Goal: Task Accomplishment & Management: Manage account settings

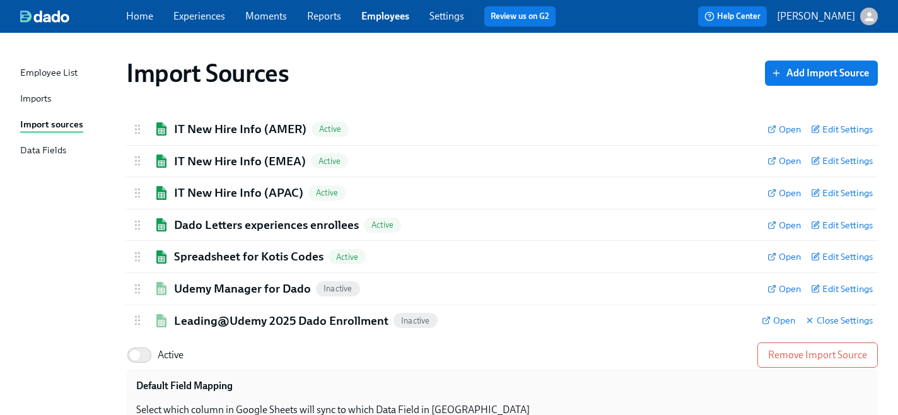
scroll to position [248, 0]
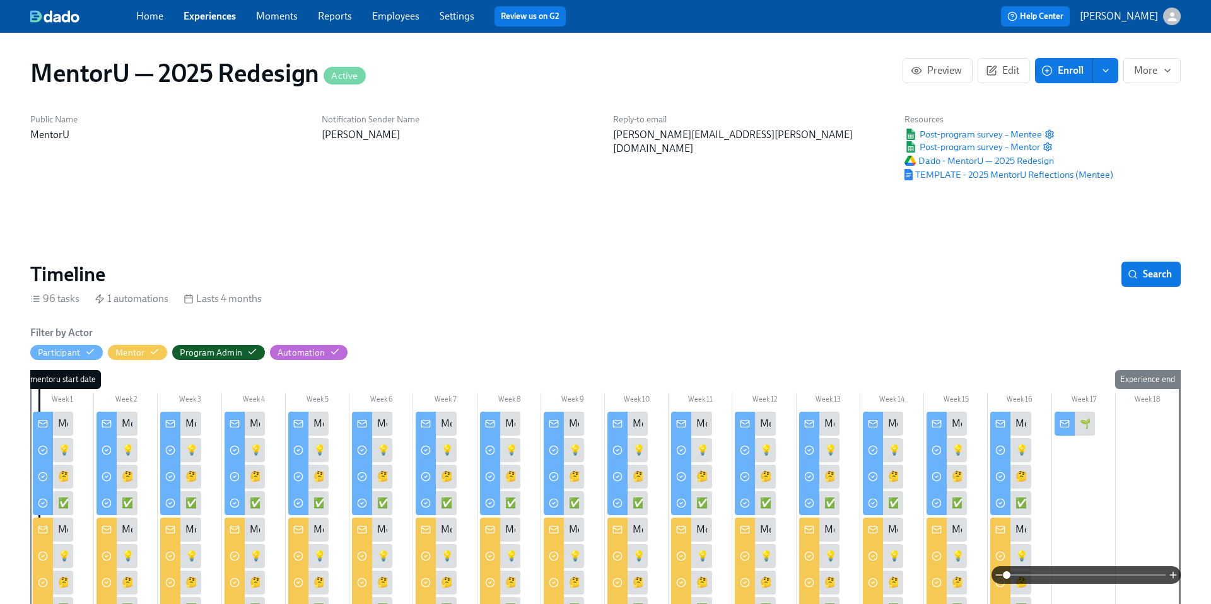
scroll to position [0, 7807]
click at [155, 15] on link "Home" at bounding box center [149, 16] width 27 height 12
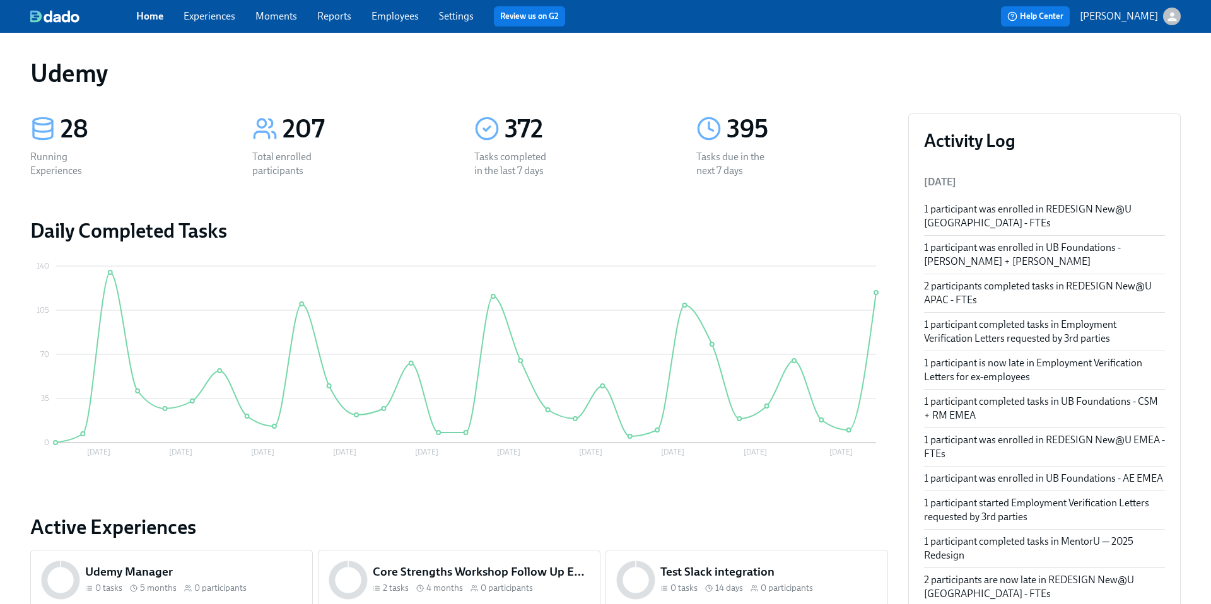
click at [213, 18] on link "Experiences" at bounding box center [210, 16] width 52 height 12
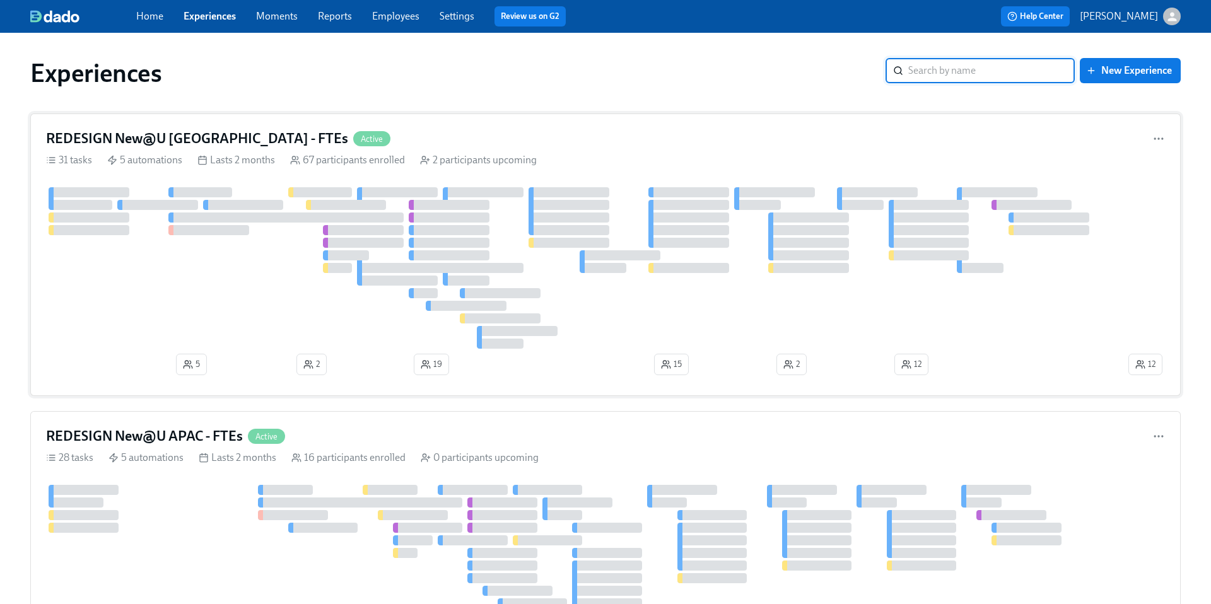
click at [200, 139] on h4 "REDESIGN New@U [GEOGRAPHIC_DATA] - FTEs" at bounding box center [197, 138] width 302 height 19
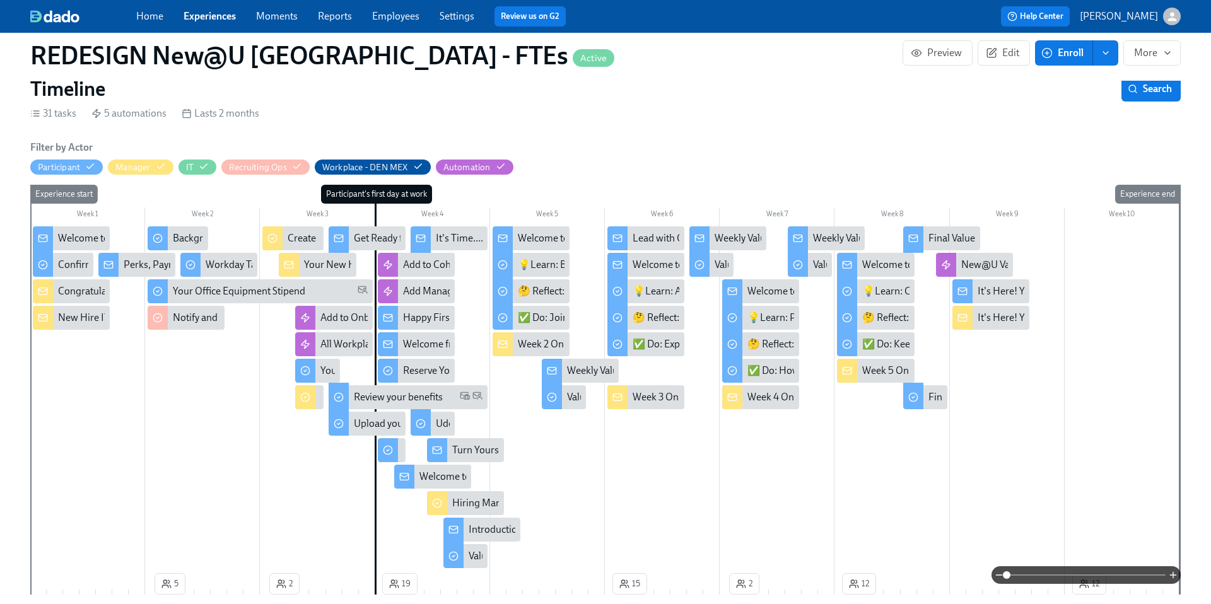
scroll to position [265, 0]
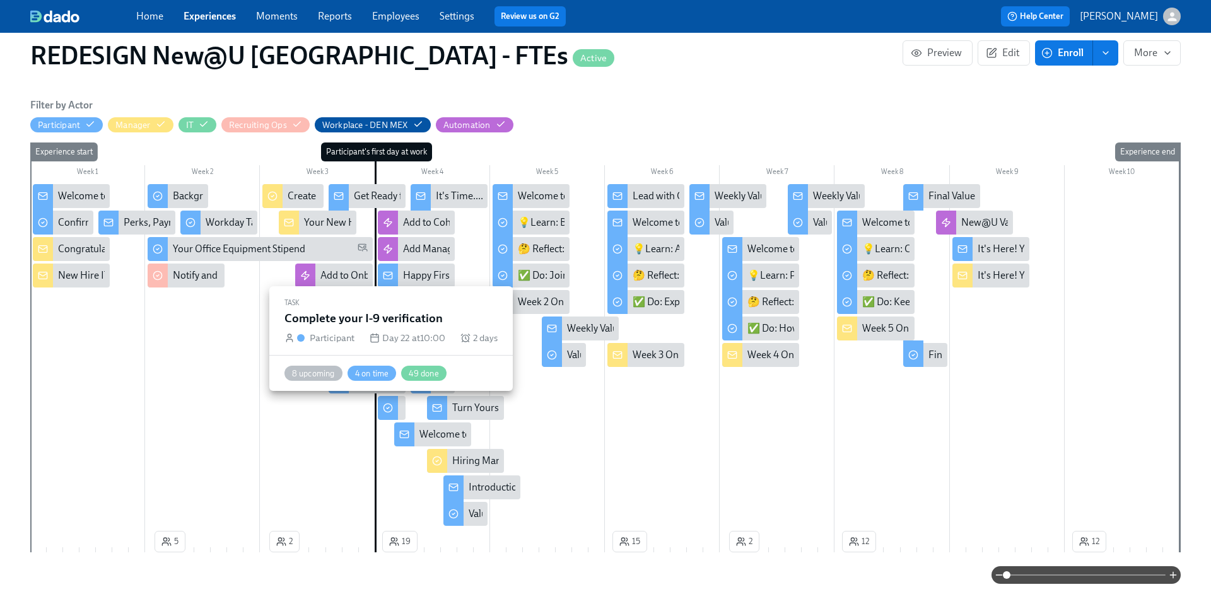
click at [391, 407] on icon at bounding box center [388, 408] width 10 height 10
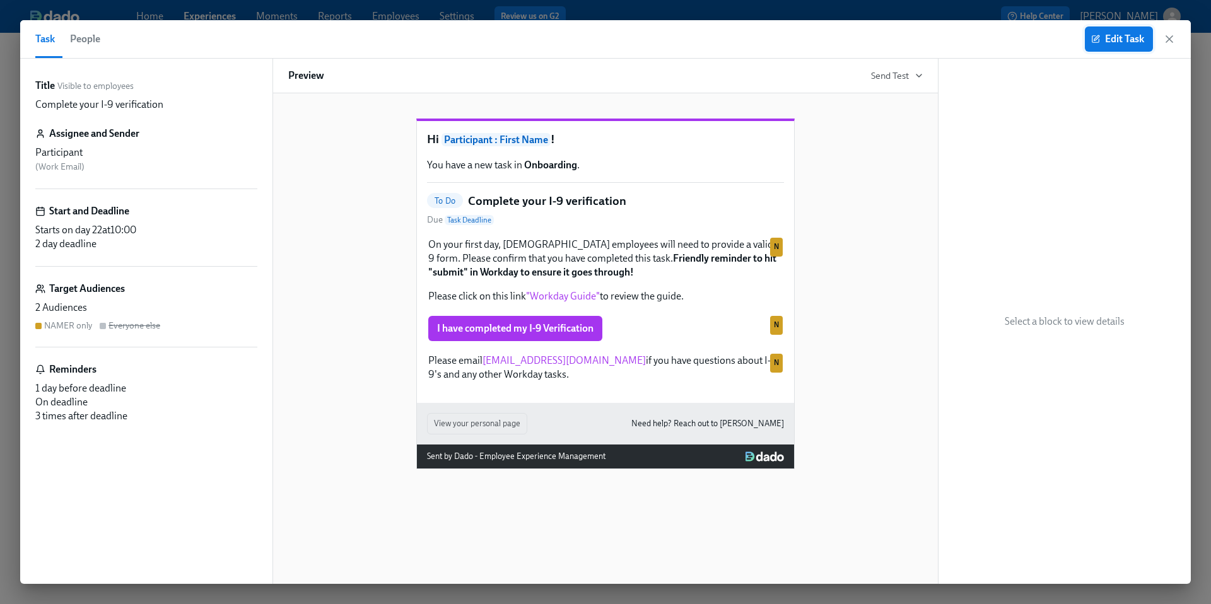
click at [1105, 42] on span "Edit Task" at bounding box center [1119, 39] width 50 height 13
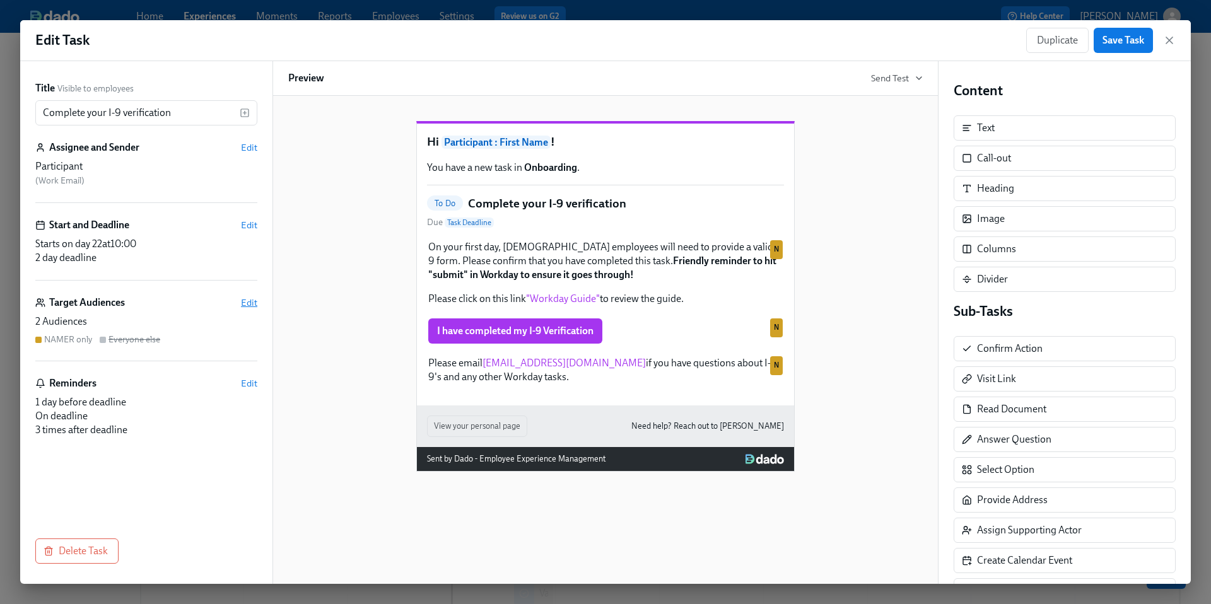
click at [248, 300] on span "Edit" at bounding box center [249, 302] width 16 height 13
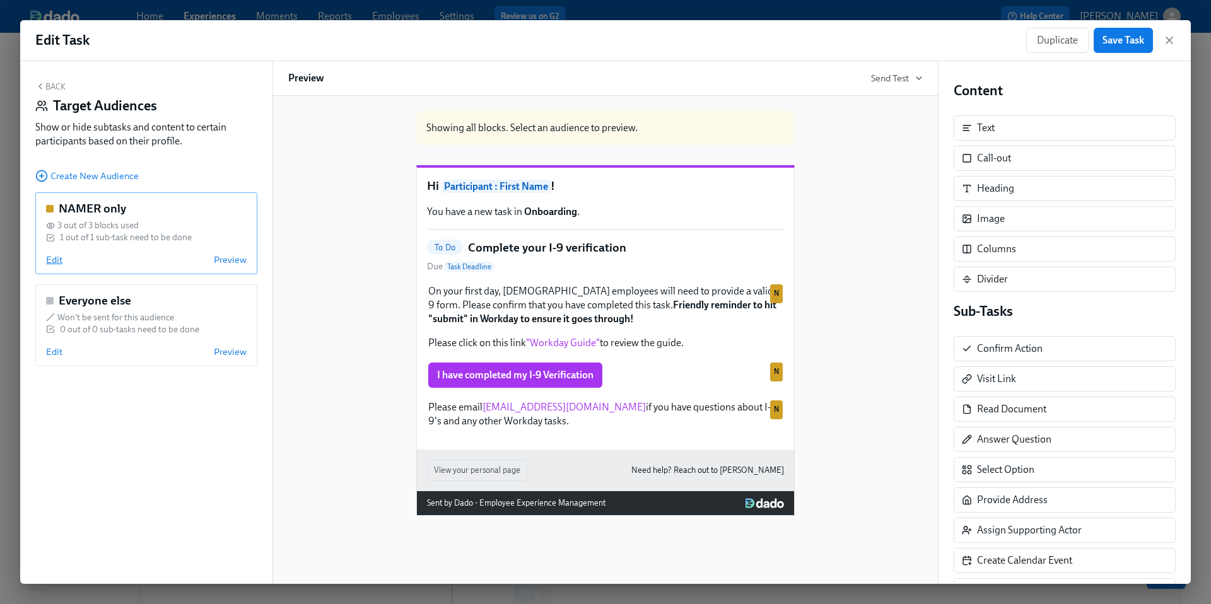
click at [57, 260] on span "Edit" at bounding box center [54, 260] width 16 height 13
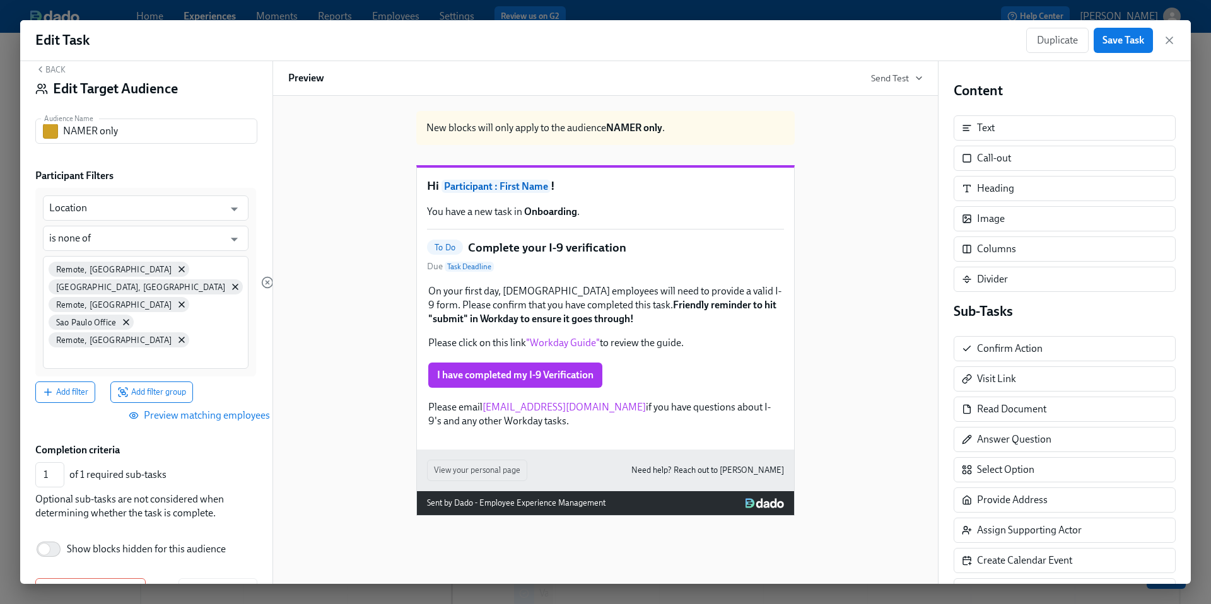
scroll to position [3, 0]
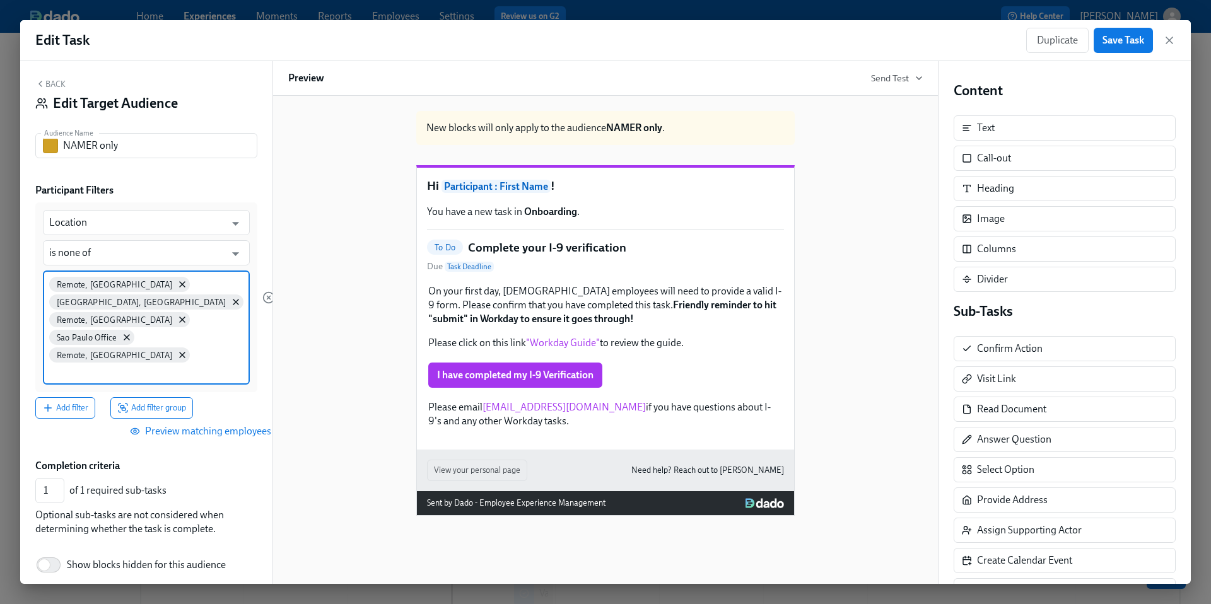
click at [66, 365] on input at bounding box center [146, 371] width 194 height 13
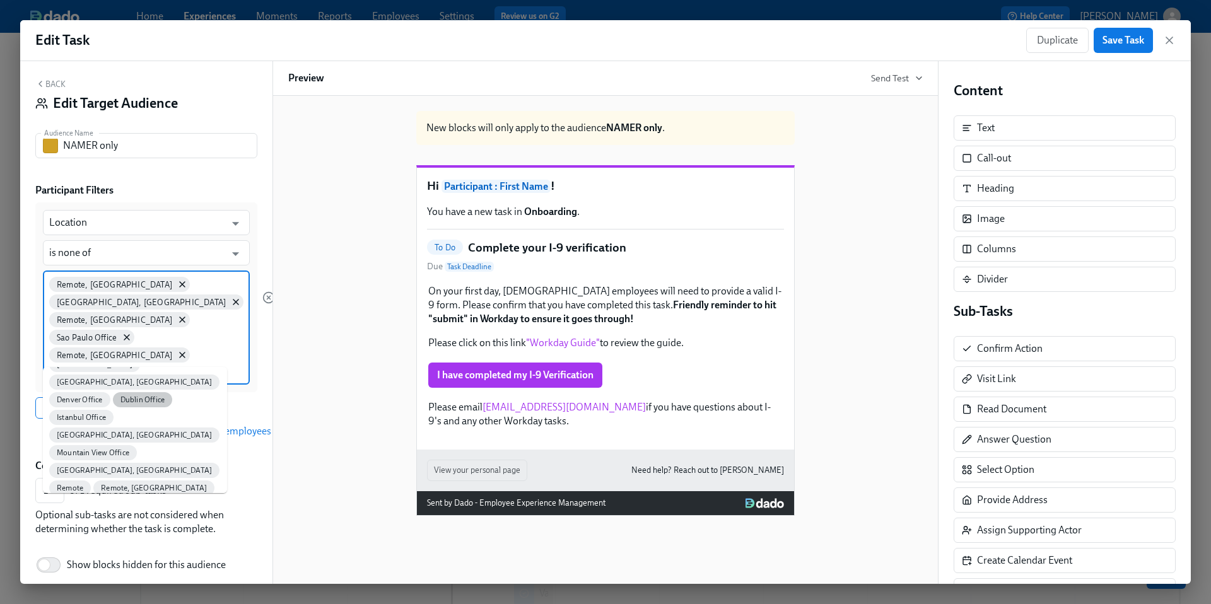
scroll to position [107, 0]
click at [145, 569] on span "Remote, [GEOGRAPHIC_DATA]" at bounding box center [109, 573] width 121 height 9
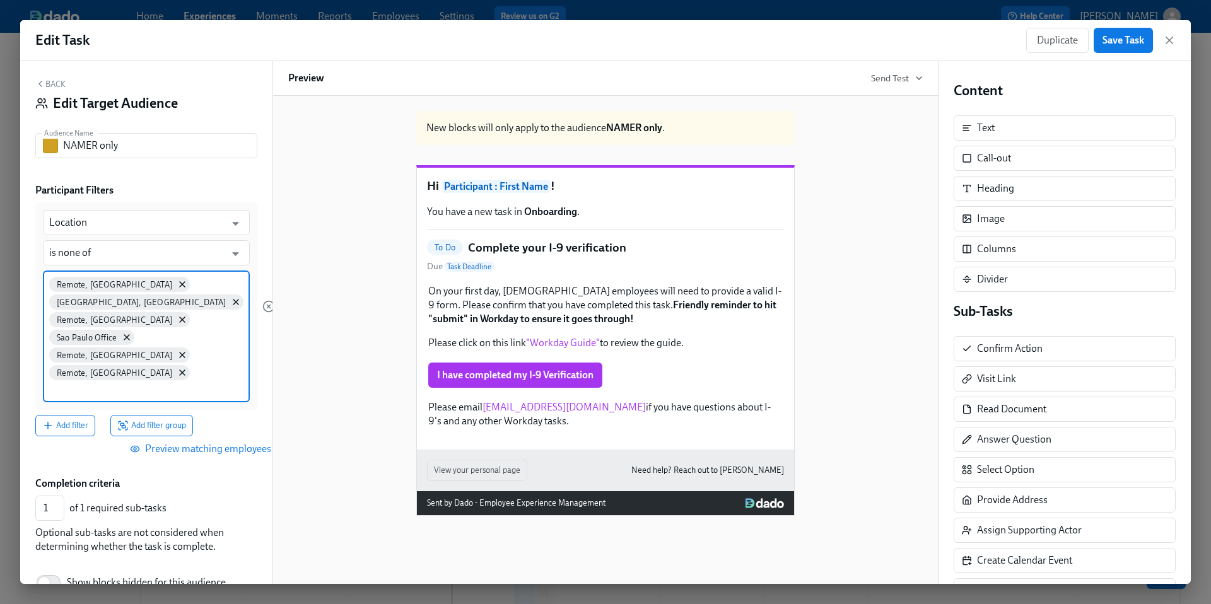
click at [150, 383] on input at bounding box center [146, 389] width 194 height 13
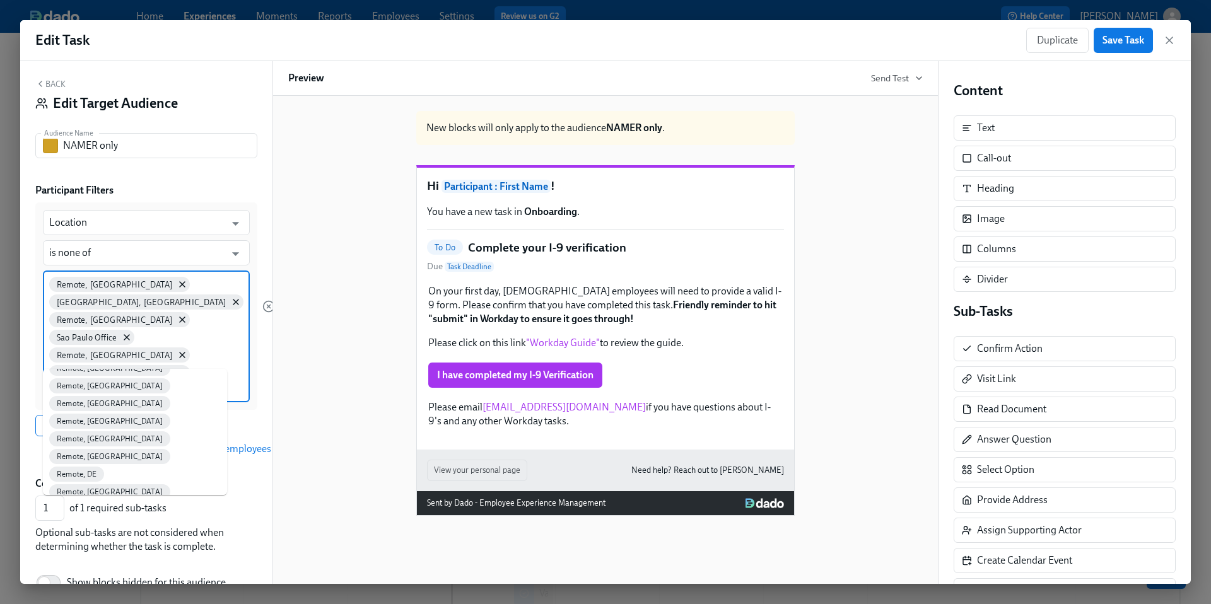
scroll to position [306, 0]
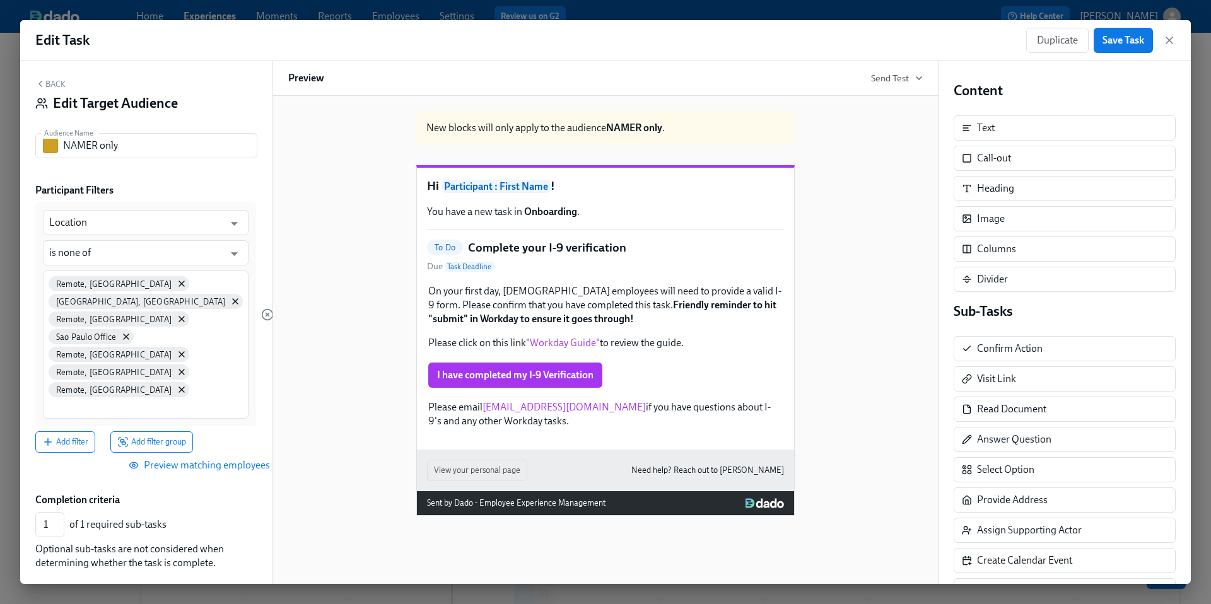
click at [293, 379] on div "New blocks will only apply to the audience NAMER only . Hi Participant : First …" at bounding box center [605, 308] width 634 height 415
click at [1114, 40] on span "Save Task" at bounding box center [1123, 40] width 42 height 13
click at [1172, 42] on icon "button" at bounding box center [1169, 40] width 13 height 13
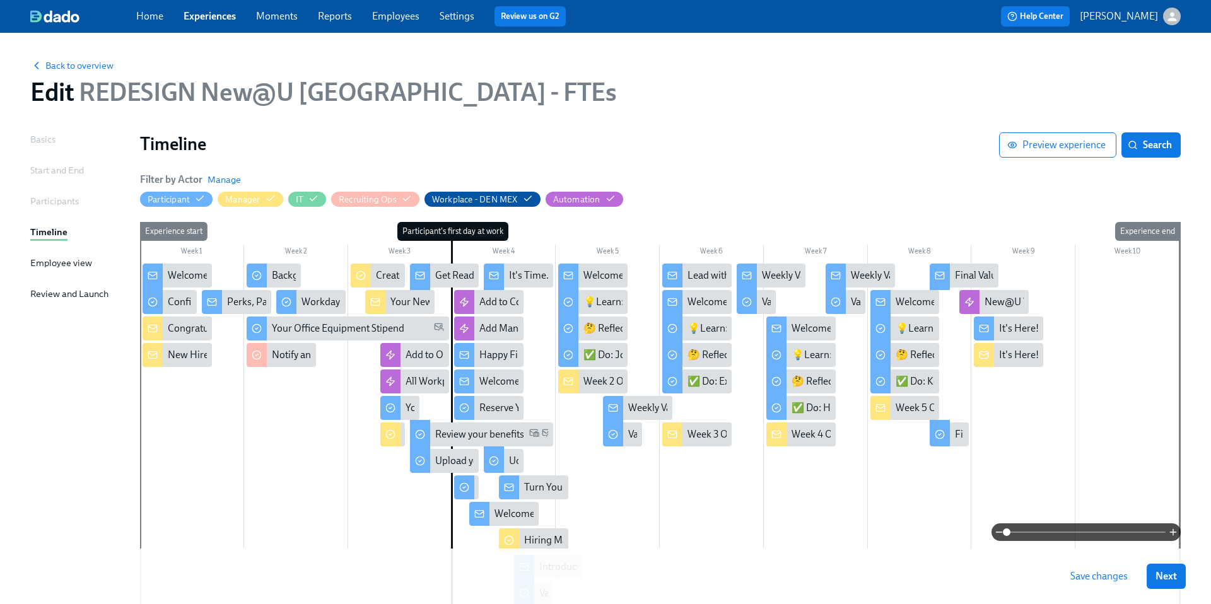
click at [1088, 575] on span "Save changes" at bounding box center [1098, 576] width 57 height 13
click at [468, 486] on circle at bounding box center [464, 488] width 8 height 8
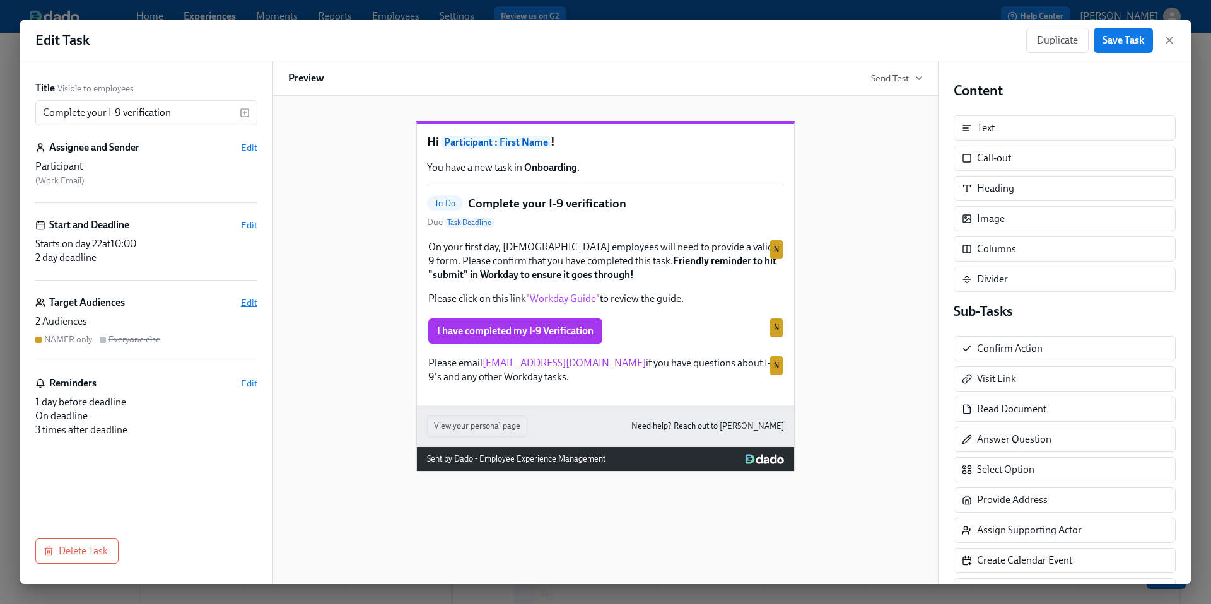
click at [250, 301] on span "Edit" at bounding box center [249, 302] width 16 height 13
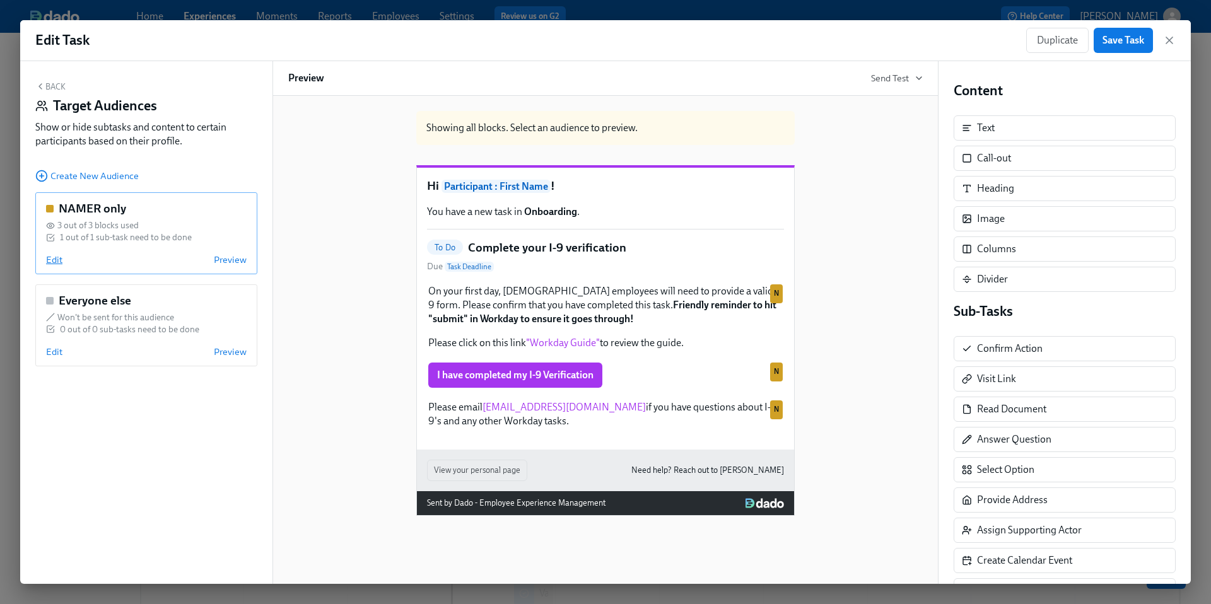
click at [52, 257] on span "Edit" at bounding box center [54, 260] width 16 height 13
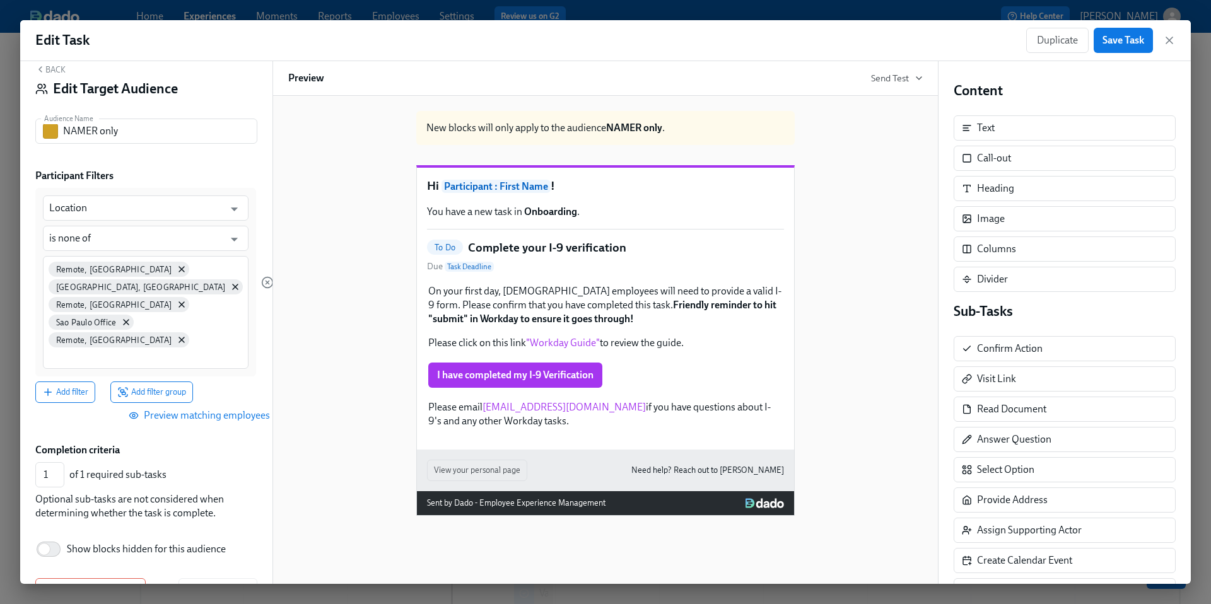
scroll to position [39, 0]
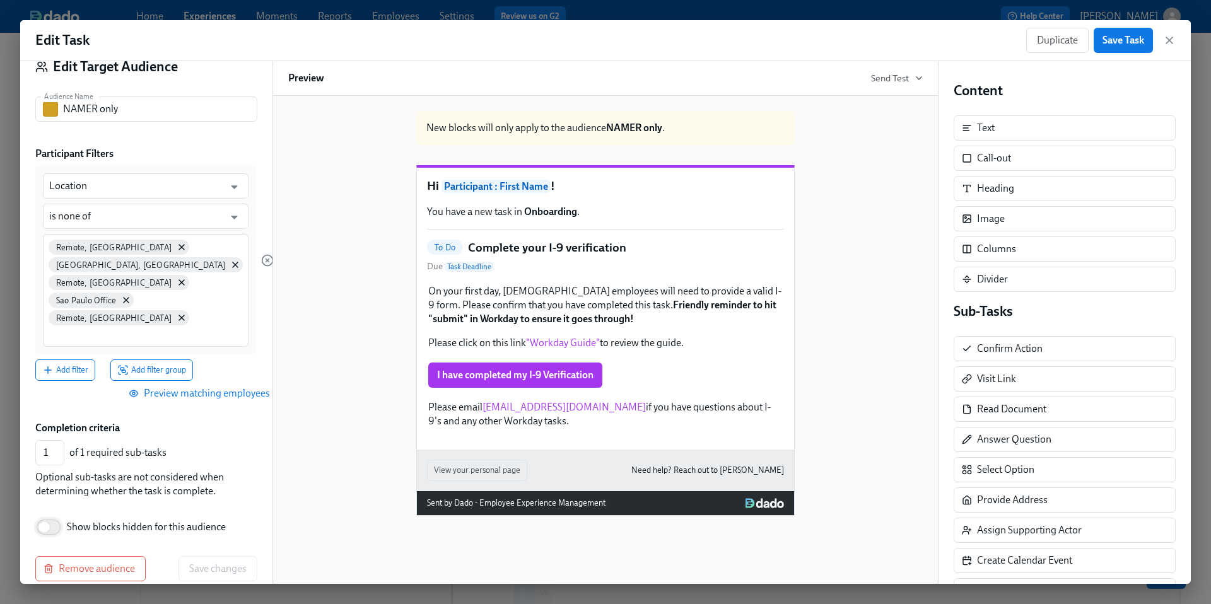
click at [47, 513] on input "Show blocks hidden for this audience" at bounding box center [44, 527] width 83 height 28
click at [47, 513] on input "Show blocks hidden for this audience" at bounding box center [52, 527] width 83 height 28
click at [47, 513] on input "Show blocks hidden for this audience" at bounding box center [44, 527] width 83 height 28
click at [47, 513] on input "Show blocks hidden for this audience" at bounding box center [52, 527] width 83 height 28
click at [42, 513] on input "Show blocks hidden for this audience" at bounding box center [44, 527] width 83 height 28
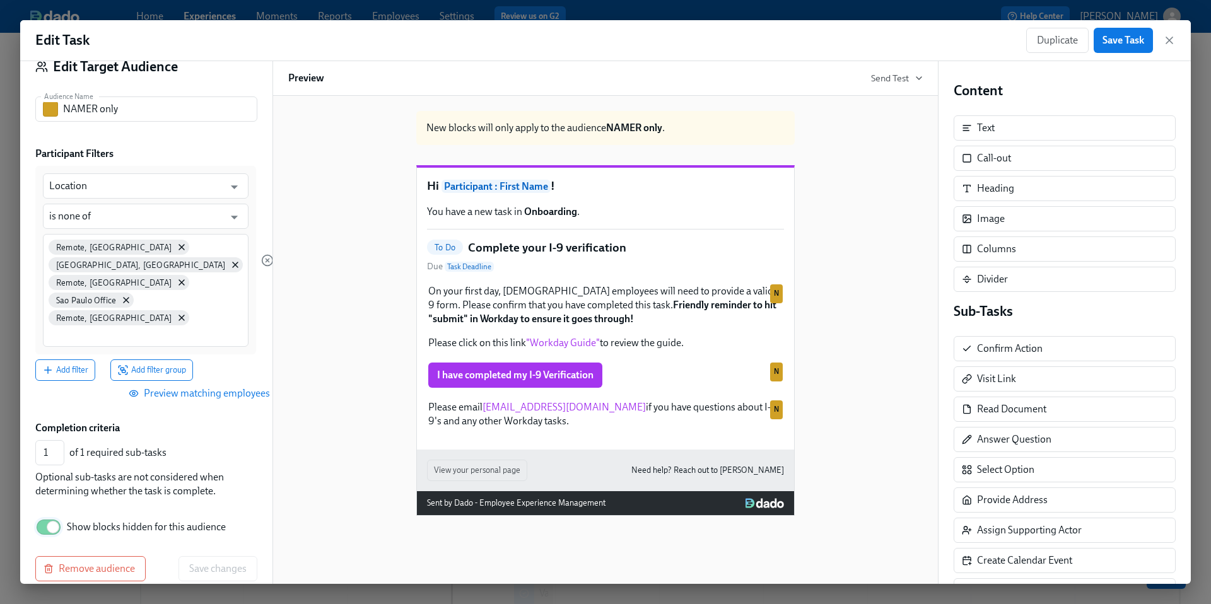
click at [51, 513] on input "Show blocks hidden for this audience" at bounding box center [52, 527] width 83 height 28
checkbox input "false"
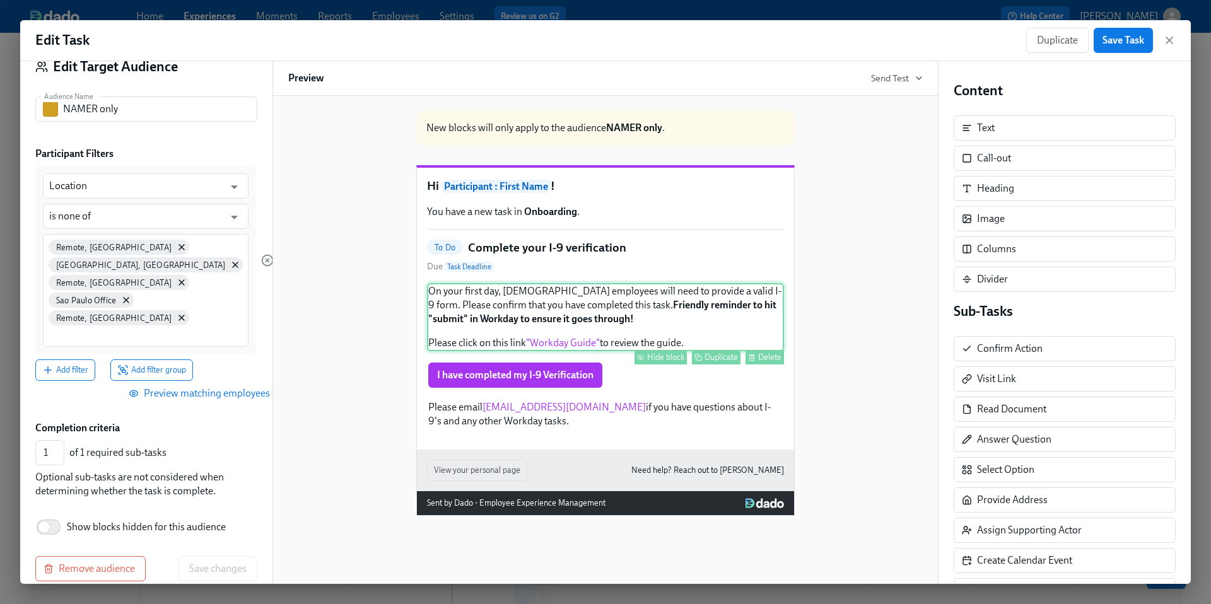
click at [666, 362] on div "Hide block" at bounding box center [665, 357] width 37 height 9
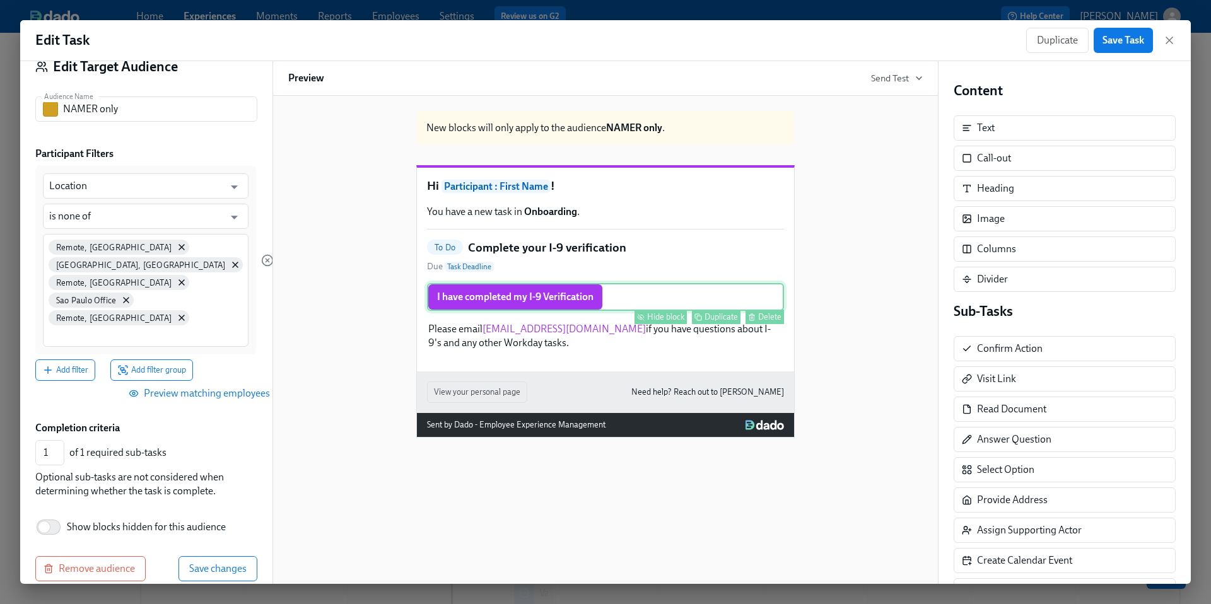
click at [672, 322] on div "Hide block" at bounding box center [665, 316] width 37 height 9
type input "0"
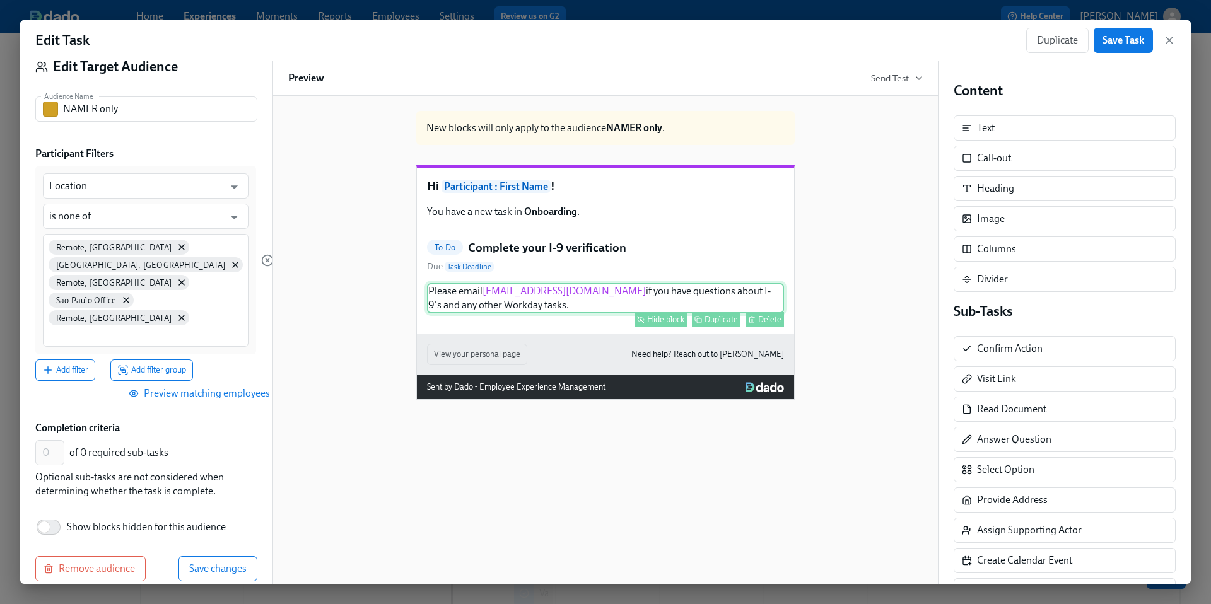
click at [658, 327] on button "Hide block" at bounding box center [660, 319] width 52 height 15
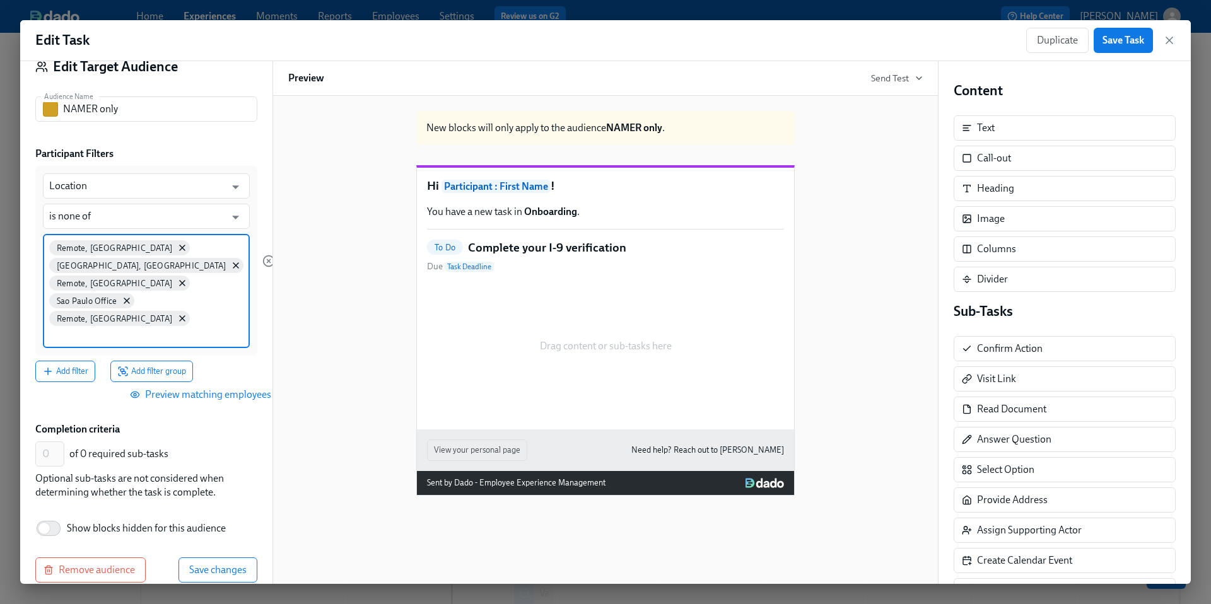
click at [130, 329] on input at bounding box center [146, 335] width 194 height 13
type input "Mex"
click at [88, 378] on span "Remote, [GEOGRAPHIC_DATA]" at bounding box center [109, 378] width 121 height 9
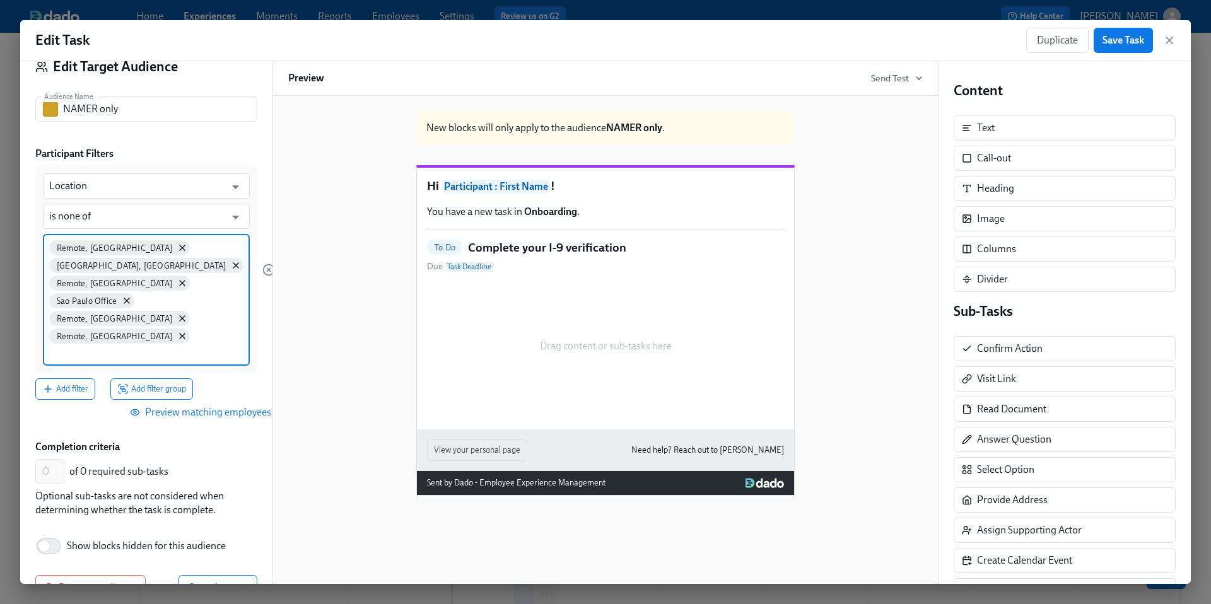
click at [149, 346] on input at bounding box center [146, 352] width 194 height 13
type input "remote, [GEOGRAPHIC_DATA]"
click at [96, 380] on span "Remote, [GEOGRAPHIC_DATA]" at bounding box center [109, 380] width 121 height 9
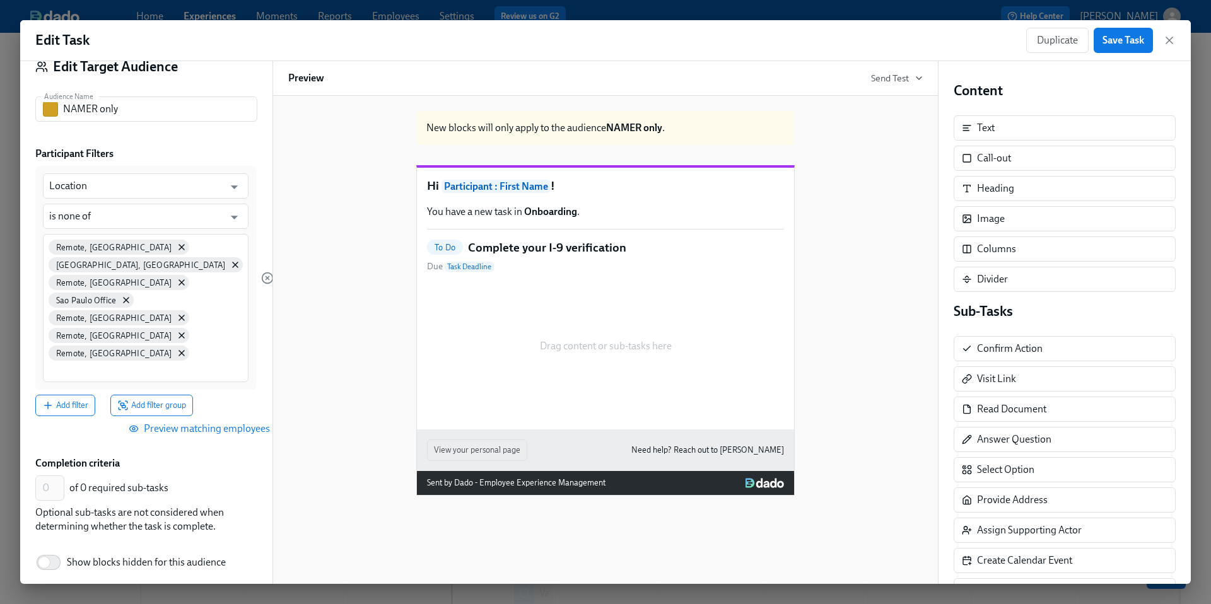
click at [293, 368] on div "New blocks will only apply to the audience NAMER only . Hi Participant : First …" at bounding box center [605, 298] width 634 height 395
click at [219, 598] on span "Save changes" at bounding box center [217, 604] width 57 height 13
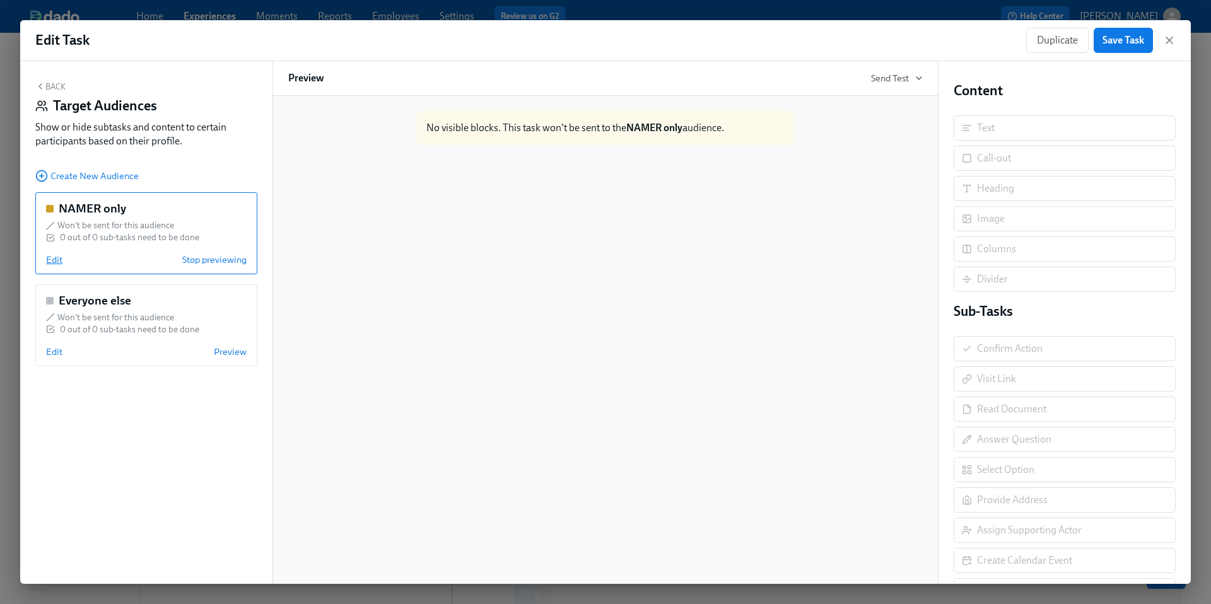
click at [52, 258] on span "Edit" at bounding box center [54, 260] width 16 height 13
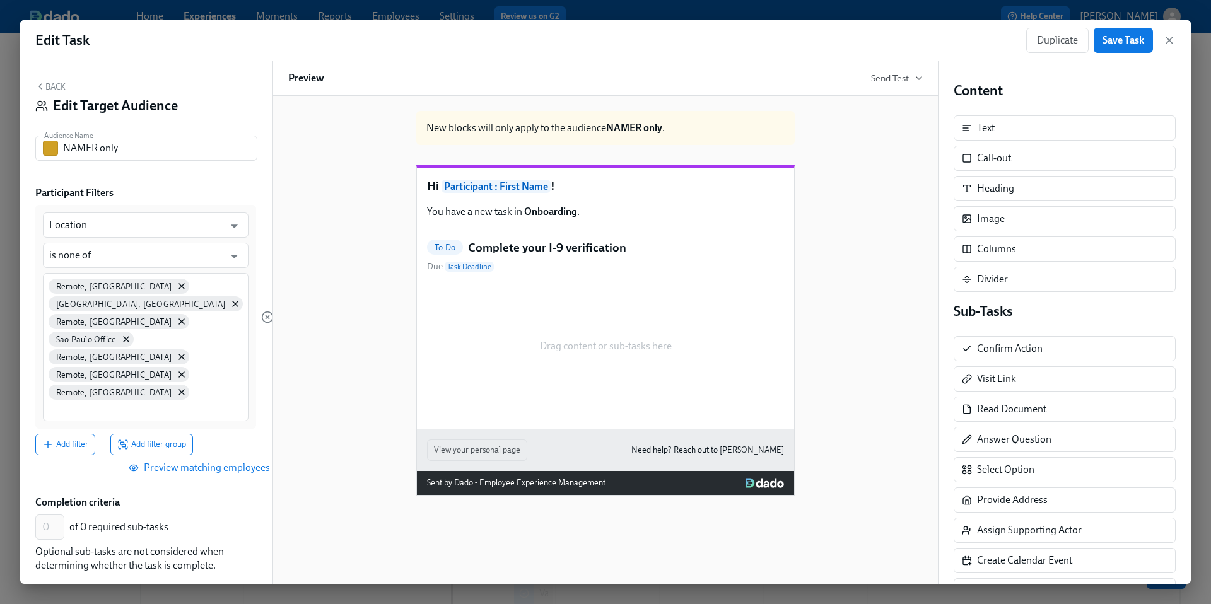
click at [46, 588] on input "Show blocks hidden for this audience" at bounding box center [44, 602] width 83 height 28
checkbox input "true"
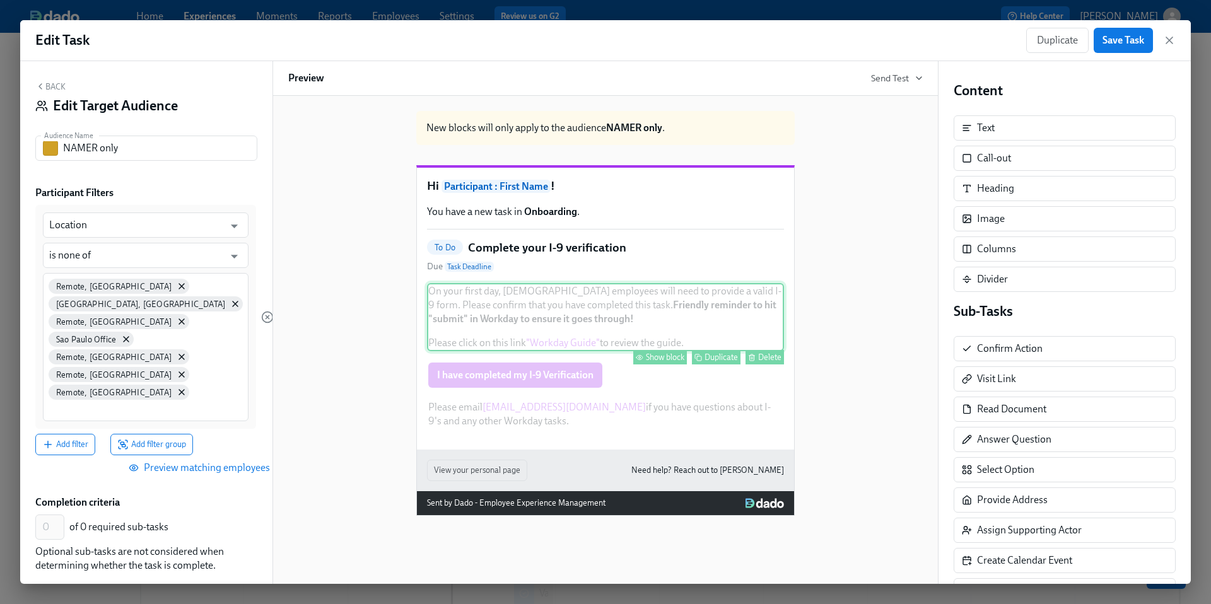
click at [657, 362] on div "Show block" at bounding box center [665, 357] width 38 height 9
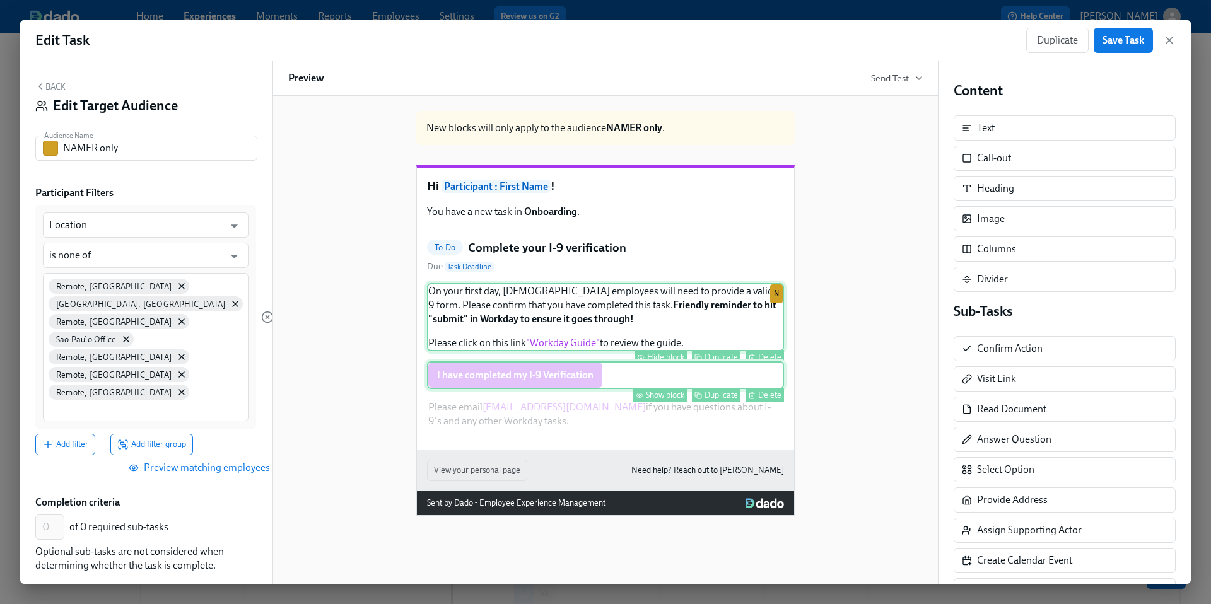
click at [650, 400] on div "Show block" at bounding box center [665, 394] width 38 height 9
type input "1"
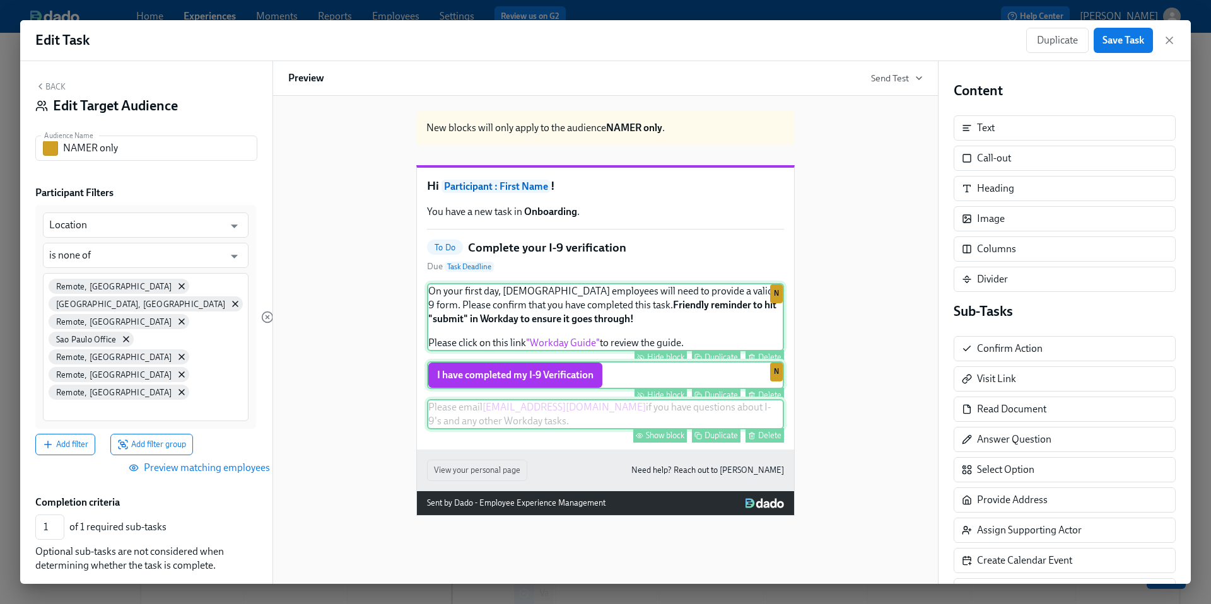
click at [655, 440] on div "Show block" at bounding box center [665, 435] width 38 height 9
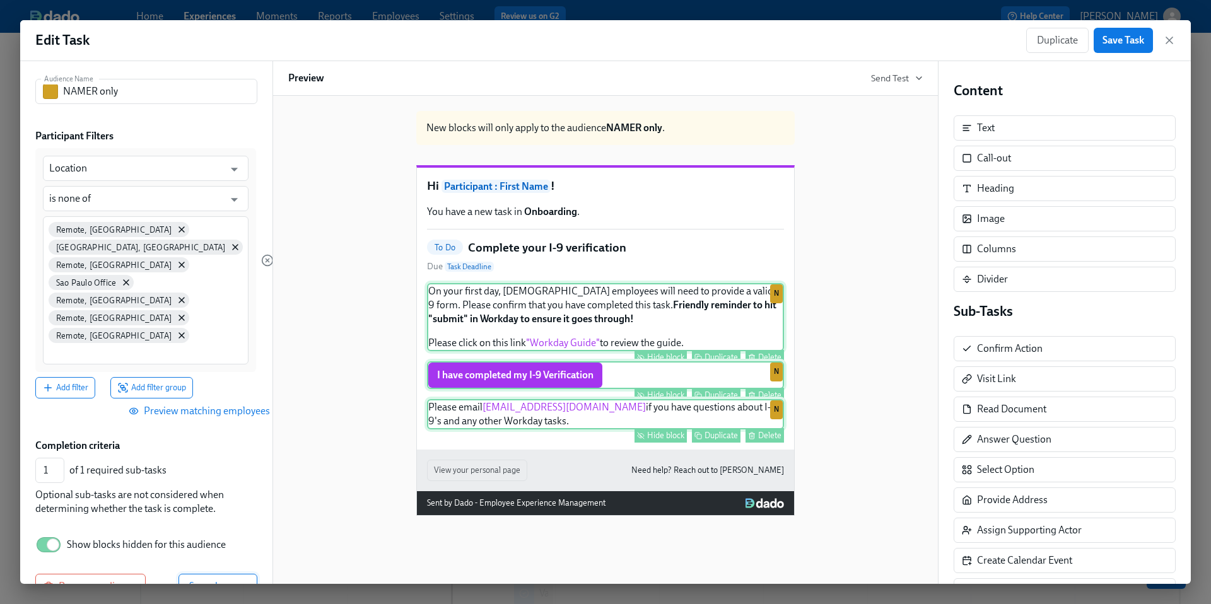
click at [228, 580] on span "Save changes" at bounding box center [217, 586] width 57 height 13
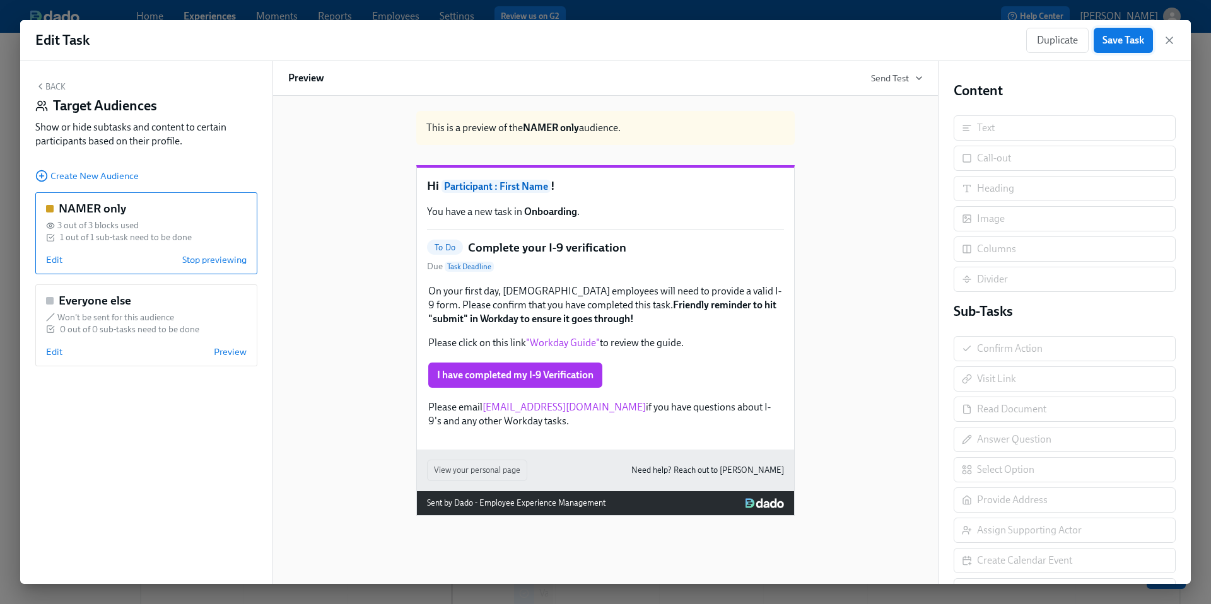
click at [1129, 38] on span "Save Task" at bounding box center [1123, 40] width 42 height 13
click at [1172, 39] on icon "button" at bounding box center [1169, 40] width 13 height 13
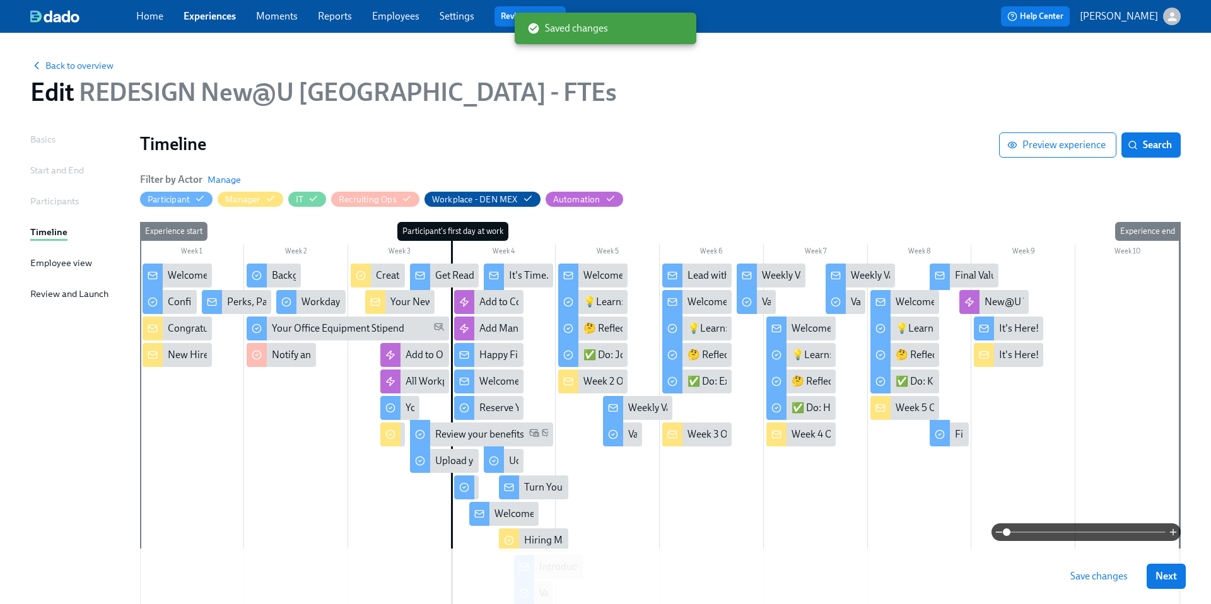
click at [1082, 583] on button "Save changes" at bounding box center [1098, 576] width 75 height 25
click at [465, 487] on icon at bounding box center [464, 488] width 3 height 2
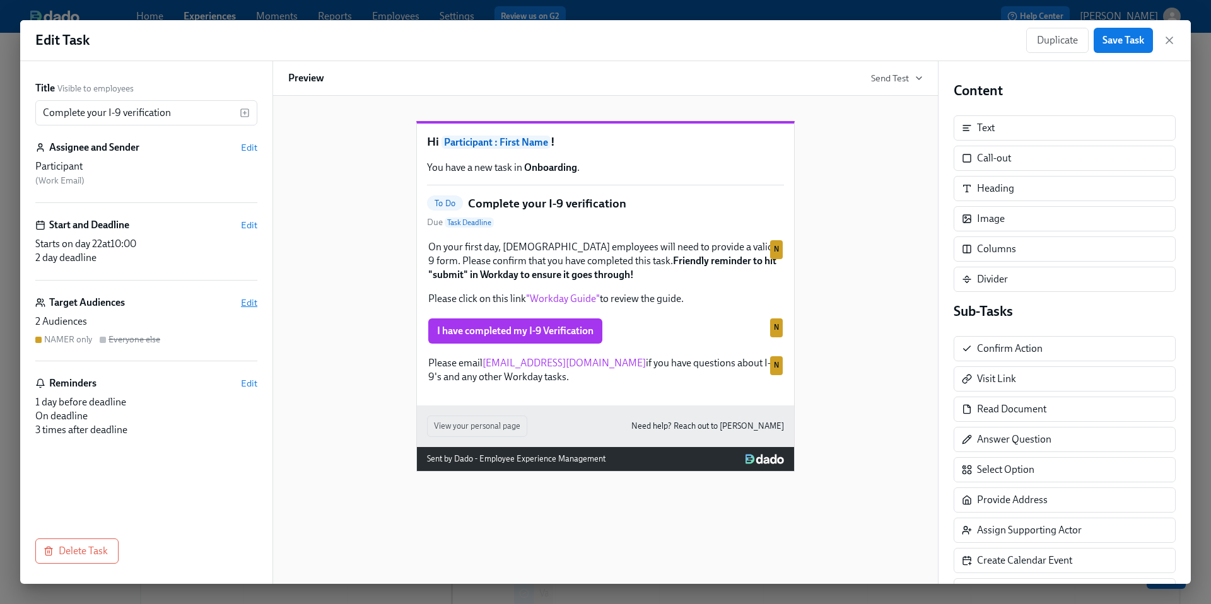
click at [246, 301] on span "Edit" at bounding box center [249, 302] width 16 height 13
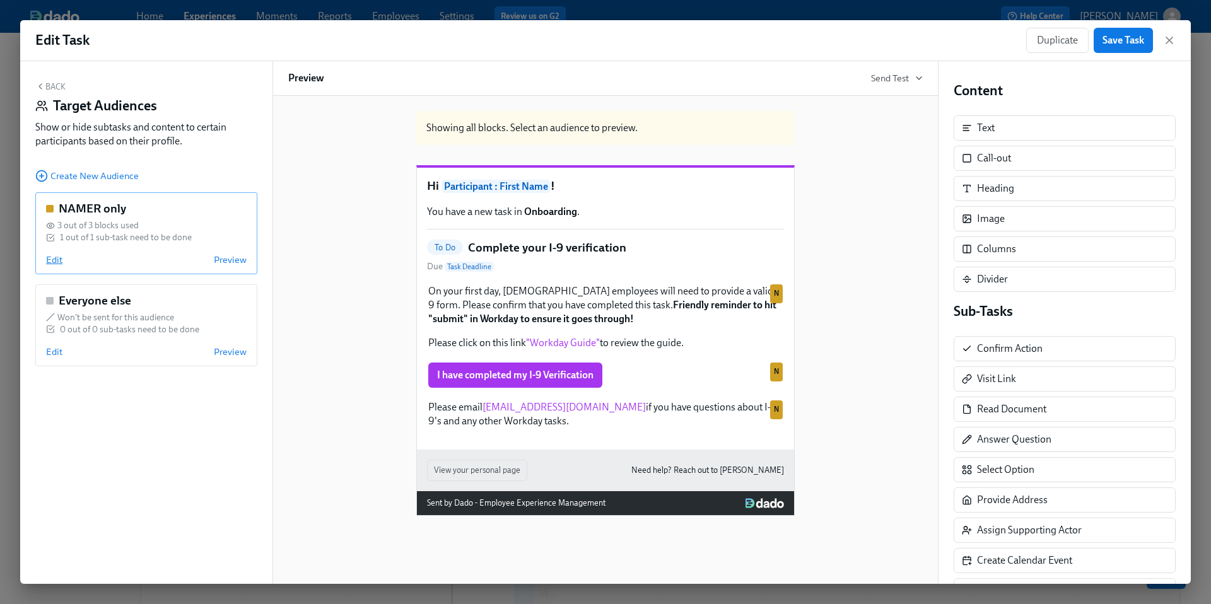
click at [53, 260] on span "Edit" at bounding box center [54, 260] width 16 height 13
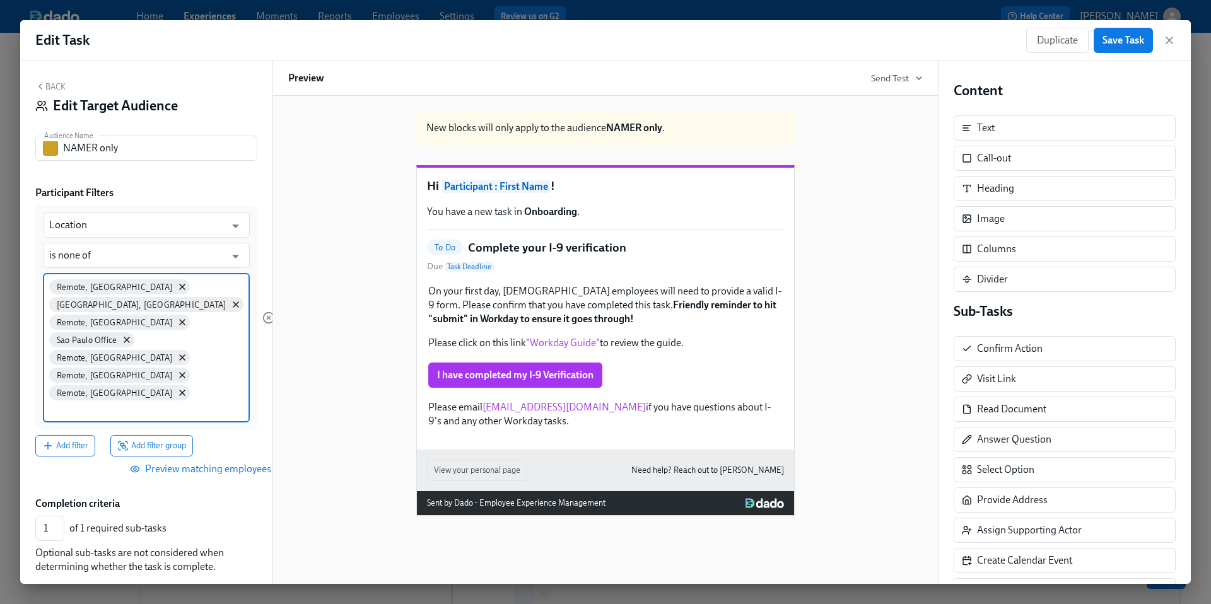
click at [79, 403] on input at bounding box center [146, 409] width 194 height 13
type input "m"
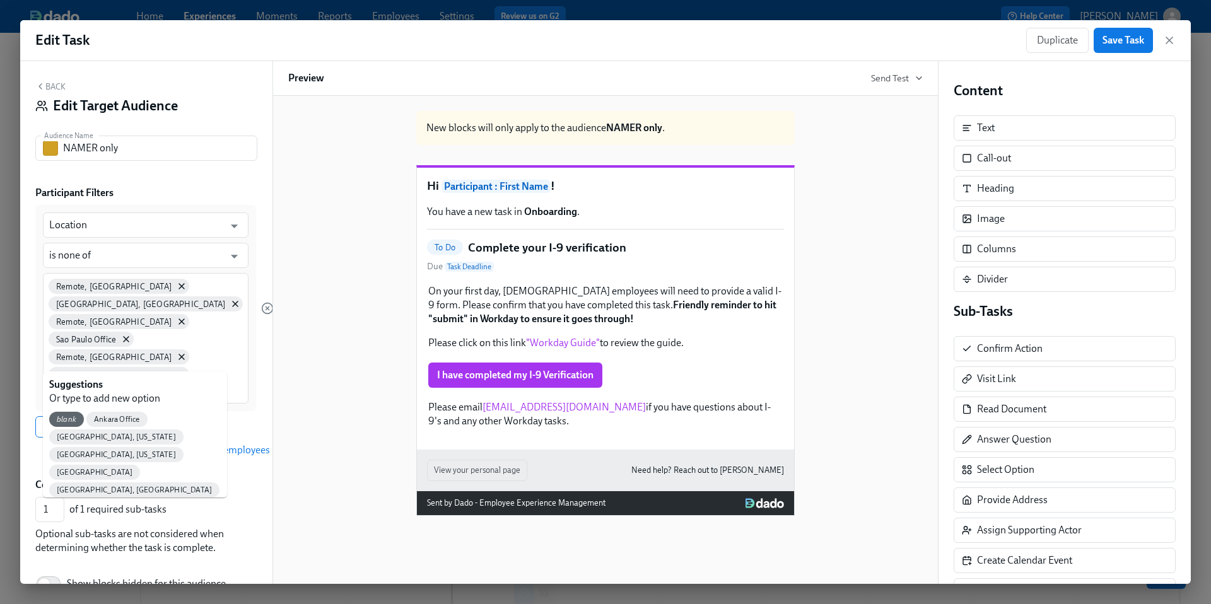
click at [331, 407] on div "New blocks will only apply to the audience NAMER only . Hi Participant : First …" at bounding box center [605, 308] width 634 height 415
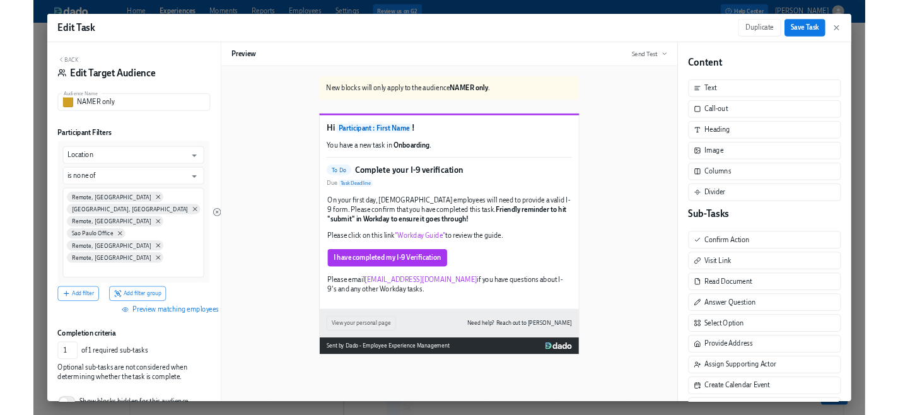
scroll to position [41, 0]
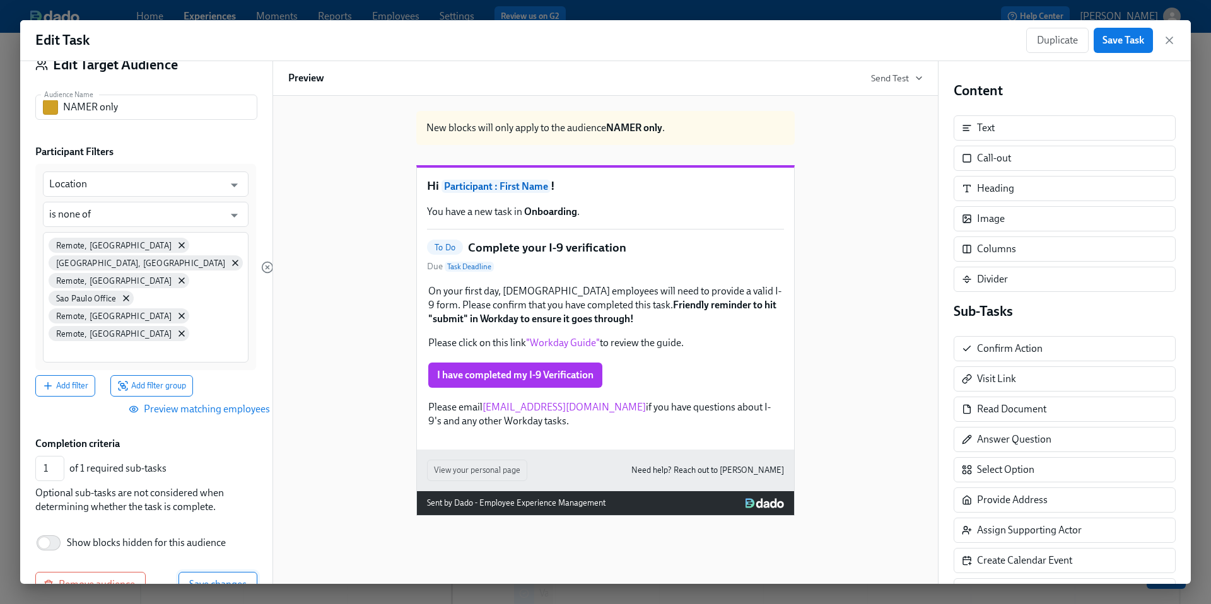
click at [202, 578] on span "Save changes" at bounding box center [217, 584] width 57 height 13
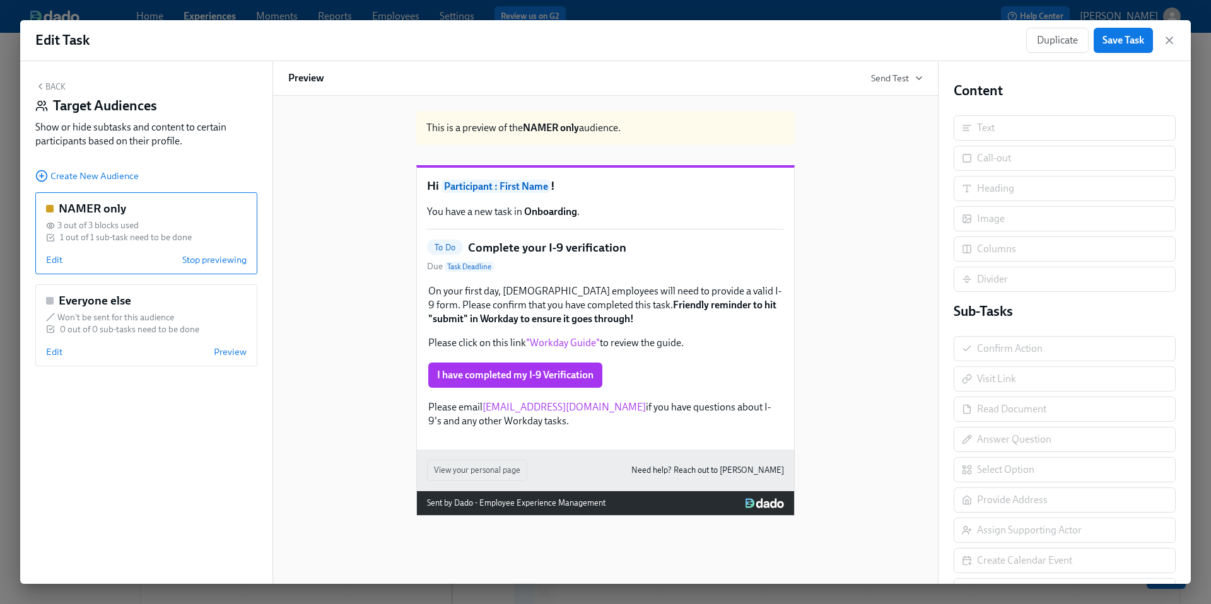
click at [382, 386] on div "This is a preview of the NAMER only audience. Hi Participant : First Name ! You…" at bounding box center [605, 308] width 634 height 415
click at [1111, 46] on span "Save Task" at bounding box center [1123, 40] width 42 height 13
click at [1167, 44] on icon "button" at bounding box center [1169, 40] width 13 height 13
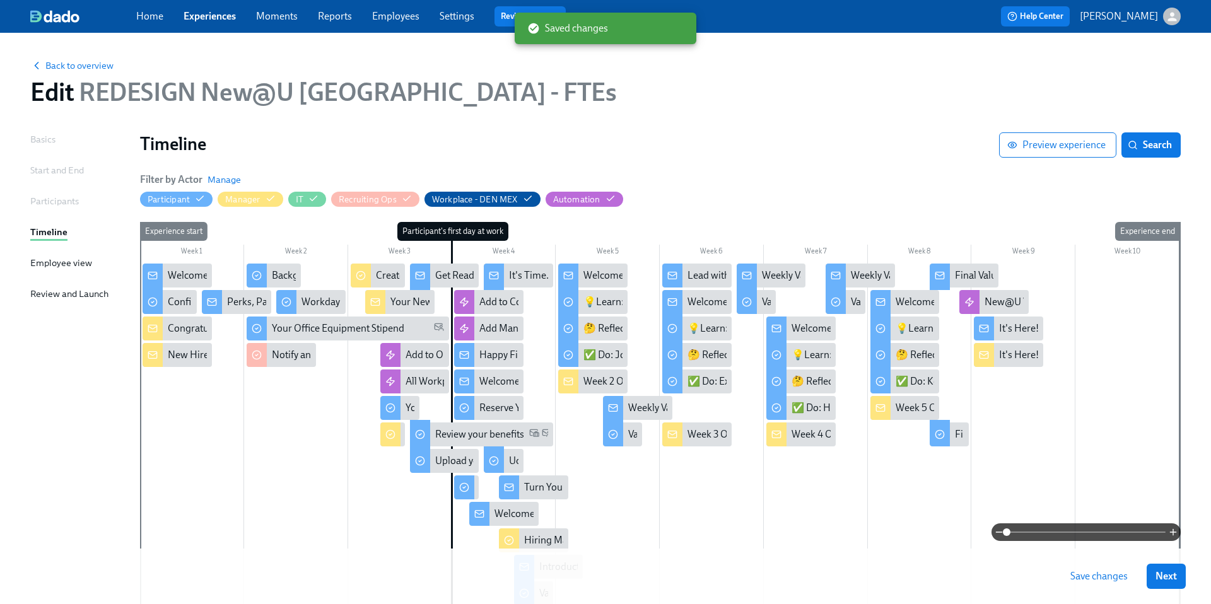
click at [1087, 568] on button "Save changes" at bounding box center [1098, 576] width 75 height 25
click at [467, 486] on icon at bounding box center [464, 487] width 10 height 10
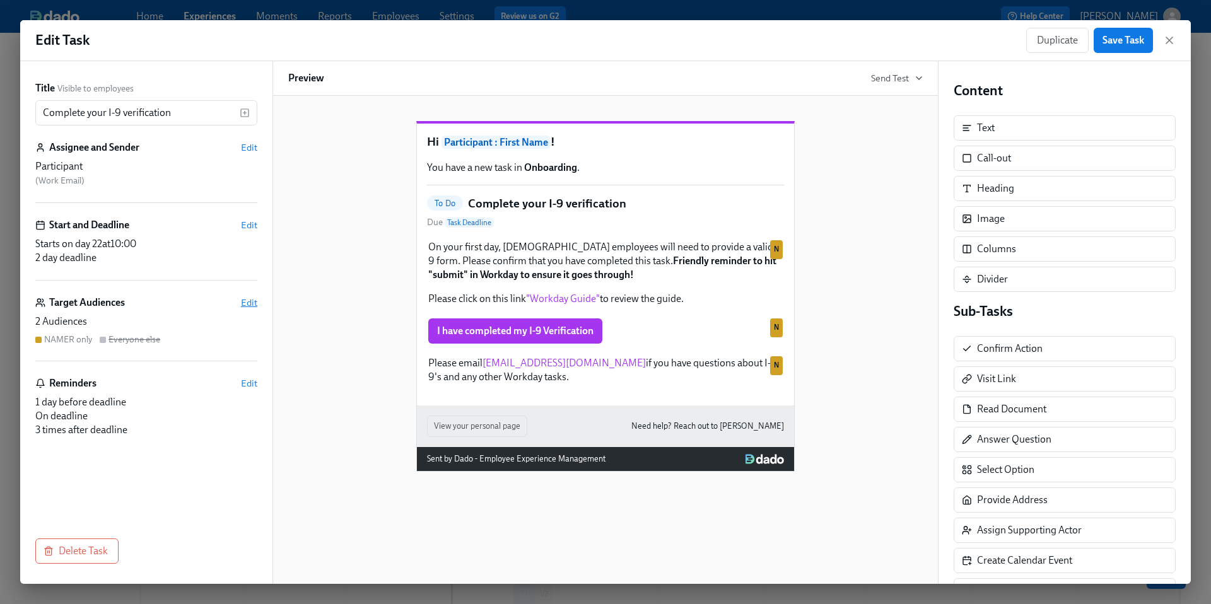
click at [244, 305] on span "Edit" at bounding box center [249, 302] width 16 height 13
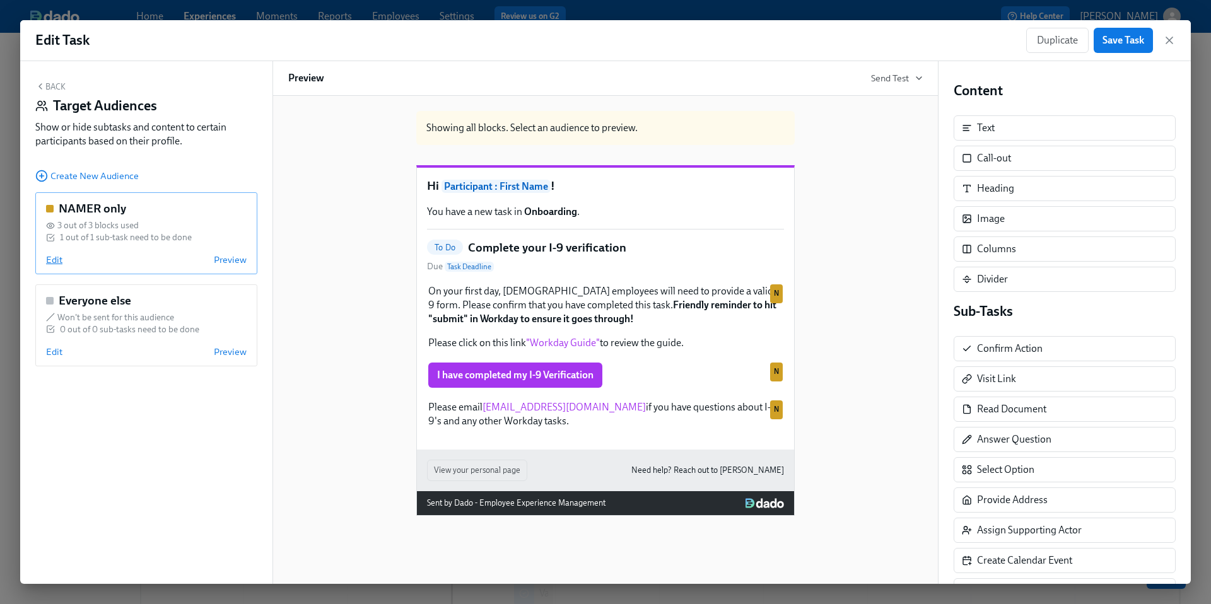
click at [49, 259] on span "Edit" at bounding box center [54, 260] width 16 height 13
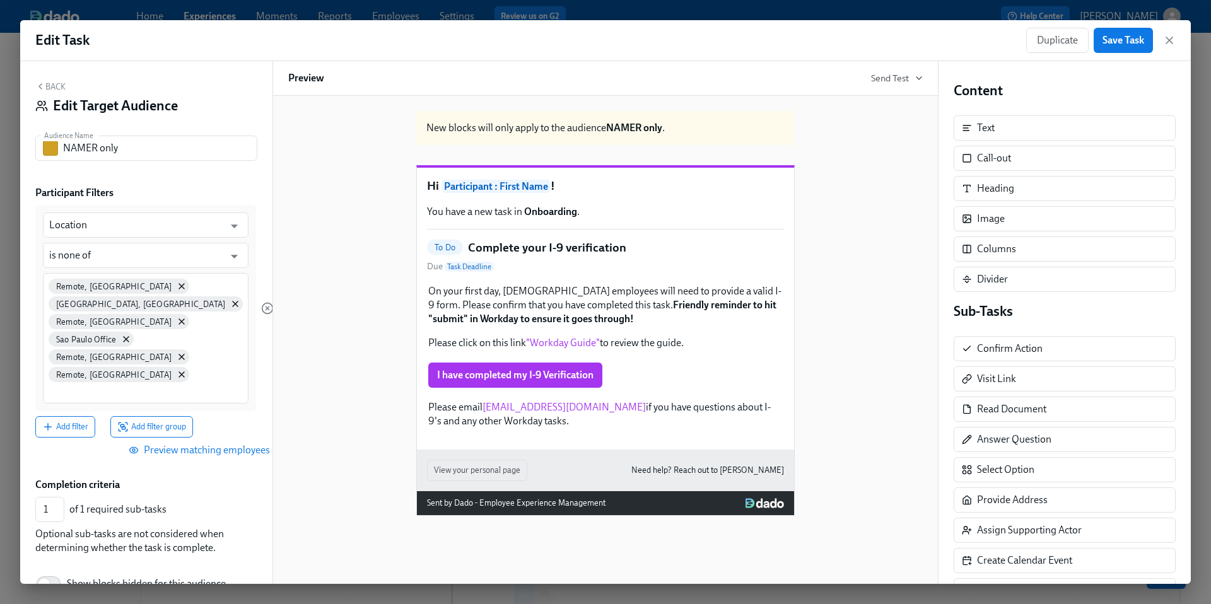
click at [209, 444] on span "Preview matching employees" at bounding box center [200, 450] width 139 height 13
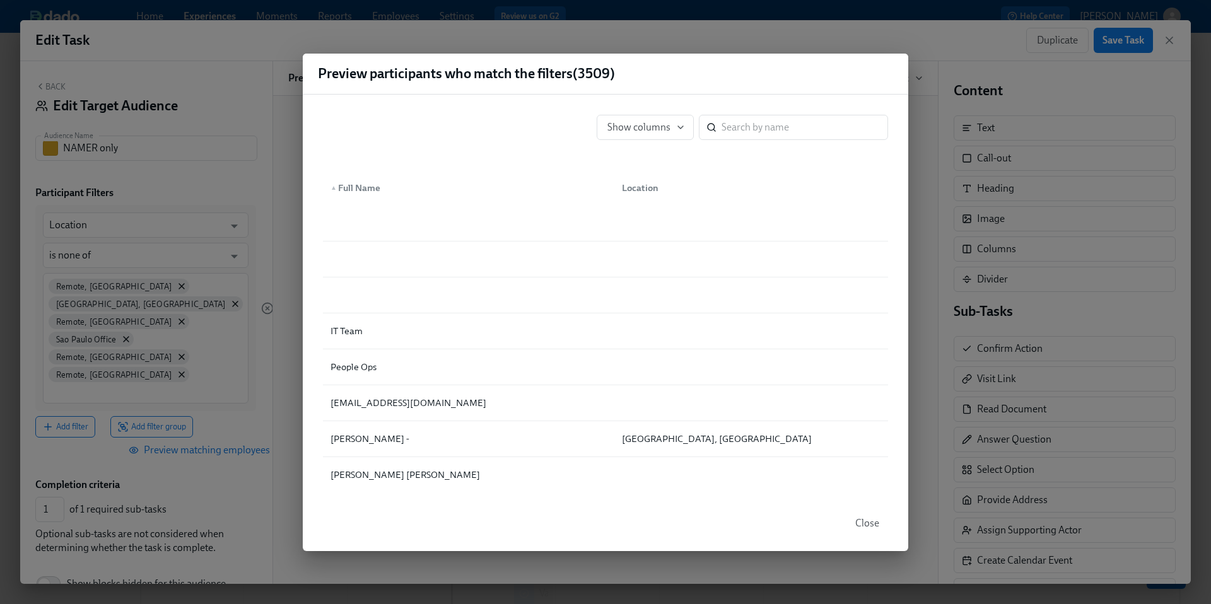
click at [874, 526] on span "Close" at bounding box center [867, 523] width 24 height 13
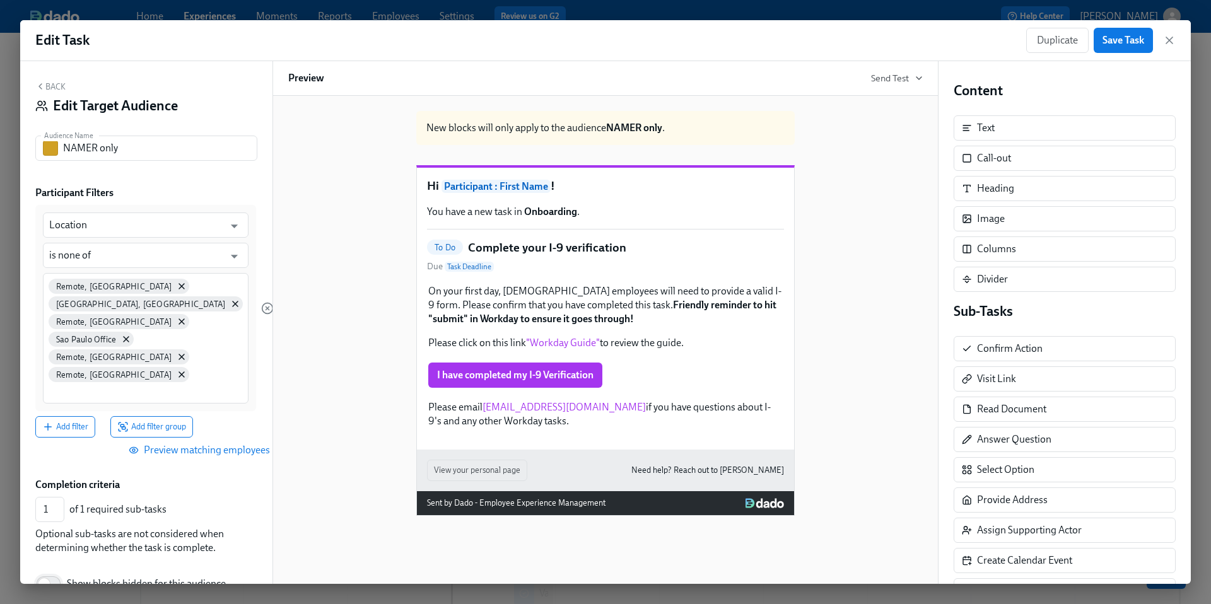
click at [48, 570] on input "Show blocks hidden for this audience" at bounding box center [44, 584] width 83 height 28
click at [49, 570] on input "Show blocks hidden for this audience" at bounding box center [52, 584] width 83 height 28
checkbox input "false"
click at [1116, 41] on span "Save Task" at bounding box center [1123, 40] width 42 height 13
click at [1173, 40] on icon "button" at bounding box center [1169, 40] width 13 height 13
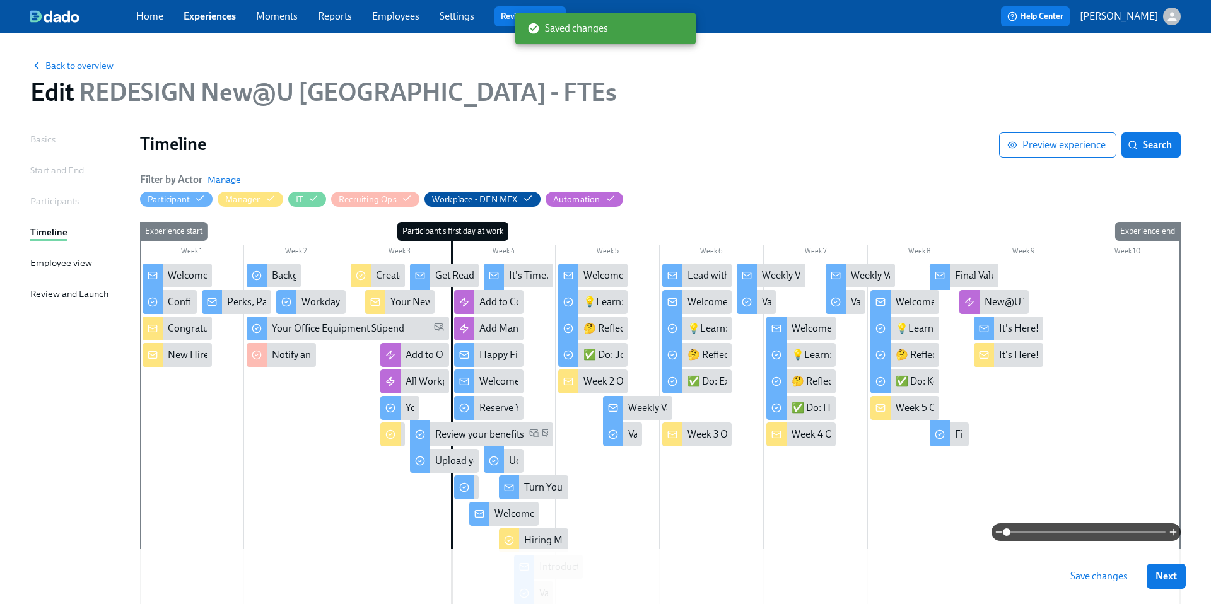
click at [1078, 575] on span "Save changes" at bounding box center [1098, 576] width 57 height 13
click at [469, 487] on icon at bounding box center [464, 487] width 10 height 10
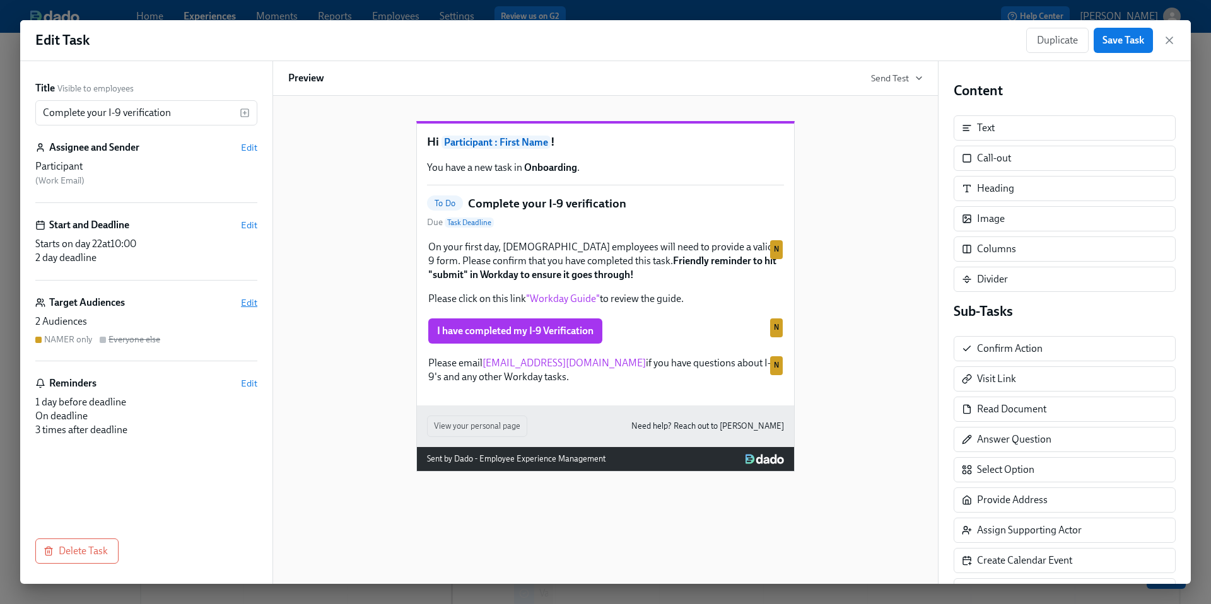
click at [250, 307] on span "Edit" at bounding box center [249, 302] width 16 height 13
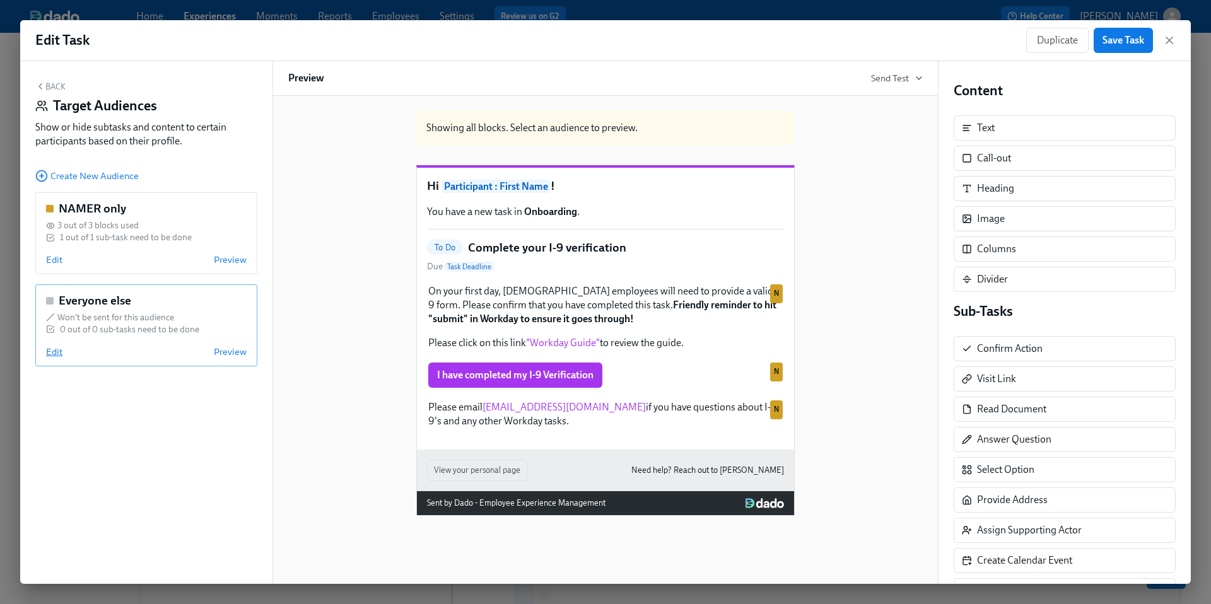
click at [56, 351] on span "Edit" at bounding box center [54, 352] width 16 height 13
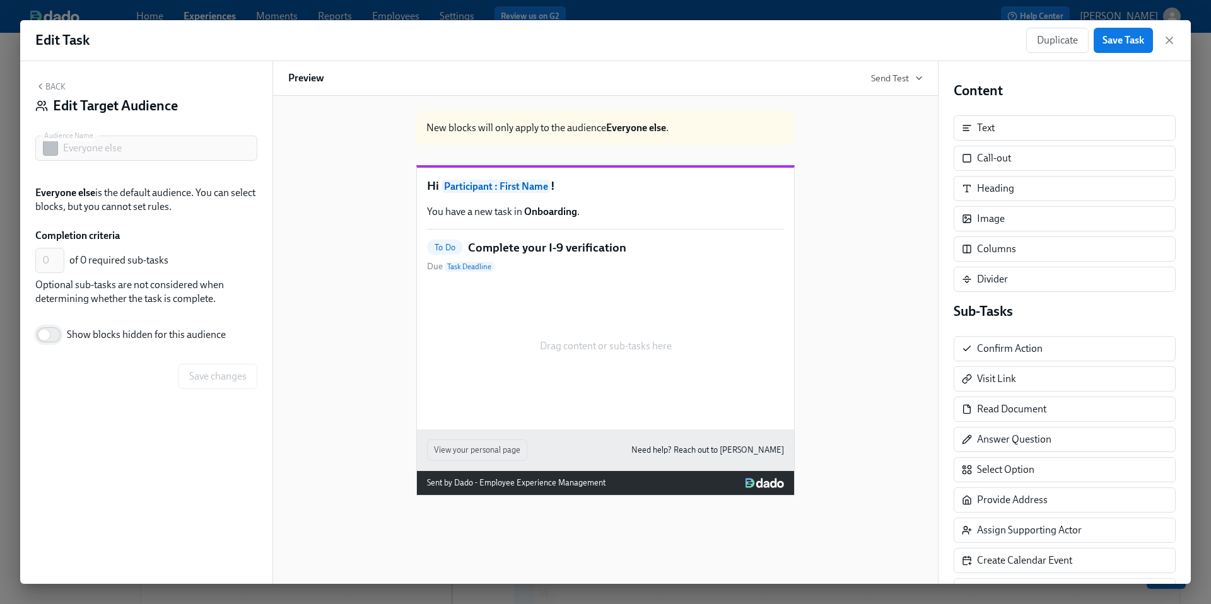
click at [45, 337] on input "Show blocks hidden for this audience" at bounding box center [44, 335] width 83 height 28
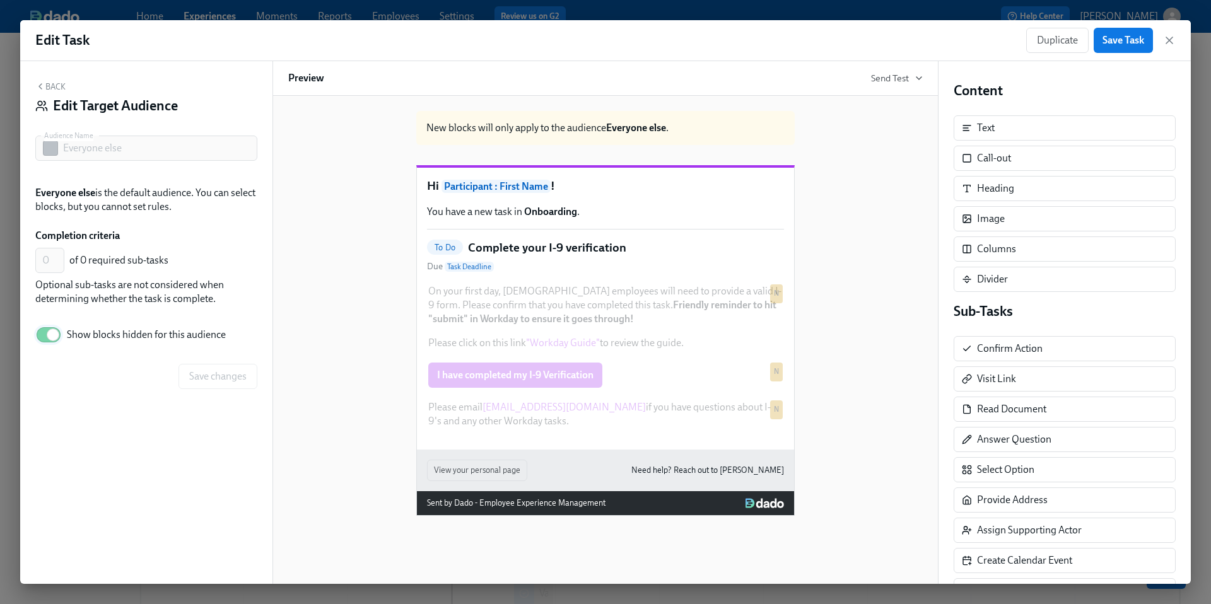
click at [45, 337] on input "Show blocks hidden for this audience" at bounding box center [52, 335] width 83 height 28
checkbox input "false"
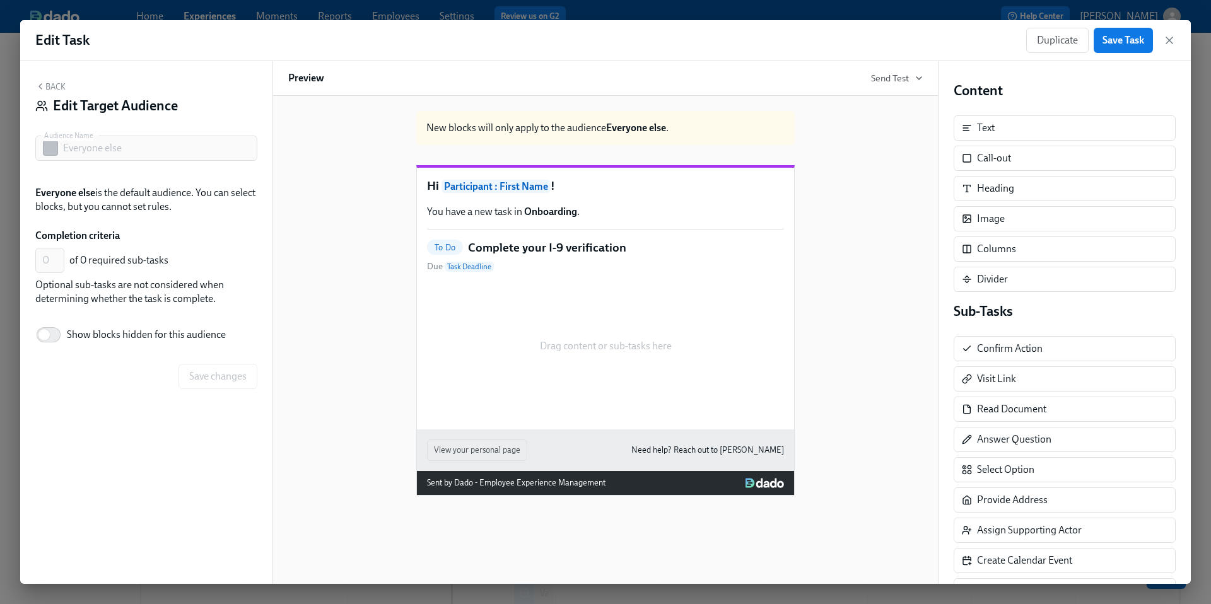
click at [53, 89] on button "Back" at bounding box center [50, 86] width 30 height 10
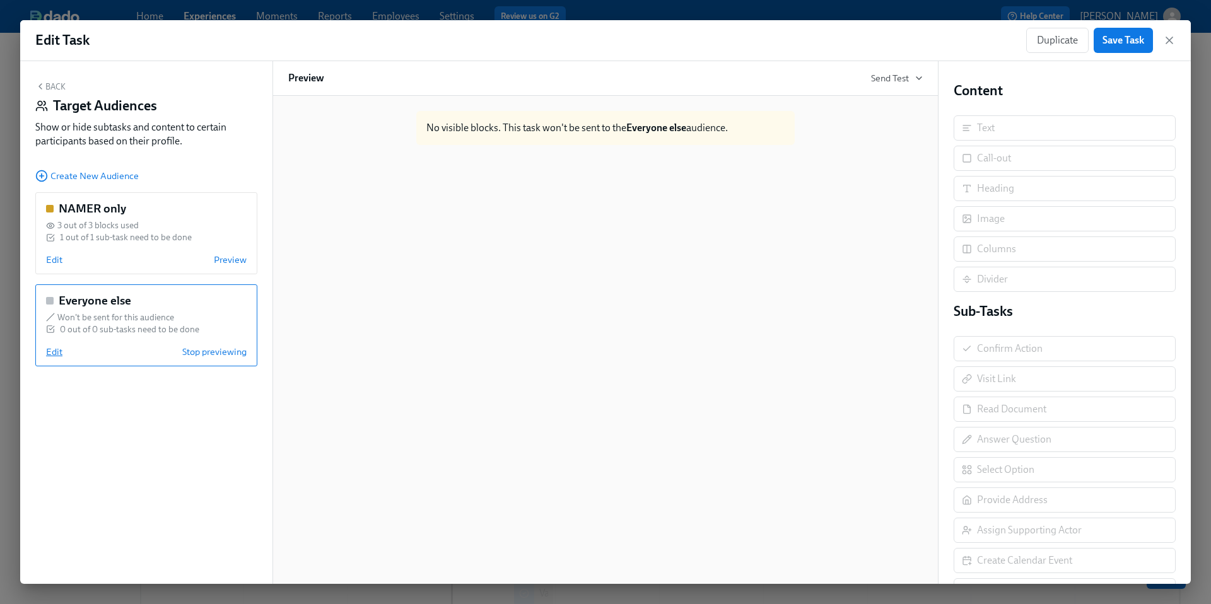
click at [57, 353] on span "Edit" at bounding box center [54, 352] width 16 height 13
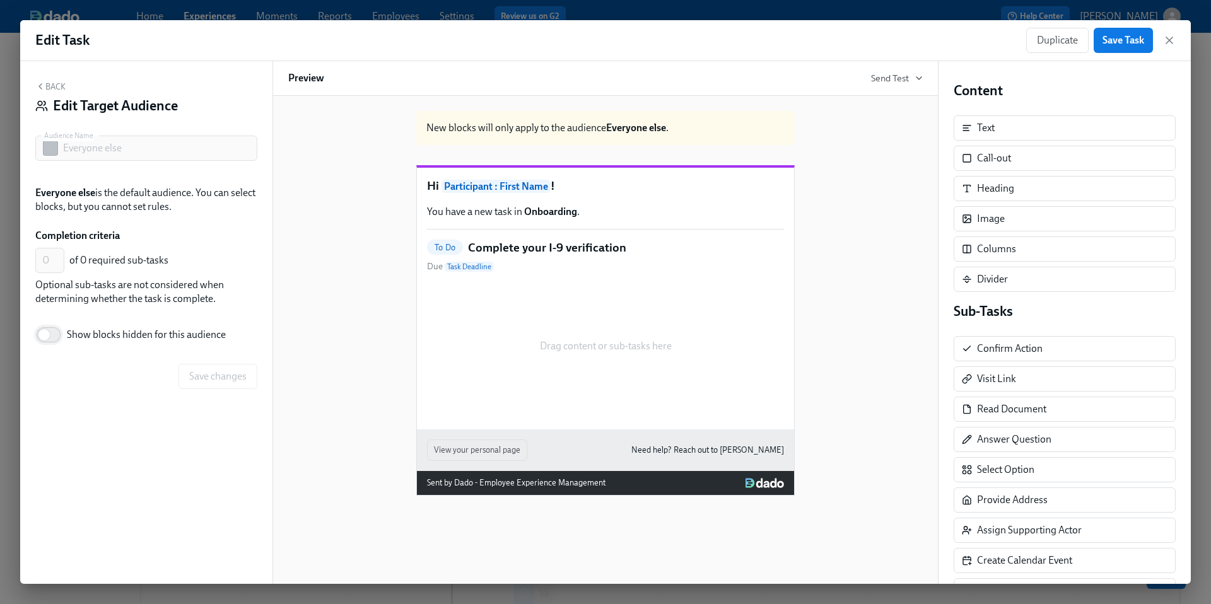
click at [38, 331] on input "Show blocks hidden for this audience" at bounding box center [44, 335] width 83 height 28
checkbox input "true"
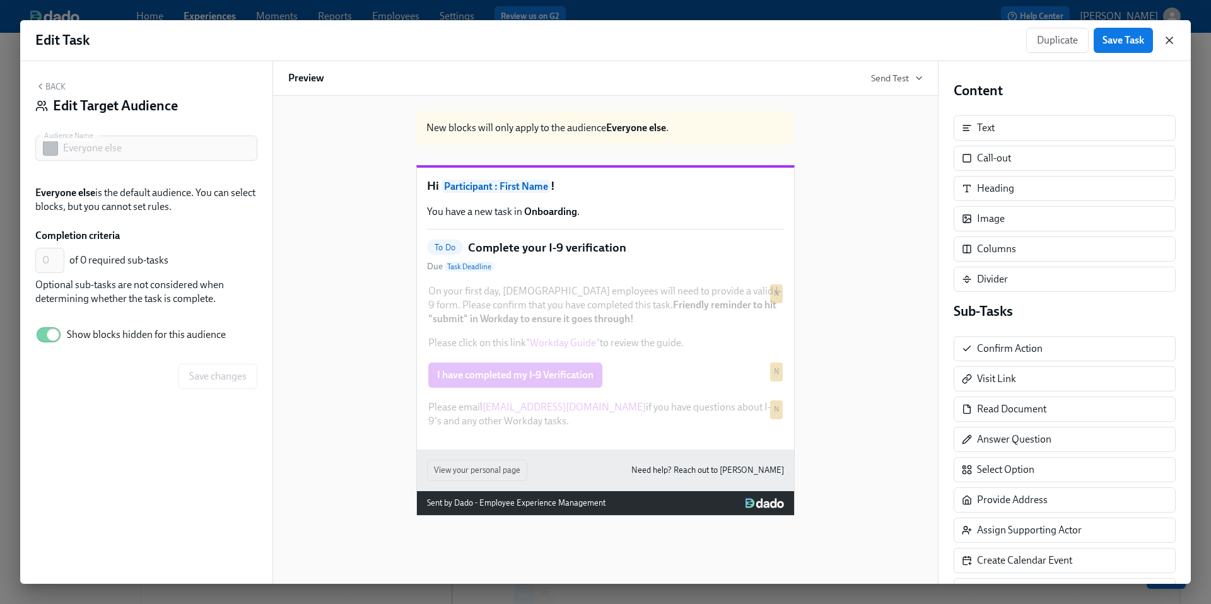
click at [1169, 42] on icon "button" at bounding box center [1169, 40] width 13 height 13
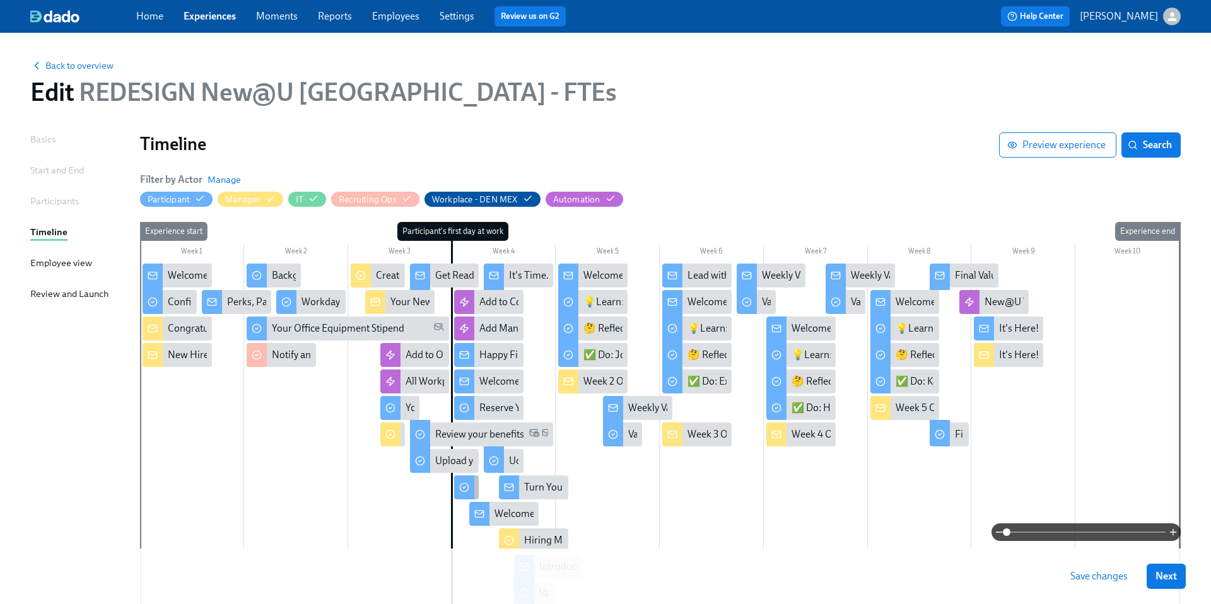
click at [469, 489] on icon at bounding box center [464, 487] width 10 height 10
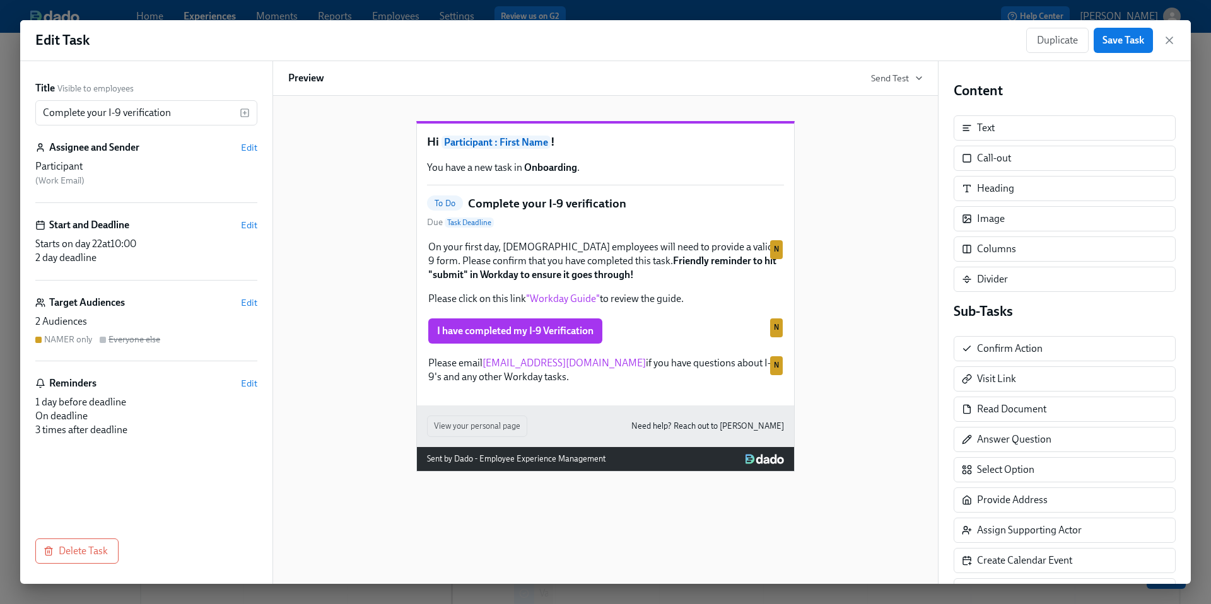
click at [240, 306] on div "Target Audiences Edit" at bounding box center [146, 303] width 222 height 14
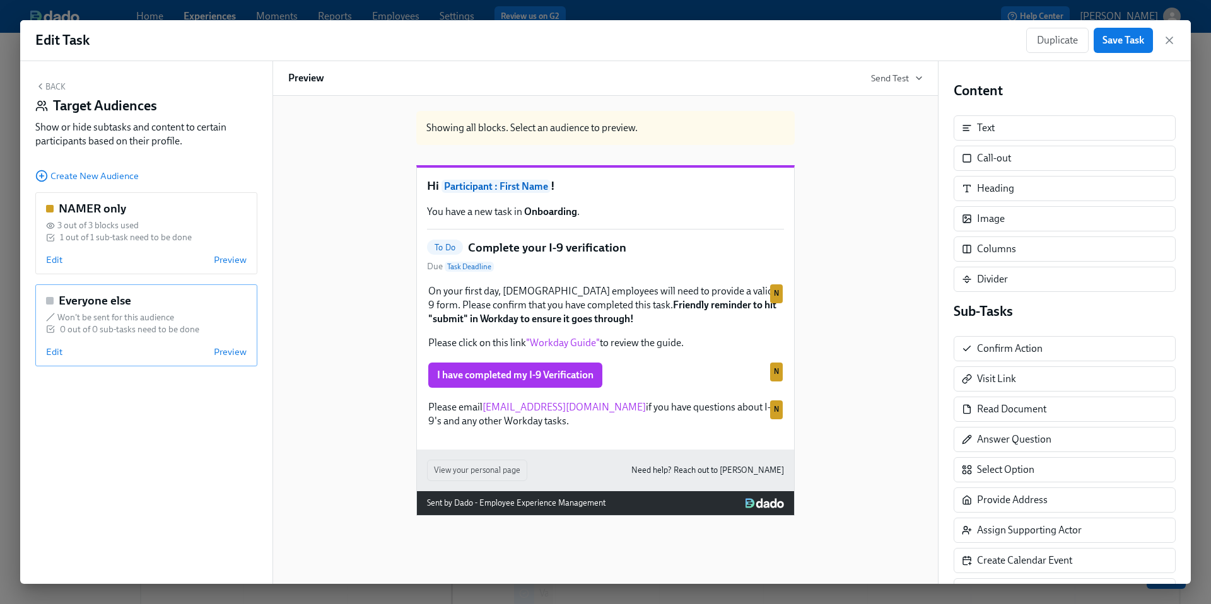
click at [62, 351] on div "Edit Preview" at bounding box center [146, 352] width 201 height 13
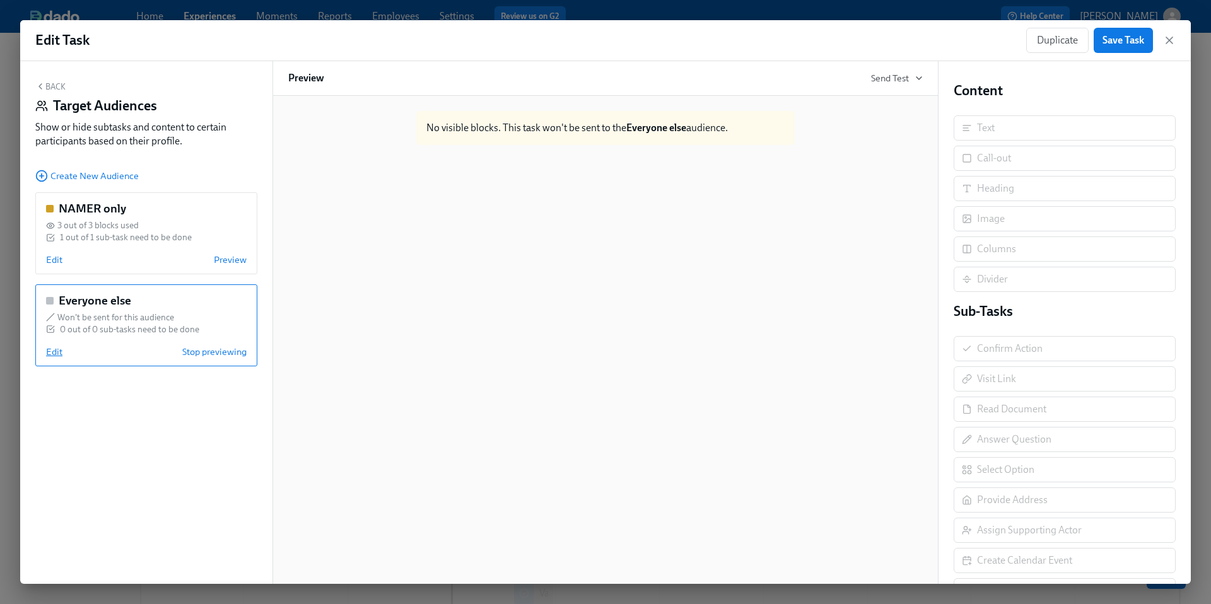
click at [57, 353] on span "Edit" at bounding box center [54, 352] width 16 height 13
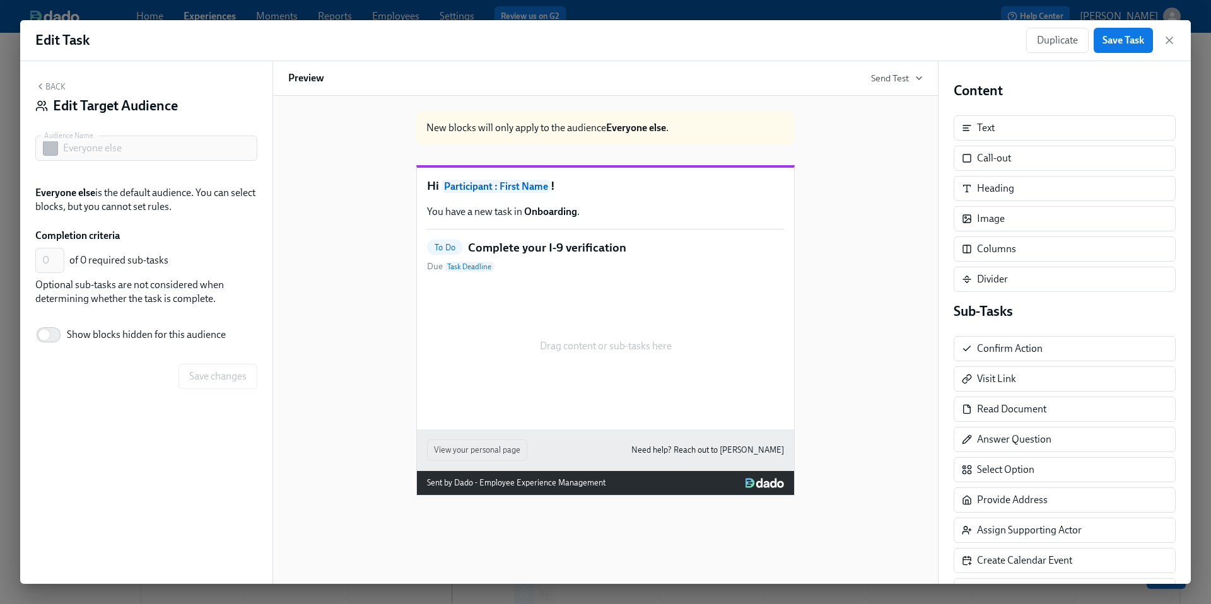
click at [57, 353] on div "Back Edit Target Audience Audience Name Everyone else Audience Name Everyone el…" at bounding box center [146, 322] width 252 height 523
click at [50, 337] on input "Show blocks hidden for this audience" at bounding box center [44, 335] width 83 height 28
checkbox input "true"
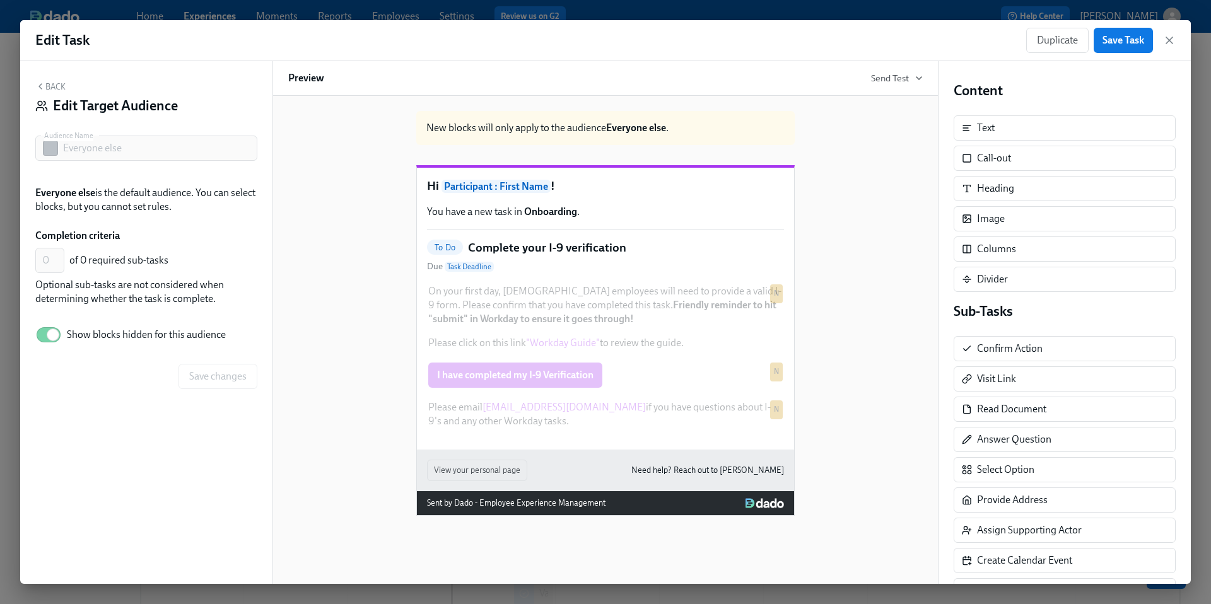
click at [53, 87] on button "Back" at bounding box center [50, 86] width 30 height 10
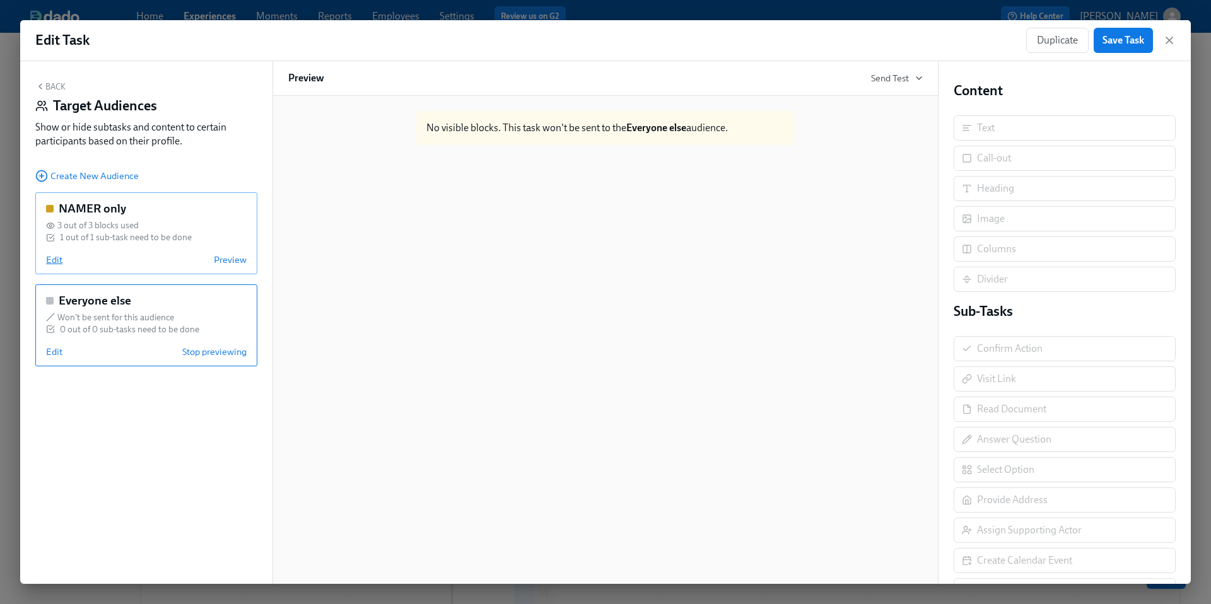
click at [55, 255] on span "Edit" at bounding box center [54, 260] width 16 height 13
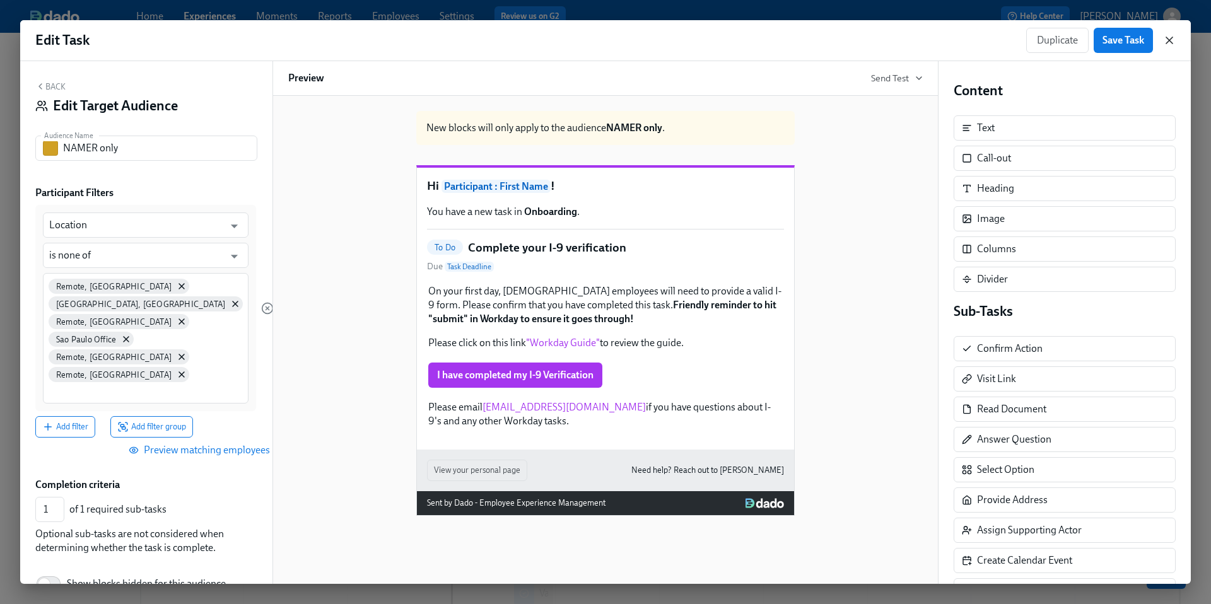
click at [1169, 40] on icon "button" at bounding box center [1169, 40] width 6 height 6
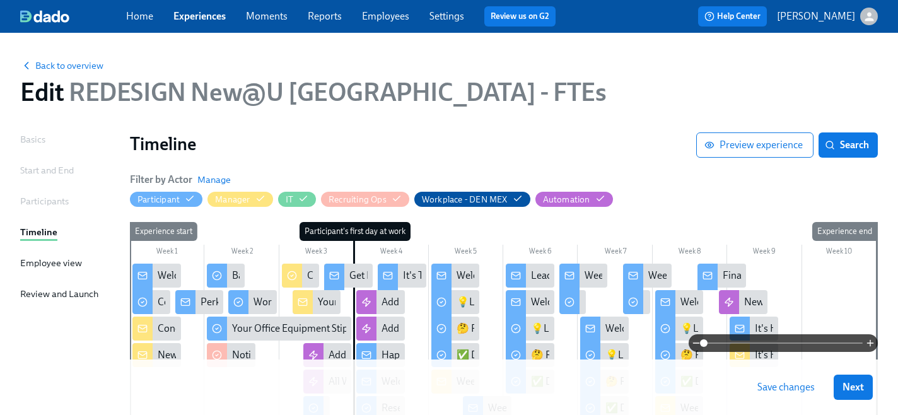
click at [207, 22] on span "Experiences" at bounding box center [199, 16] width 52 height 14
click at [202, 18] on link "Experiences" at bounding box center [199, 16] width 52 height 12
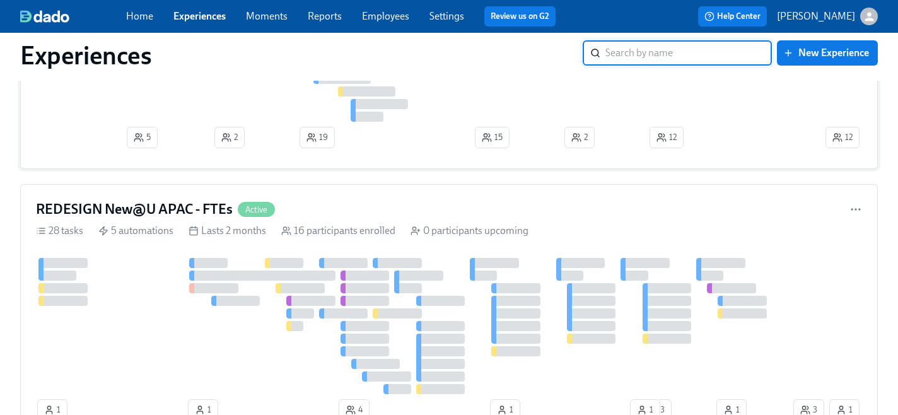
scroll to position [229, 0]
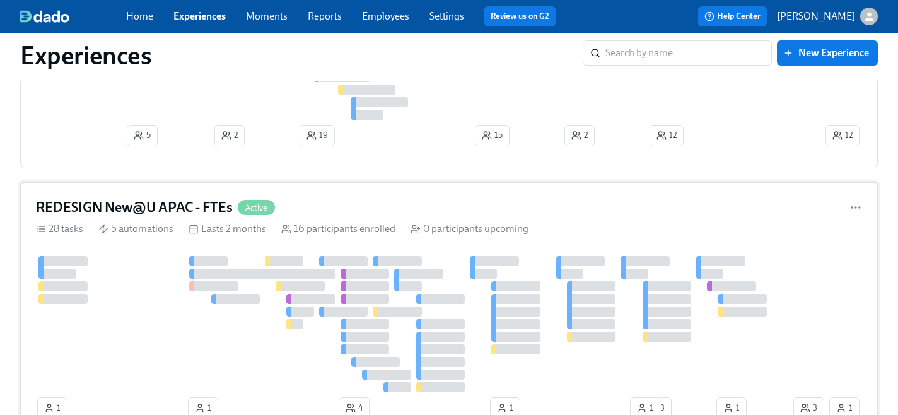
click at [163, 207] on h4 "REDESIGN New@U APAC - FTEs" at bounding box center [134, 207] width 197 height 19
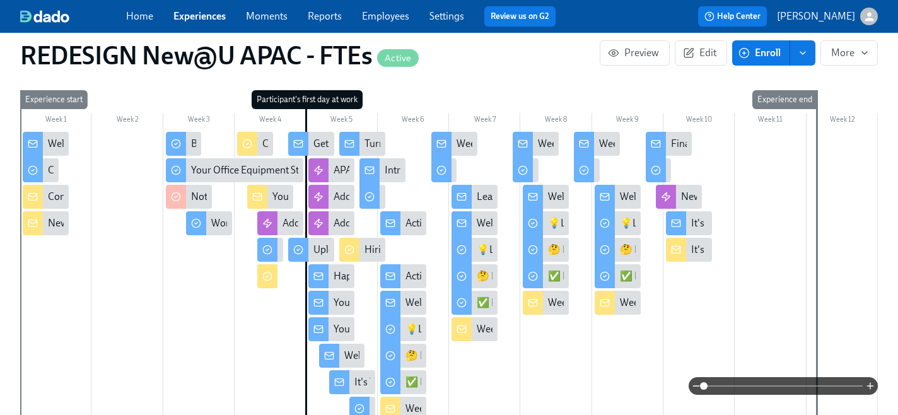
scroll to position [357, 0]
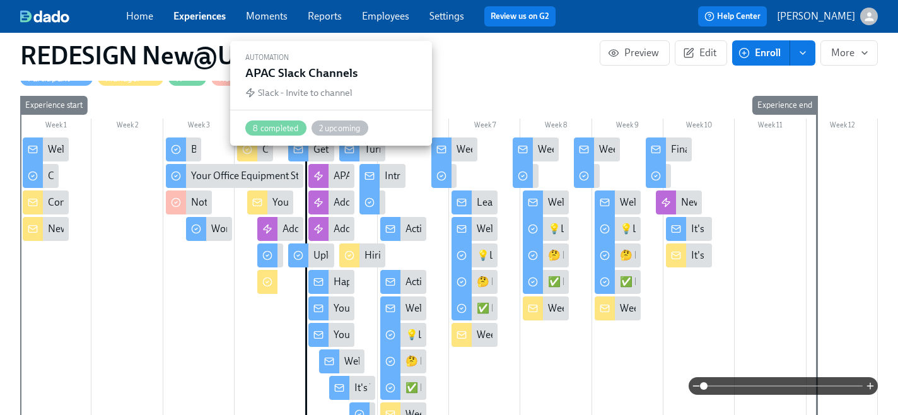
click at [330, 166] on div "APAC Slack Channels" at bounding box center [331, 176] width 46 height 24
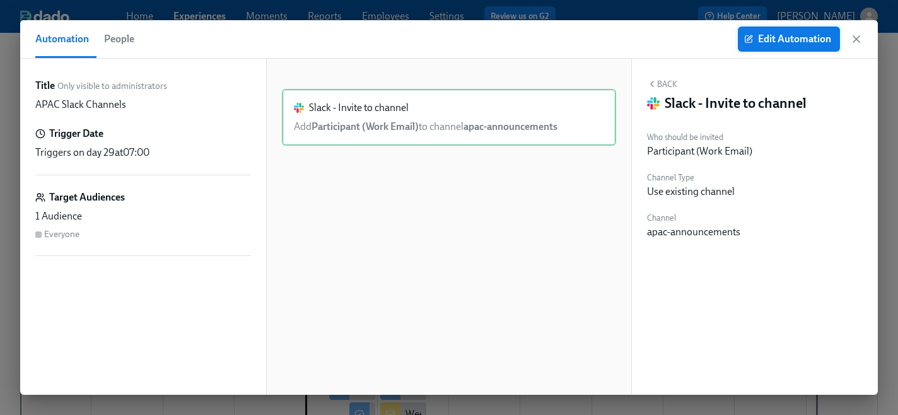
click at [767, 38] on span "Edit Automation" at bounding box center [789, 39] width 85 height 13
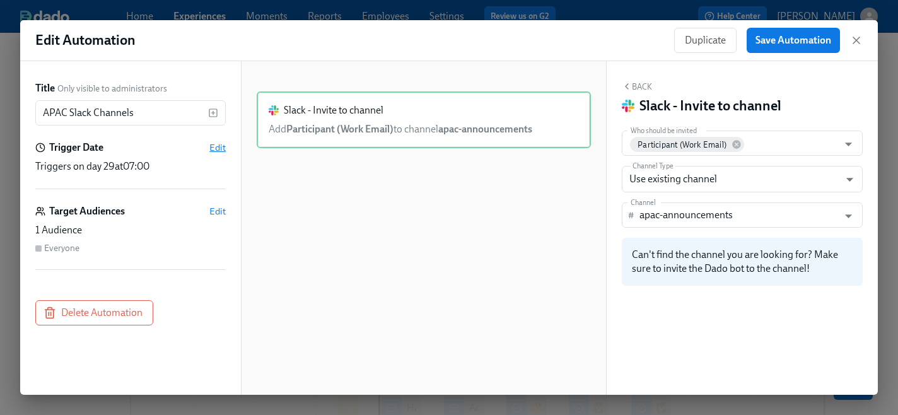
click at [221, 148] on span "Edit" at bounding box center [217, 147] width 16 height 13
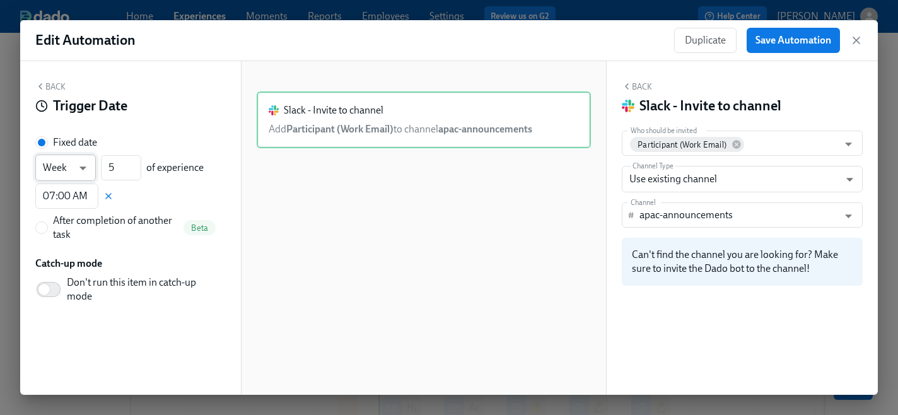
click at [79, 167] on body "Home Experiences Moments Reports Employees Settings Review us on G2 Help Center…" at bounding box center [449, 337] width 898 height 674
click at [69, 150] on li "Day" at bounding box center [65, 146] width 61 height 21
type input "d"
click at [135, 173] on input "4" at bounding box center [121, 167] width 40 height 25
drag, startPoint x: 119, startPoint y: 165, endPoint x: 107, endPoint y: 165, distance: 11.4
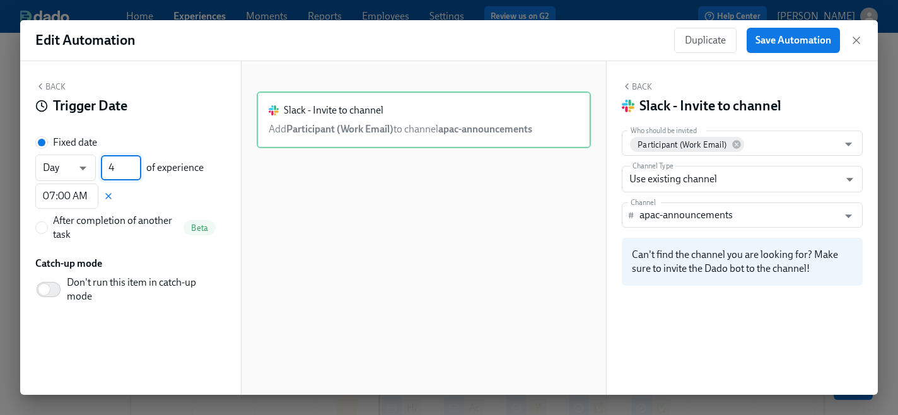
click at [107, 165] on input "4" at bounding box center [121, 167] width 40 height 25
type input "28"
click at [435, 277] on div "Slack - Invite to channel Add Participant (Work Email) to channel apac-announce…" at bounding box center [424, 237] width 334 height 293
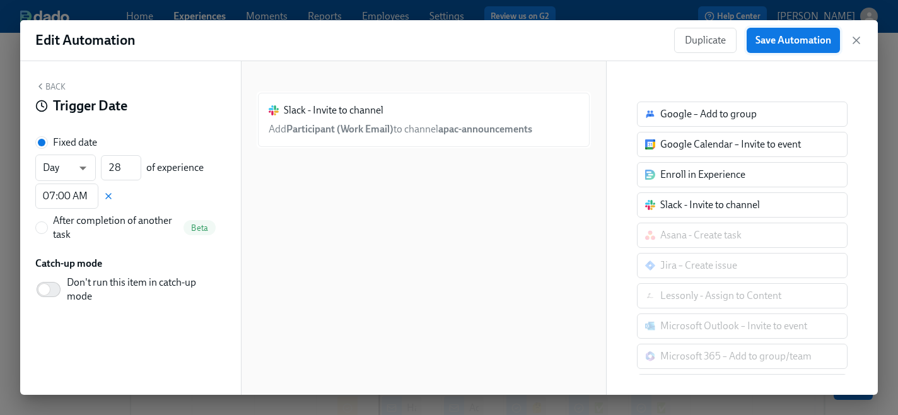
click at [787, 49] on button "Save Automation" at bounding box center [793, 40] width 93 height 25
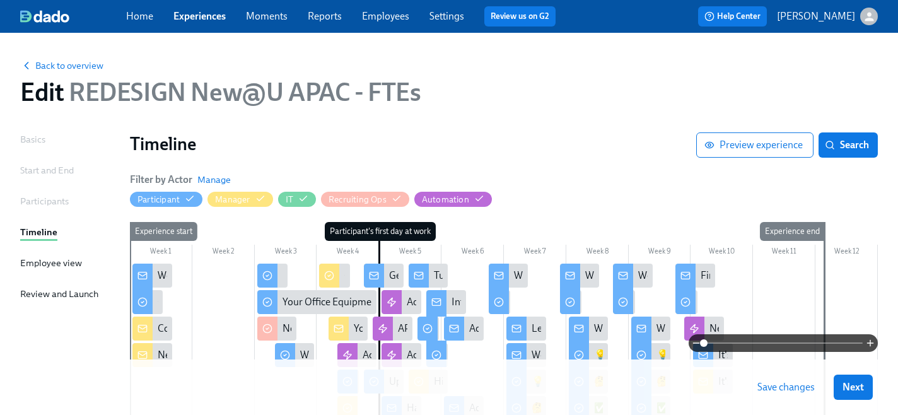
scroll to position [49, 0]
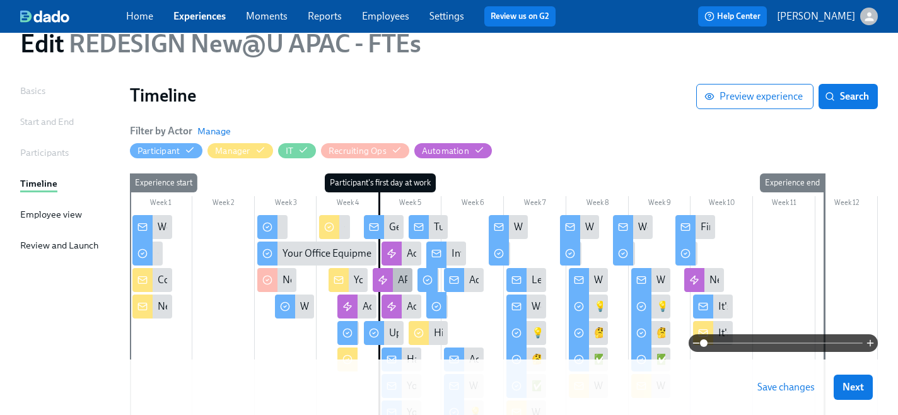
click at [383, 273] on div at bounding box center [383, 280] width 20 height 24
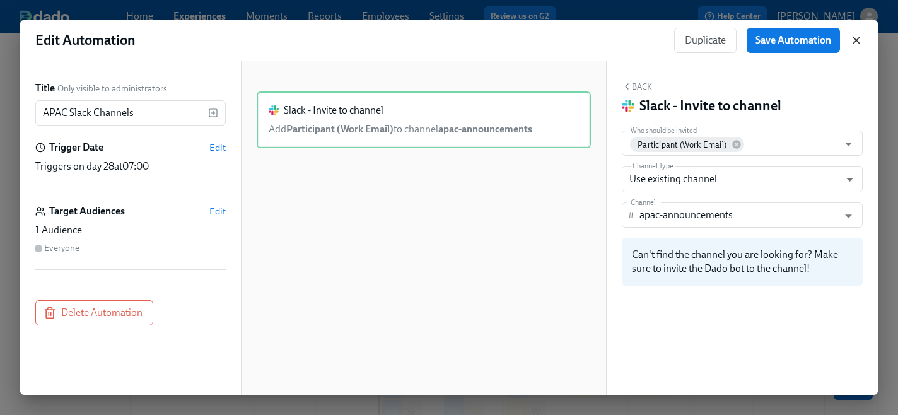
click at [859, 42] on icon "button" at bounding box center [856, 40] width 13 height 13
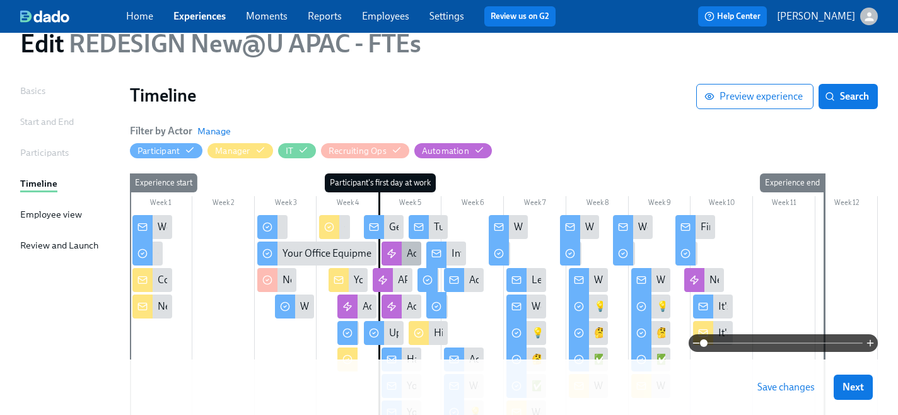
click at [390, 249] on icon at bounding box center [392, 253] width 10 height 10
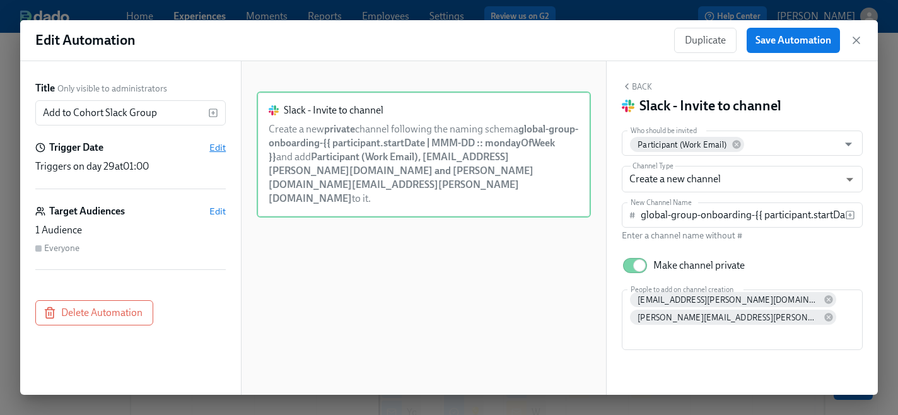
click at [219, 149] on span "Edit" at bounding box center [217, 147] width 16 height 13
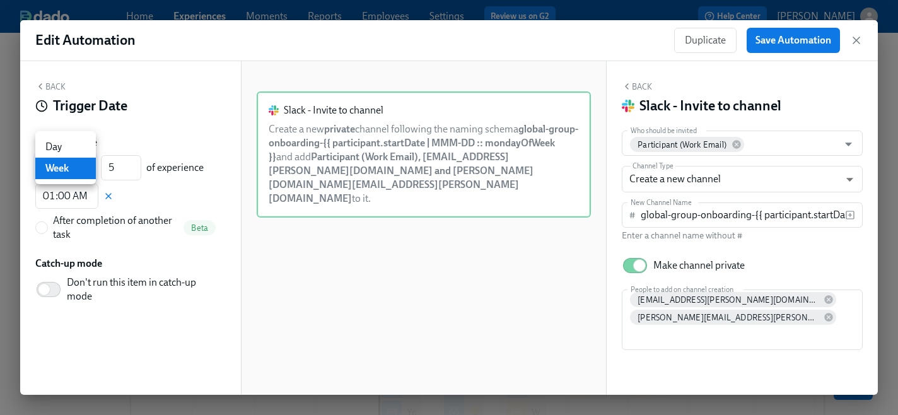
click at [80, 170] on body "Home Experiences Moments Reports Employees Settings Review us on G2 Help Center…" at bounding box center [449, 288] width 898 height 674
click at [63, 141] on li "Day" at bounding box center [65, 146] width 61 height 21
type input "d"
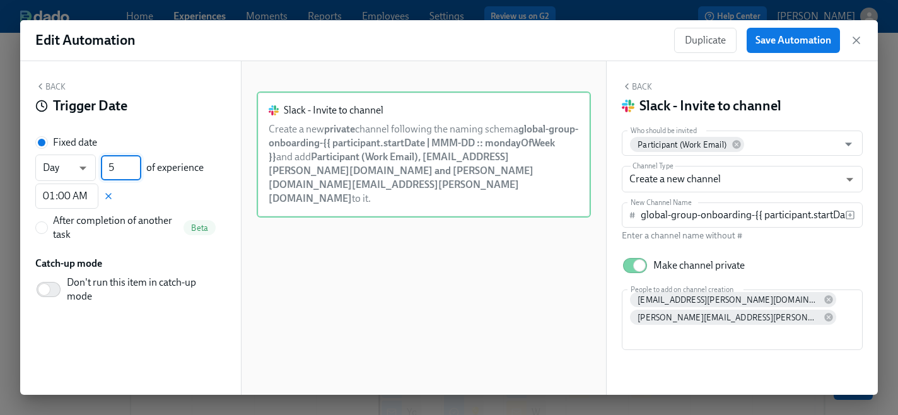
drag, startPoint x: 117, startPoint y: 169, endPoint x: 110, endPoint y: 169, distance: 7.6
click at [110, 169] on input "5" at bounding box center [121, 167] width 40 height 25
type input "28"
click at [784, 40] on span "Save Automation" at bounding box center [793, 40] width 76 height 13
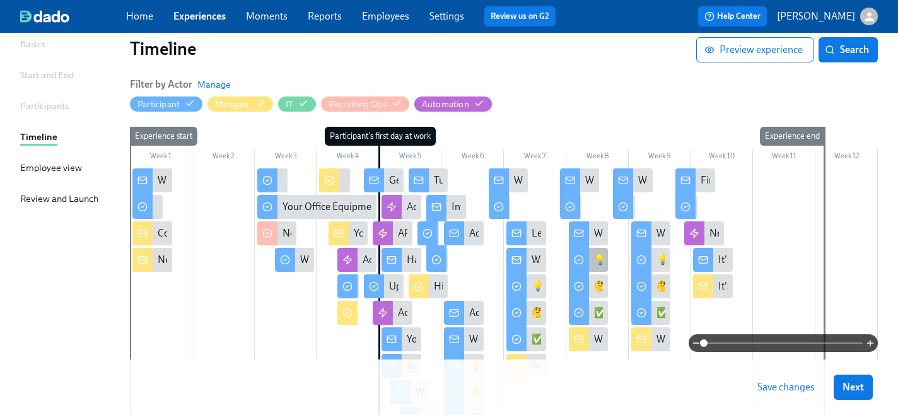
scroll to position [106, 0]
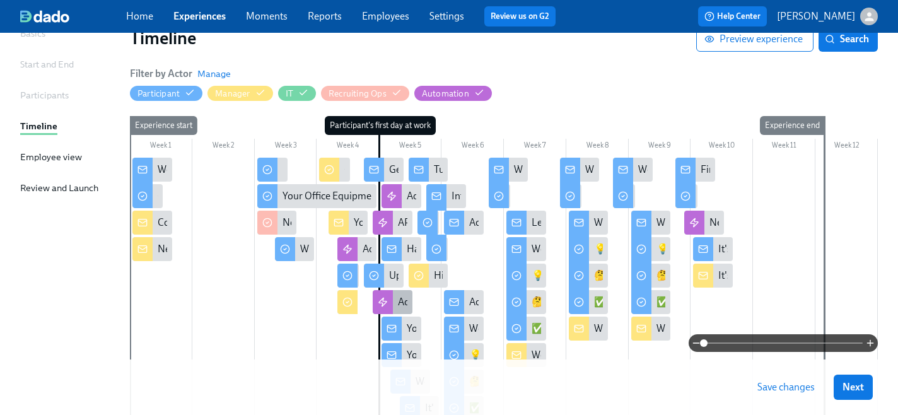
click at [385, 303] on icon at bounding box center [383, 302] width 10 height 10
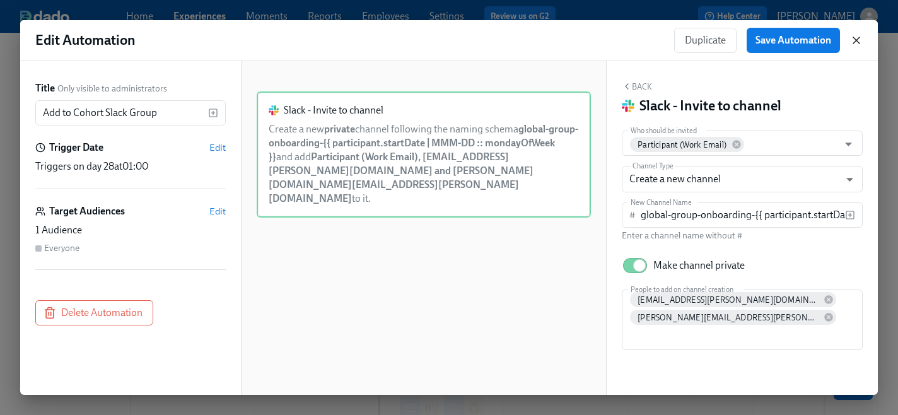
click at [853, 39] on icon "button" at bounding box center [856, 40] width 13 height 13
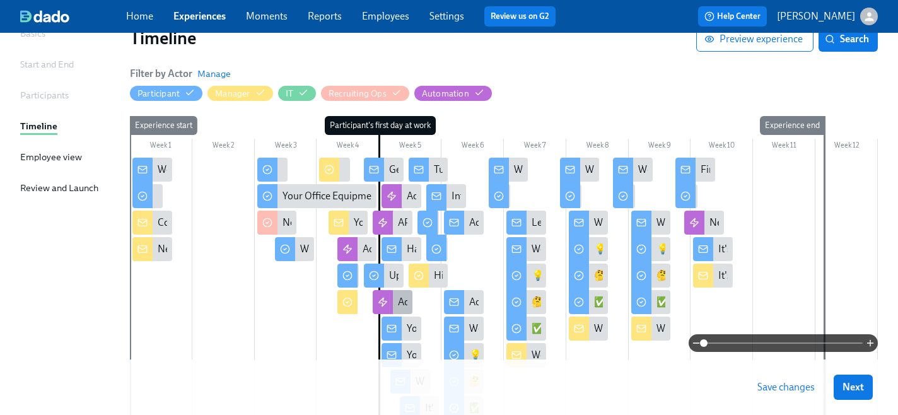
click at [396, 301] on div "Add to Cohort Slack Group" at bounding box center [393, 302] width 40 height 24
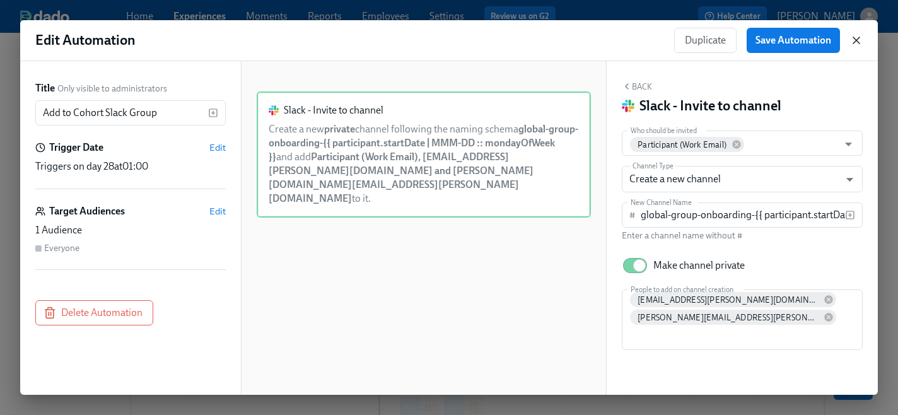
click at [854, 44] on icon "button" at bounding box center [856, 40] width 13 height 13
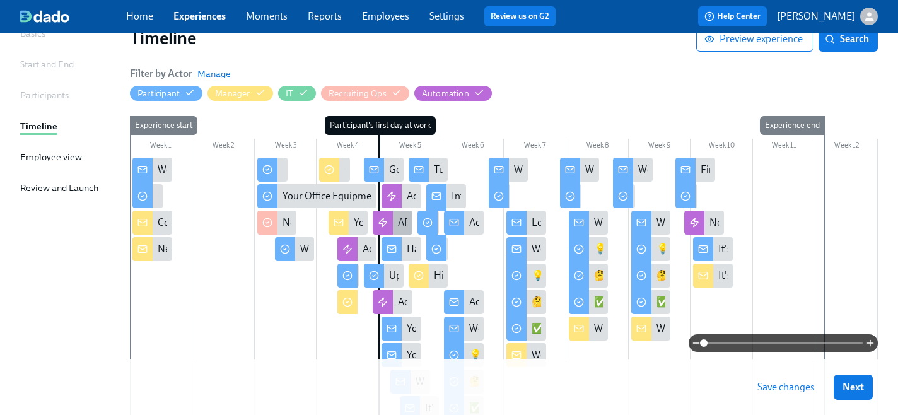
click at [401, 223] on div "APAC Slack Channels" at bounding box center [443, 223] width 91 height 14
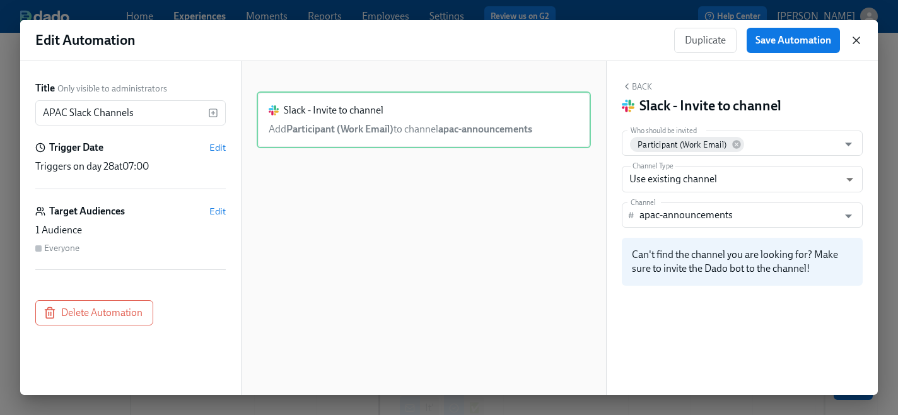
click at [858, 41] on icon "button" at bounding box center [856, 40] width 13 height 13
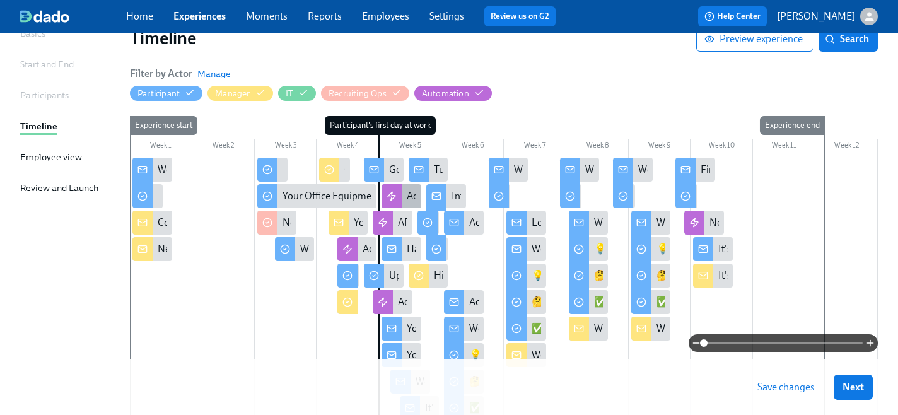
click at [402, 197] on div "Add Managers to Slack Channel" at bounding box center [402, 196] width 40 height 24
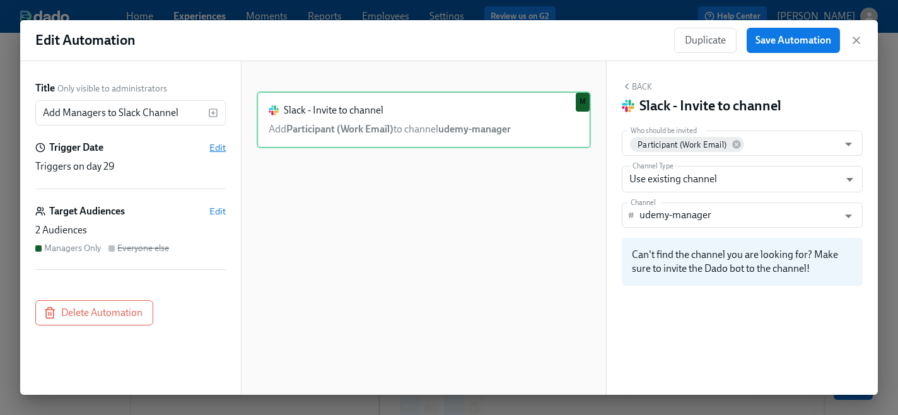
click at [212, 148] on span "Edit" at bounding box center [217, 147] width 16 height 13
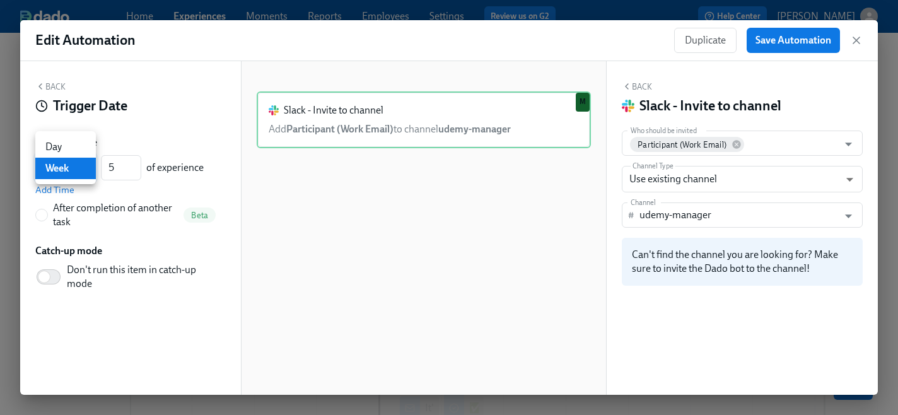
click at [86, 169] on body "Home Experiences Moments Reports Employees Settings Review us on G2 Help Center…" at bounding box center [449, 231] width 898 height 674
click at [65, 148] on li "Day" at bounding box center [65, 146] width 61 height 21
type input "d"
click at [113, 168] on input "5" at bounding box center [121, 167] width 40 height 25
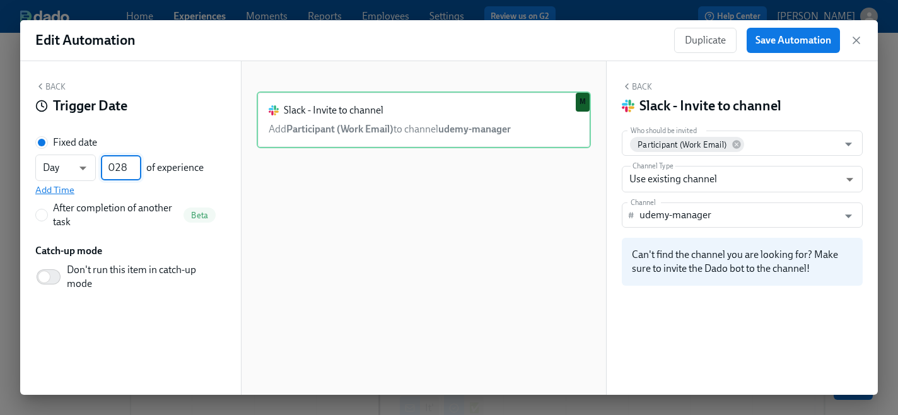
click at [57, 191] on span "Add Time" at bounding box center [54, 190] width 39 height 13
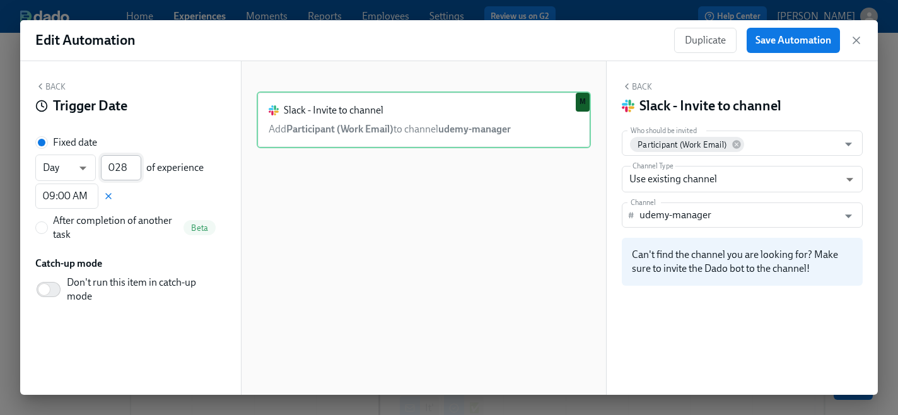
click at [115, 168] on input "028" at bounding box center [121, 167] width 40 height 25
type input "28"
click at [322, 226] on div "Slack - Invite to channel Add Participant (Work Email) to channel udemy-manager…" at bounding box center [424, 237] width 334 height 293
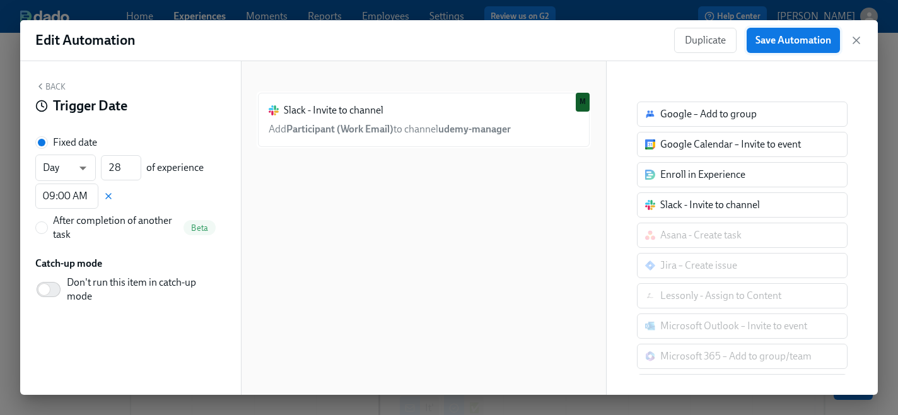
click at [794, 47] on button "Save Automation" at bounding box center [793, 40] width 93 height 25
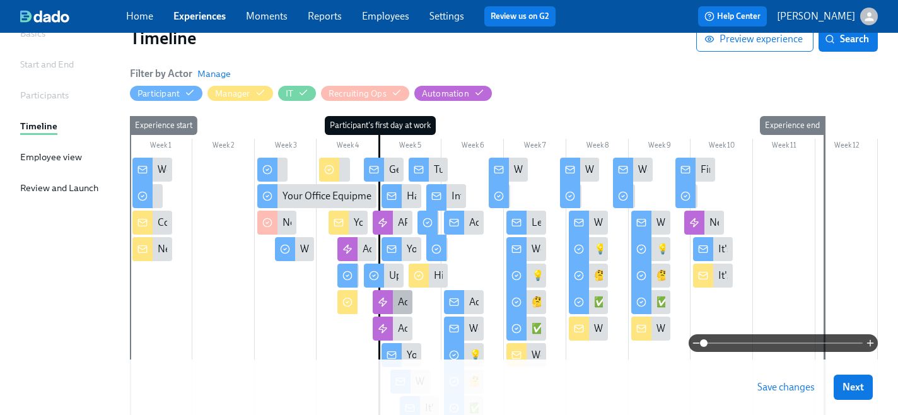
click at [389, 303] on div at bounding box center [383, 302] width 20 height 24
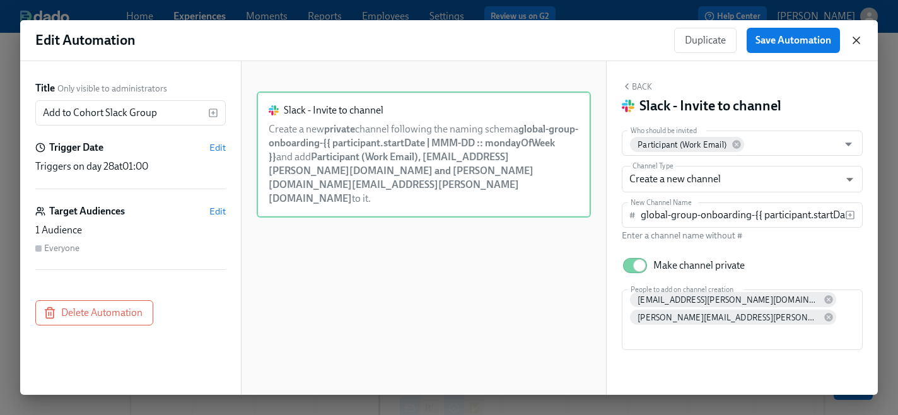
click at [856, 42] on icon "button" at bounding box center [856, 40] width 13 height 13
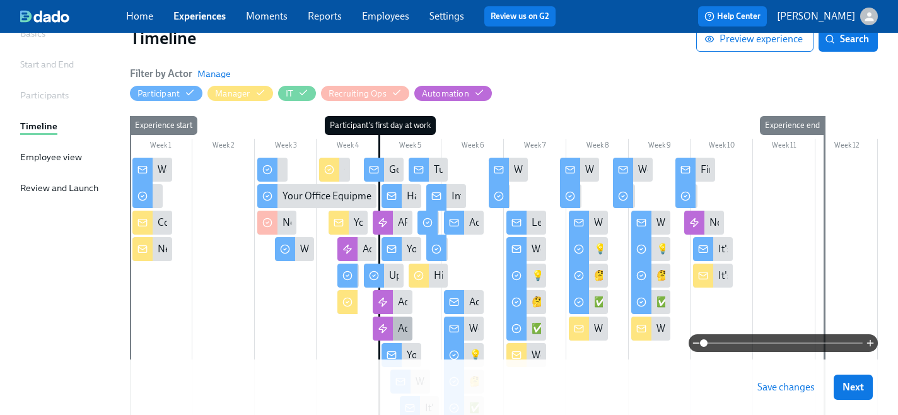
click at [397, 327] on div "Add Managers to Slack Channel" at bounding box center [393, 329] width 40 height 24
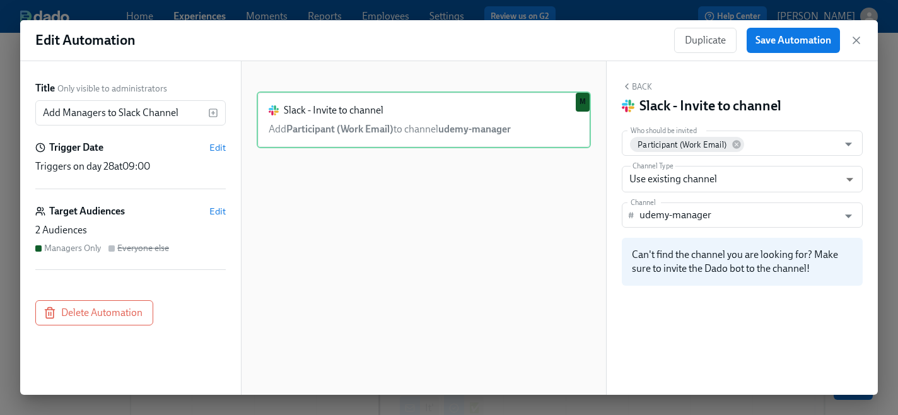
click at [157, 166] on div "Triggers on day 28 at 09:00" at bounding box center [130, 167] width 190 height 14
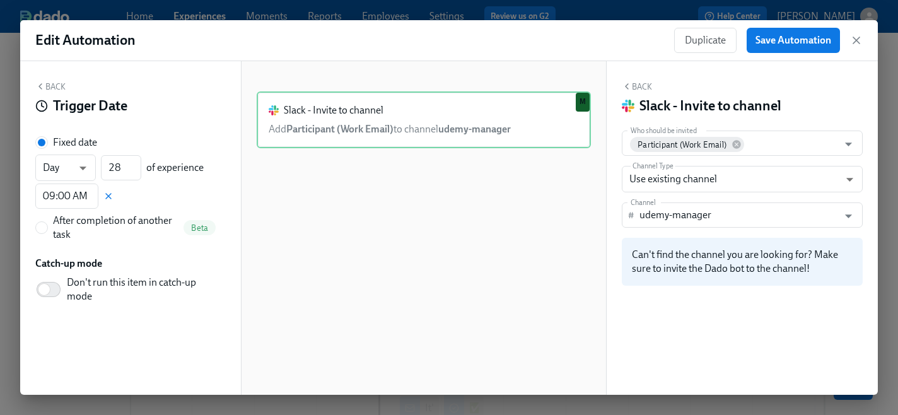
click at [385, 201] on div "Slack - Invite to channel Add Participant (Work Email) to channel udemy-manager…" at bounding box center [424, 237] width 334 height 293
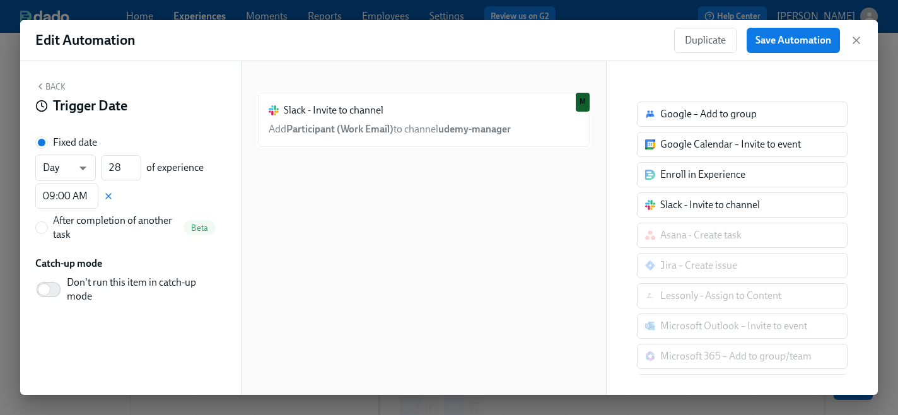
click at [848, 42] on div "Duplicate Save Automation" at bounding box center [768, 40] width 189 height 25
click at [854, 42] on icon "button" at bounding box center [856, 40] width 6 height 6
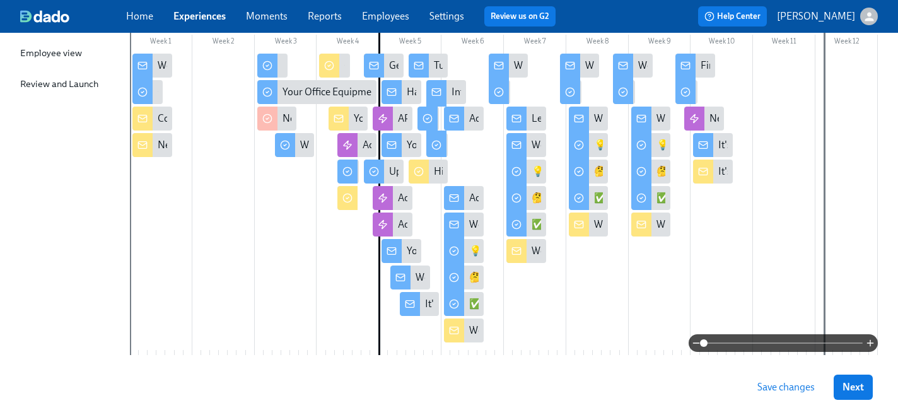
scroll to position [189, 0]
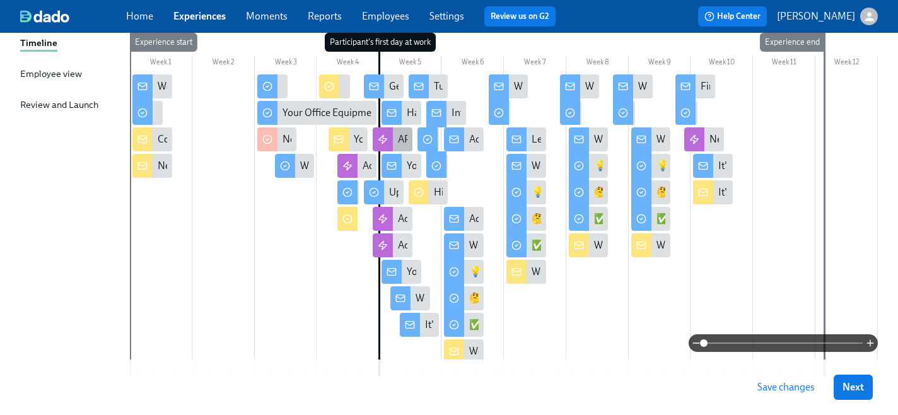
click at [387, 136] on icon at bounding box center [383, 139] width 10 height 10
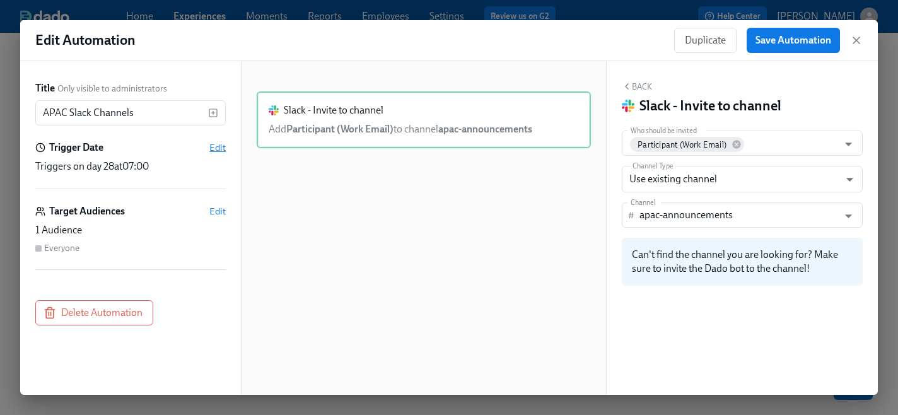
click at [221, 146] on span "Edit" at bounding box center [217, 147] width 16 height 13
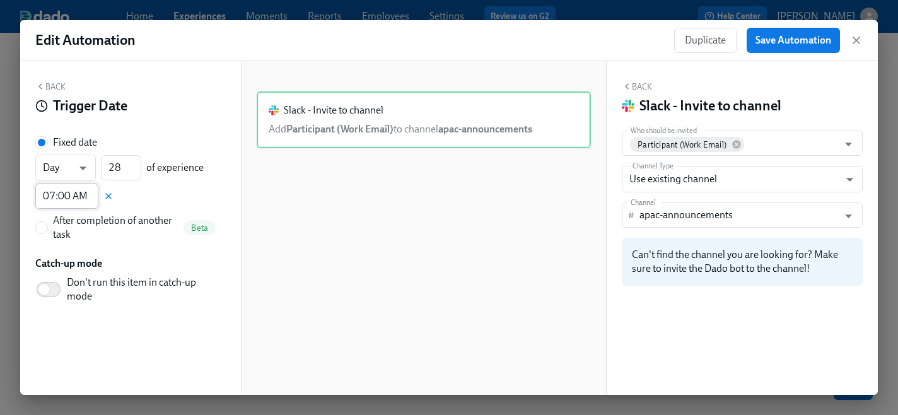
click at [54, 195] on input "07:00 AM" at bounding box center [66, 196] width 63 height 25
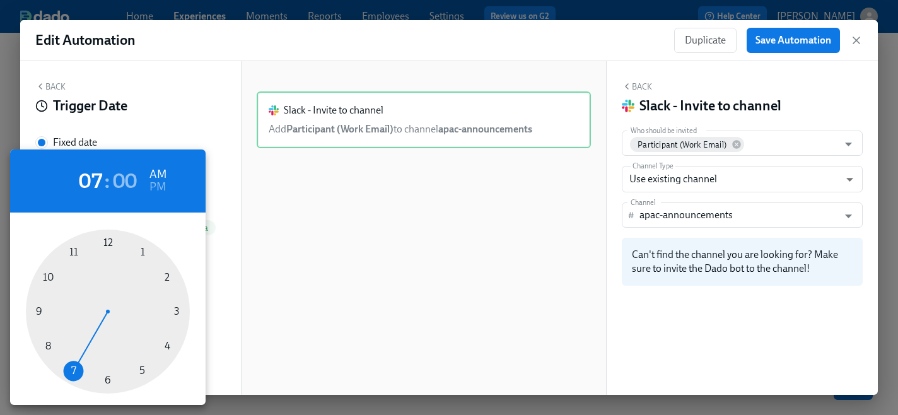
click at [165, 348] on div at bounding box center [108, 312] width 164 height 164
click at [159, 189] on h6 "PM" at bounding box center [157, 187] width 16 height 20
type input "04:00 PM"
click at [798, 44] on div at bounding box center [449, 207] width 898 height 415
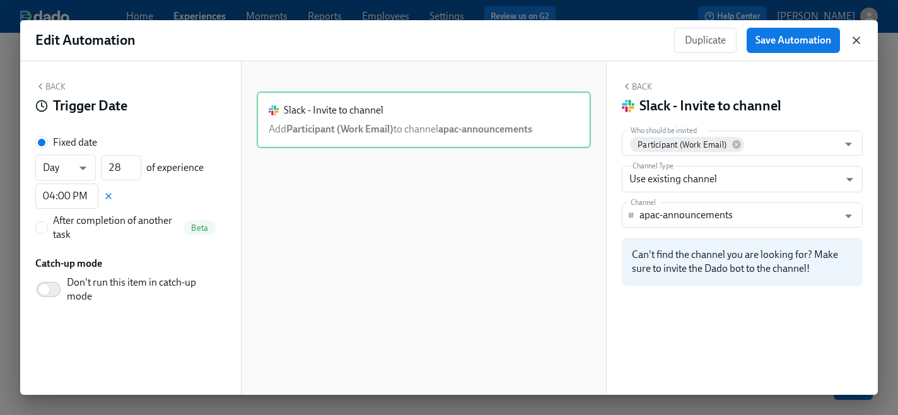
click at [855, 42] on icon "button" at bounding box center [856, 40] width 13 height 13
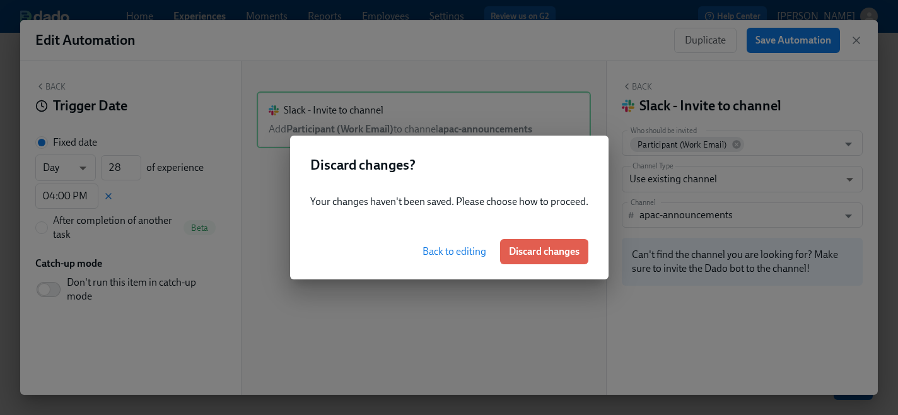
click at [471, 256] on span "Back to editing" at bounding box center [455, 251] width 64 height 13
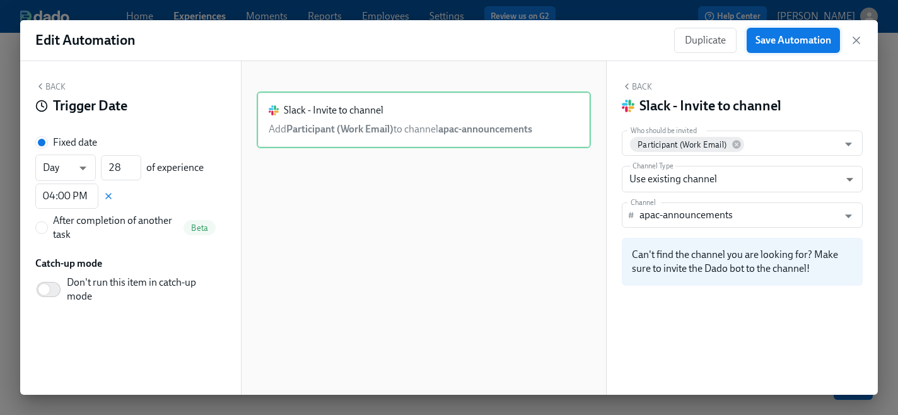
click at [773, 47] on button "Save Automation" at bounding box center [793, 40] width 93 height 25
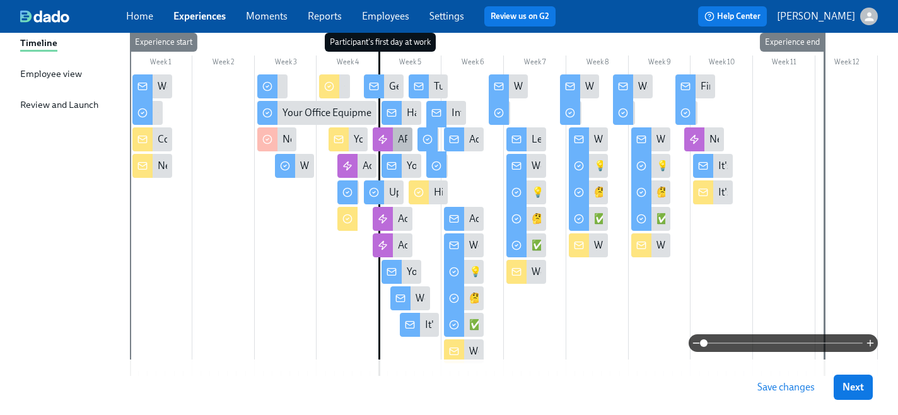
click at [391, 136] on div at bounding box center [383, 139] width 20 height 24
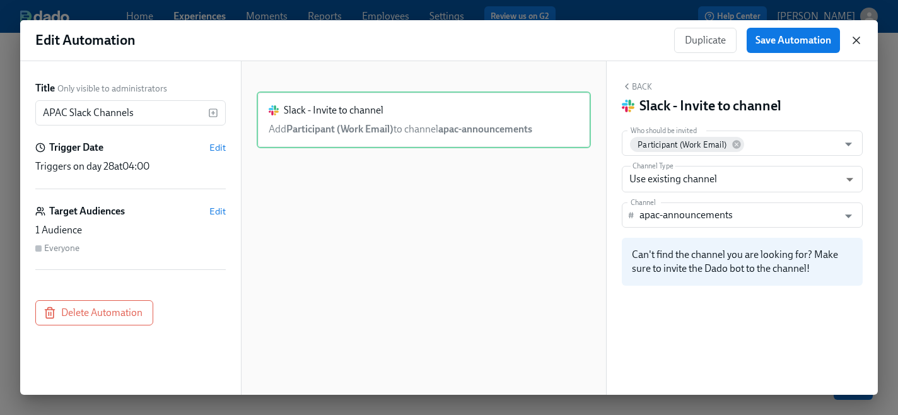
click at [858, 45] on icon "button" at bounding box center [856, 40] width 13 height 13
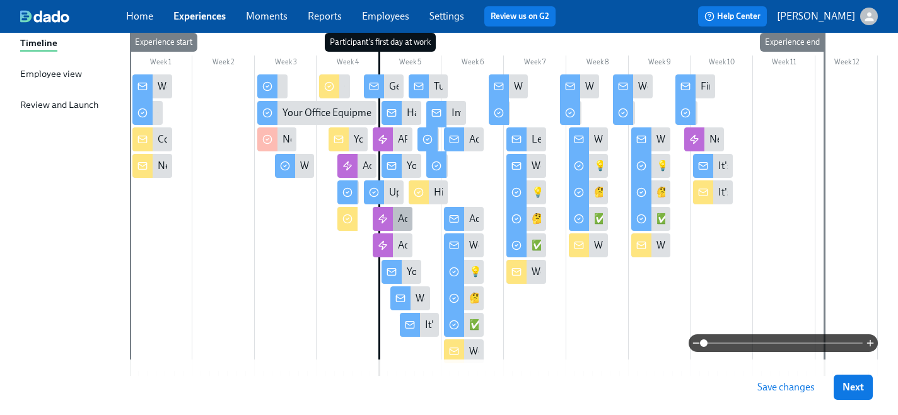
click at [394, 219] on div "Add to Cohort Slack Group" at bounding box center [393, 219] width 40 height 24
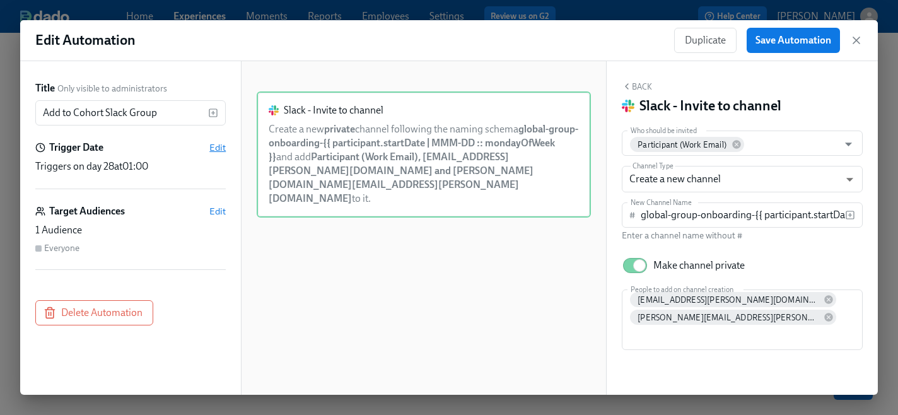
click at [212, 151] on span "Edit" at bounding box center [217, 147] width 16 height 13
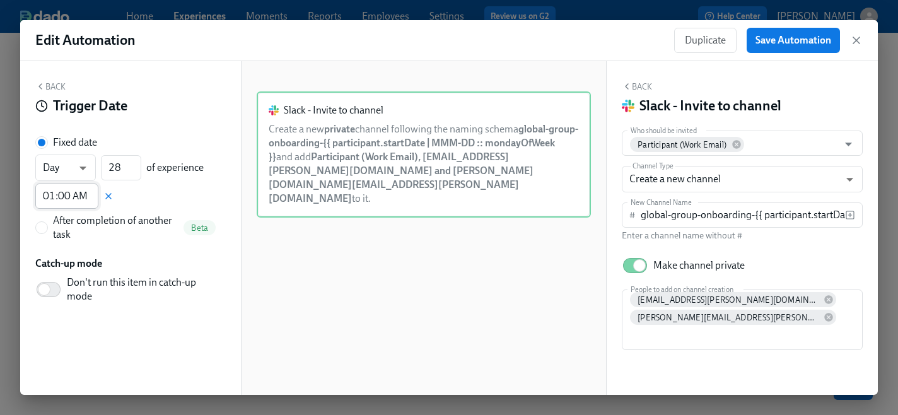
click at [53, 196] on input "01:00 AM" at bounding box center [66, 196] width 63 height 25
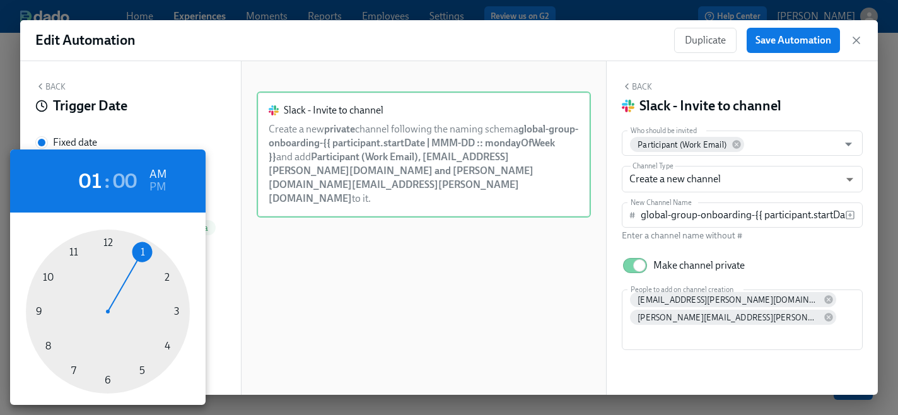
click at [166, 349] on div at bounding box center [108, 312] width 164 height 164
click at [160, 185] on h6 "PM" at bounding box center [157, 187] width 16 height 20
type input "04:00 PM"
click at [789, 44] on div at bounding box center [449, 207] width 898 height 415
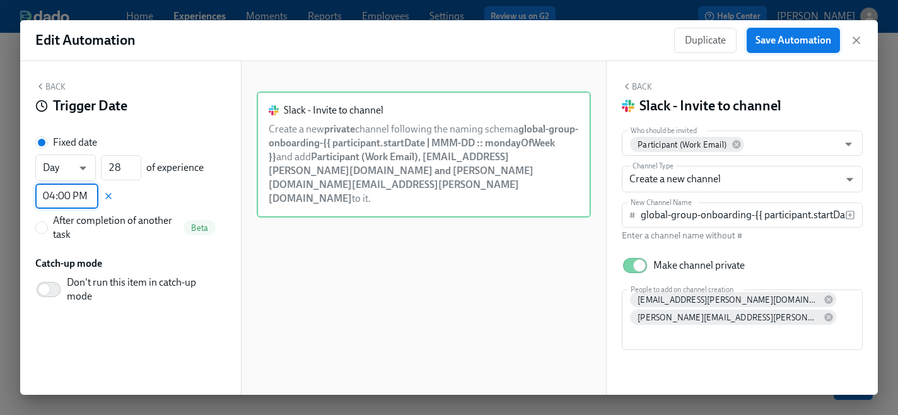
click at [773, 42] on span "Save Automation" at bounding box center [793, 40] width 76 height 13
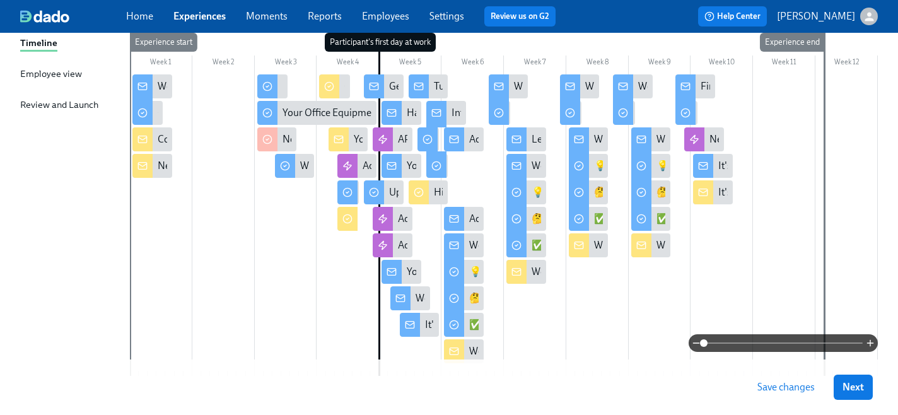
click at [790, 393] on span "Save changes" at bounding box center [785, 387] width 57 height 13
click at [405, 246] on div "Add Managers to Slack Channel" at bounding box center [466, 245] width 136 height 14
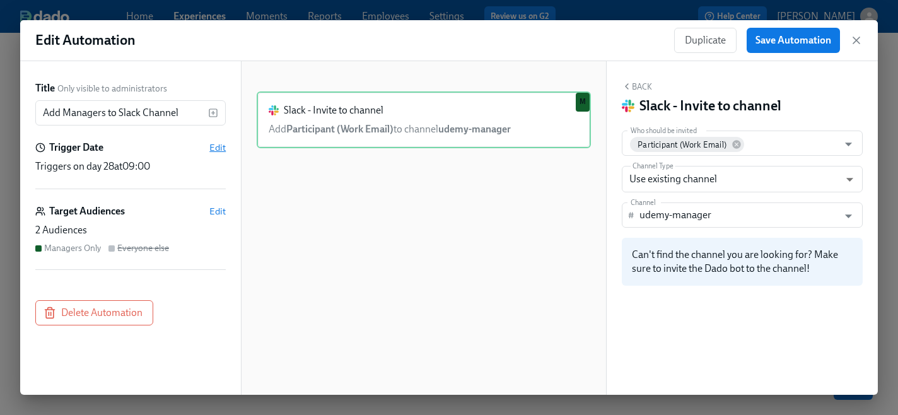
click at [214, 146] on span "Edit" at bounding box center [217, 147] width 16 height 13
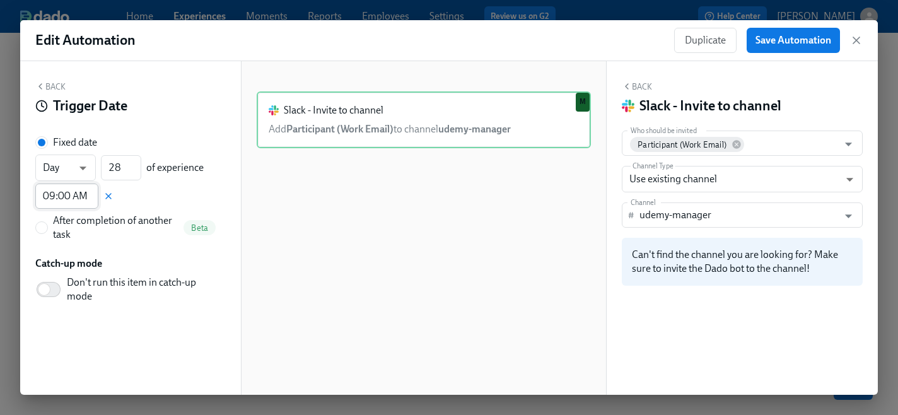
click at [62, 196] on input "09:00 AM" at bounding box center [66, 196] width 63 height 25
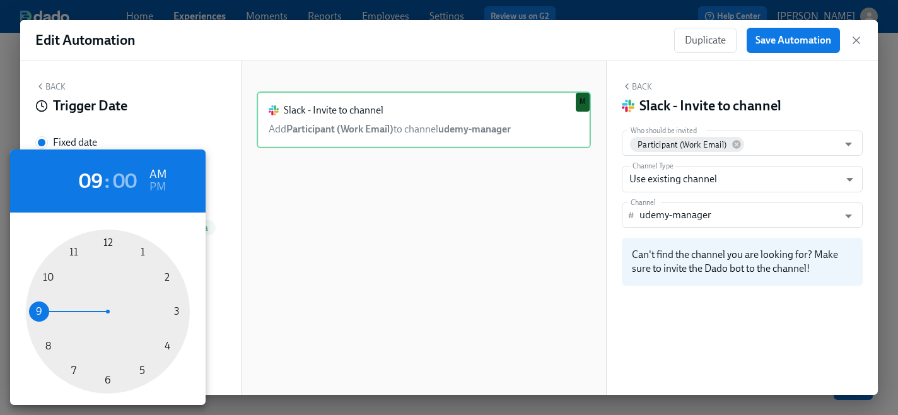
click at [166, 347] on div at bounding box center [108, 312] width 164 height 164
click at [157, 187] on h6 "PM" at bounding box center [157, 187] width 16 height 20
type input "04:00 PM"
click at [785, 44] on div at bounding box center [449, 207] width 898 height 415
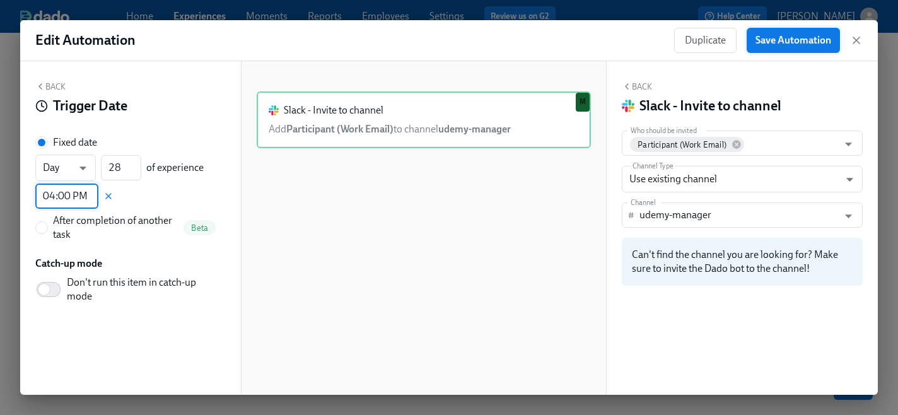
click at [774, 42] on span "Save Automation" at bounding box center [793, 40] width 76 height 13
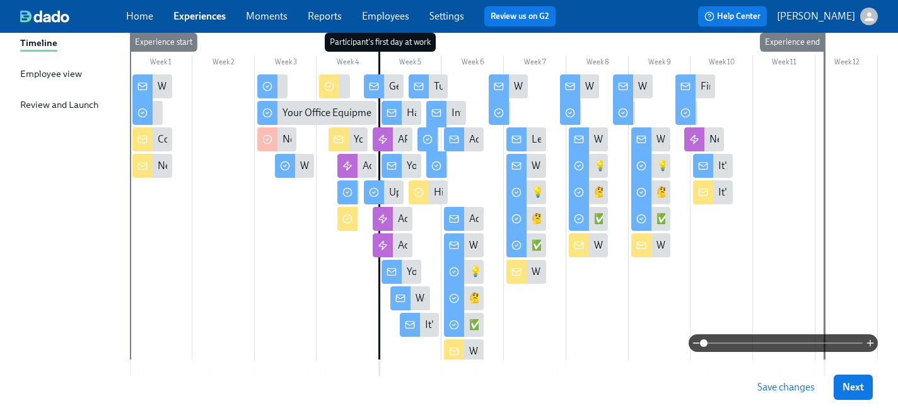
click at [771, 391] on span "Save changes" at bounding box center [785, 387] width 57 height 13
click at [382, 143] on icon at bounding box center [383, 139] width 10 height 10
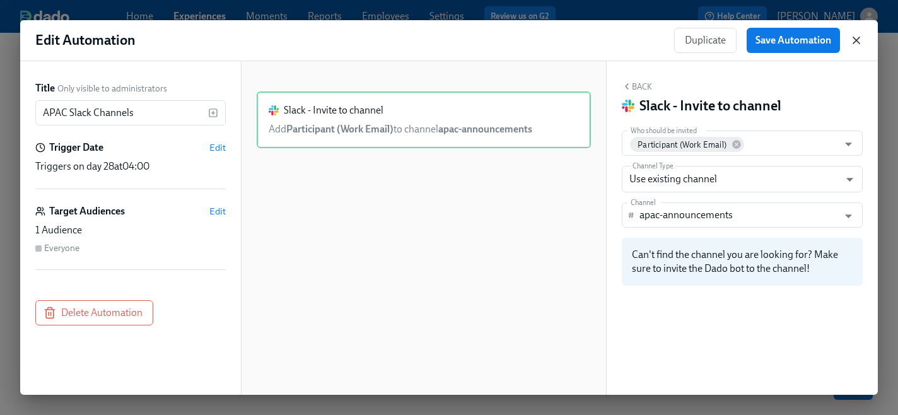
click at [862, 40] on icon "button" at bounding box center [856, 40] width 13 height 13
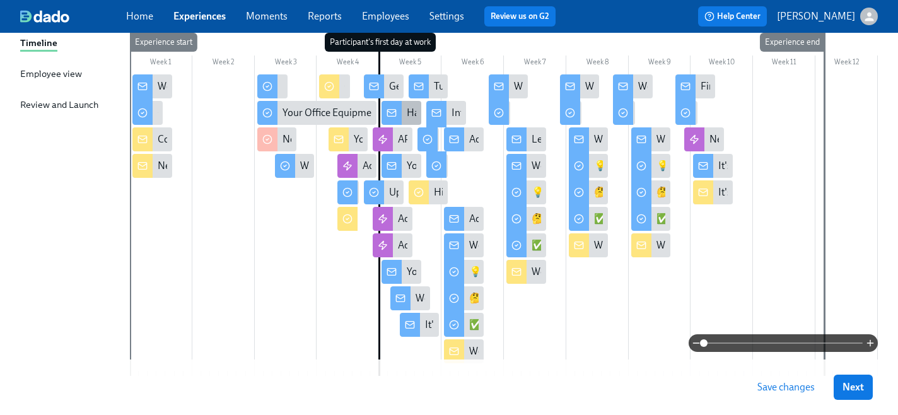
click at [401, 109] on div at bounding box center [392, 113] width 20 height 24
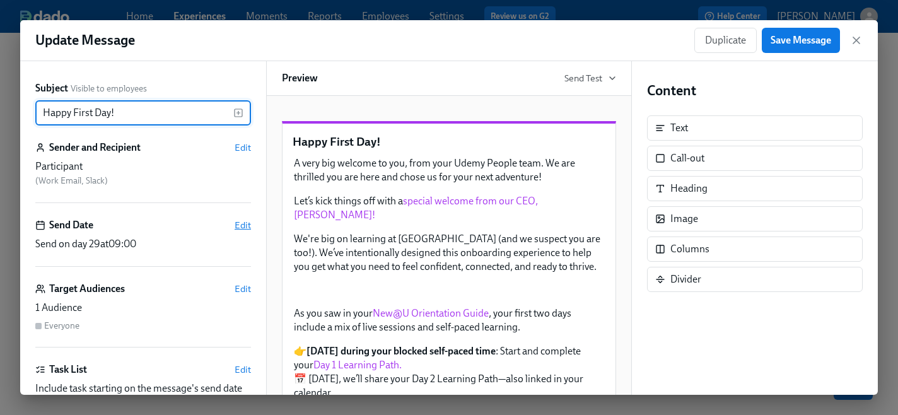
click at [243, 226] on span "Edit" at bounding box center [243, 225] width 16 height 13
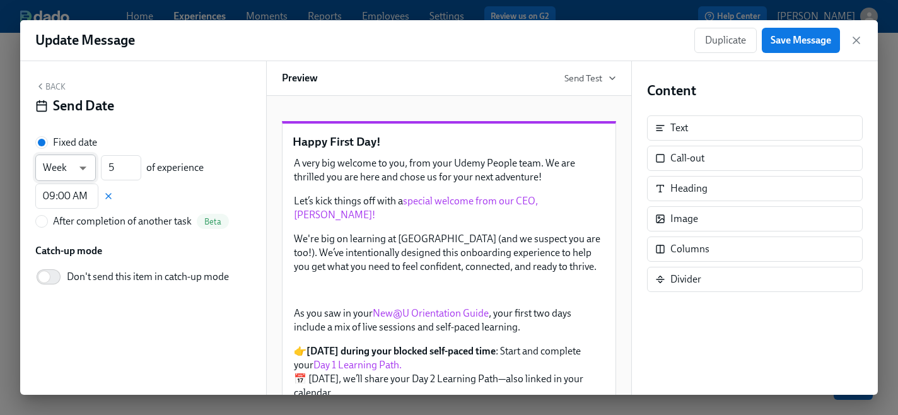
click at [79, 168] on body "Home Experiences Moments Reports Employees Settings Review us on G2 Help Center…" at bounding box center [449, 148] width 898 height 674
click at [71, 151] on li "Day" at bounding box center [65, 146] width 61 height 21
type input "d"
drag, startPoint x: 119, startPoint y: 170, endPoint x: 105, endPoint y: 170, distance: 13.2
click at [105, 170] on input "5" at bounding box center [121, 167] width 40 height 25
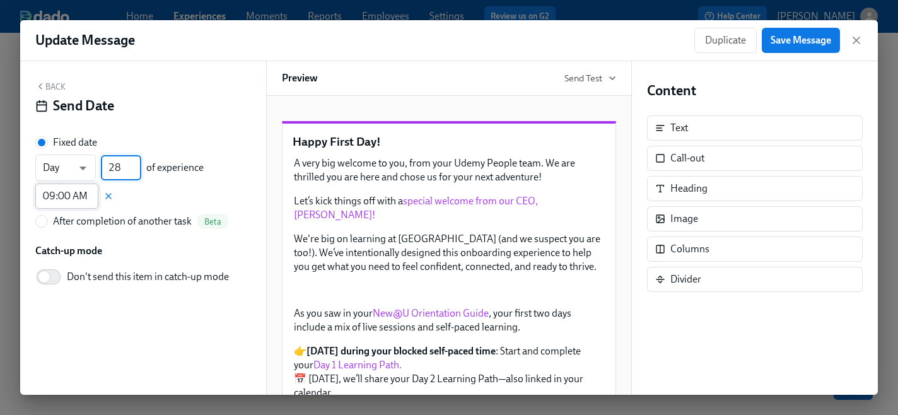
type input "28"
click at [55, 196] on input "09:00 AM" at bounding box center [66, 196] width 63 height 25
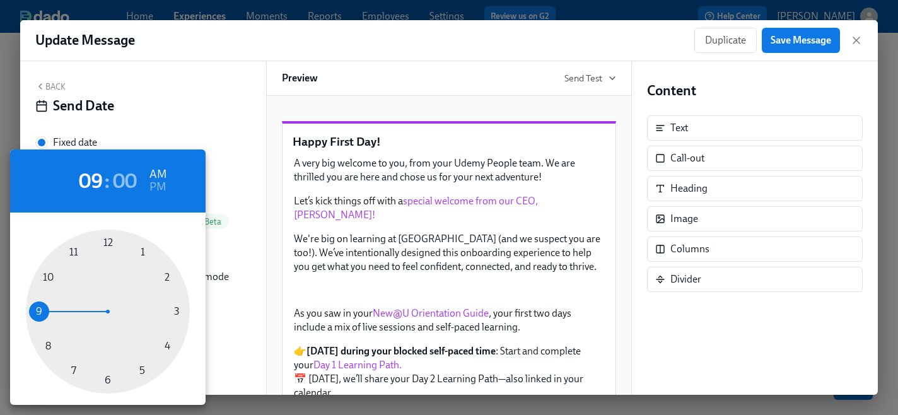
click at [167, 346] on div at bounding box center [108, 312] width 164 height 164
click at [161, 189] on h6 "PM" at bounding box center [157, 187] width 16 height 20
type input "04:00 PM"
click at [786, 42] on div at bounding box center [449, 207] width 898 height 415
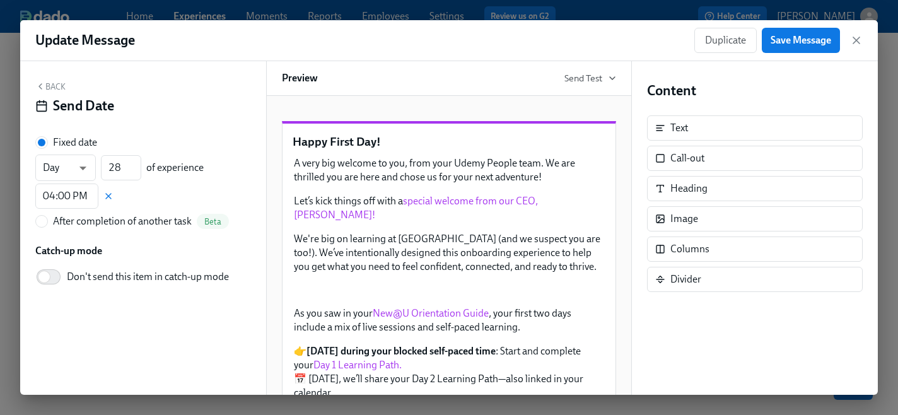
click at [786, 42] on span "Save Message" at bounding box center [801, 40] width 61 height 13
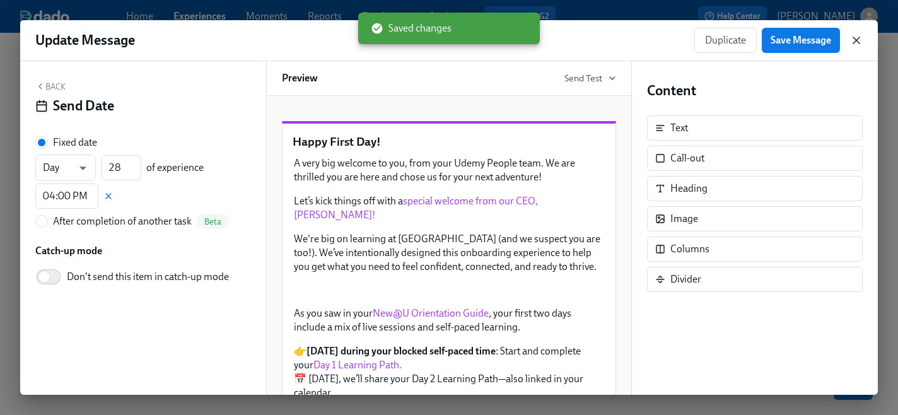
click at [858, 40] on icon "button" at bounding box center [856, 40] width 13 height 13
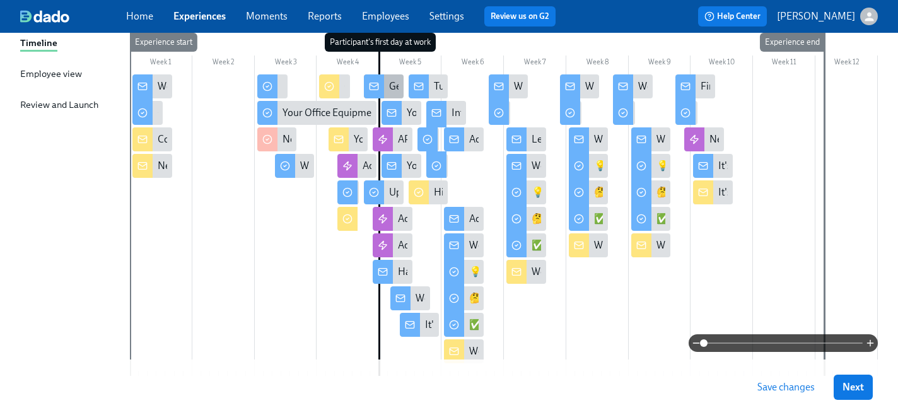
click at [378, 85] on icon at bounding box center [374, 86] width 10 height 10
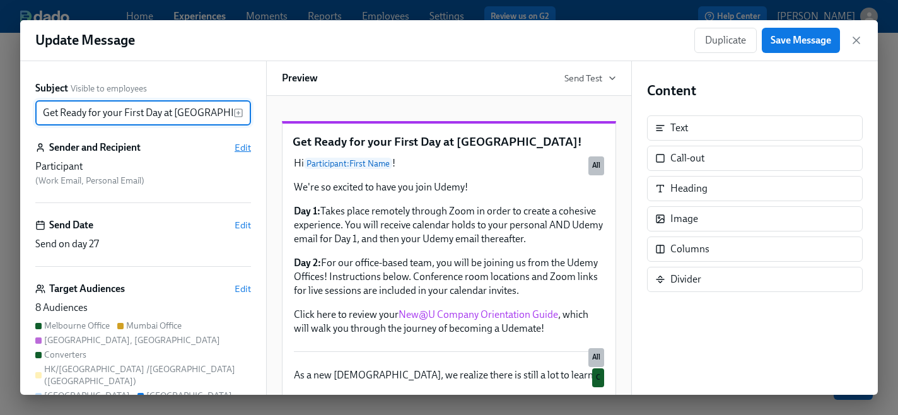
click at [245, 146] on span "Edit" at bounding box center [243, 147] width 16 height 13
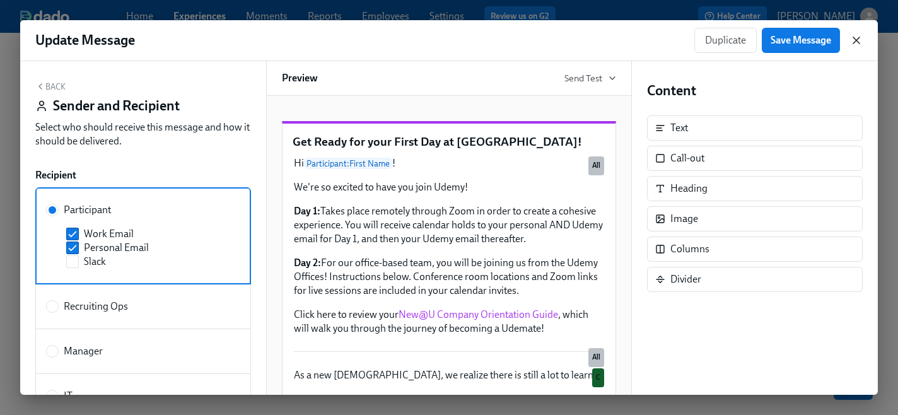
click at [856, 38] on icon "button" at bounding box center [856, 40] width 13 height 13
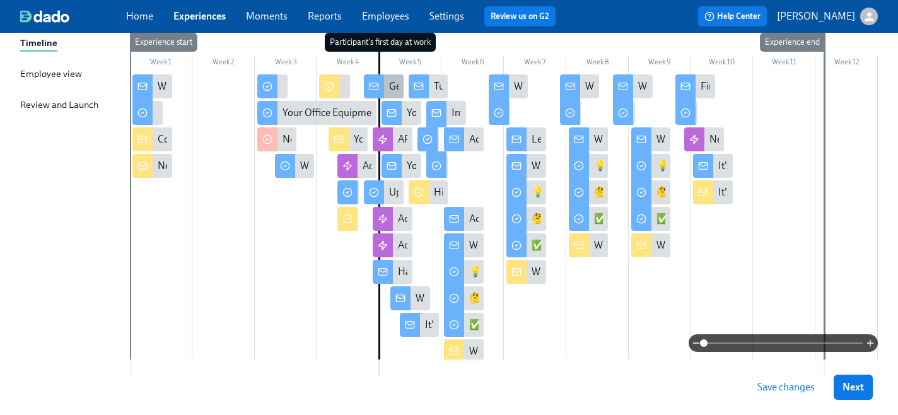
click at [373, 86] on icon at bounding box center [374, 86] width 8 height 3
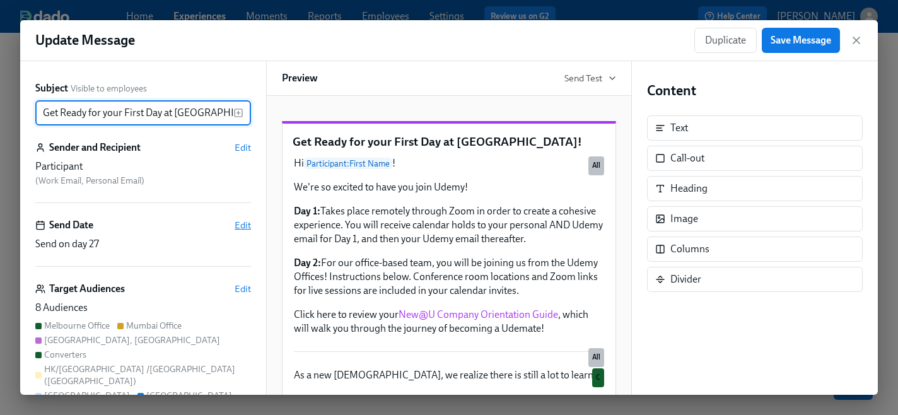
click at [249, 220] on span "Edit" at bounding box center [243, 225] width 16 height 13
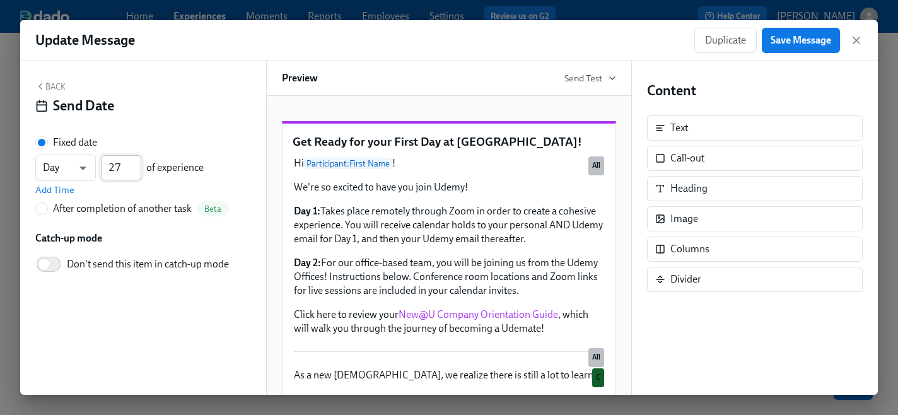
click at [122, 170] on input "27" at bounding box center [121, 167] width 40 height 25
type input "26"
click at [137, 173] on input "26" at bounding box center [121, 167] width 40 height 25
click at [63, 187] on span "Add Time" at bounding box center [54, 190] width 39 height 13
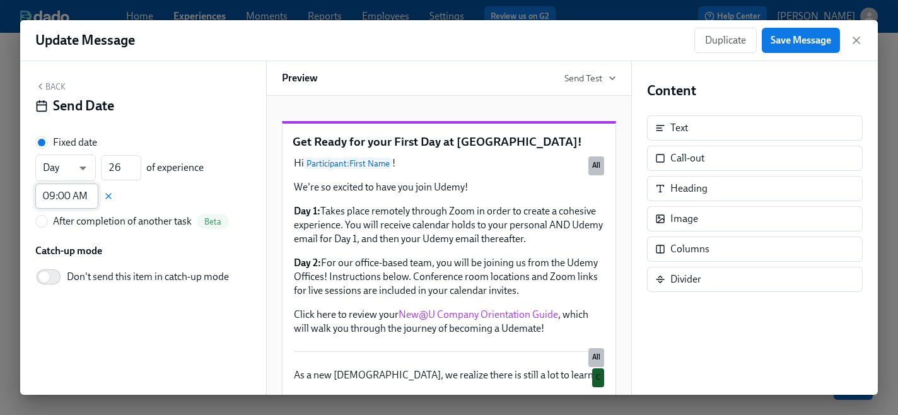
click at [55, 196] on input "09:00 AM" at bounding box center [66, 196] width 63 height 25
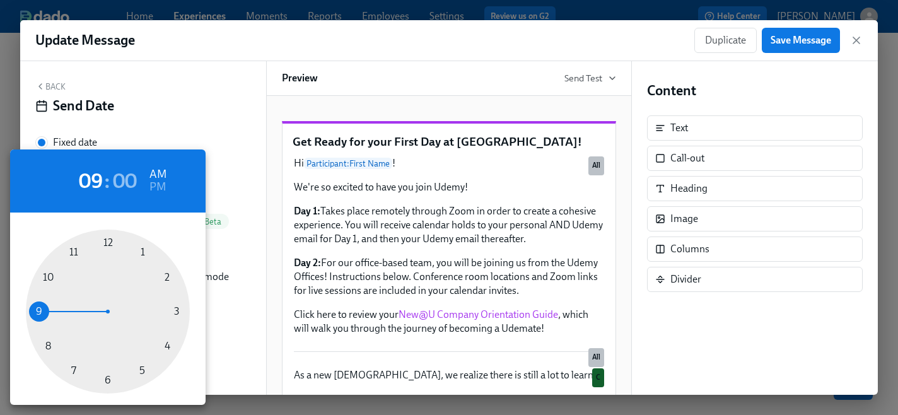
click at [166, 349] on div at bounding box center [108, 312] width 164 height 164
click at [156, 188] on h6 "PM" at bounding box center [157, 187] width 16 height 20
click at [143, 251] on div at bounding box center [108, 312] width 164 height 164
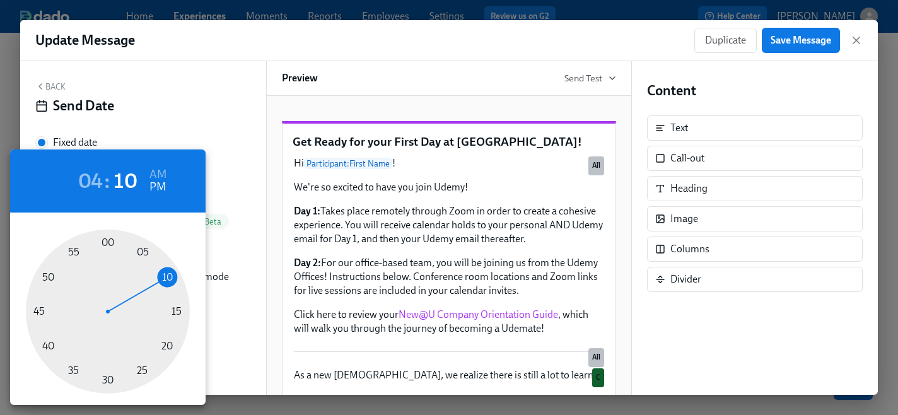
click at [111, 247] on div at bounding box center [108, 312] width 164 height 164
type input "04:00 PM"
click at [789, 40] on div at bounding box center [449, 207] width 898 height 415
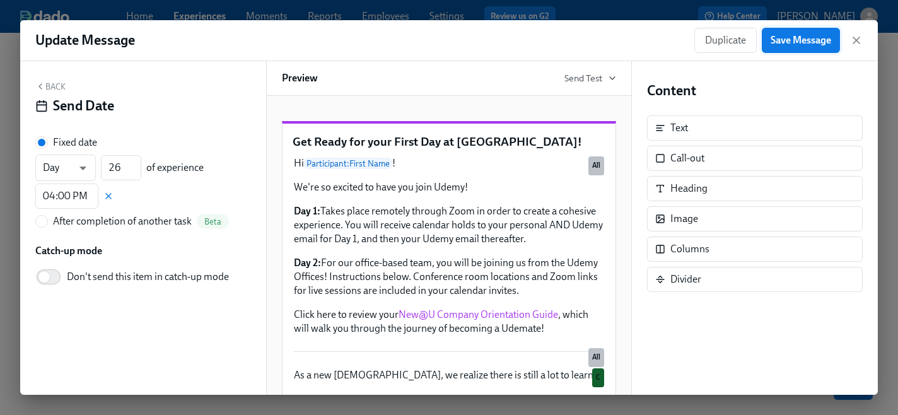
click at [784, 38] on span "Save Message" at bounding box center [801, 40] width 61 height 13
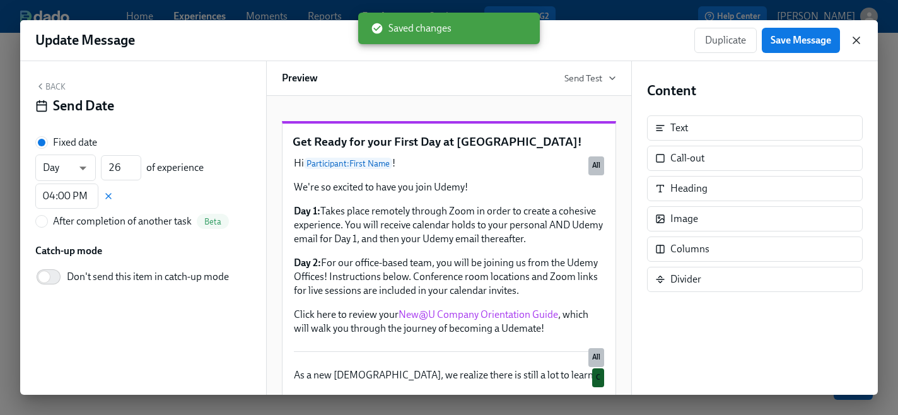
click at [857, 40] on icon "button" at bounding box center [856, 40] width 6 height 6
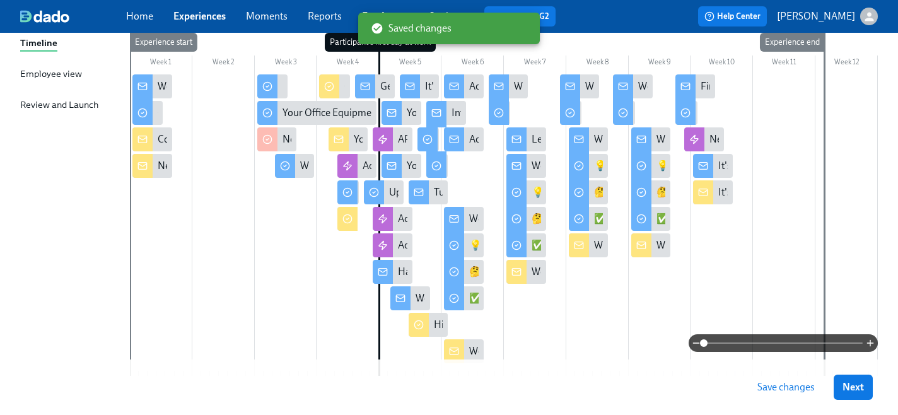
click at [770, 392] on span "Save changes" at bounding box center [785, 387] width 57 height 13
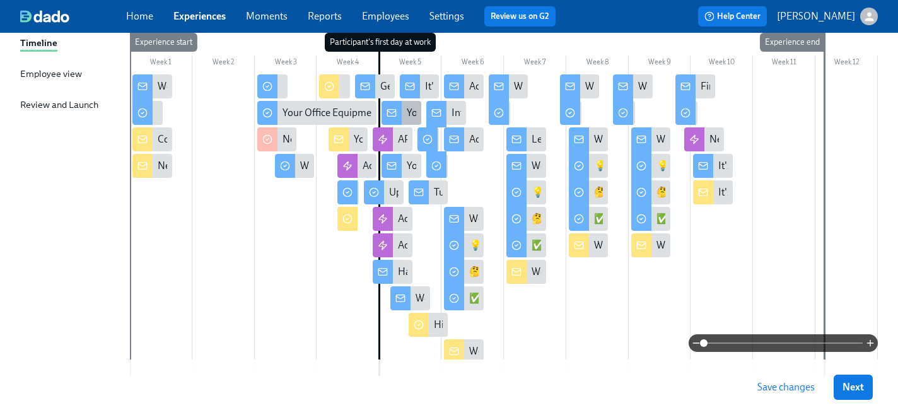
click at [392, 112] on icon at bounding box center [392, 113] width 10 height 10
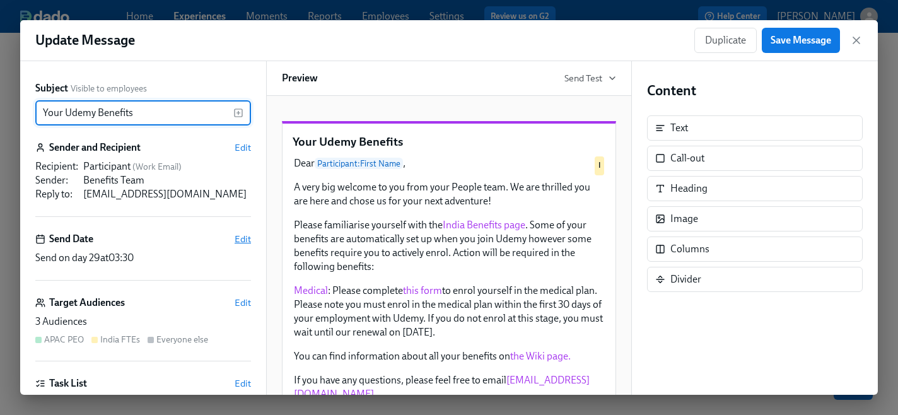
click at [242, 238] on span "Edit" at bounding box center [243, 239] width 16 height 13
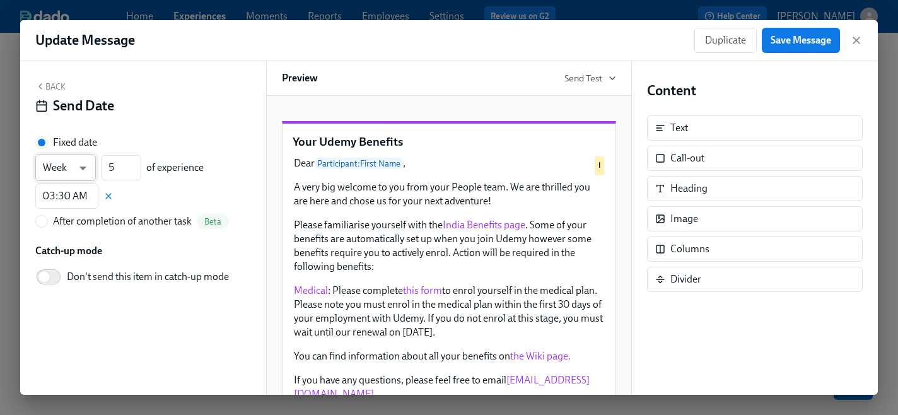
click at [83, 166] on body "Home Experiences Moments Reports Employees Settings Review us on G2 Help Center…" at bounding box center [449, 148] width 898 height 674
click at [67, 146] on li "Day" at bounding box center [65, 146] width 61 height 21
type input "d"
click at [119, 169] on input "5" at bounding box center [121, 167] width 40 height 25
type input "08"
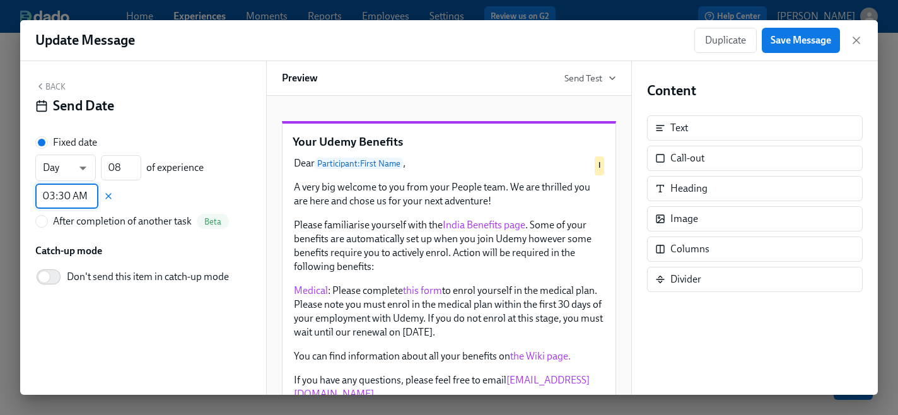
click at [57, 197] on input "03:30 AM" at bounding box center [66, 196] width 63 height 25
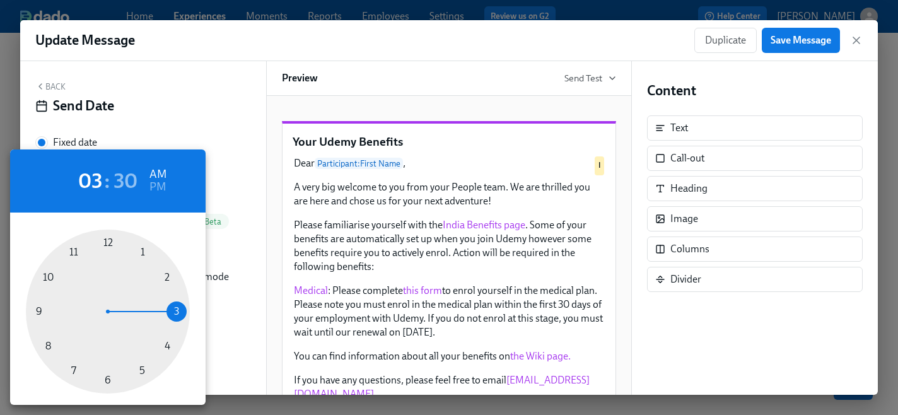
click at [168, 347] on div at bounding box center [108, 312] width 164 height 164
click at [160, 184] on h6 "PM" at bounding box center [157, 187] width 16 height 20
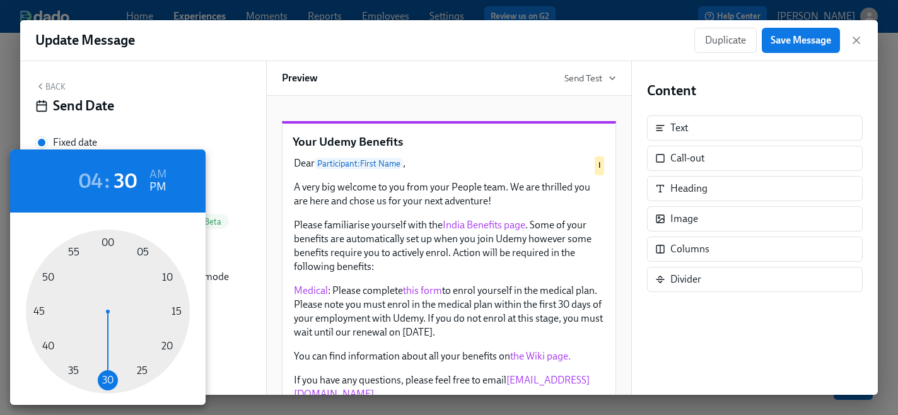
click at [109, 243] on div at bounding box center [108, 312] width 164 height 164
type input "04:00 PM"
click at [790, 42] on div at bounding box center [449, 207] width 898 height 415
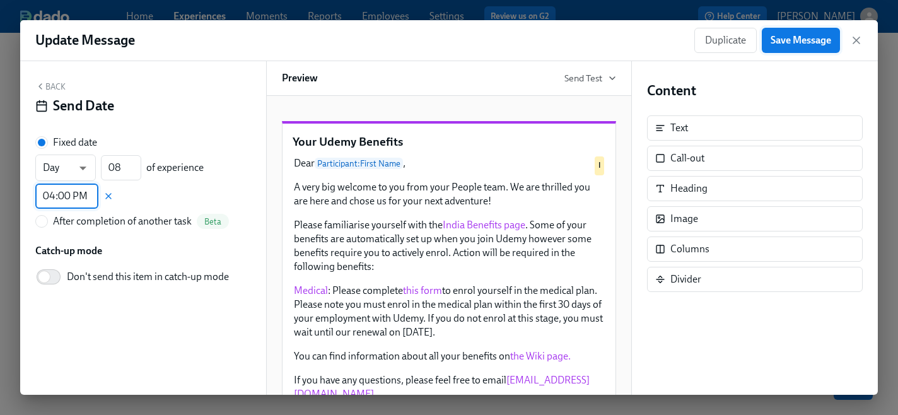
click at [781, 42] on span "Save Message" at bounding box center [801, 40] width 61 height 13
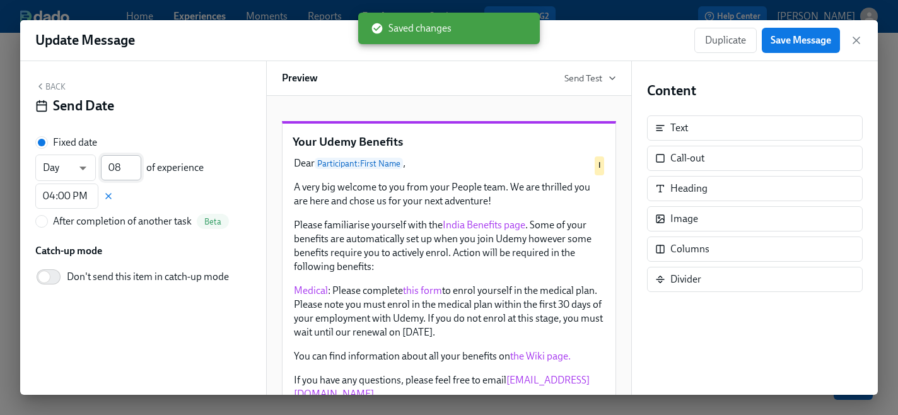
click at [116, 168] on input "08" at bounding box center [121, 167] width 40 height 25
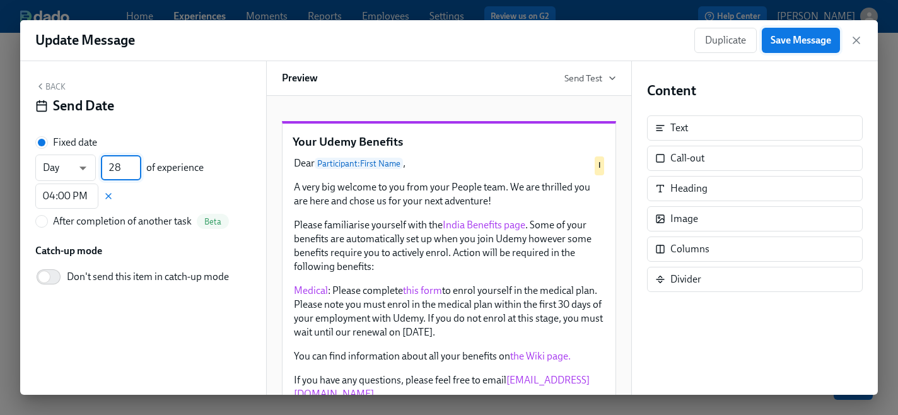
type input "28"
click at [791, 43] on span "Save Message" at bounding box center [801, 40] width 61 height 13
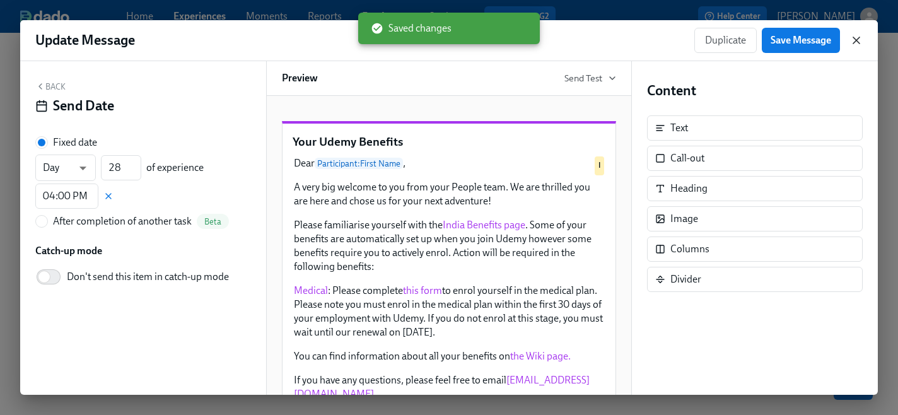
click at [858, 40] on icon "button" at bounding box center [856, 40] width 13 height 13
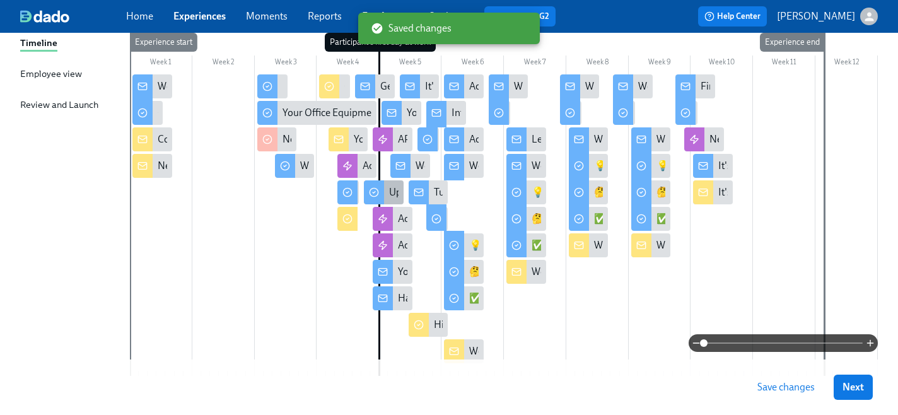
click at [388, 193] on div "Upload your photo in Workday!" at bounding box center [384, 192] width 40 height 24
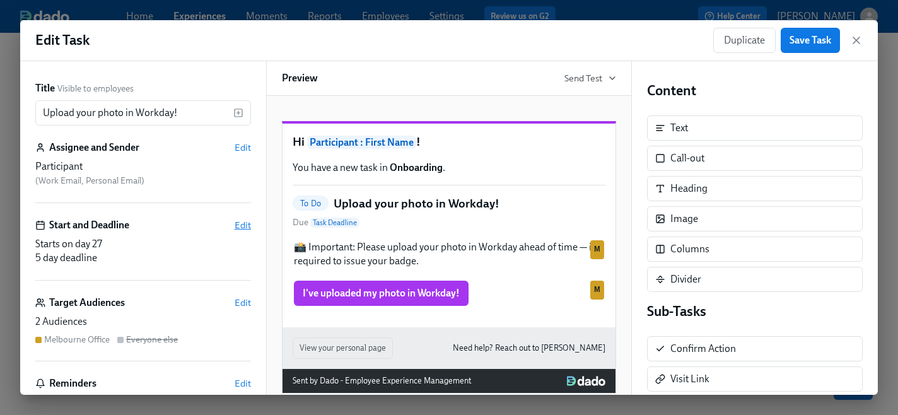
click at [246, 224] on span "Edit" at bounding box center [243, 225] width 16 height 13
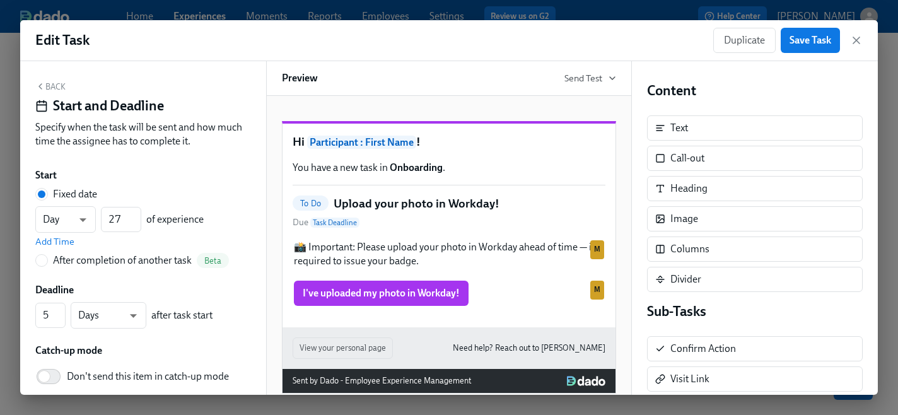
scroll to position [31, 0]
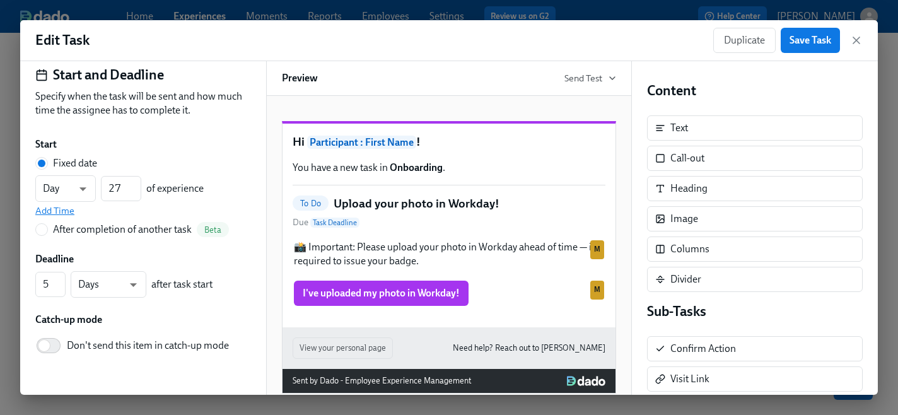
click at [66, 212] on span "Add Time" at bounding box center [54, 210] width 39 height 13
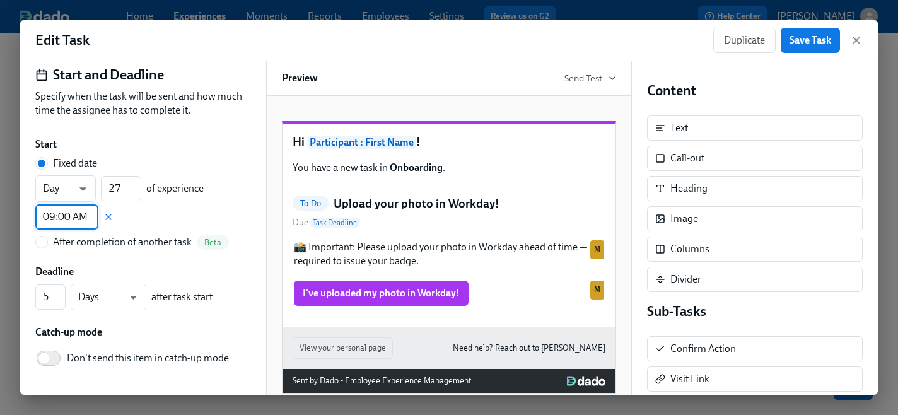
click at [52, 218] on input "09:00 AM" at bounding box center [66, 216] width 63 height 25
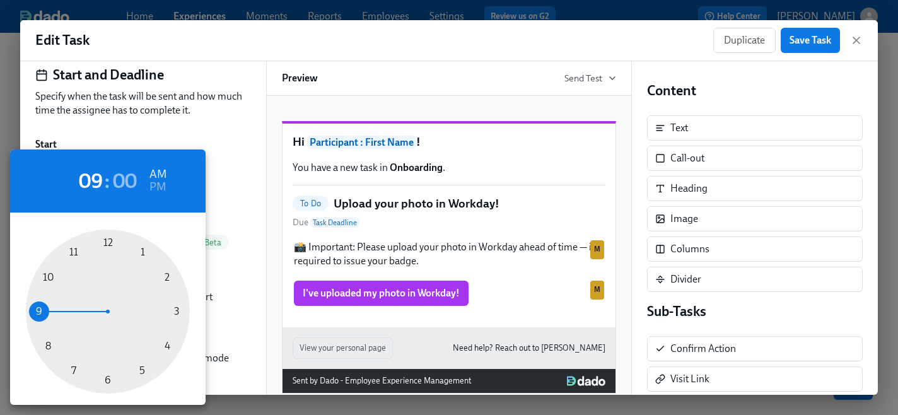
click at [166, 345] on div at bounding box center [108, 312] width 164 height 164
click at [161, 187] on h6 "PM" at bounding box center [157, 187] width 16 height 20
type input "04:00 PM"
click at [814, 44] on div at bounding box center [449, 207] width 898 height 415
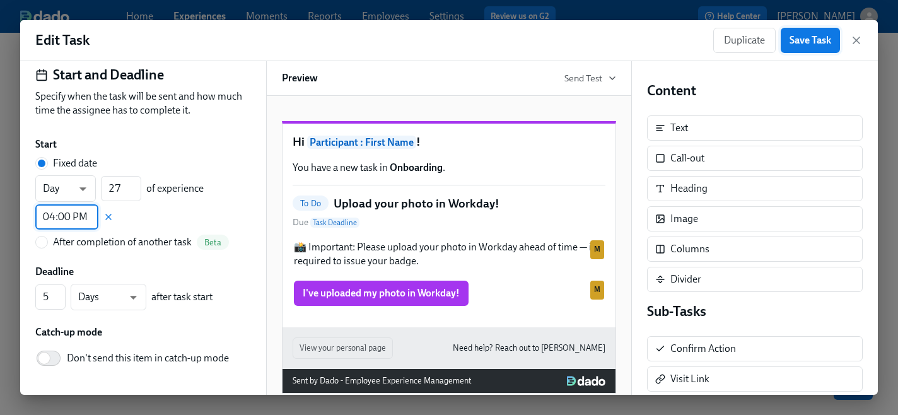
click at [804, 41] on span "Save Task" at bounding box center [811, 40] width 42 height 13
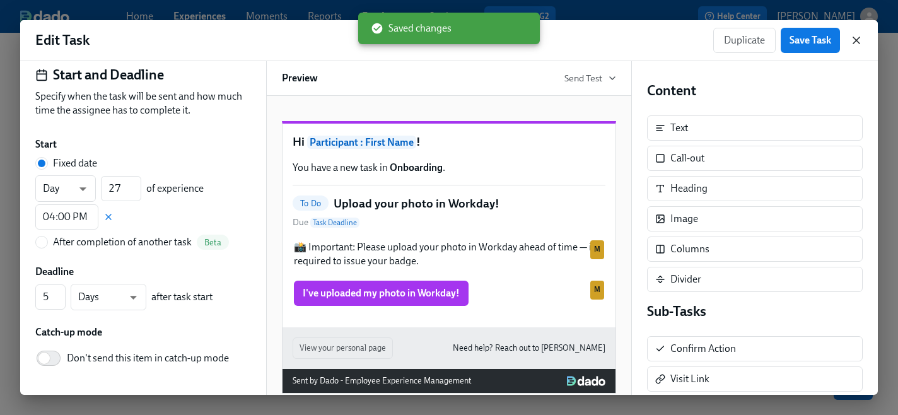
click at [858, 42] on icon "button" at bounding box center [856, 40] width 6 height 6
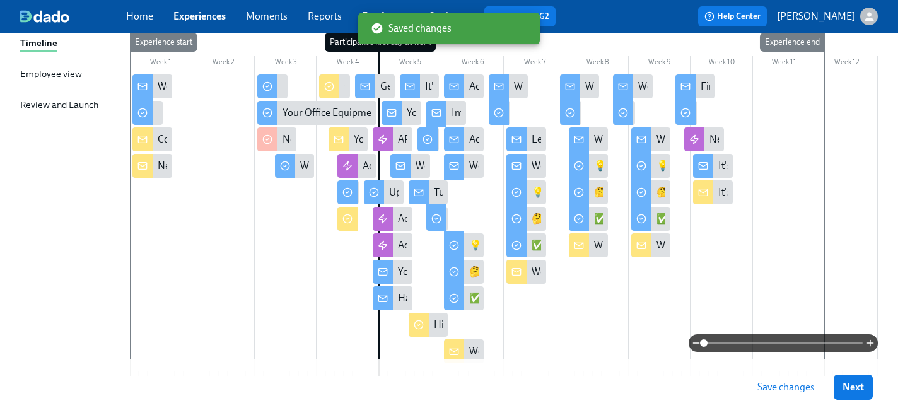
click at [774, 385] on span "Save changes" at bounding box center [785, 387] width 57 height 13
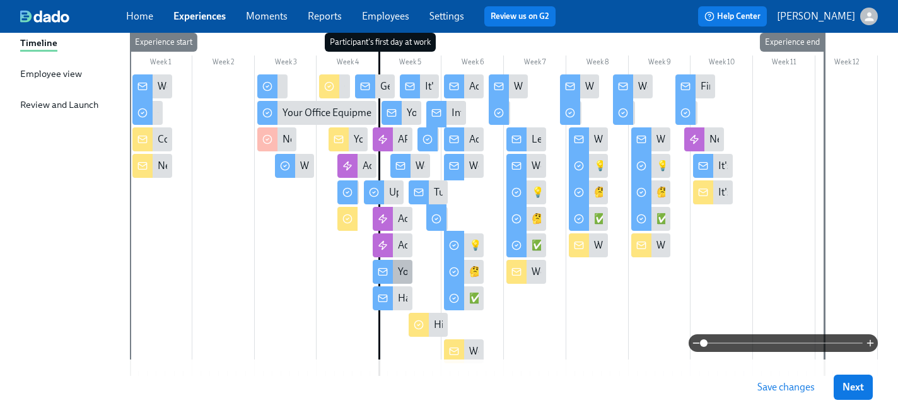
click at [406, 273] on div "Your Udemy Benefits" at bounding box center [443, 272] width 90 height 14
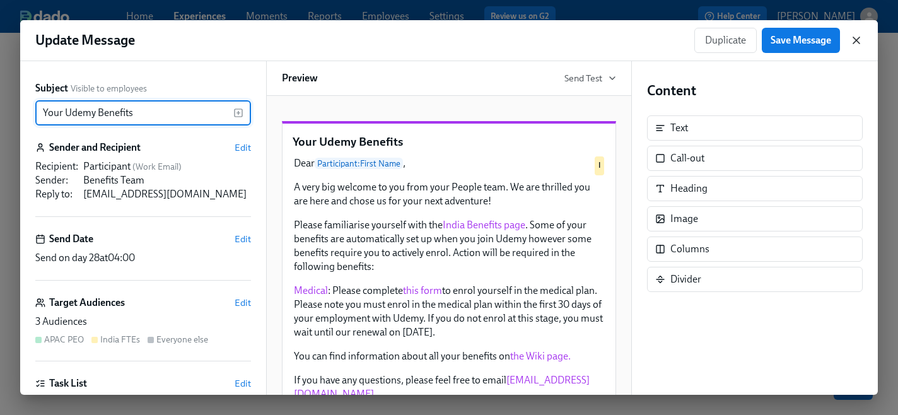
click at [853, 39] on icon "button" at bounding box center [856, 40] width 13 height 13
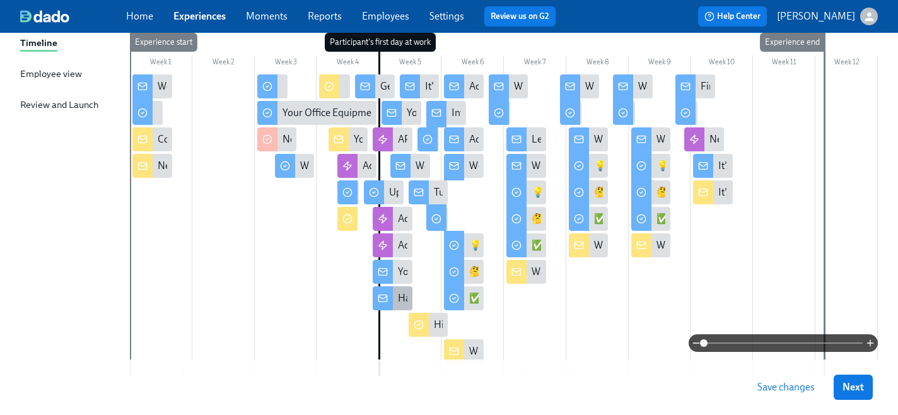
click at [393, 299] on div "Happy First Day!" at bounding box center [393, 298] width 40 height 24
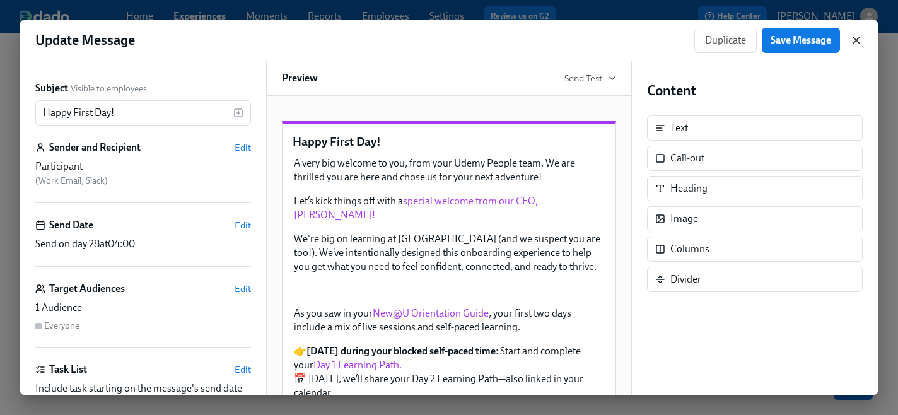
click at [856, 40] on icon "button" at bounding box center [856, 40] width 6 height 6
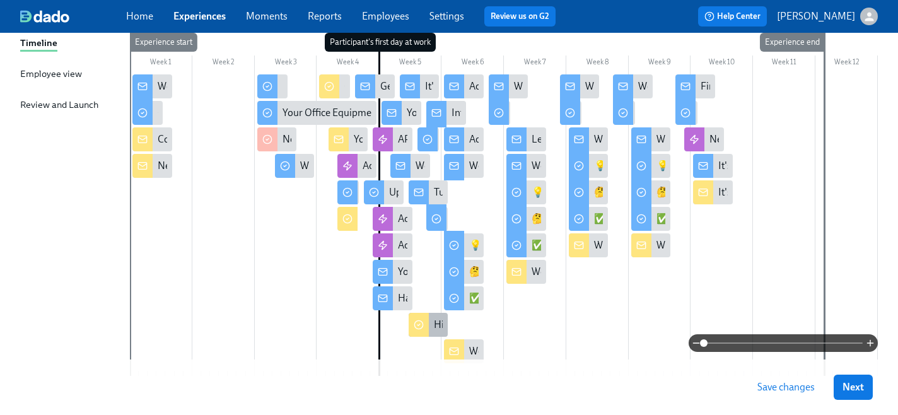
click at [433, 322] on div "Hiring Manager Week 1 Survey" at bounding box center [429, 325] width 40 height 24
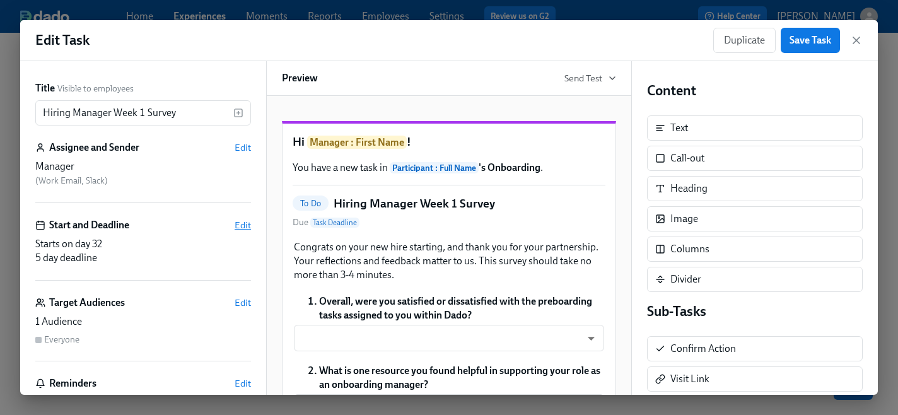
click at [242, 225] on span "Edit" at bounding box center [243, 225] width 16 height 13
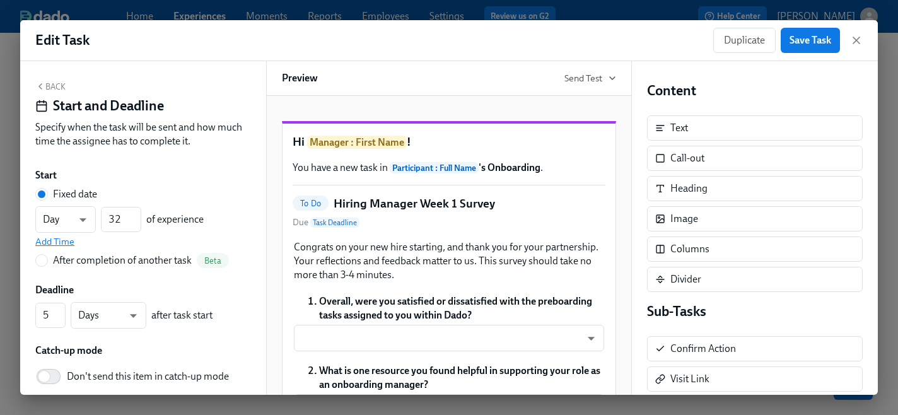
click at [57, 240] on span "Add Time" at bounding box center [54, 241] width 39 height 13
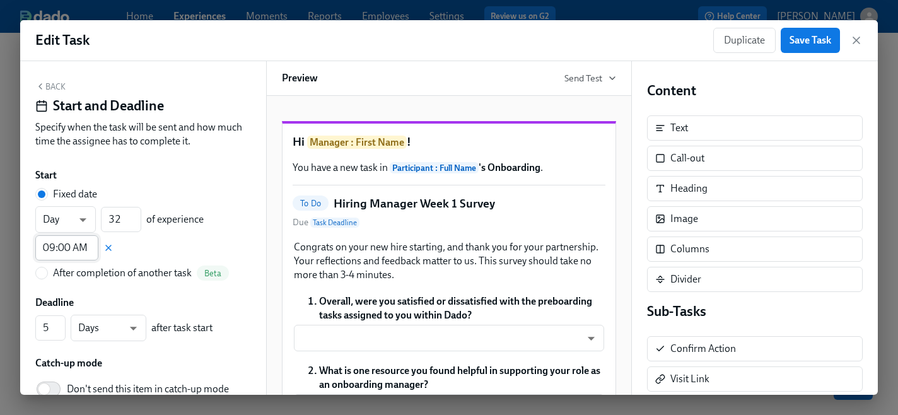
click at [52, 248] on input "09:00 AM" at bounding box center [66, 247] width 63 height 25
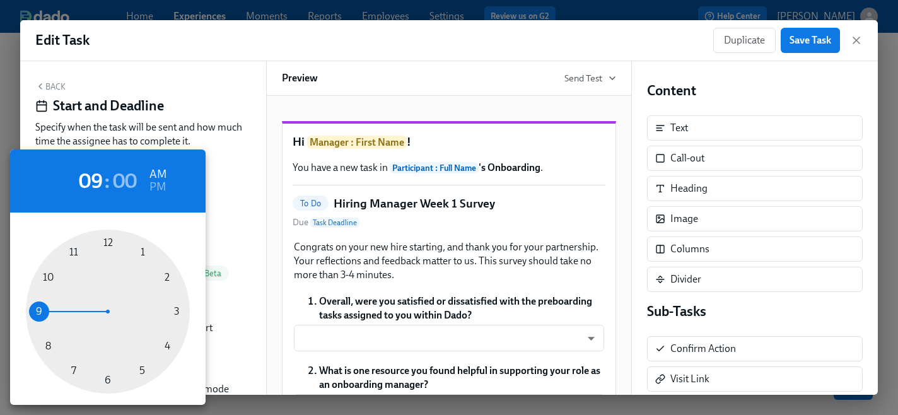
click at [163, 345] on div at bounding box center [108, 312] width 164 height 164
click at [159, 190] on h6 "PM" at bounding box center [157, 187] width 16 height 20
type input "04:00 PM"
click at [226, 248] on div at bounding box center [449, 207] width 898 height 415
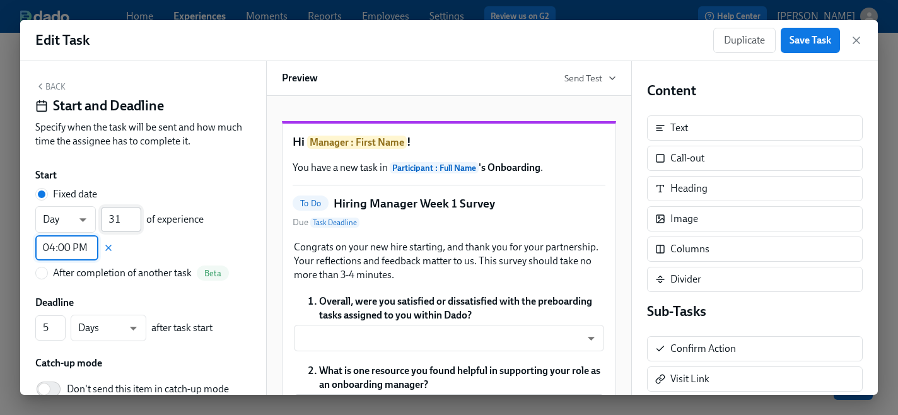
type input "31"
click at [136, 223] on input "31" at bounding box center [121, 219] width 40 height 25
click at [233, 225] on div "Day d ​ 31 ​ of experience 04:00 PM ​" at bounding box center [143, 233] width 216 height 54
click at [812, 40] on span "Save Task" at bounding box center [811, 40] width 42 height 13
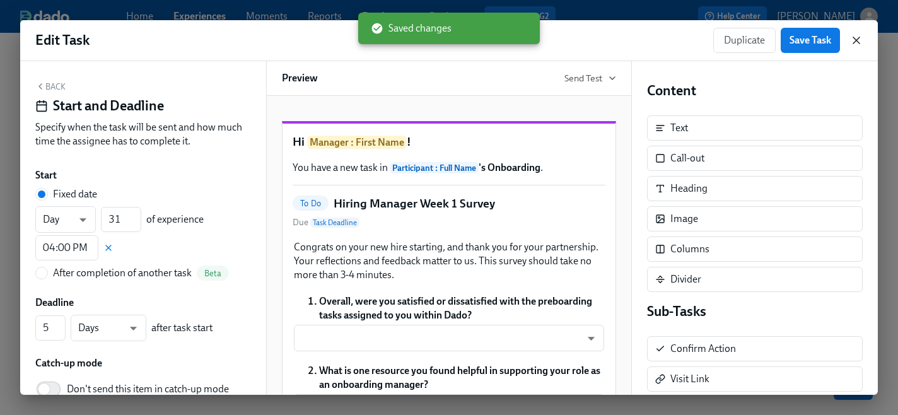
click at [854, 40] on icon "button" at bounding box center [856, 40] width 13 height 13
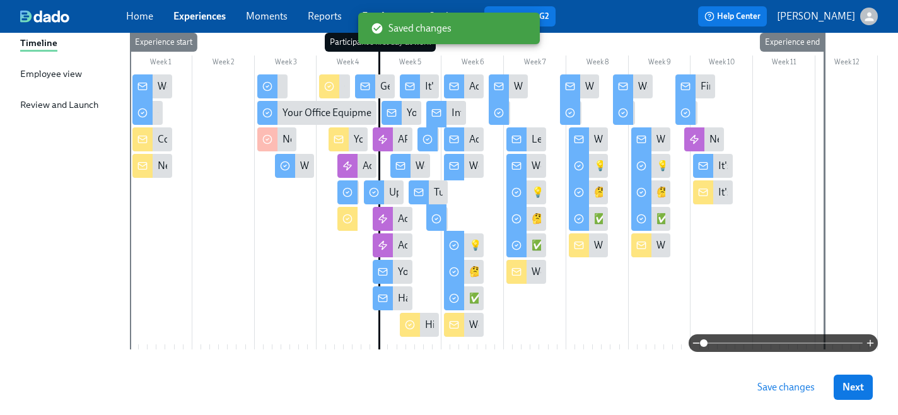
click at [769, 388] on span "Save changes" at bounding box center [785, 387] width 57 height 13
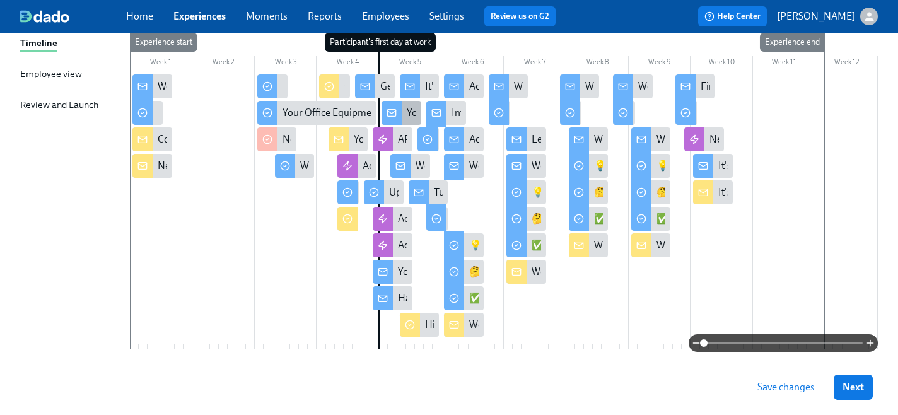
click at [402, 112] on div "Your Udemy Benefits" at bounding box center [402, 113] width 40 height 24
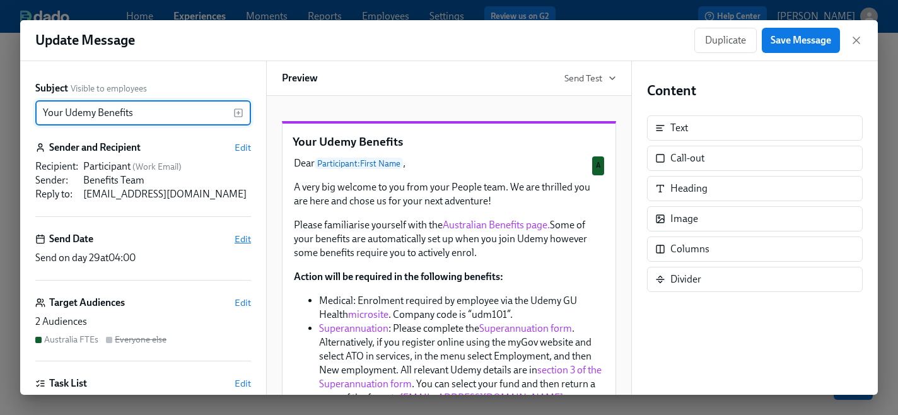
click at [243, 241] on span "Edit" at bounding box center [243, 239] width 16 height 13
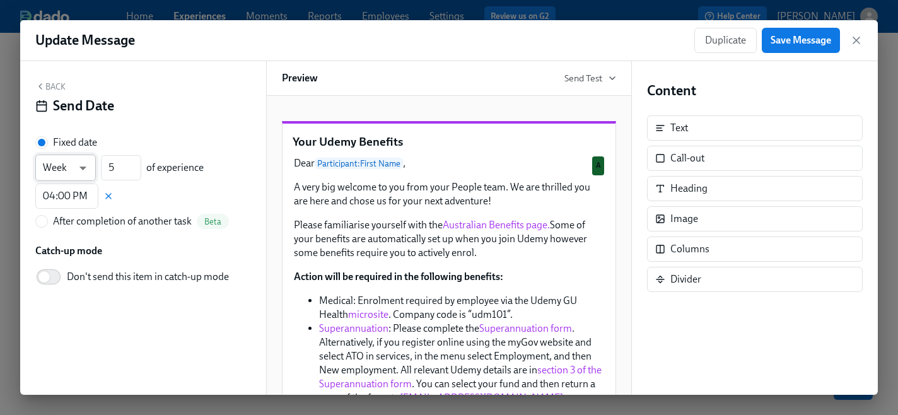
click at [84, 170] on body "Home Experiences Moments Reports Employees Settings Review us on G2 Help Center…" at bounding box center [449, 134] width 898 height 647
click at [62, 154] on li "Day" at bounding box center [65, 146] width 61 height 21
type input "d"
click at [117, 171] on input "5" at bounding box center [121, 167] width 40 height 25
click at [117, 168] on input "028" at bounding box center [121, 167] width 40 height 25
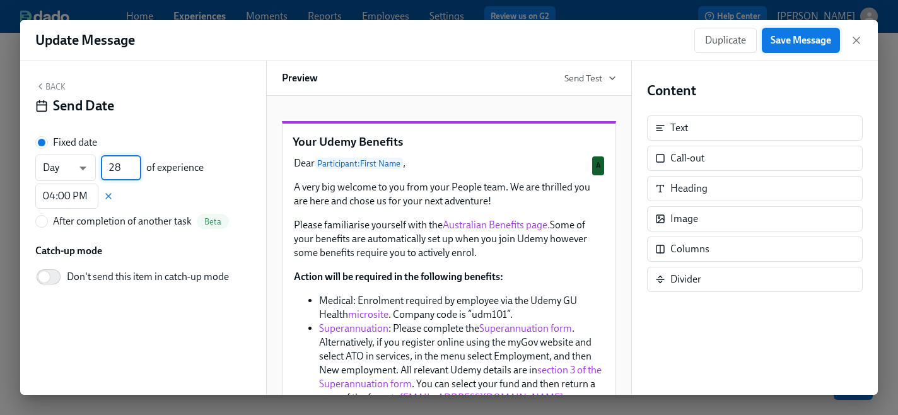
type input "28"
click at [792, 40] on span "Save Message" at bounding box center [801, 40] width 61 height 13
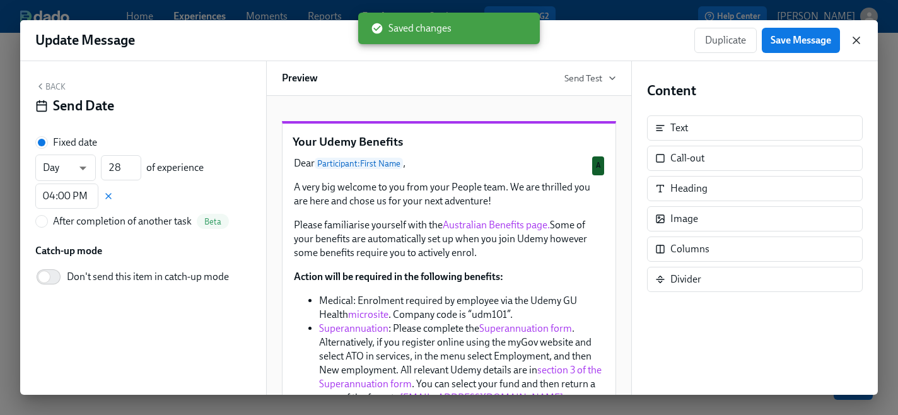
click at [854, 40] on icon "button" at bounding box center [856, 40] width 13 height 13
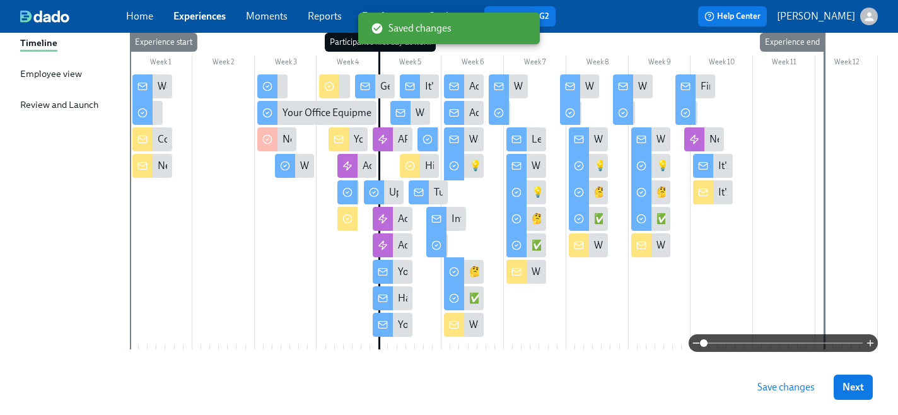
click at [776, 386] on span "Save changes" at bounding box center [785, 387] width 57 height 13
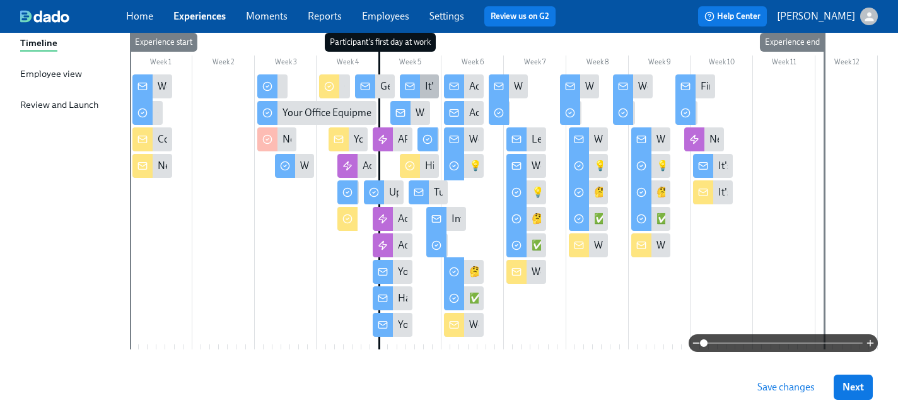
click at [412, 85] on icon at bounding box center [409, 86] width 8 height 3
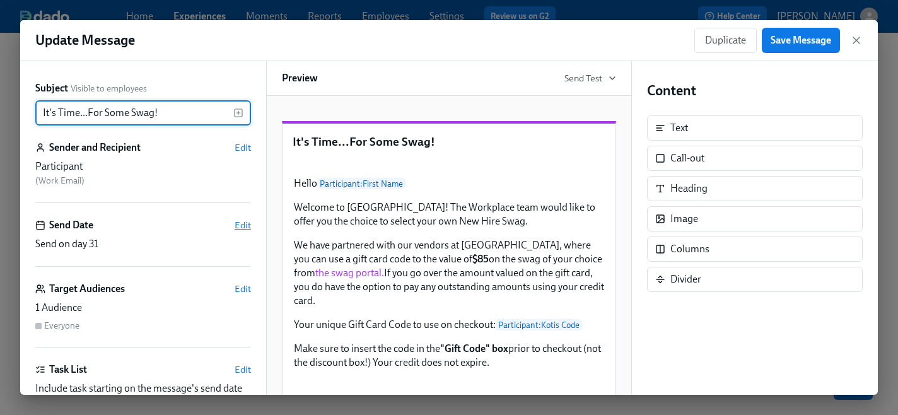
click at [247, 221] on span "Edit" at bounding box center [243, 225] width 16 height 13
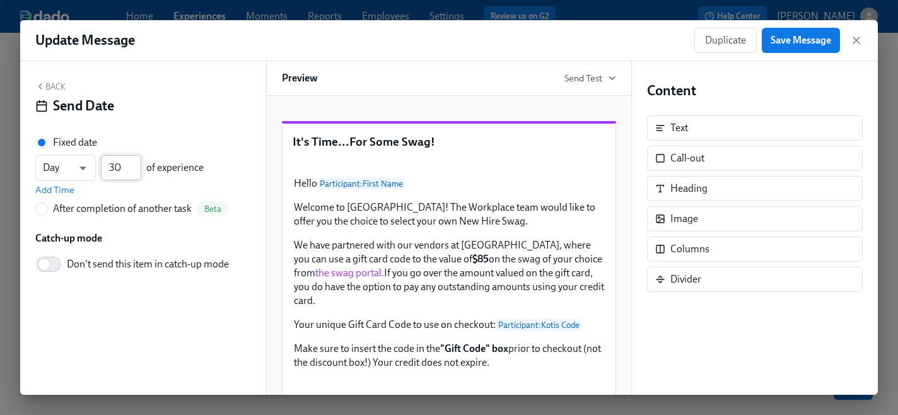
type input "30"
click at [134, 172] on input "30" at bounding box center [121, 167] width 40 height 25
click at [56, 190] on span "Add Time" at bounding box center [54, 190] width 39 height 13
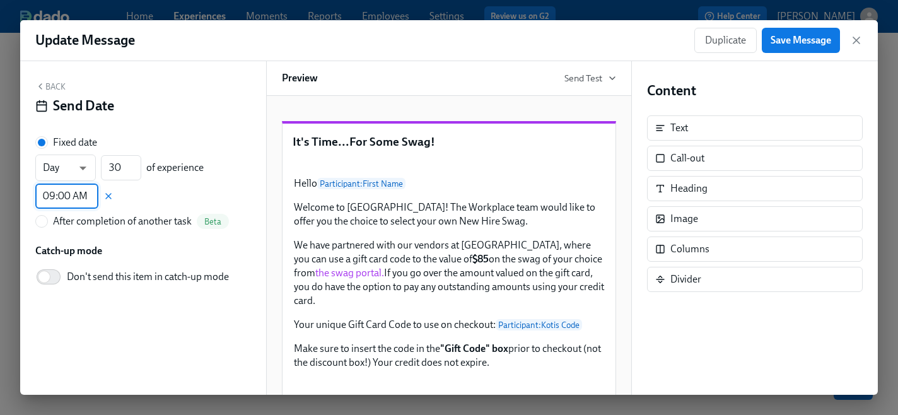
click at [54, 199] on input "09:00 AM" at bounding box center [66, 196] width 63 height 25
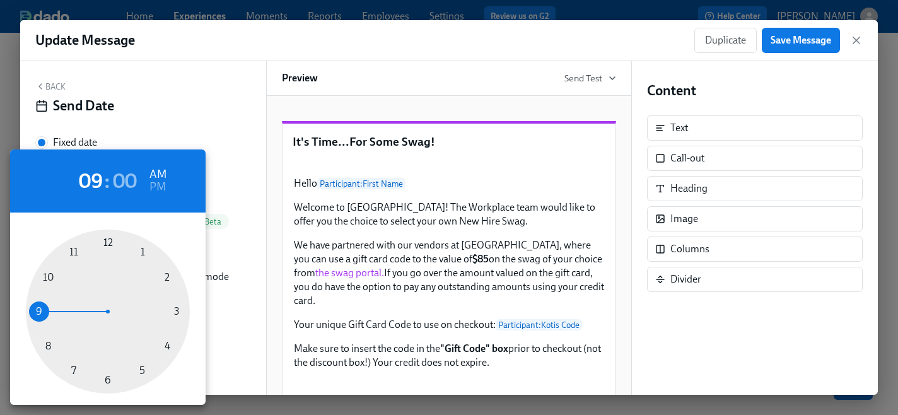
click at [168, 347] on div at bounding box center [108, 312] width 164 height 164
click at [159, 185] on h6 "PM" at bounding box center [157, 187] width 16 height 20
type input "04:00 PM"
click at [802, 37] on div at bounding box center [449, 207] width 898 height 415
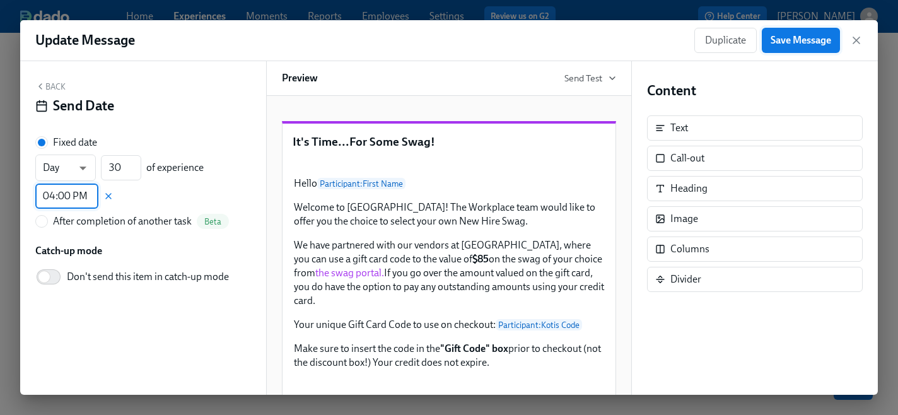
click at [798, 42] on span "Save Message" at bounding box center [801, 40] width 61 height 13
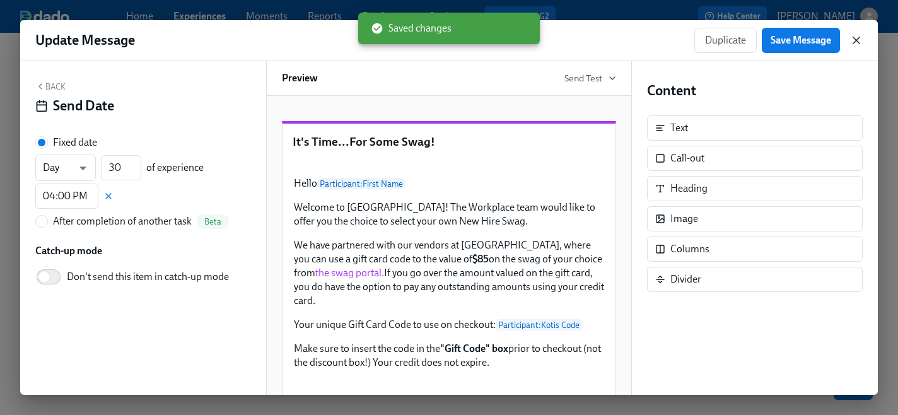
click at [856, 41] on icon "button" at bounding box center [856, 40] width 6 height 6
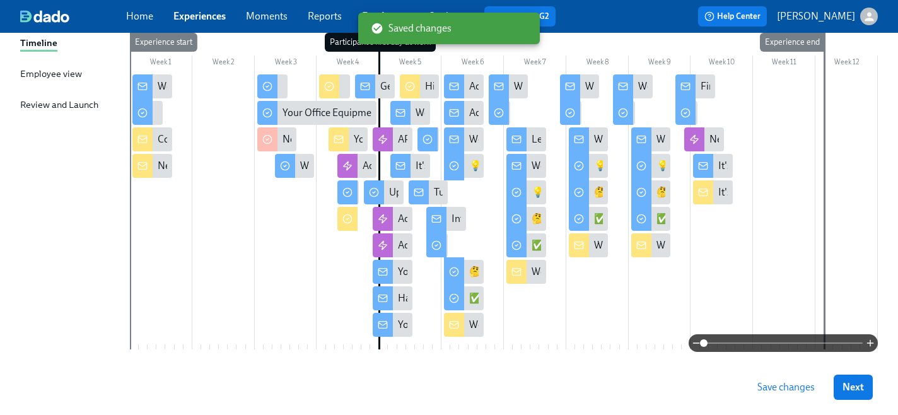
click at [774, 392] on span "Save changes" at bounding box center [785, 387] width 57 height 13
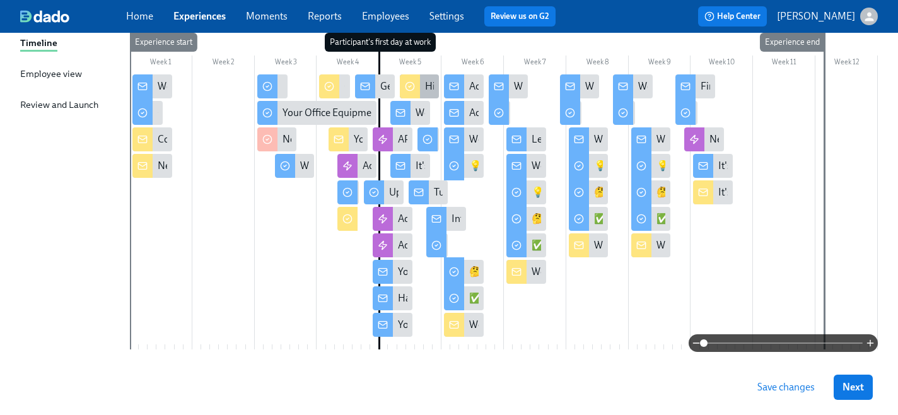
click at [425, 86] on div "Hiring Manager Week 1 Survey" at bounding box center [490, 86] width 131 height 14
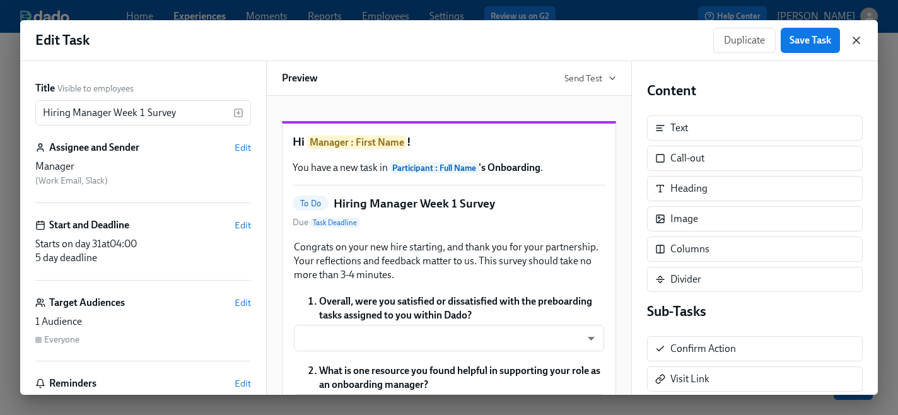
click at [852, 41] on icon "button" at bounding box center [856, 40] width 13 height 13
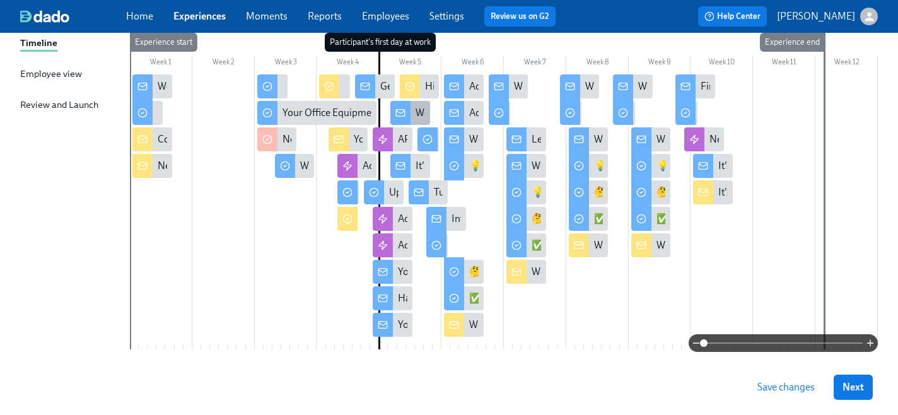
click at [412, 110] on div "Welcome to Day 2!" at bounding box center [410, 113] width 40 height 24
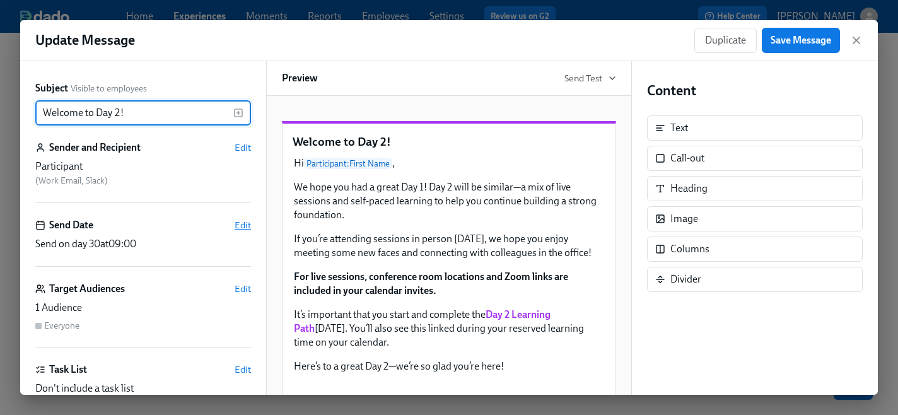
click at [244, 225] on span "Edit" at bounding box center [243, 225] width 16 height 13
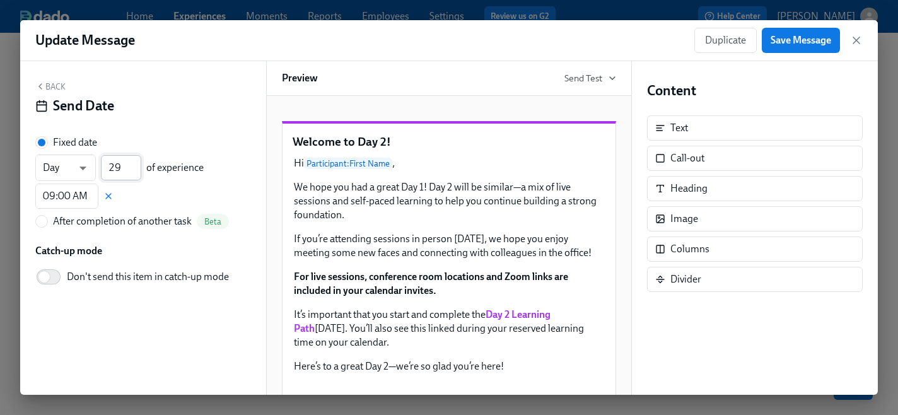
type input "29"
click at [136, 173] on input "29" at bounding box center [121, 167] width 40 height 25
click at [57, 197] on input "09:00 AM" at bounding box center [66, 196] width 63 height 25
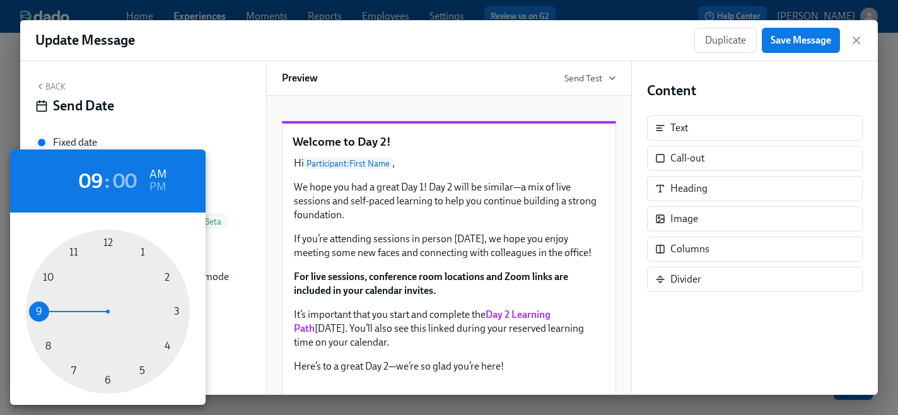
click at [168, 346] on div at bounding box center [108, 312] width 164 height 164
click at [158, 185] on h6 "PM" at bounding box center [157, 187] width 16 height 20
type input "04:00 PM"
click at [235, 185] on div at bounding box center [449, 207] width 898 height 415
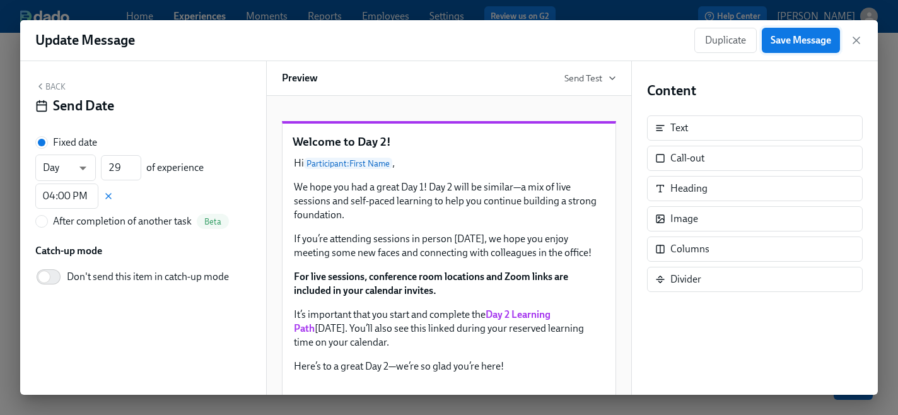
click at [798, 42] on span "Save Message" at bounding box center [801, 40] width 61 height 13
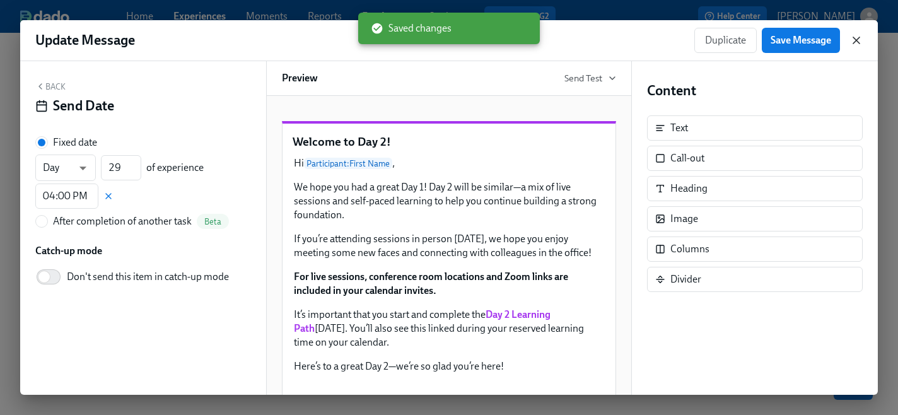
click at [858, 42] on icon "button" at bounding box center [856, 40] width 6 height 6
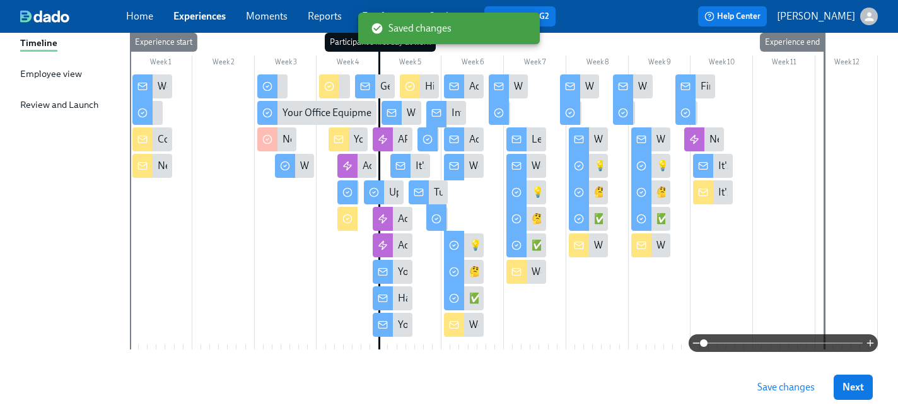
click at [782, 383] on span "Save changes" at bounding box center [785, 387] width 57 height 13
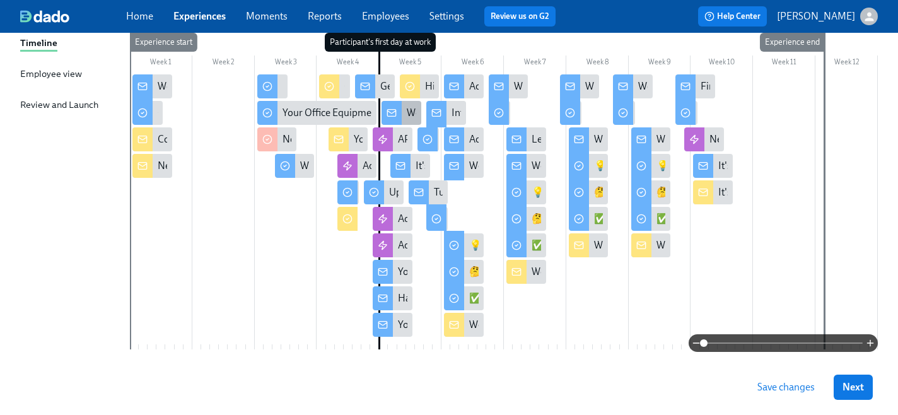
click at [406, 108] on div "Welcome to Day 2!" at bounding box center [402, 113] width 40 height 24
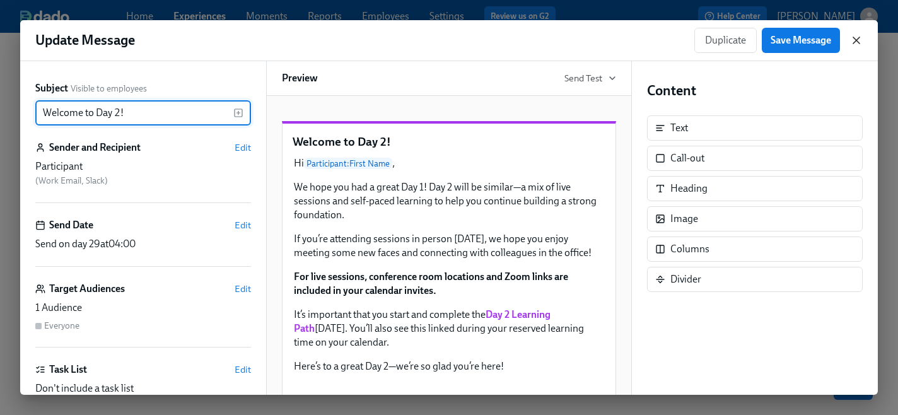
click at [854, 40] on icon "button" at bounding box center [856, 40] width 13 height 13
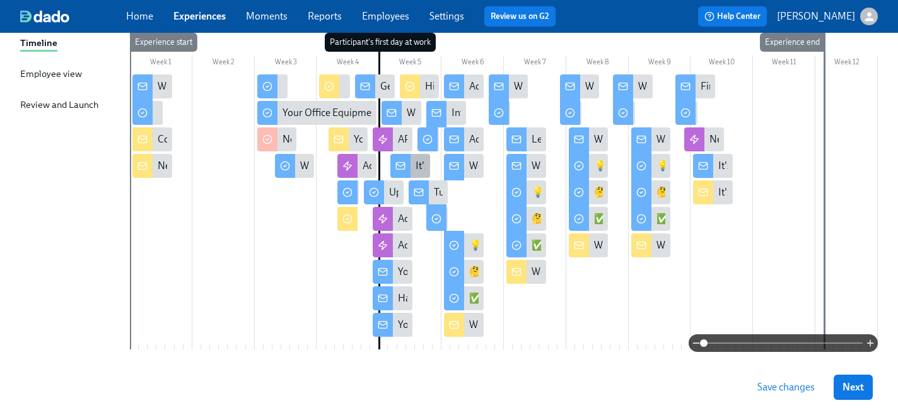
click at [414, 170] on div "It's Time...For Some Swag!" at bounding box center [410, 166] width 40 height 24
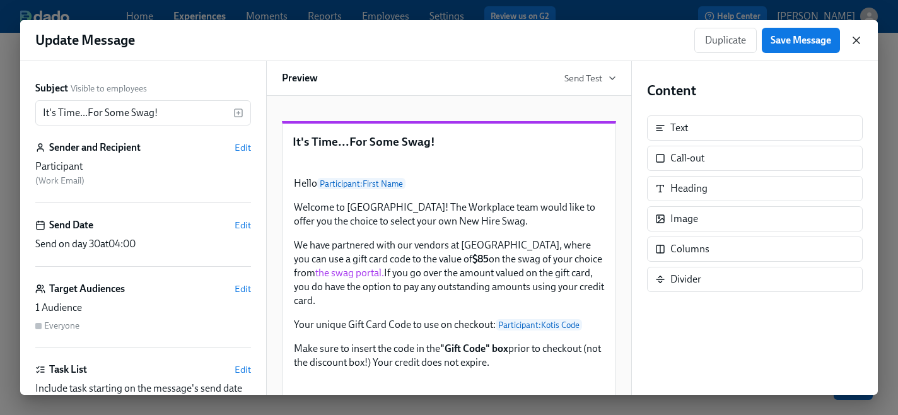
click at [853, 40] on icon "button" at bounding box center [856, 40] width 13 height 13
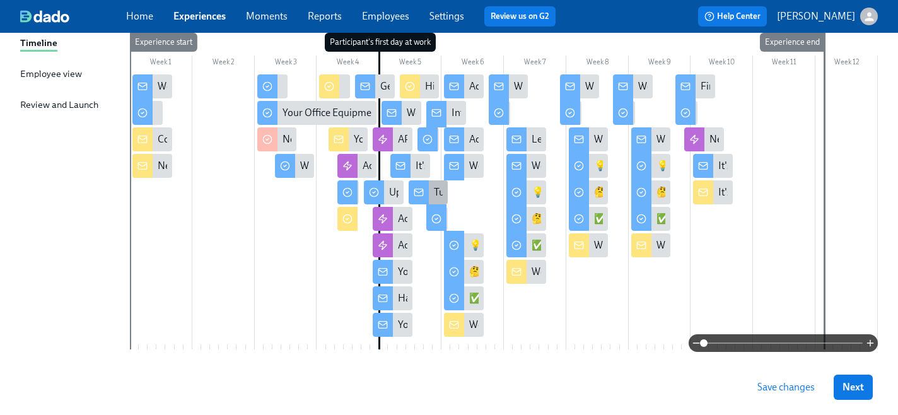
click at [440, 187] on div "Turn Yourself into AI Art with [PERSON_NAME]! 🎨" at bounding box center [544, 192] width 221 height 14
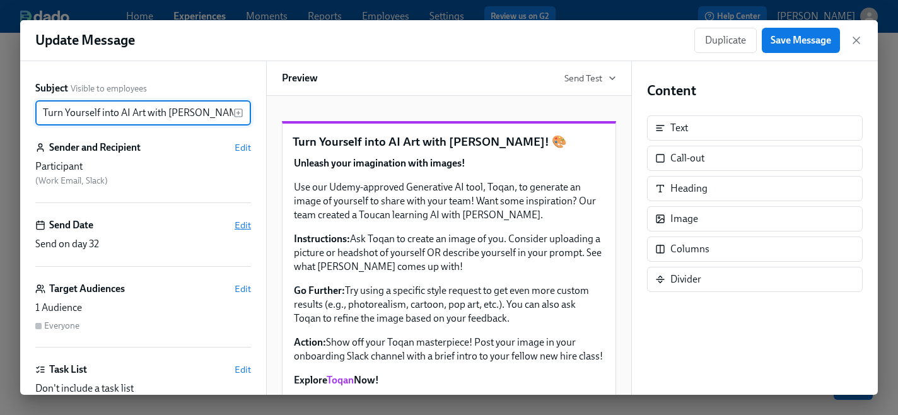
click at [240, 223] on span "Edit" at bounding box center [243, 225] width 16 height 13
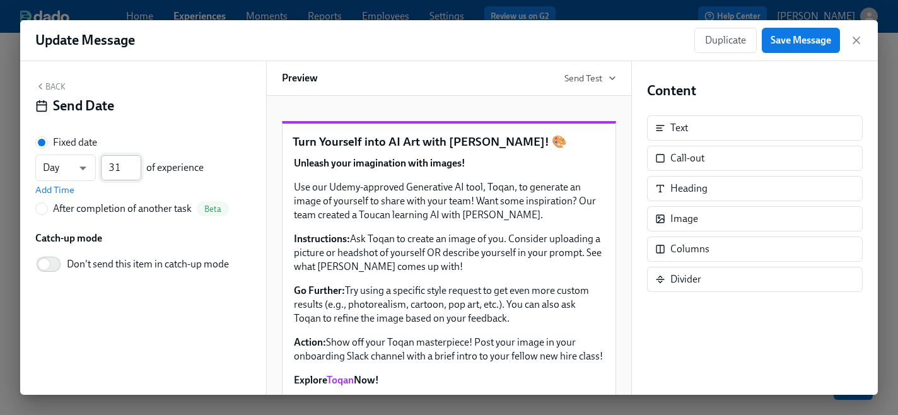
type input "31"
click at [136, 173] on input "31" at bounding box center [121, 167] width 40 height 25
click at [50, 188] on span "Add Time" at bounding box center [54, 190] width 39 height 13
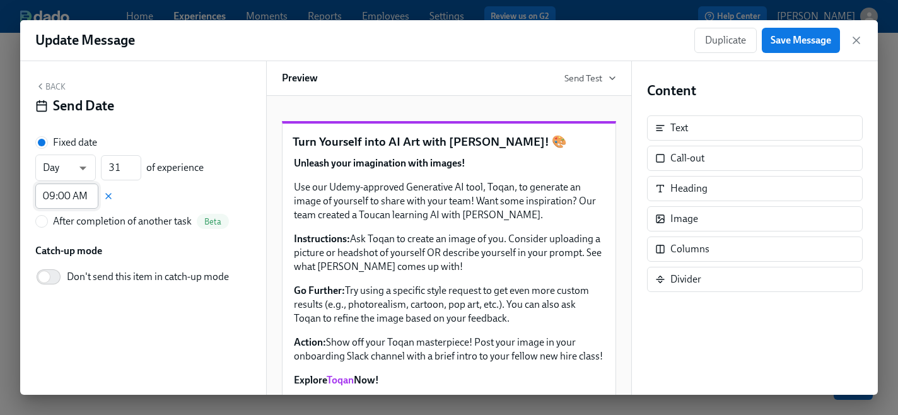
click at [55, 195] on input "09:00 AM" at bounding box center [66, 196] width 63 height 25
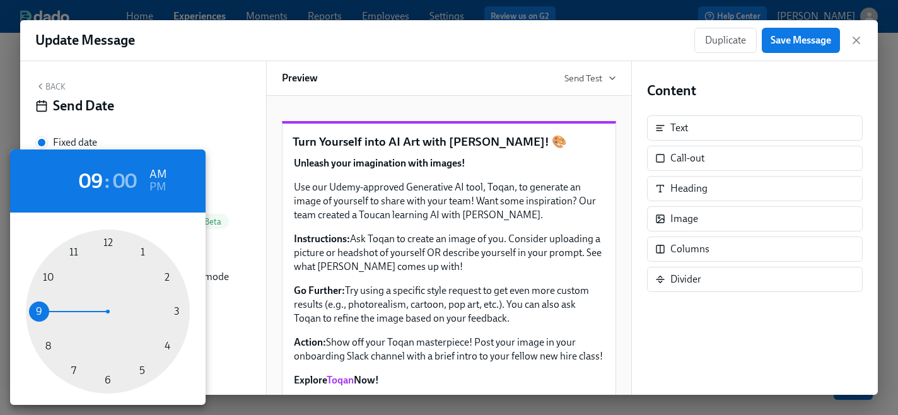
click at [165, 344] on div at bounding box center [108, 312] width 164 height 164
click at [160, 184] on h6 "PM" at bounding box center [157, 187] width 16 height 20
type input "04:00 PM"
click at [798, 38] on div at bounding box center [449, 207] width 898 height 415
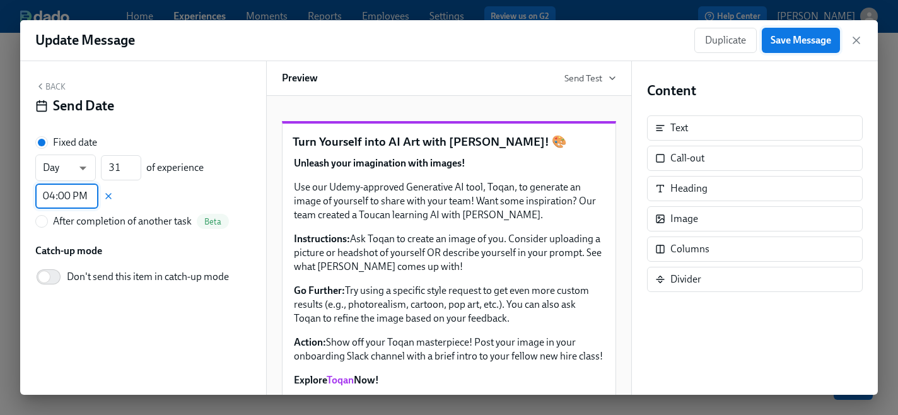
click at [794, 41] on span "Save Message" at bounding box center [801, 40] width 61 height 13
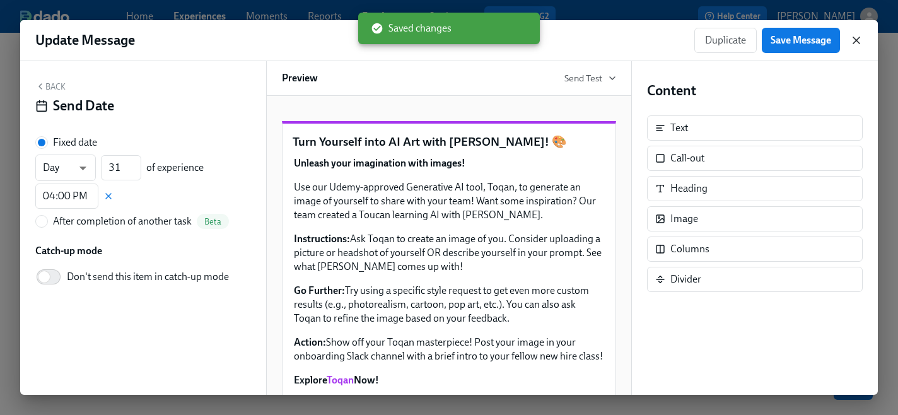
click at [857, 42] on icon "button" at bounding box center [856, 40] width 6 height 6
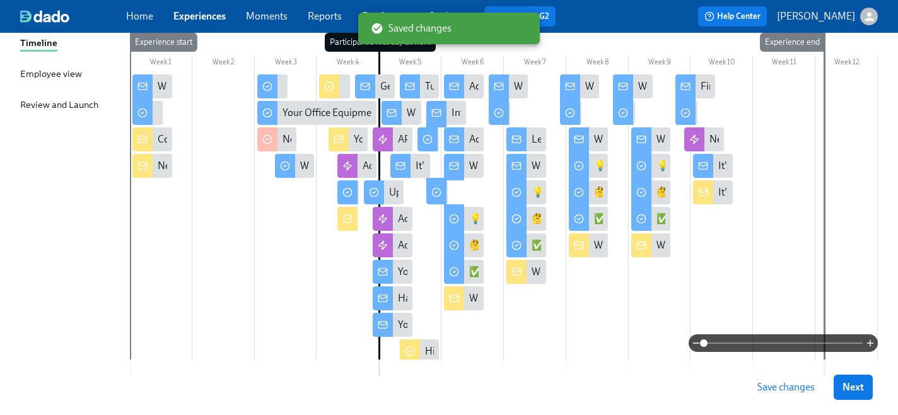
click at [769, 387] on span "Save changes" at bounding box center [785, 387] width 57 height 13
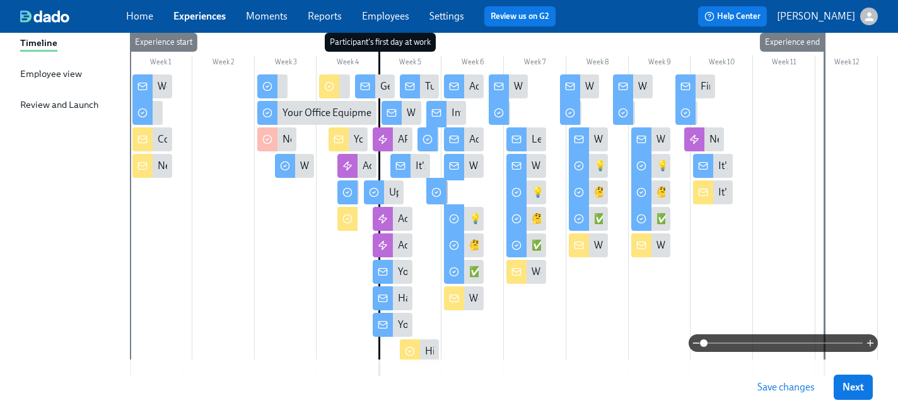
click at [438, 189] on circle at bounding box center [436, 193] width 8 height 8
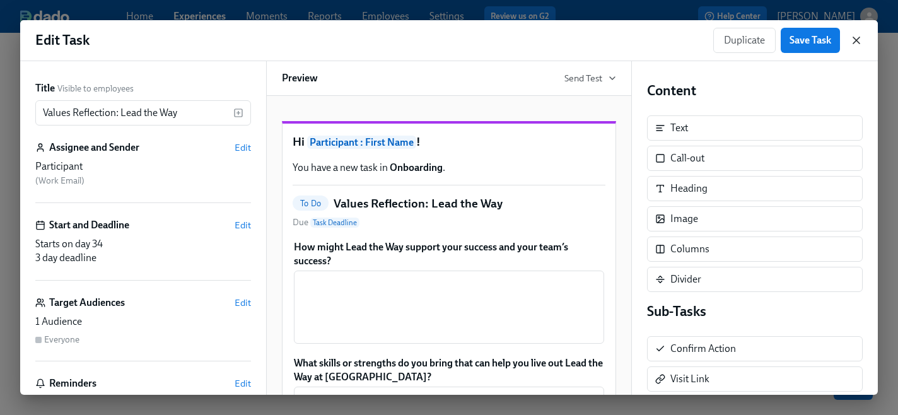
click at [859, 42] on icon "button" at bounding box center [856, 40] width 6 height 6
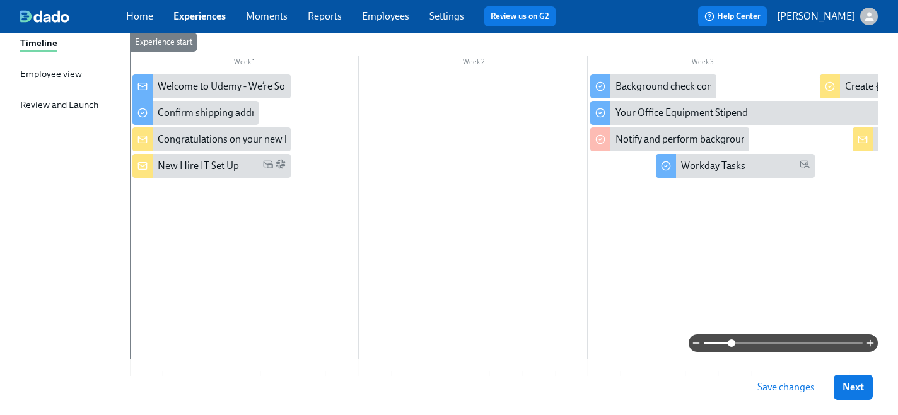
drag, startPoint x: 705, startPoint y: 342, endPoint x: 732, endPoint y: 345, distance: 26.7
click at [732, 345] on span at bounding box center [732, 343] width 8 height 8
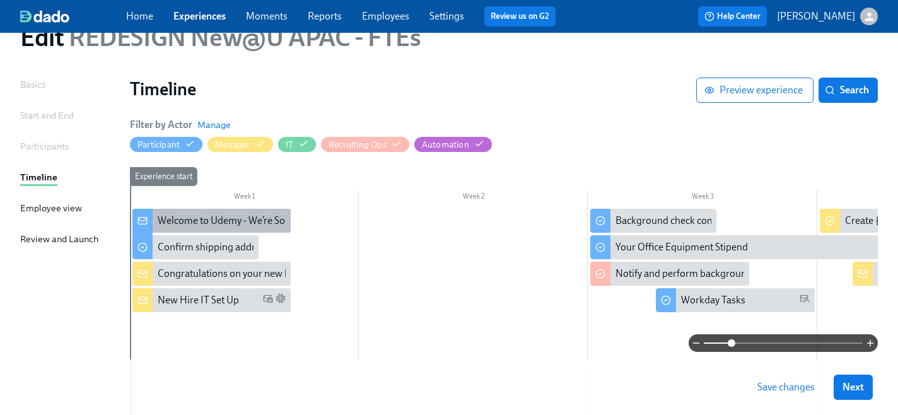
click at [146, 218] on icon at bounding box center [142, 221] width 10 height 10
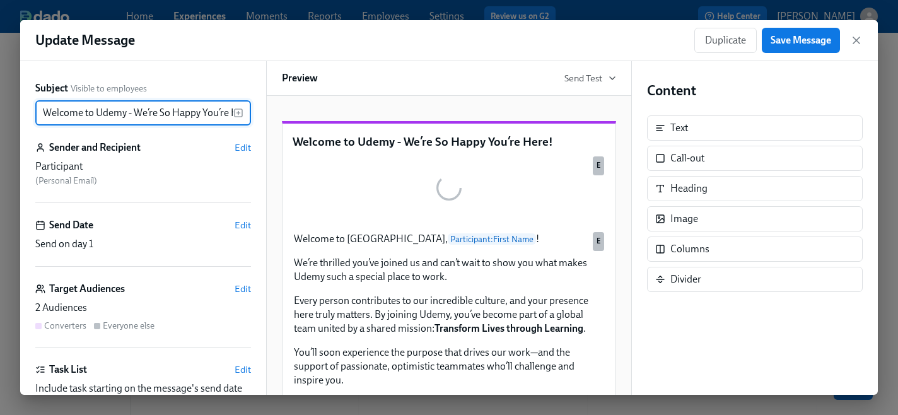
scroll to position [0, 21]
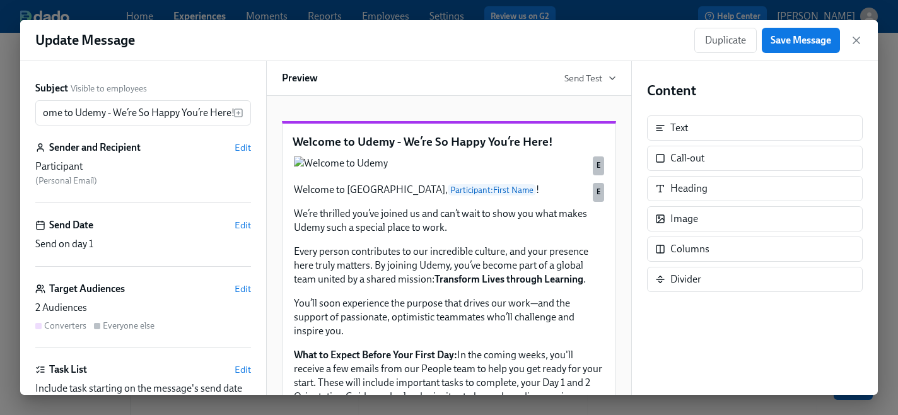
click at [234, 226] on div "Send Date Edit" at bounding box center [143, 225] width 216 height 14
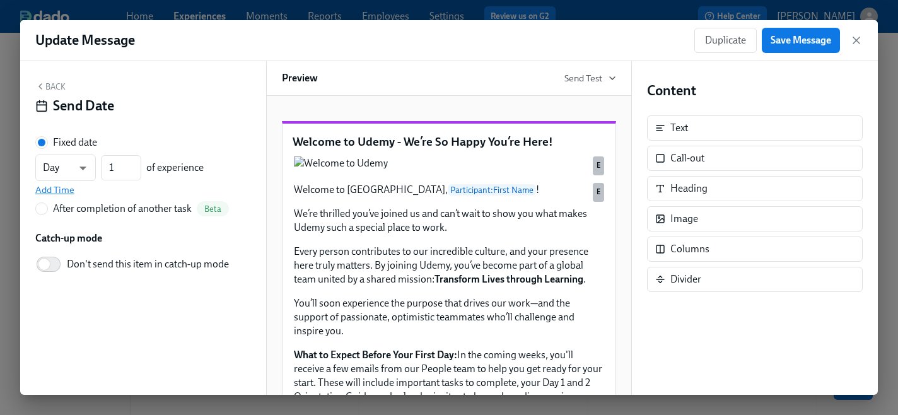
click at [66, 190] on span "Add Time" at bounding box center [54, 190] width 39 height 13
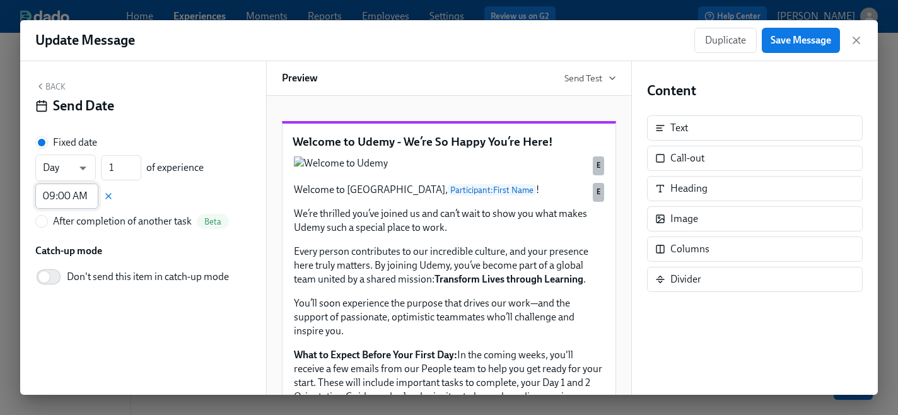
click at [61, 195] on input "09:00 AM" at bounding box center [66, 196] width 63 height 25
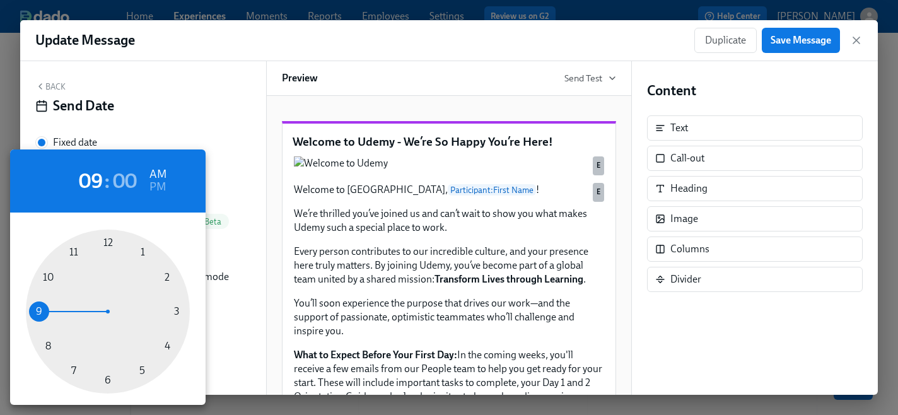
click at [165, 346] on div at bounding box center [108, 312] width 164 height 164
click at [159, 190] on h6 "PM" at bounding box center [157, 187] width 16 height 20
type input "04:00 PM"
click at [795, 39] on div at bounding box center [449, 207] width 898 height 415
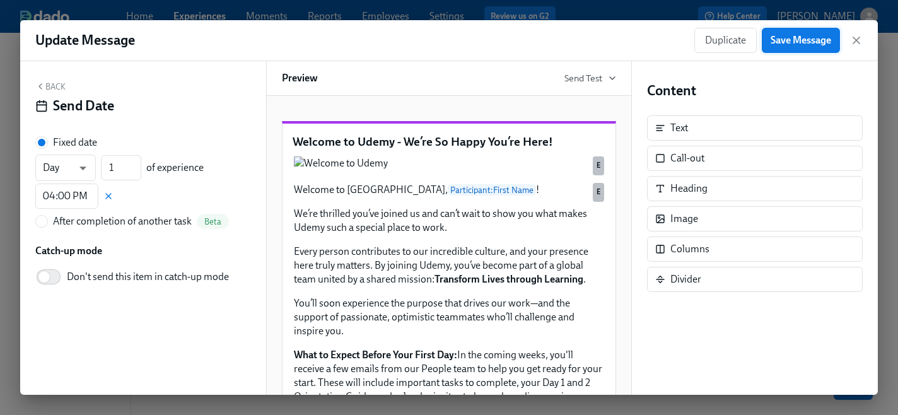
click at [786, 39] on span "Save Message" at bounding box center [801, 40] width 61 height 13
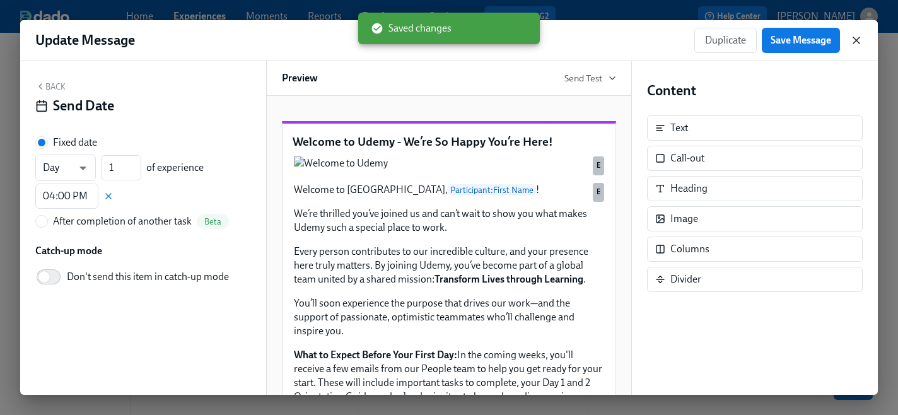
click at [856, 42] on icon "button" at bounding box center [856, 40] width 13 height 13
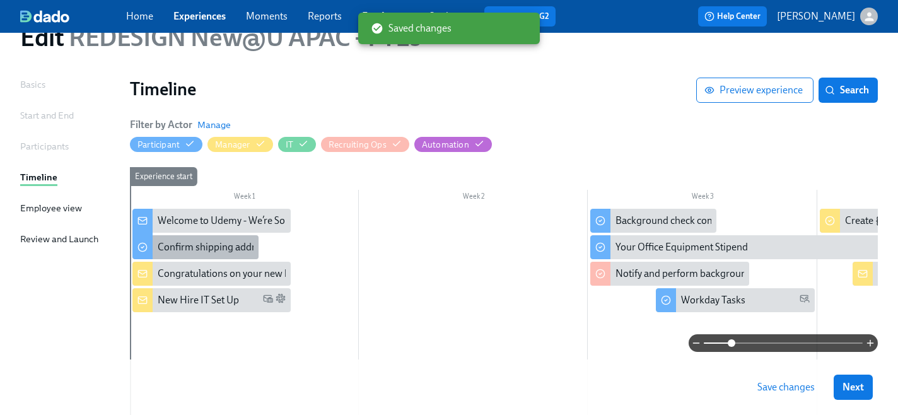
click at [197, 245] on div "Confirm shipping address" at bounding box center [214, 247] width 112 height 14
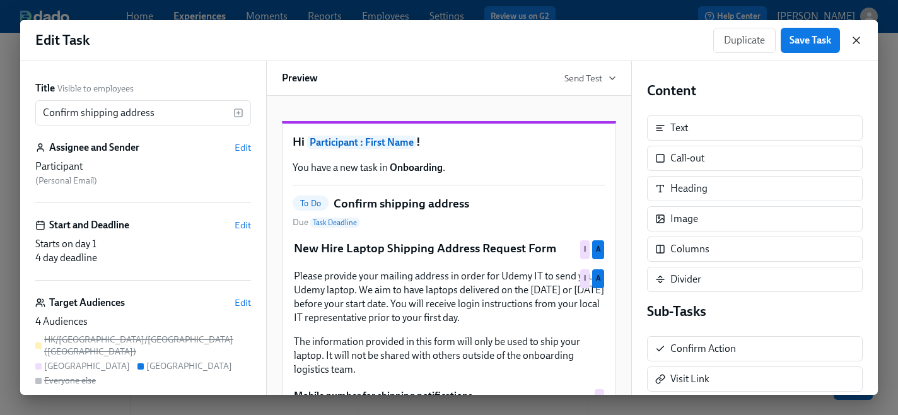
click at [858, 40] on icon "button" at bounding box center [856, 40] width 13 height 13
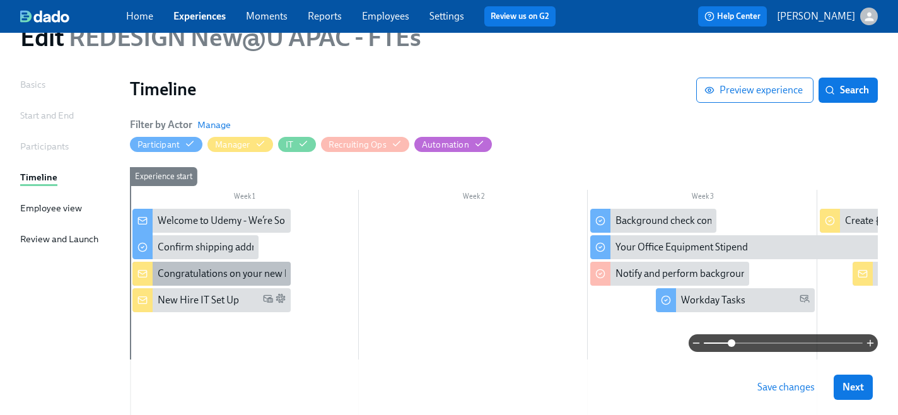
click at [170, 276] on div "Congratulations on your new hire! 👏" at bounding box center [238, 274] width 161 height 14
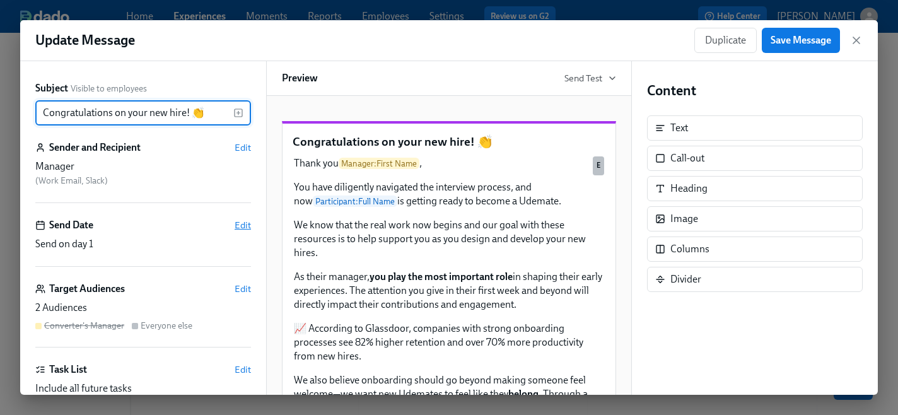
click at [244, 224] on span "Edit" at bounding box center [243, 225] width 16 height 13
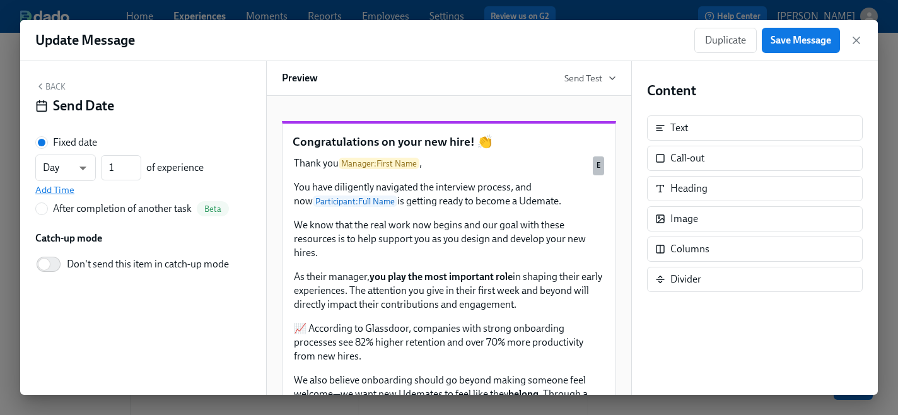
click at [67, 187] on span "Add Time" at bounding box center [54, 190] width 39 height 13
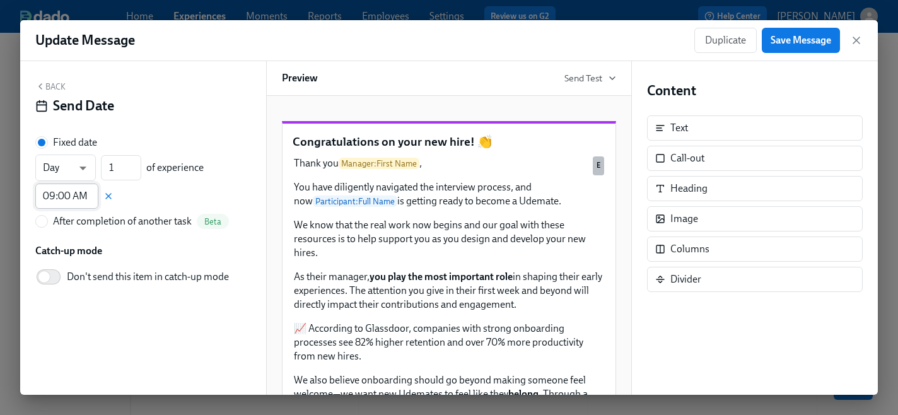
click at [58, 196] on input "09:00 AM" at bounding box center [66, 196] width 63 height 25
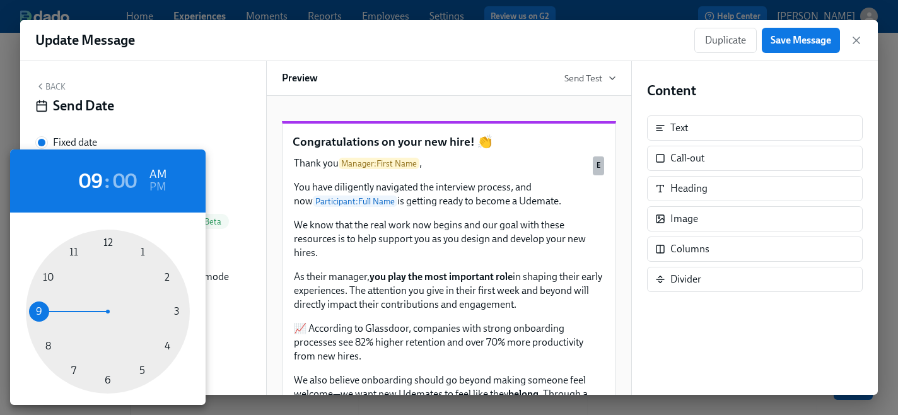
click at [165, 347] on div at bounding box center [108, 312] width 164 height 164
click at [161, 185] on h6 "PM" at bounding box center [157, 187] width 16 height 20
type input "04:00 PM"
click at [800, 37] on div at bounding box center [449, 207] width 898 height 415
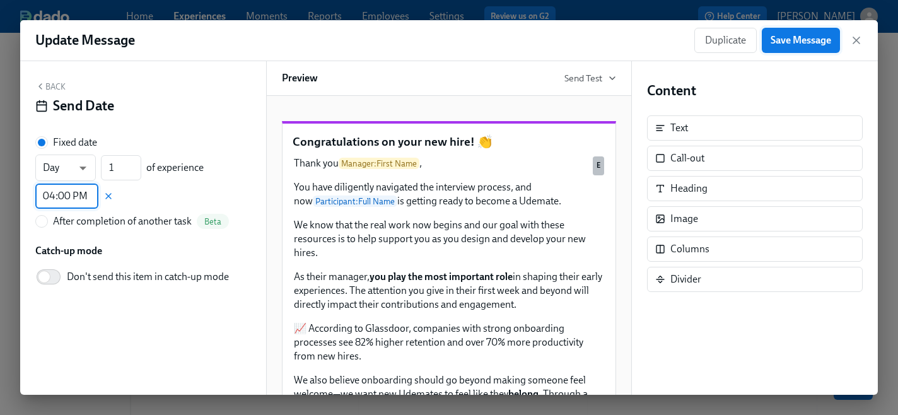
click at [792, 39] on span "Save Message" at bounding box center [801, 40] width 61 height 13
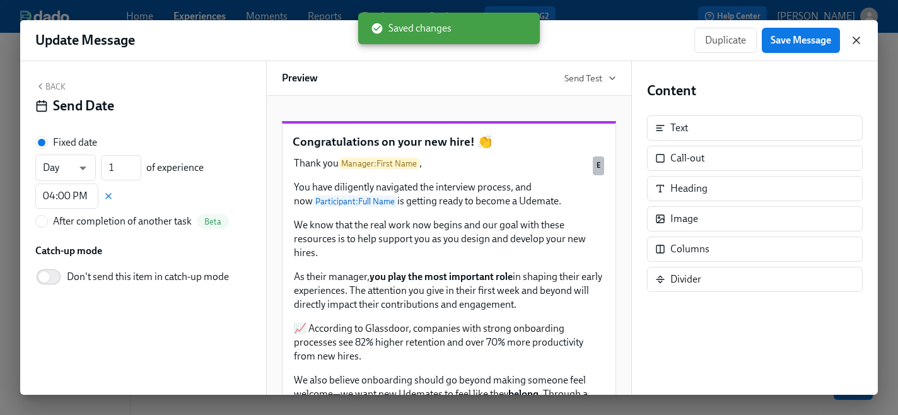
click at [856, 43] on icon "button" at bounding box center [856, 40] width 13 height 13
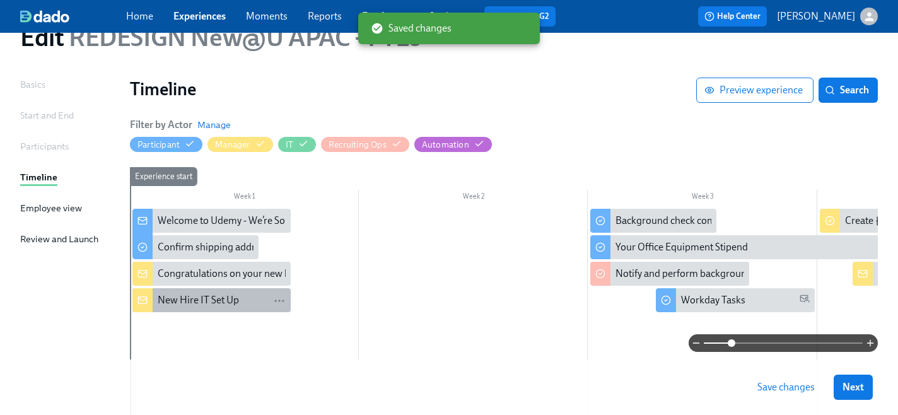
click at [199, 300] on div "New Hire IT Set Up" at bounding box center [198, 300] width 81 height 14
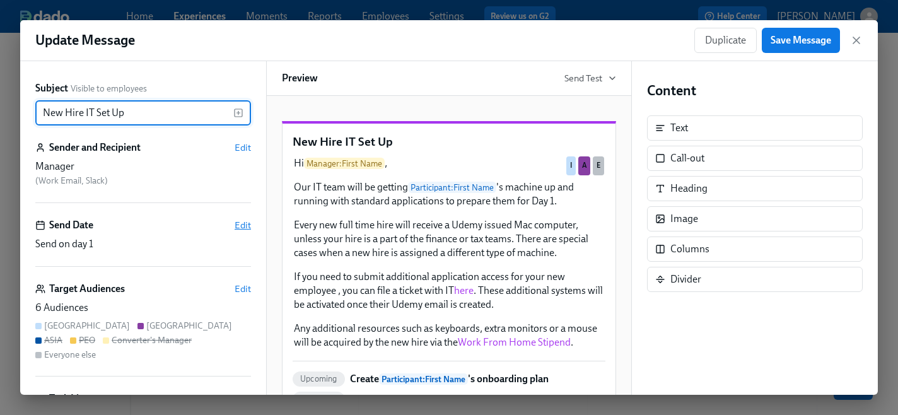
click at [240, 224] on span "Edit" at bounding box center [243, 225] width 16 height 13
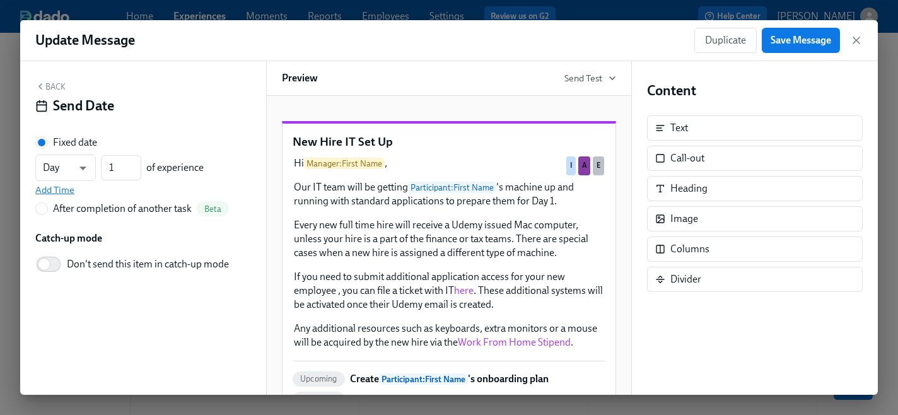
click at [51, 189] on span "Add Time" at bounding box center [54, 190] width 39 height 13
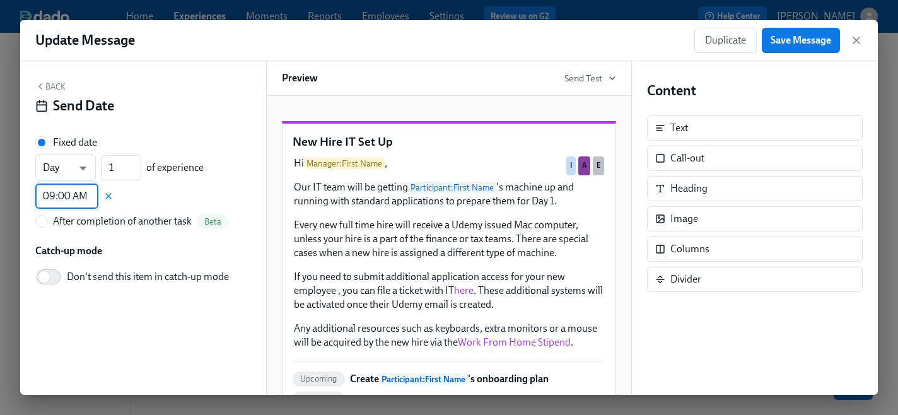
click at [65, 197] on input "09:00 AM" at bounding box center [66, 196] width 63 height 25
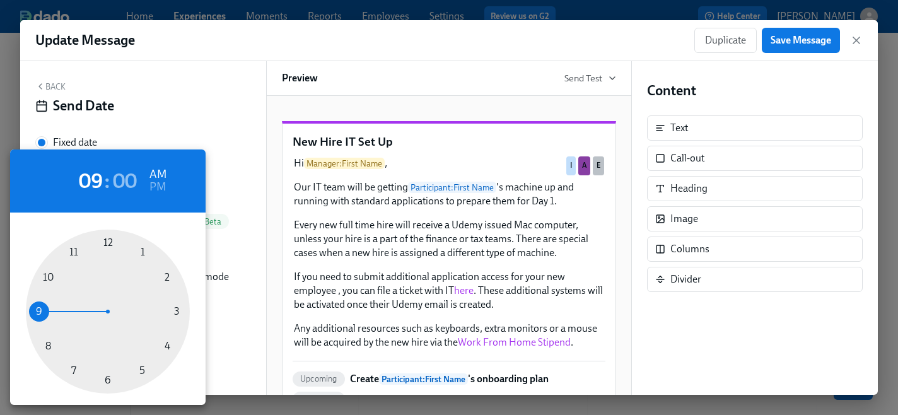
click at [166, 346] on div at bounding box center [108, 312] width 164 height 164
click at [158, 189] on h6 "PM" at bounding box center [157, 187] width 16 height 20
type input "04:00 PM"
click at [794, 43] on div at bounding box center [449, 207] width 898 height 415
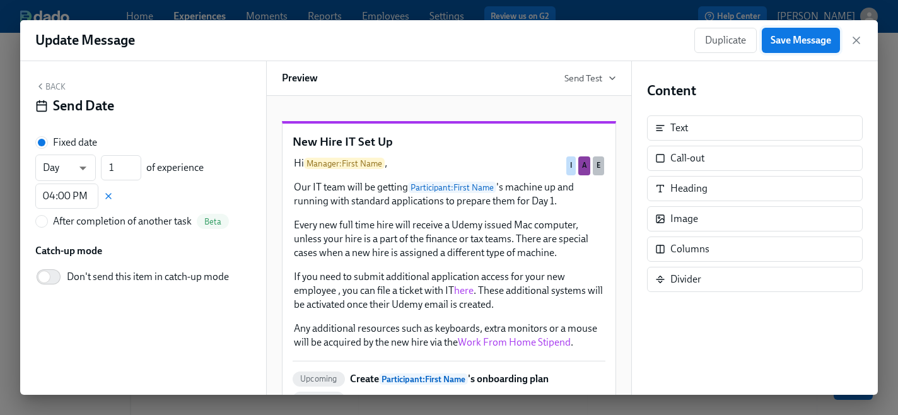
click at [785, 41] on span "Save Message" at bounding box center [801, 40] width 61 height 13
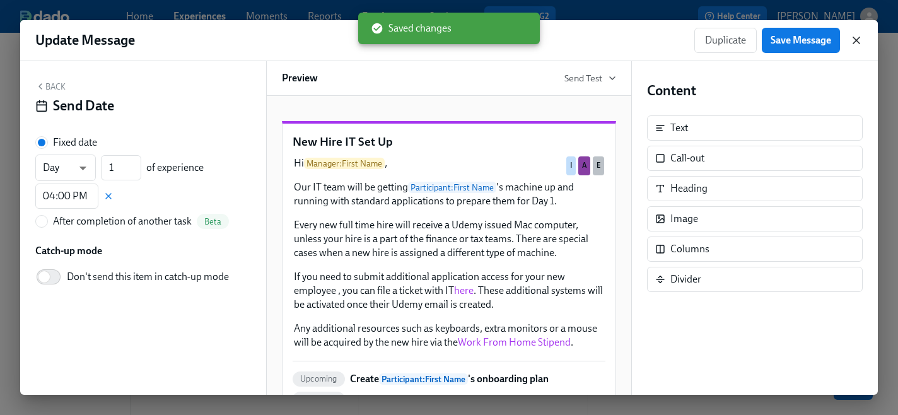
click at [858, 39] on icon "button" at bounding box center [856, 40] width 6 height 6
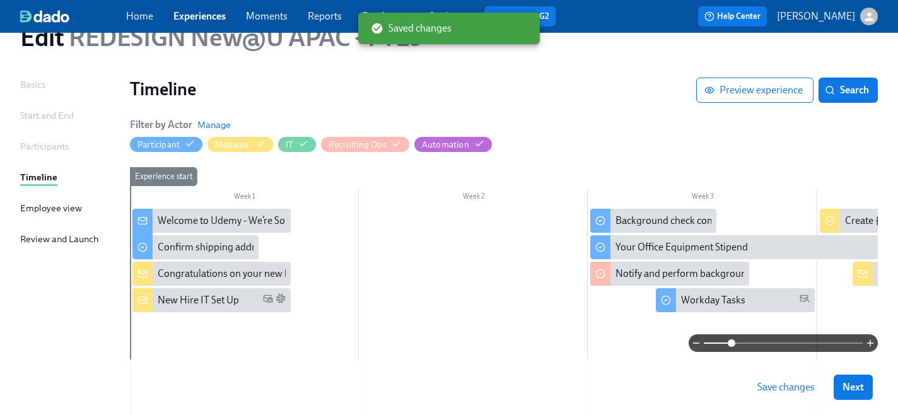
click at [779, 390] on span "Save changes" at bounding box center [785, 387] width 57 height 13
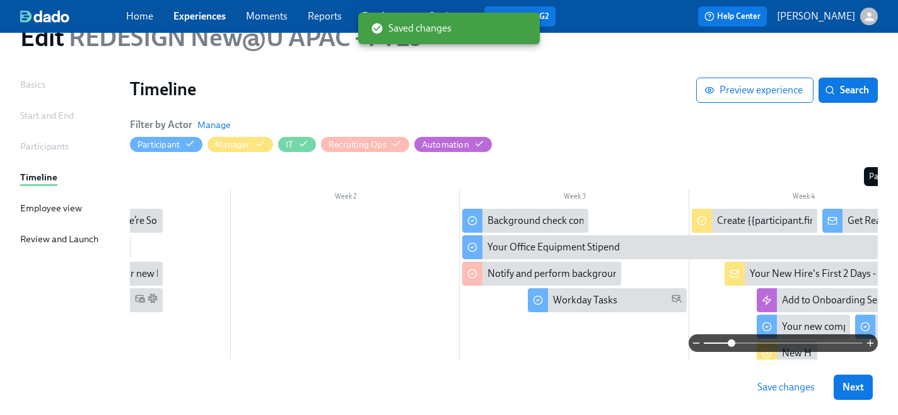
scroll to position [0, 144]
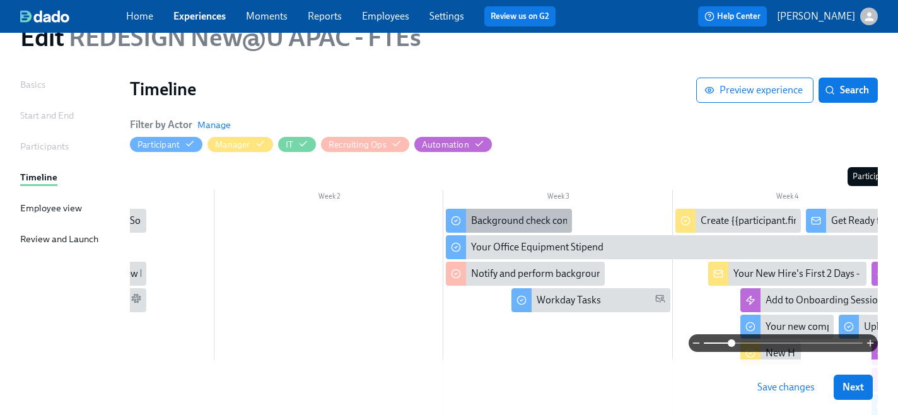
click at [498, 220] on div "Background check completion" at bounding box center [536, 221] width 131 height 14
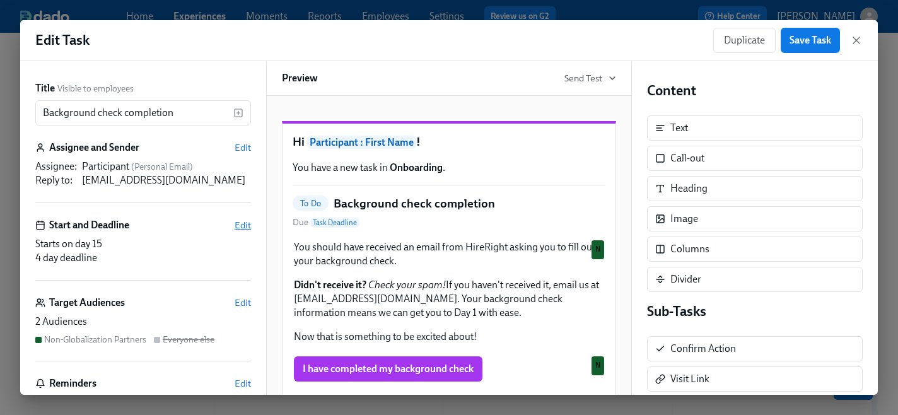
click at [238, 221] on span "Edit" at bounding box center [243, 225] width 16 height 13
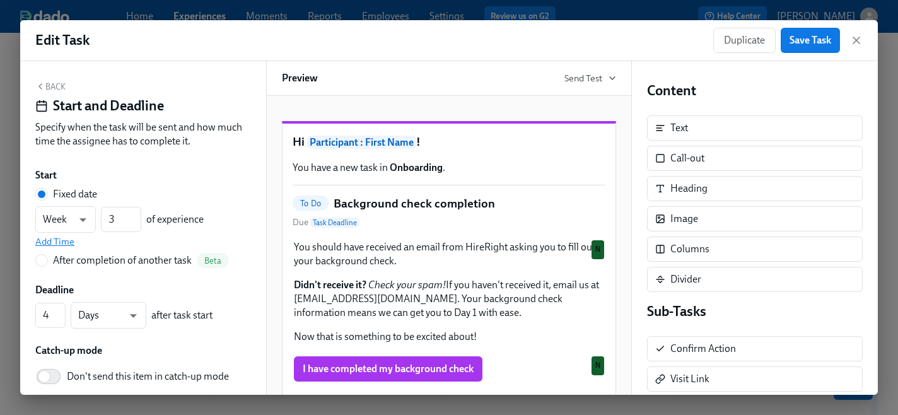
click at [63, 240] on span "Add Time" at bounding box center [54, 241] width 39 height 13
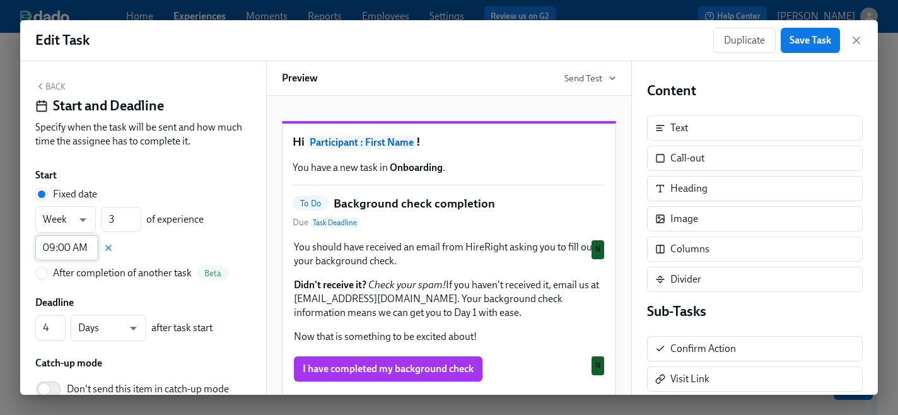
click at [62, 245] on input "09:00 AM" at bounding box center [66, 247] width 63 height 25
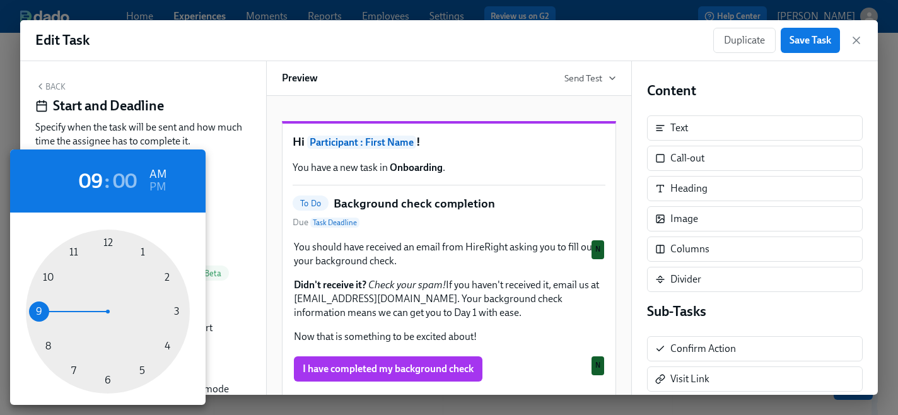
click at [168, 349] on div at bounding box center [108, 312] width 164 height 164
click at [161, 183] on h6 "PM" at bounding box center [157, 187] width 16 height 20
type input "04:00 PM"
click at [822, 43] on div at bounding box center [449, 207] width 898 height 415
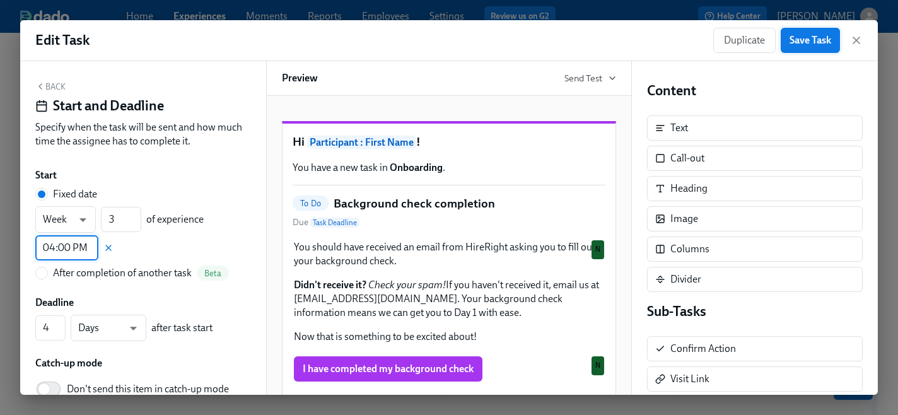
click at [807, 40] on span "Save Task" at bounding box center [811, 40] width 42 height 13
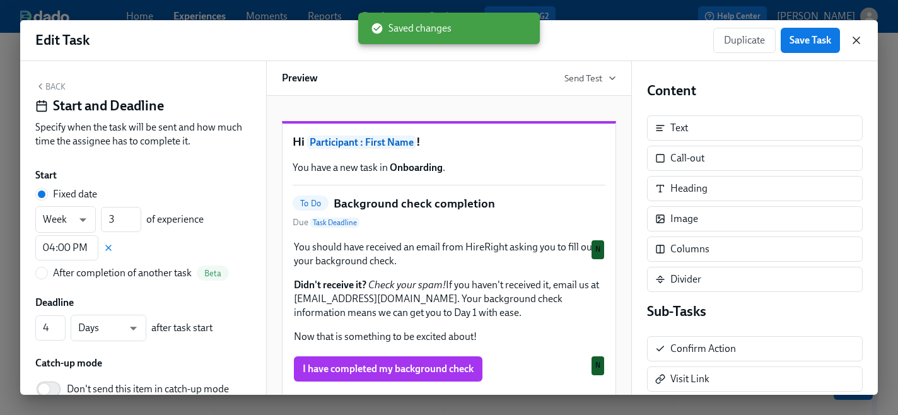
click at [853, 44] on icon "button" at bounding box center [856, 40] width 13 height 13
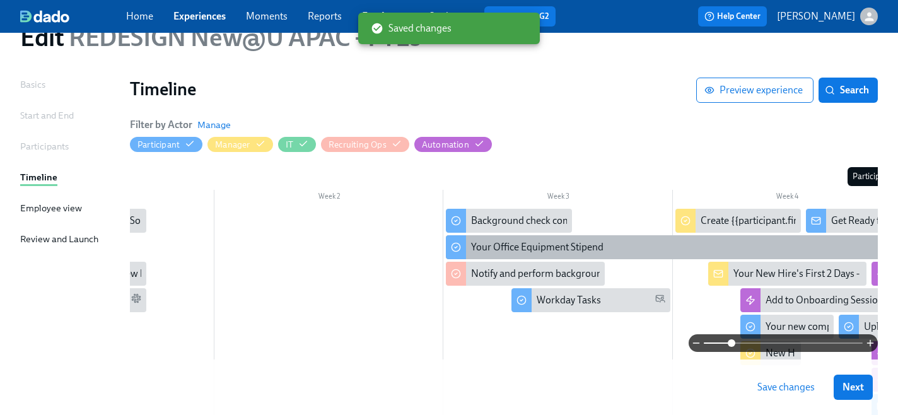
click at [522, 243] on div "Your Office Equipment Stipend" at bounding box center [537, 247] width 132 height 14
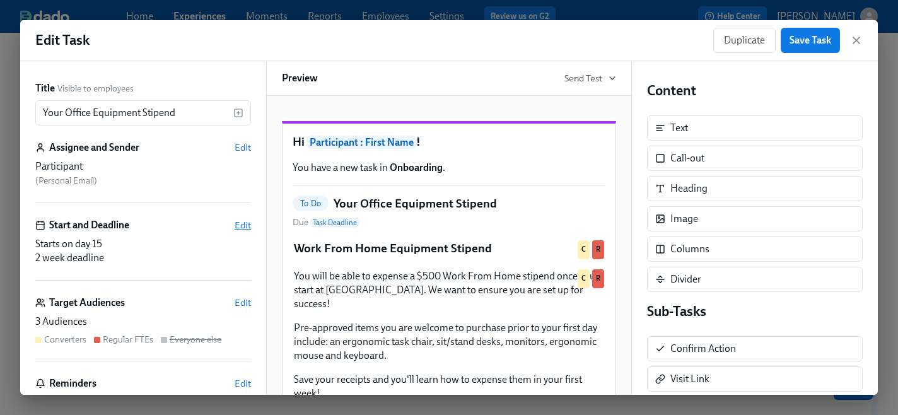
click at [238, 225] on span "Edit" at bounding box center [243, 225] width 16 height 13
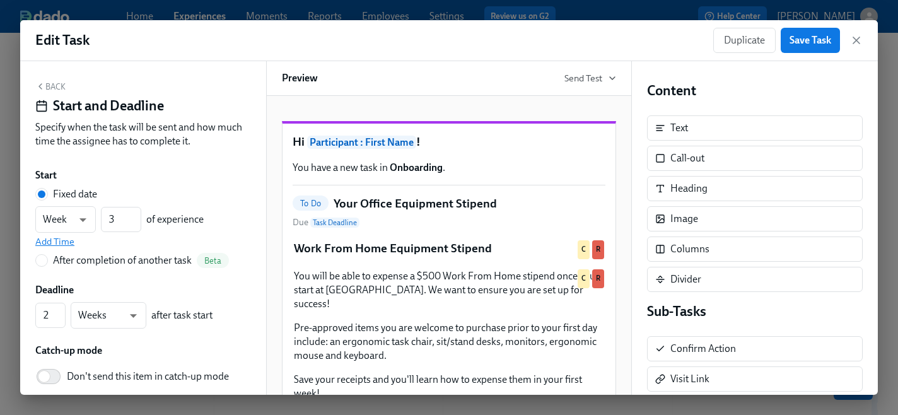
click at [64, 241] on span "Add Time" at bounding box center [54, 241] width 39 height 13
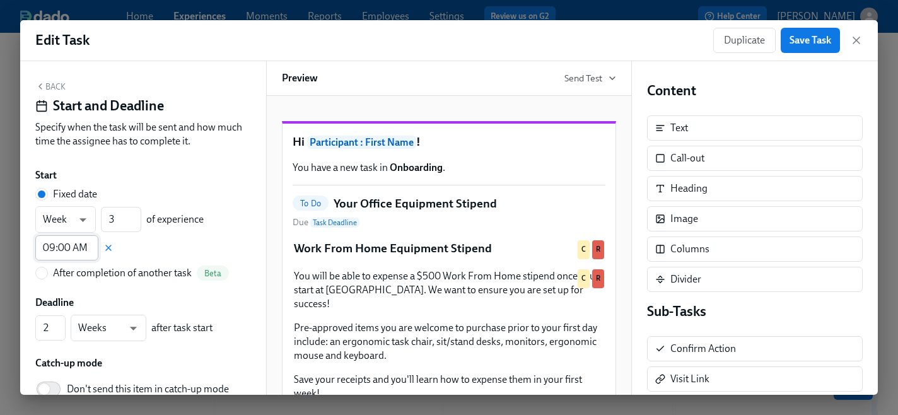
click at [62, 250] on input "09:00 AM" at bounding box center [66, 247] width 63 height 25
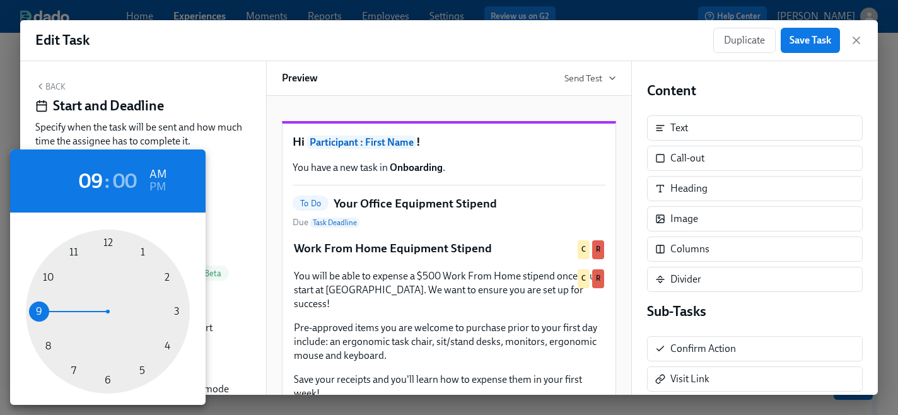
click at [163, 344] on div at bounding box center [108, 312] width 164 height 164
click at [157, 188] on h6 "PM" at bounding box center [157, 187] width 16 height 20
type input "04:00 PM"
click at [273, 197] on div at bounding box center [449, 207] width 898 height 415
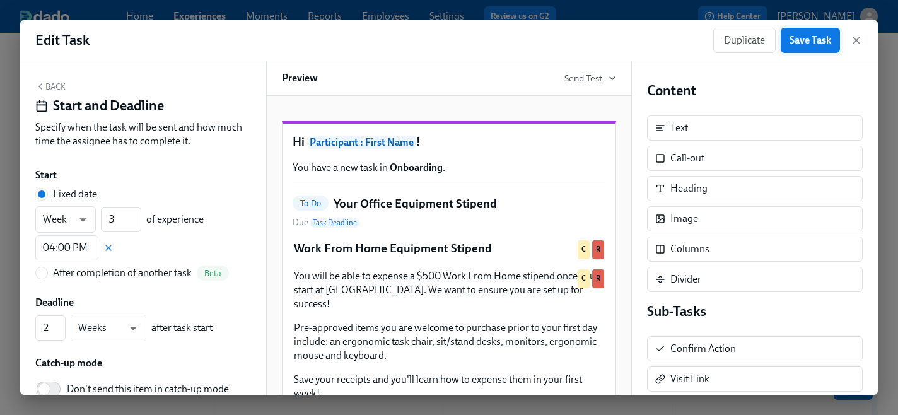
click at [823, 43] on span "Save Task" at bounding box center [811, 40] width 42 height 13
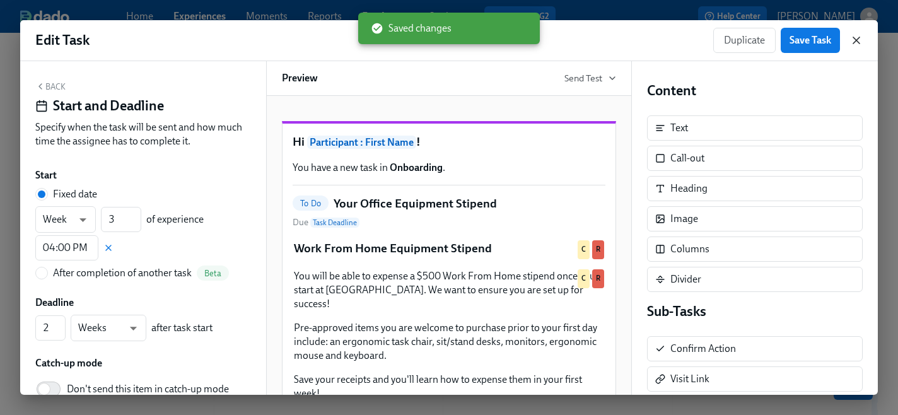
click at [859, 43] on icon "button" at bounding box center [856, 40] width 6 height 6
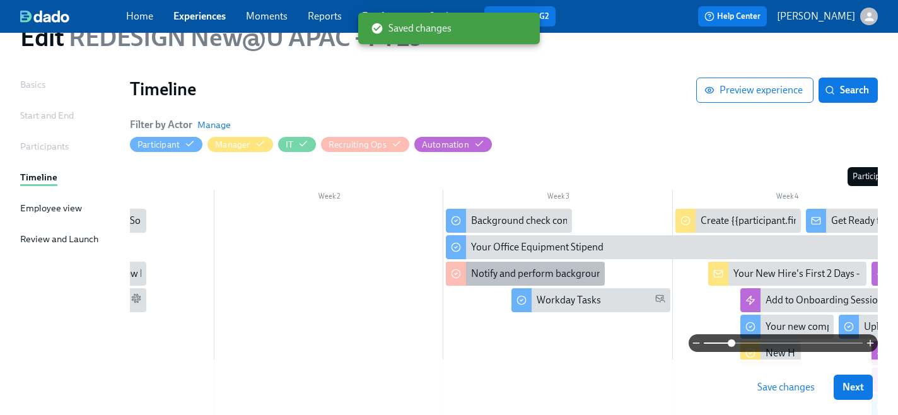
click at [496, 276] on div "Notify and perform background check" at bounding box center [552, 274] width 163 height 14
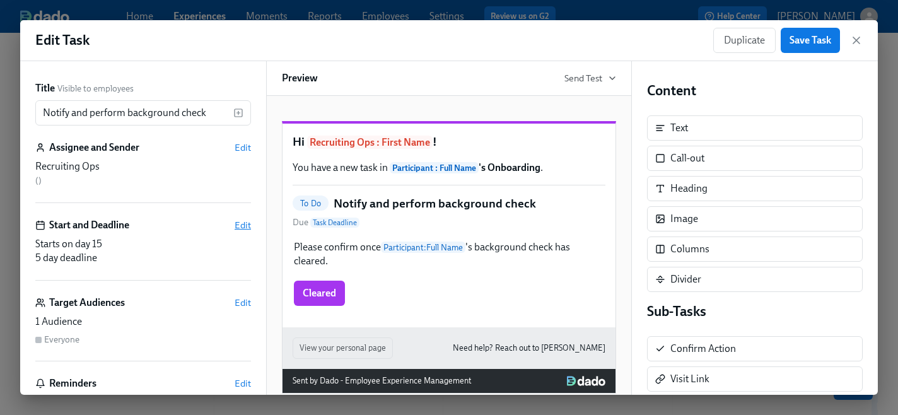
click at [250, 223] on span "Edit" at bounding box center [243, 225] width 16 height 13
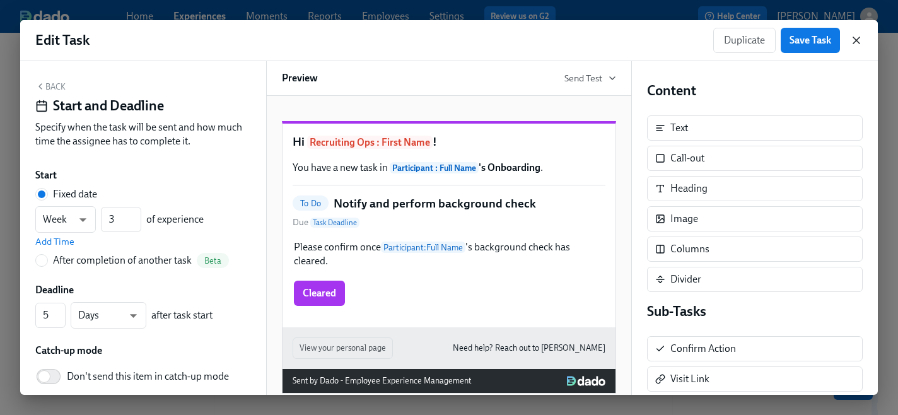
click at [854, 41] on icon "button" at bounding box center [856, 40] width 6 height 6
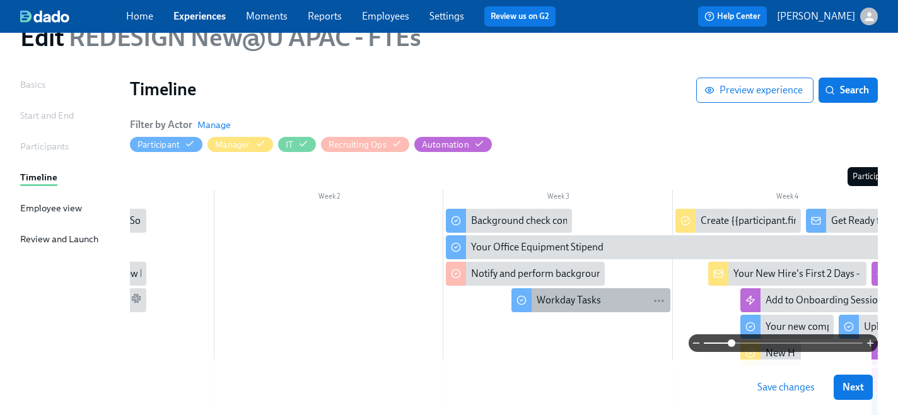
click at [553, 301] on div "Workday Tasks" at bounding box center [569, 300] width 64 height 14
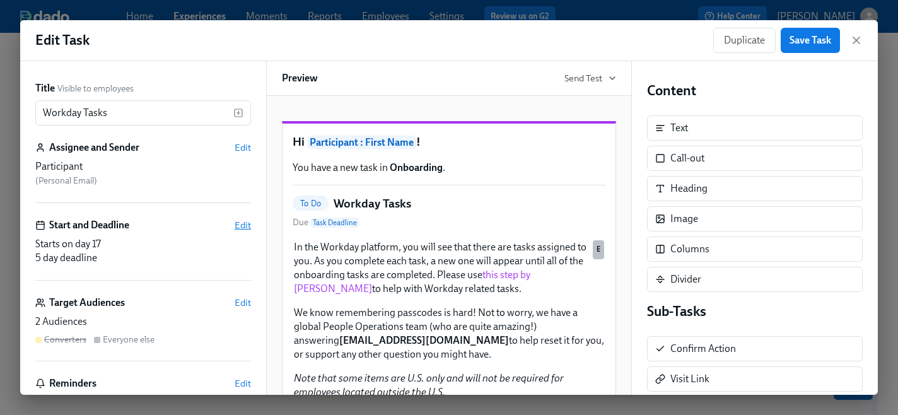
click at [245, 228] on span "Edit" at bounding box center [243, 225] width 16 height 13
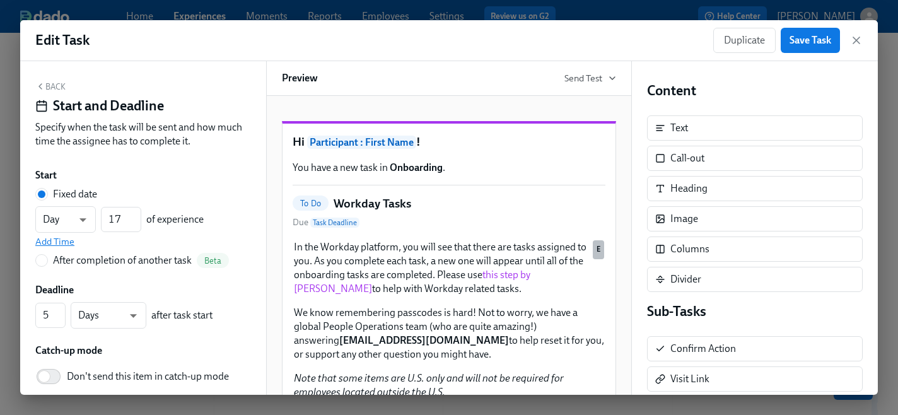
click at [63, 243] on span "Add Time" at bounding box center [54, 241] width 39 height 13
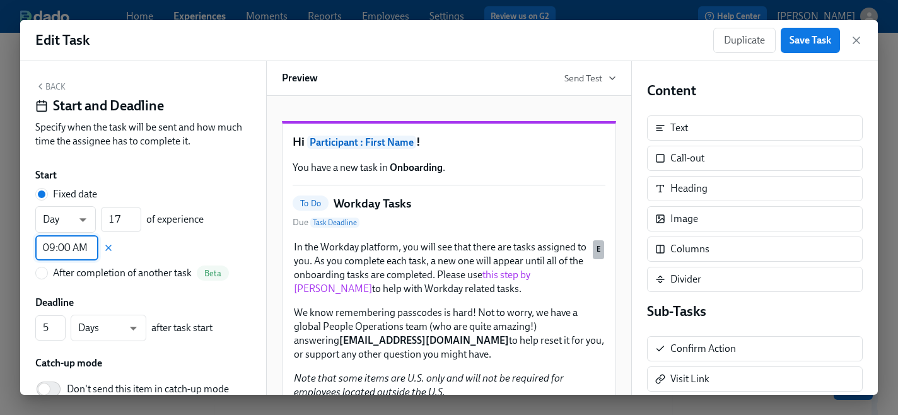
click at [64, 249] on input "09:00 AM" at bounding box center [66, 247] width 63 height 25
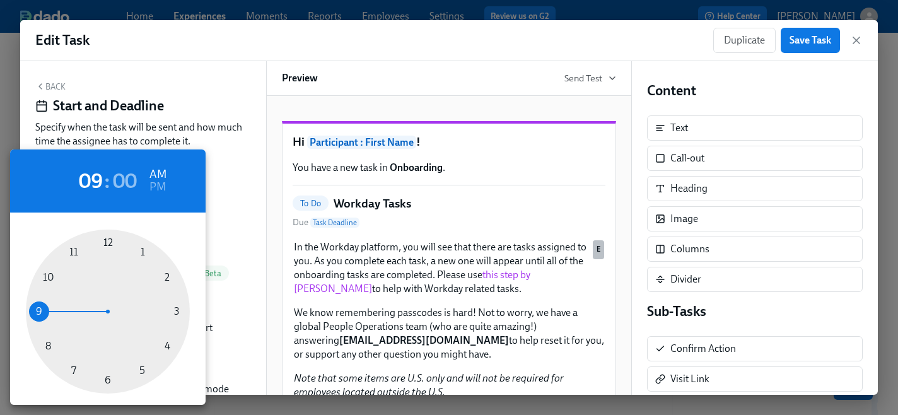
click at [166, 346] on div at bounding box center [108, 312] width 164 height 164
click at [155, 184] on h6 "PM" at bounding box center [157, 187] width 16 height 20
type input "04:00 PM"
click at [812, 38] on div at bounding box center [449, 207] width 898 height 415
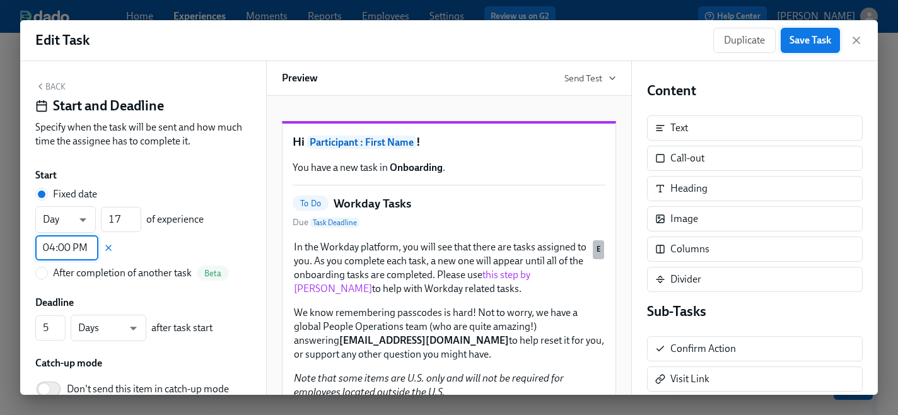
click at [803, 40] on span "Save Task" at bounding box center [811, 40] width 42 height 13
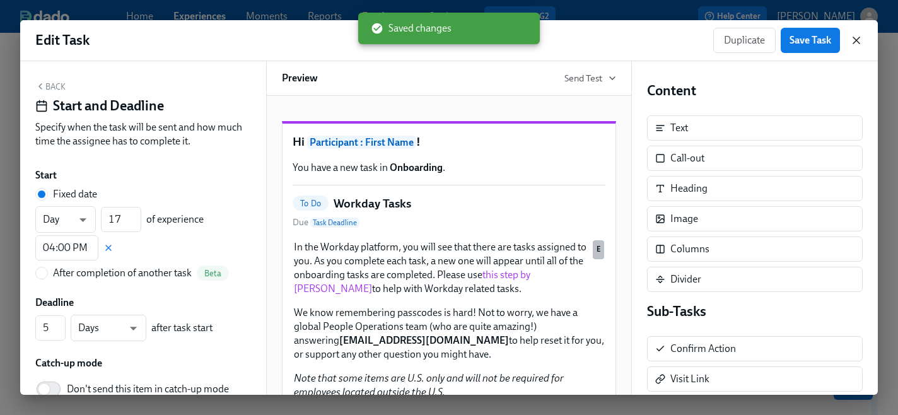
click at [856, 42] on icon "button" at bounding box center [856, 40] width 13 height 13
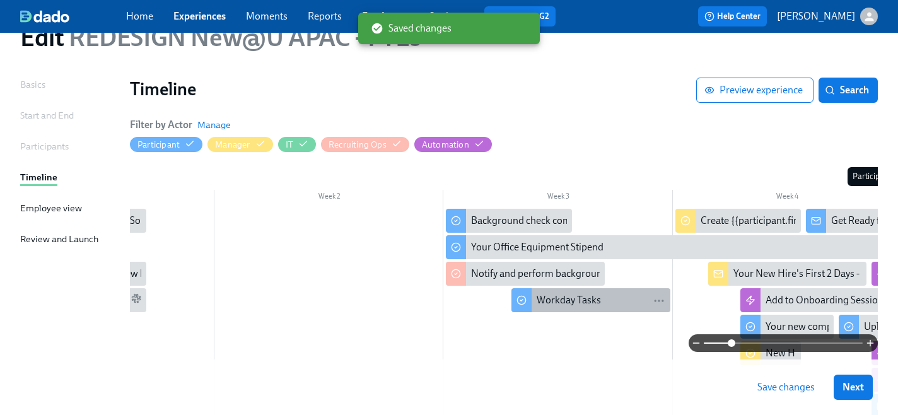
click at [545, 296] on div "Workday Tasks" at bounding box center [569, 300] width 64 height 14
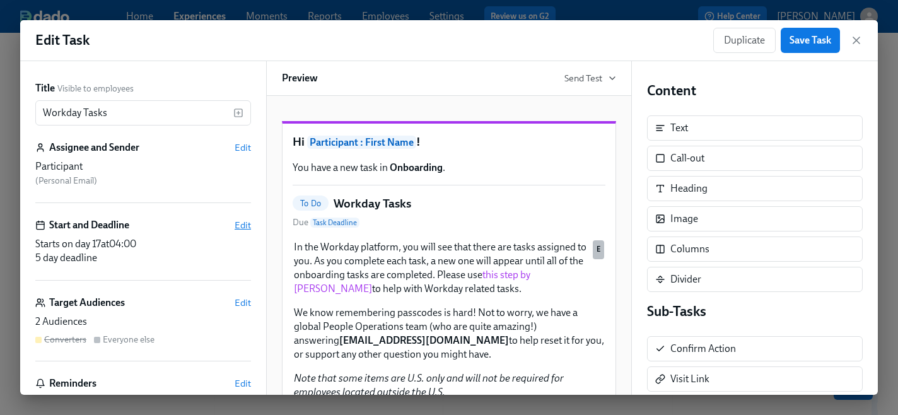
click at [242, 225] on span "Edit" at bounding box center [243, 225] width 16 height 13
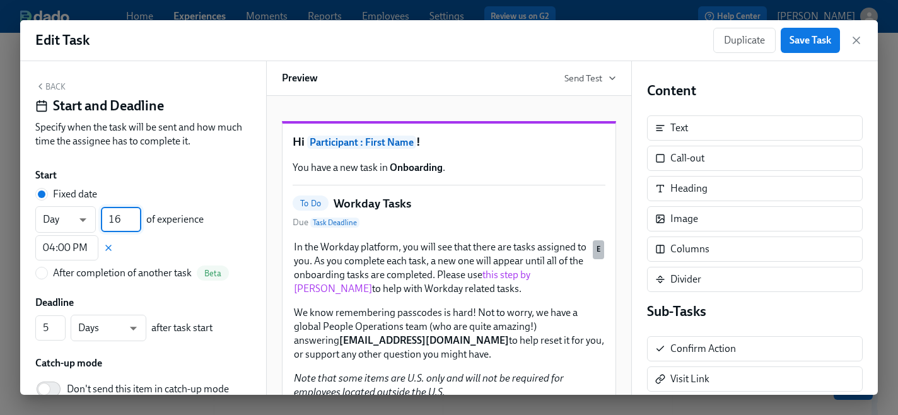
type input "16"
click at [135, 225] on input "16" at bounding box center [121, 219] width 40 height 25
click at [811, 44] on span "Save Task" at bounding box center [811, 40] width 42 height 13
click at [855, 43] on icon "button" at bounding box center [856, 40] width 13 height 13
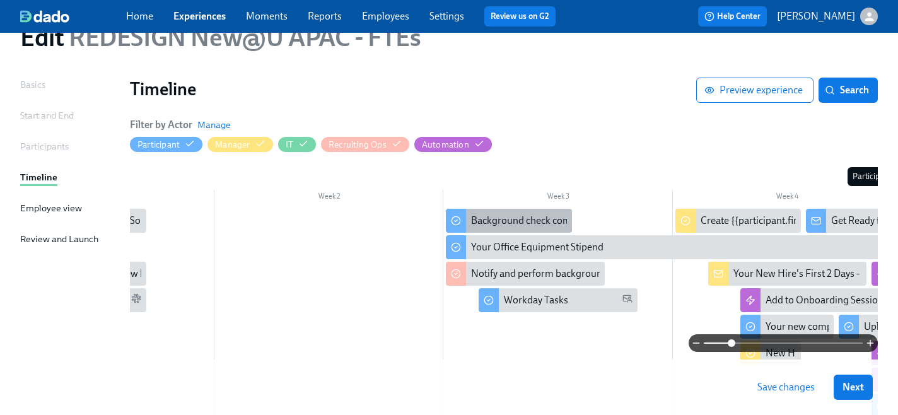
click at [481, 222] on div "Background check completion" at bounding box center [536, 221] width 131 height 14
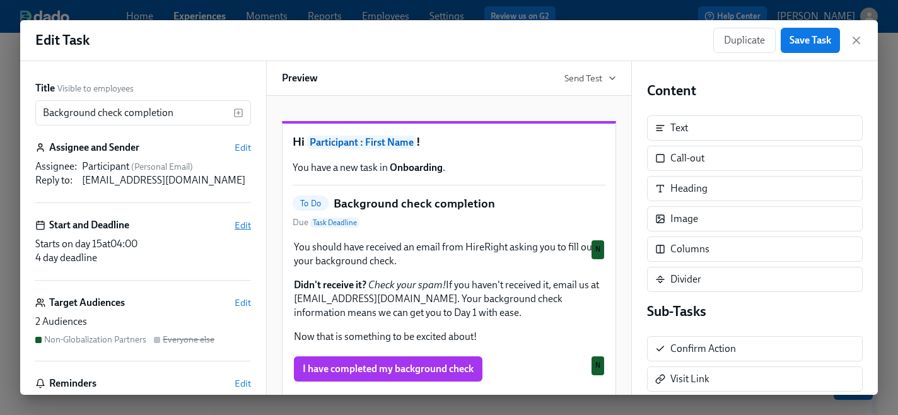
click at [243, 226] on span "Edit" at bounding box center [243, 225] width 16 height 13
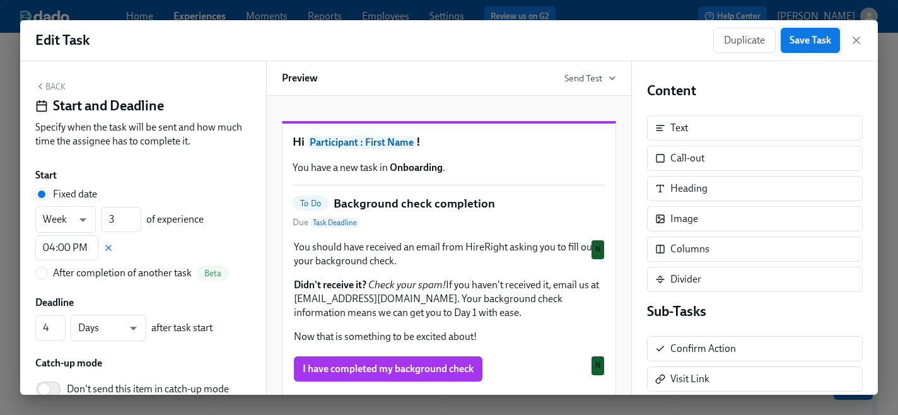
click at [795, 43] on span "Save Task" at bounding box center [811, 40] width 42 height 13
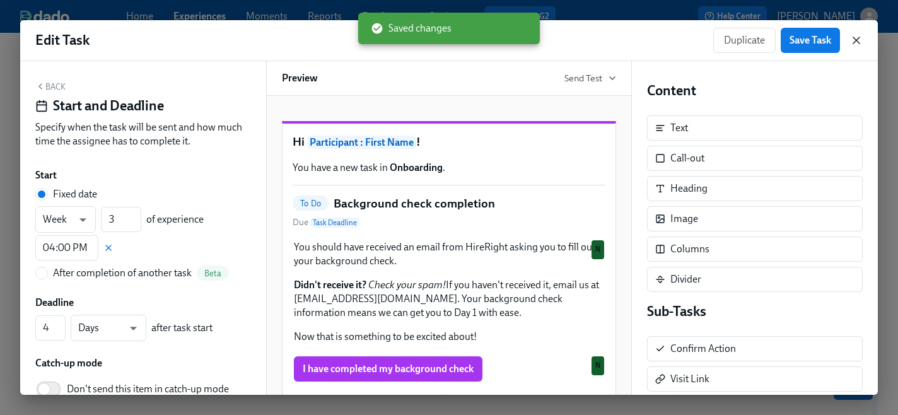
click at [856, 41] on icon "button" at bounding box center [856, 40] width 6 height 6
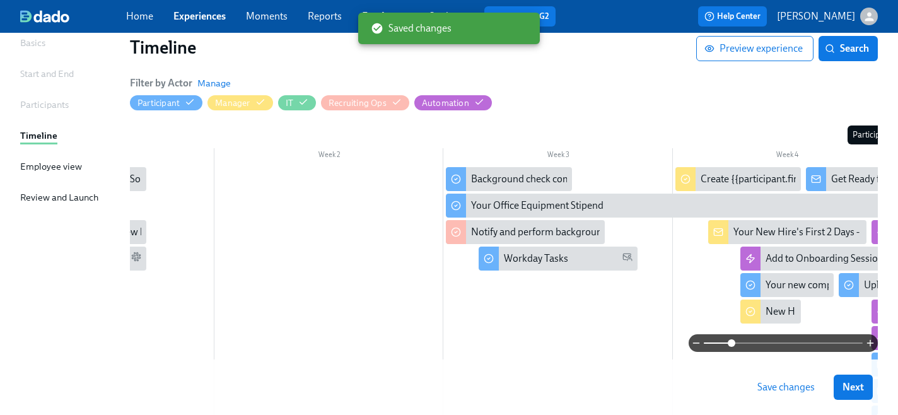
scroll to position [105, 0]
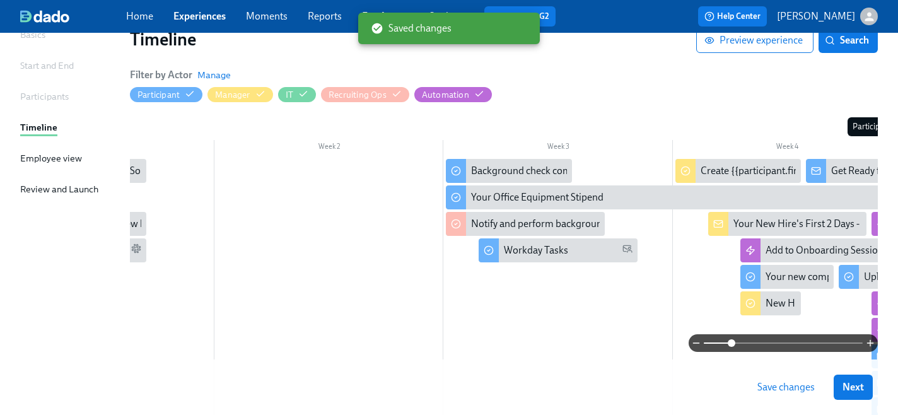
click at [777, 385] on span "Save changes" at bounding box center [785, 387] width 57 height 13
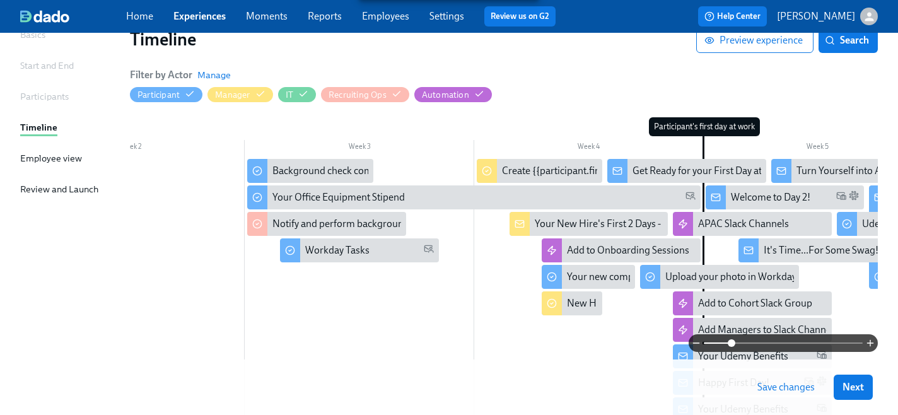
scroll to position [0, 358]
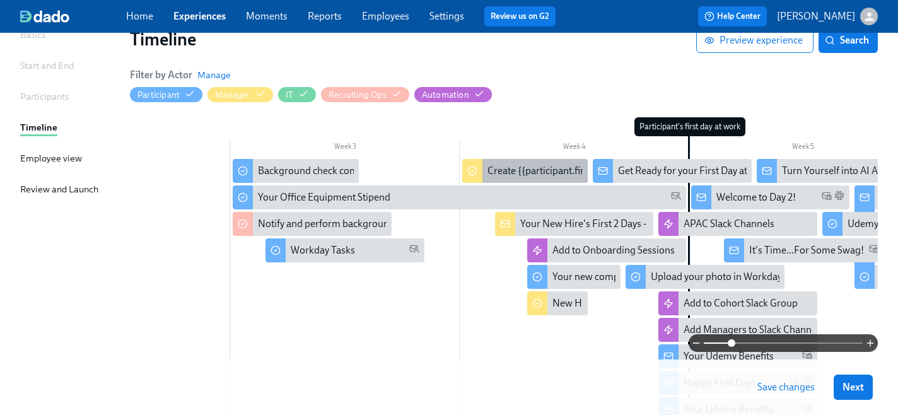
click at [498, 167] on div "Create {{participant.firstName}}'s onboarding plan" at bounding box center [596, 171] width 219 height 14
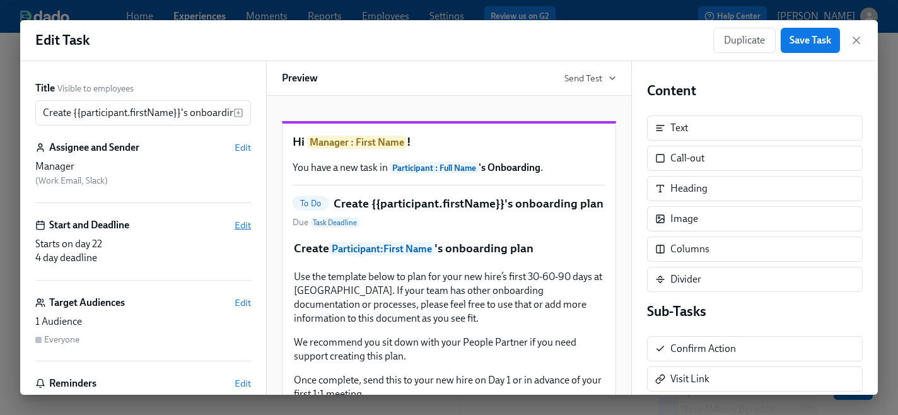
click at [242, 224] on span "Edit" at bounding box center [243, 225] width 16 height 13
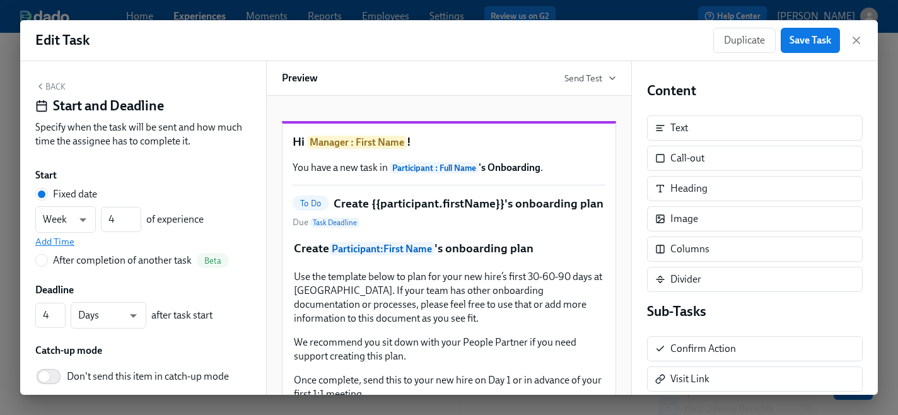
click at [53, 244] on span "Add Time" at bounding box center [54, 241] width 39 height 13
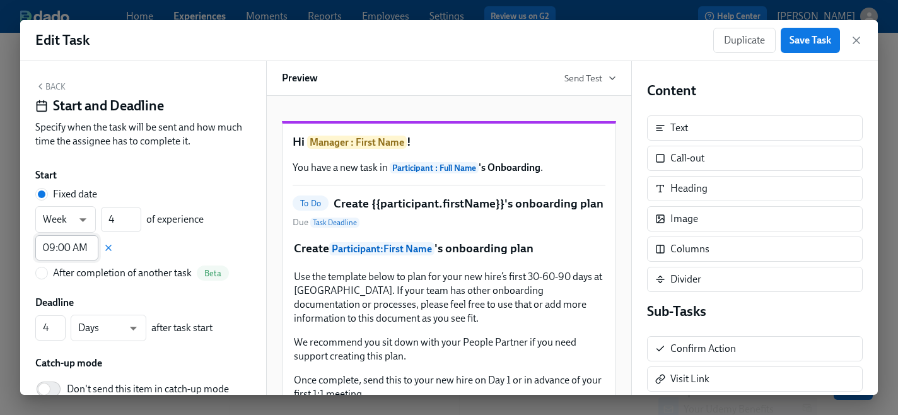
click at [61, 247] on input "09:00 AM" at bounding box center [66, 247] width 63 height 25
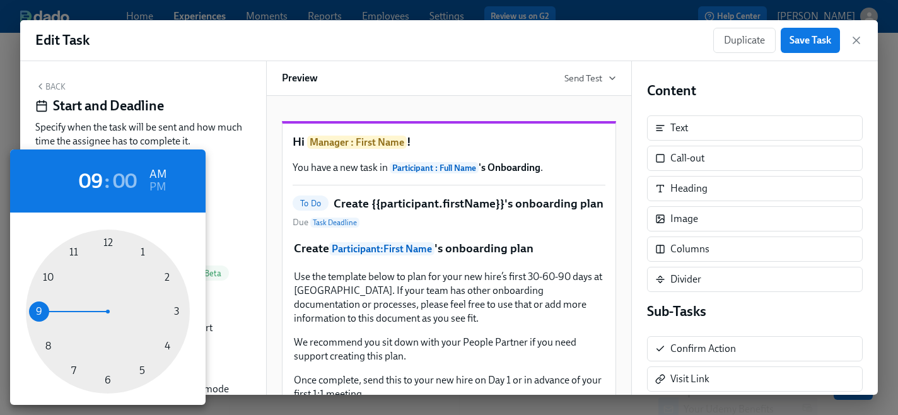
click at [166, 345] on div at bounding box center [108, 312] width 164 height 164
click at [159, 187] on h6 "PM" at bounding box center [157, 187] width 16 height 20
type input "04:00 PM"
click at [804, 35] on div at bounding box center [449, 207] width 898 height 415
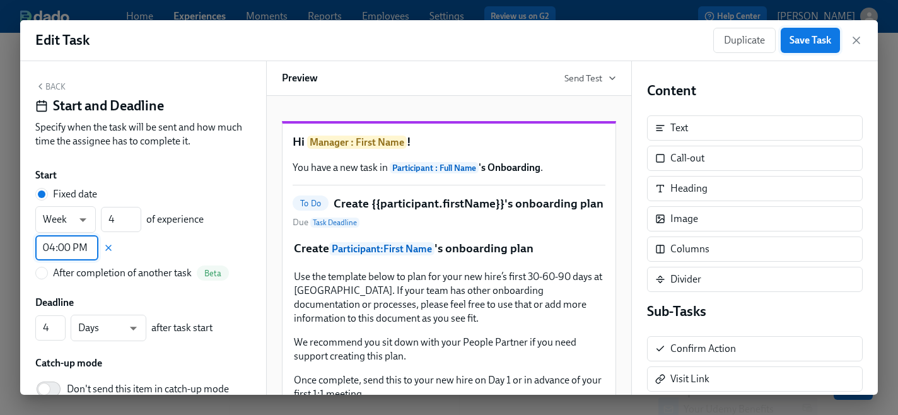
click at [804, 43] on span "Save Task" at bounding box center [811, 40] width 42 height 13
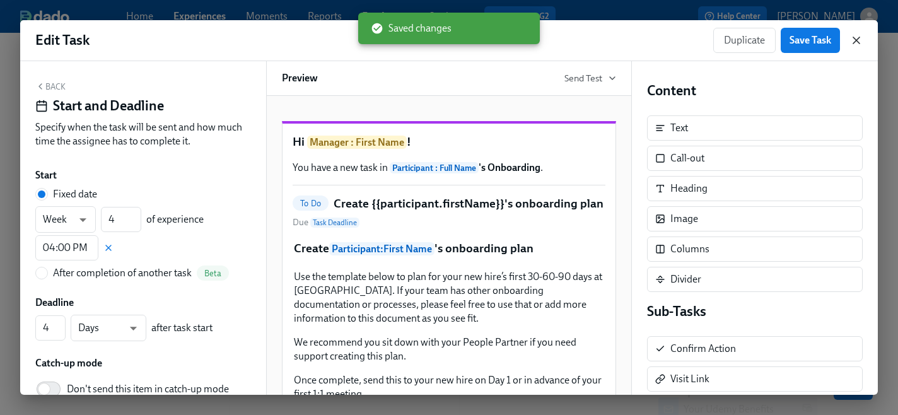
click at [857, 39] on icon "button" at bounding box center [856, 40] width 6 height 6
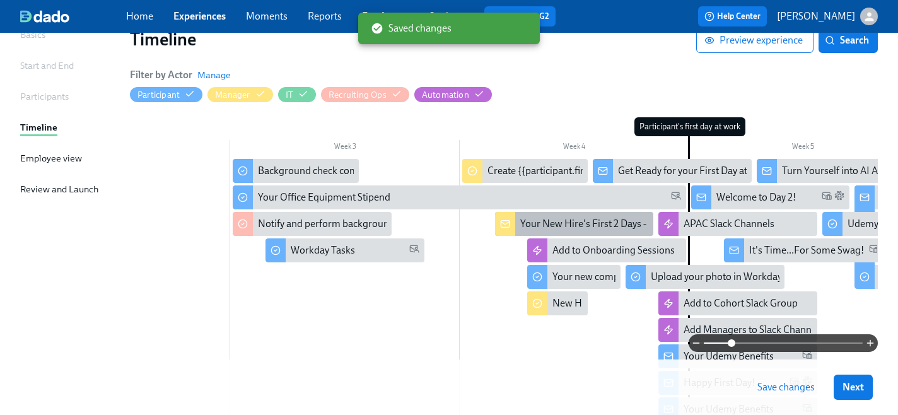
click at [550, 226] on div "Your New Hire's First 2 Days - What to Expect!" at bounding box center [617, 224] width 195 height 14
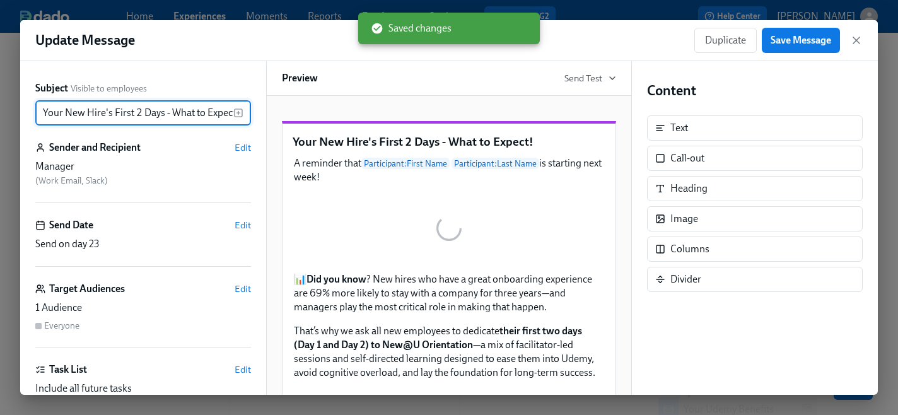
scroll to position [0, 5]
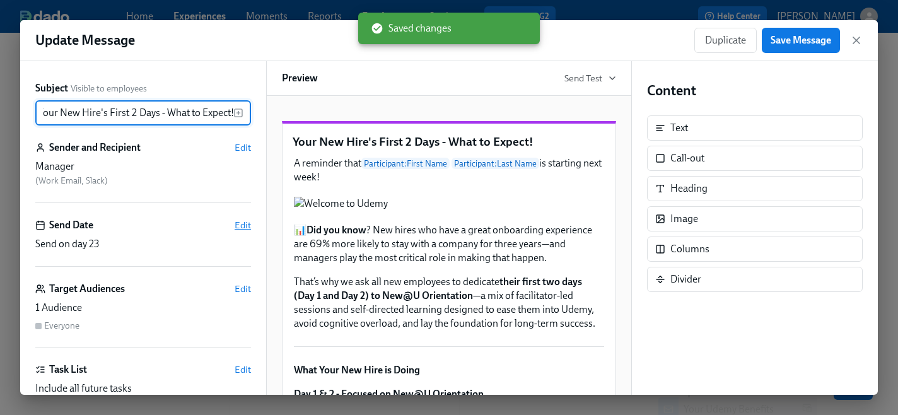
click at [240, 225] on span "Edit" at bounding box center [243, 225] width 16 height 13
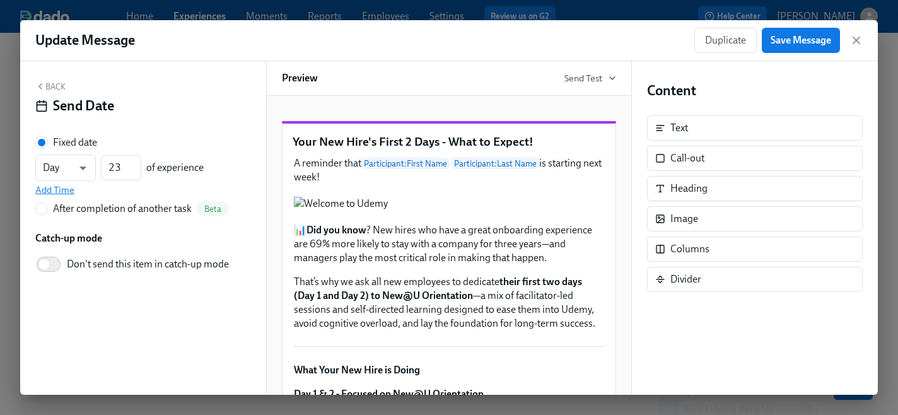
click at [59, 188] on span "Add Time" at bounding box center [54, 190] width 39 height 13
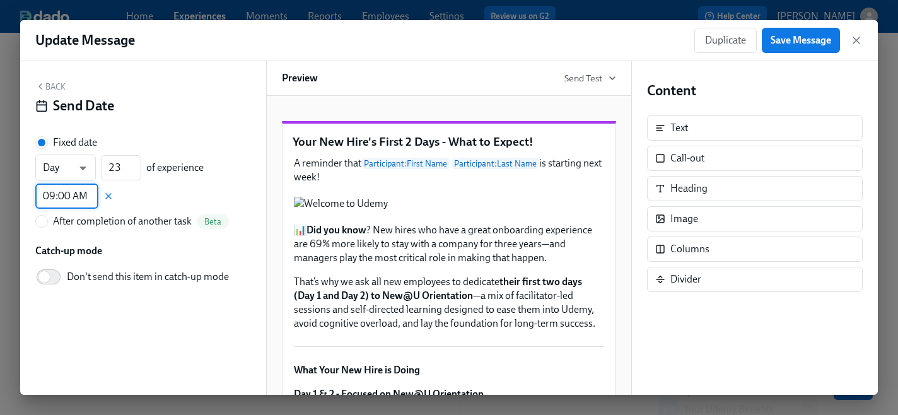
click at [79, 192] on input "09:00 AM" at bounding box center [66, 196] width 63 height 25
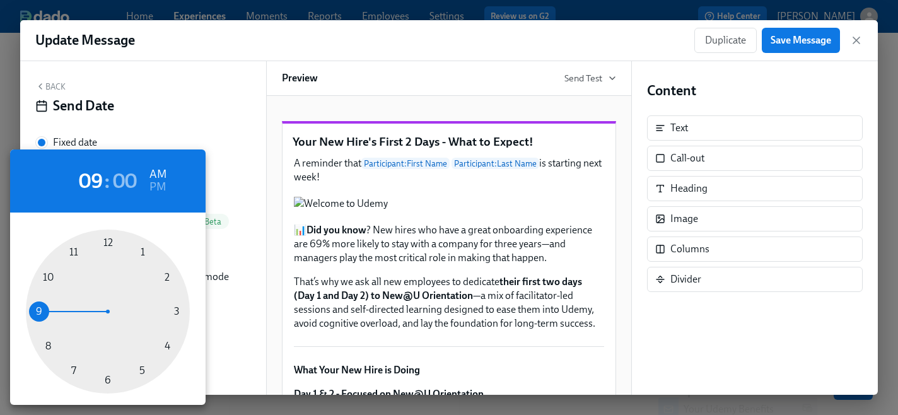
click at [166, 344] on div at bounding box center [108, 312] width 164 height 164
click at [154, 187] on h6 "PM" at bounding box center [157, 187] width 16 height 20
type input "04:00 PM"
click at [789, 43] on div at bounding box center [449, 207] width 898 height 415
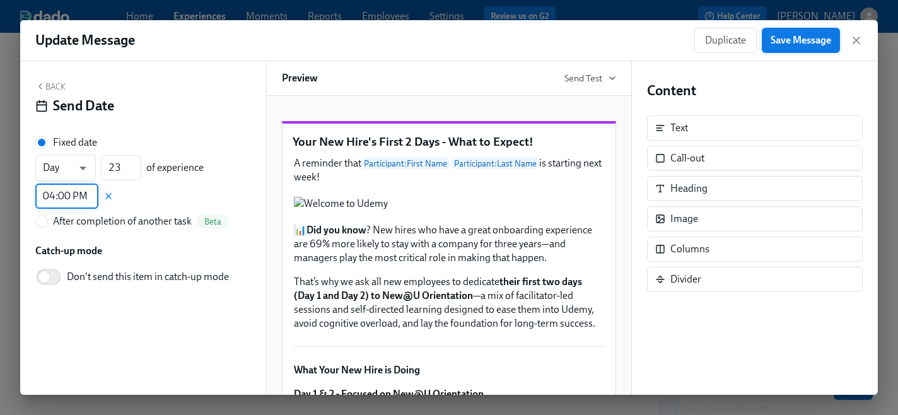
click at [782, 43] on span "Save Message" at bounding box center [801, 40] width 61 height 13
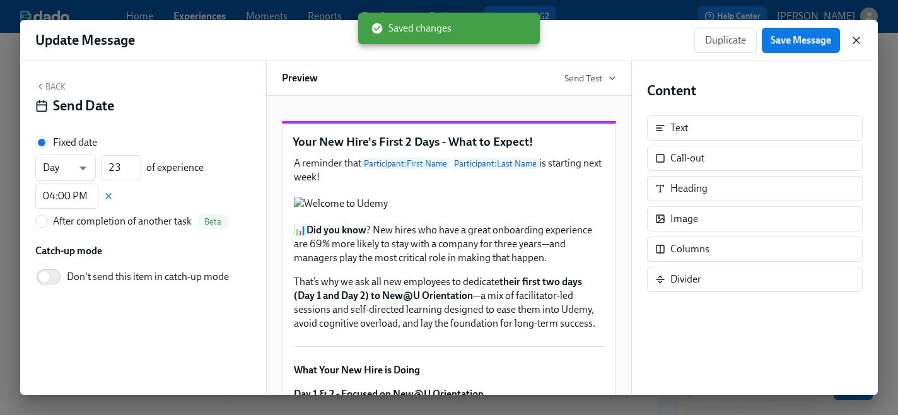
click at [854, 44] on icon "button" at bounding box center [856, 40] width 13 height 13
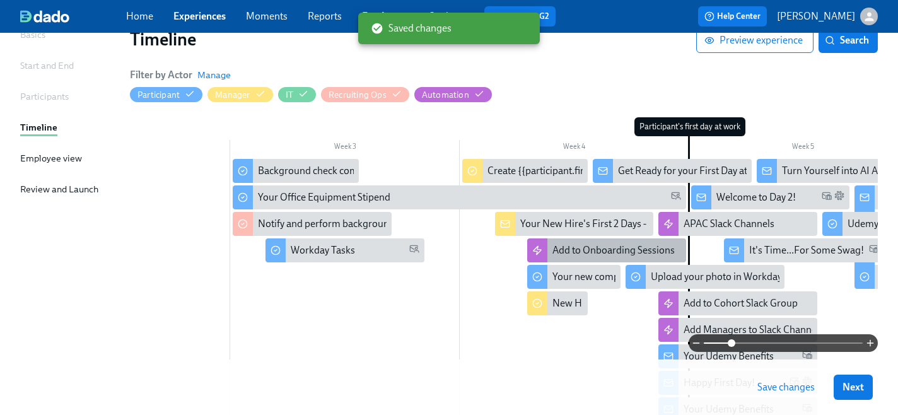
click at [578, 260] on div "Add to Onboarding Sessions" at bounding box center [606, 250] width 158 height 24
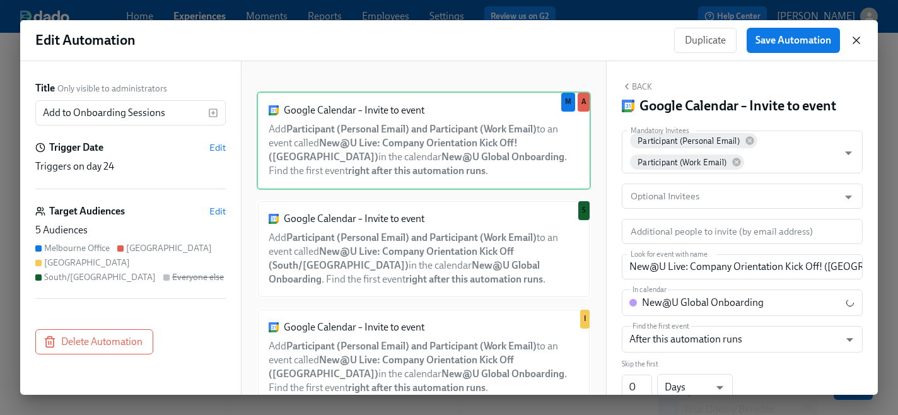
click at [859, 42] on icon "button" at bounding box center [856, 40] width 13 height 13
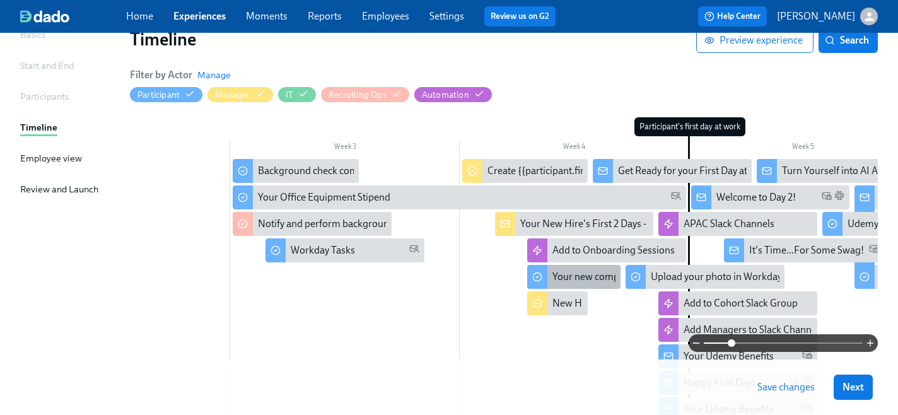
click at [576, 274] on div "Your new computer is ready!" at bounding box center [613, 277] width 122 height 14
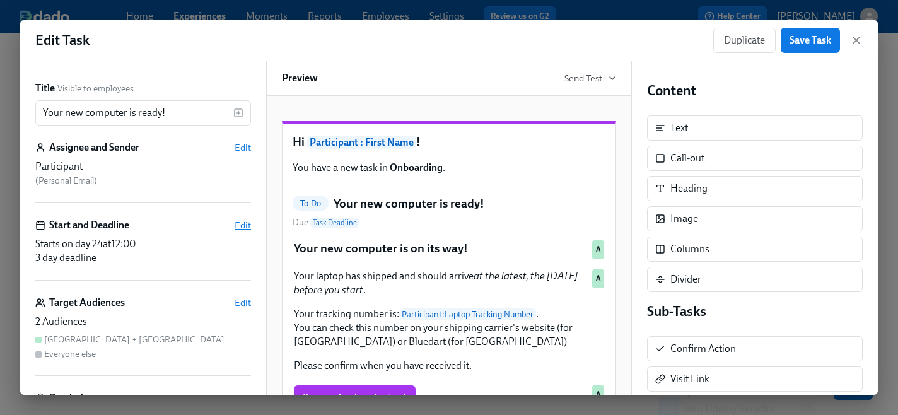
click at [247, 221] on span "Edit" at bounding box center [243, 225] width 16 height 13
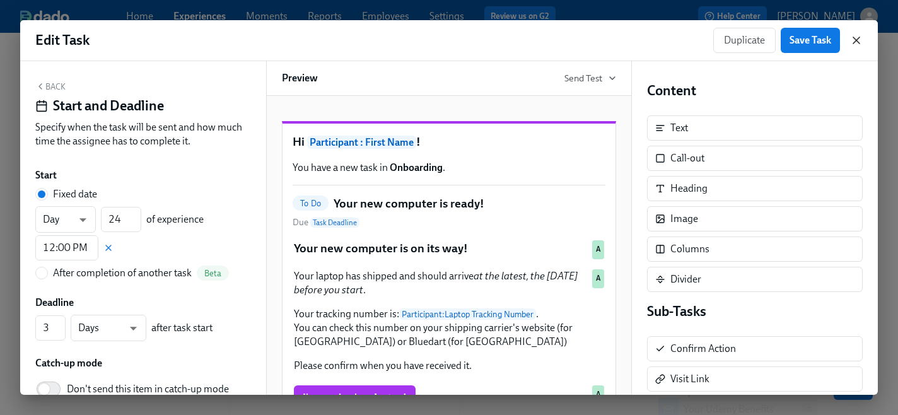
click at [856, 40] on icon "button" at bounding box center [856, 40] width 6 height 6
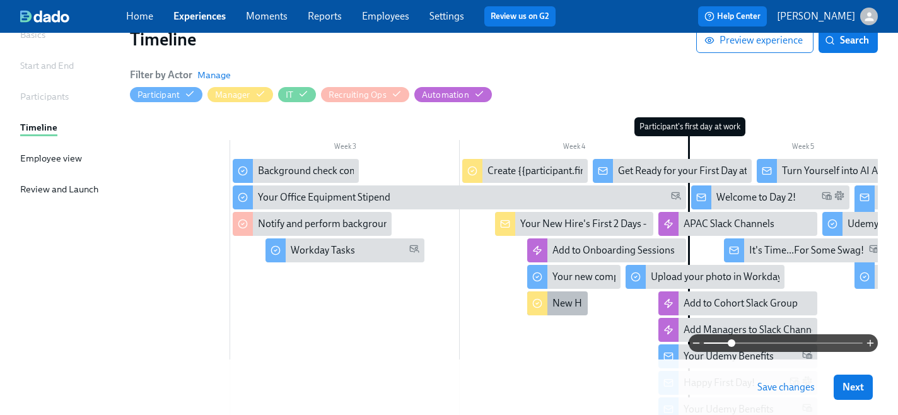
click at [552, 311] on div "New Hire Email Activated!" at bounding box center [557, 303] width 61 height 24
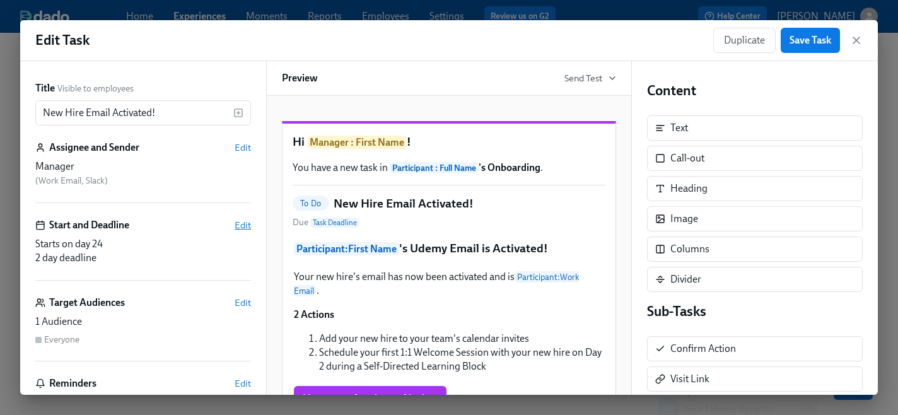
click at [243, 225] on span "Edit" at bounding box center [243, 225] width 16 height 13
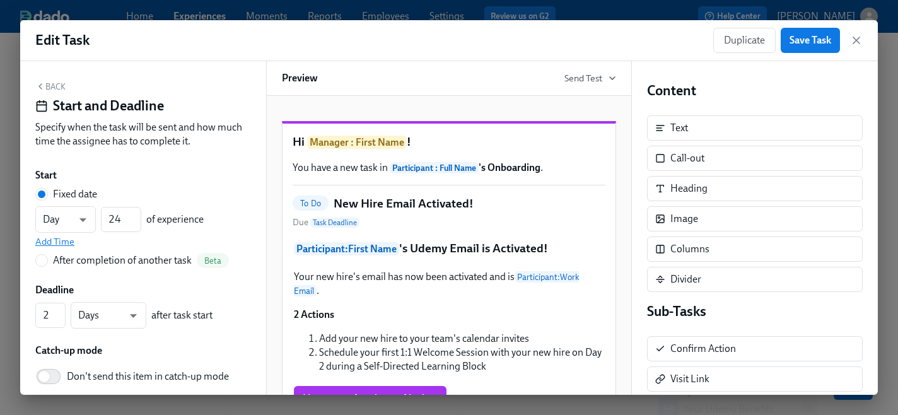
click at [65, 242] on span "Add Time" at bounding box center [54, 241] width 39 height 13
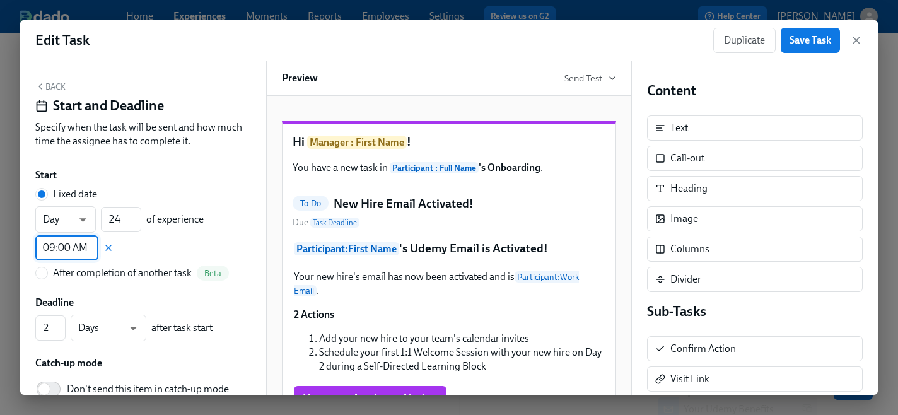
click at [76, 250] on input "09:00 AM" at bounding box center [66, 247] width 63 height 25
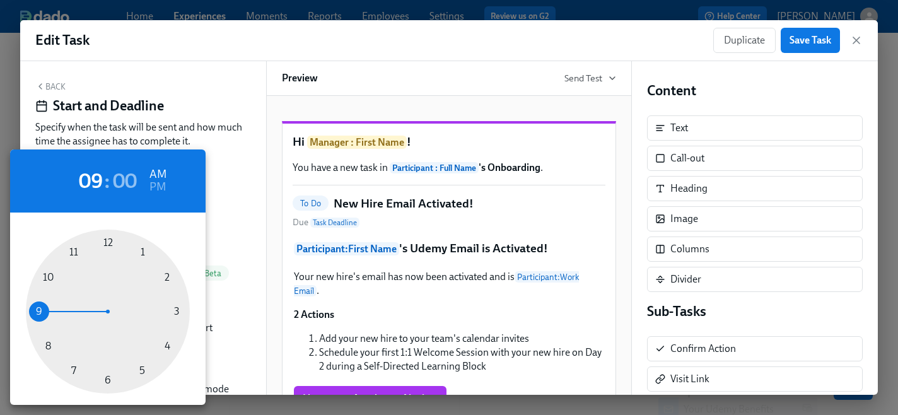
click at [166, 345] on div at bounding box center [108, 312] width 164 height 164
click at [161, 186] on h6 "PM" at bounding box center [157, 187] width 16 height 20
type input "04:00 PM"
click at [257, 218] on div at bounding box center [449, 207] width 898 height 415
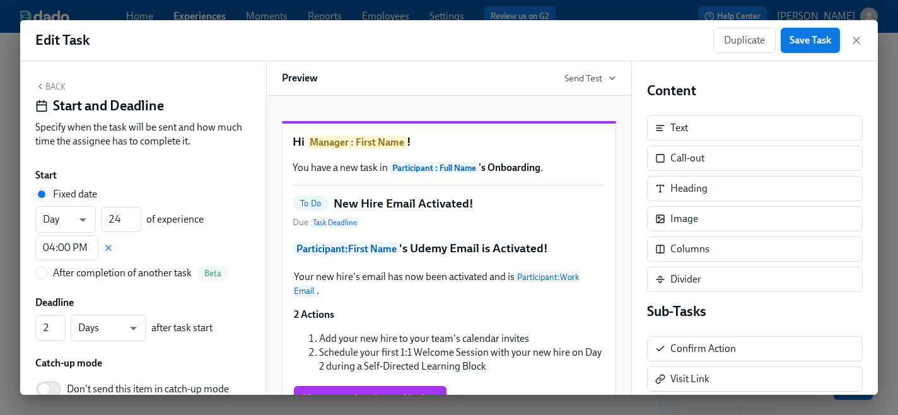
click at [807, 37] on span "Save Task" at bounding box center [811, 40] width 42 height 13
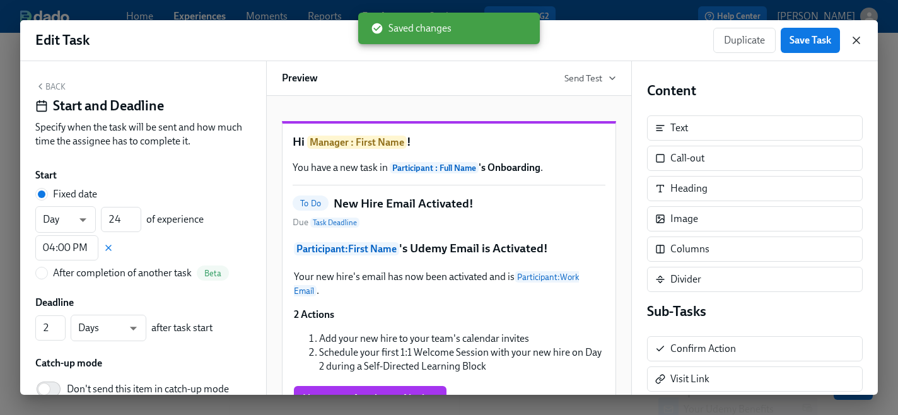
click at [858, 42] on icon "button" at bounding box center [856, 40] width 13 height 13
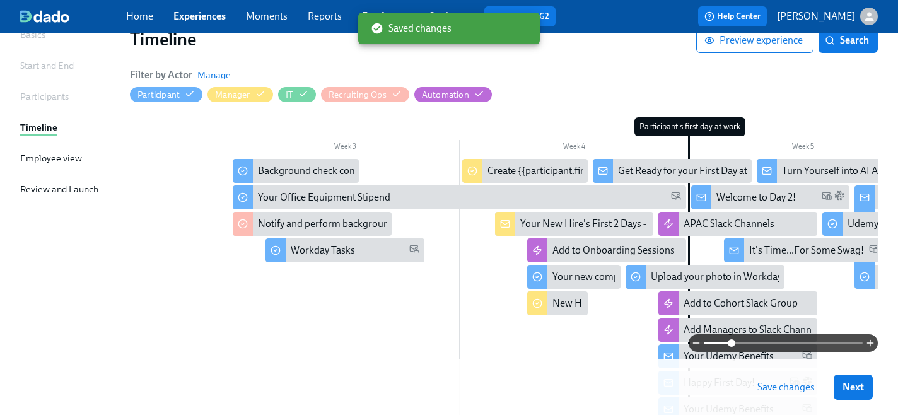
click at [781, 388] on span "Save changes" at bounding box center [785, 387] width 57 height 13
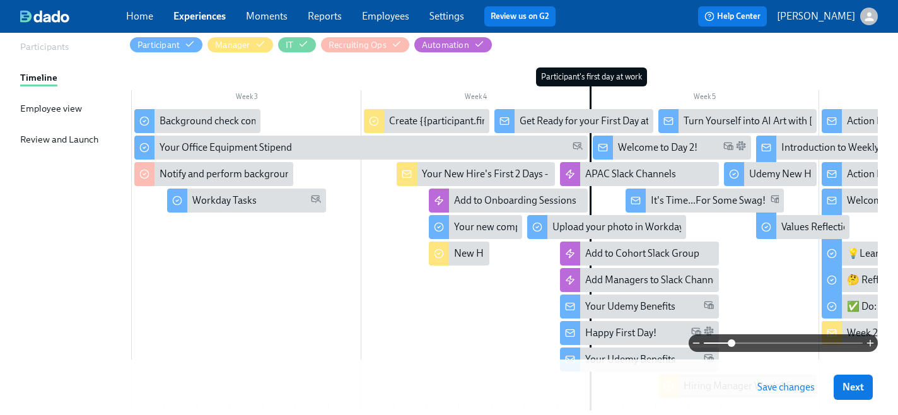
scroll to position [0, 457]
click at [537, 125] on div "Get Ready for your First Day at [GEOGRAPHIC_DATA]!" at bounding box center [635, 121] width 233 height 14
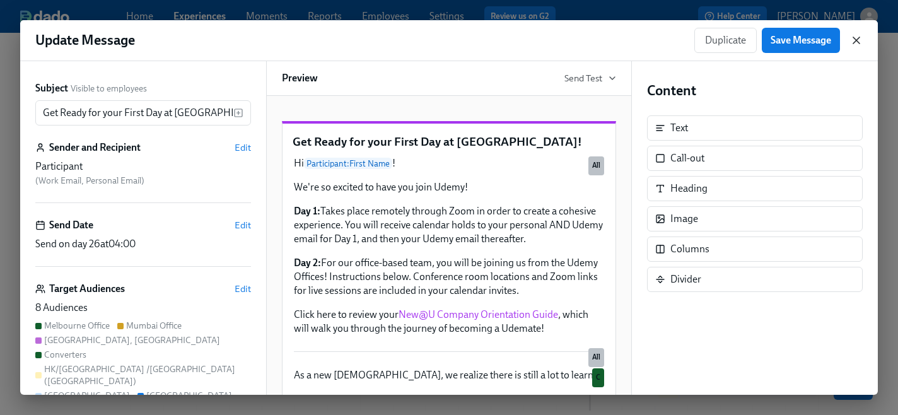
click at [860, 44] on icon "button" at bounding box center [856, 40] width 13 height 13
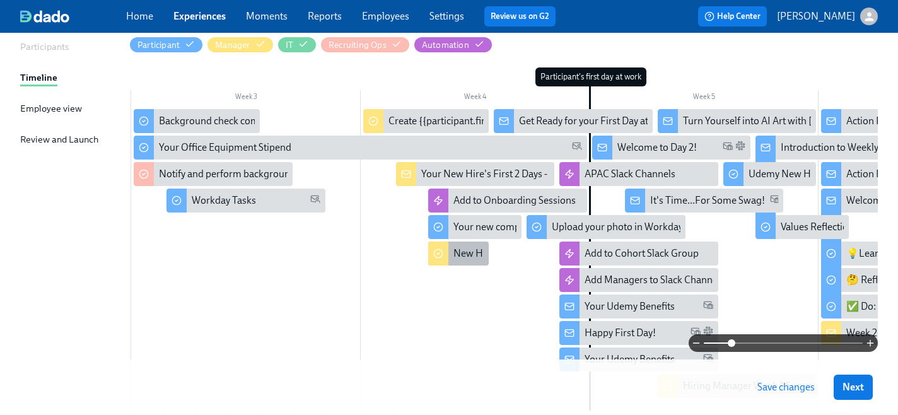
click at [475, 252] on div "New Hire Email Activated!" at bounding box center [509, 254] width 112 height 14
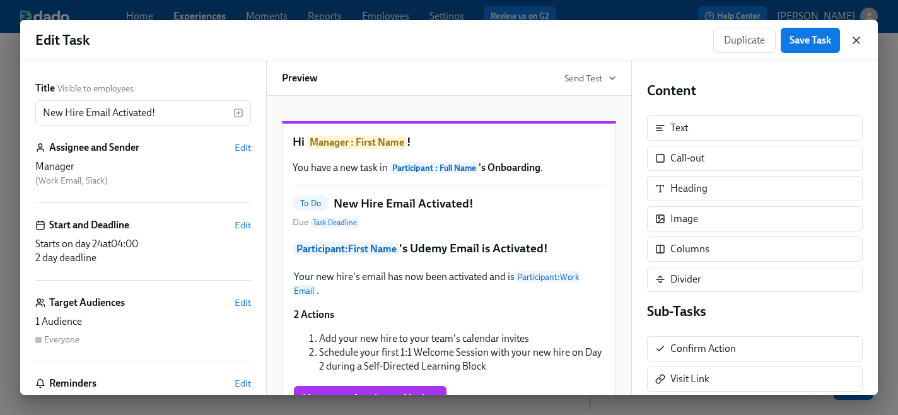
click at [857, 40] on icon "button" at bounding box center [856, 40] width 6 height 6
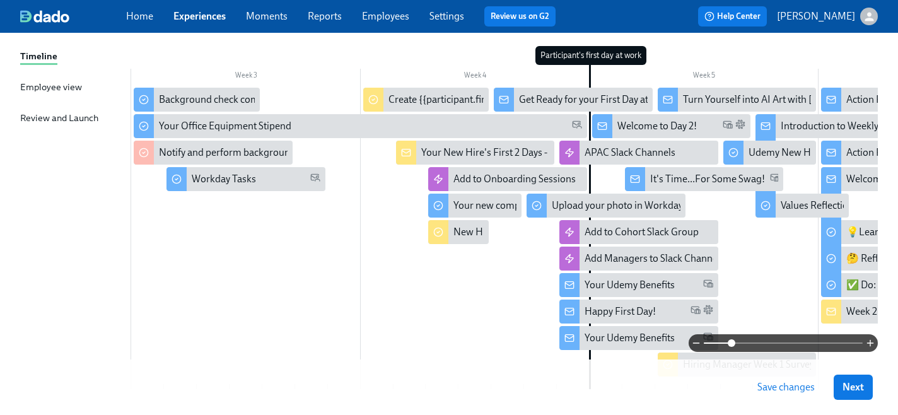
scroll to position [178, 0]
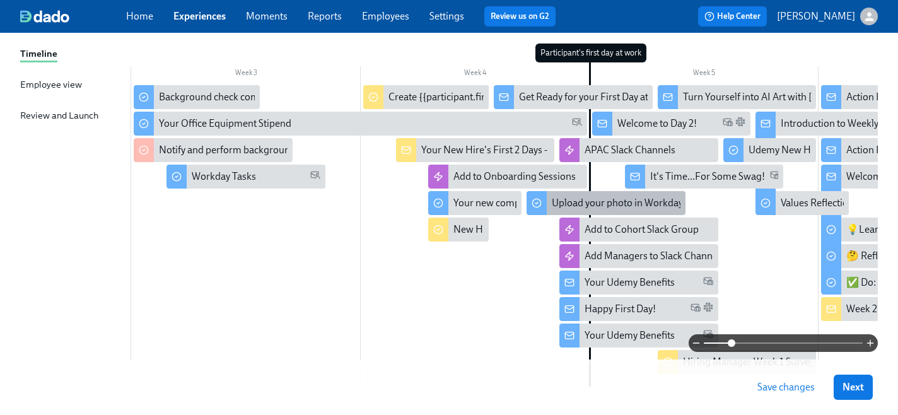
click at [578, 195] on div "Upload your photo in Workday!" at bounding box center [606, 203] width 158 height 24
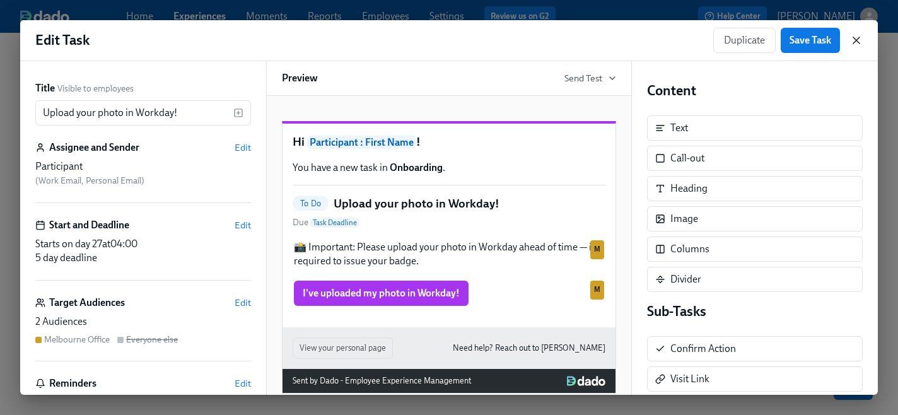
click at [857, 40] on icon "button" at bounding box center [856, 40] width 6 height 6
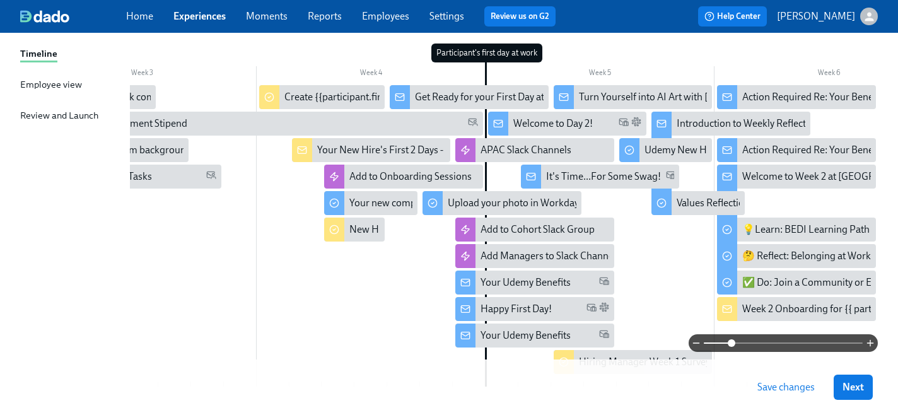
scroll to position [0, 577]
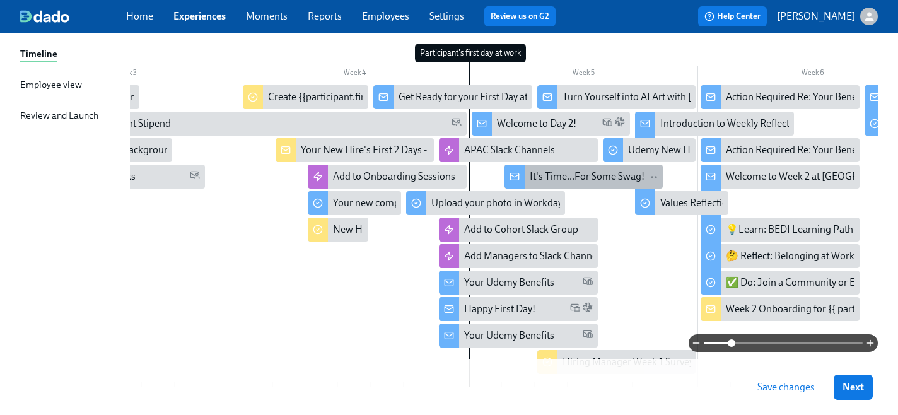
click at [593, 177] on div "It's Time...For Some Swag!" at bounding box center [587, 177] width 115 height 14
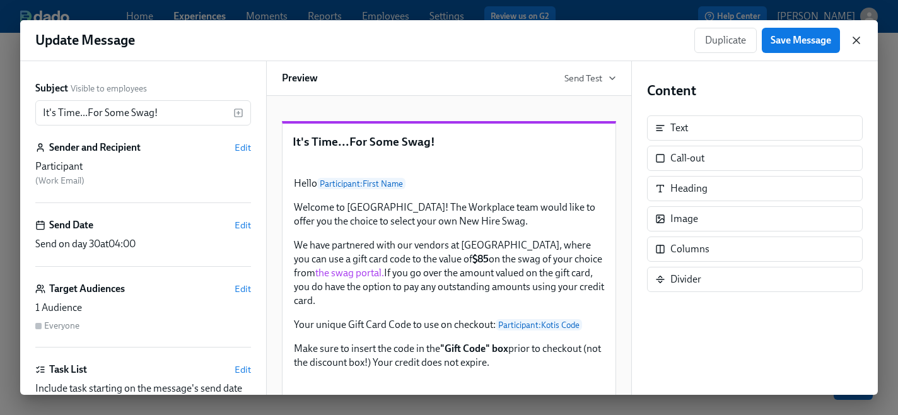
click at [858, 40] on icon "button" at bounding box center [856, 40] width 13 height 13
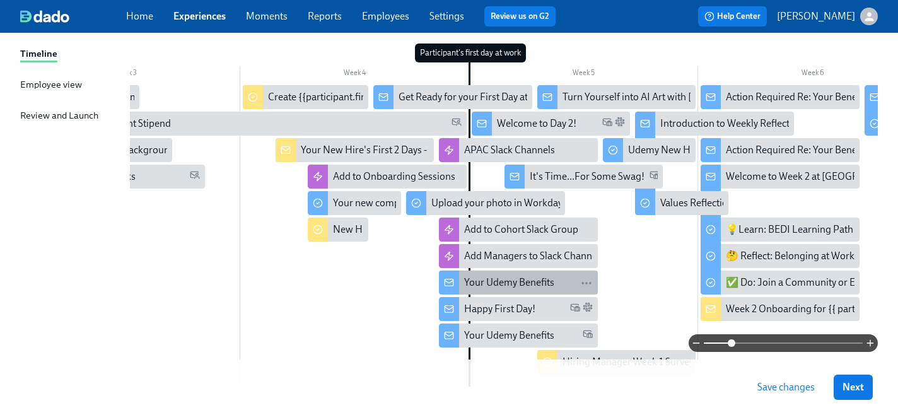
click at [483, 276] on div "Your Udemy Benefits" at bounding box center [509, 283] width 90 height 14
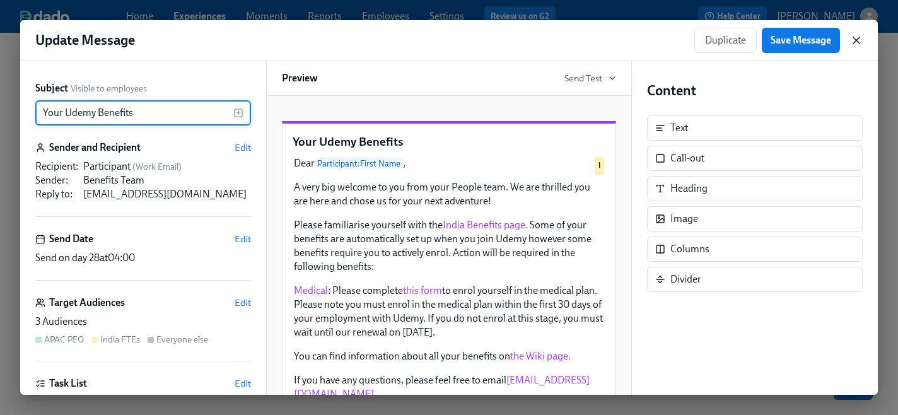
click at [856, 42] on icon "button" at bounding box center [856, 40] width 13 height 13
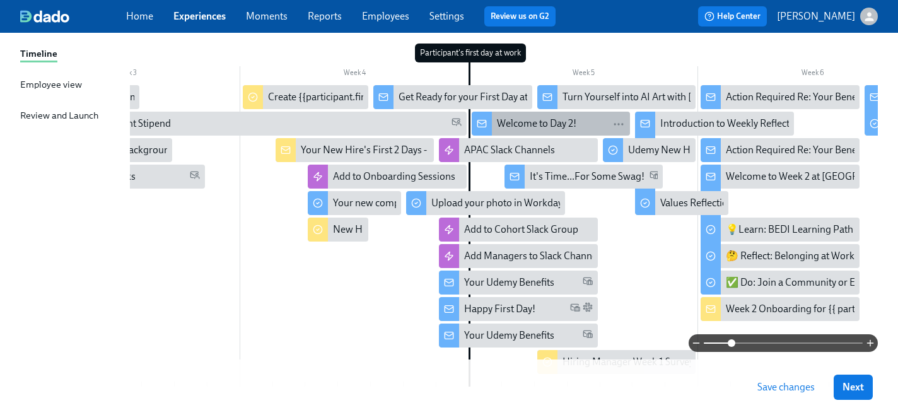
click at [524, 128] on div "Welcome to Day 2!" at bounding box center [536, 124] width 79 height 14
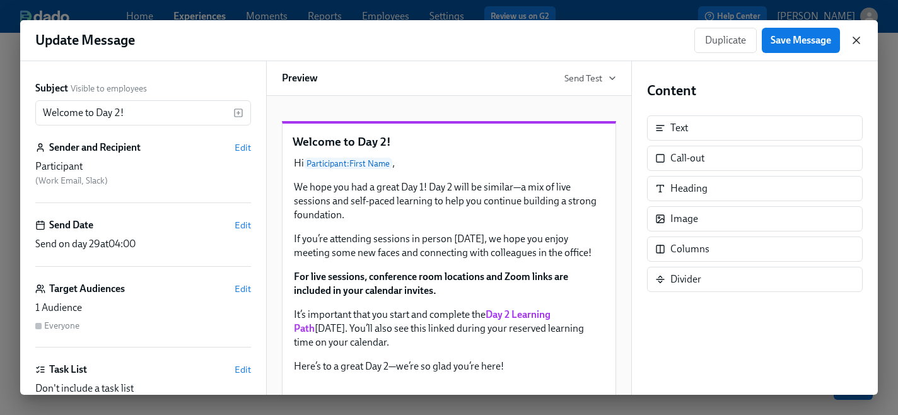
click at [856, 41] on icon "button" at bounding box center [856, 40] width 6 height 6
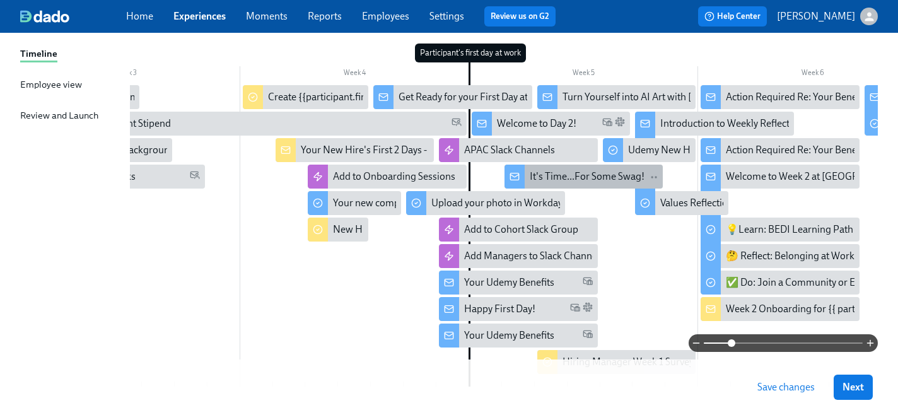
click at [542, 180] on div "It's Time...For Some Swag!" at bounding box center [587, 177] width 115 height 14
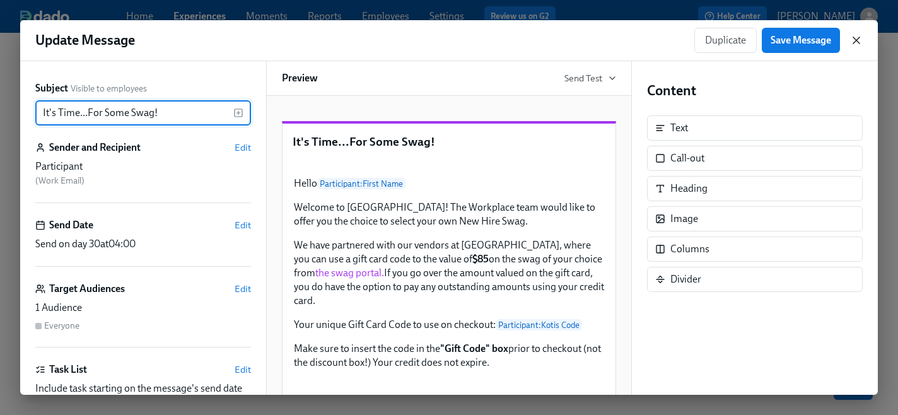
click at [854, 38] on icon "button" at bounding box center [856, 40] width 6 height 6
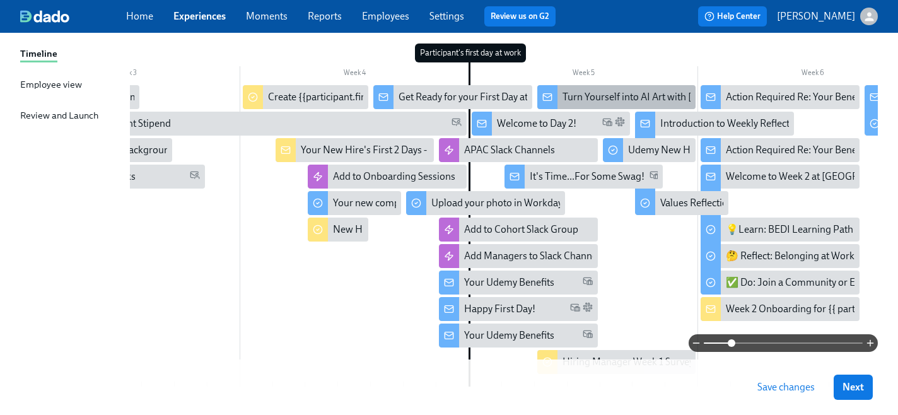
click at [573, 95] on div "Turn Yourself into AI Art with [PERSON_NAME]! 🎨" at bounding box center [673, 97] width 221 height 14
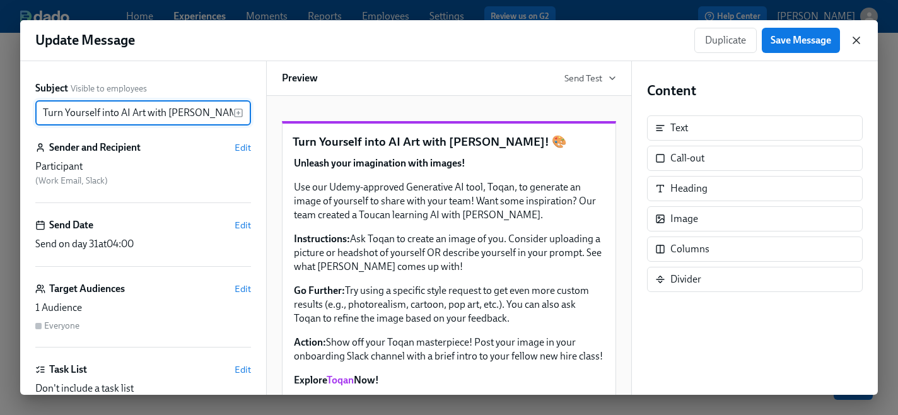
click at [858, 40] on icon "button" at bounding box center [856, 40] width 13 height 13
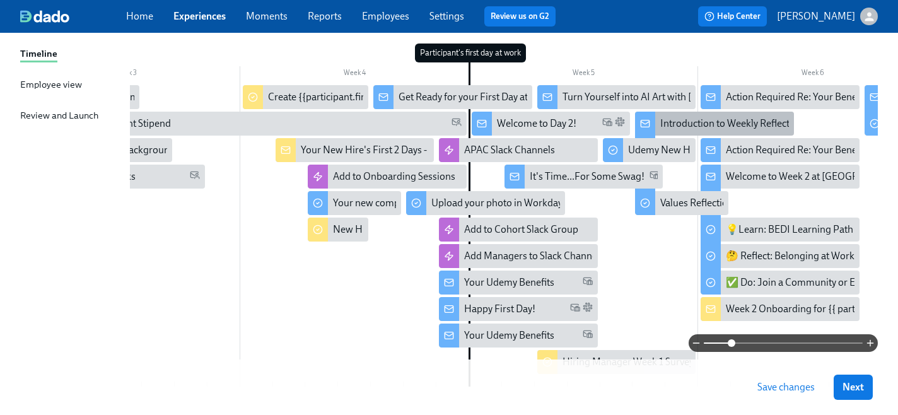
click at [694, 125] on div "Introduction to Weekly Reflections: Udemy Values" at bounding box center [766, 124] width 213 height 14
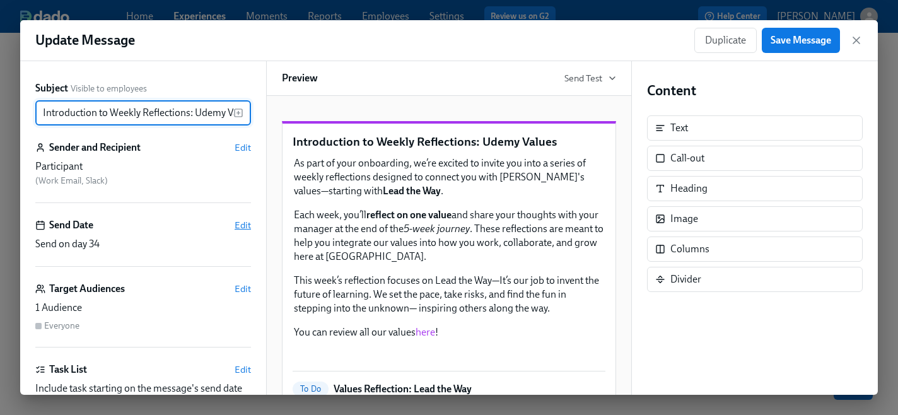
click at [244, 227] on span "Edit" at bounding box center [243, 225] width 16 height 13
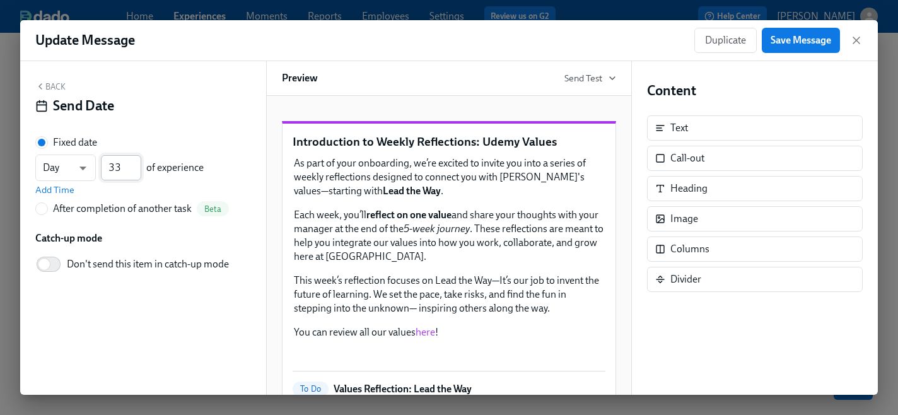
click at [136, 173] on input "33" at bounding box center [121, 167] width 40 height 25
type input "32"
click at [136, 173] on input "32" at bounding box center [121, 167] width 40 height 25
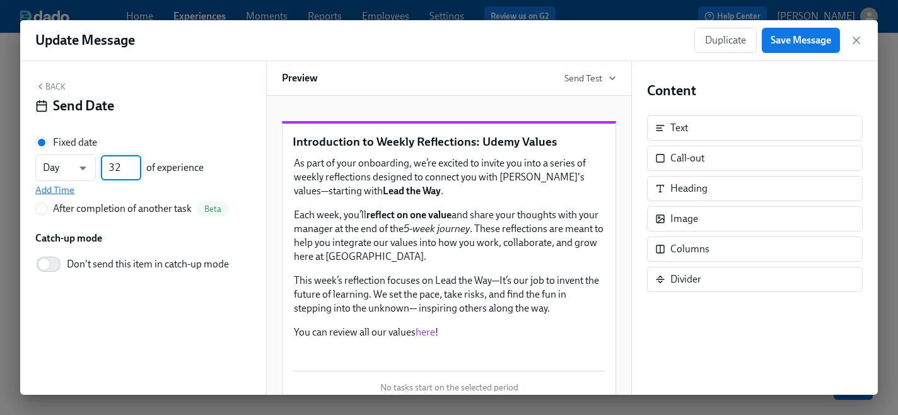
click at [68, 191] on span "Add Time" at bounding box center [54, 190] width 39 height 13
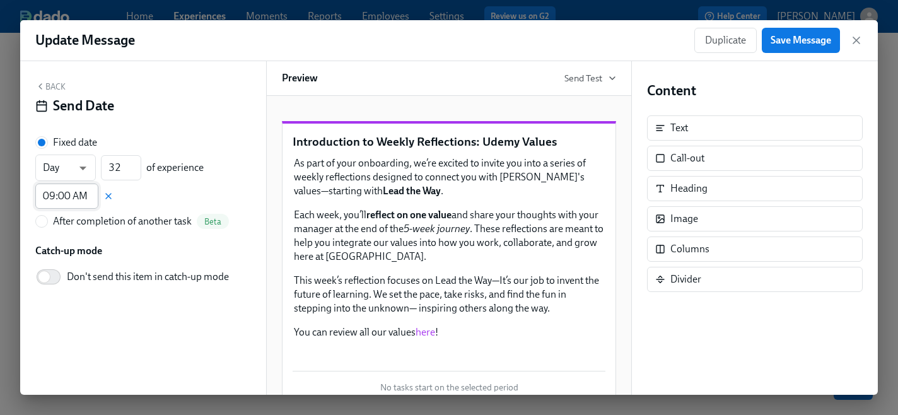
click at [66, 197] on input "09:00 AM" at bounding box center [66, 196] width 63 height 25
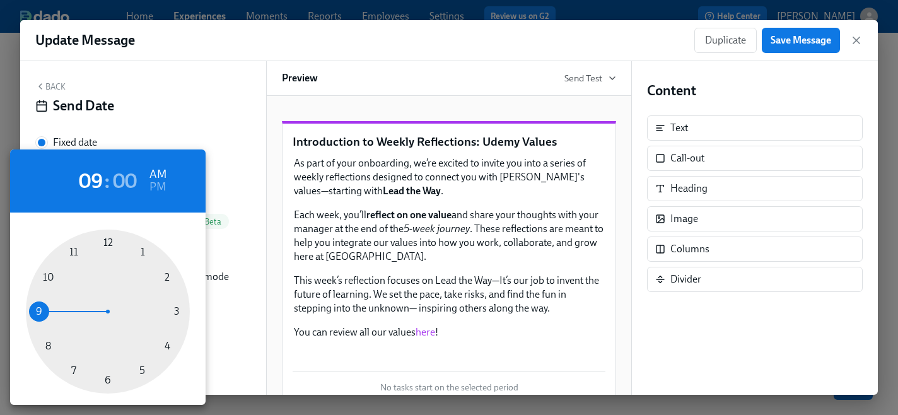
click at [167, 347] on div at bounding box center [108, 312] width 164 height 164
click at [157, 183] on h6 "PM" at bounding box center [157, 187] width 16 height 20
type input "04:00 PM"
click at [814, 39] on div at bounding box center [449, 207] width 898 height 415
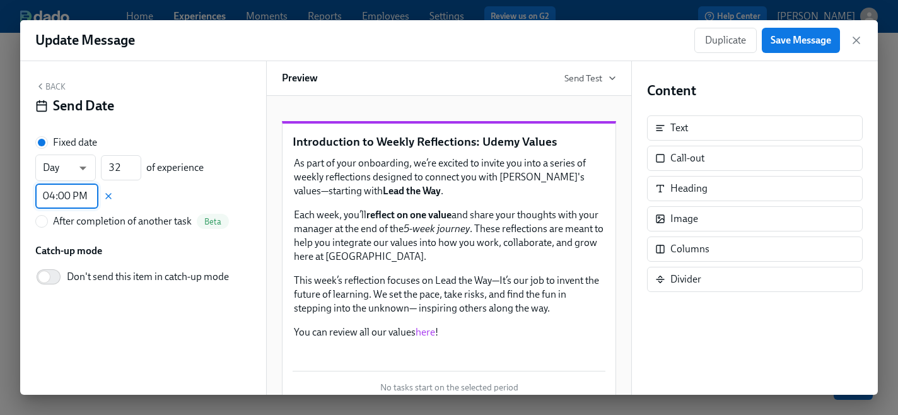
click at [814, 39] on span "Save Message" at bounding box center [801, 40] width 61 height 13
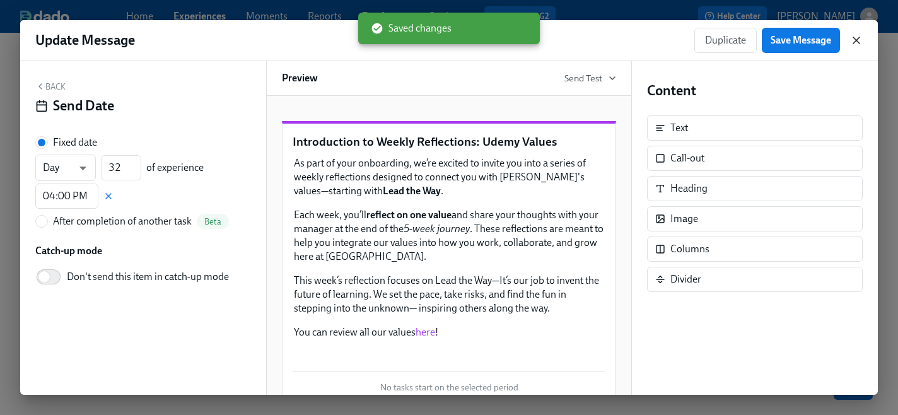
click at [859, 42] on icon "button" at bounding box center [856, 40] width 13 height 13
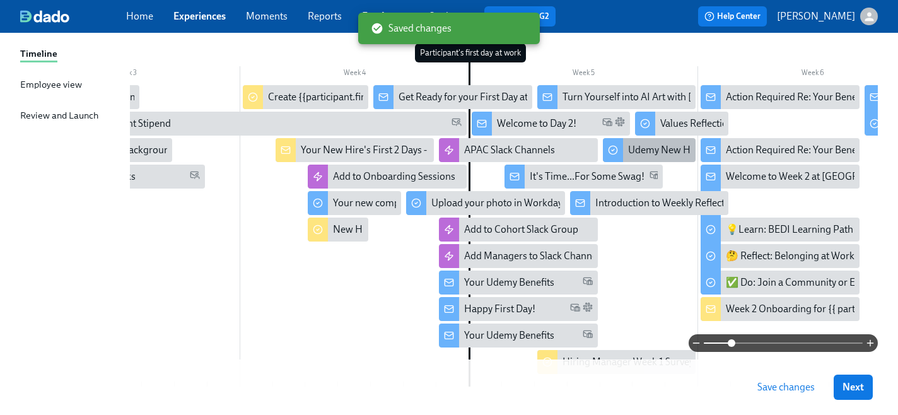
click at [667, 147] on div "Udemy New Hire Employer Brand Survey" at bounding box center [716, 150] width 176 height 14
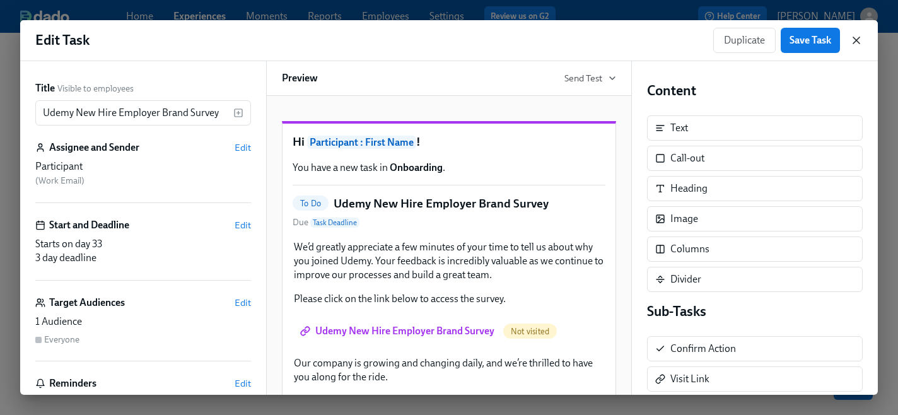
click at [857, 41] on icon "button" at bounding box center [856, 40] width 6 height 6
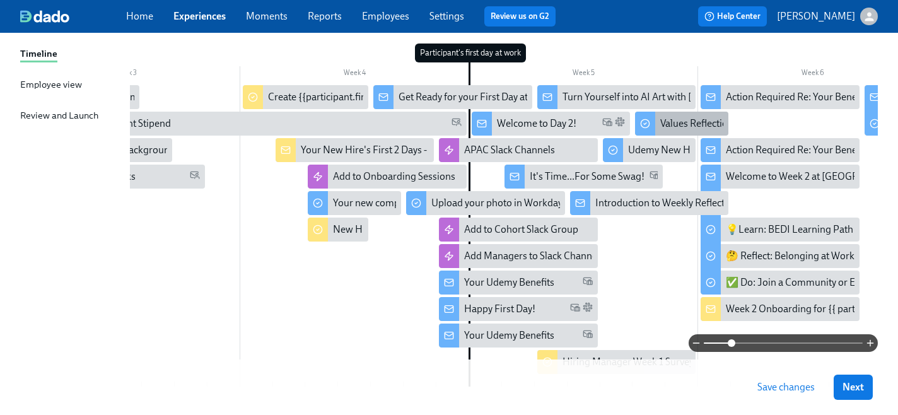
click at [679, 125] on div "Values Reflection: Lead the Way" at bounding box center [727, 124] width 134 height 14
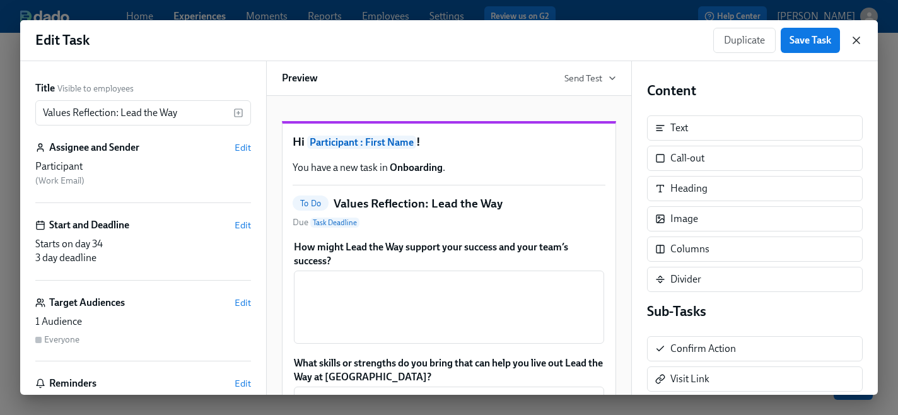
click at [856, 42] on icon "button" at bounding box center [856, 40] width 13 height 13
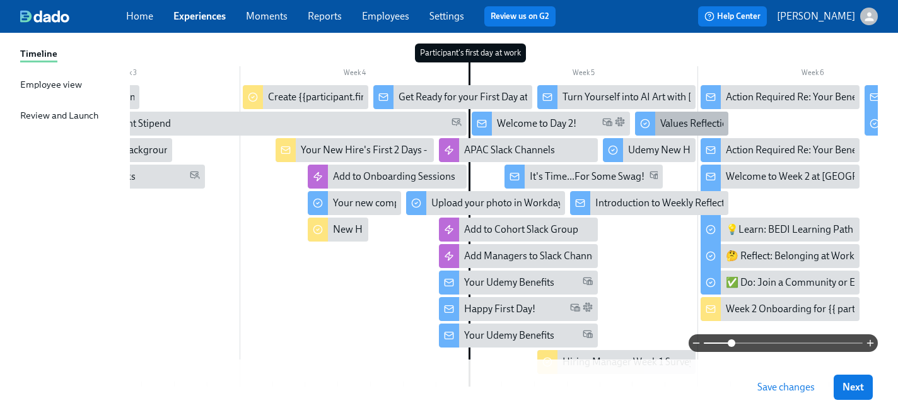
click at [664, 125] on div "Values Reflection: Lead the Way" at bounding box center [727, 124] width 134 height 14
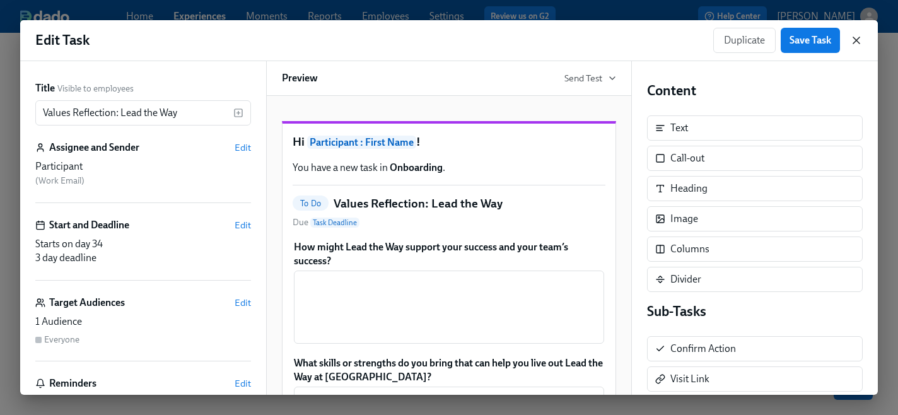
click at [858, 39] on icon "button" at bounding box center [856, 40] width 13 height 13
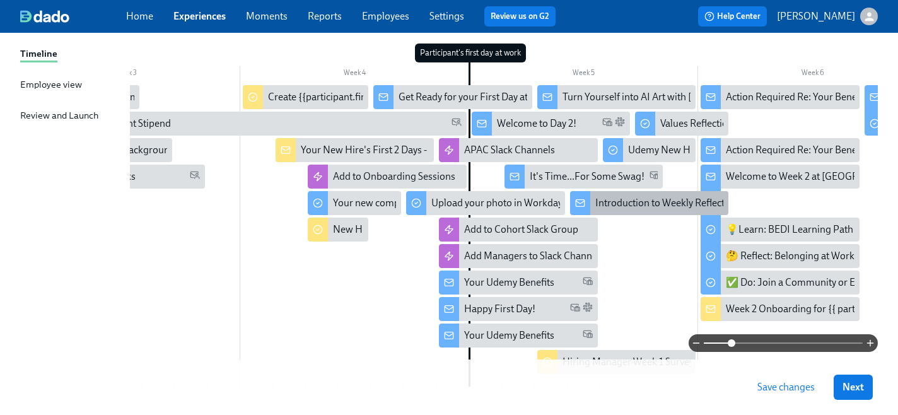
click at [633, 204] on div "Introduction to Weekly Reflections: Udemy Values" at bounding box center [701, 203] width 213 height 14
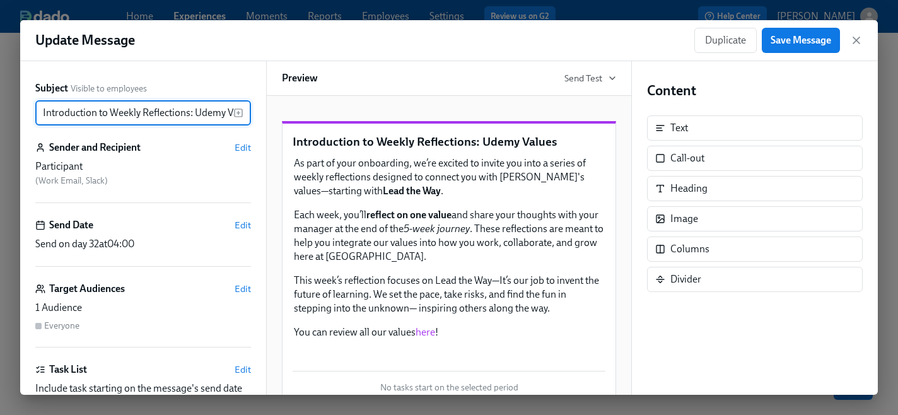
scroll to position [0, 22]
click at [857, 41] on icon "button" at bounding box center [856, 40] width 6 height 6
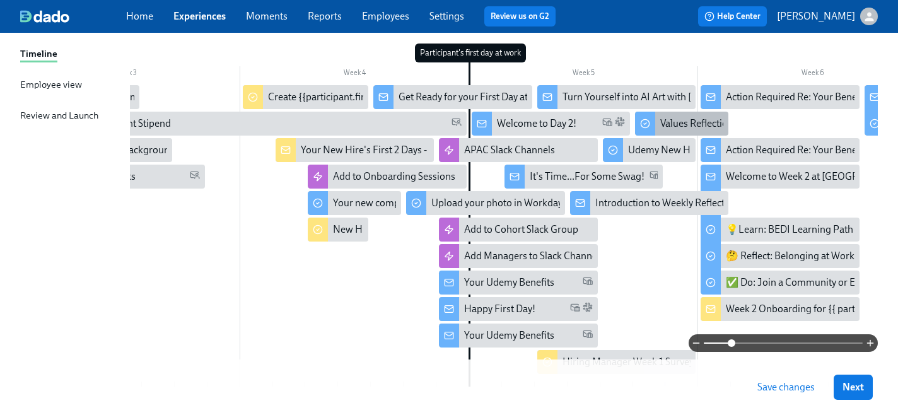
click at [675, 124] on div "Values Reflection: Lead the Way" at bounding box center [727, 124] width 134 height 14
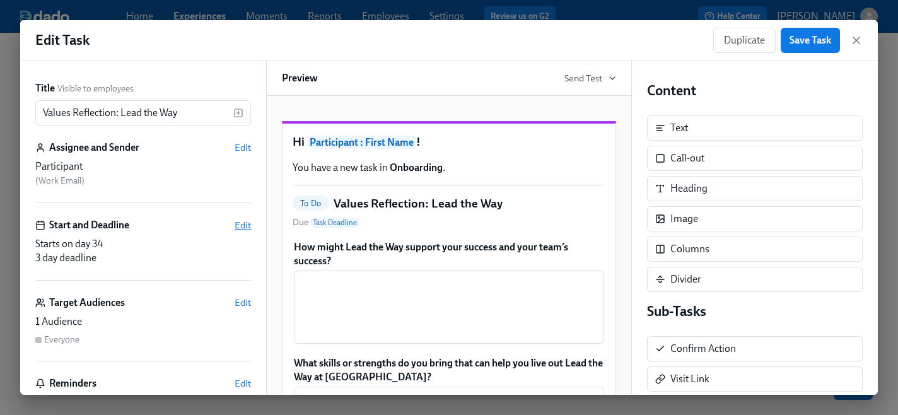
click at [247, 225] on span "Edit" at bounding box center [243, 225] width 16 height 13
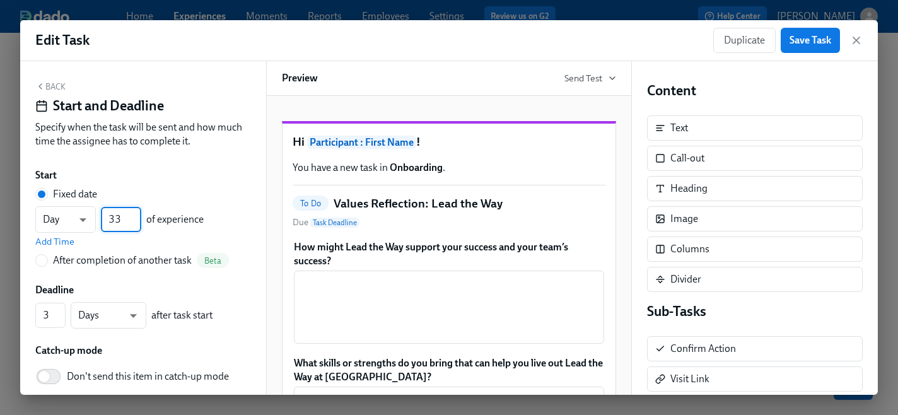
click at [134, 225] on input "33" at bounding box center [121, 219] width 40 height 25
type input "32"
click at [134, 225] on input "32" at bounding box center [121, 219] width 40 height 25
click at [52, 238] on span "Add Time" at bounding box center [54, 241] width 39 height 13
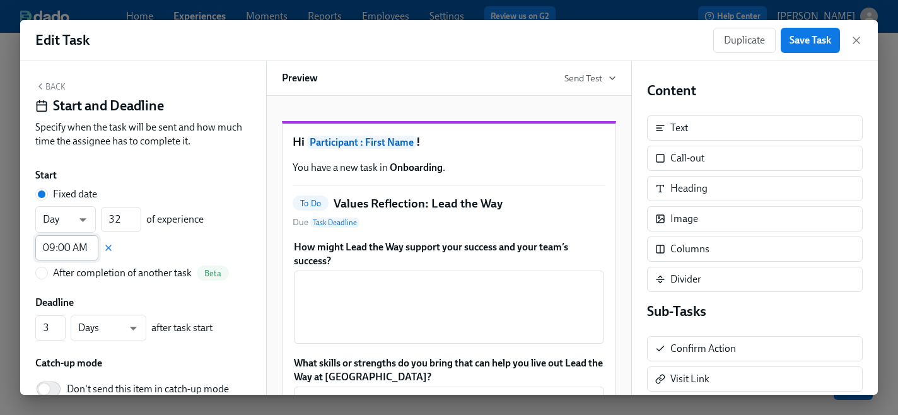
click at [69, 245] on input "09:00 AM" at bounding box center [66, 247] width 63 height 25
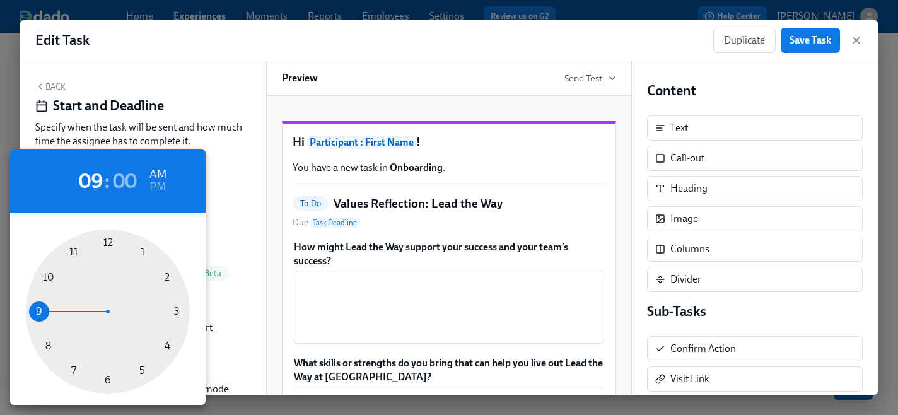
click at [165, 348] on div at bounding box center [108, 312] width 164 height 164
click at [165, 187] on h6 "PM" at bounding box center [157, 187] width 16 height 20
type input "04:00 PM"
click at [801, 38] on div at bounding box center [449, 207] width 898 height 415
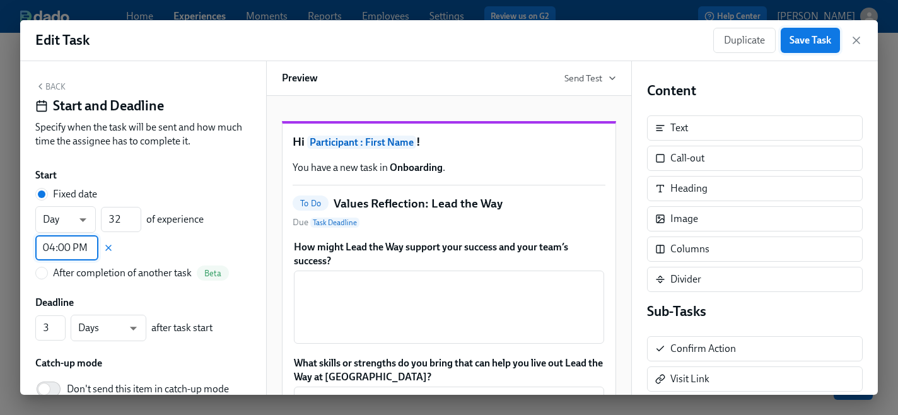
click at [801, 42] on span "Save Task" at bounding box center [811, 40] width 42 height 13
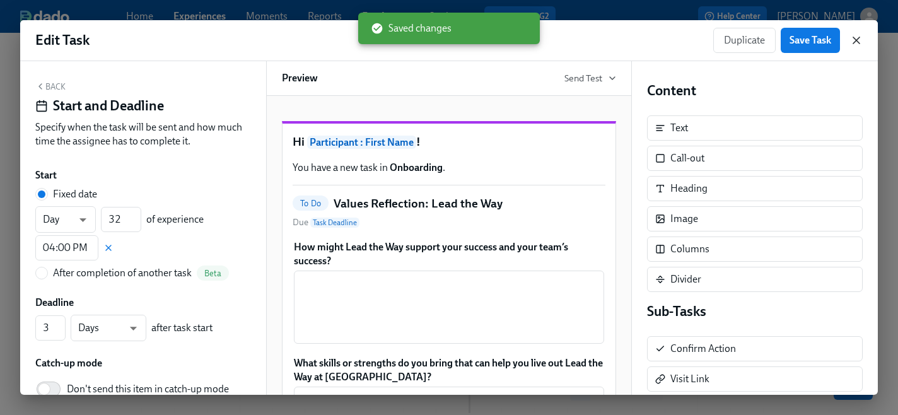
click at [854, 41] on icon "button" at bounding box center [856, 40] width 13 height 13
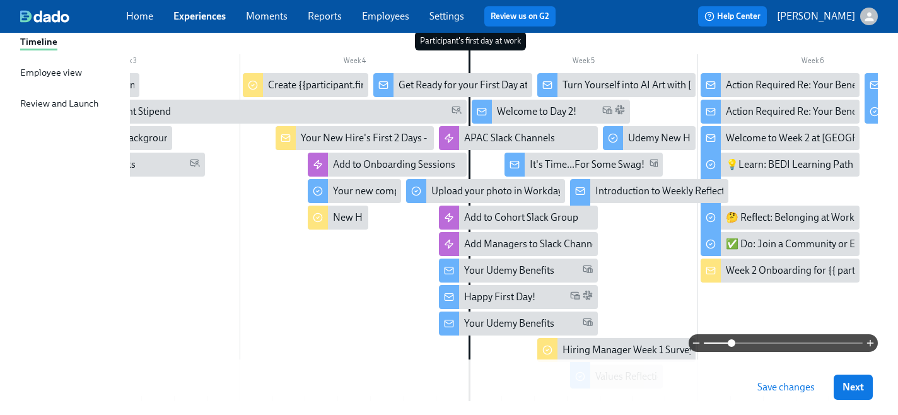
scroll to position [191, 0]
click at [656, 139] on div "Udemy New Hire Employer Brand Survey" at bounding box center [716, 138] width 176 height 14
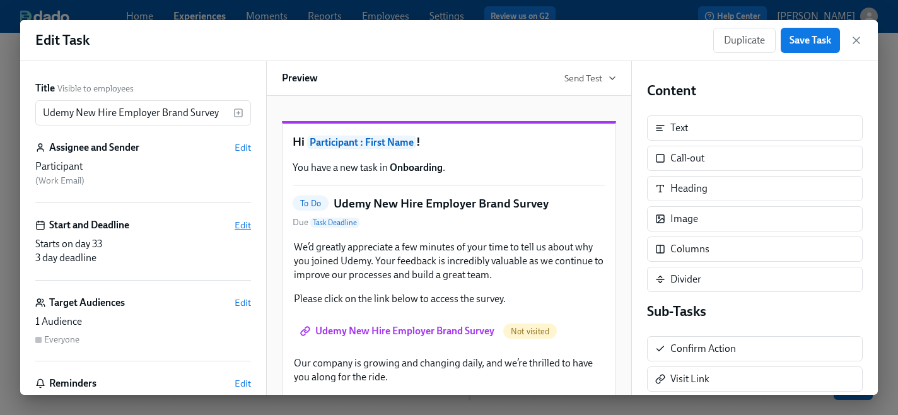
click at [245, 224] on span "Edit" at bounding box center [243, 225] width 16 height 13
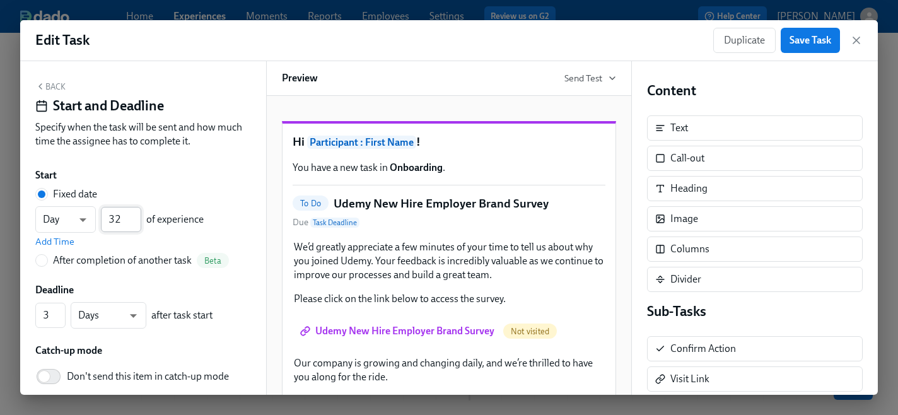
type input "32"
click at [135, 224] on input "32" at bounding box center [121, 219] width 40 height 25
click at [61, 242] on span "Add Time" at bounding box center [54, 241] width 39 height 13
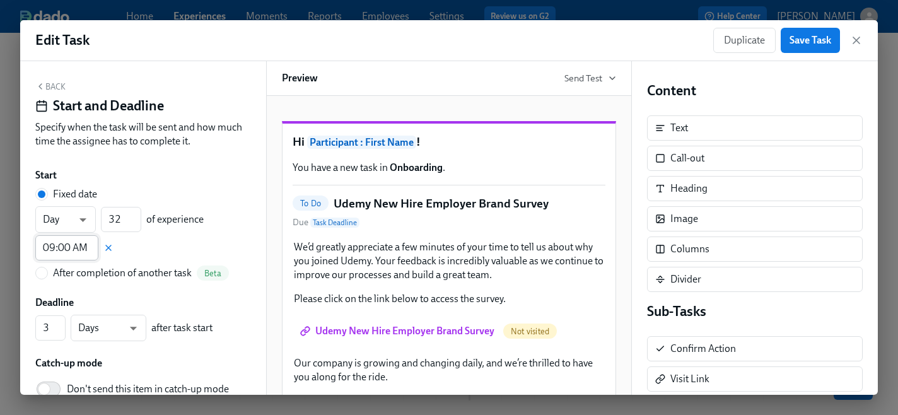
click at [65, 255] on input "09:00 AM" at bounding box center [66, 247] width 63 height 25
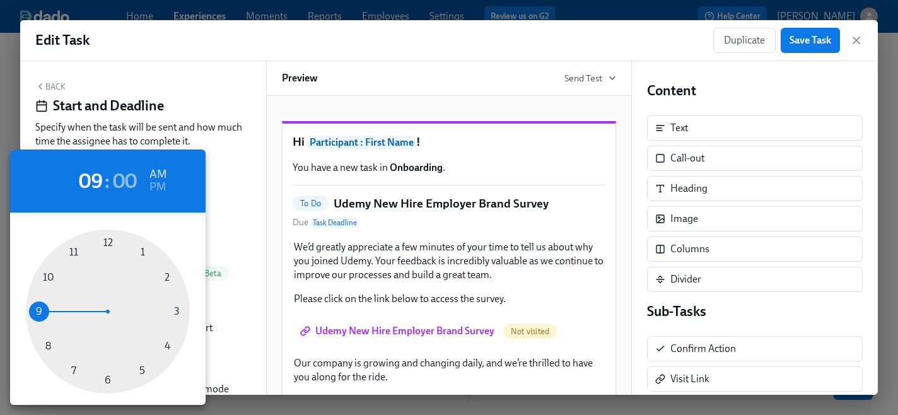
click at [165, 347] on div at bounding box center [108, 312] width 164 height 164
click at [162, 184] on h6 "PM" at bounding box center [157, 187] width 16 height 20
type input "04:00 PM"
click at [814, 40] on div at bounding box center [449, 207] width 898 height 415
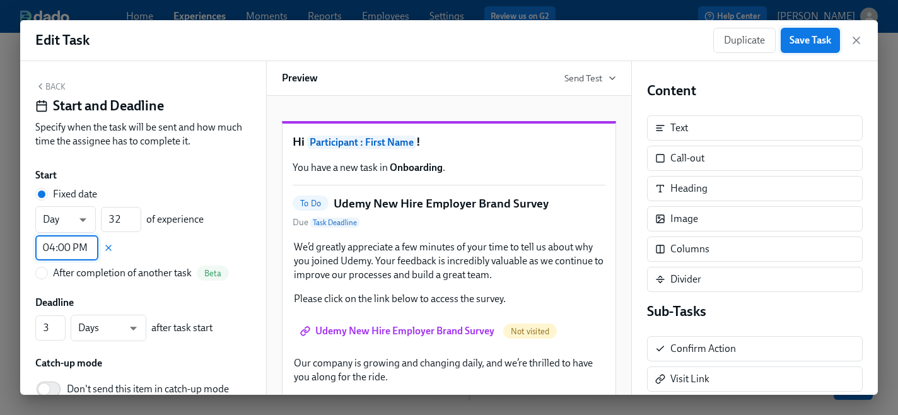
click at [807, 42] on span "Save Task" at bounding box center [811, 40] width 42 height 13
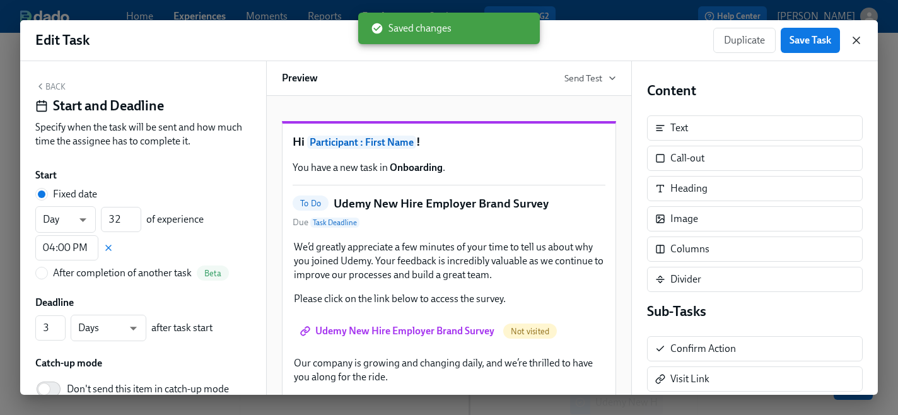
click at [860, 41] on icon "button" at bounding box center [856, 40] width 13 height 13
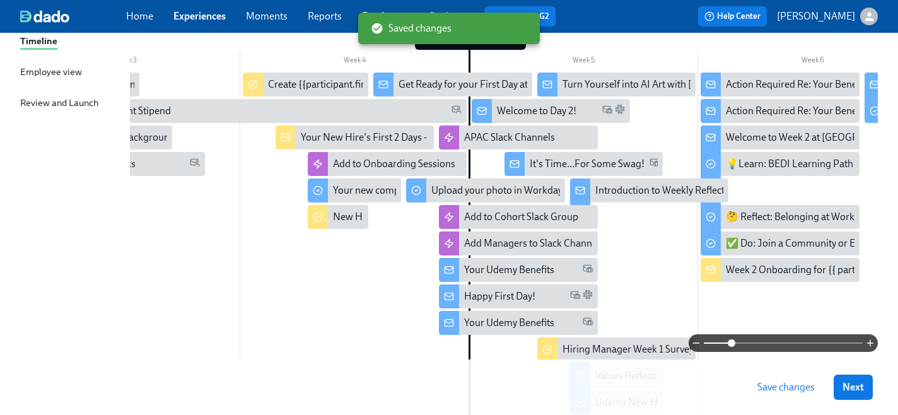
click at [778, 384] on span "Save changes" at bounding box center [785, 387] width 57 height 13
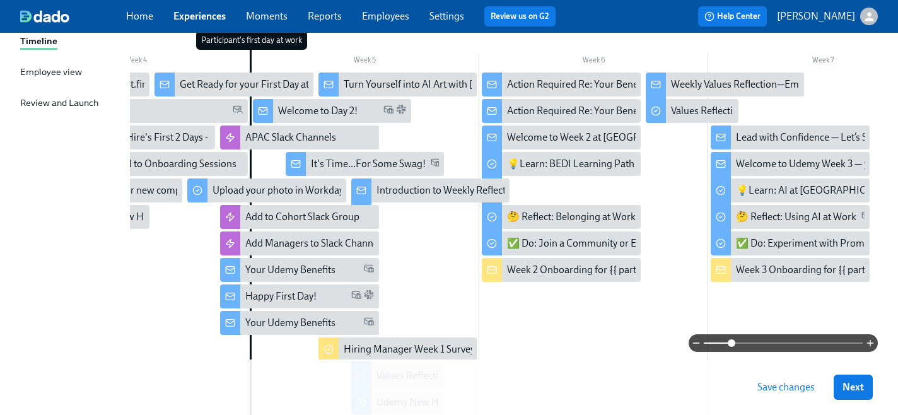
scroll to position [0, 810]
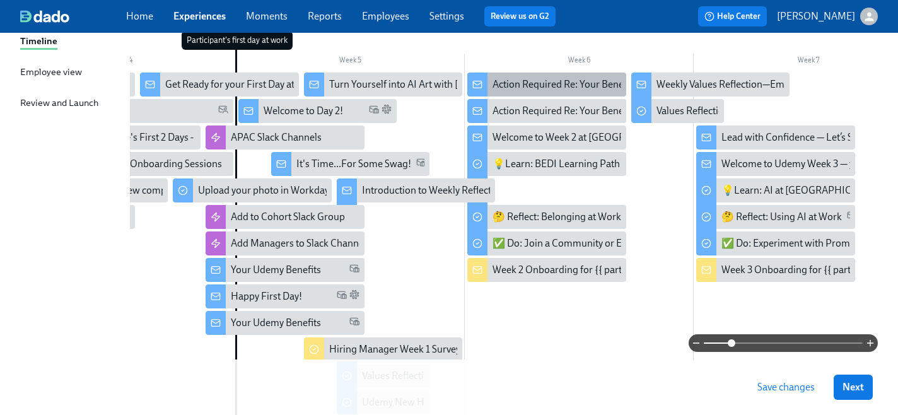
click at [580, 89] on div "Action Required Re: Your Benefits" at bounding box center [565, 85] width 144 height 14
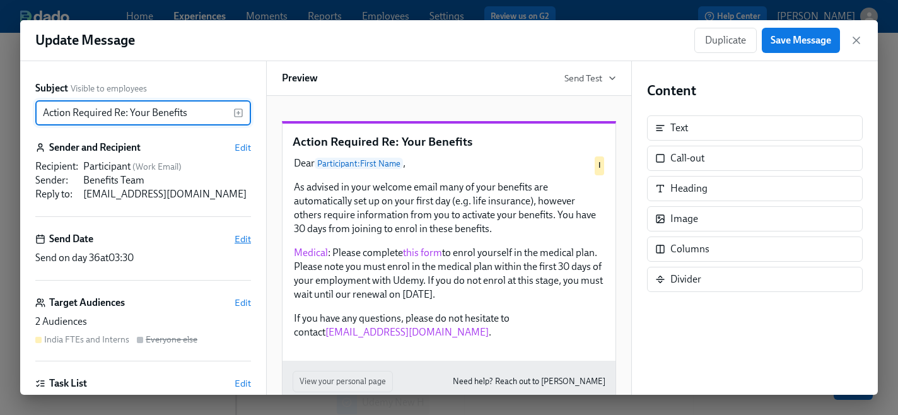
click at [239, 239] on span "Edit" at bounding box center [243, 239] width 16 height 13
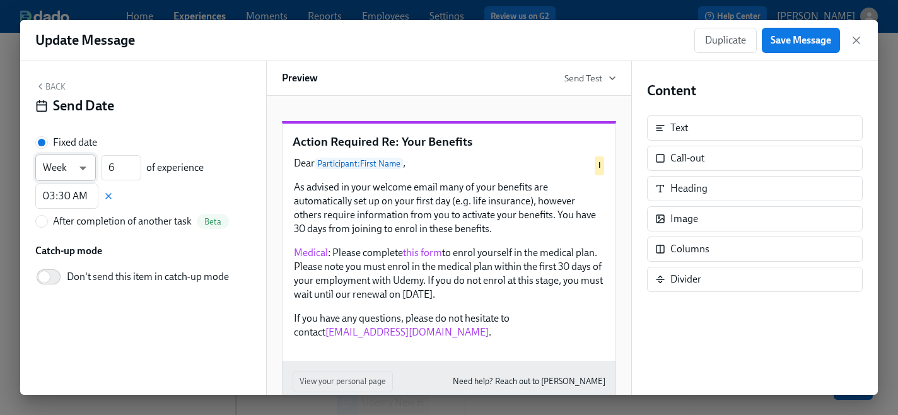
click at [88, 173] on body "Home Experiences Moments Reports Employees Settings Review us on G2 Help Center…" at bounding box center [449, 172] width 898 height 726
click at [71, 150] on li "Day" at bounding box center [65, 146] width 61 height 21
type input "d"
click at [124, 170] on input "6" at bounding box center [121, 167] width 40 height 25
click at [855, 42] on icon "button" at bounding box center [856, 40] width 13 height 13
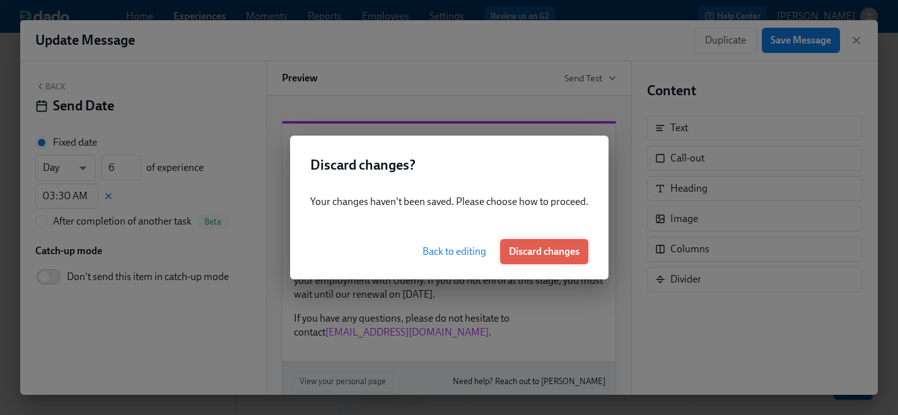
click at [550, 259] on button "Discard changes" at bounding box center [544, 251] width 88 height 25
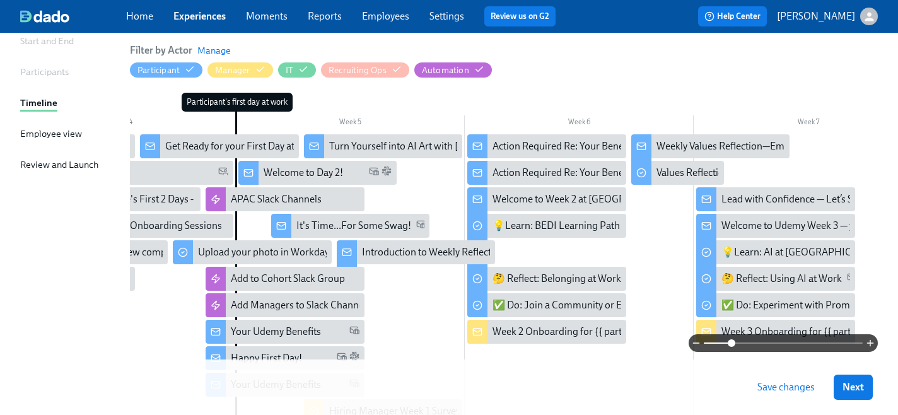
scroll to position [132, 0]
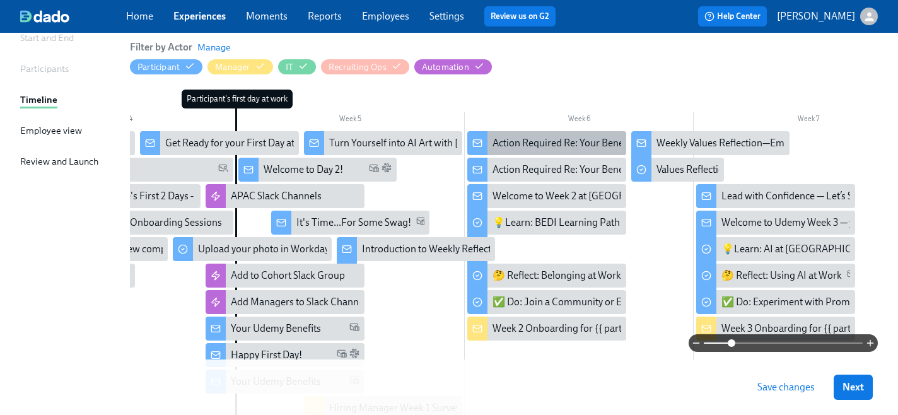
click at [527, 140] on div "Action Required Re: Your Benefits" at bounding box center [565, 143] width 144 height 14
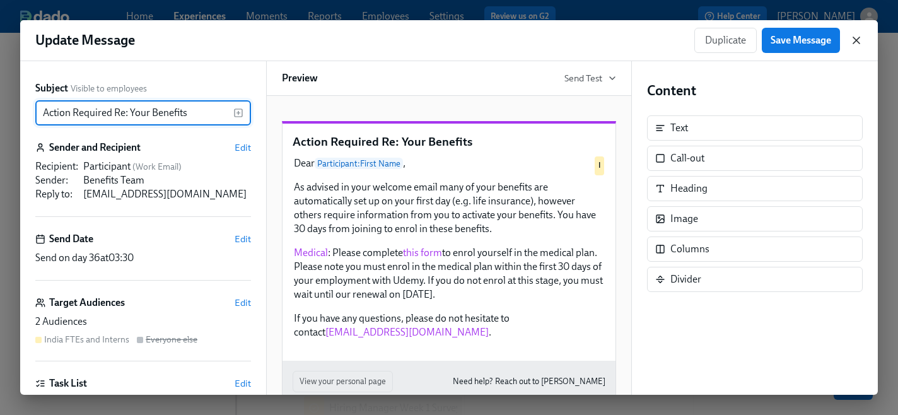
click at [860, 38] on icon "button" at bounding box center [856, 40] width 13 height 13
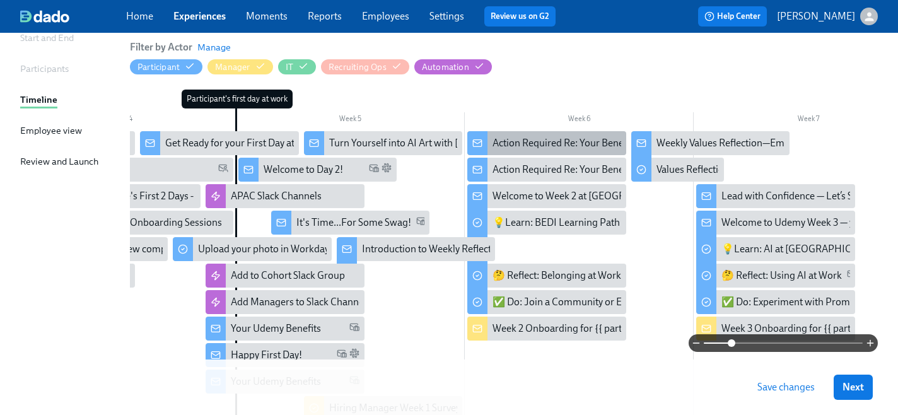
click at [484, 137] on div at bounding box center [477, 143] width 20 height 24
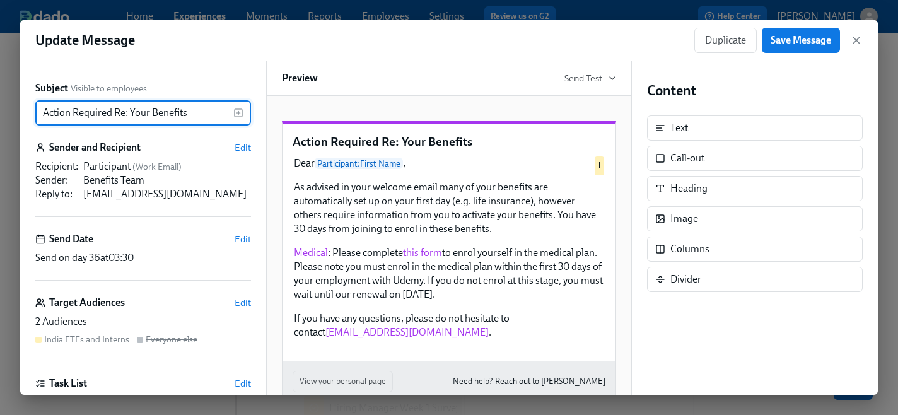
click at [248, 242] on span "Edit" at bounding box center [243, 239] width 16 height 13
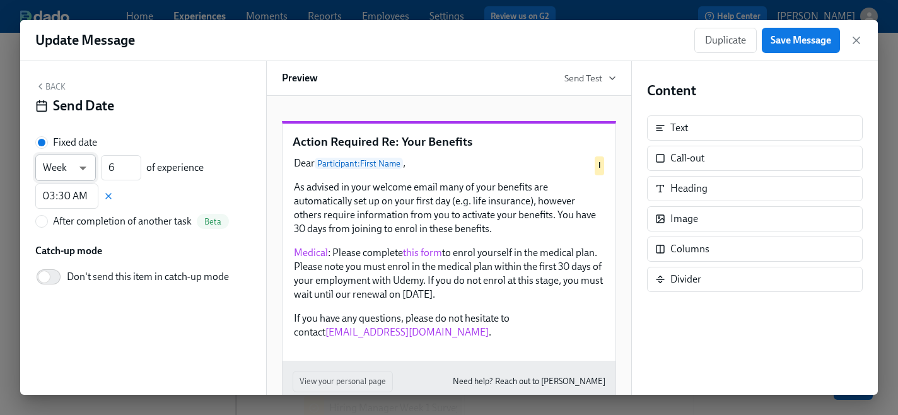
click at [82, 166] on body "Home Experiences Moments Reports Employees Settings Review us on G2 Help Center…" at bounding box center [449, 231] width 898 height 726
click at [61, 148] on li "Day" at bounding box center [65, 146] width 61 height 21
type input "d"
click at [117, 167] on input "6" at bounding box center [121, 167] width 40 height 25
type input "35"
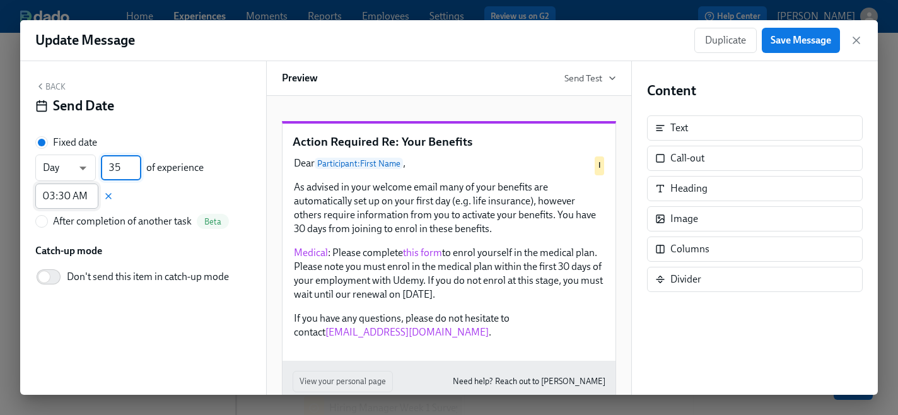
click at [60, 194] on input "03:30 AM" at bounding box center [66, 196] width 63 height 25
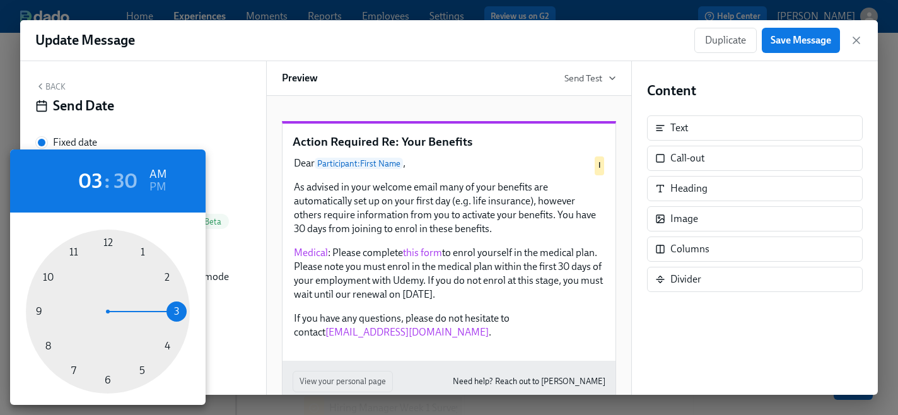
click at [168, 344] on div at bounding box center [108, 312] width 164 height 164
click at [160, 183] on h6 "PM" at bounding box center [157, 187] width 16 height 20
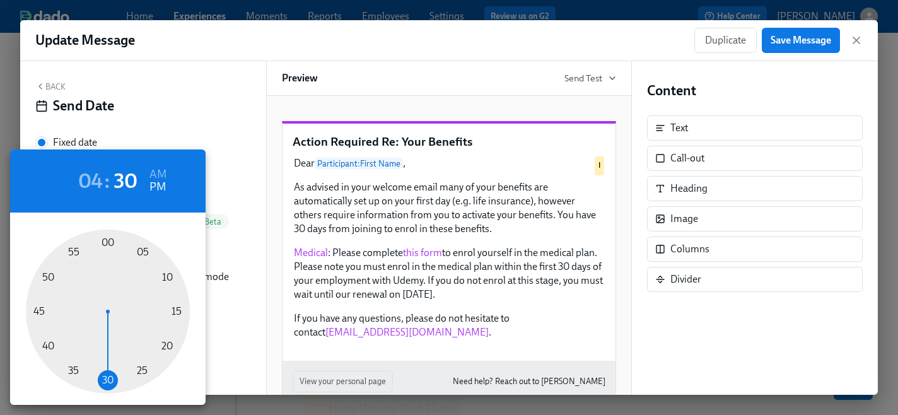
click at [107, 245] on div at bounding box center [108, 312] width 164 height 164
type input "04:00 PM"
click at [799, 44] on div at bounding box center [449, 207] width 898 height 415
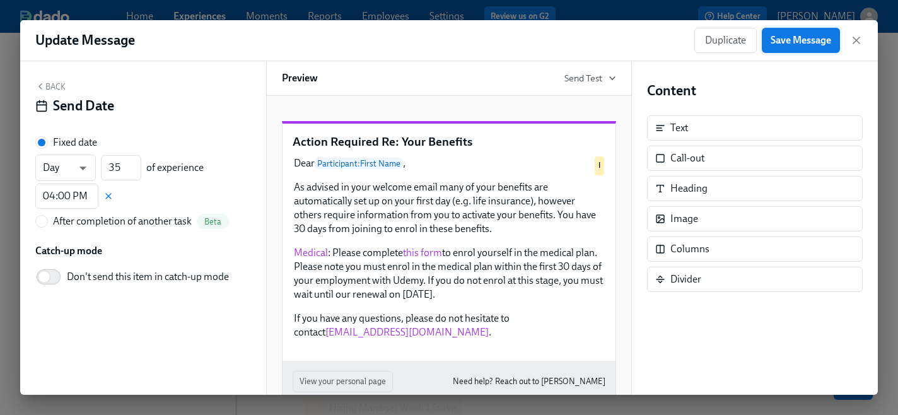
click at [790, 43] on span "Save Message" at bounding box center [801, 40] width 61 height 13
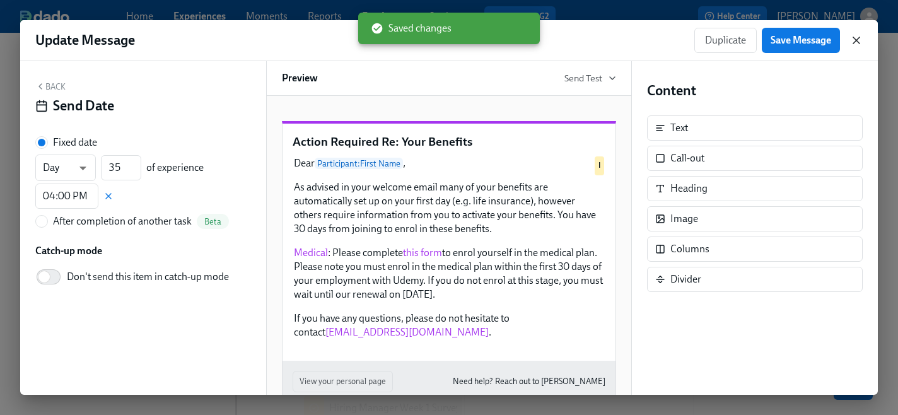
click at [859, 44] on icon "button" at bounding box center [856, 40] width 6 height 6
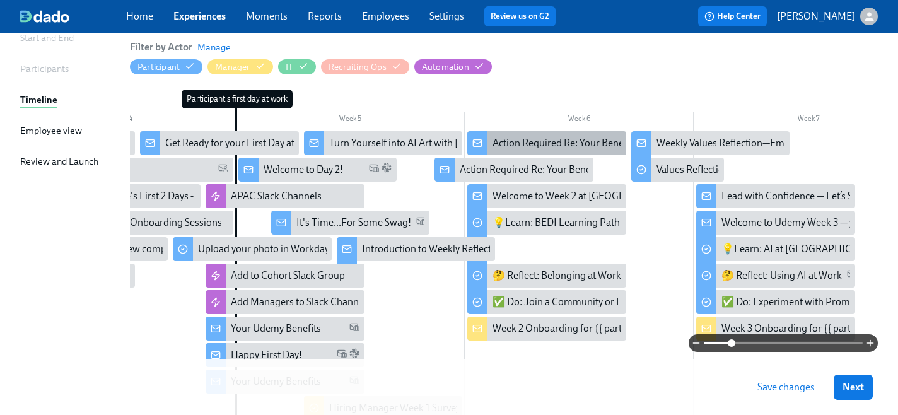
click at [481, 141] on icon at bounding box center [478, 142] width 8 height 3
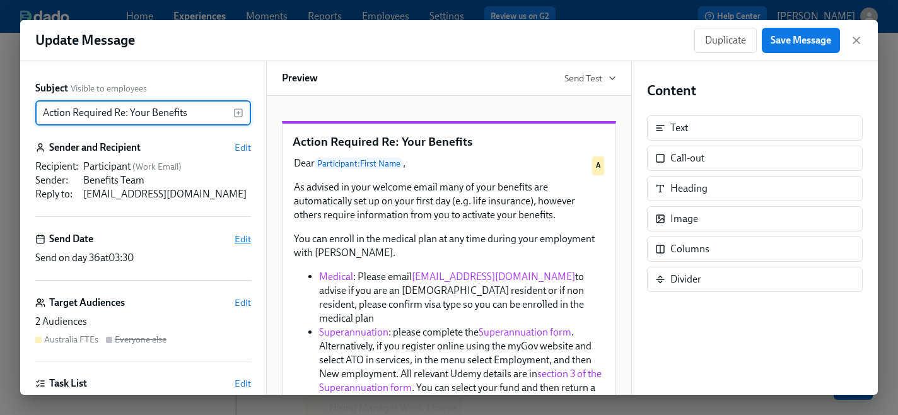
click at [242, 236] on span "Edit" at bounding box center [243, 239] width 16 height 13
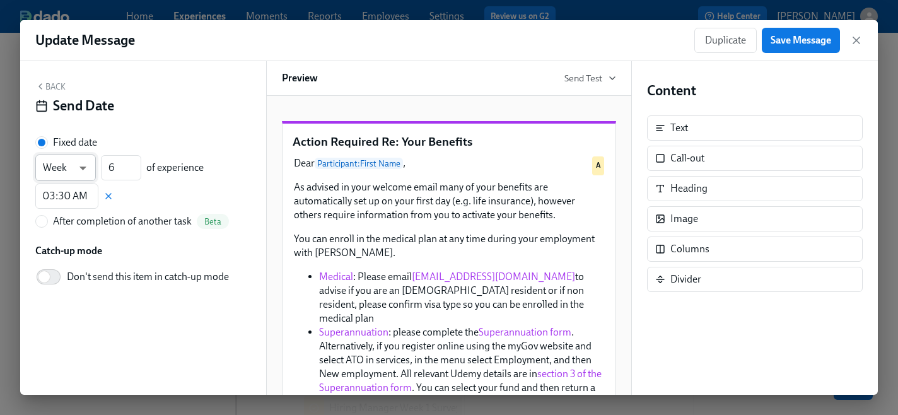
click at [83, 165] on body "Home Experiences Moments Reports Employees Settings Review us on G2 Help Center…" at bounding box center [449, 231] width 898 height 726
click at [60, 148] on li "Day" at bounding box center [65, 146] width 61 height 21
type input "d"
click at [122, 168] on input "6" at bounding box center [121, 167] width 40 height 25
type input "36"
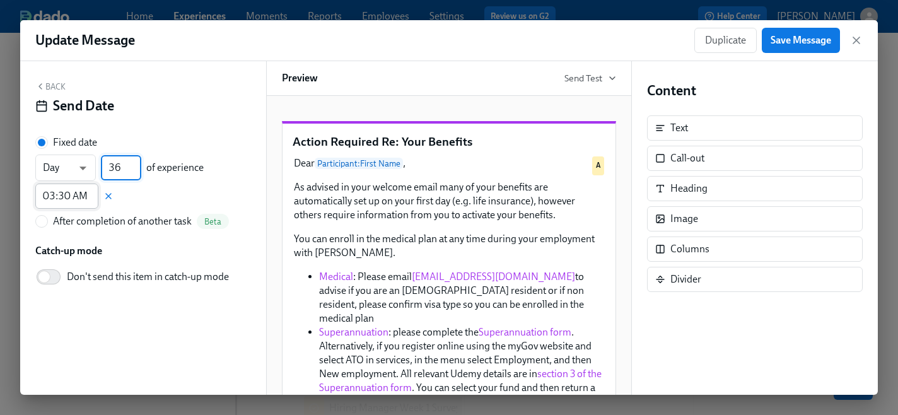
click at [85, 187] on input "03:30 AM" at bounding box center [66, 196] width 63 height 25
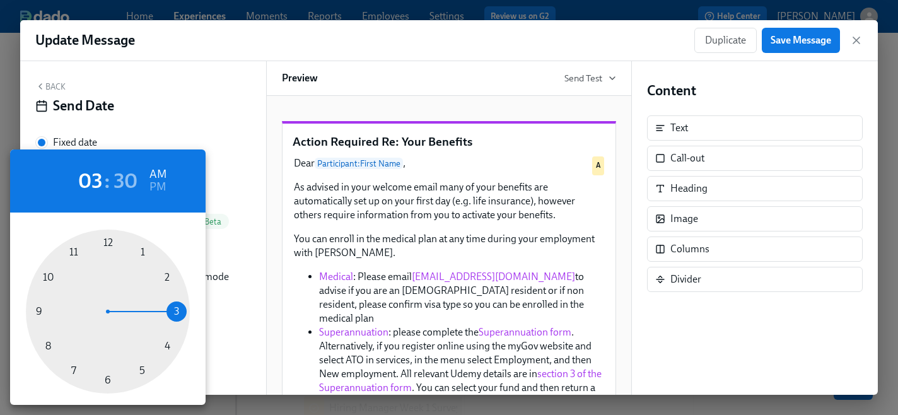
click at [168, 346] on div at bounding box center [108, 312] width 164 height 164
click at [157, 189] on h6 "PM" at bounding box center [157, 187] width 16 height 20
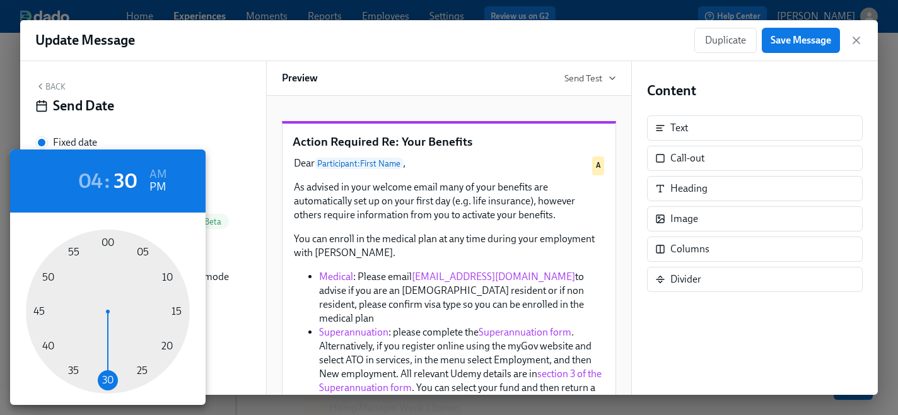
click at [109, 241] on div at bounding box center [108, 312] width 164 height 164
type input "04:00 PM"
click at [793, 40] on div at bounding box center [449, 207] width 898 height 415
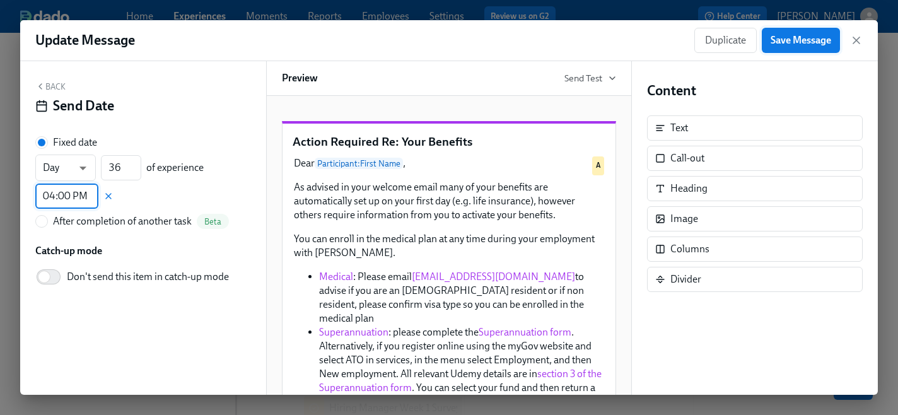
click at [788, 42] on span "Save Message" at bounding box center [801, 40] width 61 height 13
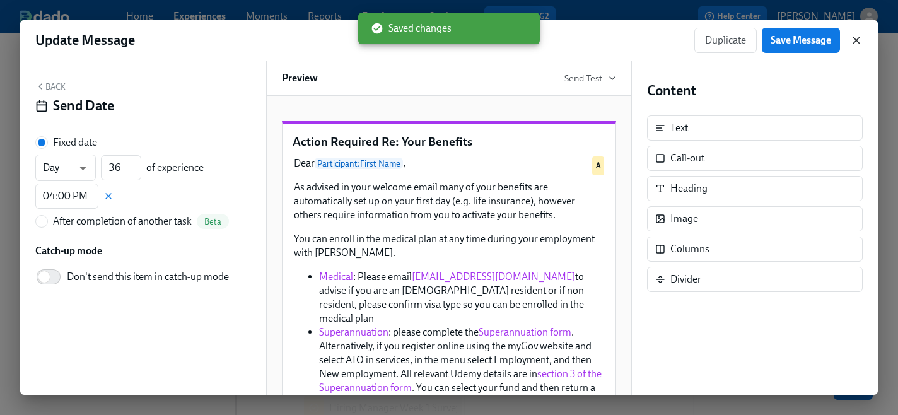
click at [856, 40] on icon "button" at bounding box center [856, 40] width 6 height 6
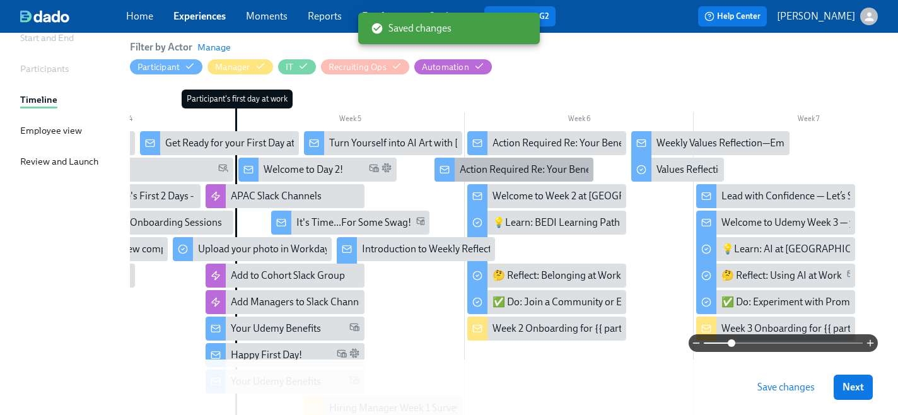
click at [506, 171] on div "Action Required Re: Your Benefits" at bounding box center [532, 170] width 144 height 14
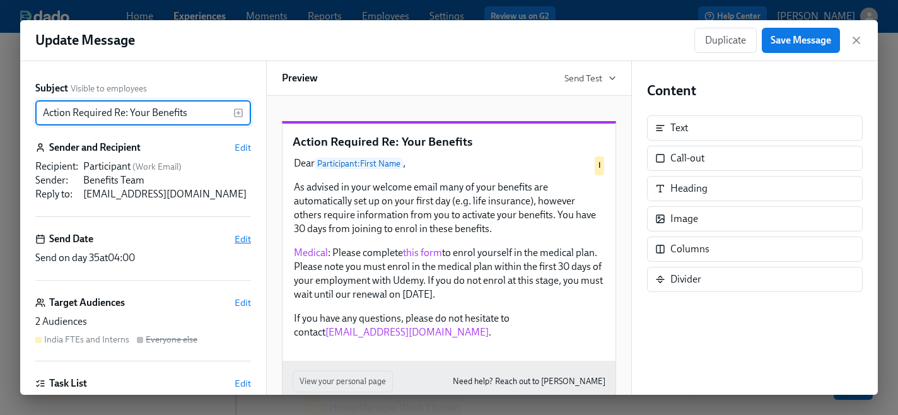
click at [241, 237] on span "Edit" at bounding box center [243, 239] width 16 height 13
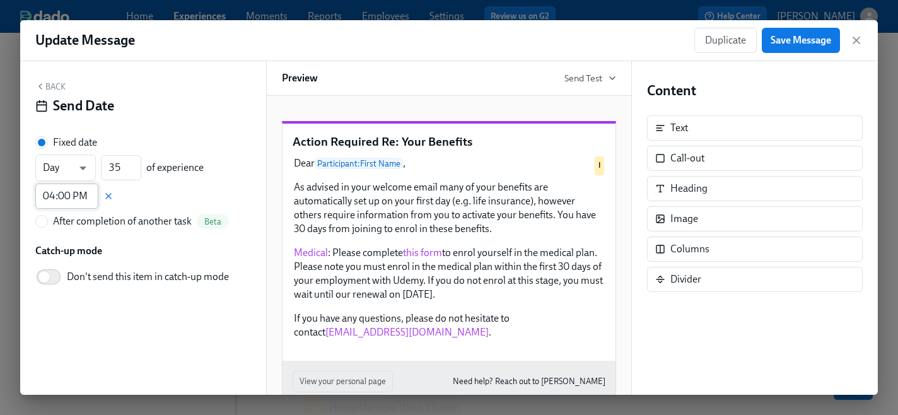
click at [71, 194] on input "04:00 PM" at bounding box center [66, 196] width 63 height 25
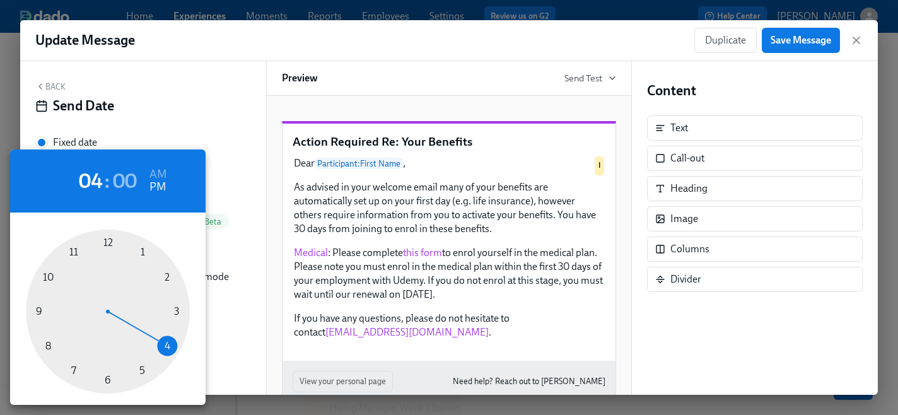
click at [72, 369] on div at bounding box center [108, 312] width 164 height 164
type input "07:00 PM"
click at [803, 45] on div at bounding box center [449, 207] width 898 height 415
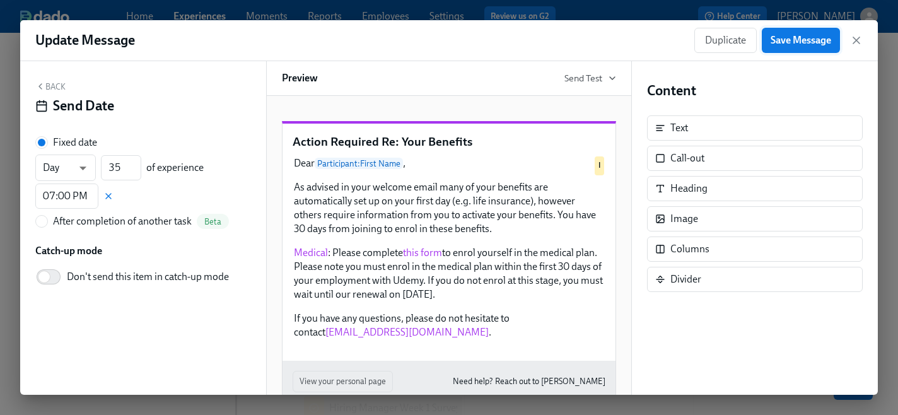
click at [795, 42] on span "Save Message" at bounding box center [801, 40] width 61 height 13
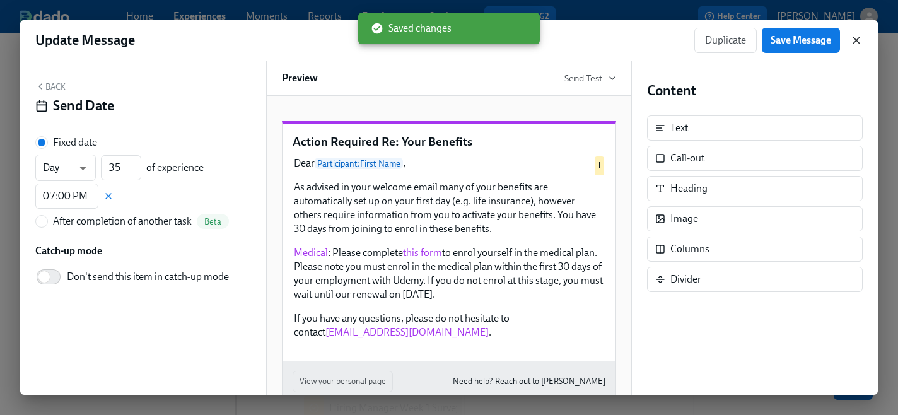
click at [855, 42] on icon "button" at bounding box center [856, 40] width 6 height 6
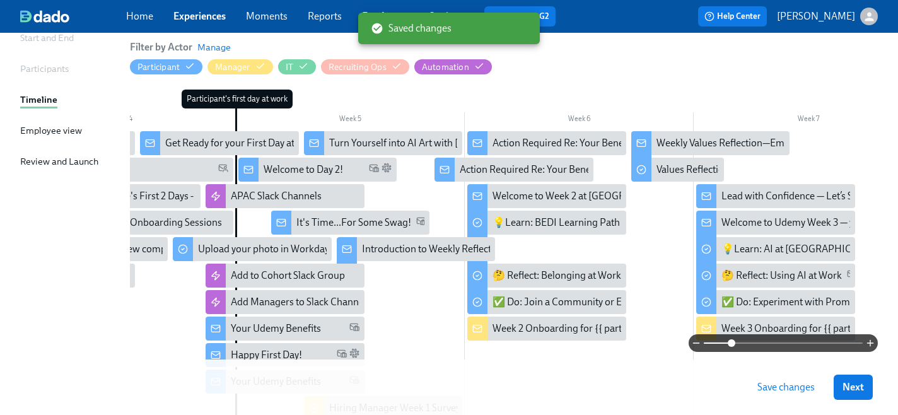
click at [798, 388] on span "Save changes" at bounding box center [785, 387] width 57 height 13
click at [528, 146] on div "Action Required Re: Your Benefits" at bounding box center [565, 143] width 144 height 14
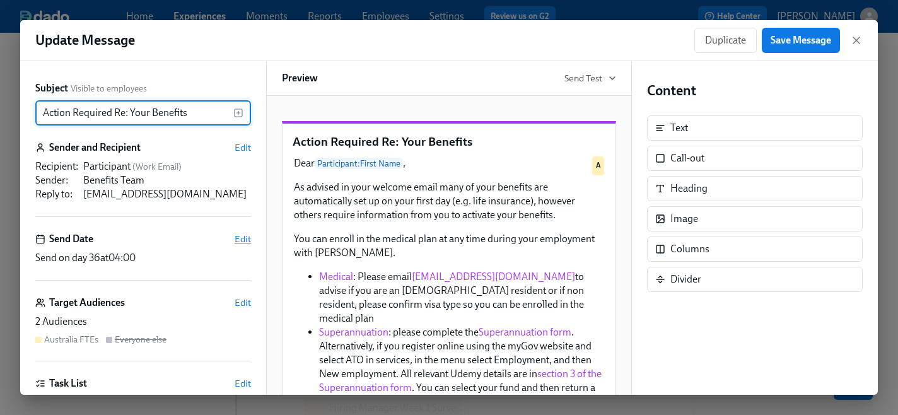
click at [243, 240] on span "Edit" at bounding box center [243, 239] width 16 height 13
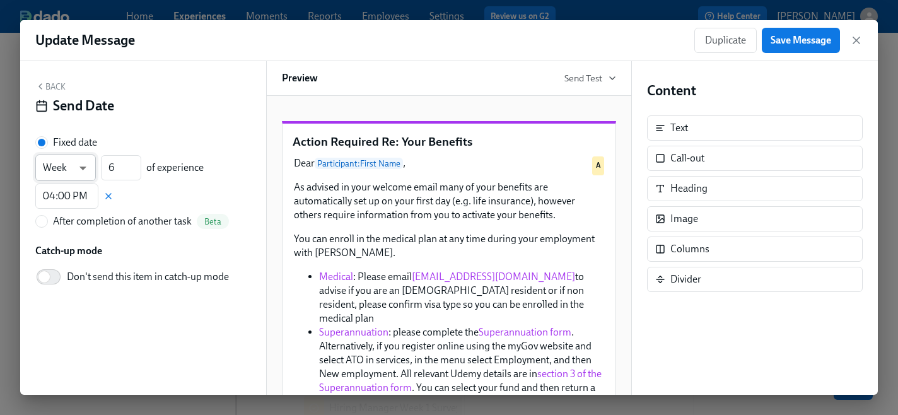
click at [75, 168] on body "Home Experiences Moments Reports Employees Settings Review us on G2 Help Center…" at bounding box center [449, 231] width 898 height 726
click at [67, 148] on li "Day" at bounding box center [65, 146] width 61 height 21
type input "d"
click at [117, 170] on input "6" at bounding box center [121, 167] width 40 height 25
type input "35"
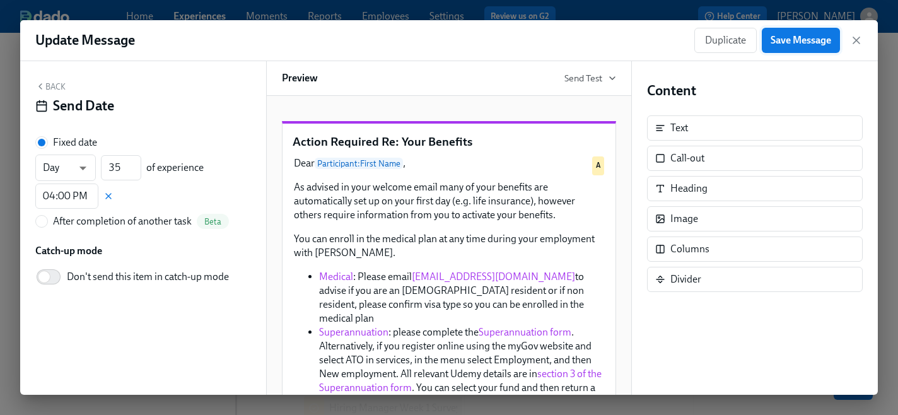
click at [784, 42] on span "Save Message" at bounding box center [801, 40] width 61 height 13
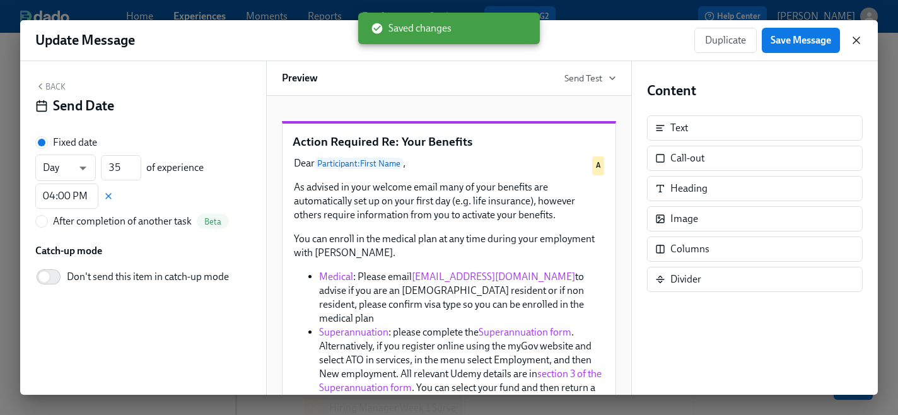
click at [857, 44] on icon "button" at bounding box center [856, 40] width 13 height 13
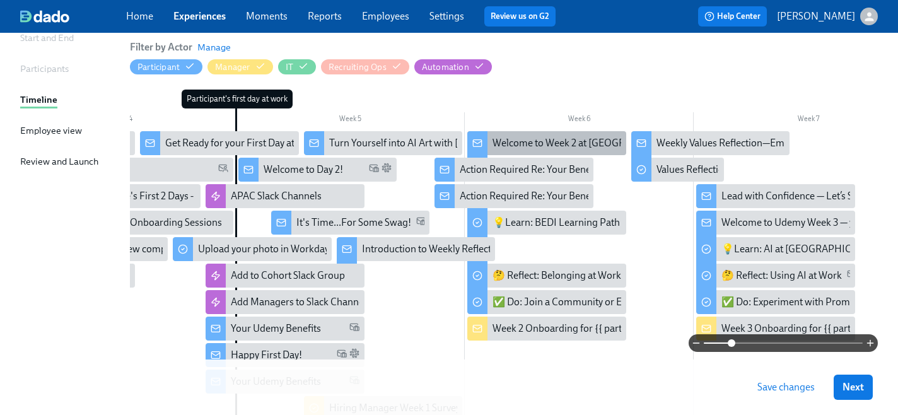
click at [479, 143] on icon at bounding box center [478, 142] width 8 height 3
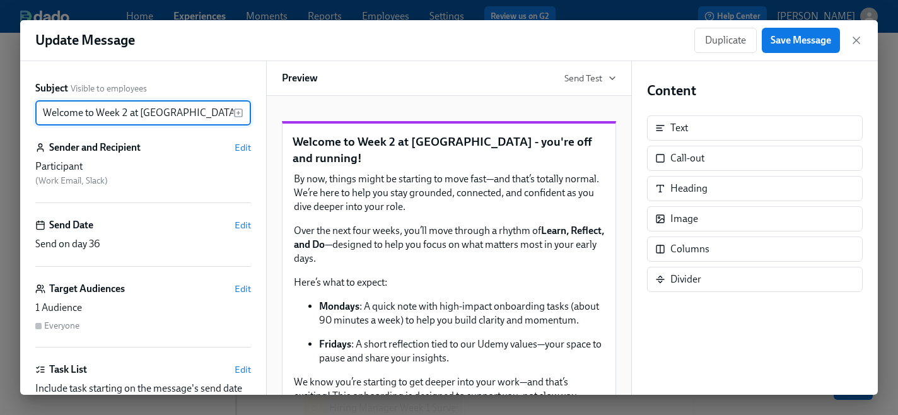
scroll to position [0, 42]
click at [245, 221] on span "Edit" at bounding box center [243, 225] width 16 height 13
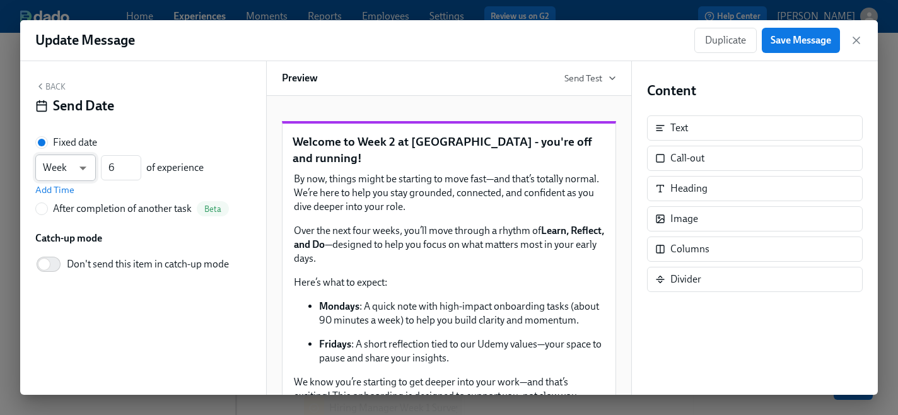
click at [80, 166] on body "Home Experiences Moments Reports Employees Settings Review us on G2 Help Center…" at bounding box center [449, 231] width 898 height 726
click at [60, 148] on li "Day" at bounding box center [65, 146] width 61 height 21
type input "d"
click at [117, 171] on input "6" at bounding box center [121, 167] width 40 height 25
click at [117, 169] on input "035" at bounding box center [121, 167] width 40 height 25
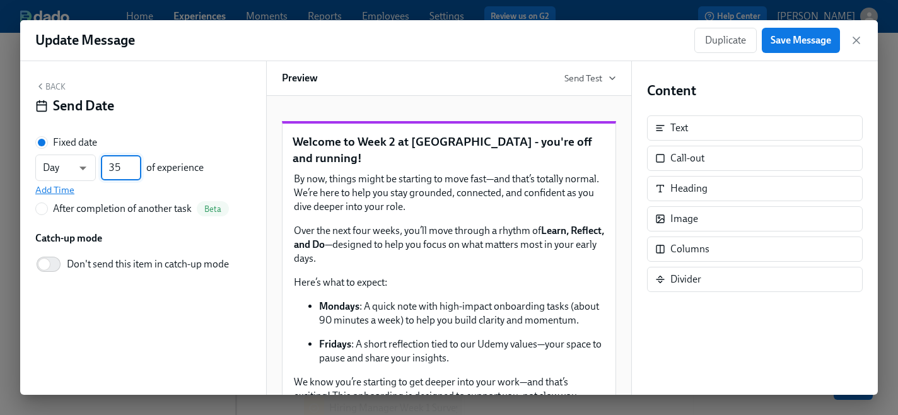
type input "35"
click at [67, 189] on span "Add Time" at bounding box center [54, 190] width 39 height 13
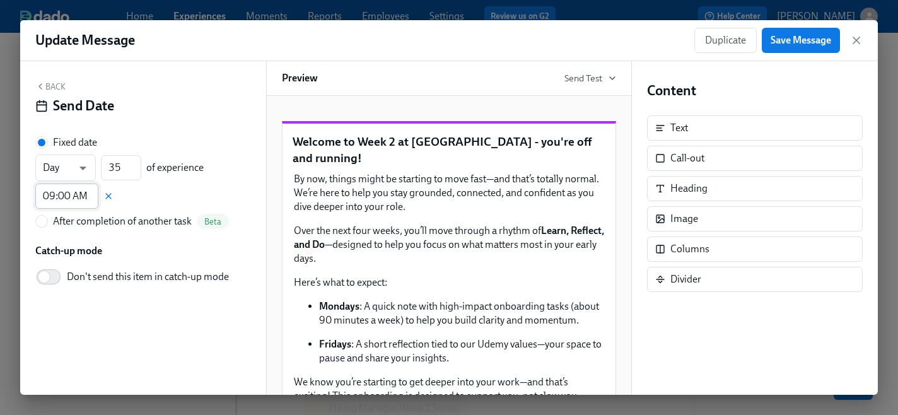
click at [65, 197] on input "09:00 AM" at bounding box center [66, 196] width 63 height 25
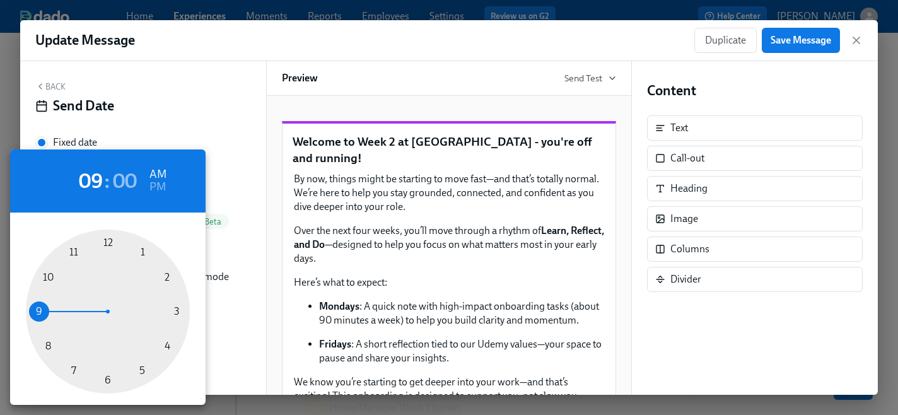
click at [141, 370] on div at bounding box center [108, 312] width 164 height 164
click at [160, 187] on h6 "PM" at bounding box center [157, 187] width 16 height 20
type input "05:00 PM"
click at [788, 43] on div at bounding box center [449, 207] width 898 height 415
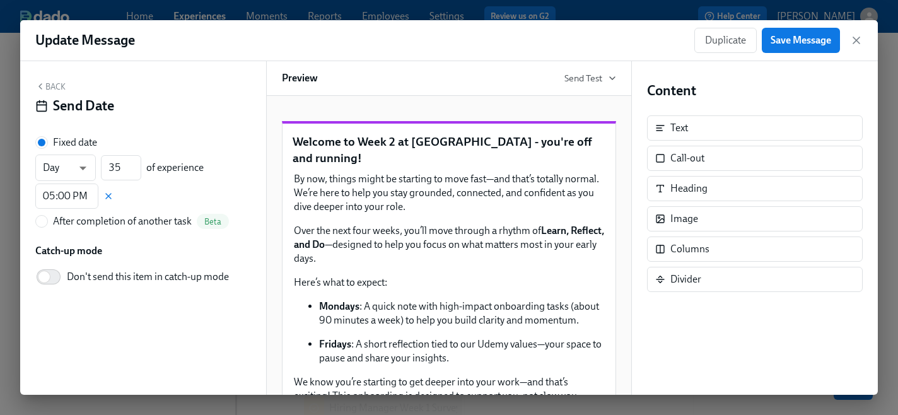
click at [779, 41] on span "Save Message" at bounding box center [801, 40] width 61 height 13
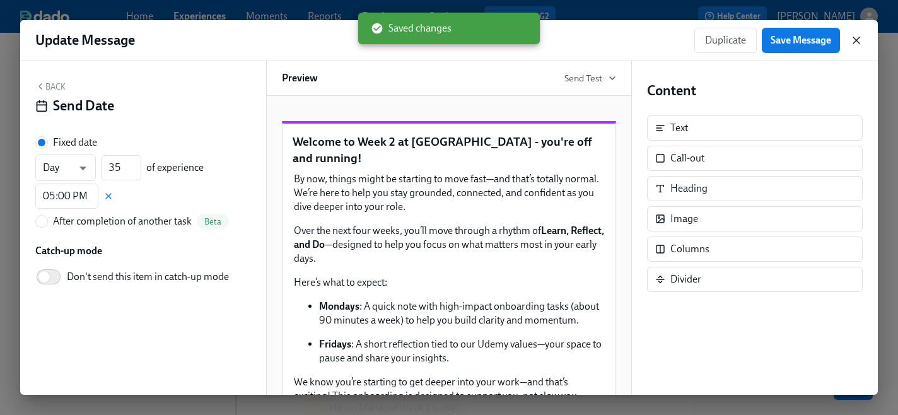
click at [856, 39] on icon "button" at bounding box center [856, 40] width 6 height 6
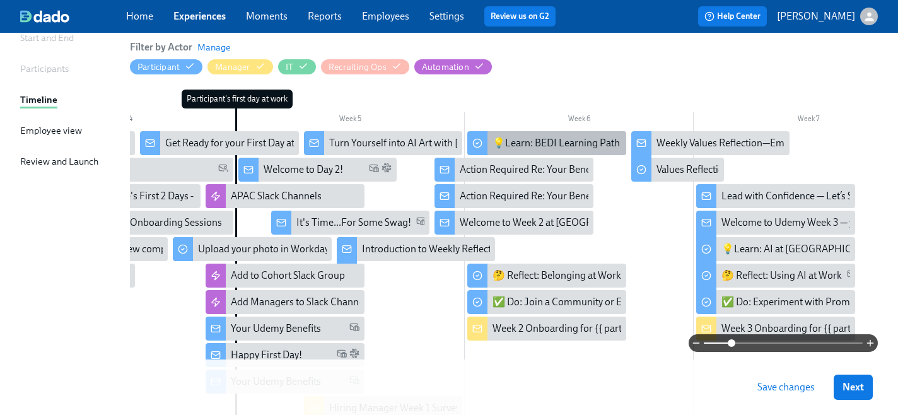
click at [477, 143] on icon at bounding box center [477, 143] width 10 height 10
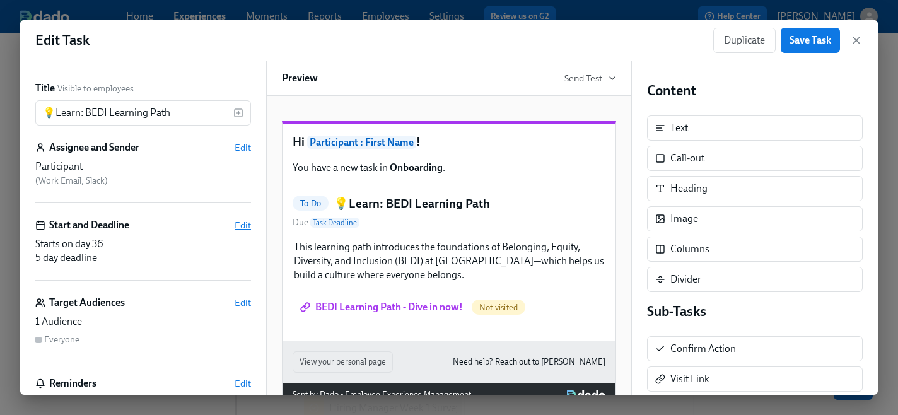
click at [242, 224] on span "Edit" at bounding box center [243, 225] width 16 height 13
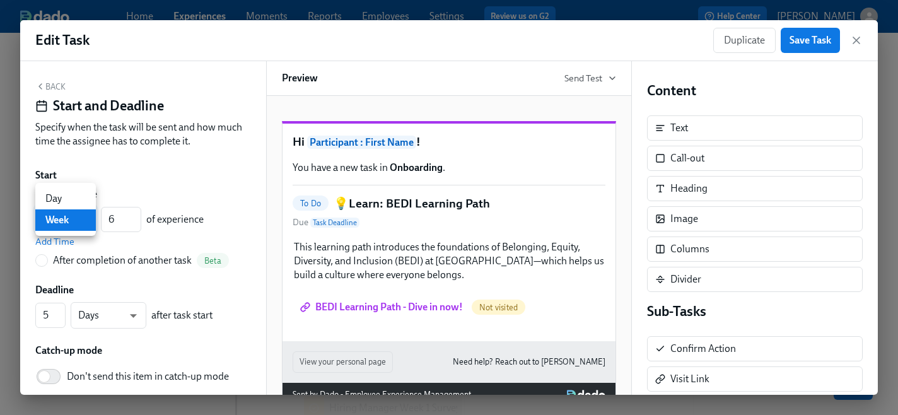
click at [75, 219] on body "Home Experiences Moments Reports Employees Settings Review us on G2 Help Center…" at bounding box center [449, 231] width 898 height 726
click at [59, 199] on li "Day" at bounding box center [65, 198] width 61 height 21
type input "d"
click at [129, 223] on input "6" at bounding box center [121, 219] width 40 height 25
type input "35"
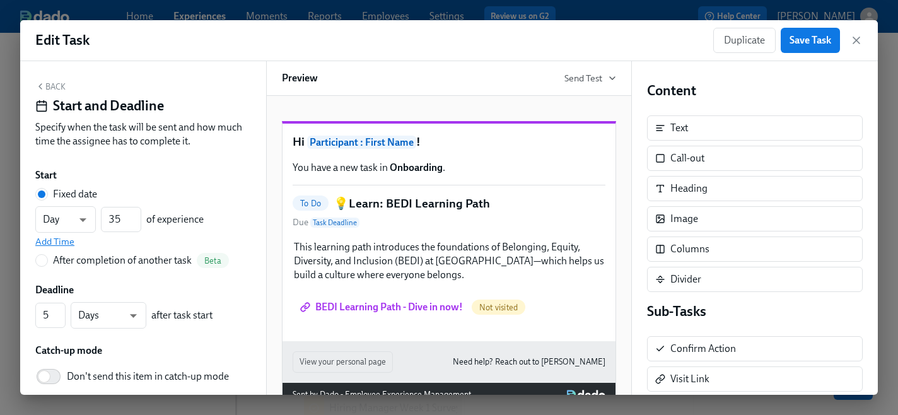
click at [61, 239] on span "Add Time" at bounding box center [54, 241] width 39 height 13
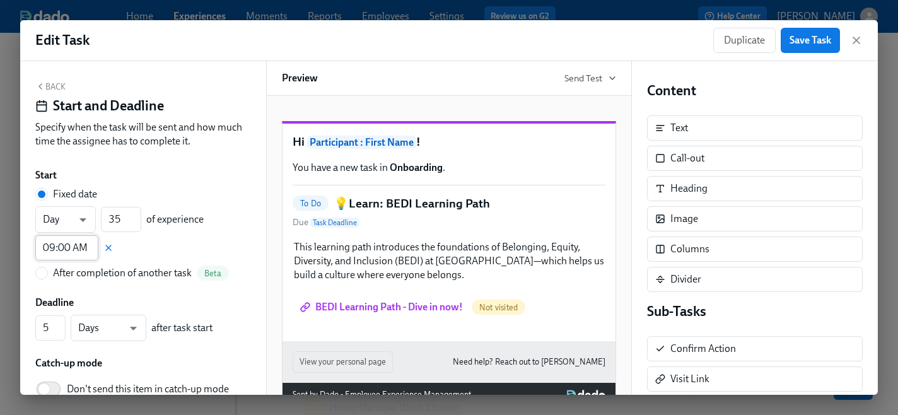
click at [62, 246] on input "09:00 AM" at bounding box center [66, 247] width 63 height 25
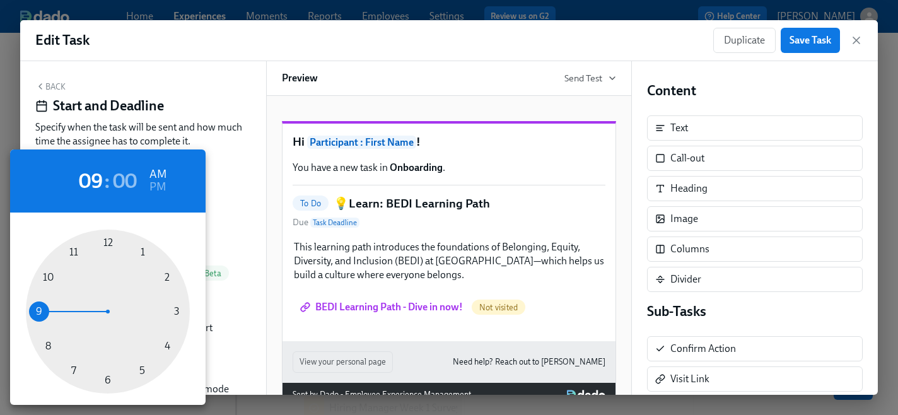
click at [141, 370] on div at bounding box center [108, 312] width 164 height 164
click at [158, 185] on h6 "PM" at bounding box center [157, 187] width 16 height 20
type input "05:00 PM"
click at [799, 39] on div at bounding box center [449, 207] width 898 height 415
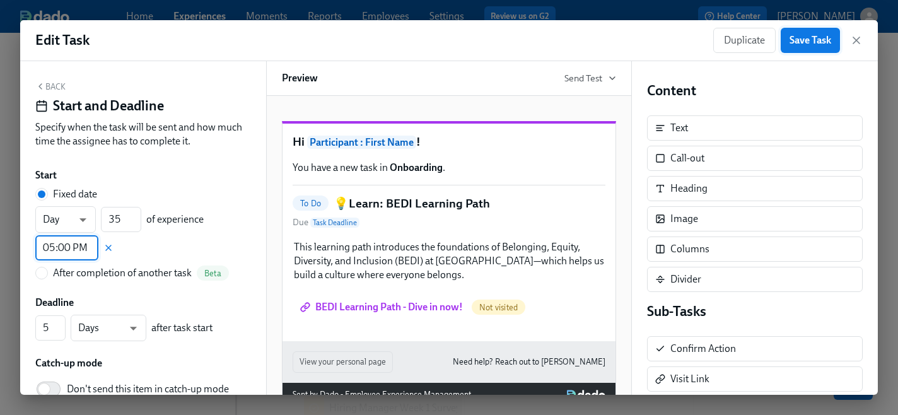
click at [799, 45] on span "Save Task" at bounding box center [811, 40] width 42 height 13
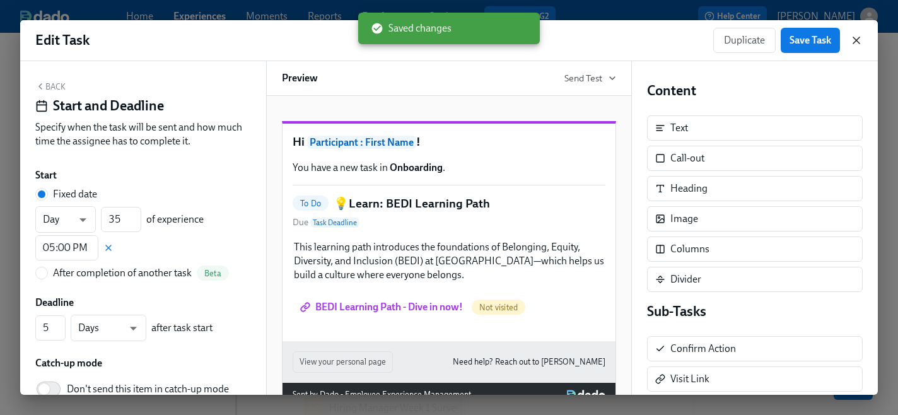
click at [857, 43] on icon "button" at bounding box center [856, 40] width 13 height 13
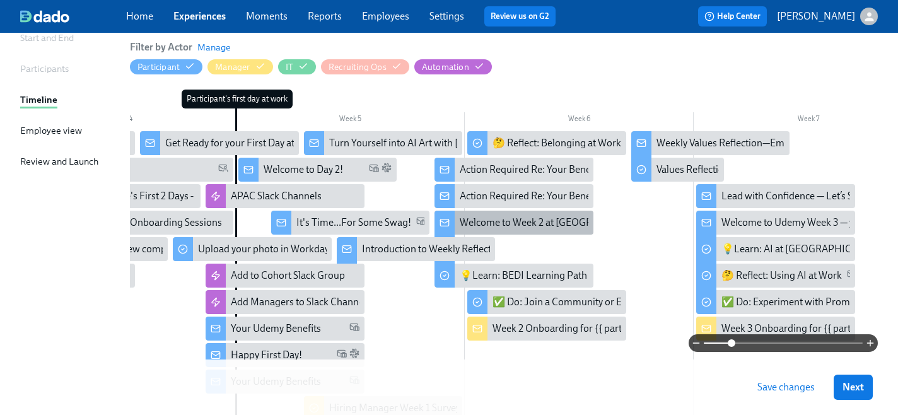
click at [455, 219] on div "Welcome to Week 2 at [GEOGRAPHIC_DATA] - you're off and running!" at bounding box center [514, 223] width 158 height 24
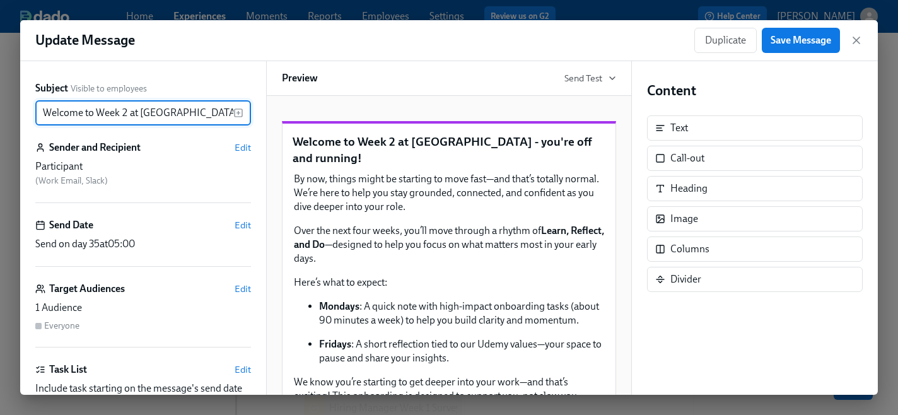
scroll to position [0, 42]
click at [861, 41] on icon "button" at bounding box center [856, 40] width 13 height 13
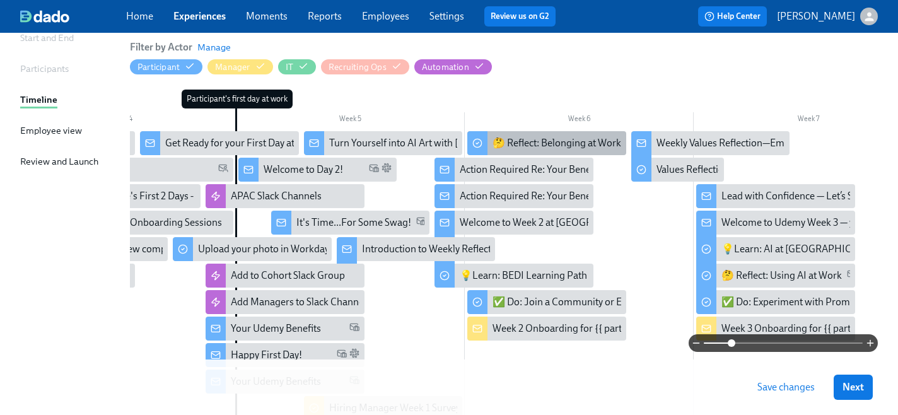
click at [522, 135] on div "🤔 Reflect: Belonging at Work" at bounding box center [546, 143] width 158 height 24
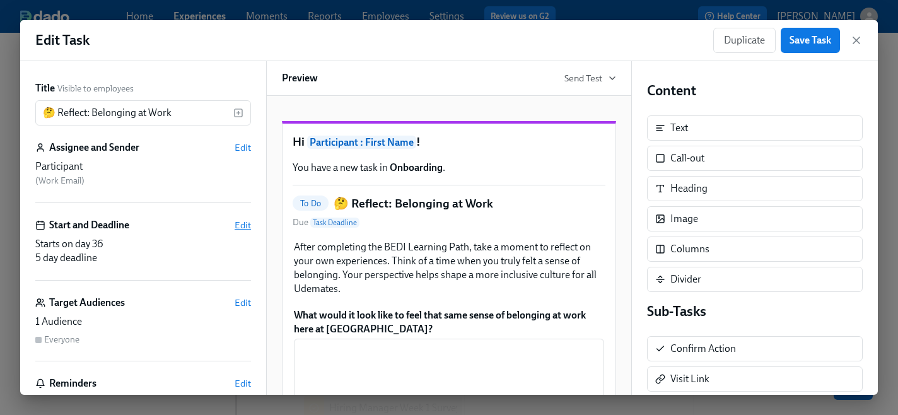
click at [247, 223] on span "Edit" at bounding box center [243, 225] width 16 height 13
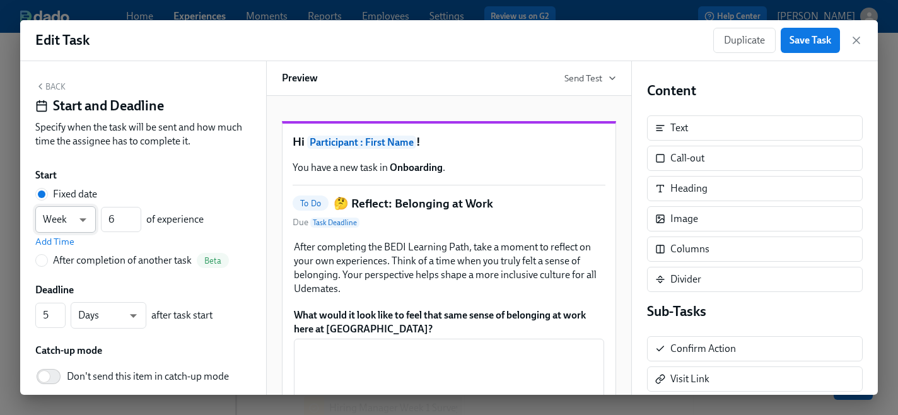
click at [86, 218] on body "Home Experiences Moments Reports Employees Settings Review us on G2 Help Center…" at bounding box center [449, 231] width 898 height 726
click at [75, 200] on li "Day" at bounding box center [65, 198] width 61 height 21
type input "d"
click at [119, 222] on input "6" at bounding box center [121, 219] width 40 height 25
type input "35"
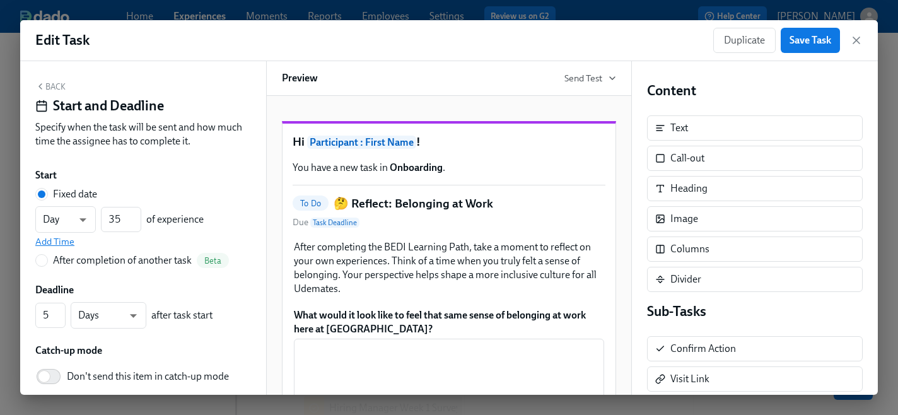
click at [52, 242] on span "Add Time" at bounding box center [54, 241] width 39 height 13
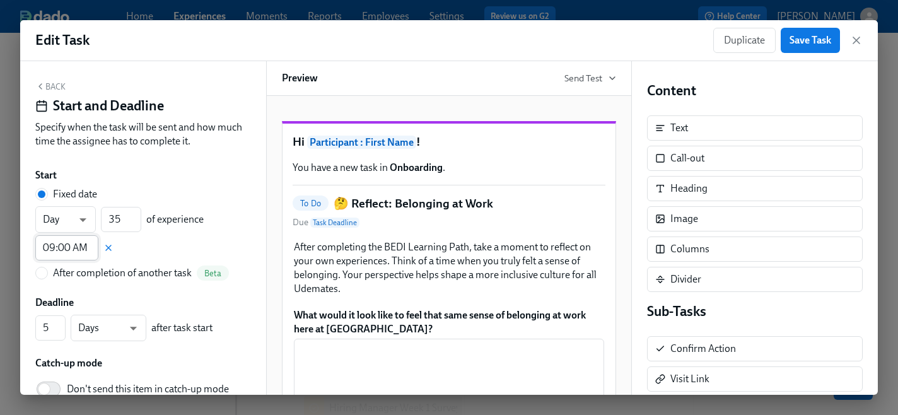
click at [72, 248] on input "09:00 AM" at bounding box center [66, 247] width 63 height 25
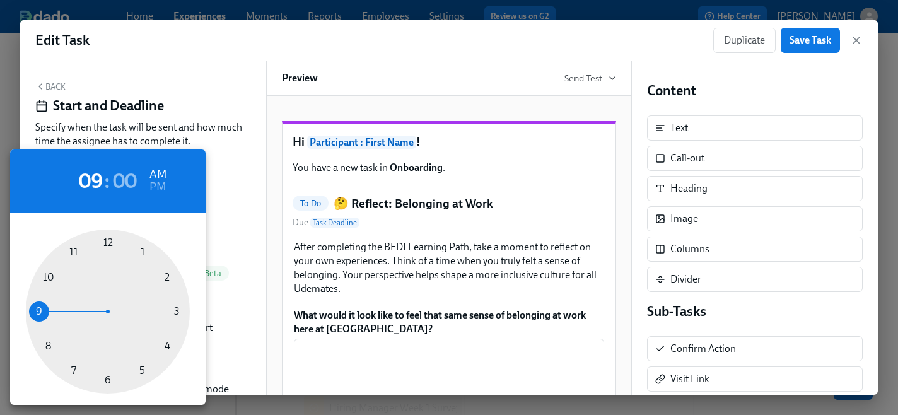
click at [142, 368] on div at bounding box center [108, 312] width 164 height 164
click at [160, 180] on h6 "PM" at bounding box center [157, 187] width 16 height 20
type input "05:00 PM"
click at [230, 213] on div at bounding box center [449, 207] width 898 height 415
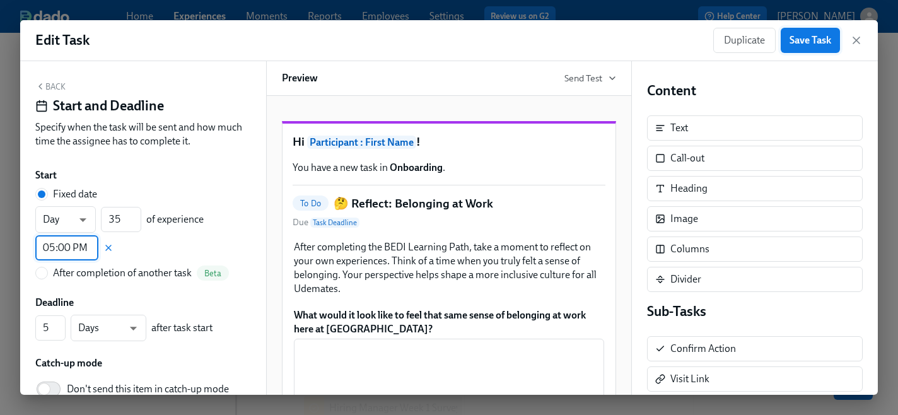
click at [814, 44] on span "Save Task" at bounding box center [811, 40] width 42 height 13
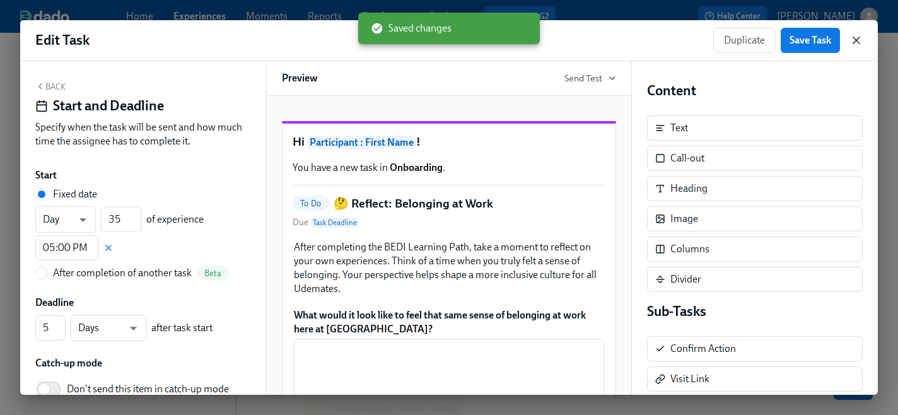
click at [854, 40] on icon "button" at bounding box center [856, 40] width 13 height 13
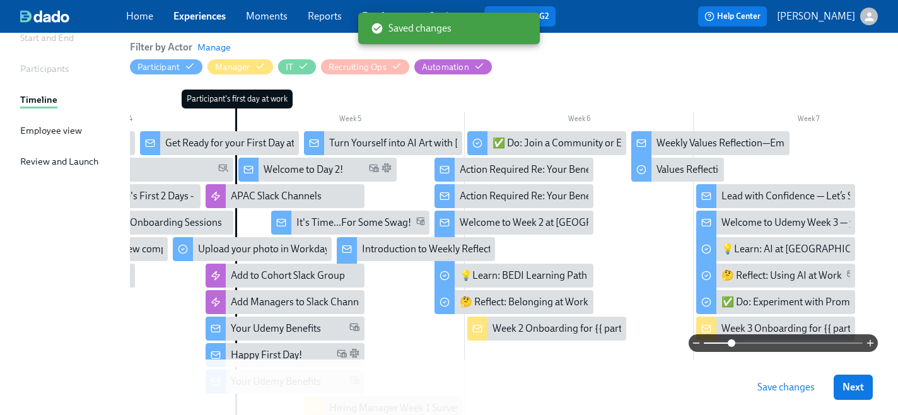
click at [777, 387] on span "Save changes" at bounding box center [785, 387] width 57 height 13
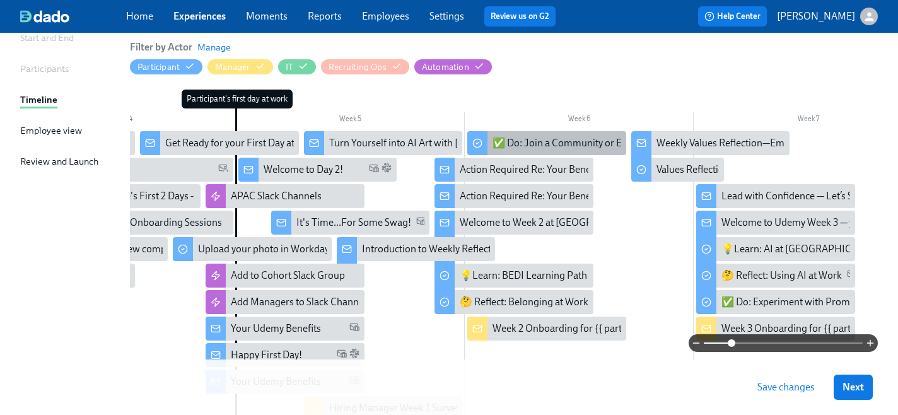
click at [498, 143] on div "✅ Do: Join a Community or Event!" at bounding box center [568, 143] width 151 height 14
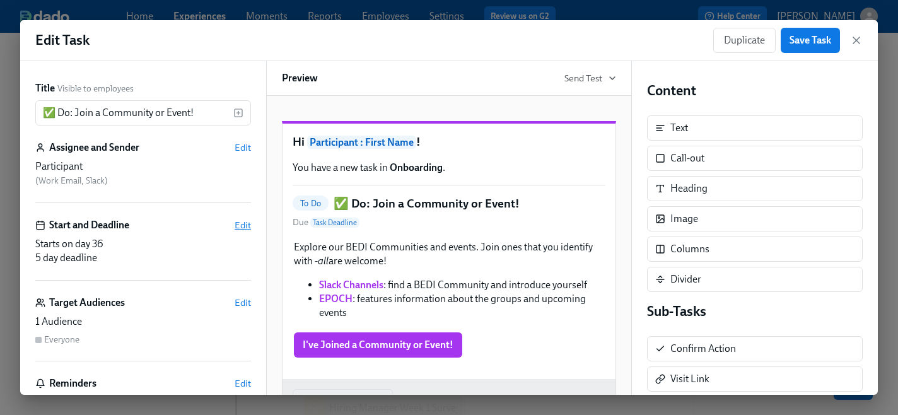
click at [242, 226] on span "Edit" at bounding box center [243, 225] width 16 height 13
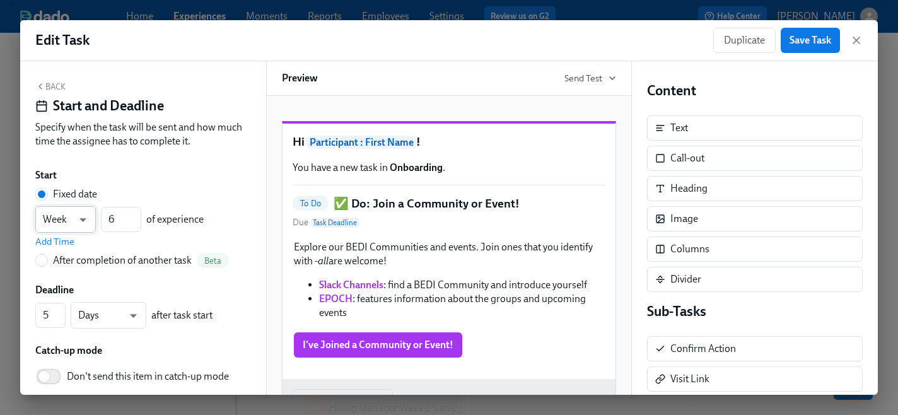
click at [81, 219] on body "Home Experiences Moments Reports Employees Settings Review us on G2 Help Center…" at bounding box center [449, 231] width 898 height 726
click at [65, 193] on li "Day" at bounding box center [65, 198] width 61 height 21
type input "d"
click at [118, 219] on input "6" at bounding box center [121, 219] width 40 height 25
click at [113, 222] on input "035" at bounding box center [121, 219] width 40 height 25
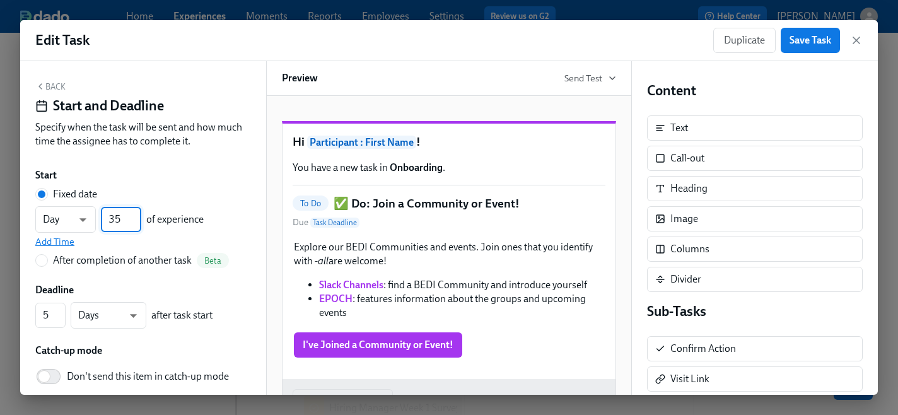
type input "35"
click at [71, 240] on span "Add Time" at bounding box center [54, 241] width 39 height 13
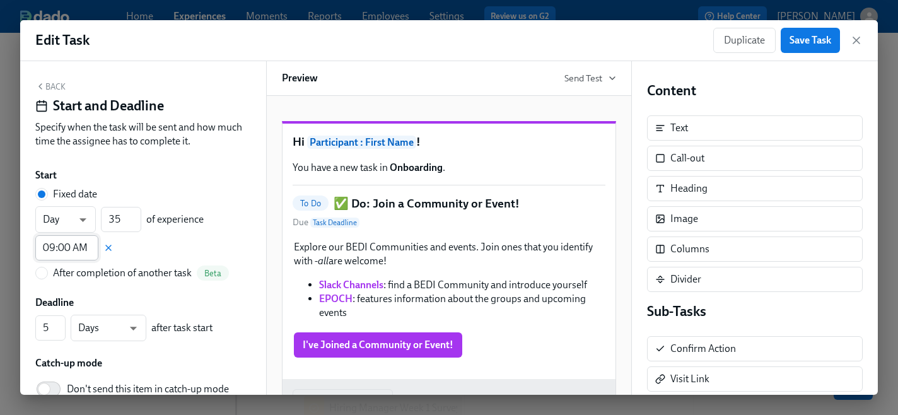
click at [73, 252] on input "09:00 AM" at bounding box center [66, 247] width 63 height 25
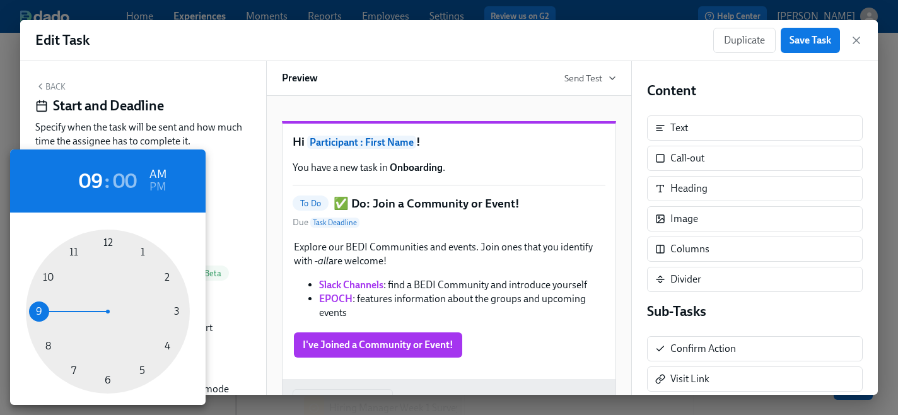
click at [138, 371] on div at bounding box center [108, 312] width 164 height 164
click at [161, 185] on h6 "PM" at bounding box center [157, 187] width 16 height 20
type input "05:00 PM"
click at [812, 42] on div at bounding box center [449, 207] width 898 height 415
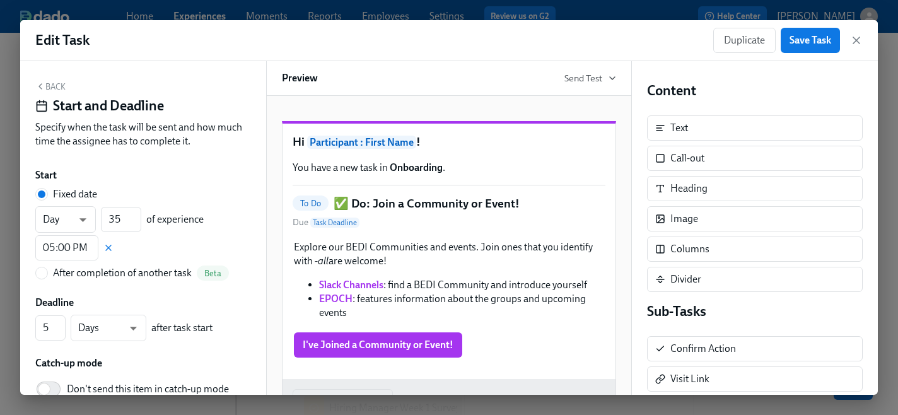
click at [805, 41] on span "Save Task" at bounding box center [811, 40] width 42 height 13
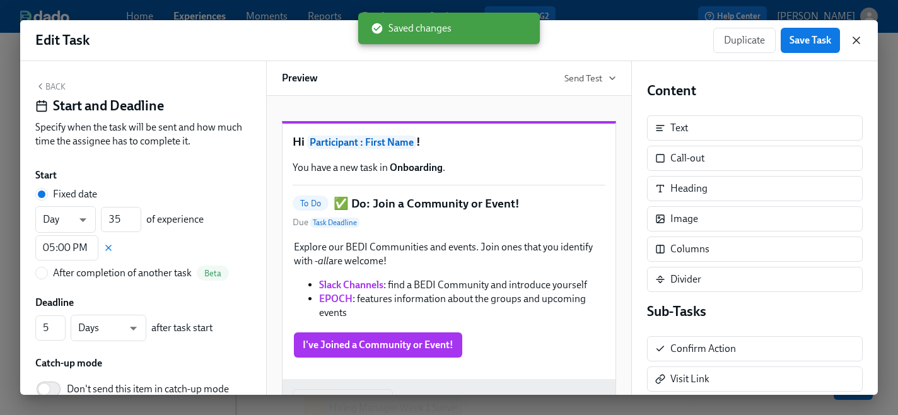
click at [857, 42] on icon "button" at bounding box center [856, 40] width 13 height 13
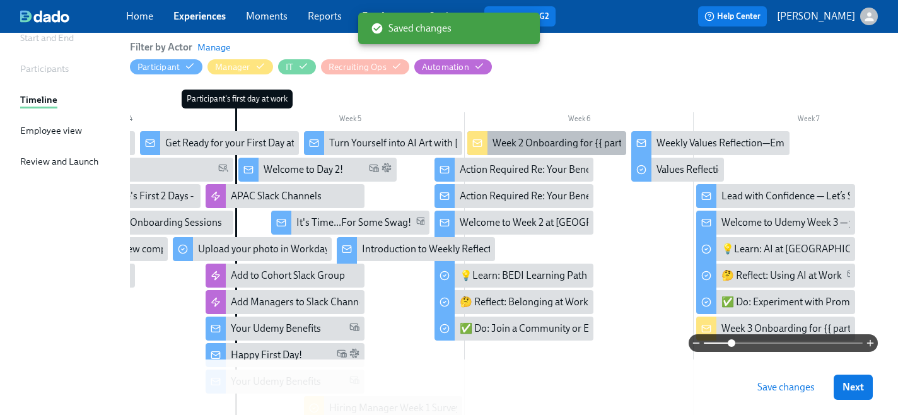
click at [477, 145] on icon at bounding box center [477, 143] width 10 height 10
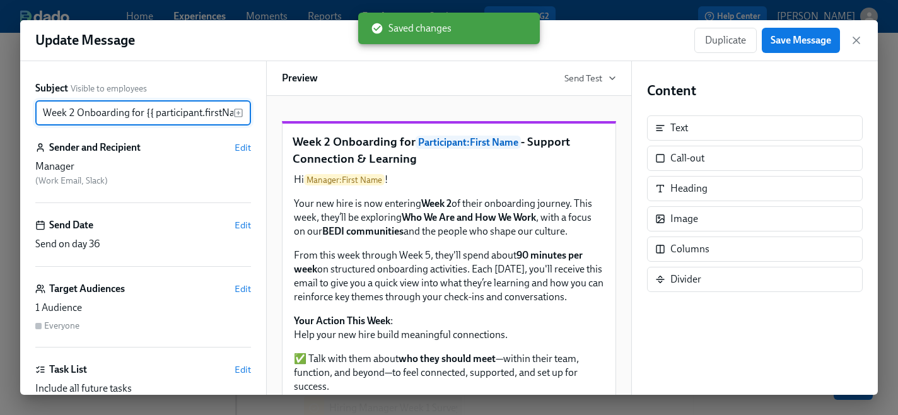
scroll to position [0, 167]
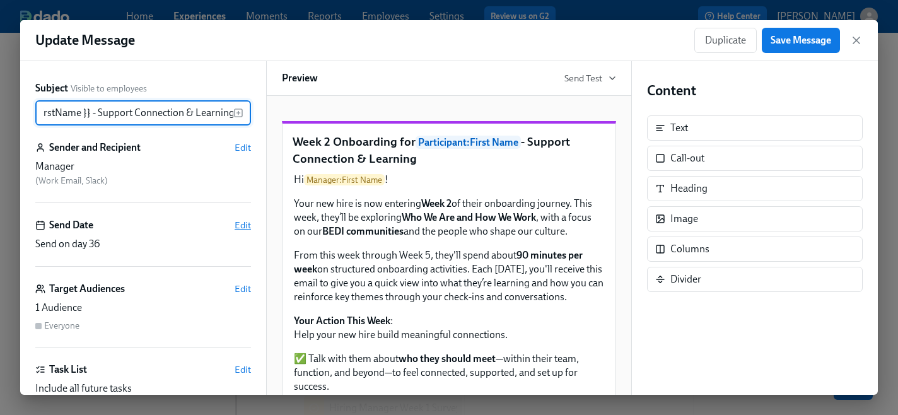
click at [249, 226] on span "Edit" at bounding box center [243, 225] width 16 height 13
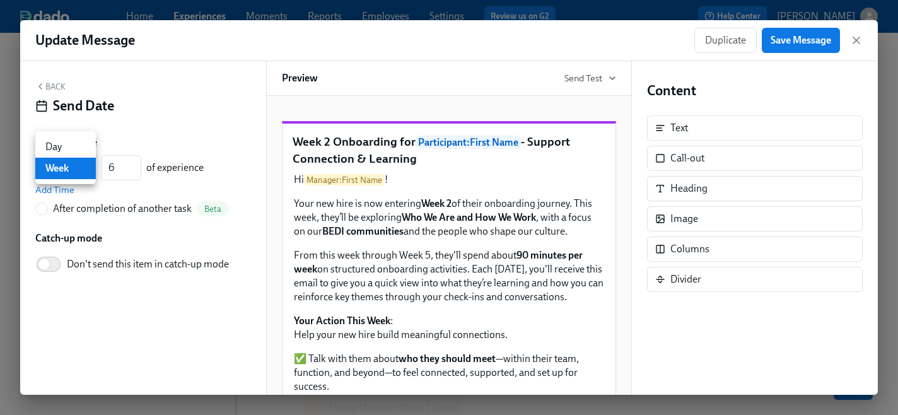
click at [86, 168] on body "Home Experiences Moments Reports Employees Settings Review us on G2 Help Center…" at bounding box center [449, 231] width 898 height 726
click at [65, 143] on li "Day" at bounding box center [65, 146] width 61 height 21
type input "d"
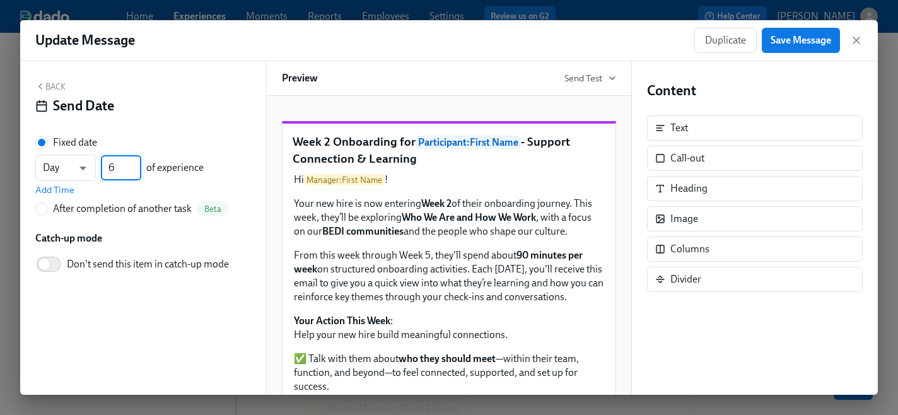
click at [119, 171] on input "6" at bounding box center [121, 167] width 40 height 25
click at [115, 168] on input "035" at bounding box center [121, 167] width 40 height 25
type input "35"
click at [62, 191] on span "Add Time" at bounding box center [54, 190] width 39 height 13
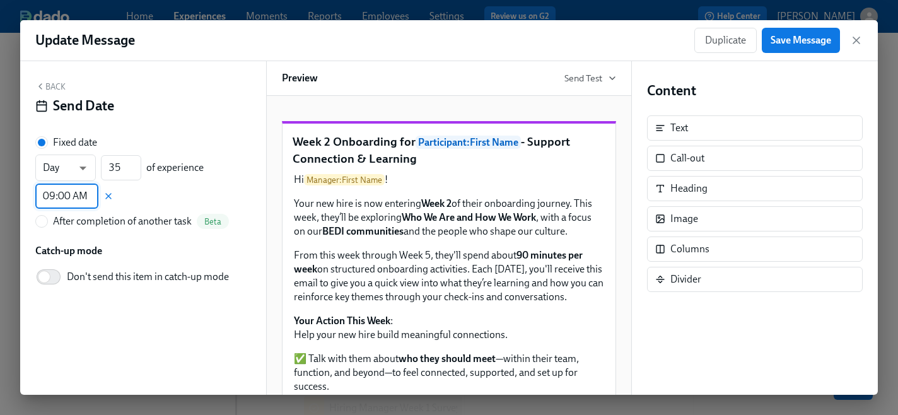
click at [68, 202] on input "09:00 AM" at bounding box center [66, 196] width 63 height 25
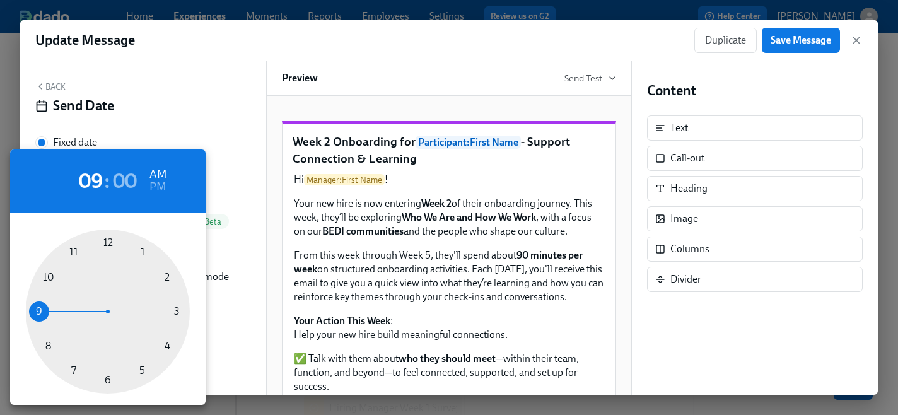
click at [139, 370] on div at bounding box center [108, 312] width 164 height 164
click at [160, 184] on h6 "PM" at bounding box center [157, 187] width 16 height 20
type input "05:00 PM"
click at [796, 41] on div at bounding box center [449, 207] width 898 height 415
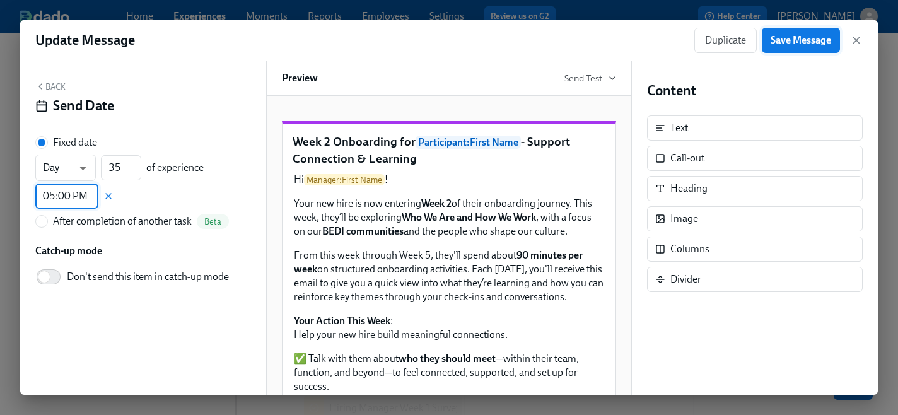
click at [783, 42] on span "Save Message" at bounding box center [801, 40] width 61 height 13
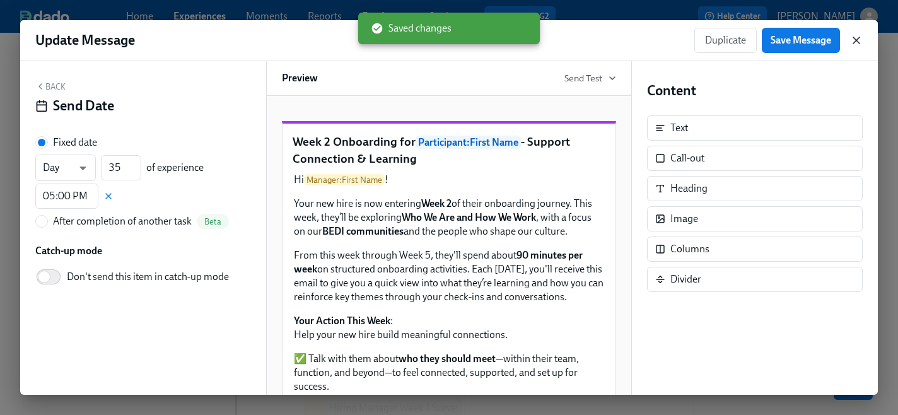
click at [856, 44] on icon "button" at bounding box center [856, 40] width 13 height 13
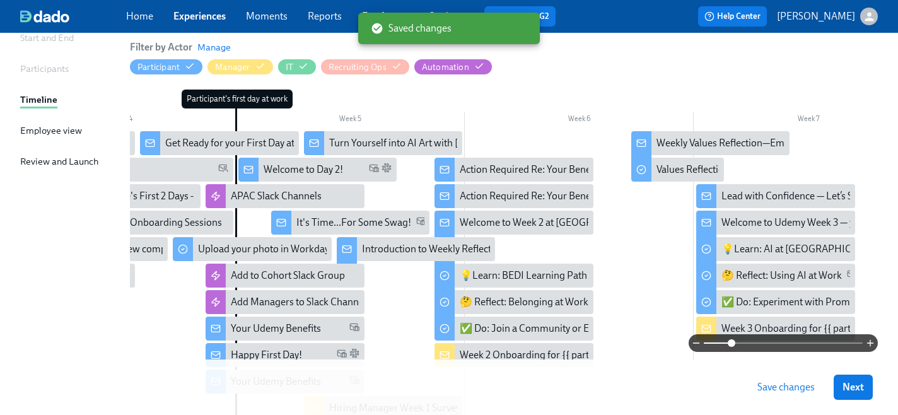
click at [803, 390] on span "Save changes" at bounding box center [785, 387] width 57 height 13
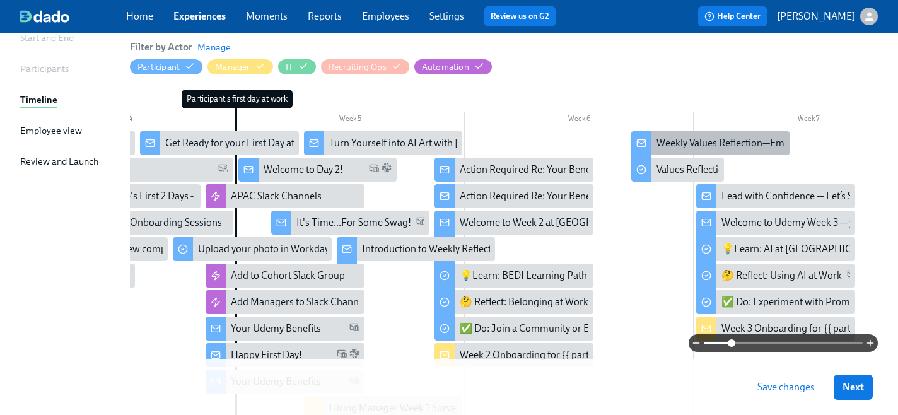
click at [645, 141] on icon at bounding box center [641, 142] width 8 height 3
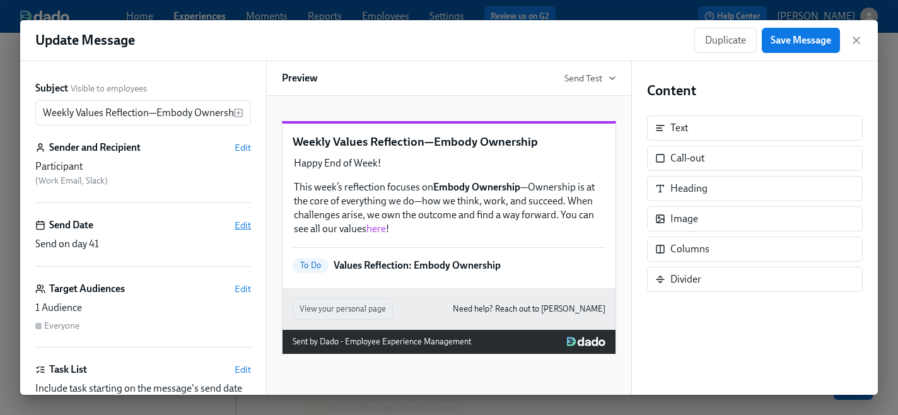
click at [240, 226] on span "Edit" at bounding box center [243, 225] width 16 height 13
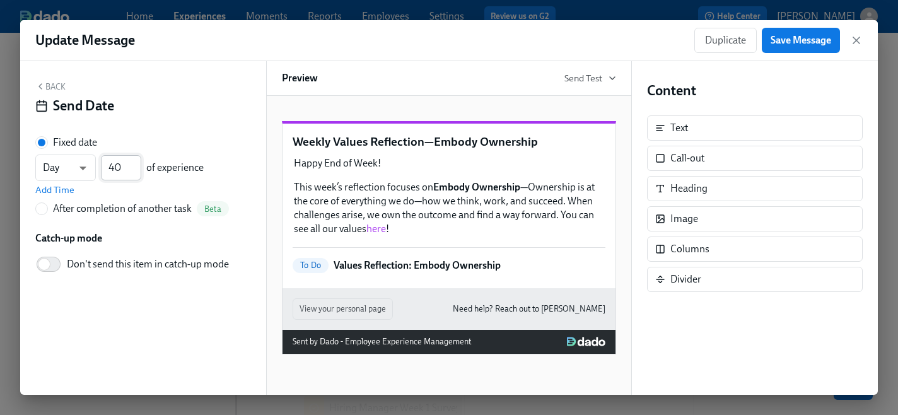
type input "40"
click at [136, 171] on input "40" at bounding box center [121, 167] width 40 height 25
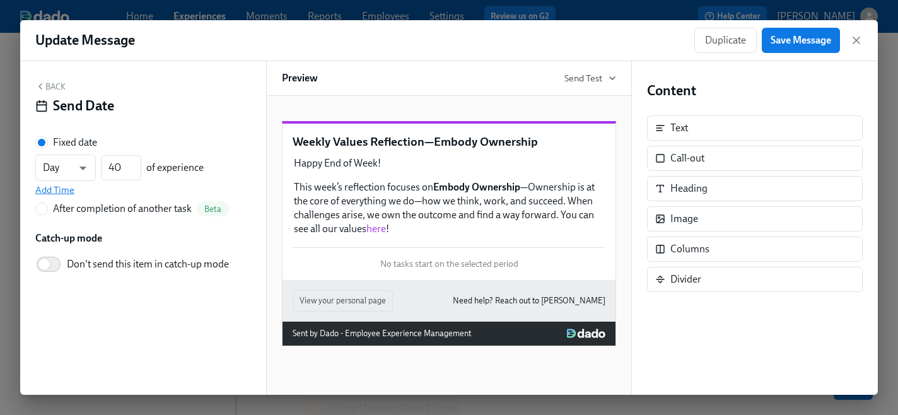
click at [63, 190] on span "Add Time" at bounding box center [54, 190] width 39 height 13
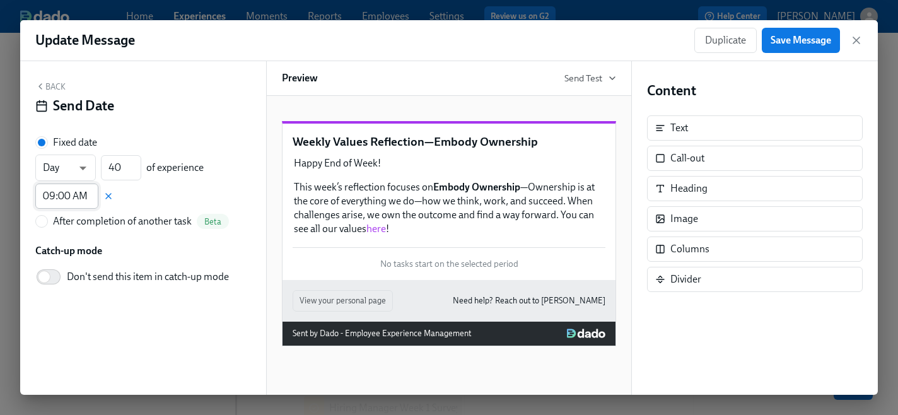
click at [79, 196] on input "09:00 AM" at bounding box center [66, 196] width 63 height 25
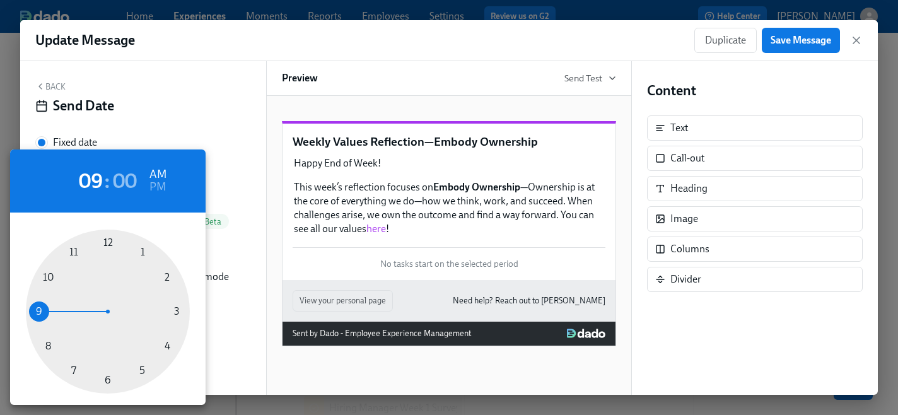
click at [141, 372] on div at bounding box center [108, 312] width 164 height 164
click at [158, 187] on h6 "PM" at bounding box center [157, 187] width 16 height 20
type input "05:00 PM"
click at [788, 40] on div at bounding box center [449, 207] width 898 height 415
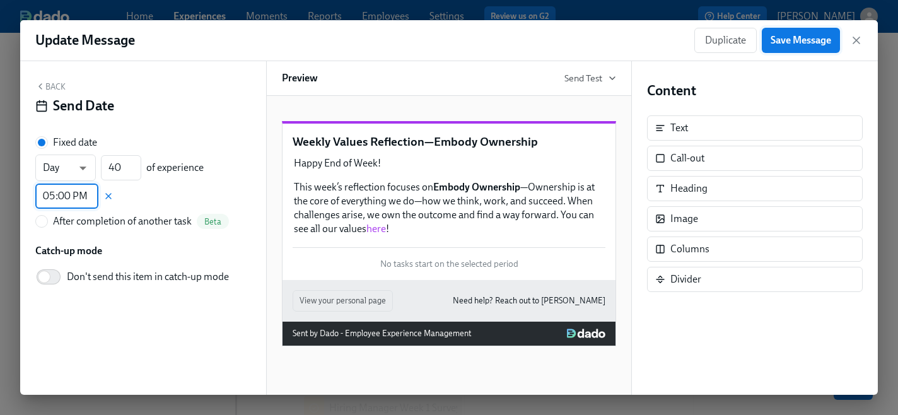
click at [783, 40] on span "Save Message" at bounding box center [801, 40] width 61 height 13
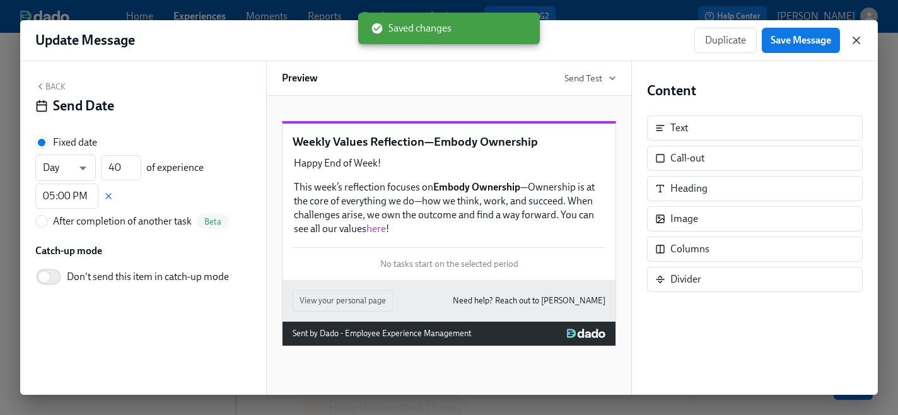
click at [855, 42] on icon "button" at bounding box center [856, 40] width 13 height 13
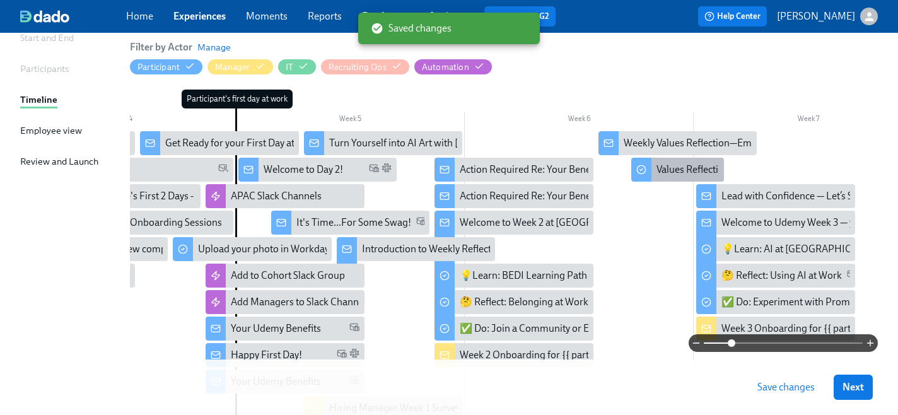
click at [645, 172] on circle at bounding box center [641, 170] width 8 height 8
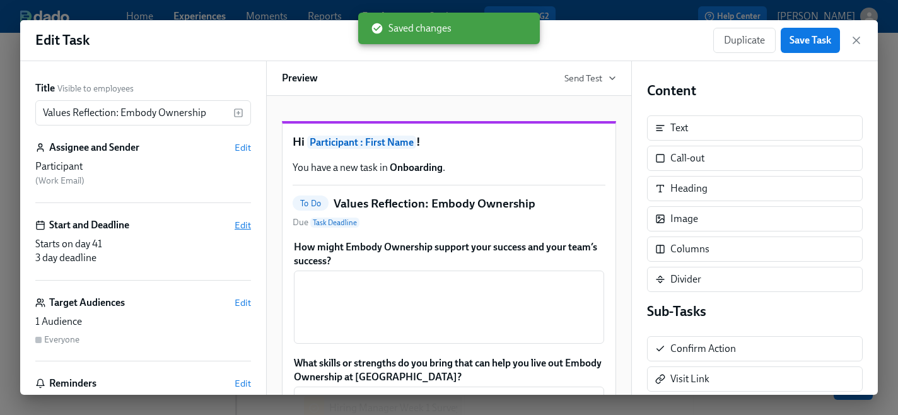
click at [243, 223] on span "Edit" at bounding box center [243, 225] width 16 height 13
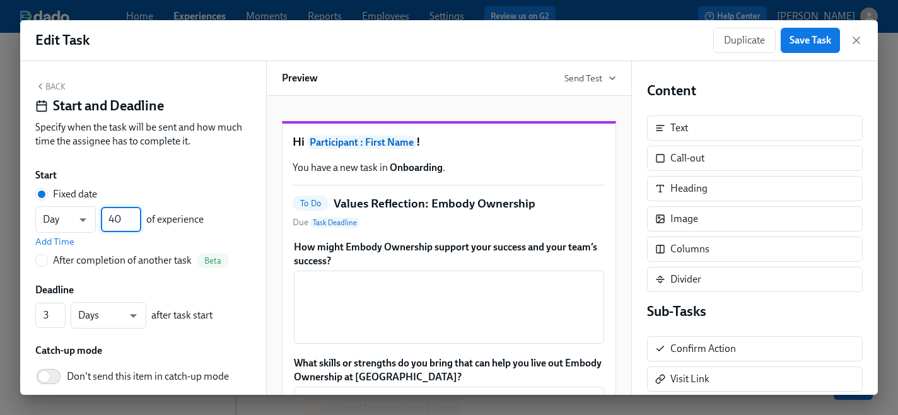
type input "40"
click at [137, 224] on input "40" at bounding box center [121, 219] width 40 height 25
click at [59, 241] on span "Add Time" at bounding box center [54, 241] width 39 height 13
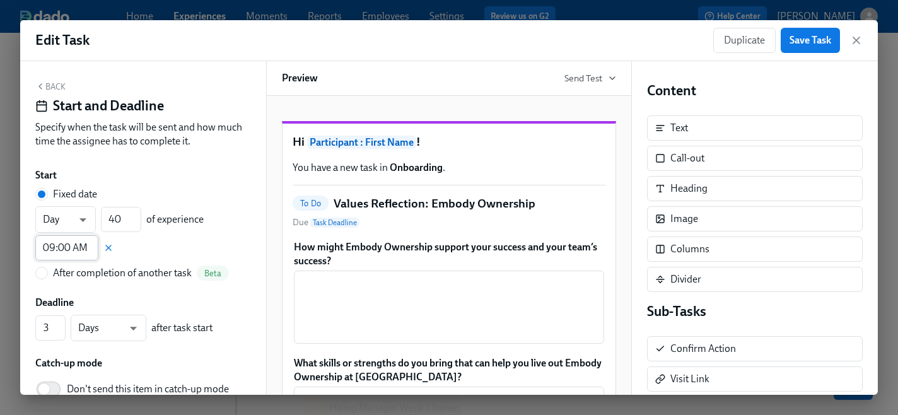
click at [73, 249] on input "09:00 AM" at bounding box center [66, 247] width 63 height 25
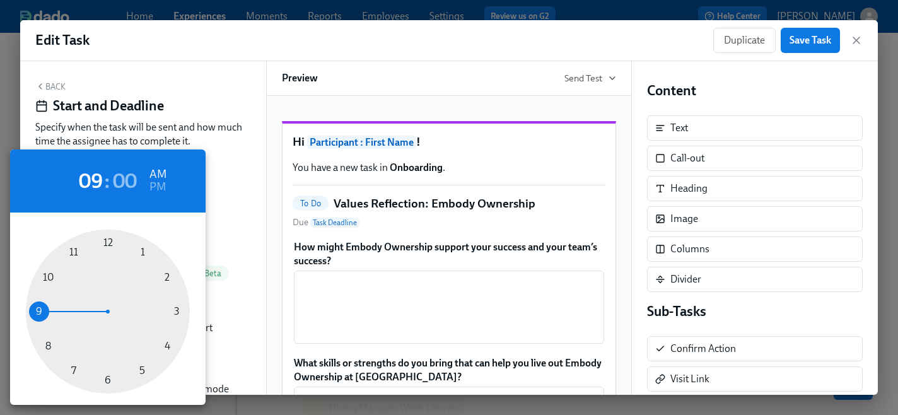
click at [143, 370] on div at bounding box center [108, 312] width 164 height 164
click at [158, 191] on h6 "PM" at bounding box center [157, 187] width 16 height 20
type input "05:00 PM"
click at [794, 42] on div at bounding box center [449, 207] width 898 height 415
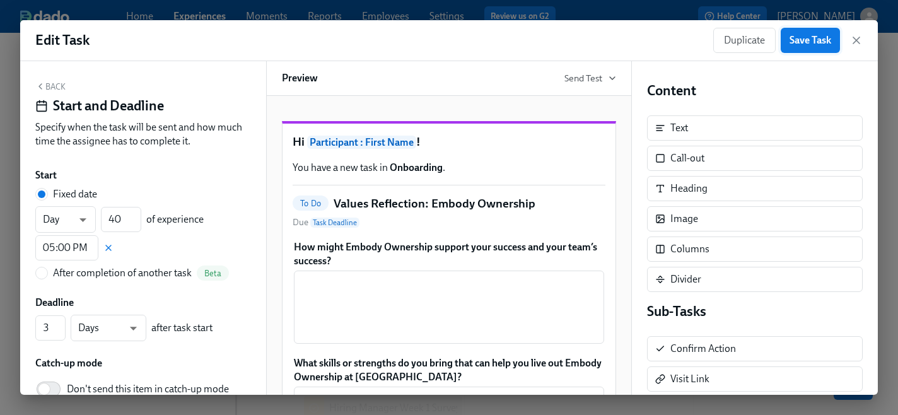
click at [806, 42] on span "Save Task" at bounding box center [811, 40] width 42 height 13
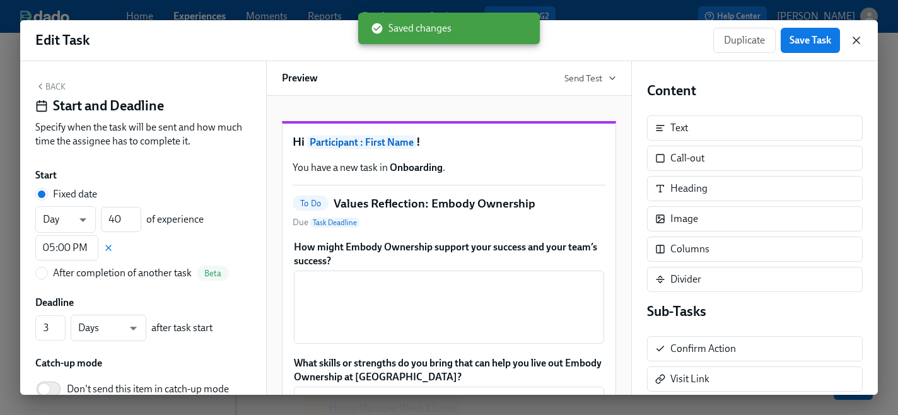
click at [858, 41] on icon "button" at bounding box center [856, 40] width 6 height 6
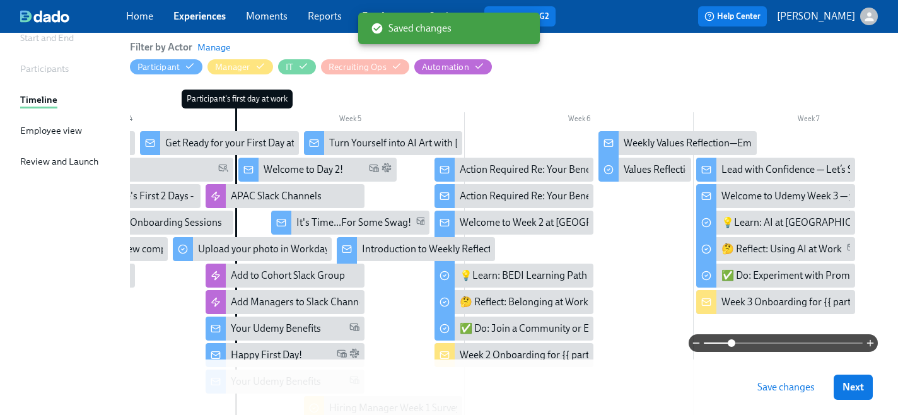
click at [767, 390] on span "Save changes" at bounding box center [785, 387] width 57 height 13
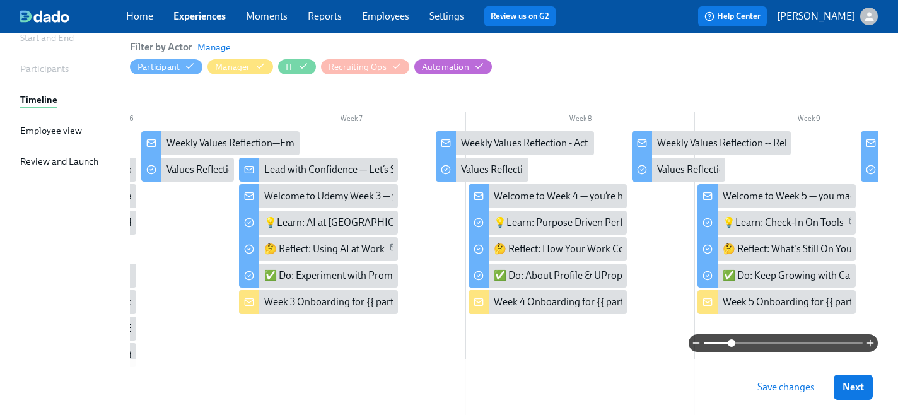
scroll to position [0, 1222]
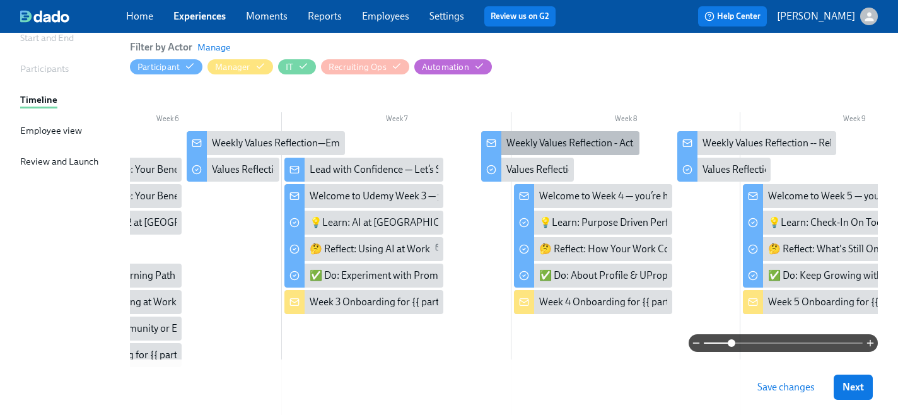
click at [491, 143] on icon at bounding box center [491, 143] width 10 height 10
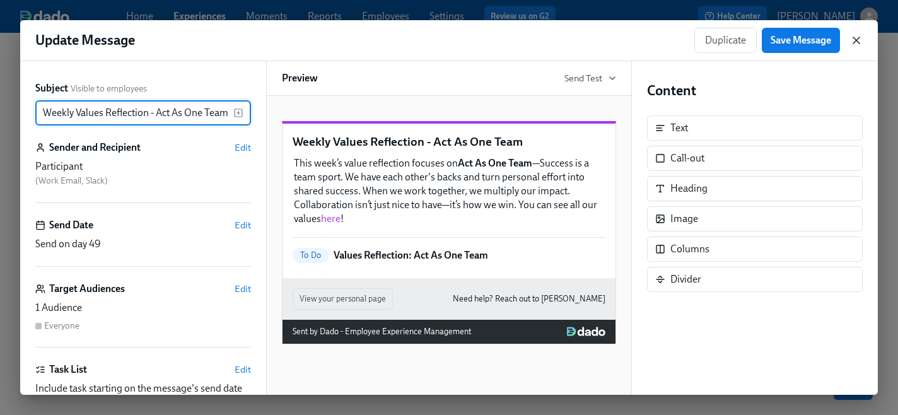
click at [860, 42] on icon "button" at bounding box center [856, 40] width 13 height 13
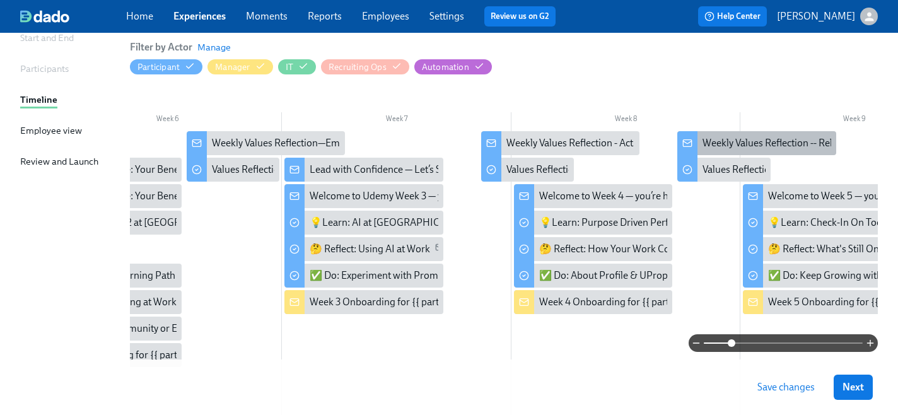
click at [686, 138] on icon at bounding box center [687, 143] width 10 height 10
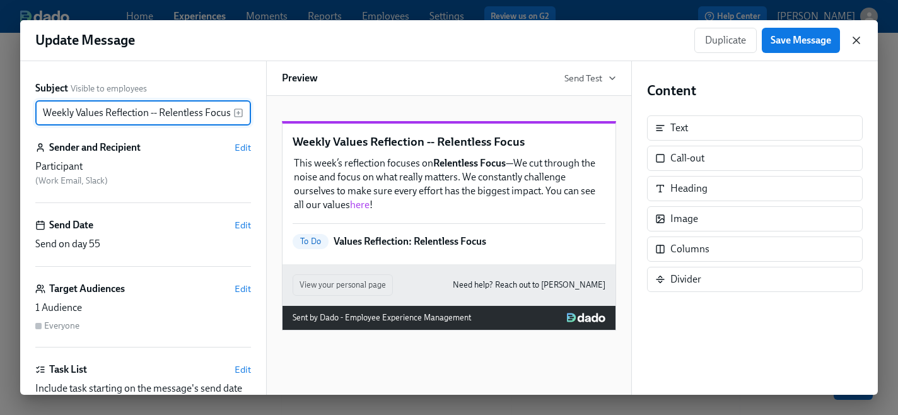
click at [856, 42] on icon "button" at bounding box center [856, 40] width 13 height 13
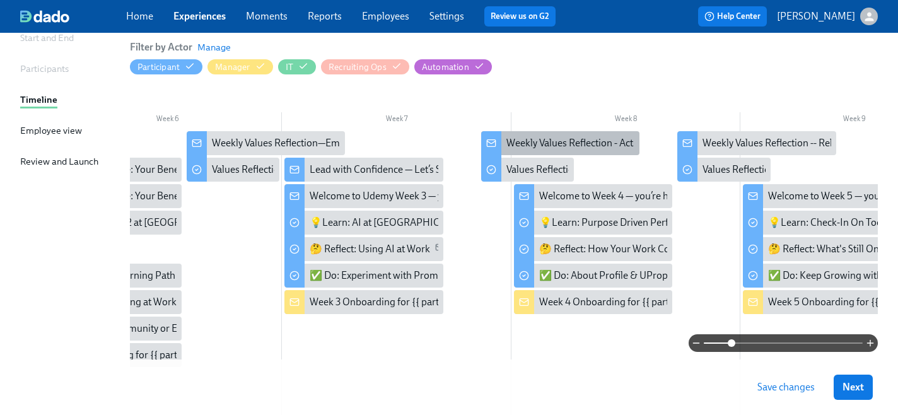
click at [491, 140] on rect at bounding box center [491, 143] width 8 height 7
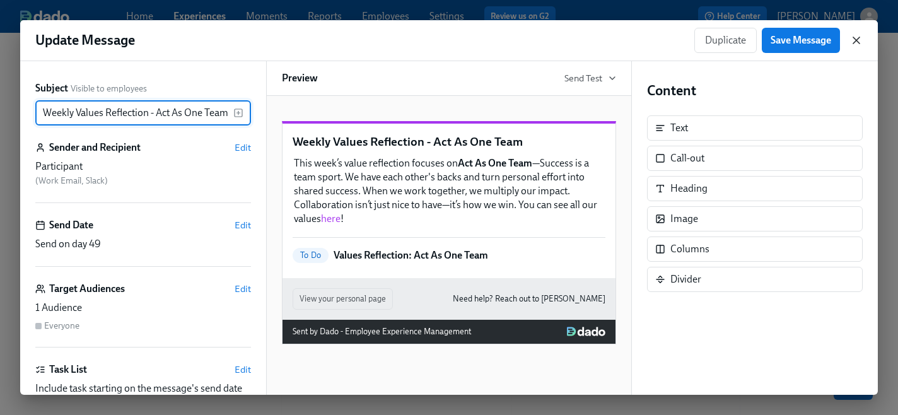
click at [860, 38] on icon "button" at bounding box center [856, 40] width 13 height 13
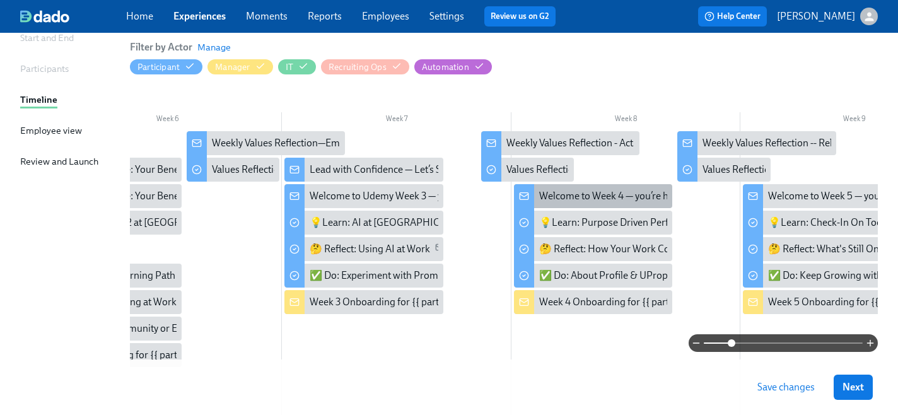
click at [524, 196] on icon at bounding box center [524, 195] width 8 height 3
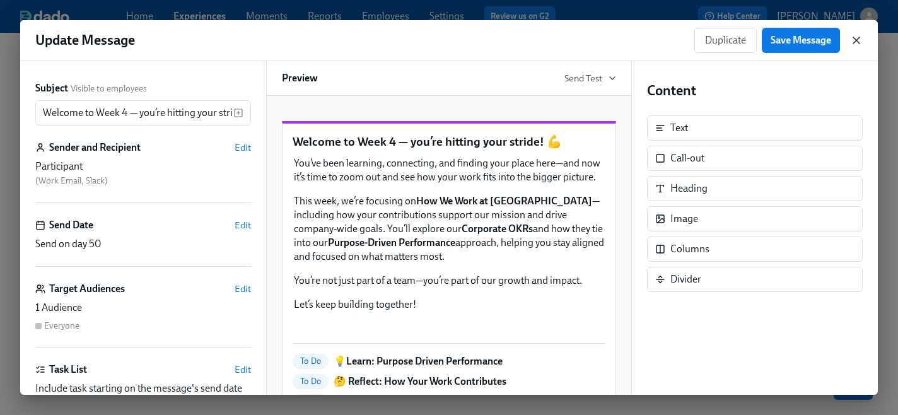
click at [854, 40] on icon "button" at bounding box center [856, 40] width 13 height 13
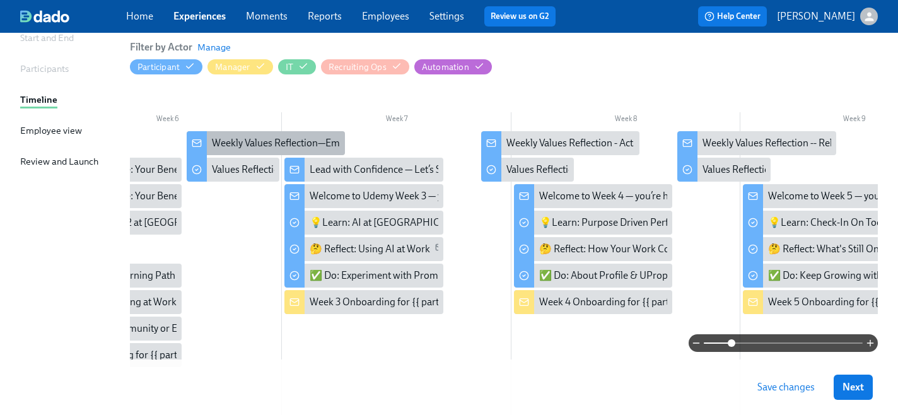
click at [194, 137] on div at bounding box center [197, 144] width 20 height 26
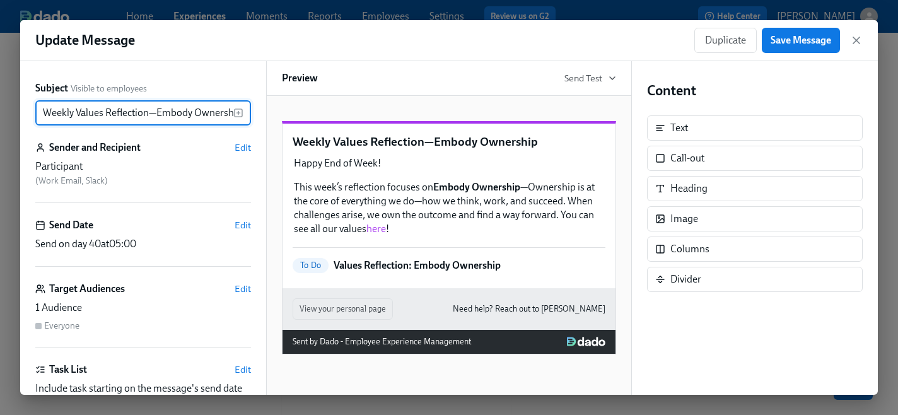
scroll to position [0, 8]
click at [857, 38] on icon "button" at bounding box center [856, 40] width 6 height 6
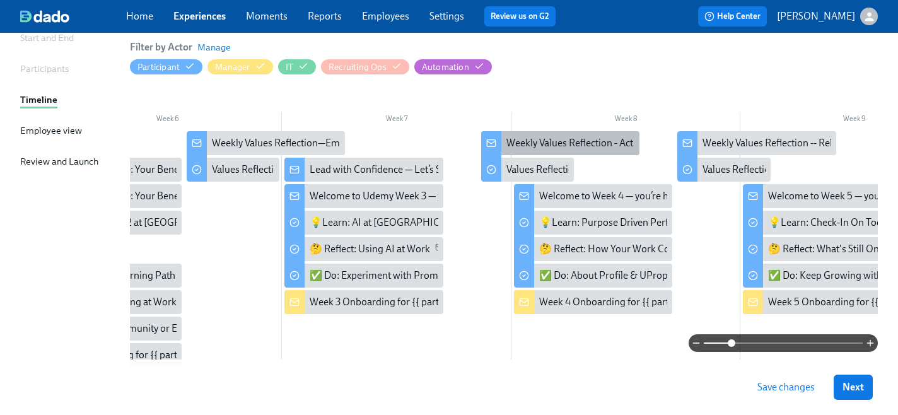
click at [498, 141] on div at bounding box center [491, 144] width 20 height 26
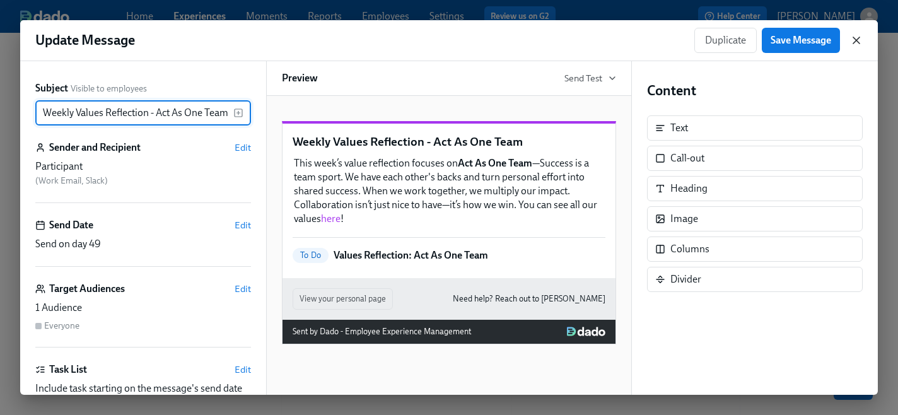
click at [860, 40] on icon "button" at bounding box center [856, 40] width 13 height 13
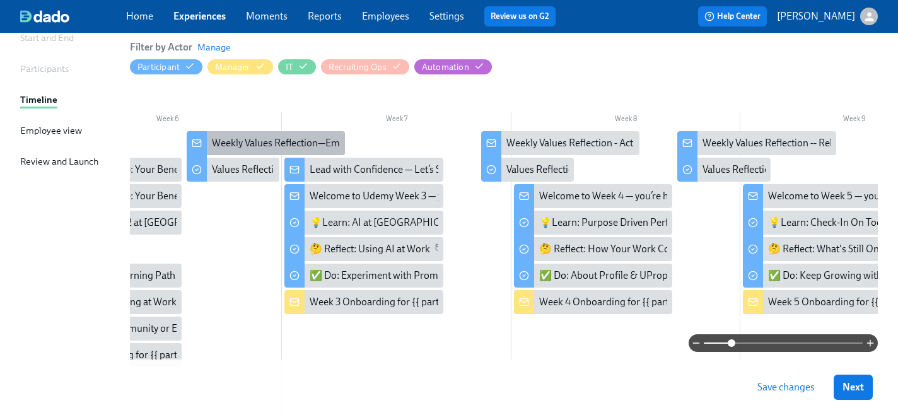
click at [194, 143] on icon at bounding box center [197, 143] width 10 height 10
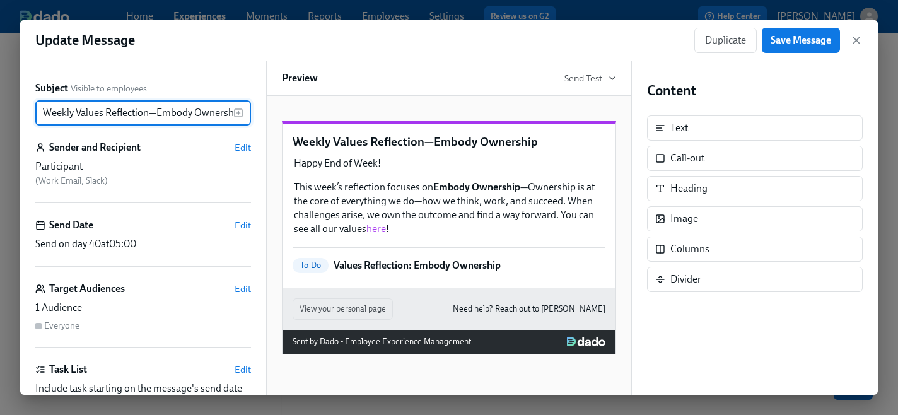
scroll to position [0, 8]
click at [857, 43] on icon "button" at bounding box center [856, 40] width 13 height 13
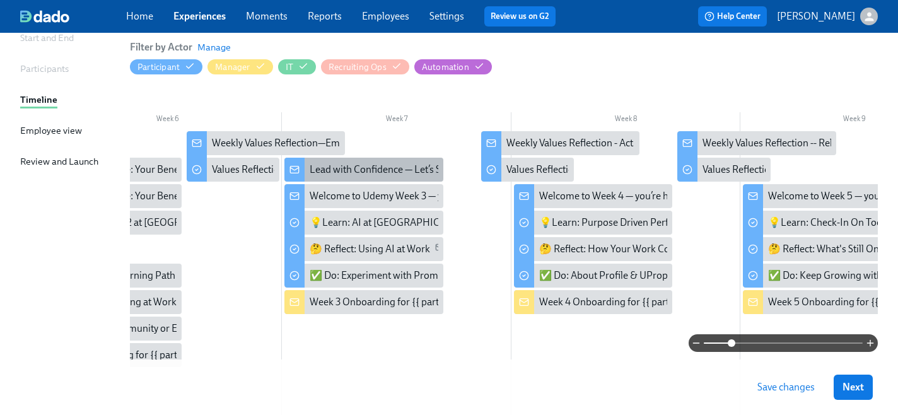
click at [291, 170] on icon at bounding box center [294, 170] width 10 height 10
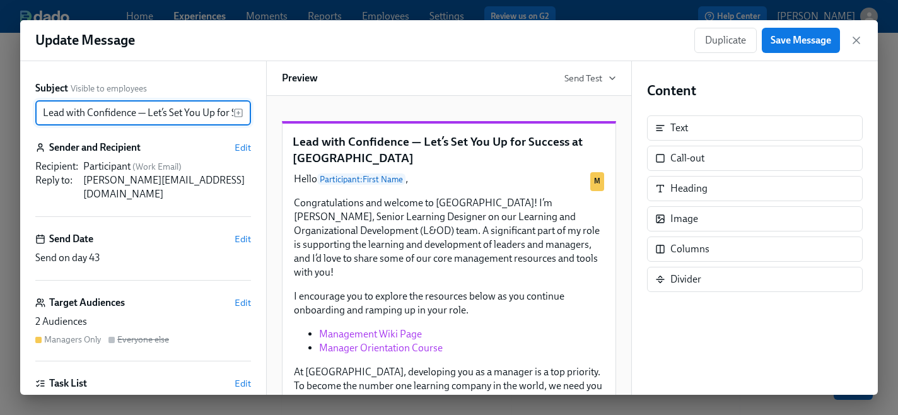
scroll to position [0, 74]
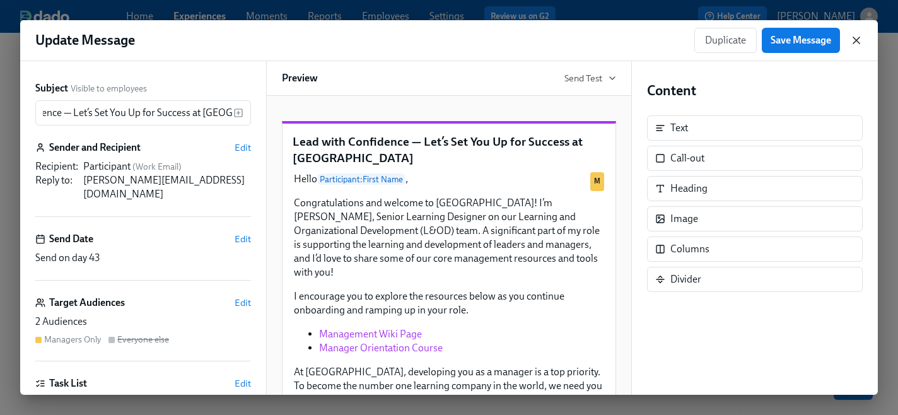
click at [854, 40] on icon "button" at bounding box center [856, 40] width 13 height 13
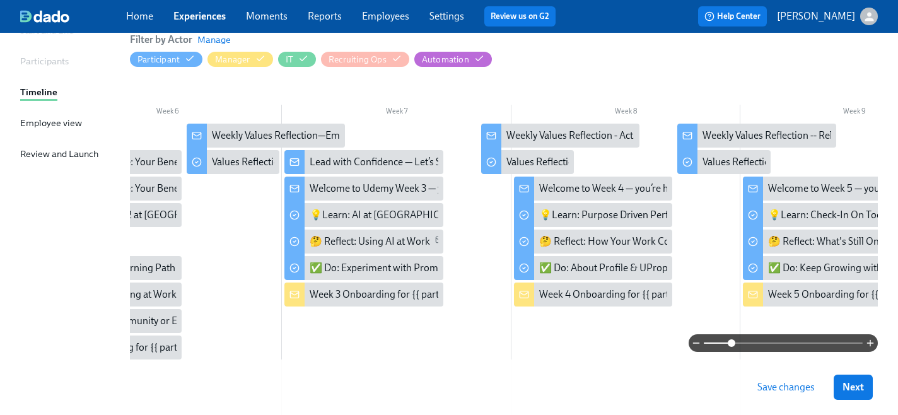
scroll to position [141, 0]
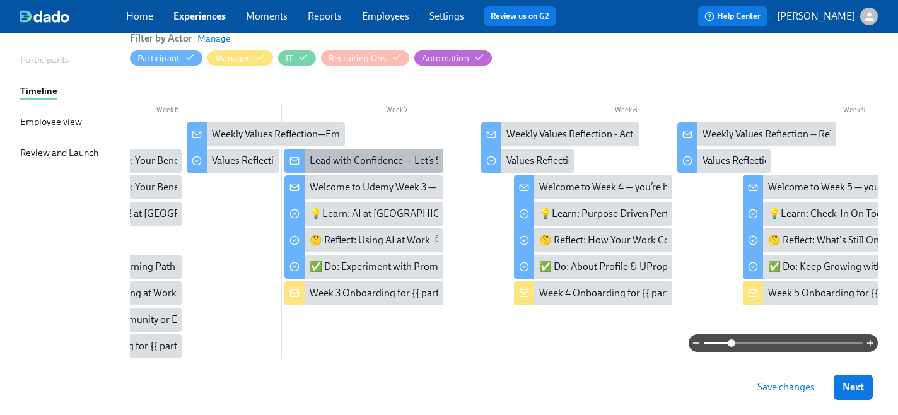
click at [291, 160] on rect at bounding box center [295, 161] width 8 height 7
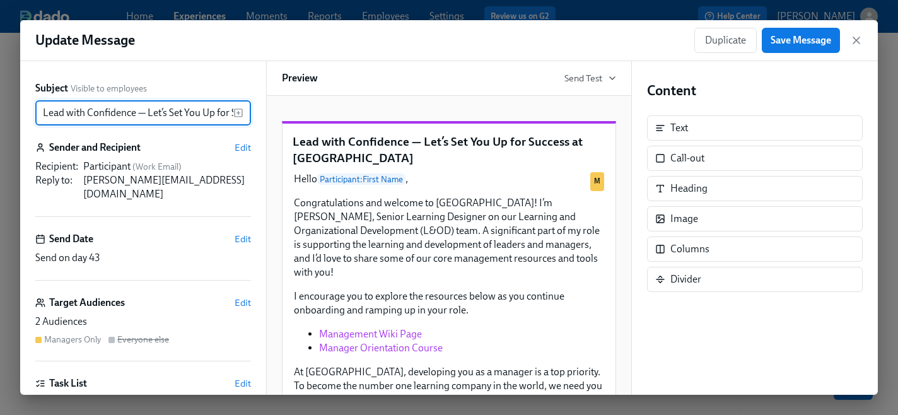
scroll to position [0, 74]
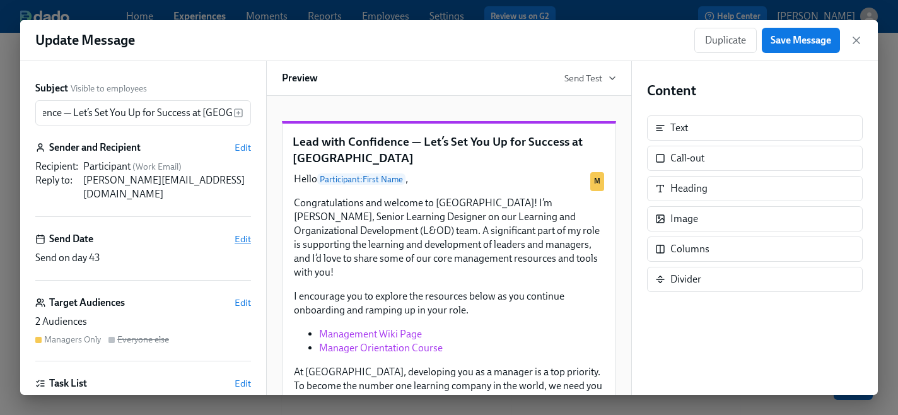
click at [245, 233] on span "Edit" at bounding box center [243, 239] width 16 height 13
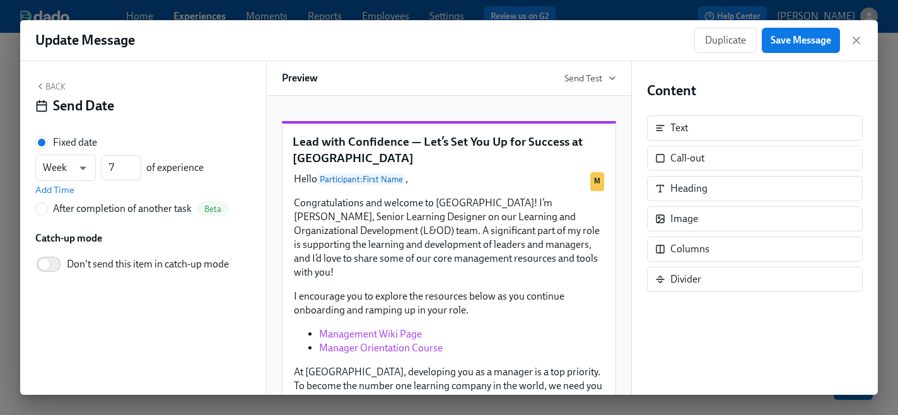
click at [864, 36] on div "Update Message Duplicate Save Message" at bounding box center [449, 40] width 858 height 41
click at [855, 44] on icon "button" at bounding box center [856, 40] width 13 height 13
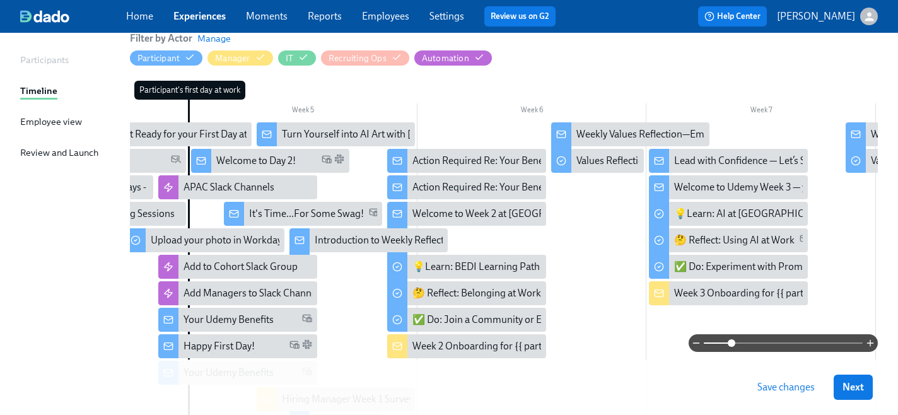
scroll to position [0, 846]
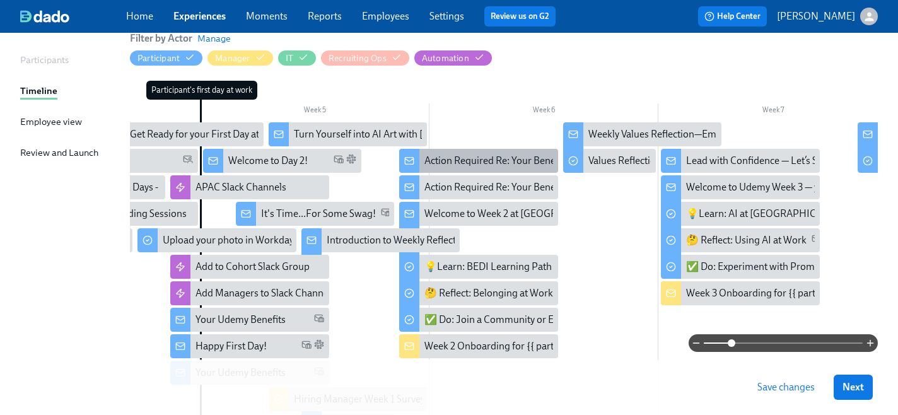
click at [414, 162] on rect at bounding box center [409, 161] width 8 height 7
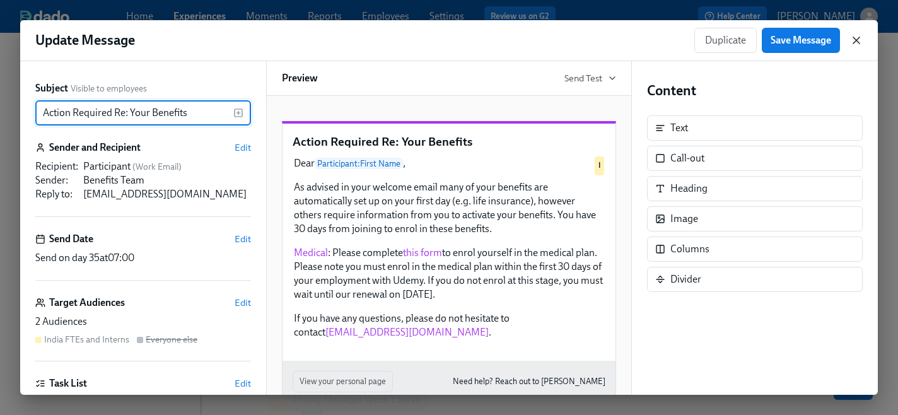
click at [856, 40] on icon "button" at bounding box center [856, 40] width 6 height 6
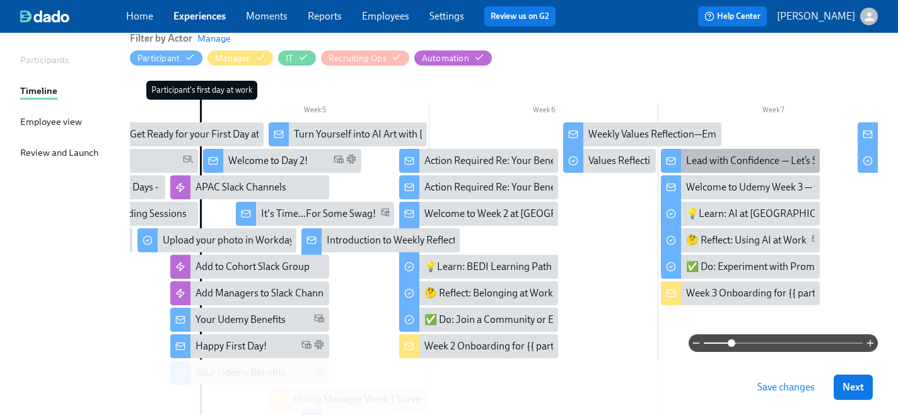
click at [670, 160] on icon at bounding box center [671, 160] width 8 height 3
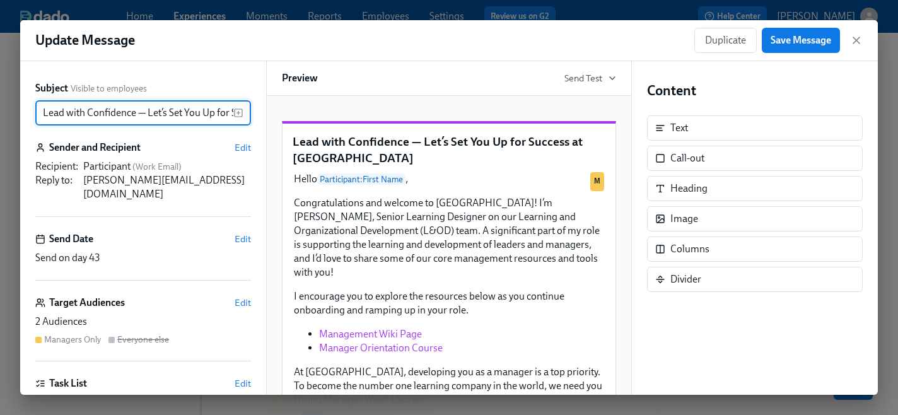
scroll to position [0, 74]
click at [855, 40] on icon "button" at bounding box center [856, 40] width 6 height 6
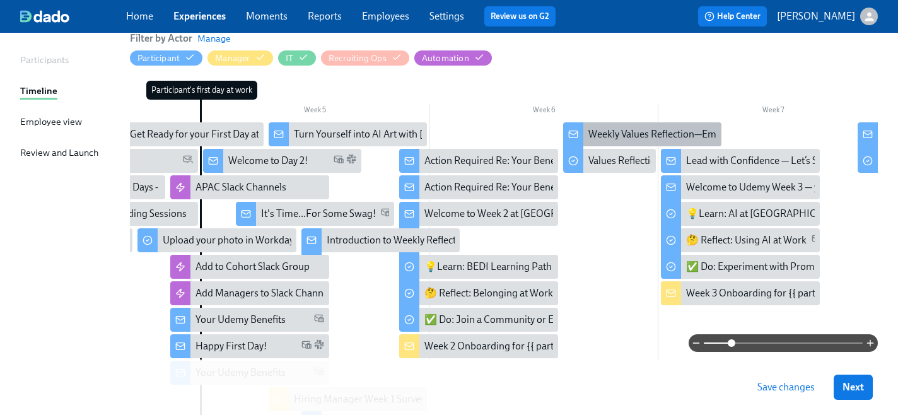
click at [569, 135] on icon at bounding box center [573, 134] width 10 height 10
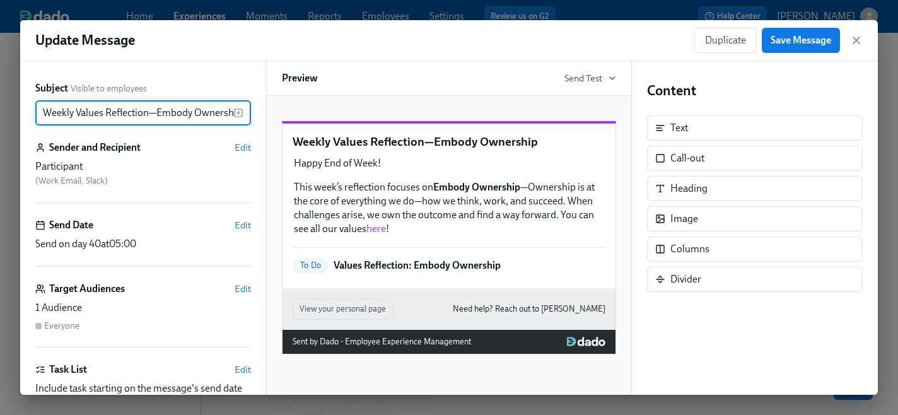
scroll to position [0, 8]
click at [856, 40] on icon "button" at bounding box center [856, 40] width 6 height 6
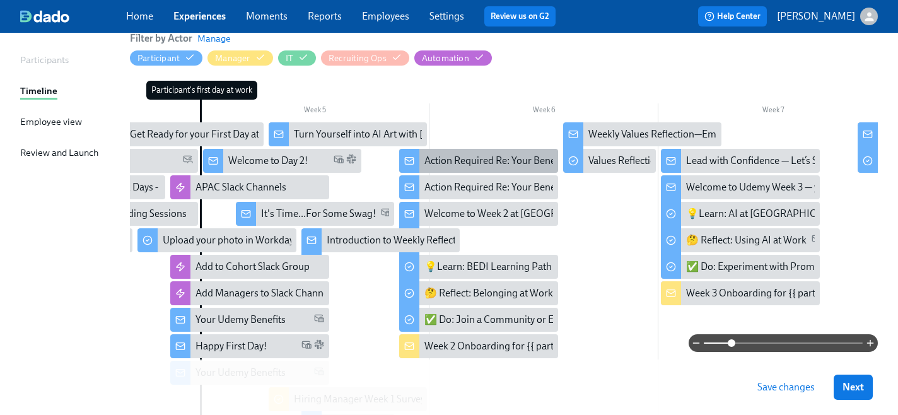
click at [435, 160] on div "Action Required Re: Your Benefits" at bounding box center [496, 161] width 144 height 14
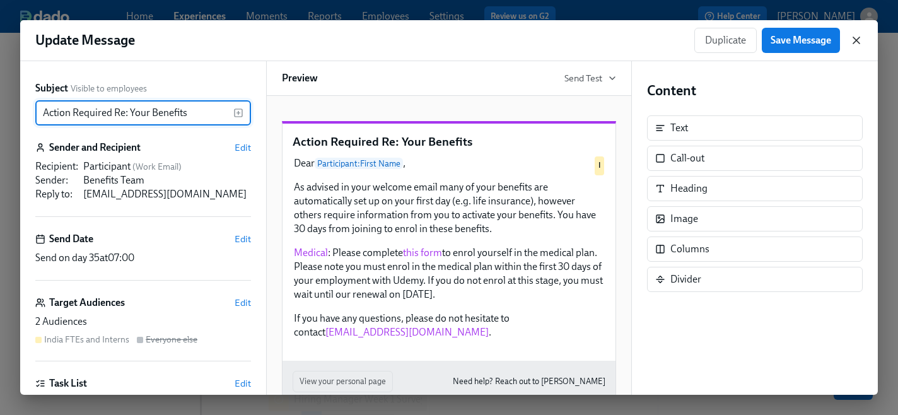
click at [858, 41] on icon "button" at bounding box center [856, 40] width 6 height 6
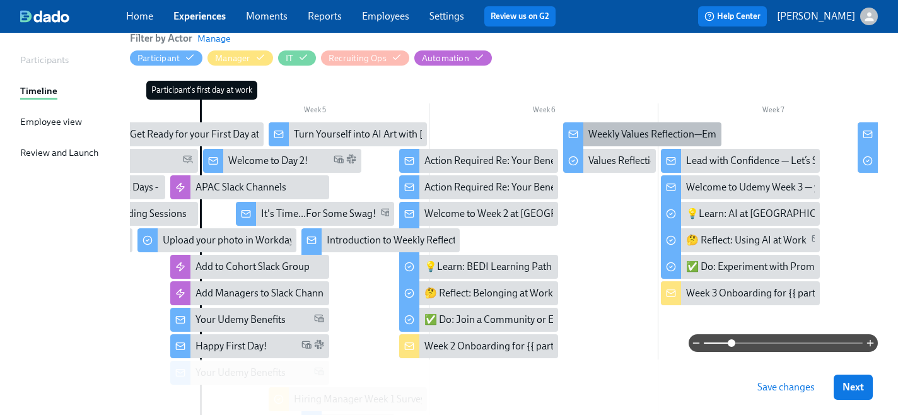
click at [601, 134] on div "Weekly Values Reflection—Embody Ownership" at bounding box center [687, 134] width 199 height 14
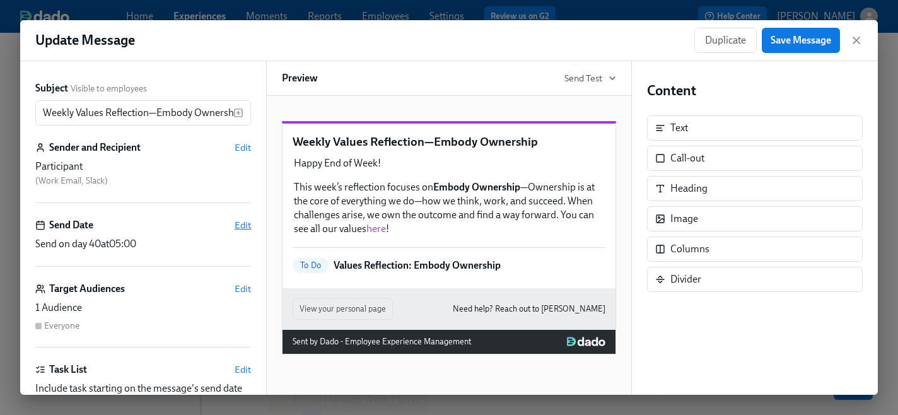
click at [243, 226] on span "Edit" at bounding box center [243, 225] width 16 height 13
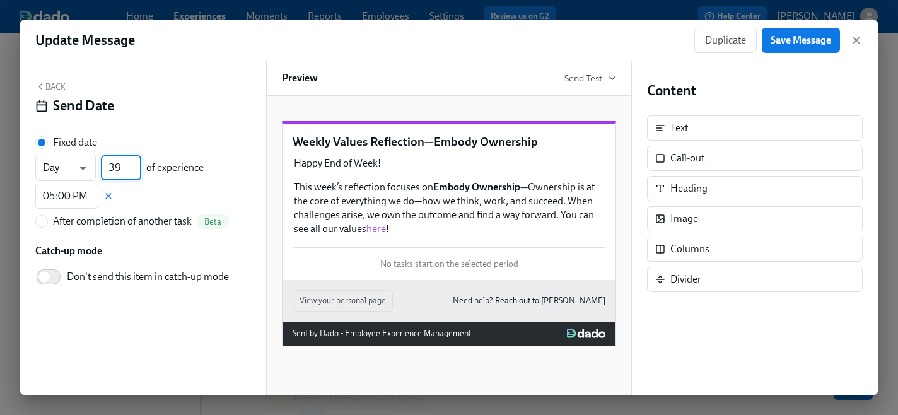
type input "39"
click at [137, 172] on input "39" at bounding box center [121, 167] width 40 height 25
click at [802, 44] on span "Save Message" at bounding box center [801, 40] width 61 height 13
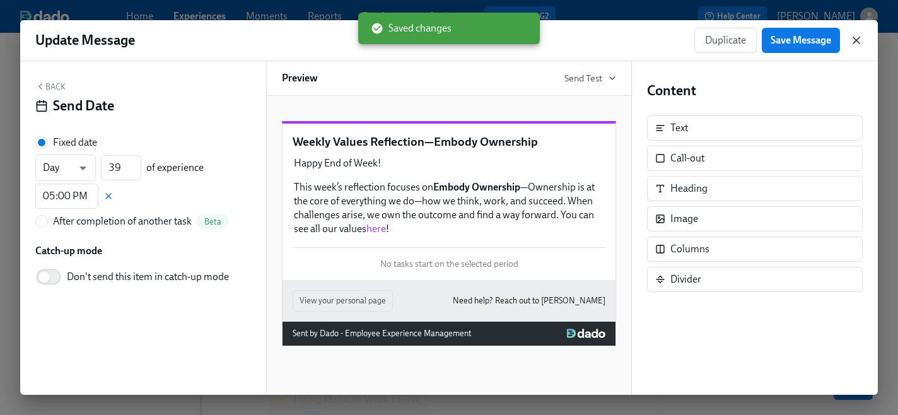
click at [855, 40] on icon "button" at bounding box center [856, 40] width 6 height 6
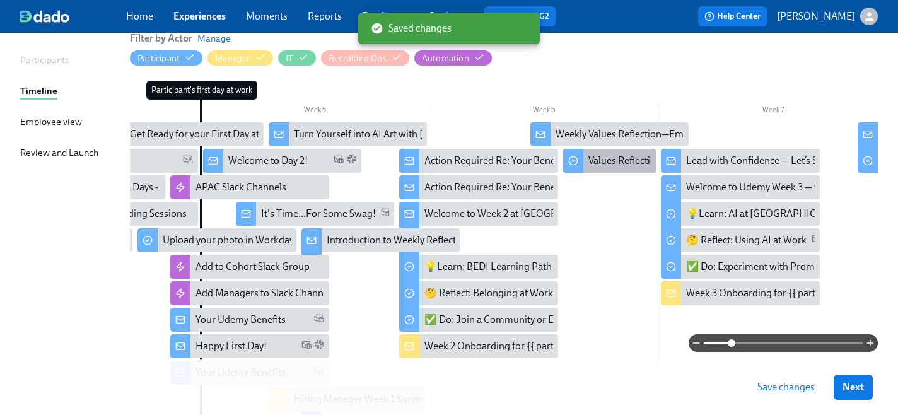
click at [602, 163] on div "Values Reflection: Embody Ownership" at bounding box center [669, 161] width 163 height 14
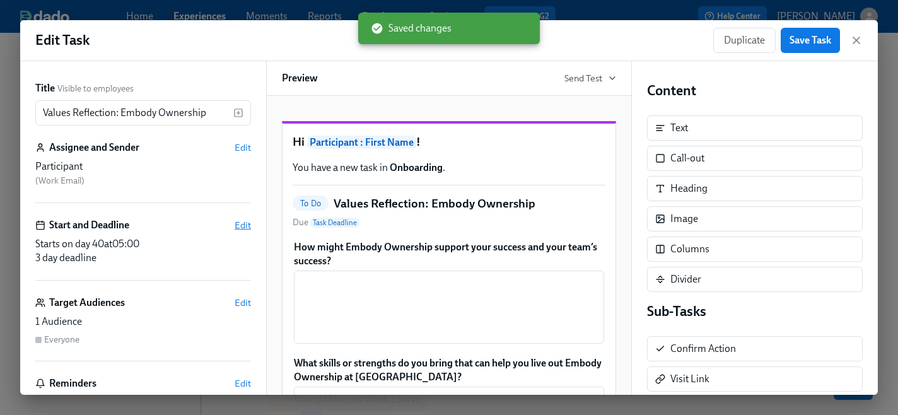
click at [242, 223] on span "Edit" at bounding box center [243, 225] width 16 height 13
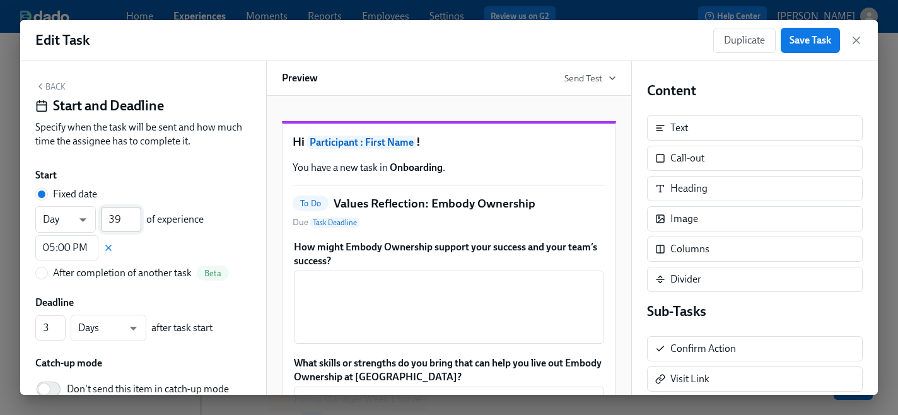
type input "39"
click at [134, 225] on input "39" at bounding box center [121, 219] width 40 height 25
click at [796, 43] on span "Save Task" at bounding box center [811, 40] width 42 height 13
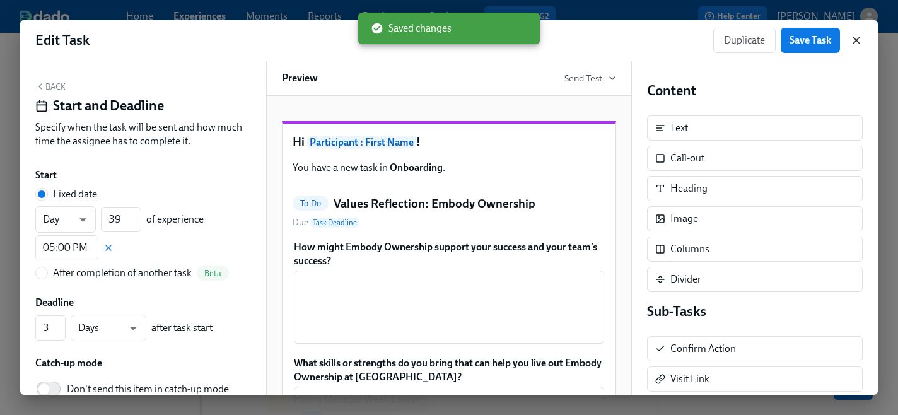
click at [858, 41] on icon "button" at bounding box center [856, 40] width 13 height 13
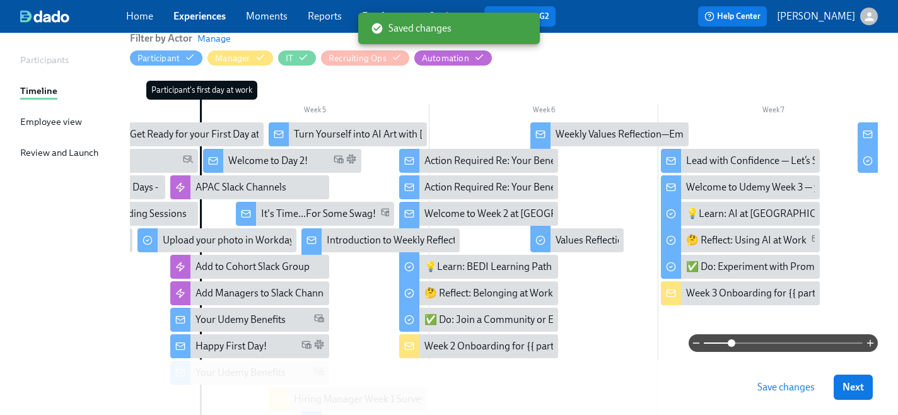
click at [776, 384] on span "Save changes" at bounding box center [785, 387] width 57 height 13
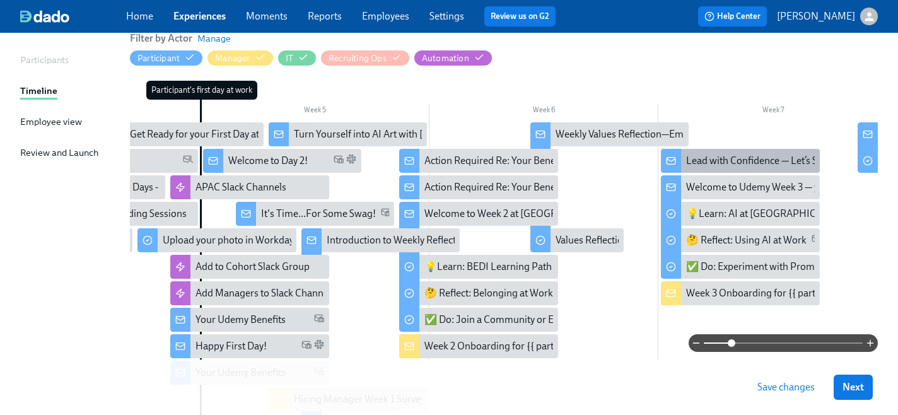
click at [673, 163] on icon at bounding box center [671, 161] width 10 height 10
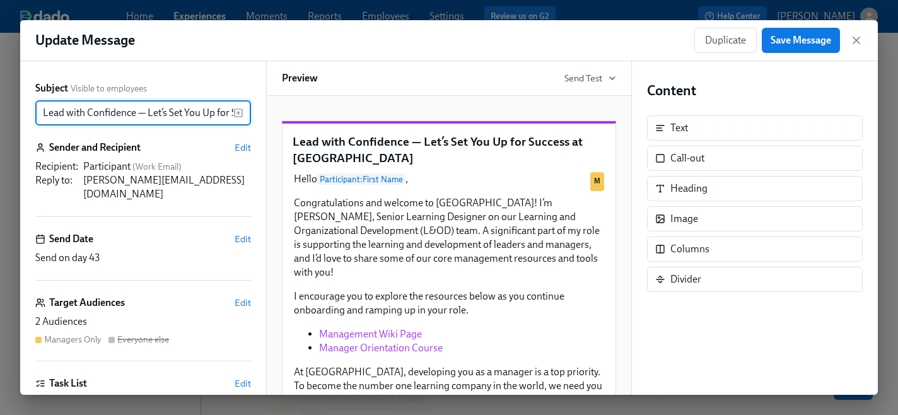
scroll to position [0, 74]
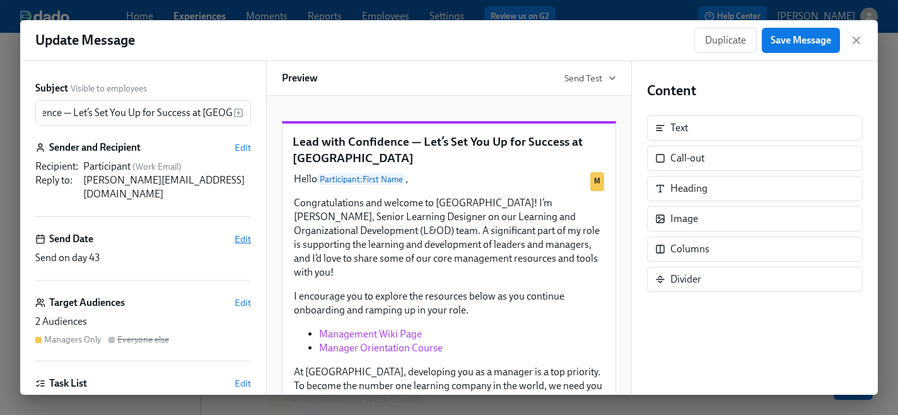
click at [243, 233] on span "Edit" at bounding box center [243, 239] width 16 height 13
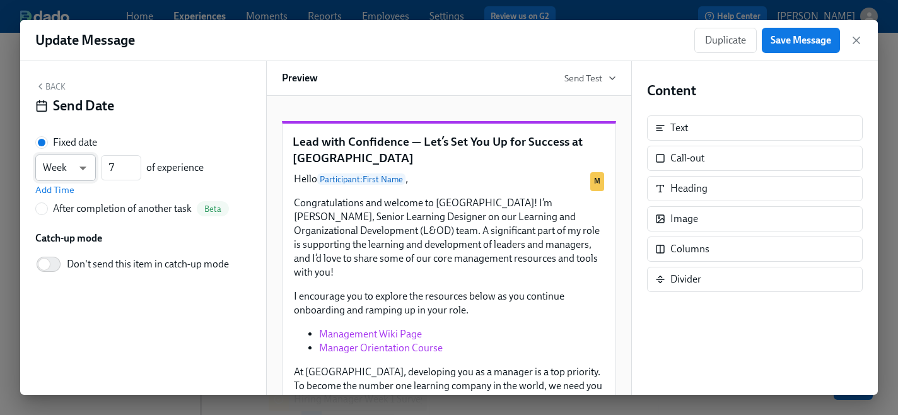
click at [83, 165] on body "Home Experiences Moments Reports Employees Settings Review us on G2 Help Center…" at bounding box center [449, 222] width 898 height 726
click at [69, 144] on li "Day" at bounding box center [65, 146] width 61 height 21
type input "d"
click at [115, 166] on input "7" at bounding box center [121, 167] width 40 height 25
type input "42"
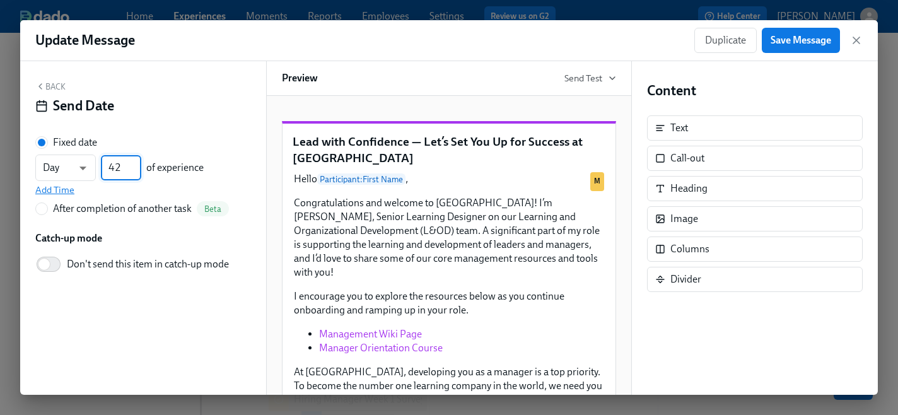
click at [59, 190] on span "Add Time" at bounding box center [54, 190] width 39 height 13
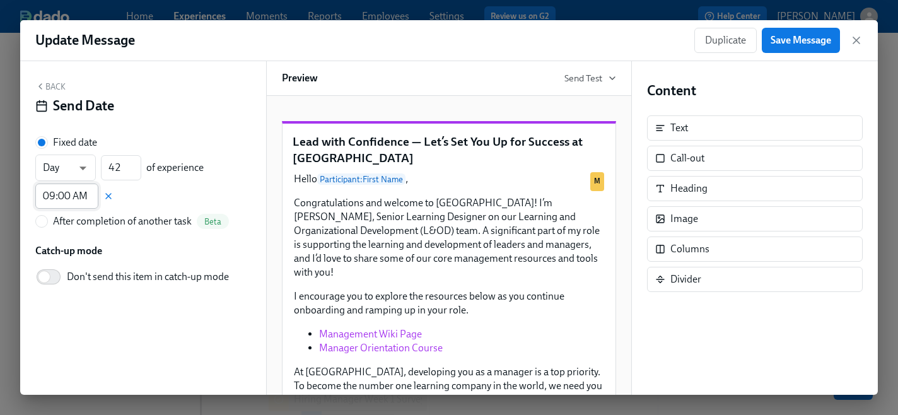
click at [62, 201] on input "09:00 AM" at bounding box center [66, 196] width 63 height 25
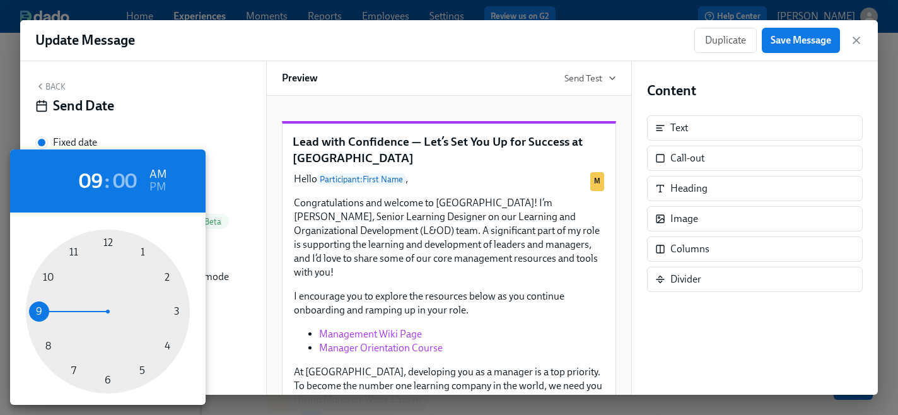
click at [141, 370] on div at bounding box center [108, 312] width 164 height 164
click at [159, 185] on h6 "PM" at bounding box center [157, 187] width 16 height 20
type input "05:00 PM"
click at [784, 43] on div at bounding box center [449, 207] width 898 height 415
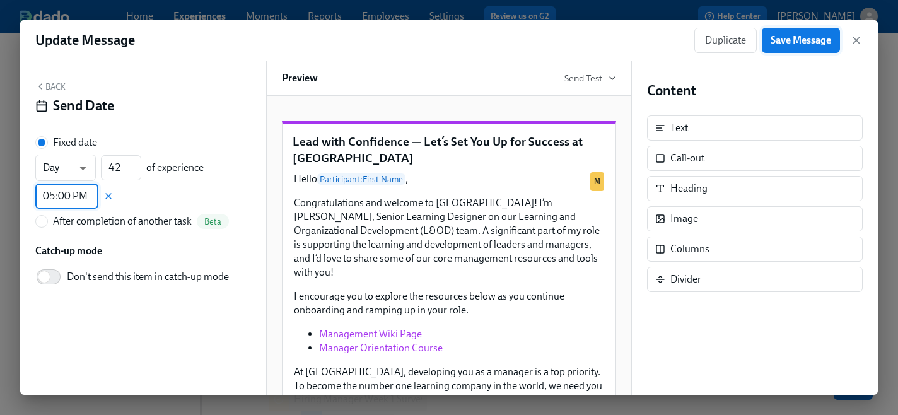
click at [779, 43] on span "Save Message" at bounding box center [801, 40] width 61 height 13
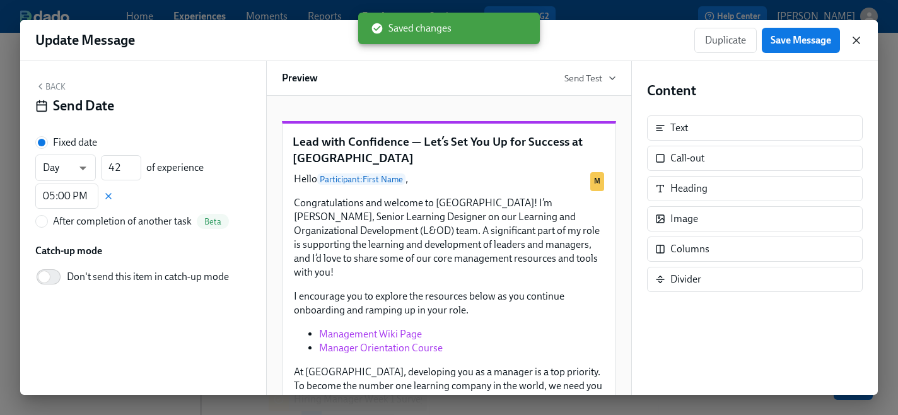
click at [856, 40] on icon "button" at bounding box center [856, 40] width 6 height 6
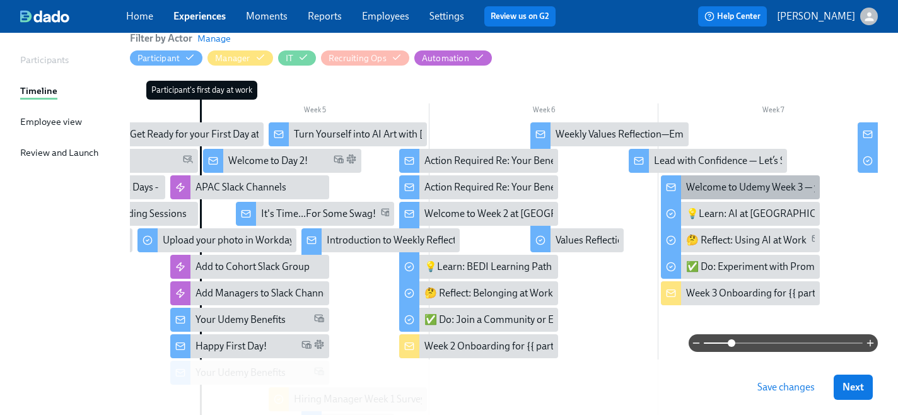
click at [674, 189] on icon at bounding box center [671, 187] width 10 height 10
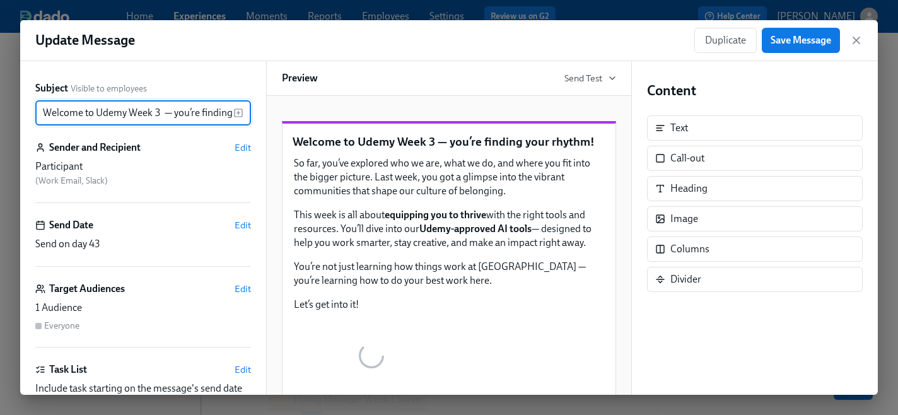
scroll to position [0, 56]
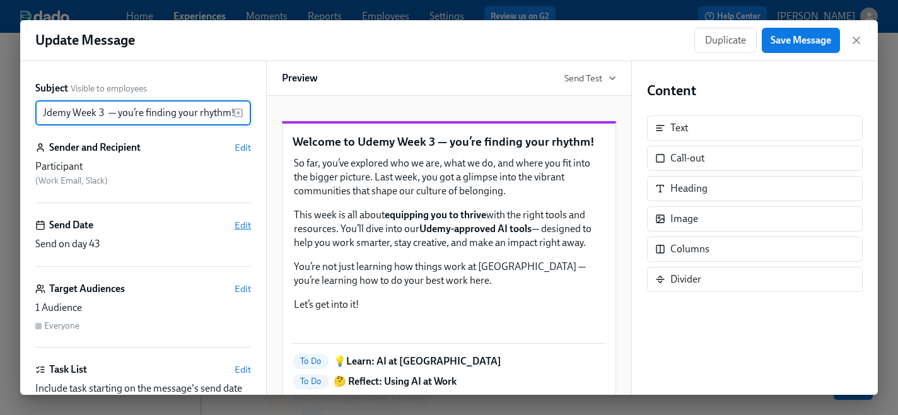
click at [243, 225] on span "Edit" at bounding box center [243, 225] width 16 height 13
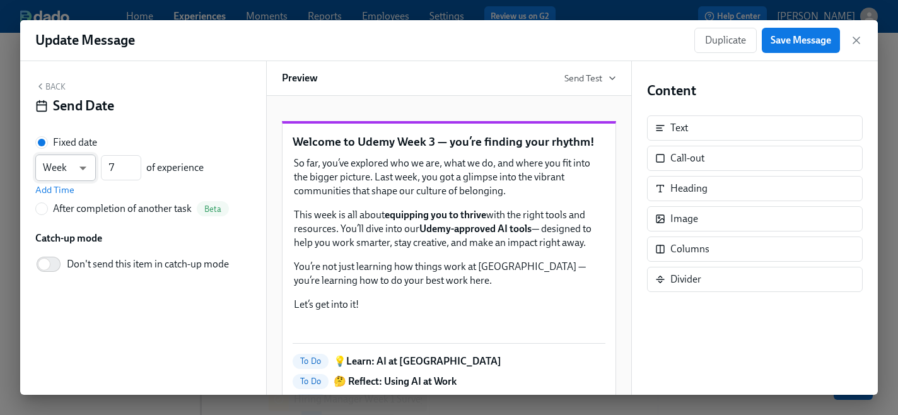
click at [75, 161] on body "Home Experiences Moments Reports Employees Settings Review us on G2 Help Center…" at bounding box center [449, 222] width 898 height 726
click at [66, 146] on li "Day" at bounding box center [65, 146] width 61 height 21
type input "d"
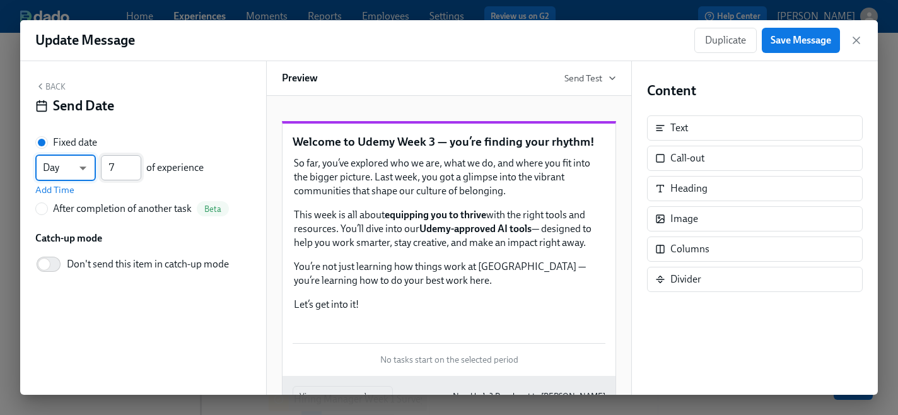
click at [120, 166] on input "7" at bounding box center [121, 167] width 40 height 25
type input "42"
click at [64, 192] on span "Add Time" at bounding box center [54, 190] width 39 height 13
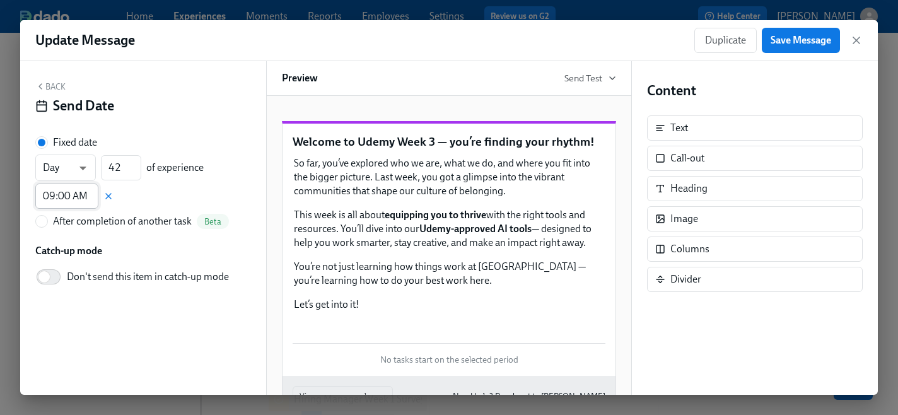
click at [56, 200] on input "09:00 AM" at bounding box center [66, 196] width 63 height 25
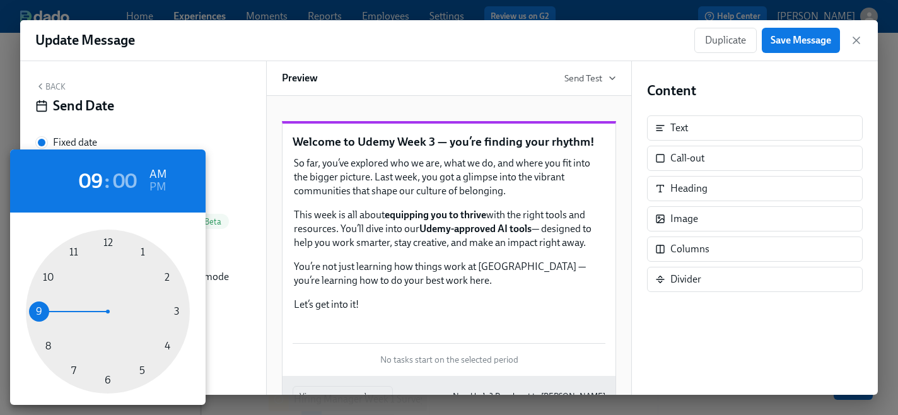
click at [141, 371] on div at bounding box center [108, 312] width 164 height 164
click at [156, 187] on h6 "PM" at bounding box center [157, 187] width 16 height 20
type input "05:00 PM"
click at [792, 43] on div at bounding box center [449, 207] width 898 height 415
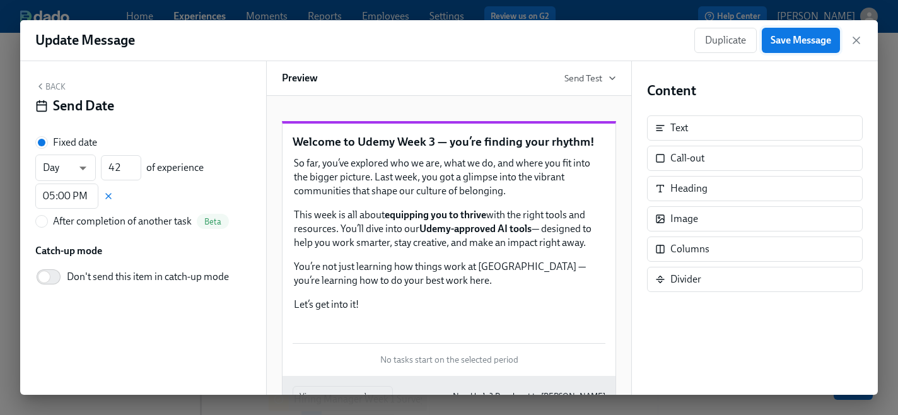
click at [804, 40] on span "Save Message" at bounding box center [801, 40] width 61 height 13
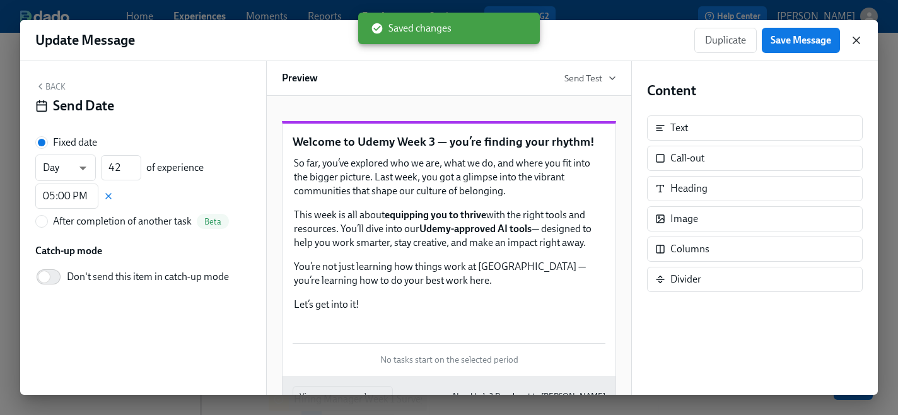
click at [854, 42] on icon "button" at bounding box center [856, 40] width 6 height 6
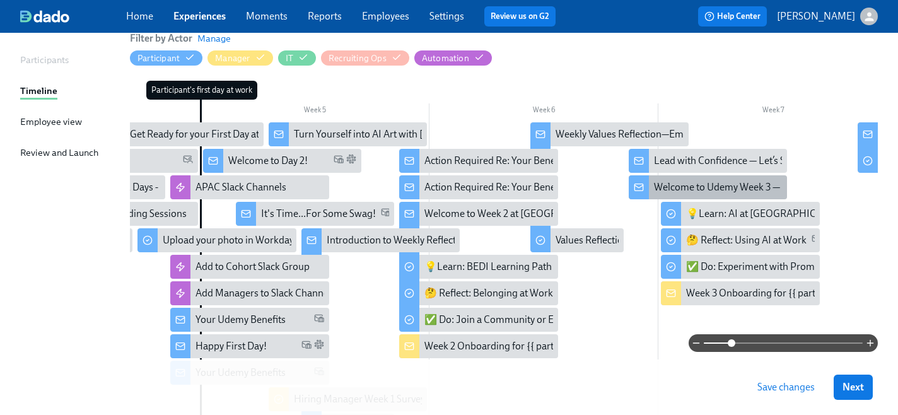
click at [640, 187] on icon at bounding box center [638, 186] width 8 height 3
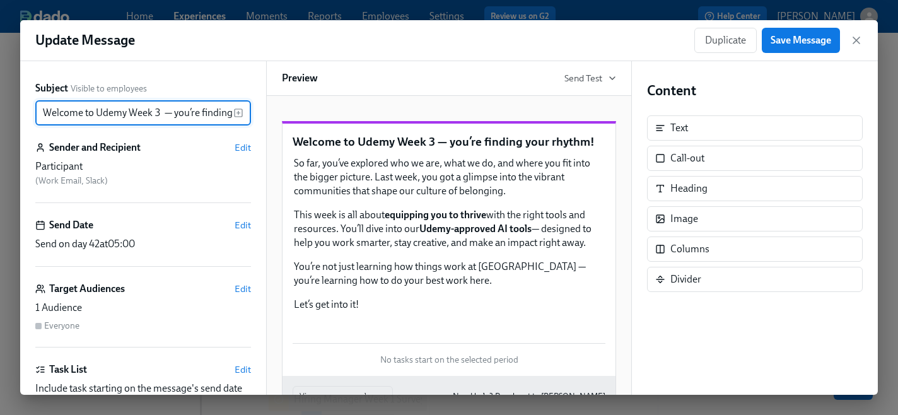
scroll to position [0, 56]
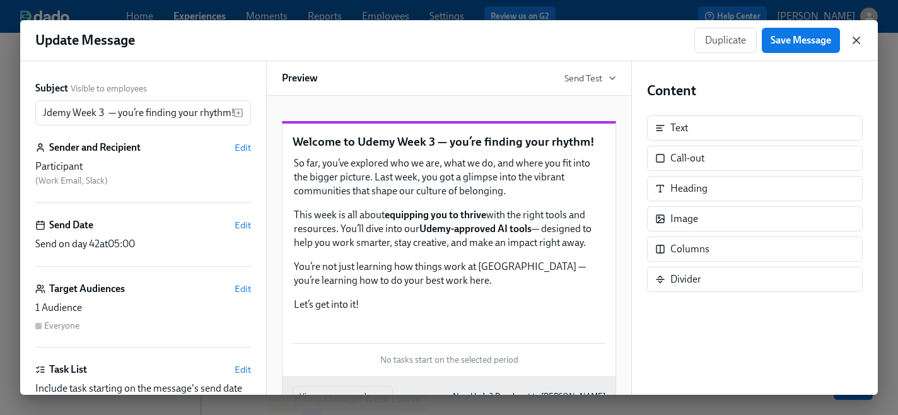
click at [856, 42] on icon "button" at bounding box center [856, 40] width 13 height 13
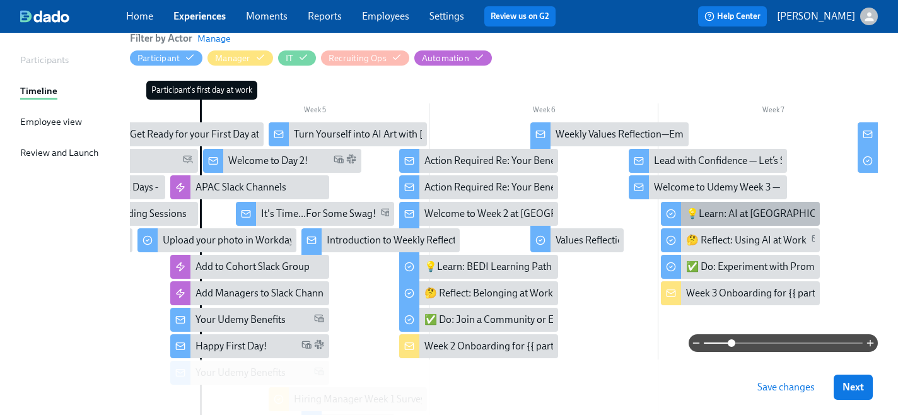
click at [670, 214] on icon at bounding box center [671, 214] width 10 height 10
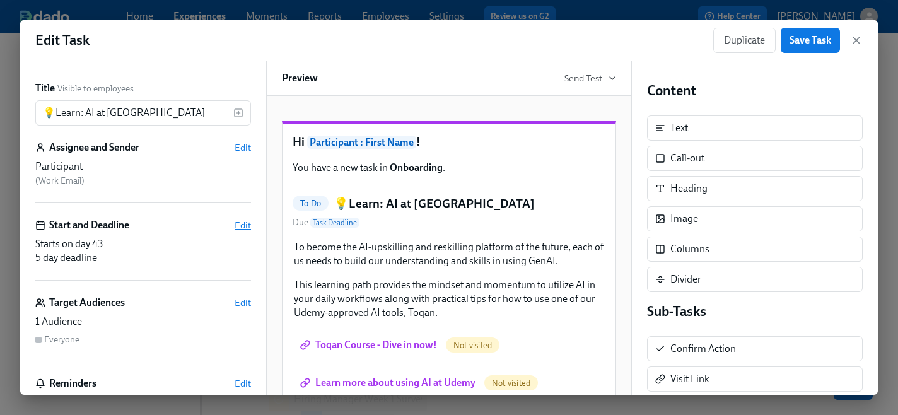
click at [241, 226] on span "Edit" at bounding box center [243, 225] width 16 height 13
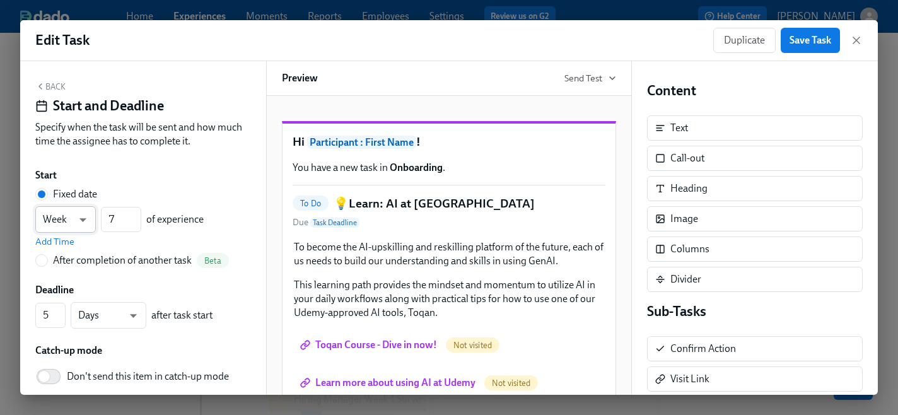
click at [80, 214] on body "Home Experiences Moments Reports Employees Settings Review us on G2 Help Center…" at bounding box center [449, 222] width 898 height 726
click at [61, 196] on li "Day" at bounding box center [65, 198] width 61 height 21
type input "d"
click at [116, 218] on input "7" at bounding box center [121, 219] width 40 height 25
click at [114, 221] on input "042" at bounding box center [121, 219] width 40 height 25
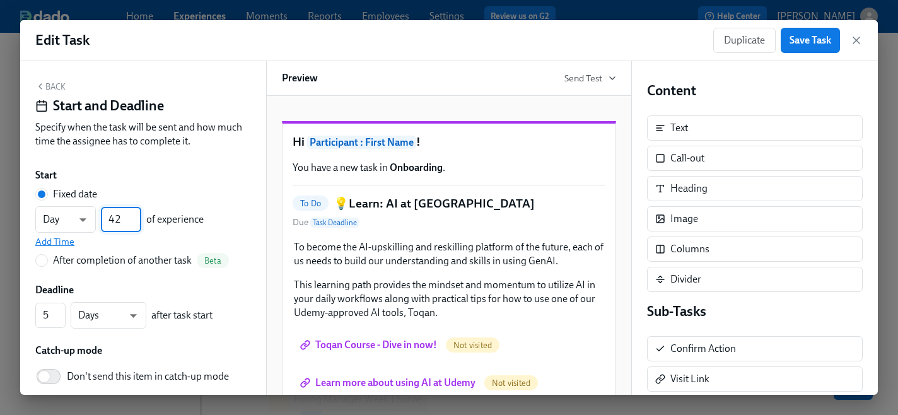
type input "42"
click at [66, 242] on span "Add Time" at bounding box center [54, 241] width 39 height 13
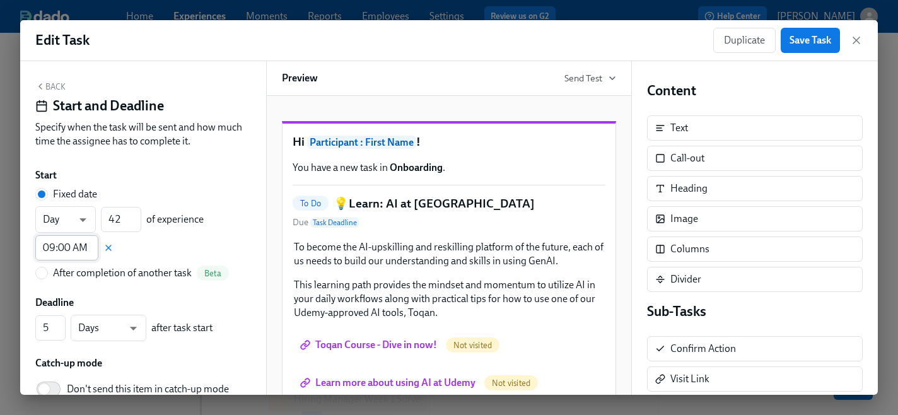
click at [66, 243] on input "09:00 AM" at bounding box center [66, 247] width 63 height 25
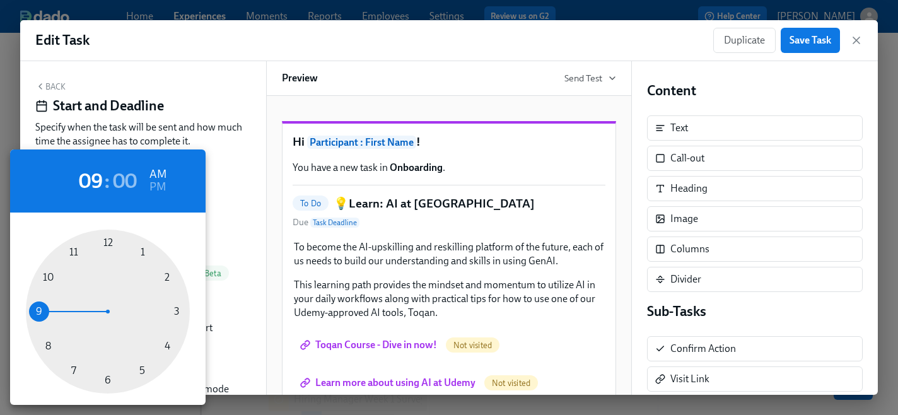
click at [141, 371] on div at bounding box center [108, 312] width 164 height 164
click at [160, 187] on h6 "PM" at bounding box center [157, 187] width 16 height 20
type input "05:00 PM"
click at [270, 236] on div at bounding box center [449, 207] width 898 height 415
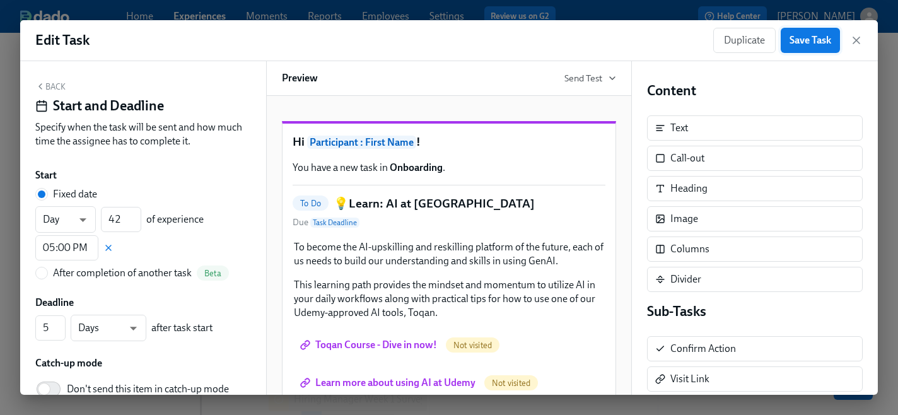
click at [797, 44] on span "Save Task" at bounding box center [811, 40] width 42 height 13
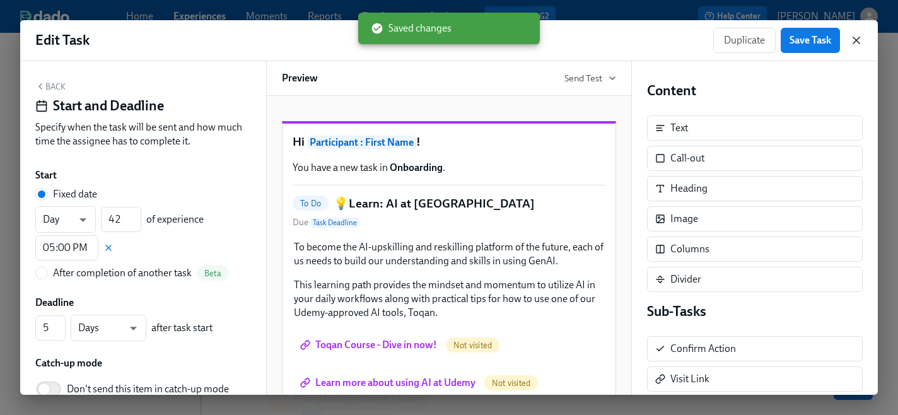
click at [854, 42] on icon "button" at bounding box center [856, 40] width 6 height 6
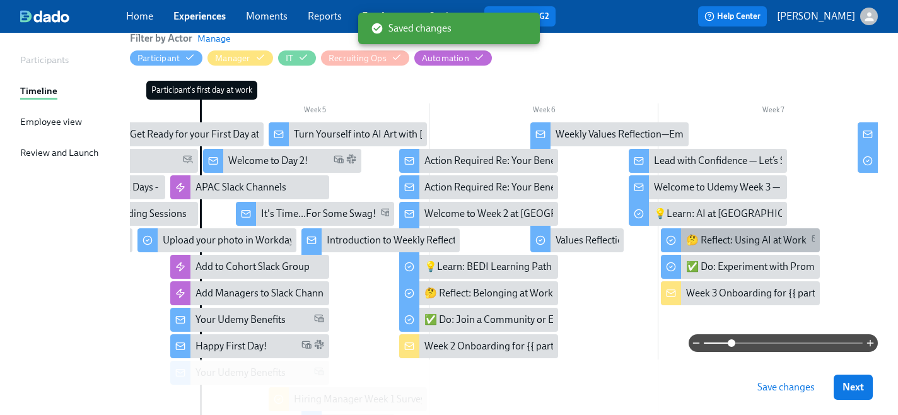
click at [672, 242] on icon at bounding box center [671, 240] width 10 height 10
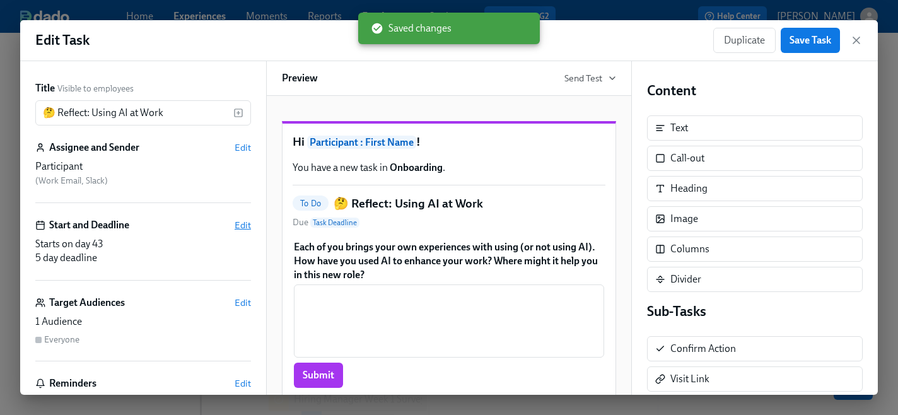
click at [246, 224] on span "Edit" at bounding box center [243, 225] width 16 height 13
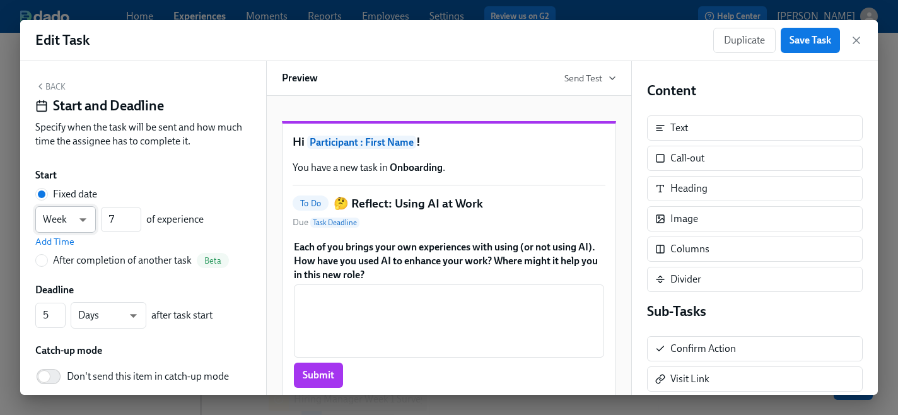
click at [83, 220] on body "Home Experiences Moments Reports Employees Settings Review us on G2 Help Center…" at bounding box center [449, 222] width 898 height 726
click at [70, 193] on li "Day" at bounding box center [65, 198] width 61 height 21
type input "d"
click at [115, 221] on input "7" at bounding box center [121, 219] width 40 height 25
type input "42"
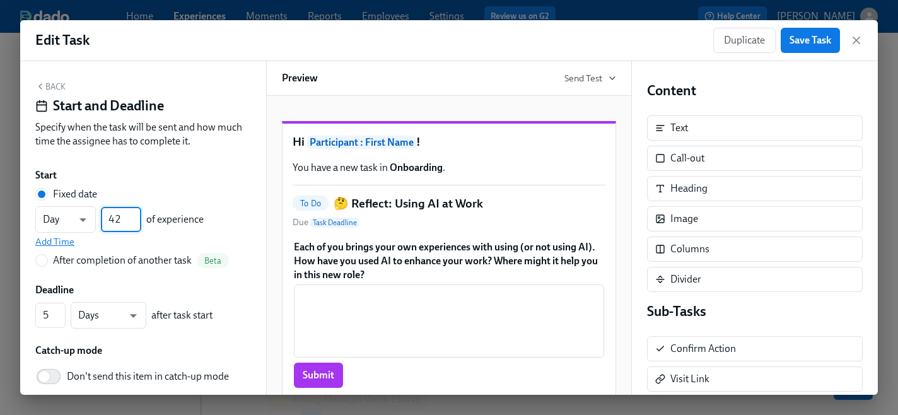
click at [58, 242] on span "Add Time" at bounding box center [54, 241] width 39 height 13
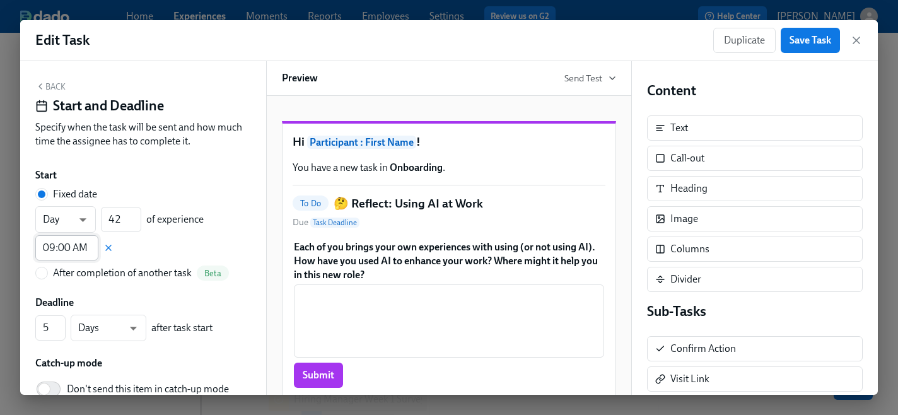
click at [67, 247] on input "09:00 AM" at bounding box center [66, 247] width 63 height 25
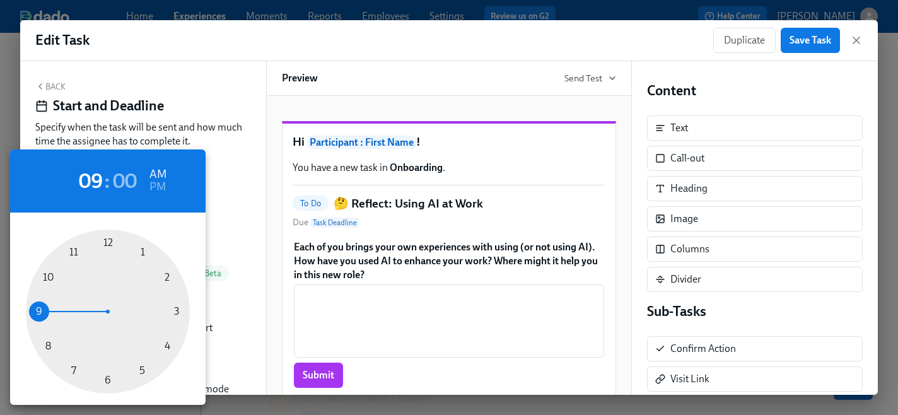
click at [140, 370] on div at bounding box center [108, 312] width 164 height 164
click at [162, 190] on h6 "PM" at bounding box center [157, 187] width 16 height 20
type input "05:00 PM"
click at [813, 36] on div at bounding box center [449, 207] width 898 height 415
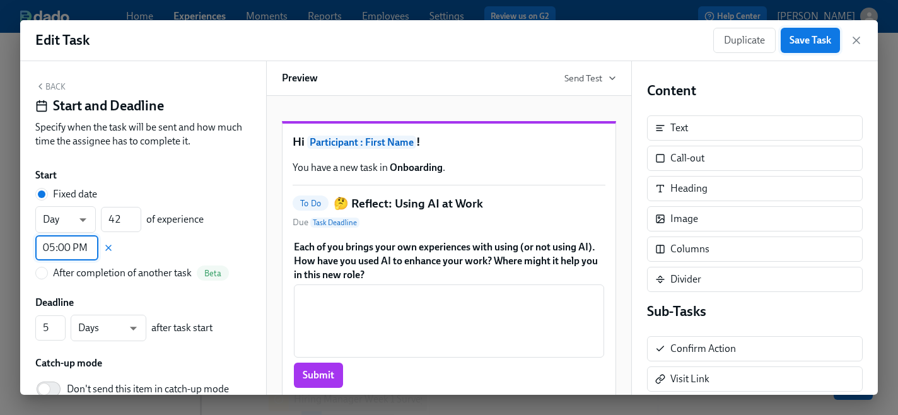
click at [810, 39] on span "Save Task" at bounding box center [811, 40] width 42 height 13
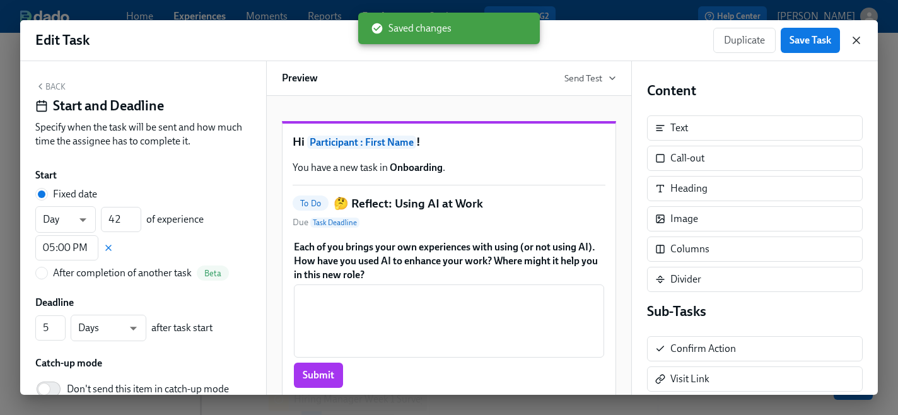
click at [858, 43] on icon "button" at bounding box center [856, 40] width 13 height 13
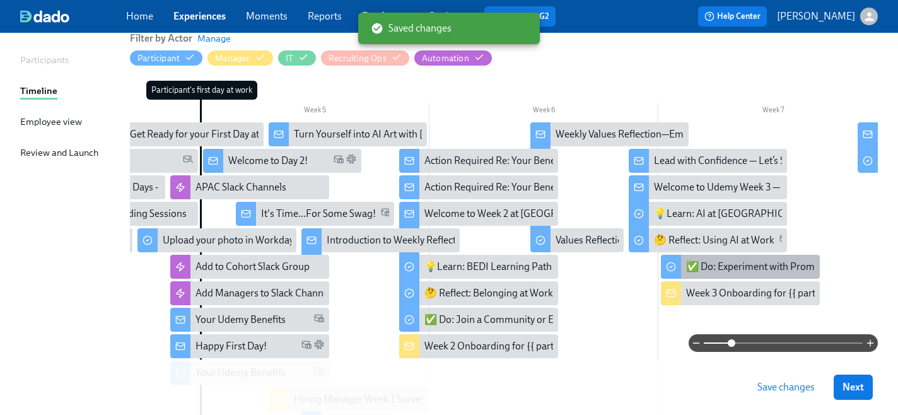
click at [674, 269] on icon at bounding box center [671, 267] width 10 height 10
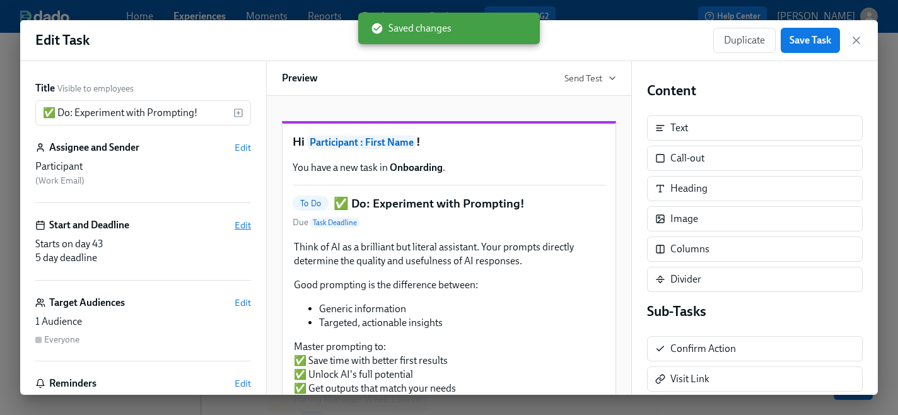
click at [240, 224] on span "Edit" at bounding box center [243, 225] width 16 height 13
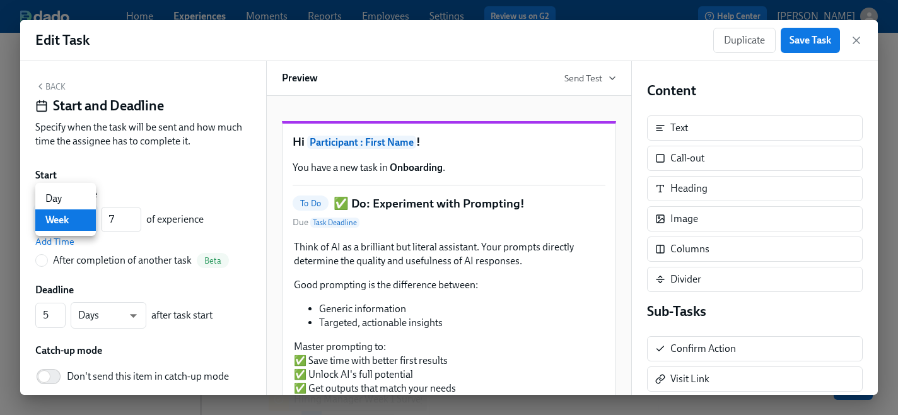
click at [79, 218] on body "Home Experiences Moments Reports Employees Settings Review us on G2 Help Center…" at bounding box center [449, 222] width 898 height 726
click at [60, 194] on li "Day" at bounding box center [65, 198] width 61 height 21
type input "d"
click at [119, 220] on input "7" at bounding box center [121, 219] width 40 height 25
type input "42"
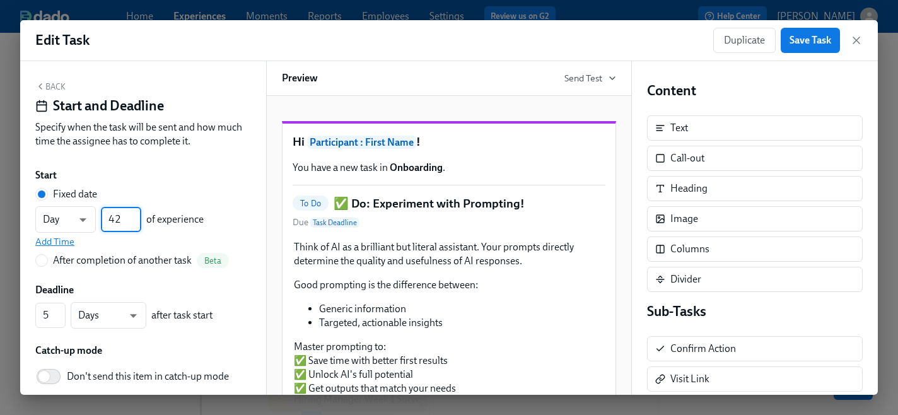
click at [52, 240] on span "Add Time" at bounding box center [54, 241] width 39 height 13
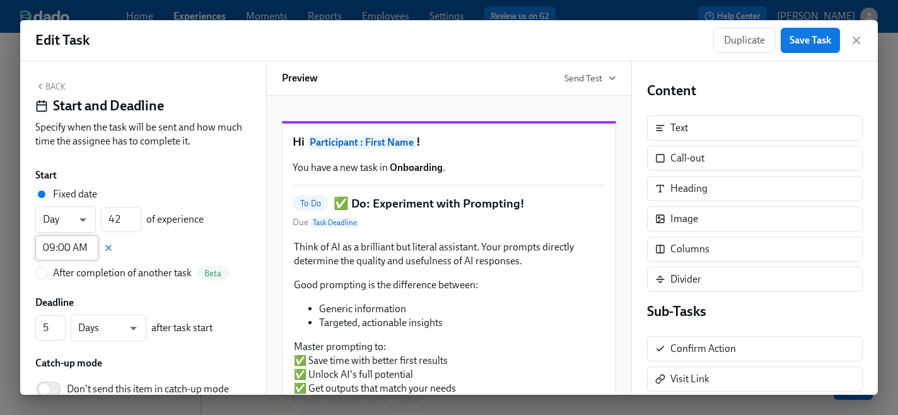
click at [67, 250] on input "09:00 AM" at bounding box center [66, 247] width 63 height 25
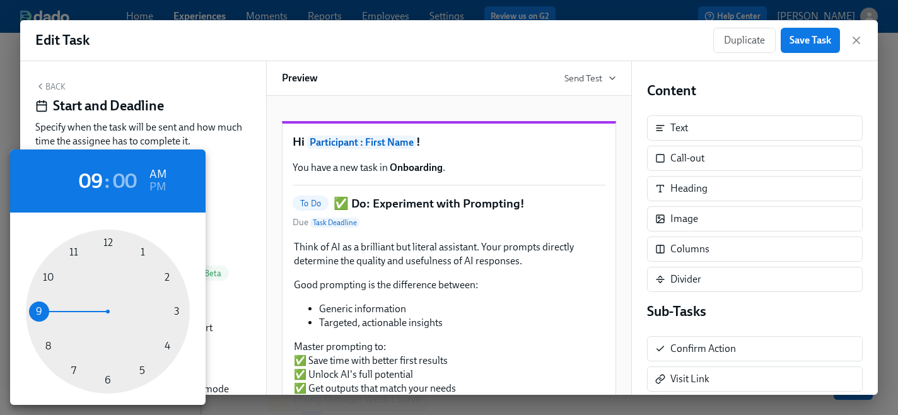
click at [142, 369] on div at bounding box center [108, 312] width 164 height 164
click at [161, 181] on h6 "PM" at bounding box center [157, 187] width 16 height 20
type input "05:00 PM"
click at [803, 43] on div at bounding box center [449, 207] width 898 height 415
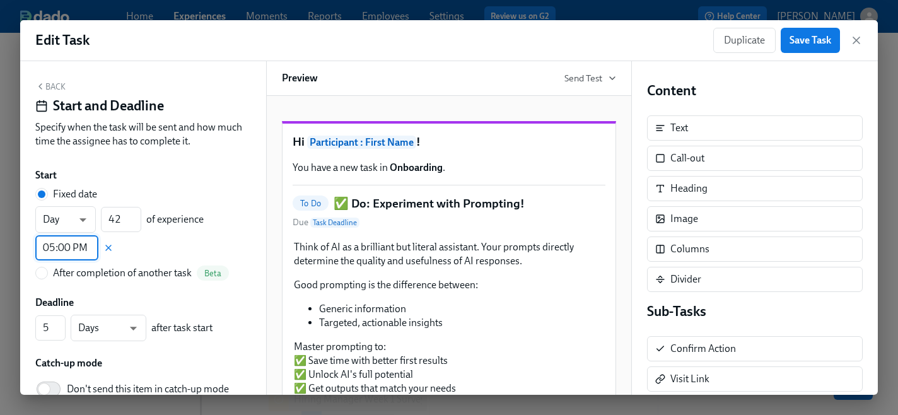
click at [800, 42] on span "Save Task" at bounding box center [811, 40] width 42 height 13
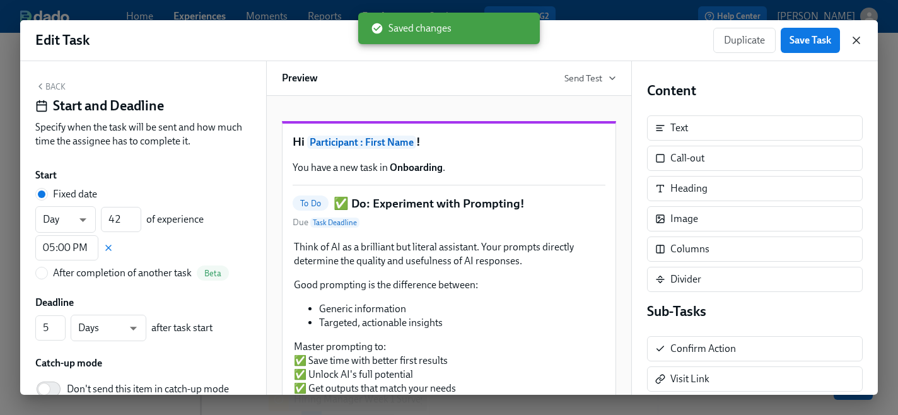
click at [853, 40] on icon "button" at bounding box center [856, 40] width 13 height 13
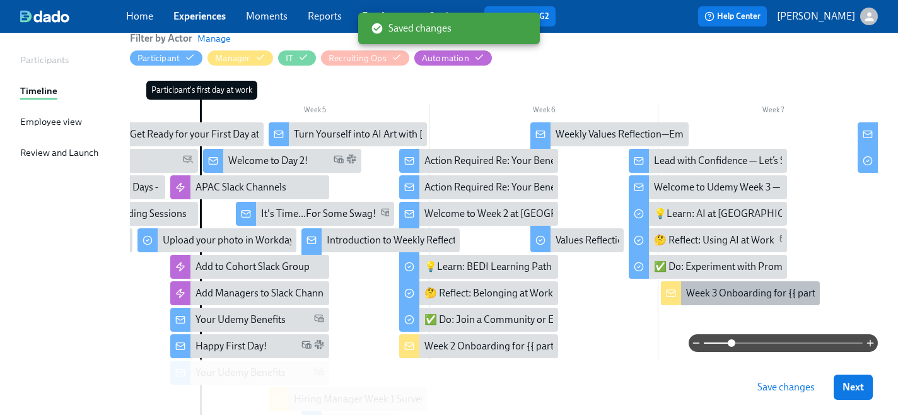
click at [669, 295] on icon at bounding box center [671, 293] width 10 height 10
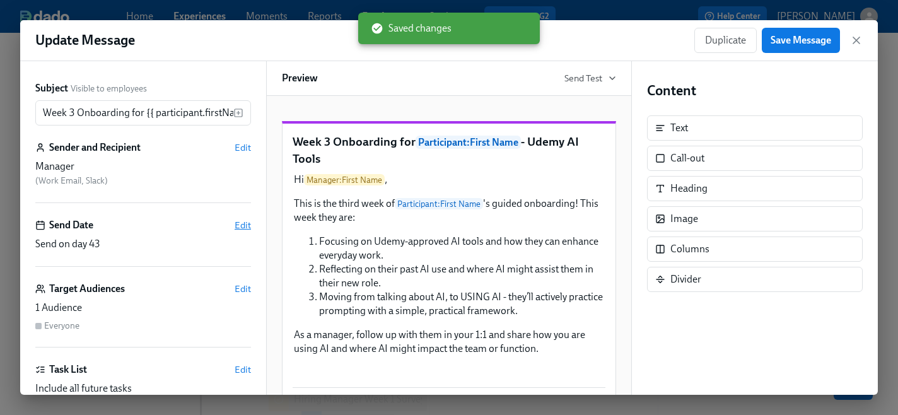
click at [242, 227] on span "Edit" at bounding box center [243, 225] width 16 height 13
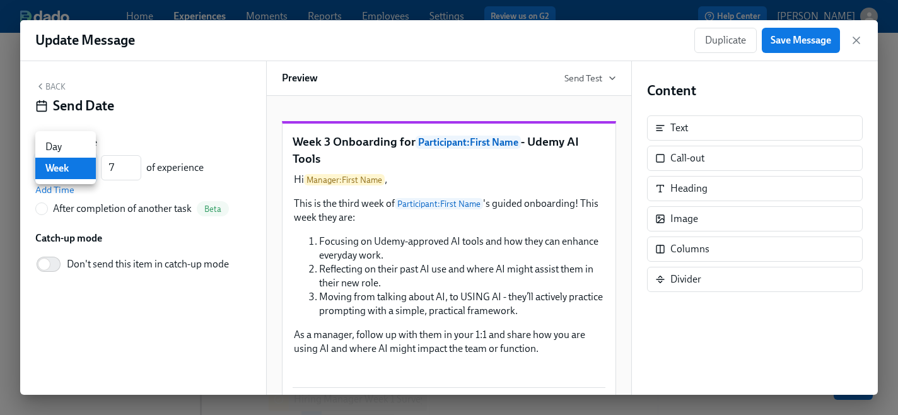
click at [70, 170] on body "Home Experiences Moments Reports Employees Settings Review us on G2 Help Center…" at bounding box center [449, 222] width 898 height 726
click at [64, 148] on li "Day" at bounding box center [65, 146] width 61 height 21
type input "d"
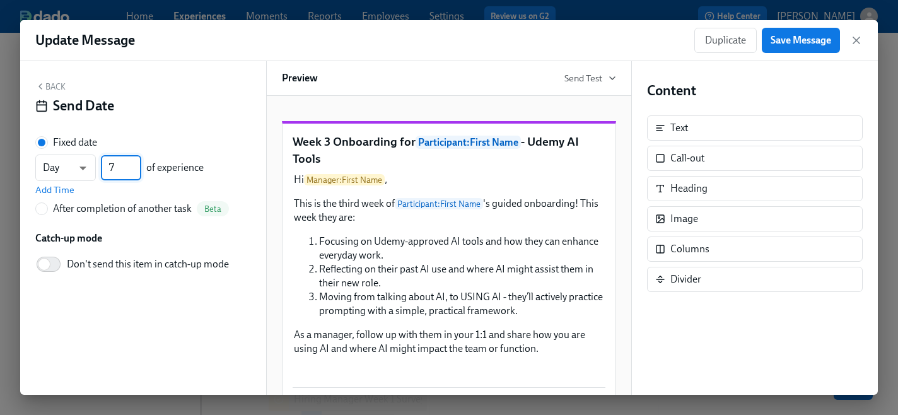
click at [114, 168] on input "7" at bounding box center [121, 167] width 40 height 25
type input "42"
click at [62, 190] on span "Add Time" at bounding box center [54, 190] width 39 height 13
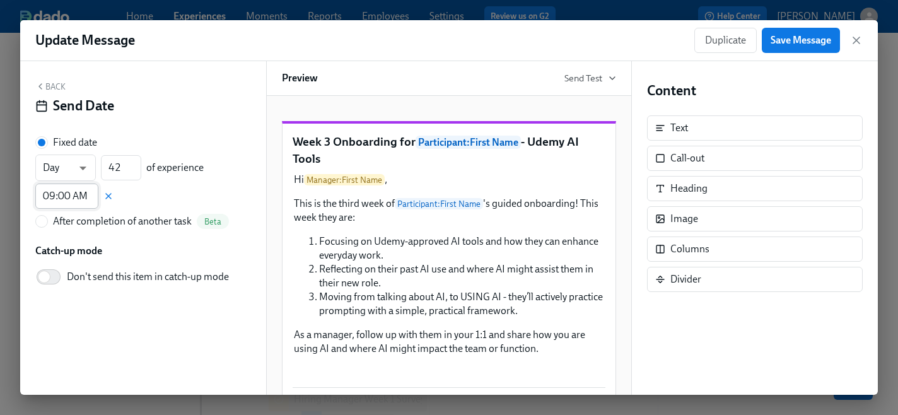
click at [64, 197] on input "09:00 AM" at bounding box center [66, 196] width 63 height 25
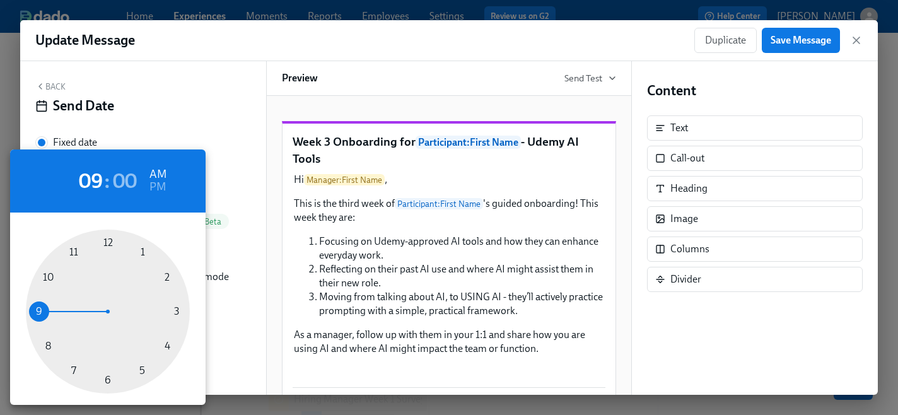
click at [141, 371] on div at bounding box center [108, 312] width 164 height 164
click at [159, 188] on h6 "PM" at bounding box center [157, 187] width 16 height 20
type input "05:00 PM"
click at [810, 44] on div at bounding box center [449, 207] width 898 height 415
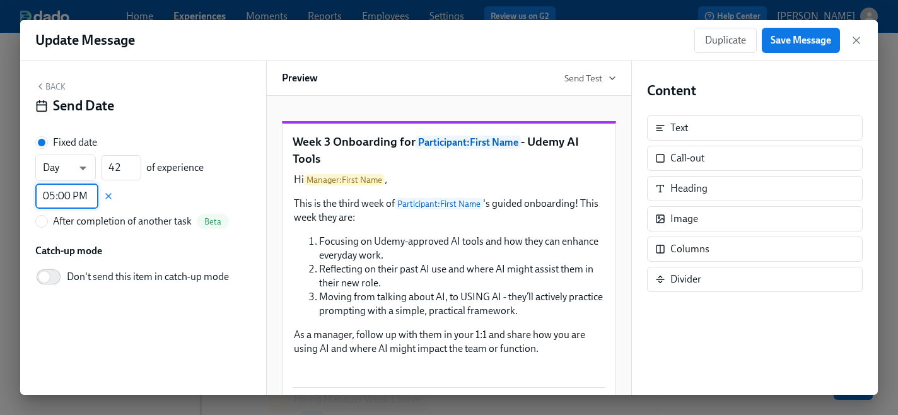
click at [810, 44] on div "05 : 00 AM PM 00 05 10 15 20 25 30 35 40 45 50 55" at bounding box center [449, 207] width 898 height 415
click at [810, 44] on span "Save Message" at bounding box center [801, 40] width 61 height 13
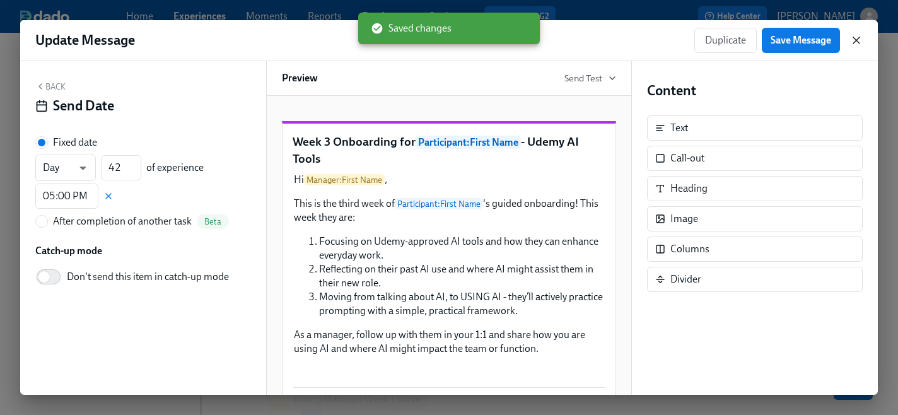
click at [856, 41] on icon "button" at bounding box center [856, 40] width 13 height 13
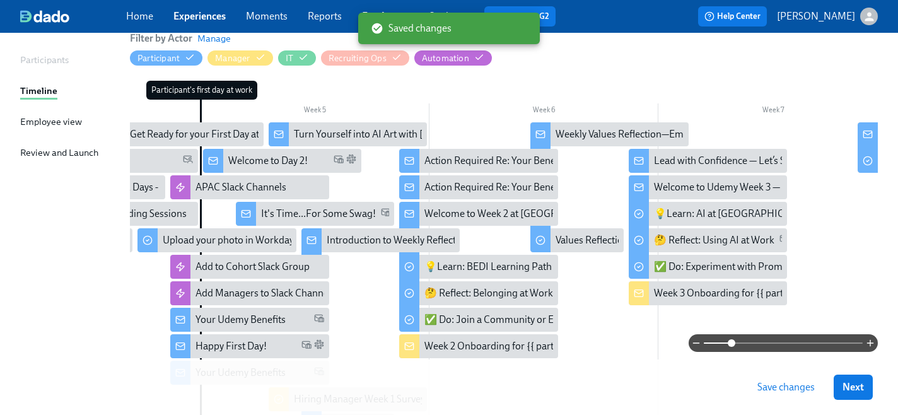
click at [780, 387] on span "Save changes" at bounding box center [785, 387] width 57 height 13
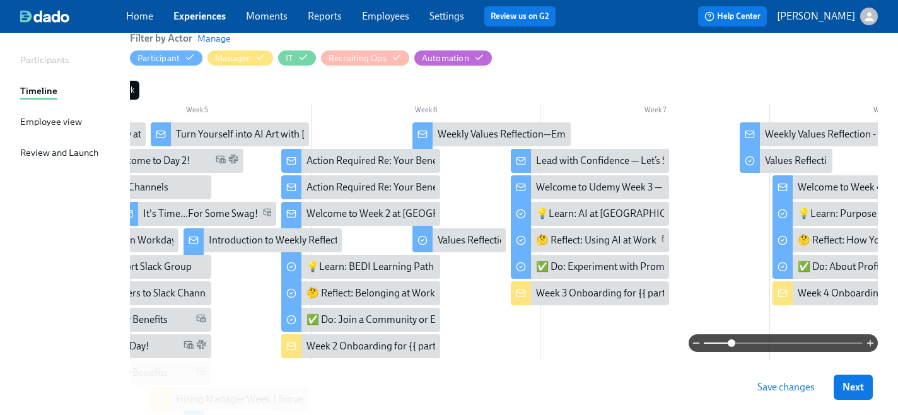
scroll to position [0, 974]
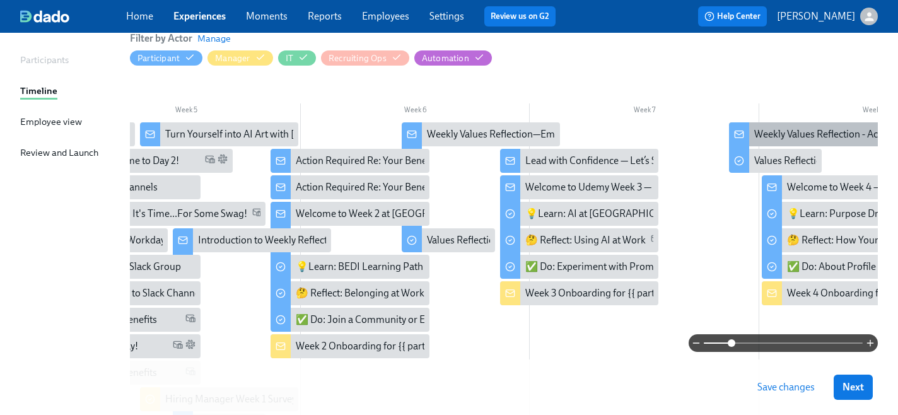
click at [733, 132] on div at bounding box center [739, 135] width 20 height 26
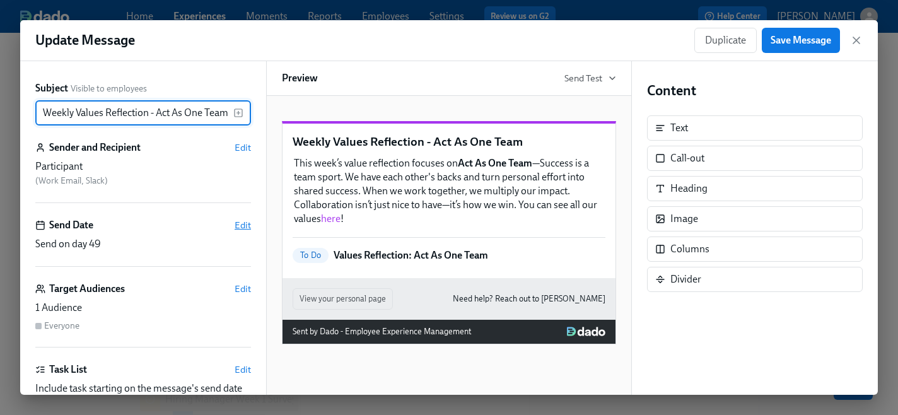
click at [243, 226] on span "Edit" at bounding box center [243, 225] width 16 height 13
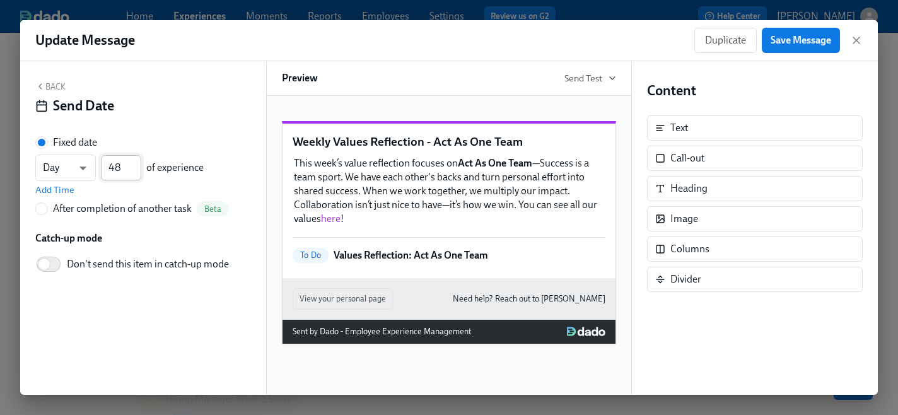
click at [136, 173] on input "48" at bounding box center [121, 167] width 40 height 25
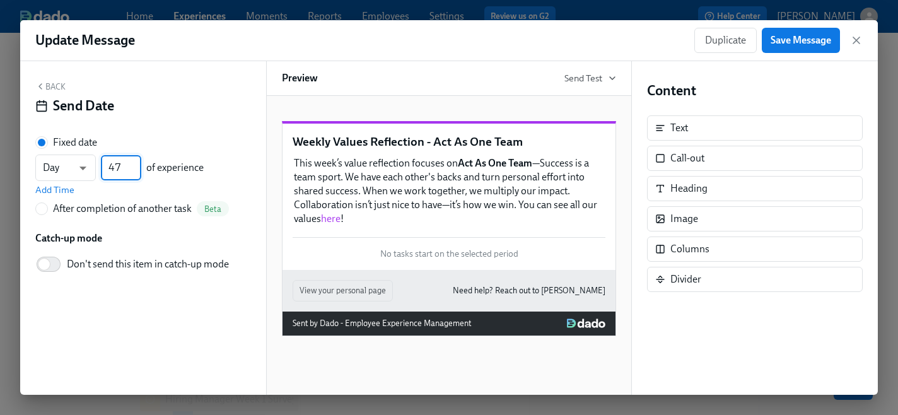
click at [136, 173] on input "47" at bounding box center [121, 167] width 40 height 25
type input "46"
click at [136, 172] on input "46" at bounding box center [121, 167] width 40 height 25
click at [52, 187] on span "Add Time" at bounding box center [54, 190] width 39 height 13
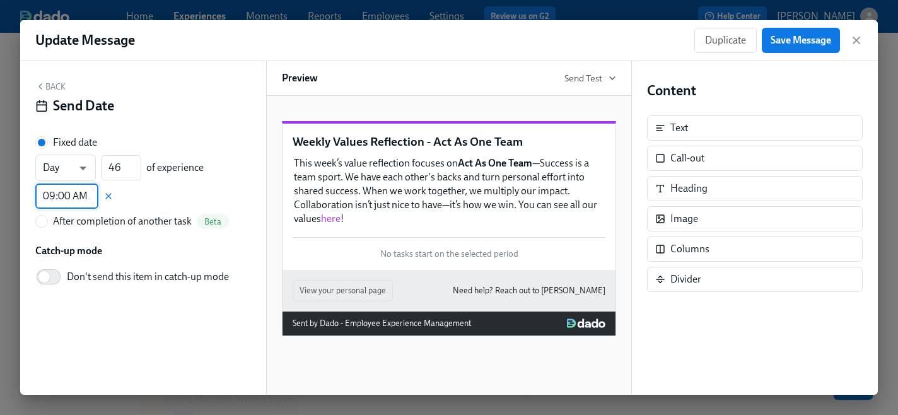
click at [62, 199] on input "09:00 AM" at bounding box center [66, 196] width 63 height 25
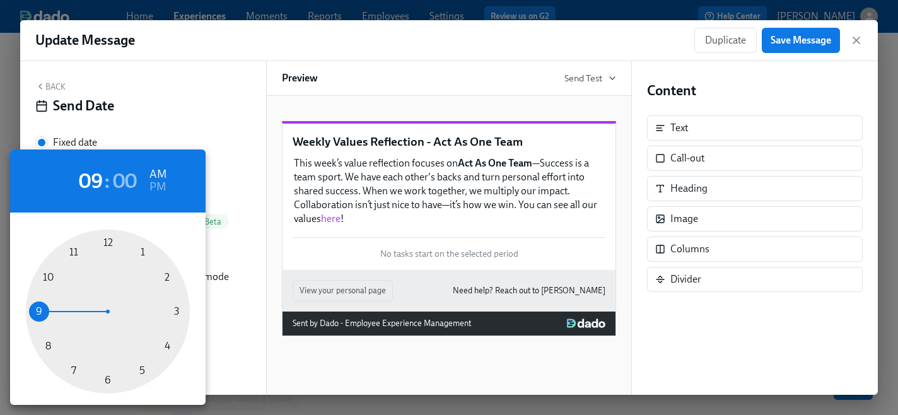
click at [142, 370] on div at bounding box center [108, 312] width 164 height 164
click at [160, 190] on h6 "PM" at bounding box center [157, 187] width 16 height 20
type input "05:00 PM"
click at [792, 44] on div at bounding box center [449, 207] width 898 height 415
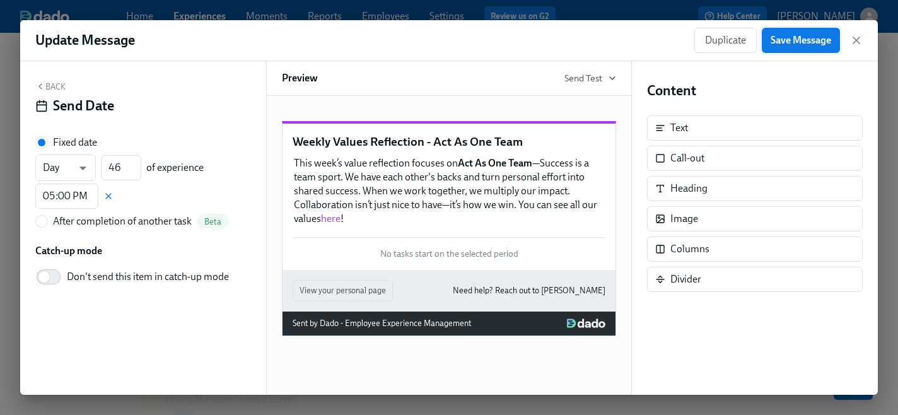
click at [788, 38] on span "Save Message" at bounding box center [801, 40] width 61 height 13
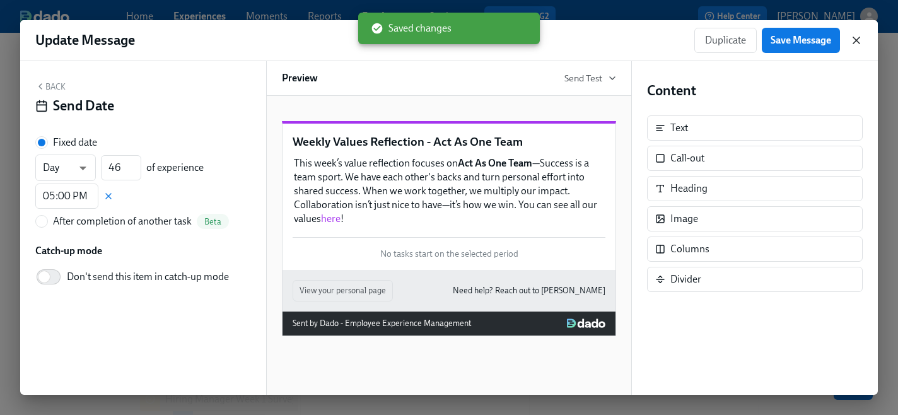
click at [858, 41] on icon "button" at bounding box center [856, 40] width 6 height 6
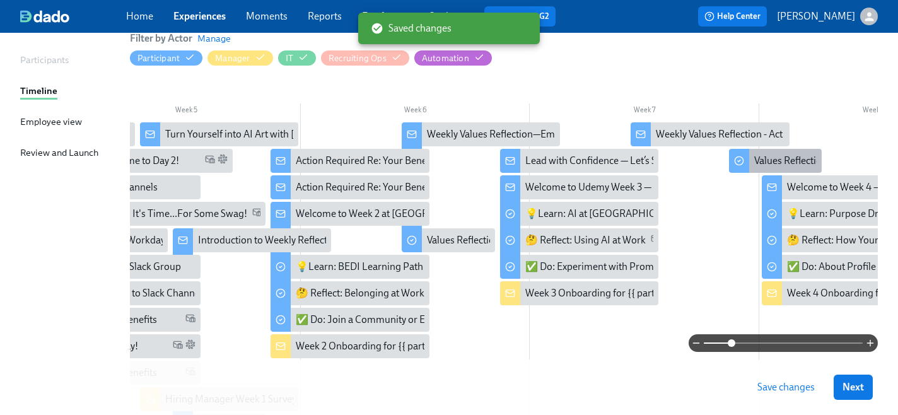
click at [739, 160] on icon at bounding box center [739, 161] width 10 height 10
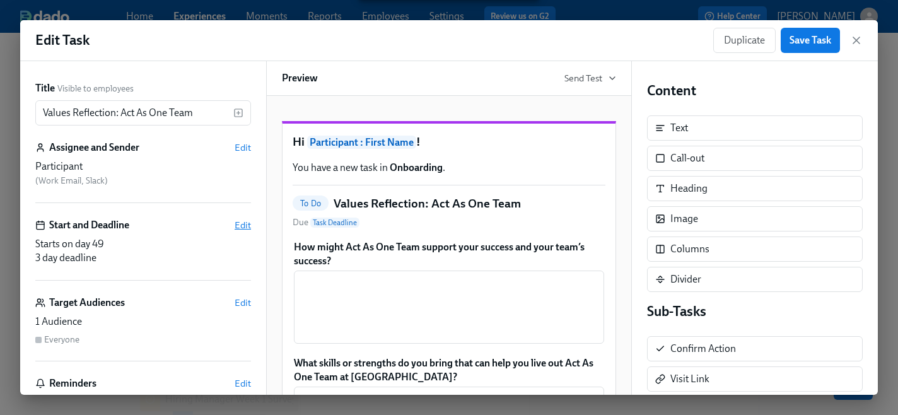
click at [243, 226] on span "Edit" at bounding box center [243, 225] width 16 height 13
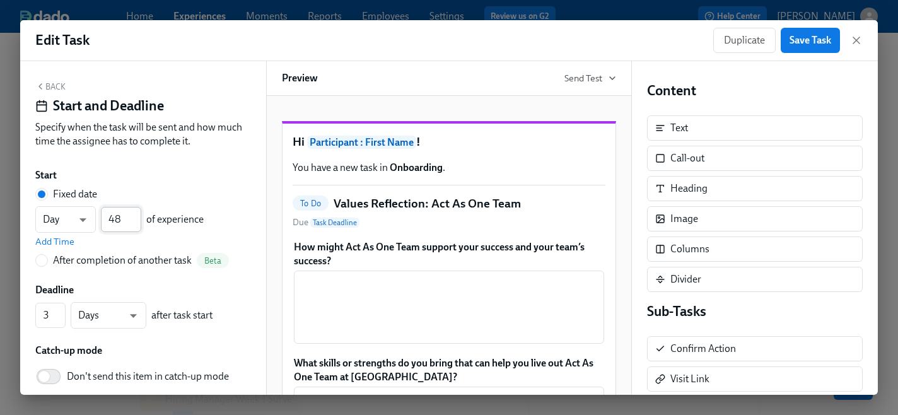
click at [137, 226] on input "48" at bounding box center [121, 219] width 40 height 25
click at [137, 226] on input "47" at bounding box center [121, 219] width 40 height 25
type input "46"
click at [137, 226] on input "46" at bounding box center [121, 219] width 40 height 25
click at [67, 242] on span "Add Time" at bounding box center [54, 241] width 39 height 13
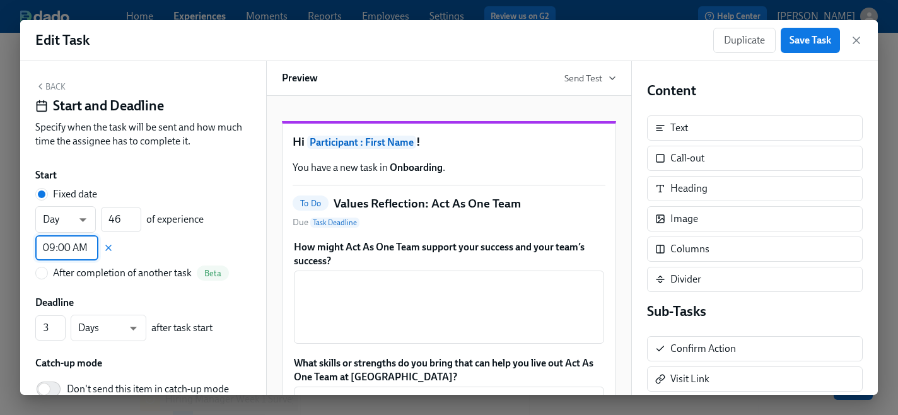
click at [59, 254] on input "09:00 AM" at bounding box center [66, 247] width 63 height 25
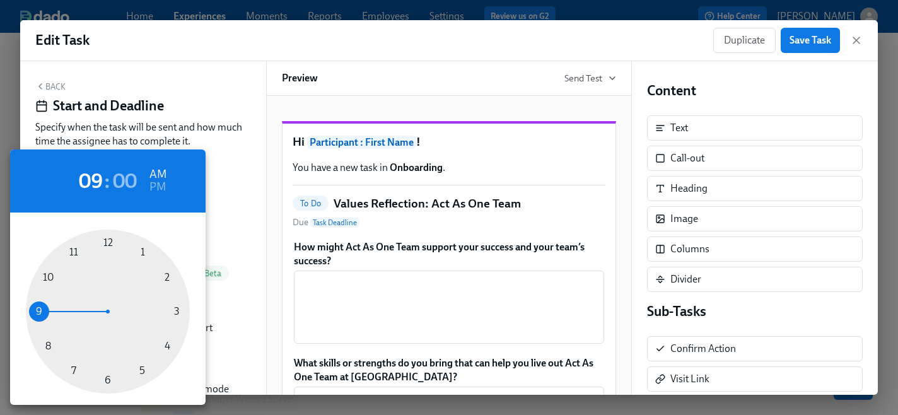
click at [143, 369] on div at bounding box center [108, 312] width 164 height 164
click at [161, 189] on h6 "PM" at bounding box center [157, 187] width 16 height 20
type input "05:00 PM"
click at [798, 45] on div at bounding box center [449, 207] width 898 height 415
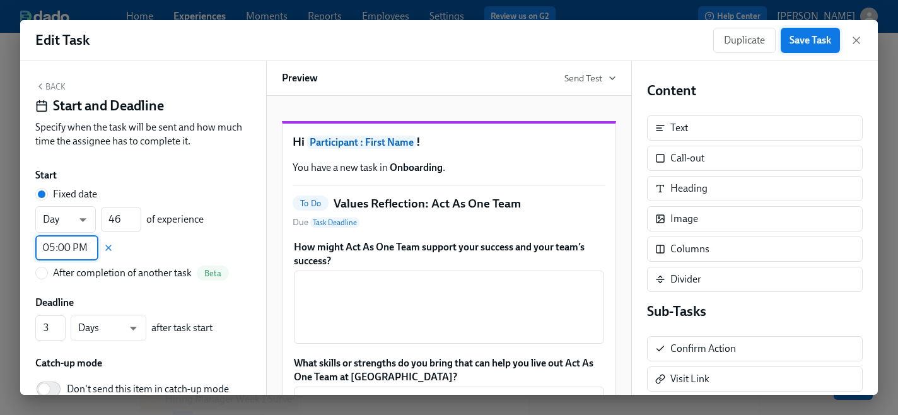
click at [801, 45] on span "Save Task" at bounding box center [811, 40] width 42 height 13
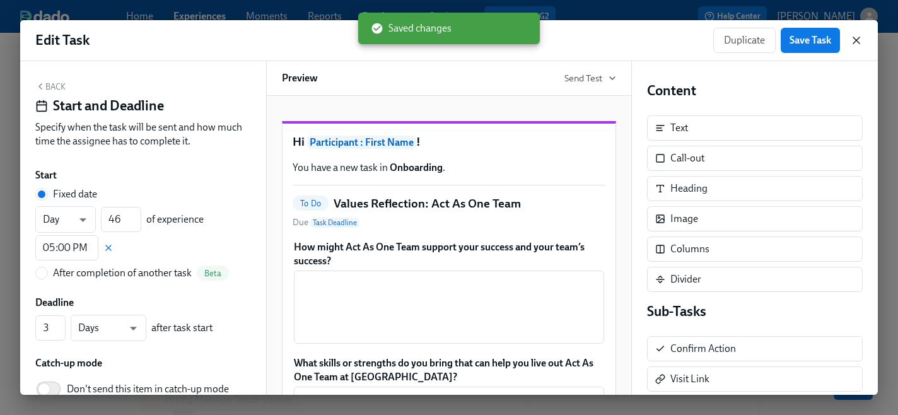
click at [856, 37] on icon "button" at bounding box center [856, 40] width 13 height 13
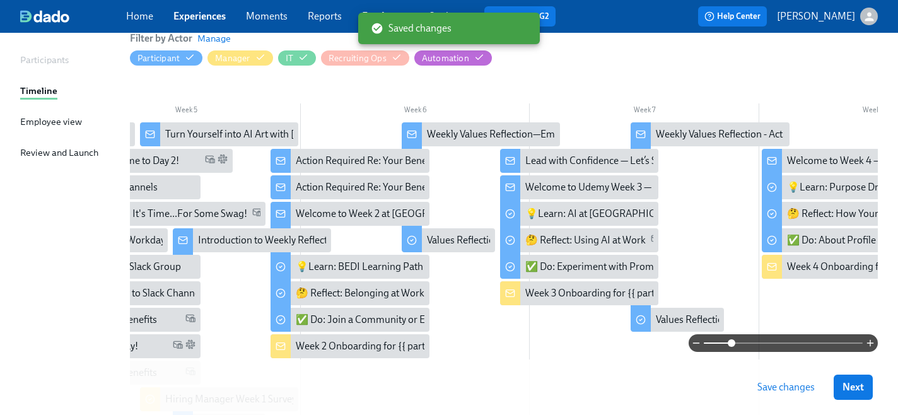
click at [774, 387] on span "Save changes" at bounding box center [785, 387] width 57 height 13
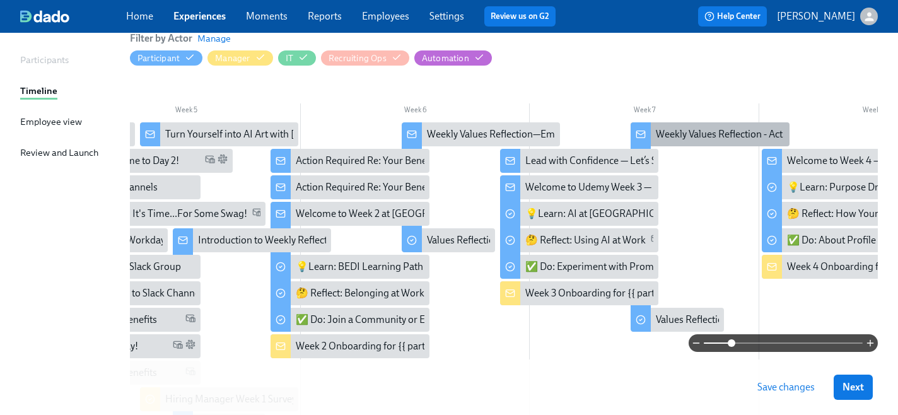
click at [641, 134] on icon at bounding box center [640, 133] width 8 height 3
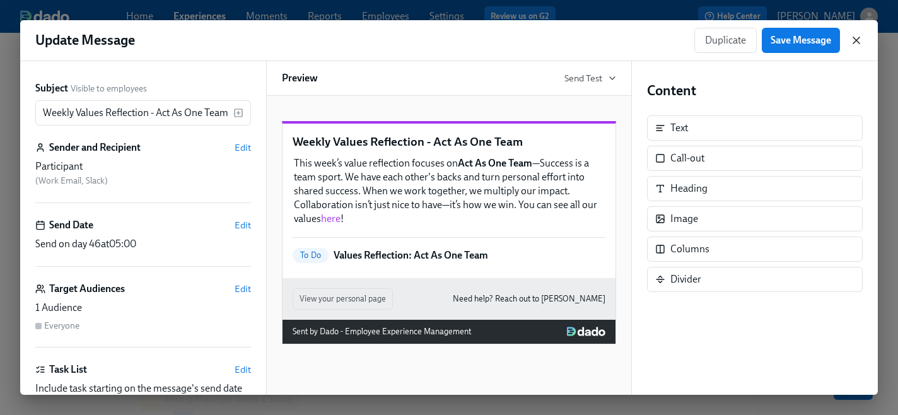
click at [855, 38] on icon "button" at bounding box center [856, 40] width 6 height 6
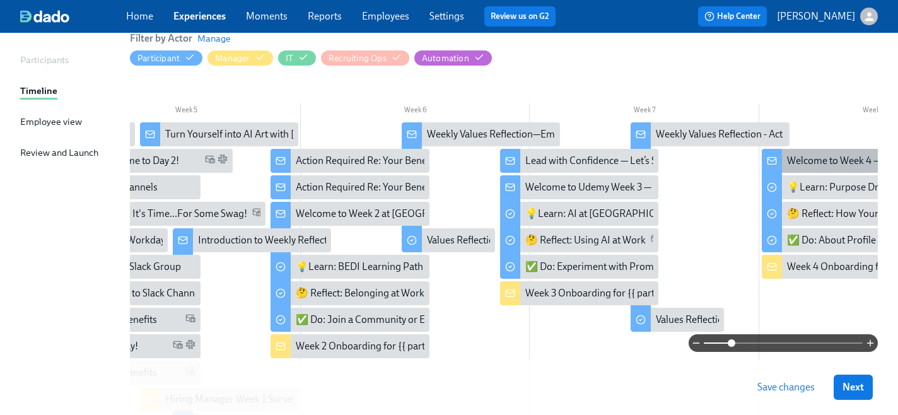
click at [776, 157] on icon at bounding box center [772, 161] width 10 height 10
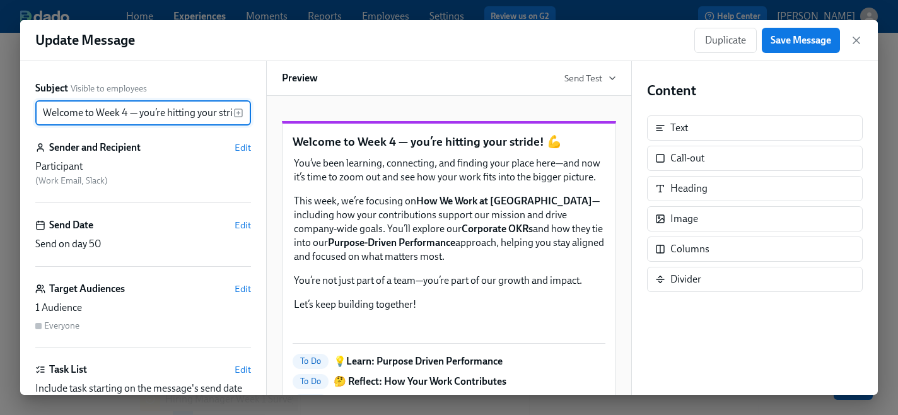
scroll to position [0, 24]
click at [244, 228] on span "Edit" at bounding box center [243, 225] width 16 height 13
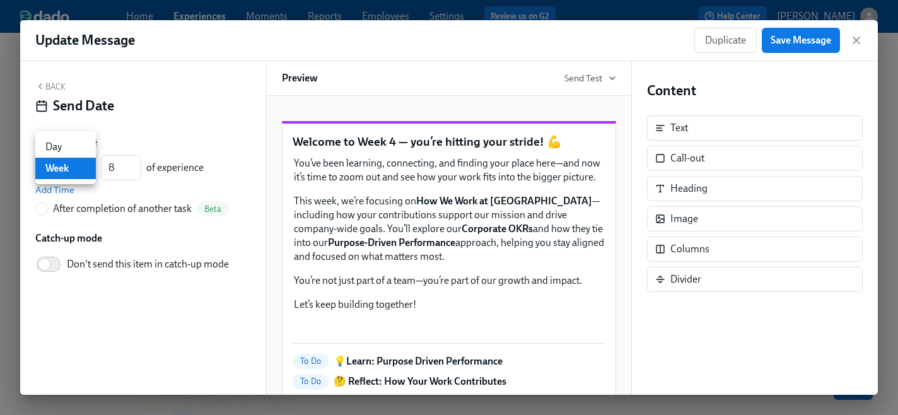
click at [86, 167] on body "Home Experiences Moments Reports Employees Settings Review us on G2 Help Center…" at bounding box center [449, 222] width 898 height 726
click at [64, 146] on li "Day" at bounding box center [65, 146] width 61 height 21
type input "d"
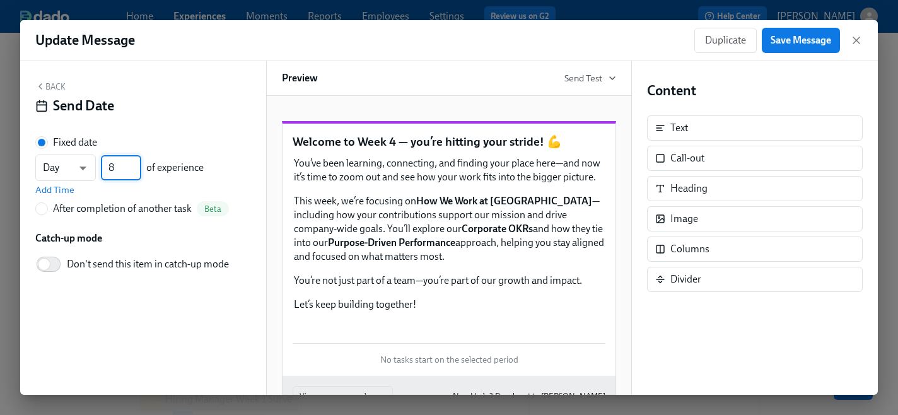
click at [117, 170] on input "8" at bounding box center [121, 167] width 40 height 25
type input "49"
click at [62, 189] on span "Add Time" at bounding box center [54, 190] width 39 height 13
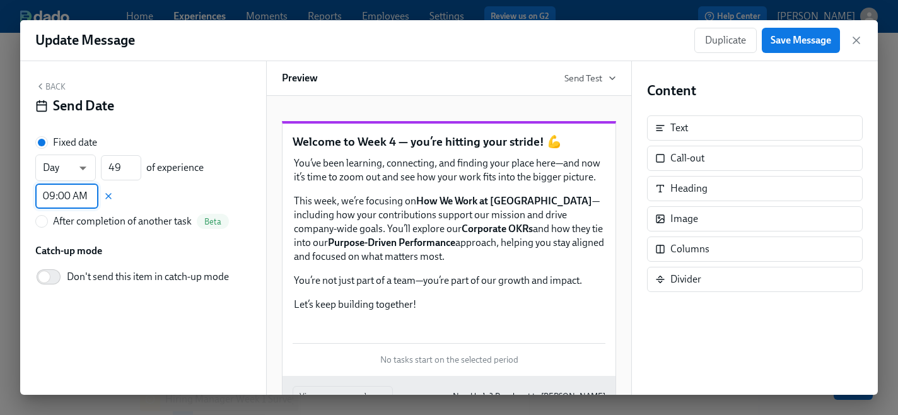
click at [76, 197] on input "09:00 AM" at bounding box center [66, 196] width 63 height 25
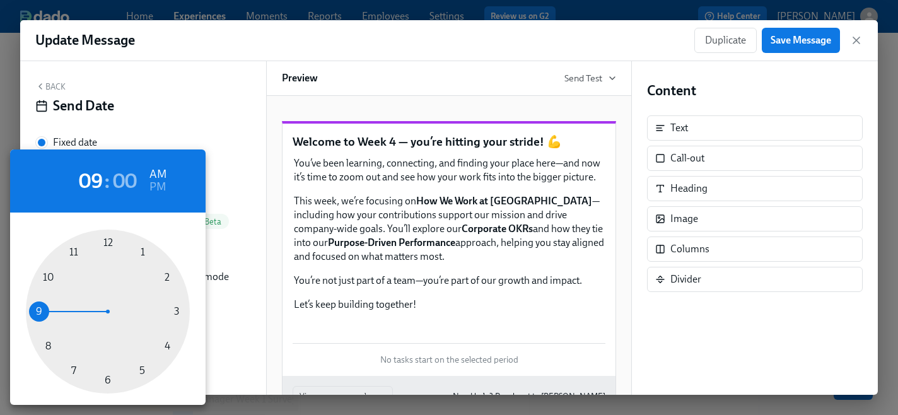
click at [141, 370] on div at bounding box center [108, 312] width 164 height 164
click at [161, 190] on h6 "PM" at bounding box center [157, 187] width 16 height 20
type input "05:00 PM"
click at [789, 43] on div at bounding box center [449, 207] width 898 height 415
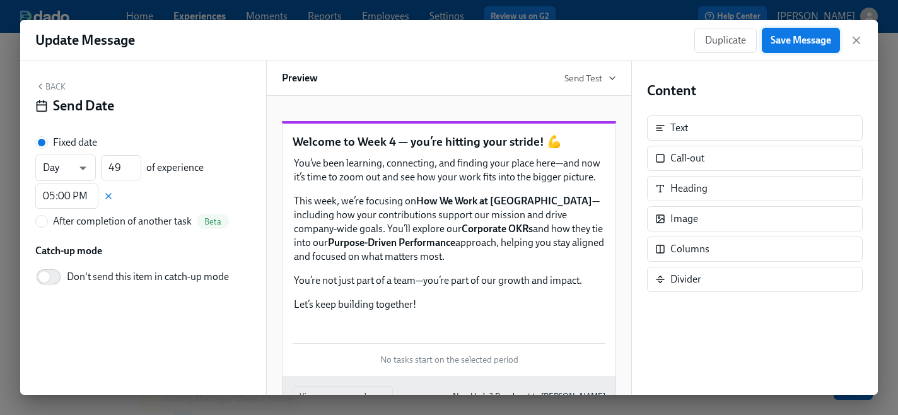
click at [785, 42] on span "Save Message" at bounding box center [801, 40] width 61 height 13
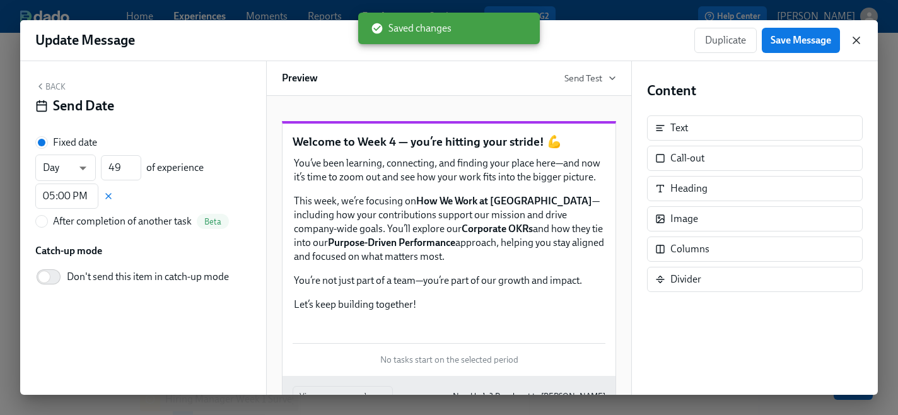
click at [856, 42] on icon "button" at bounding box center [856, 40] width 13 height 13
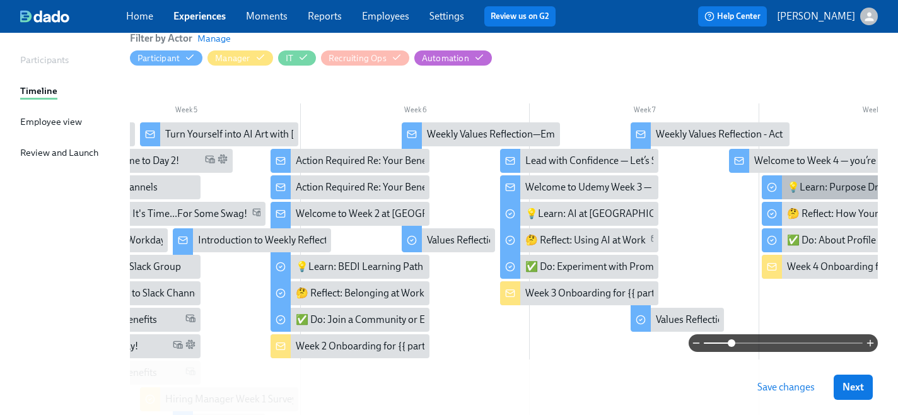
click at [773, 185] on icon at bounding box center [772, 187] width 10 height 10
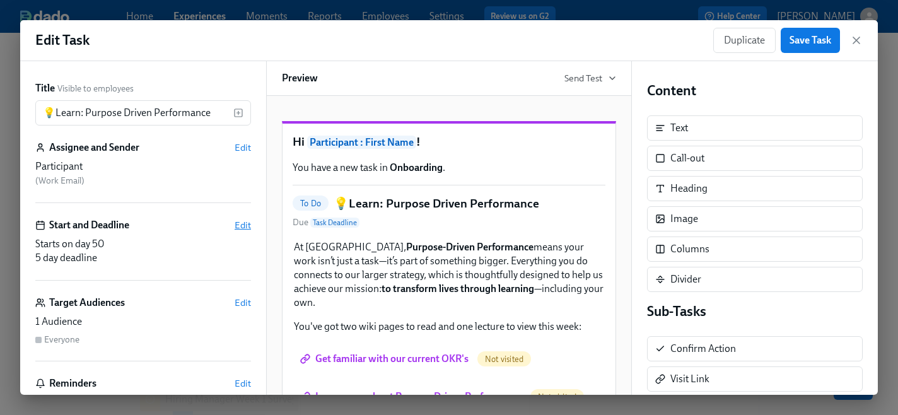
click at [242, 225] on span "Edit" at bounding box center [243, 225] width 16 height 13
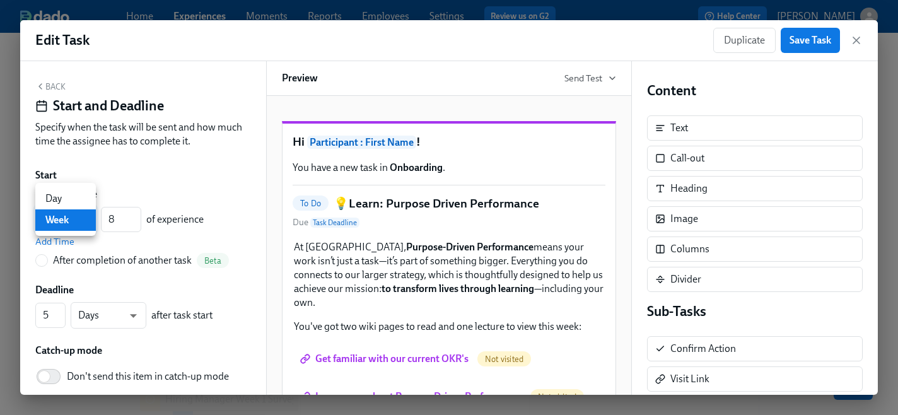
click at [86, 218] on body "Home Experiences Moments Reports Employees Settings Review us on G2 Help Center…" at bounding box center [449, 222] width 898 height 726
click at [67, 197] on li "Day" at bounding box center [65, 198] width 61 height 21
type input "d"
click at [116, 218] on input "8" at bounding box center [121, 219] width 40 height 25
type input "49"
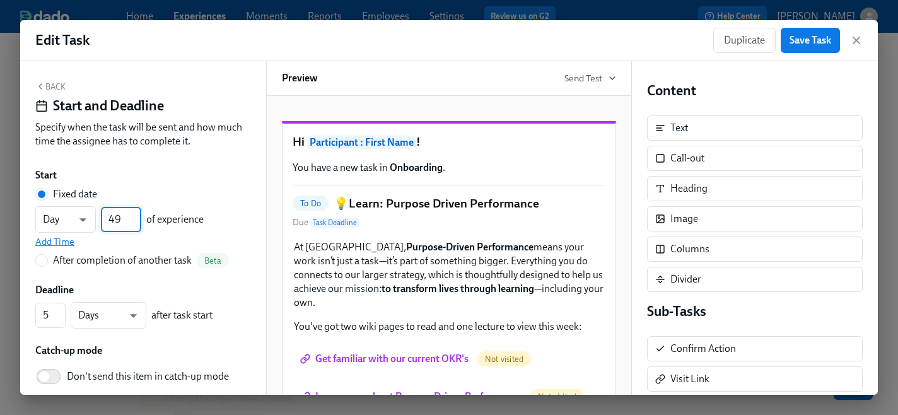
click at [62, 242] on span "Add Time" at bounding box center [54, 241] width 39 height 13
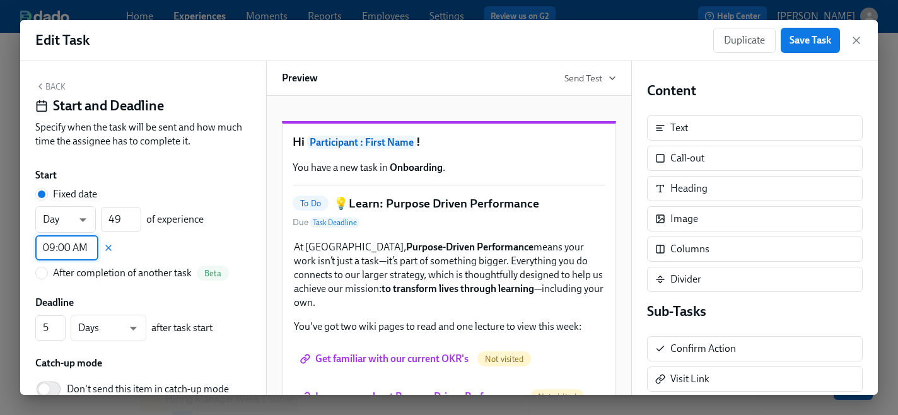
click at [73, 251] on input "09:00 AM" at bounding box center [66, 247] width 63 height 25
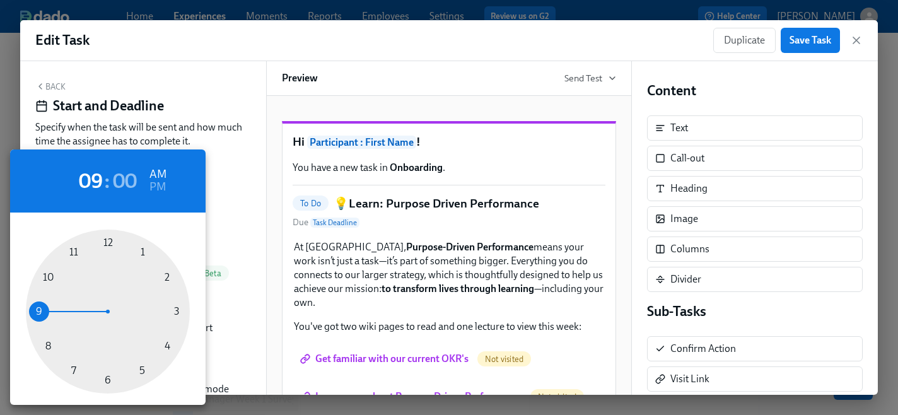
click at [140, 371] on div at bounding box center [108, 312] width 164 height 164
click at [158, 188] on h6 "PM" at bounding box center [157, 187] width 16 height 20
type input "05:00 PM"
click at [275, 234] on div at bounding box center [449, 207] width 898 height 415
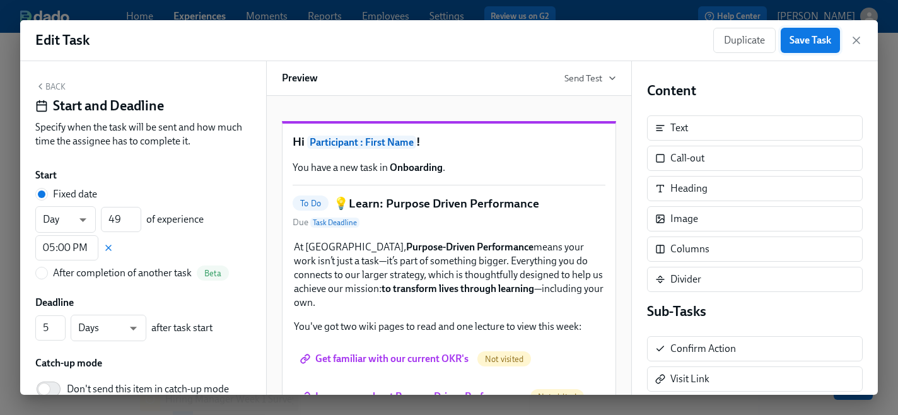
click at [812, 44] on span "Save Task" at bounding box center [811, 40] width 42 height 13
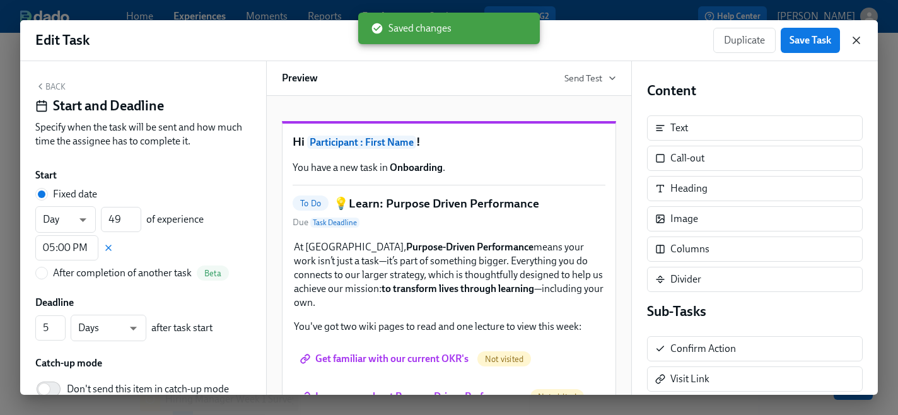
click at [854, 42] on icon "button" at bounding box center [856, 40] width 6 height 6
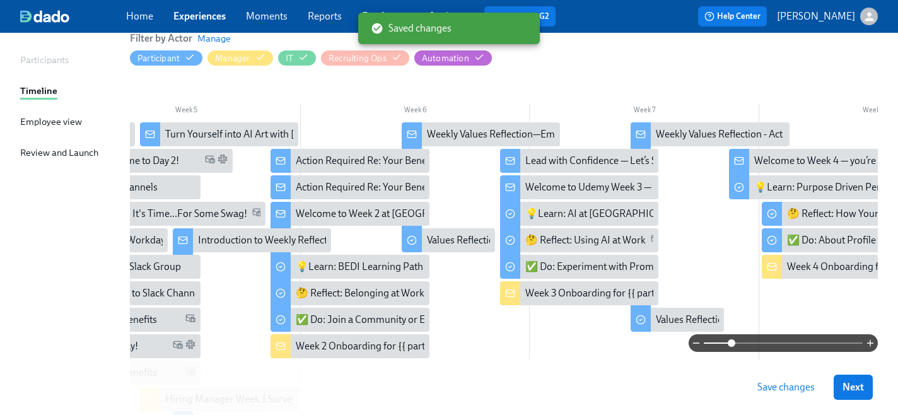
click at [785, 390] on span "Save changes" at bounding box center [785, 387] width 57 height 13
click at [777, 217] on div at bounding box center [772, 214] width 20 height 24
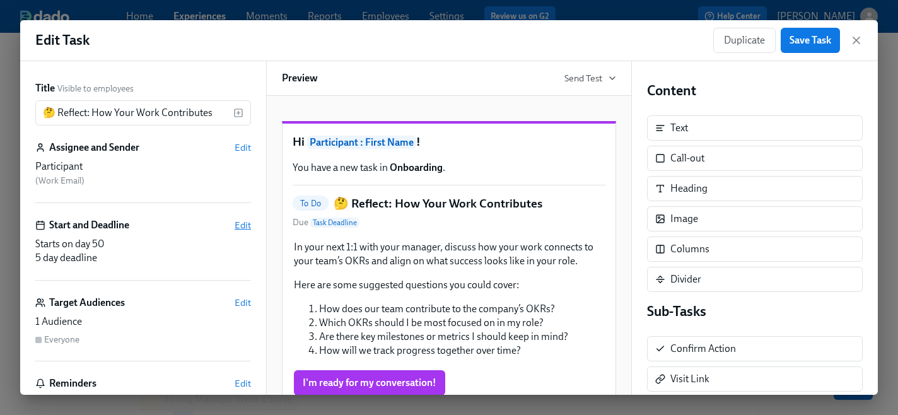
click at [250, 223] on span "Edit" at bounding box center [243, 225] width 16 height 13
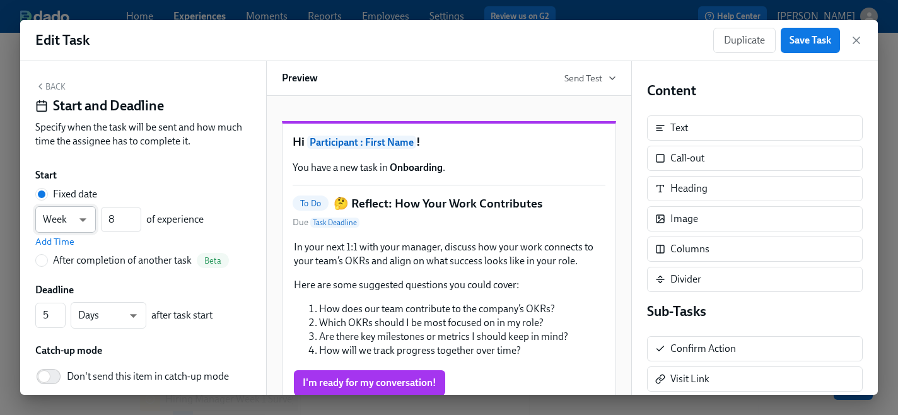
click at [78, 219] on body "Home Experiences Moments Reports Employees Settings Review us on G2 Help Center…" at bounding box center [449, 222] width 898 height 726
click at [67, 201] on li "Day" at bounding box center [65, 198] width 61 height 21
type input "d"
click at [110, 218] on input "8" at bounding box center [121, 219] width 40 height 25
click at [119, 221] on input "8" at bounding box center [121, 219] width 40 height 25
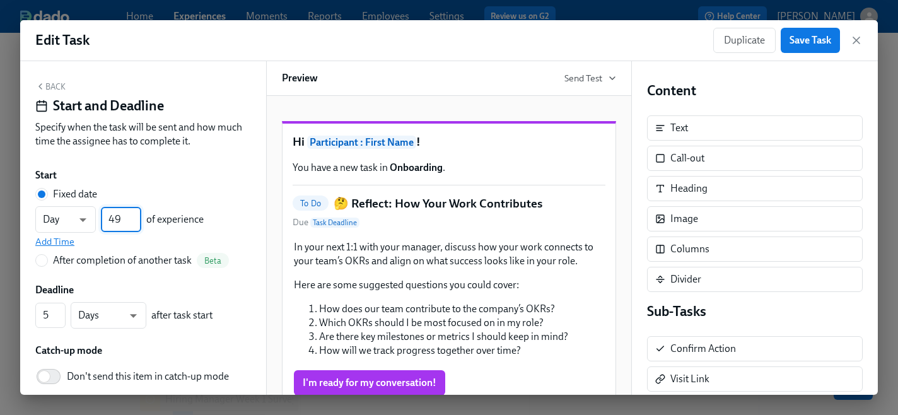
type input "49"
click at [53, 240] on span "Add Time" at bounding box center [54, 241] width 39 height 13
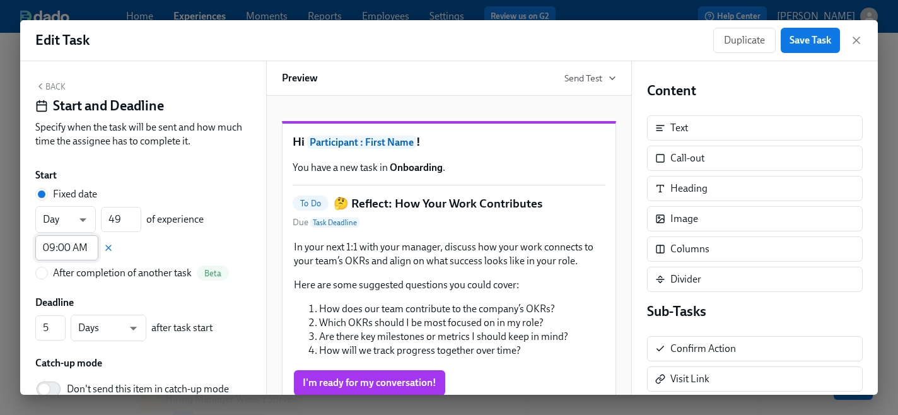
click at [70, 252] on input "09:00 AM" at bounding box center [66, 247] width 63 height 25
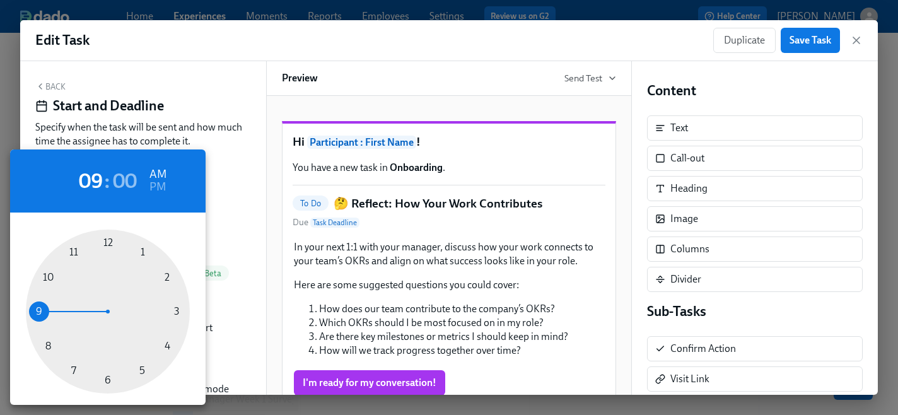
click at [141, 371] on div at bounding box center [108, 312] width 164 height 164
click at [161, 187] on h6 "PM" at bounding box center [157, 187] width 16 height 20
type input "05:00 PM"
click at [802, 41] on div at bounding box center [449, 207] width 898 height 415
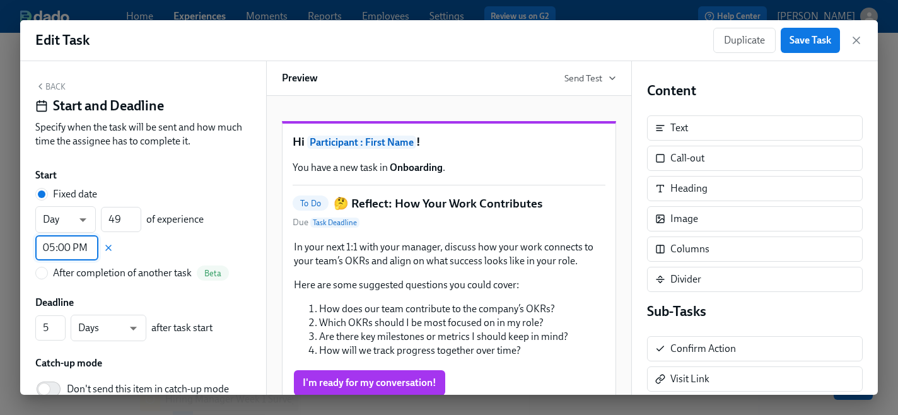
click at [802, 41] on div "05 : 00 AM PM 00 05 10 15 20 25 30 35 40 45 50 55" at bounding box center [449, 207] width 898 height 415
click at [802, 41] on span "Save Task" at bounding box center [811, 40] width 42 height 13
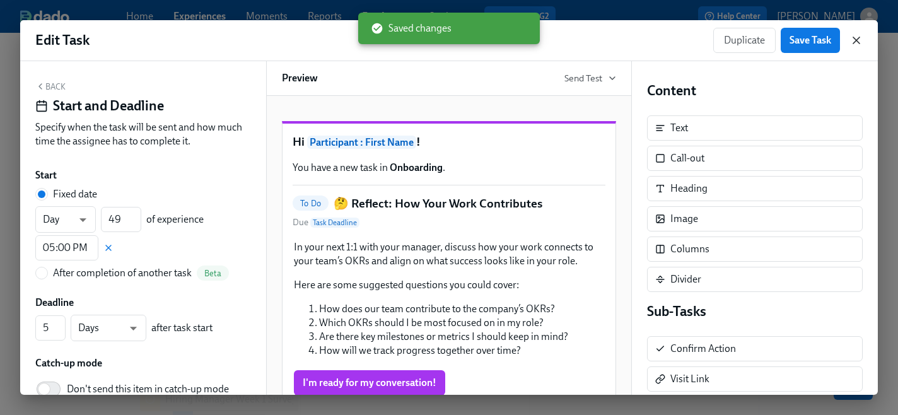
click at [853, 42] on icon "button" at bounding box center [856, 40] width 13 height 13
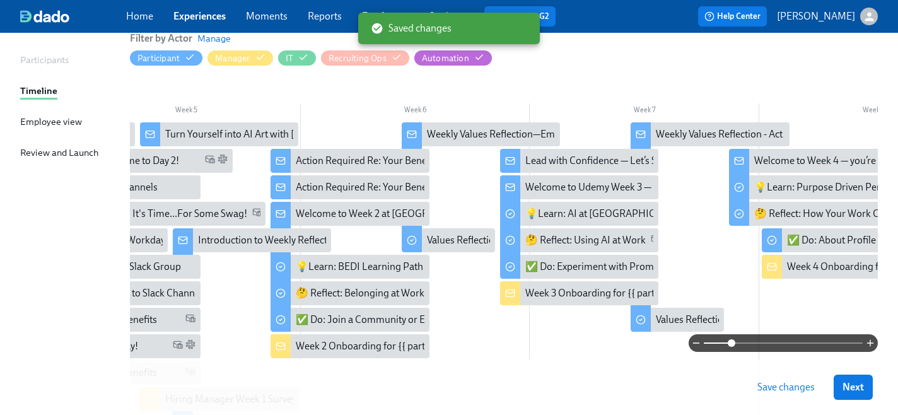
click at [784, 388] on span "Save changes" at bounding box center [785, 387] width 57 height 13
click at [774, 241] on icon at bounding box center [772, 240] width 10 height 10
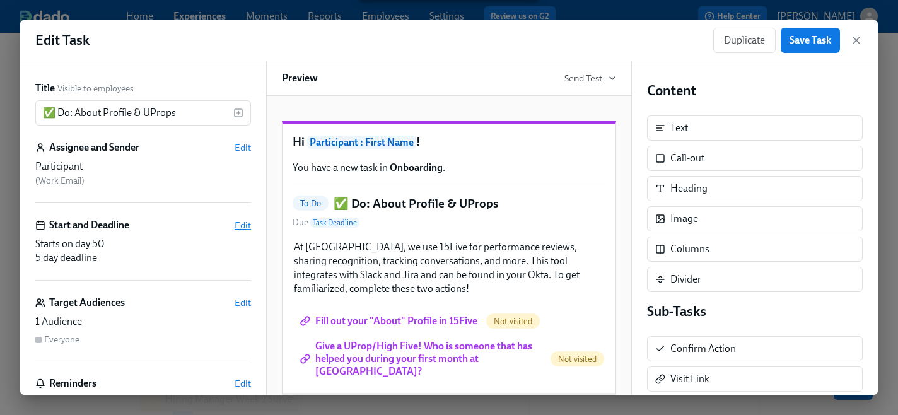
click at [242, 224] on span "Edit" at bounding box center [243, 225] width 16 height 13
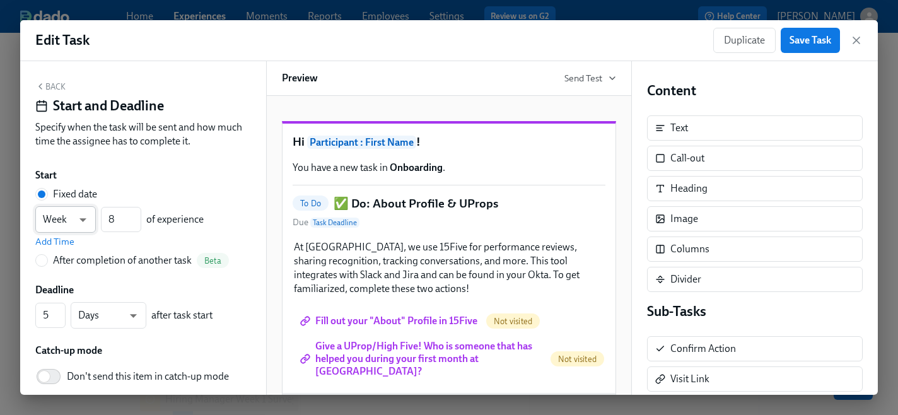
click at [78, 220] on body "Home Experiences Moments Reports Employees Settings Review us on G2 Help Center…" at bounding box center [449, 222] width 898 height 726
click at [62, 194] on li "Day" at bounding box center [65, 198] width 61 height 21
type input "d"
click at [126, 220] on input "8" at bounding box center [121, 219] width 40 height 25
type input "49"
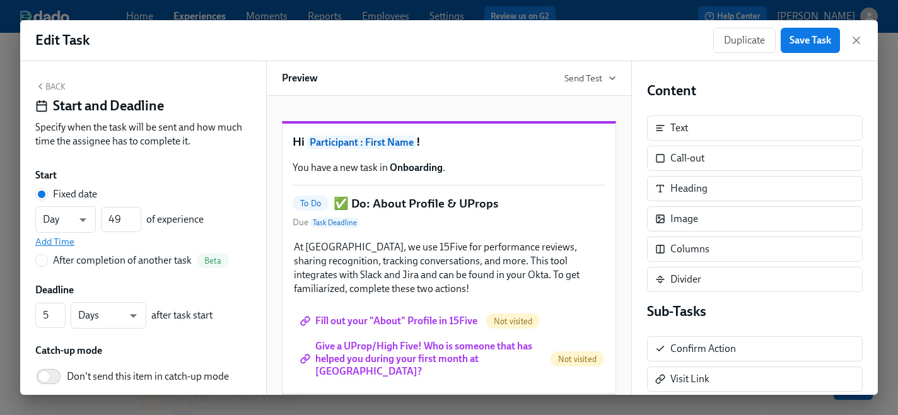
click at [59, 243] on span "Add Time" at bounding box center [54, 241] width 39 height 13
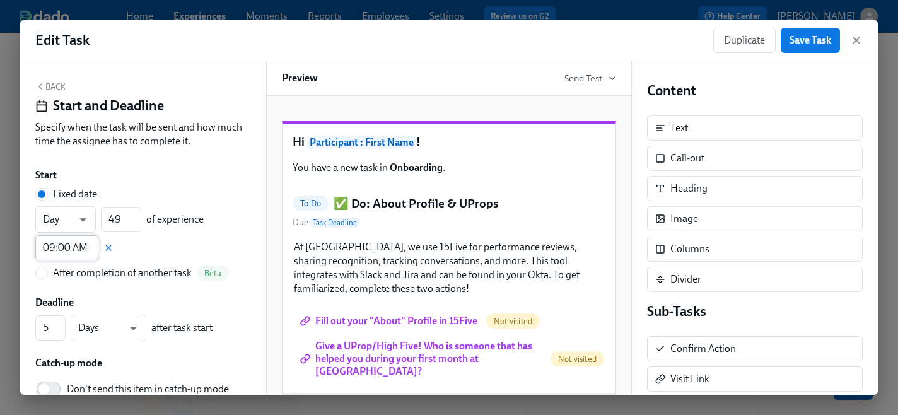
click at [74, 249] on input "09:00 AM" at bounding box center [66, 247] width 63 height 25
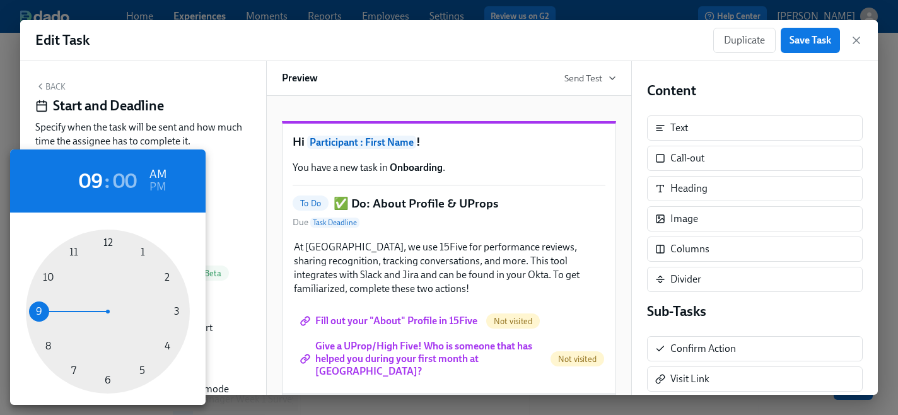
click at [141, 373] on div at bounding box center [108, 312] width 164 height 164
click at [158, 187] on h6 "PM" at bounding box center [157, 187] width 16 height 20
type input "05:00 PM"
click at [808, 45] on div at bounding box center [449, 207] width 898 height 415
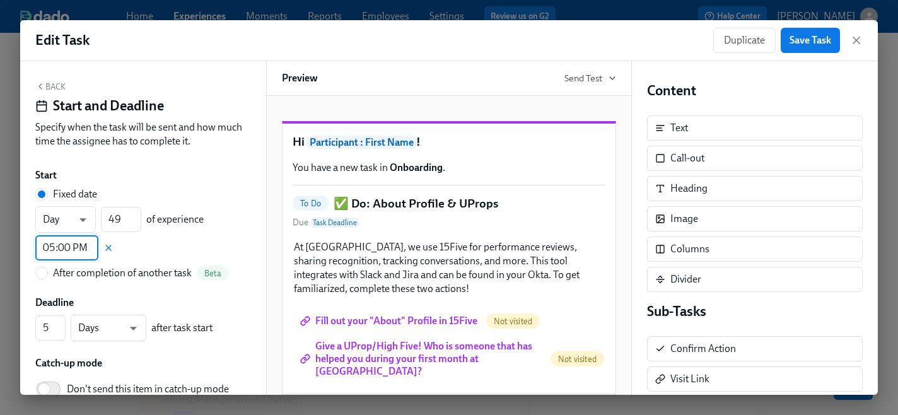
click at [802, 40] on span "Save Task" at bounding box center [811, 40] width 42 height 13
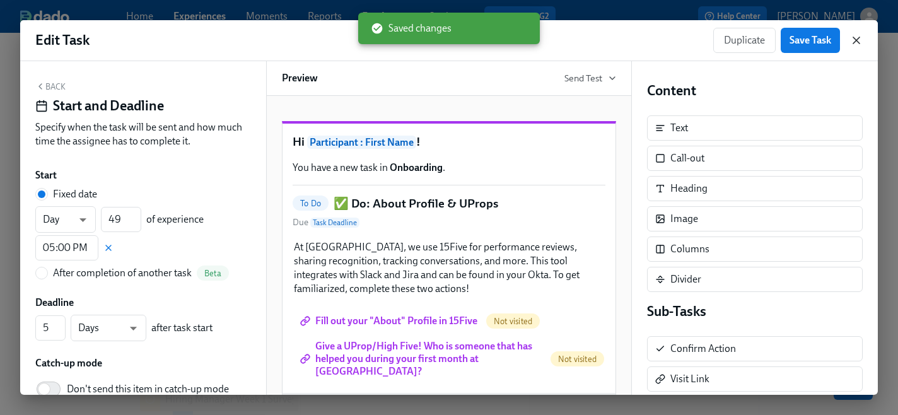
click at [855, 40] on icon "button" at bounding box center [856, 40] width 6 height 6
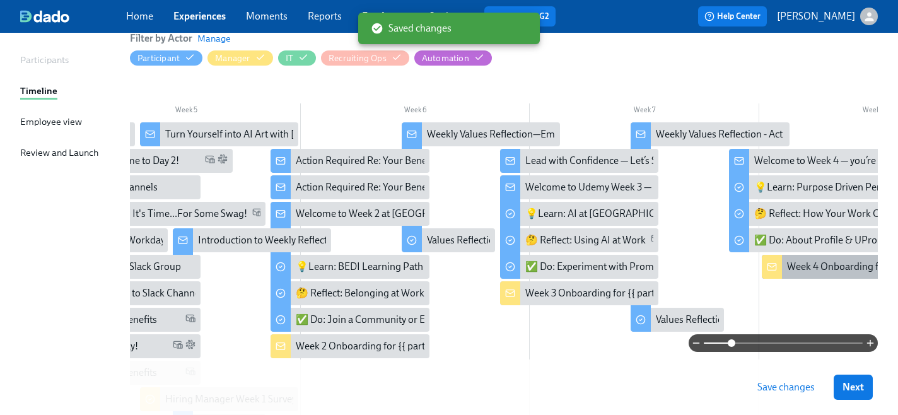
click at [773, 269] on icon at bounding box center [772, 267] width 10 height 10
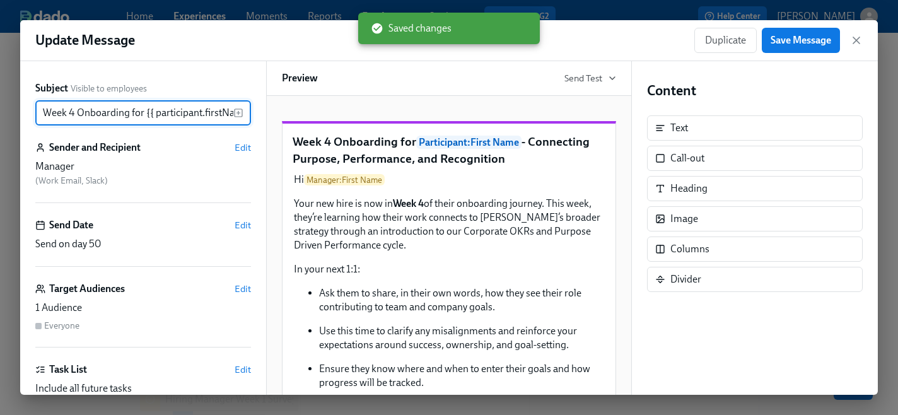
scroll to position [0, 252]
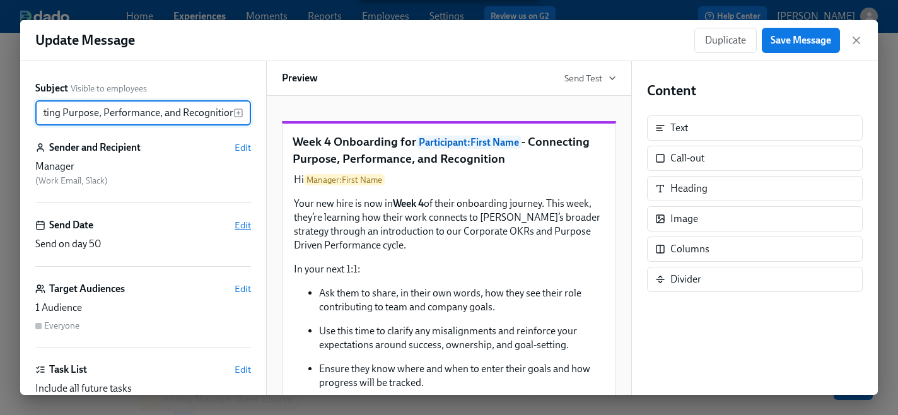
click at [245, 223] on span "Edit" at bounding box center [243, 225] width 16 height 13
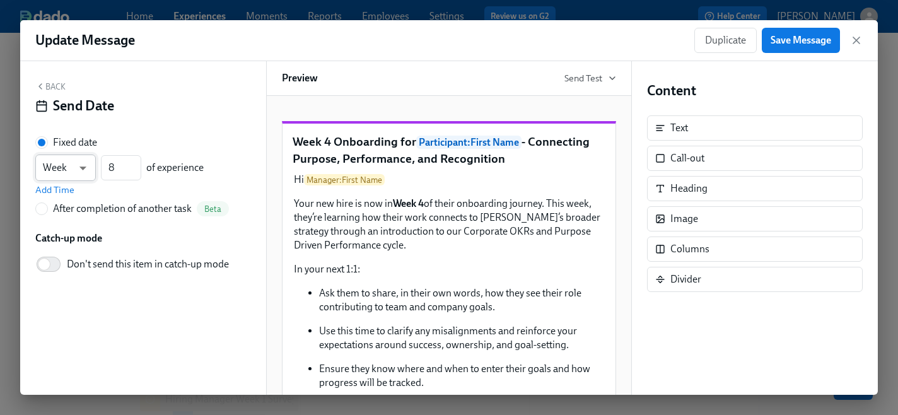
click at [85, 168] on body "Home Experiences Moments Reports Employees Settings Review us on G2 Help Center…" at bounding box center [449, 222] width 898 height 726
click at [76, 145] on li "Day" at bounding box center [65, 146] width 61 height 21
type input "d"
click at [122, 168] on input "8" at bounding box center [121, 167] width 40 height 25
type input "49"
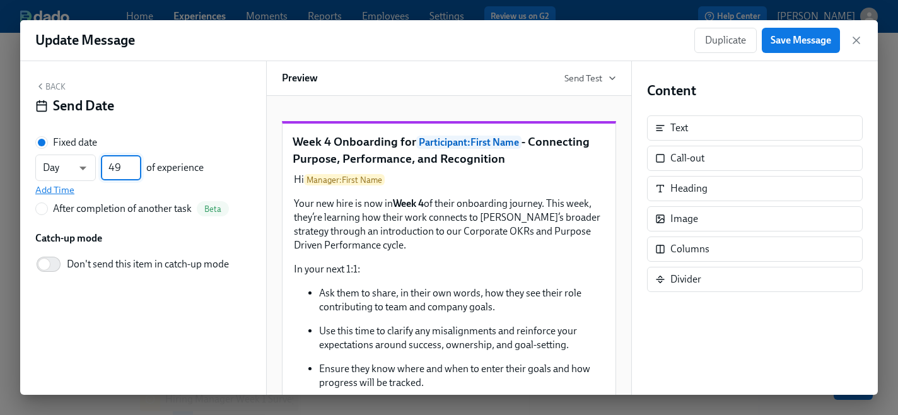
click at [54, 191] on span "Add Time" at bounding box center [54, 190] width 39 height 13
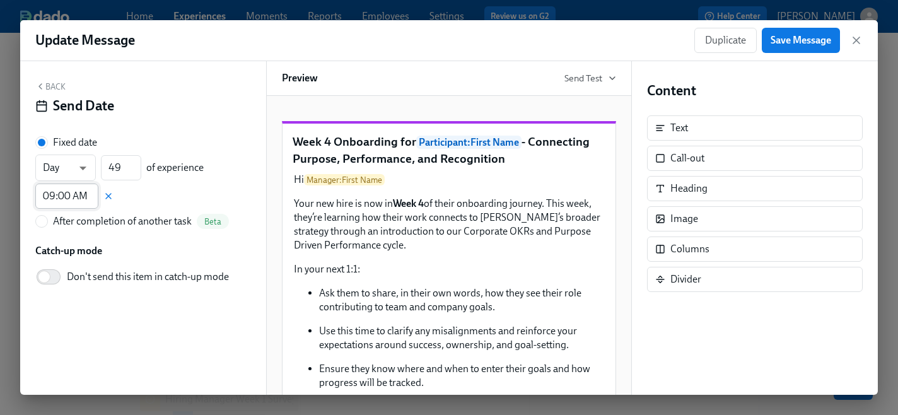
click at [67, 200] on input "09:00 AM" at bounding box center [66, 196] width 63 height 25
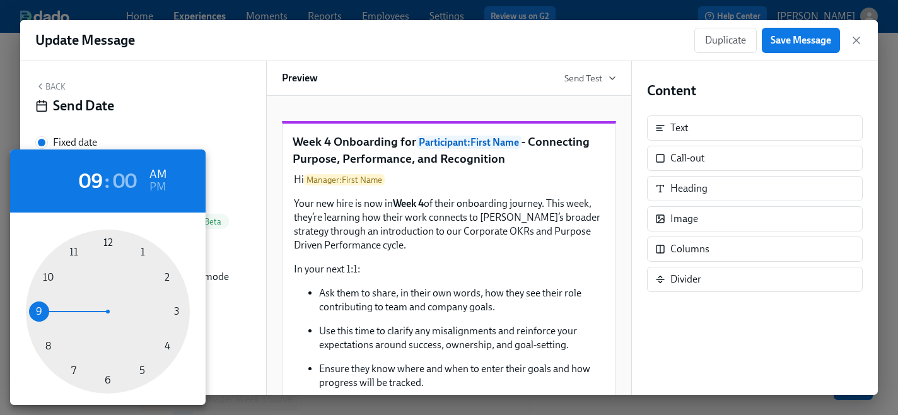
click at [141, 370] on div at bounding box center [108, 312] width 164 height 164
click at [162, 185] on h6 "PM" at bounding box center [157, 187] width 16 height 20
type input "05:00 PM"
click at [785, 42] on div at bounding box center [449, 207] width 898 height 415
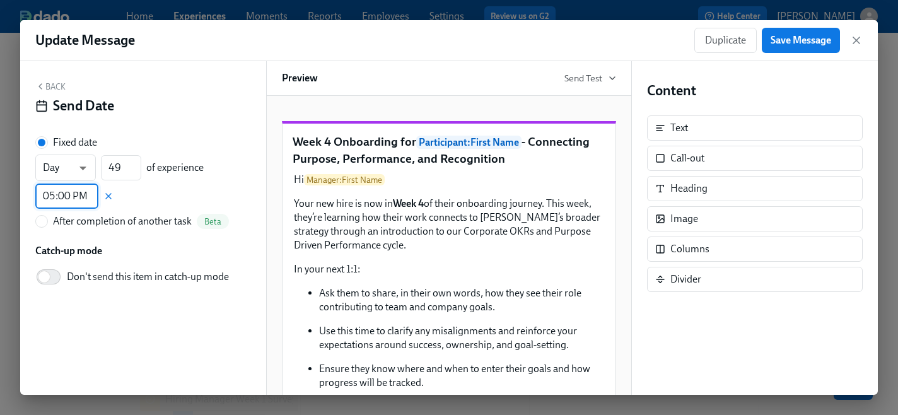
click at [778, 42] on span "Save Message" at bounding box center [801, 40] width 61 height 13
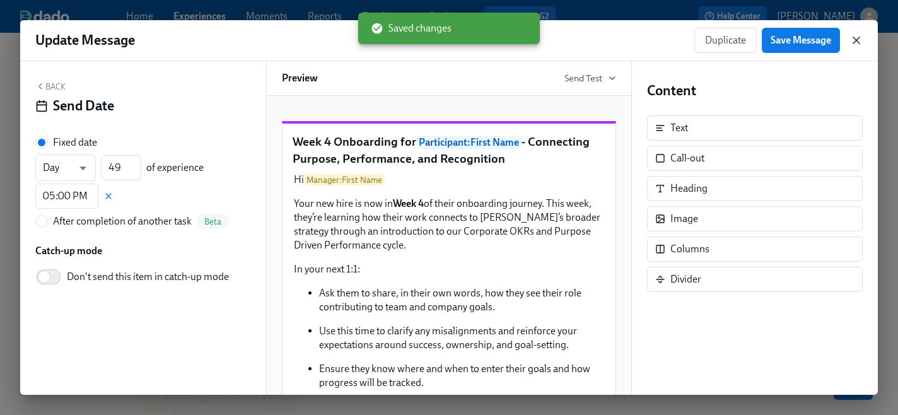
click at [859, 44] on icon "button" at bounding box center [856, 40] width 13 height 13
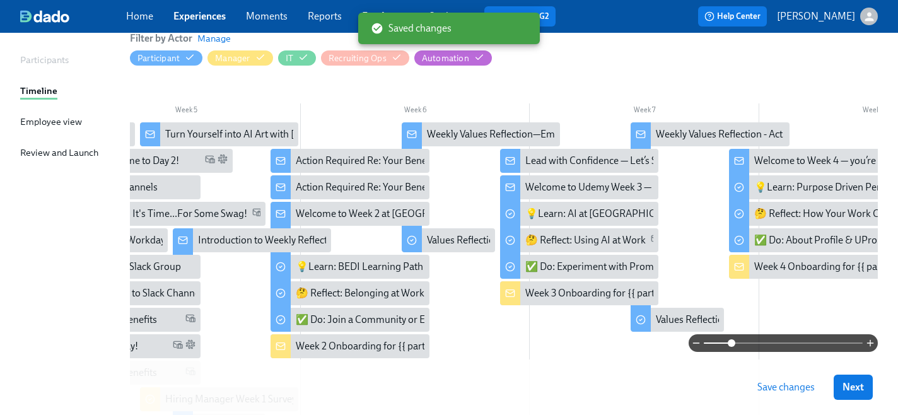
click at [786, 390] on span "Save changes" at bounding box center [785, 387] width 57 height 13
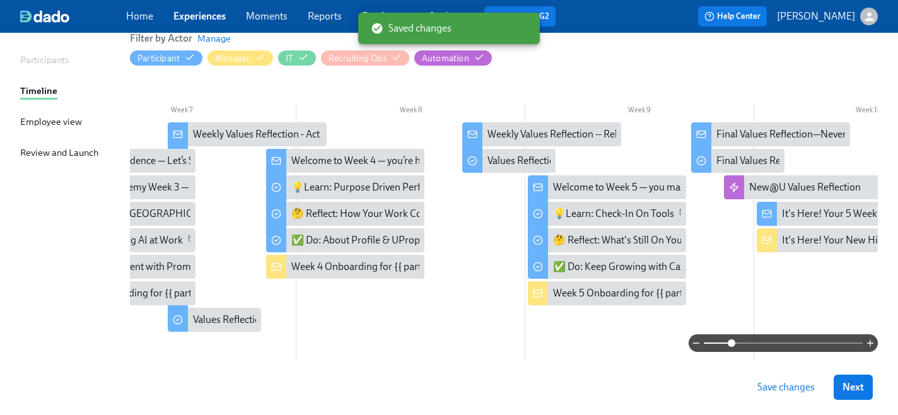
scroll to position [0, 1440]
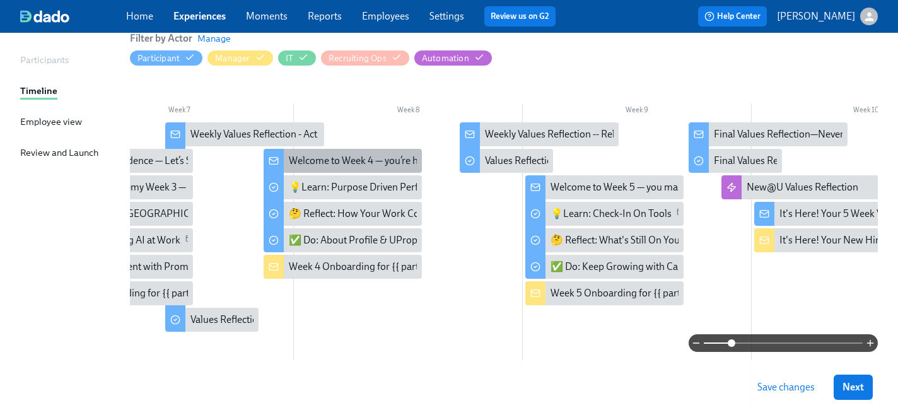
click at [363, 158] on div "Welcome to Week 4 — you’re hitting your stride! 💪" at bounding box center [398, 161] width 218 height 14
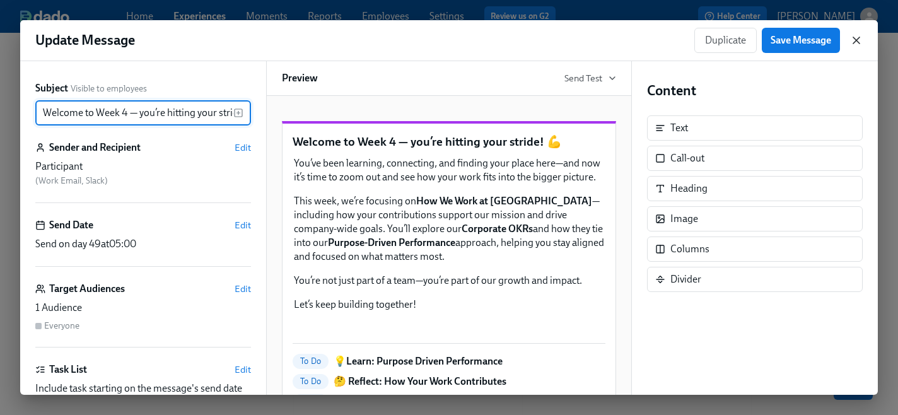
click at [858, 38] on icon "button" at bounding box center [856, 40] width 6 height 6
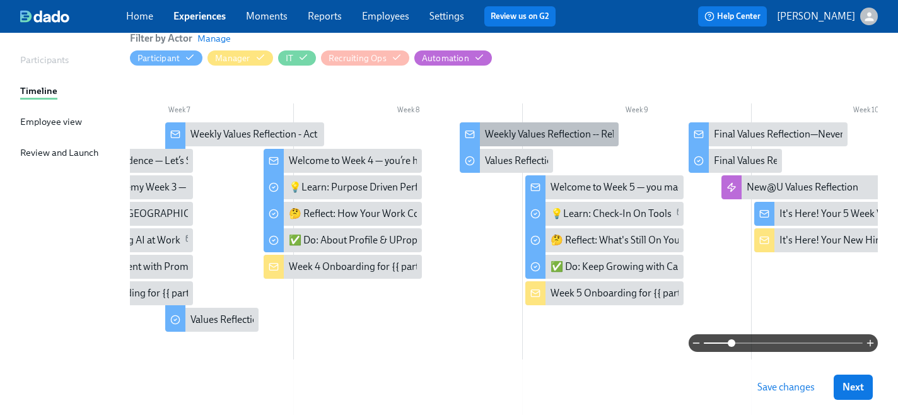
click at [472, 132] on icon at bounding box center [470, 134] width 10 height 10
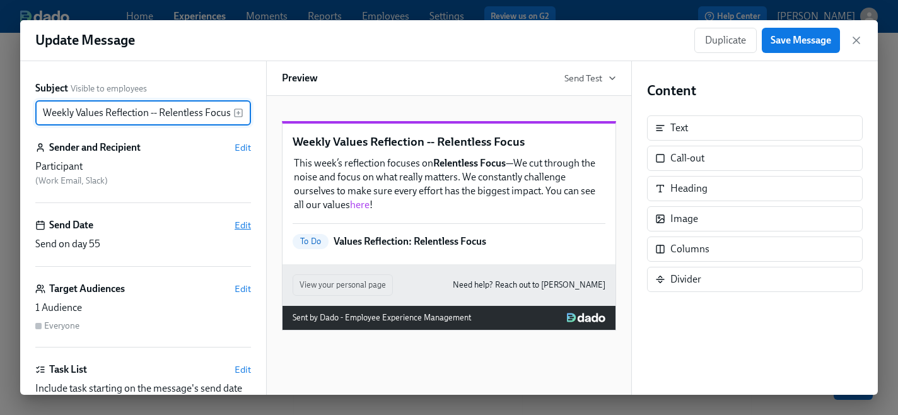
click at [247, 221] on span "Edit" at bounding box center [243, 225] width 16 height 13
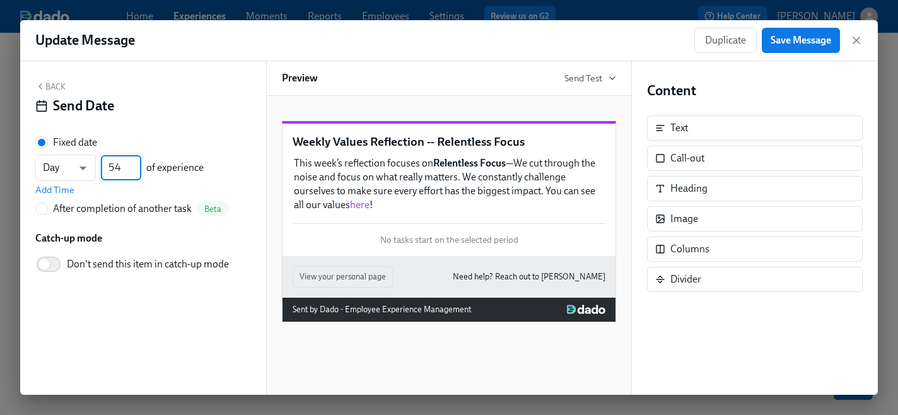
click at [136, 172] on input "54" at bounding box center [121, 167] width 40 height 25
type input "53"
click at [136, 172] on input "53" at bounding box center [121, 167] width 40 height 25
click at [54, 189] on span "Add Time" at bounding box center [54, 190] width 39 height 13
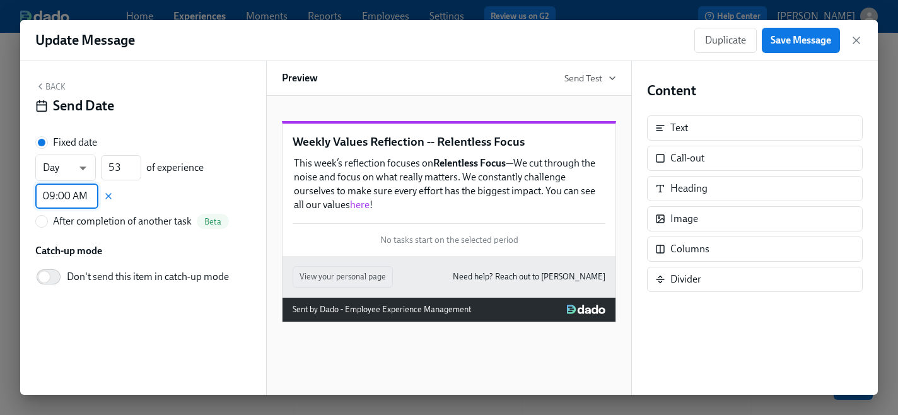
click at [69, 195] on input "09:00 AM" at bounding box center [66, 196] width 63 height 25
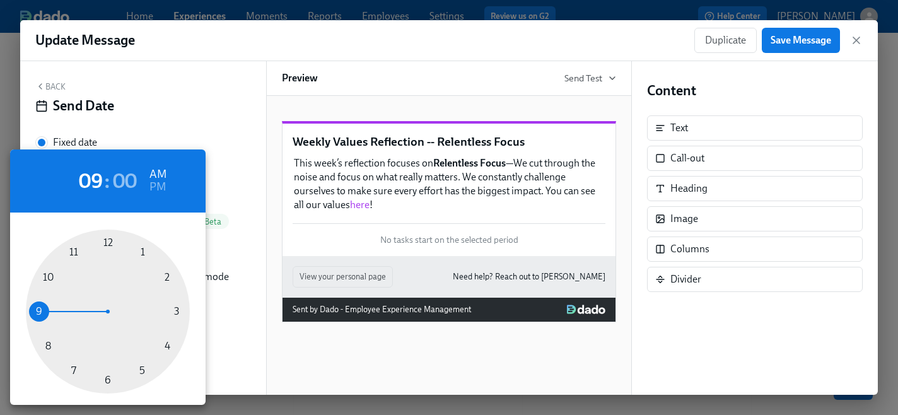
click at [141, 371] on div at bounding box center [108, 312] width 164 height 164
click at [161, 187] on h6 "PM" at bounding box center [157, 187] width 16 height 20
type input "05:00 PM"
click at [796, 37] on div at bounding box center [449, 207] width 898 height 415
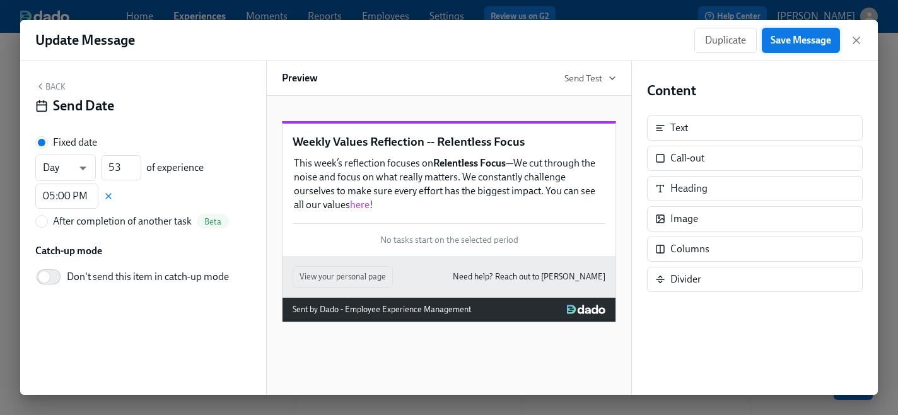
click at [775, 42] on span "Save Message" at bounding box center [801, 40] width 61 height 13
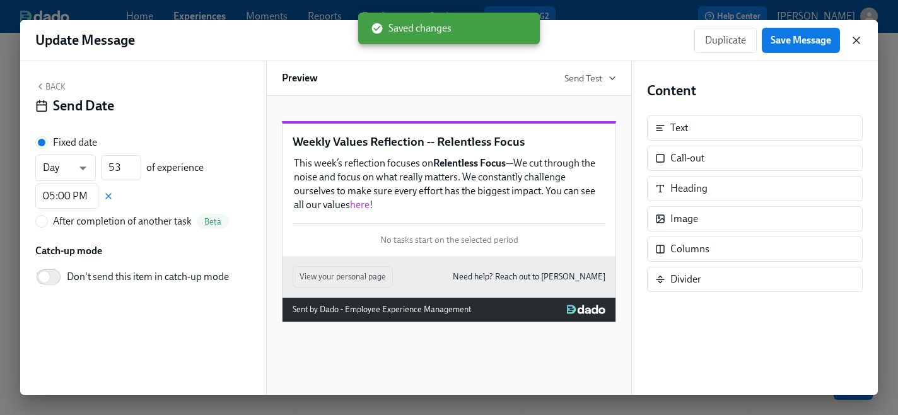
click at [857, 42] on icon "button" at bounding box center [856, 40] width 6 height 6
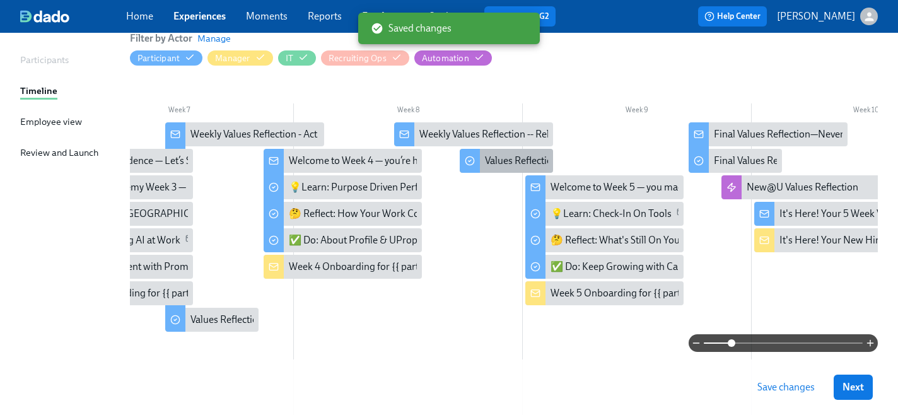
click at [467, 161] on icon at bounding box center [470, 161] width 10 height 10
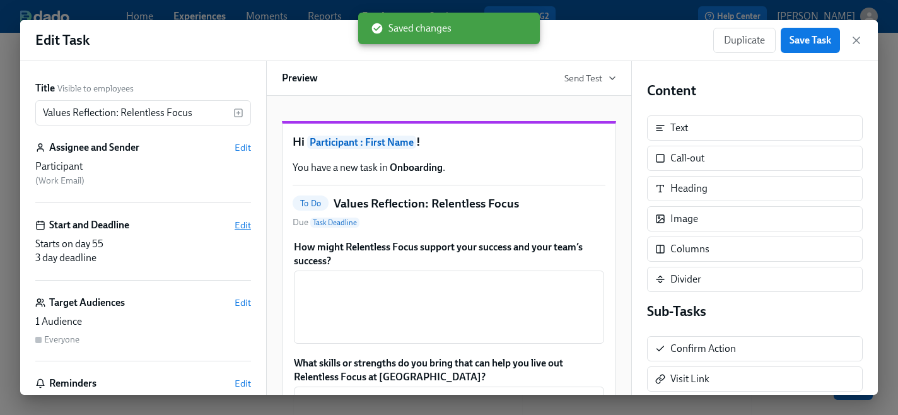
click at [240, 228] on span "Edit" at bounding box center [243, 225] width 16 height 13
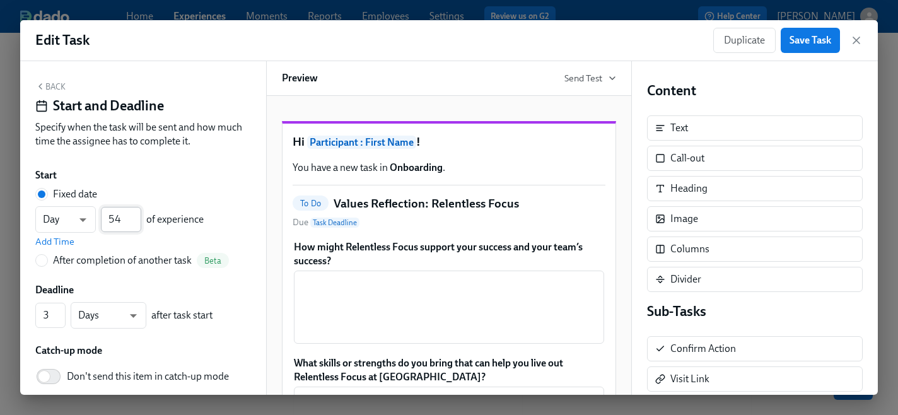
click at [137, 224] on input "54" at bounding box center [121, 219] width 40 height 25
type input "53"
click at [137, 224] on input "53" at bounding box center [121, 219] width 40 height 25
click at [66, 240] on span "Add Time" at bounding box center [54, 241] width 39 height 13
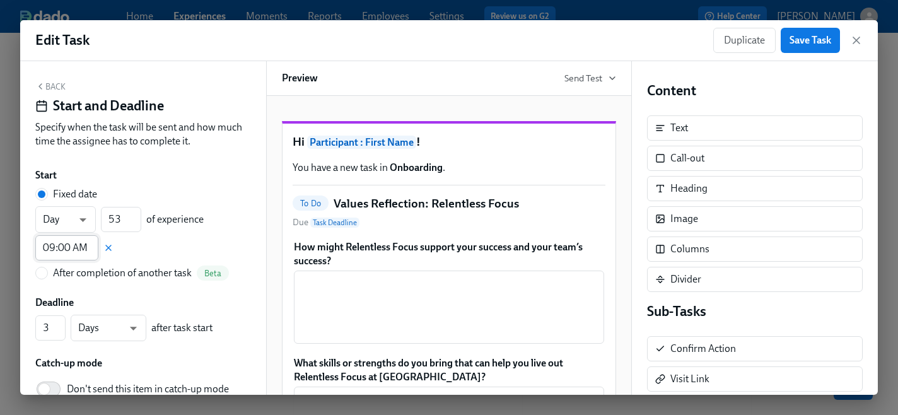
click at [71, 247] on input "09:00 AM" at bounding box center [66, 247] width 63 height 25
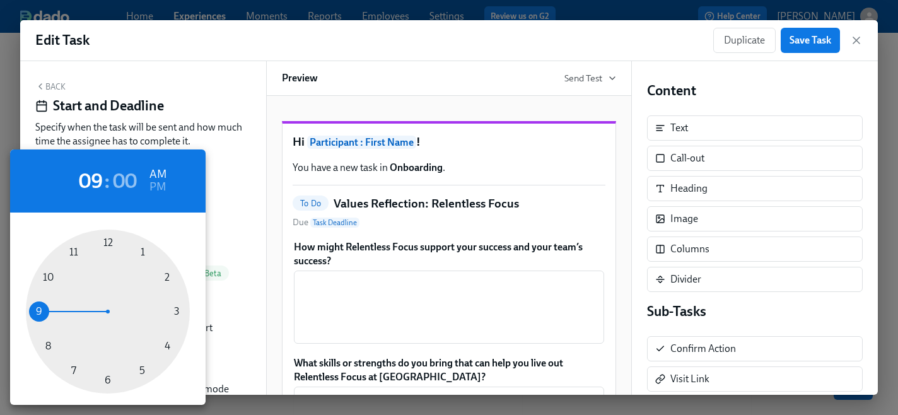
click at [139, 370] on div at bounding box center [108, 312] width 164 height 164
click at [158, 190] on h6 "PM" at bounding box center [157, 187] width 16 height 20
type input "05:00 PM"
click at [798, 45] on div at bounding box center [449, 207] width 898 height 415
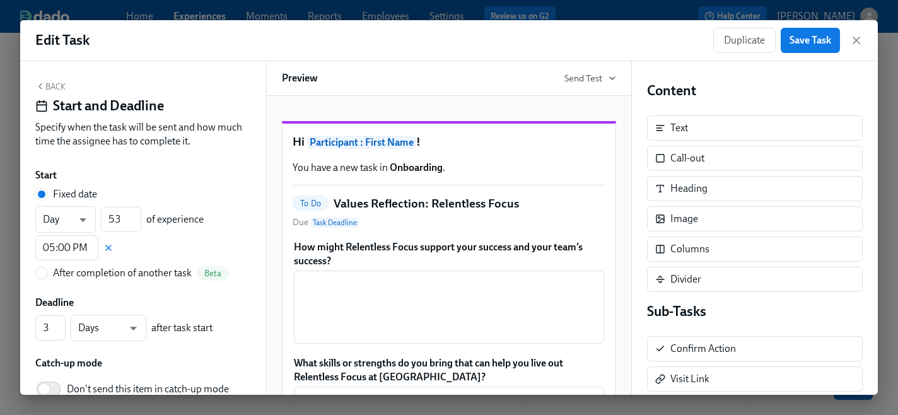
click at [798, 45] on div "05 : 00 AM PM 00 05 10 15 20 25 30 35 40 45 50 55" at bounding box center [449, 207] width 898 height 415
click at [798, 45] on span "Save Task" at bounding box center [811, 40] width 42 height 13
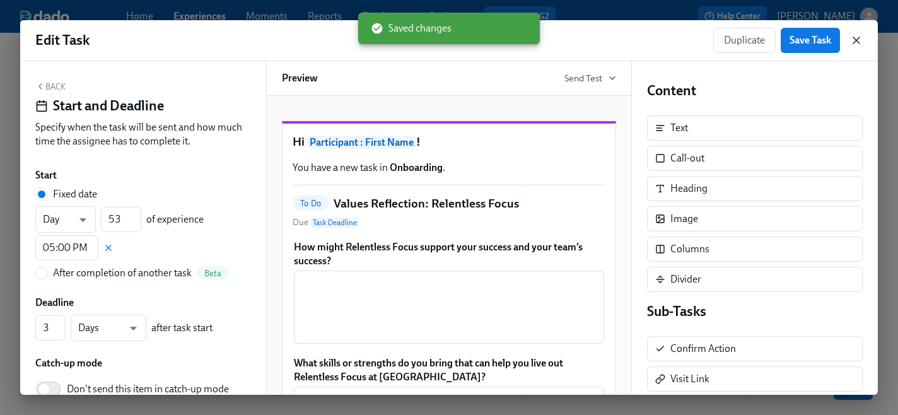
click at [854, 42] on icon "button" at bounding box center [856, 40] width 13 height 13
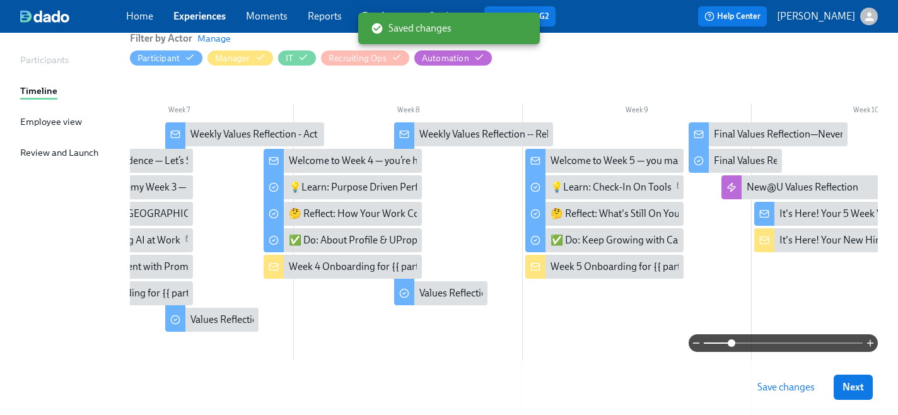
click at [783, 385] on span "Save changes" at bounding box center [785, 387] width 57 height 13
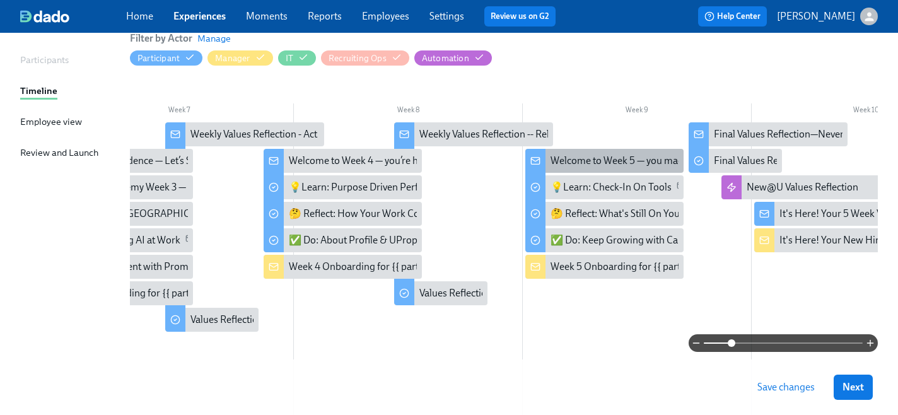
click at [538, 153] on div at bounding box center [535, 162] width 20 height 26
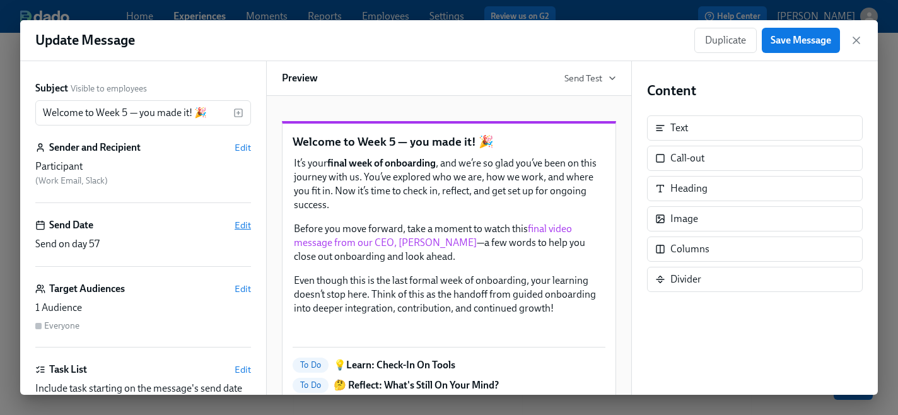
click at [240, 223] on span "Edit" at bounding box center [243, 225] width 16 height 13
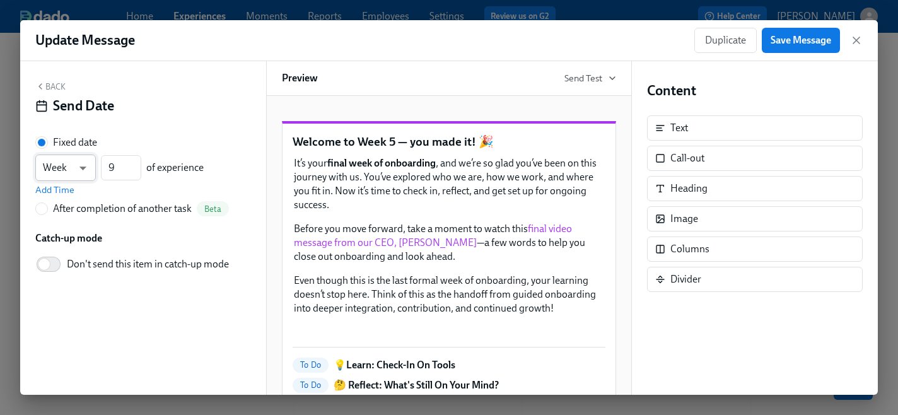
click at [81, 170] on body "Home Experiences Moments Reports Employees Settings Review us on G2 Help Center…" at bounding box center [449, 222] width 898 height 726
click at [62, 148] on li "Day" at bounding box center [65, 146] width 61 height 21
type input "d"
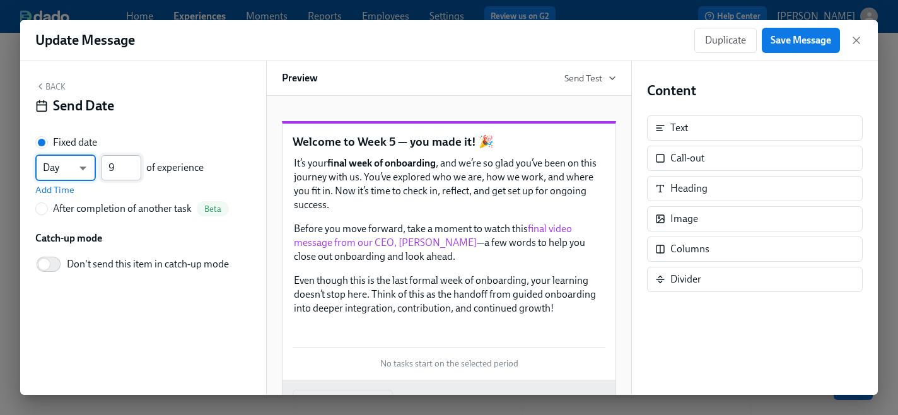
click at [117, 172] on input "9" at bounding box center [121, 167] width 40 height 25
type input "56"
click at [62, 189] on span "Add Time" at bounding box center [54, 190] width 39 height 13
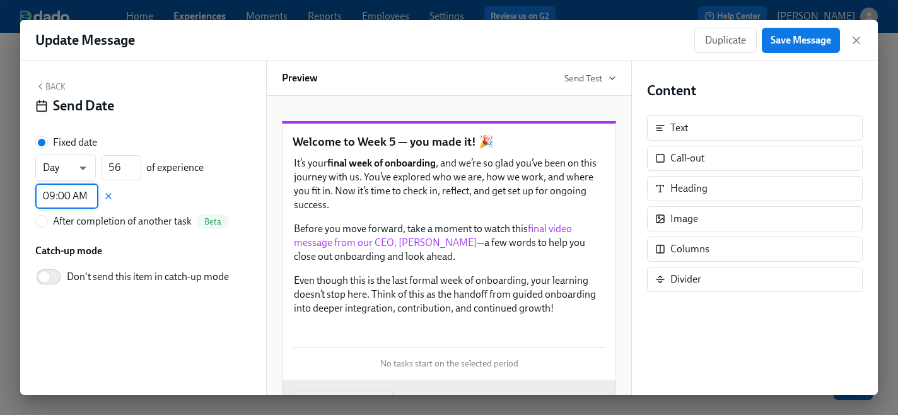
click at [70, 198] on input "09:00 AM" at bounding box center [66, 196] width 63 height 25
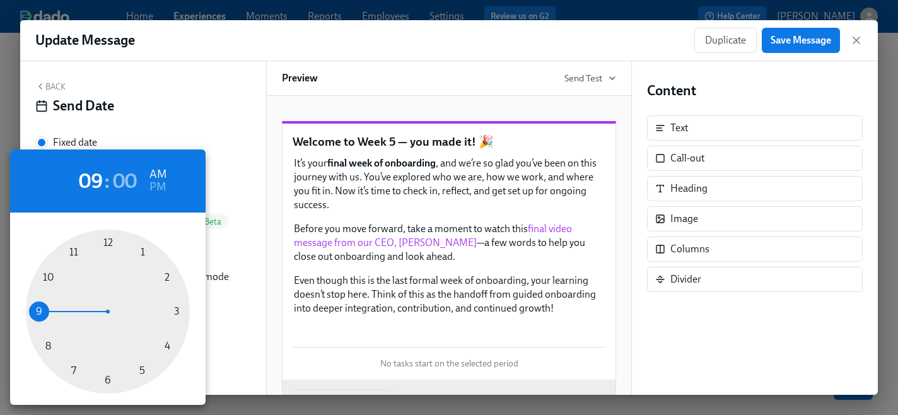
click at [139, 372] on div at bounding box center [108, 312] width 164 height 164
click at [155, 185] on h6 "PM" at bounding box center [157, 187] width 16 height 20
type input "05:00 PM"
click at [789, 50] on div at bounding box center [449, 207] width 898 height 415
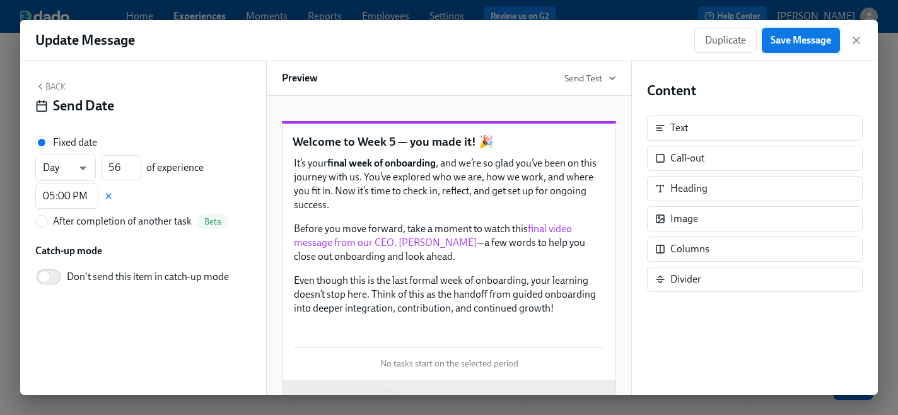
click at [786, 44] on span "Save Message" at bounding box center [801, 40] width 61 height 13
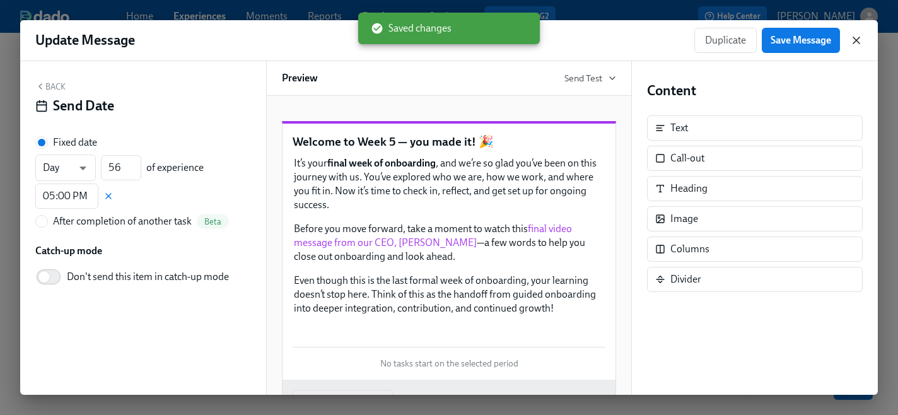
click at [855, 44] on icon "button" at bounding box center [856, 40] width 13 height 13
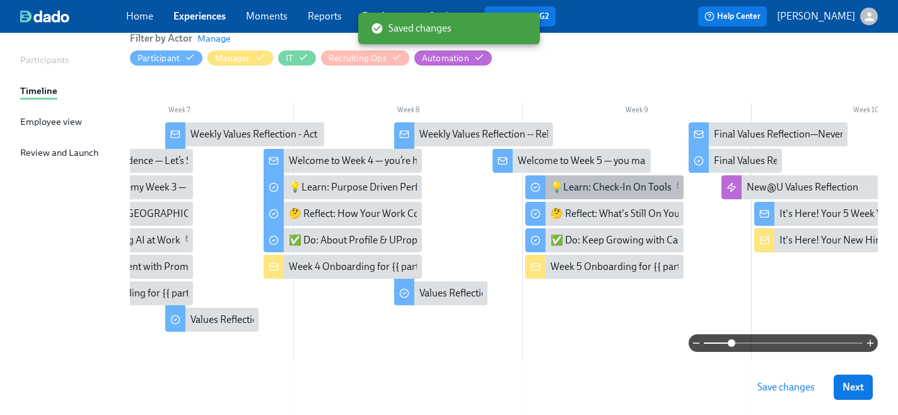
click at [538, 189] on icon at bounding box center [535, 187] width 10 height 10
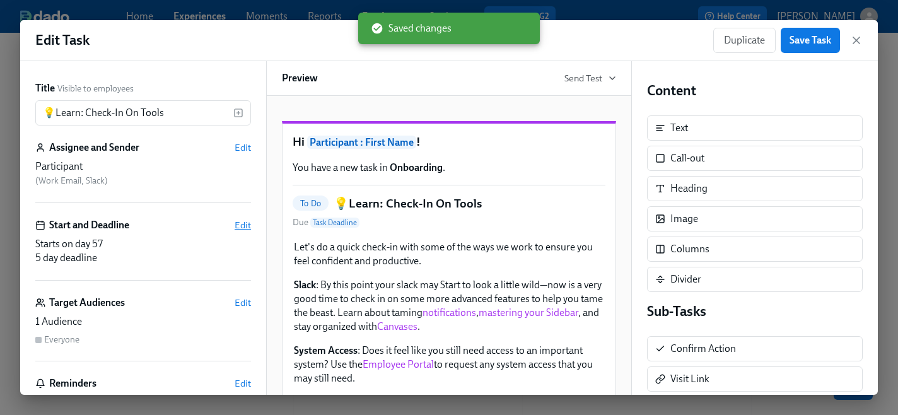
click at [243, 226] on span "Edit" at bounding box center [243, 225] width 16 height 13
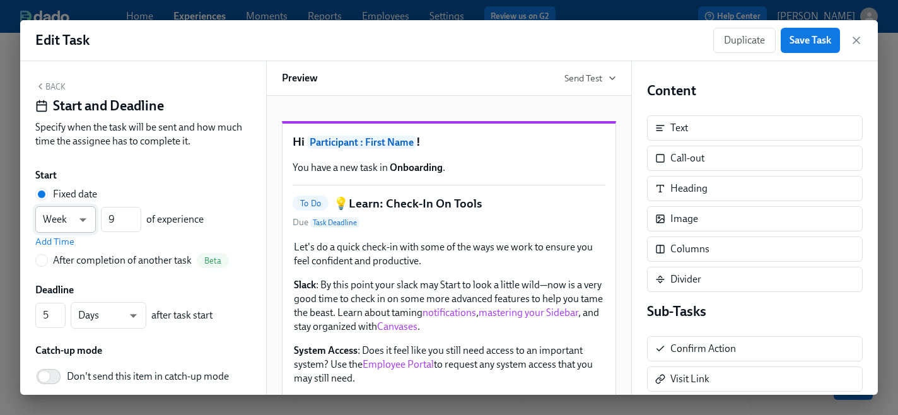
click at [75, 222] on body "Home Experiences Moments Reports Employees Settings Review us on G2 Help Center…" at bounding box center [449, 222] width 898 height 726
click at [61, 201] on li "Day" at bounding box center [65, 198] width 61 height 21
type input "d"
click at [117, 224] on input "9" at bounding box center [121, 219] width 40 height 25
type input "56"
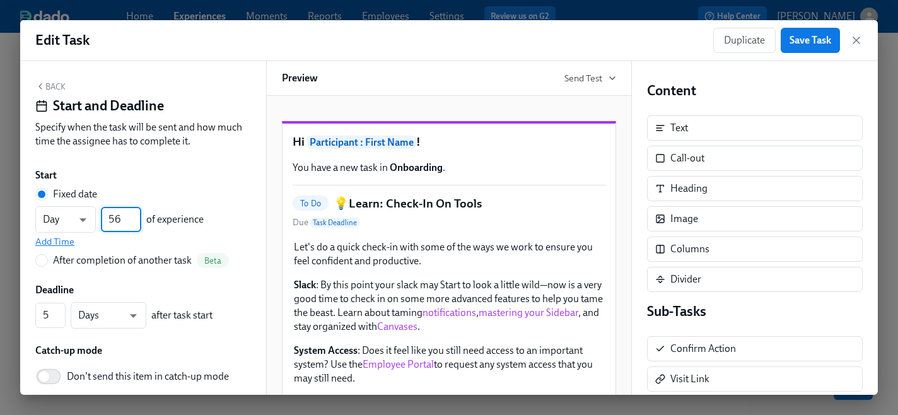
click at [60, 243] on span "Add Time" at bounding box center [54, 241] width 39 height 13
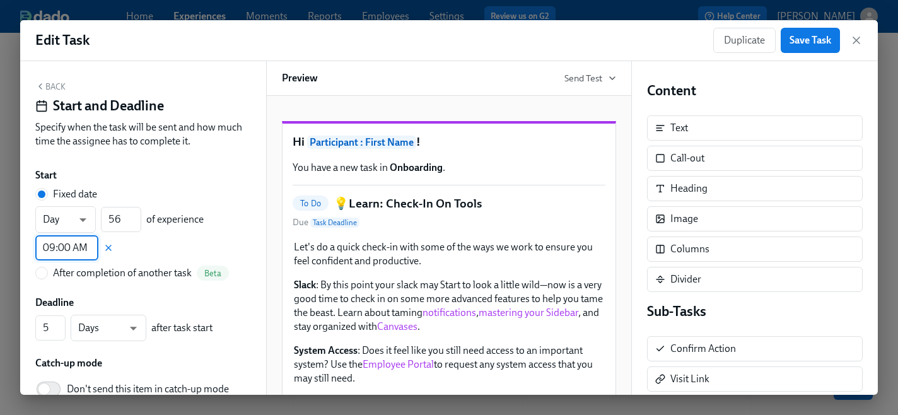
click at [74, 249] on input "09:00 AM" at bounding box center [66, 247] width 63 height 25
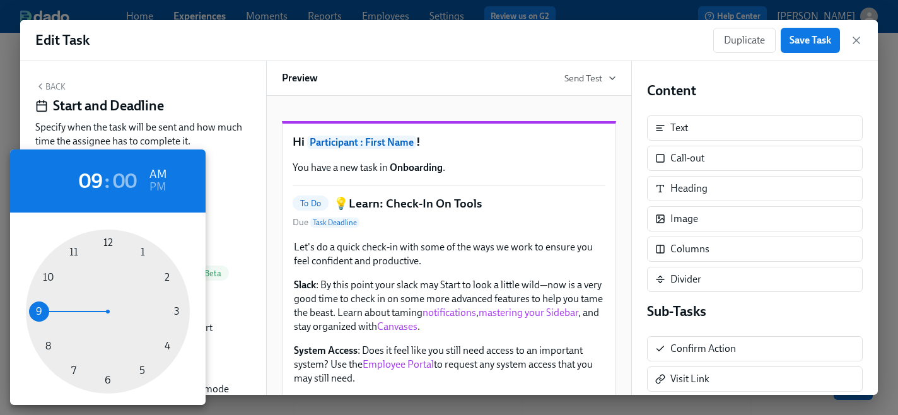
click at [139, 373] on div at bounding box center [108, 312] width 164 height 164
click at [157, 187] on h6 "PM" at bounding box center [157, 187] width 16 height 20
type input "05:00 PM"
click at [807, 42] on div at bounding box center [449, 207] width 898 height 415
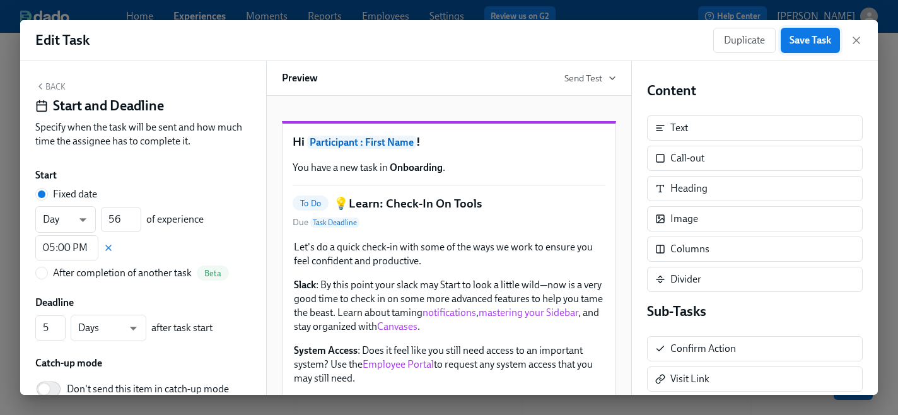
click at [800, 42] on span "Save Task" at bounding box center [811, 40] width 42 height 13
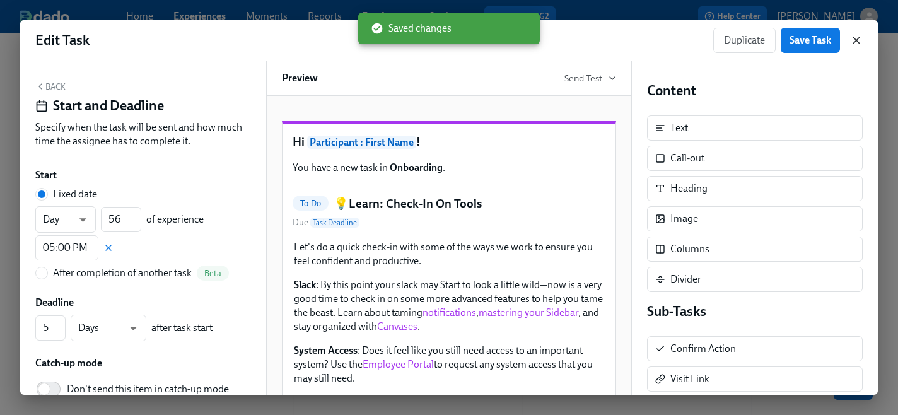
click at [858, 41] on icon "button" at bounding box center [856, 40] width 13 height 13
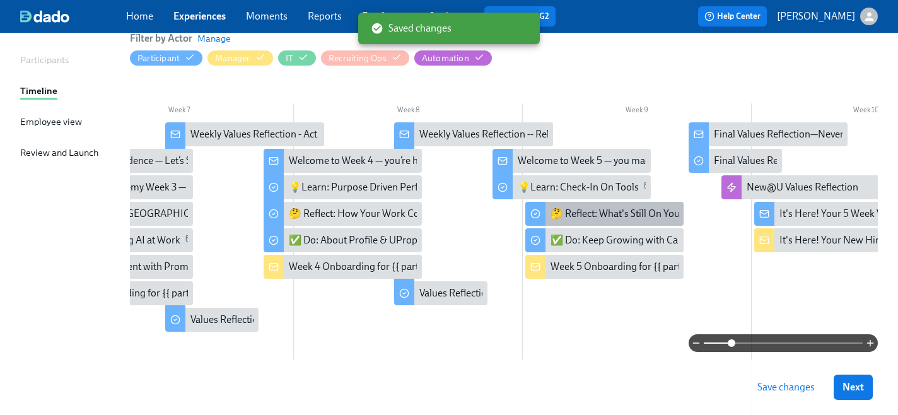
click at [534, 213] on icon at bounding box center [535, 214] width 10 height 10
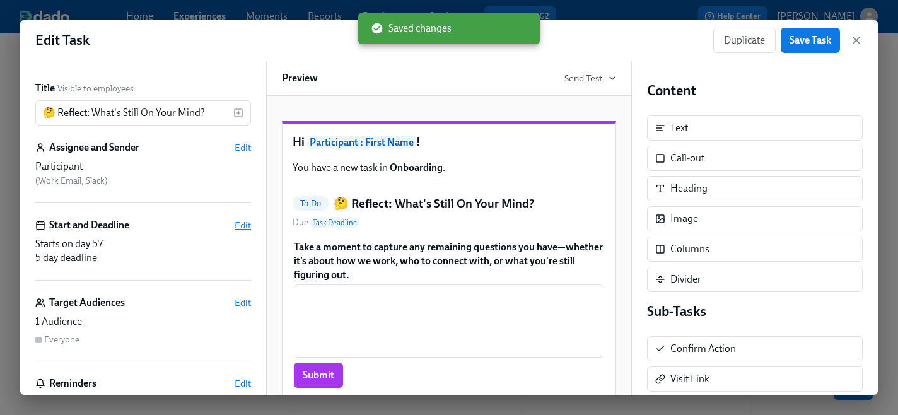
click at [246, 225] on span "Edit" at bounding box center [243, 225] width 16 height 13
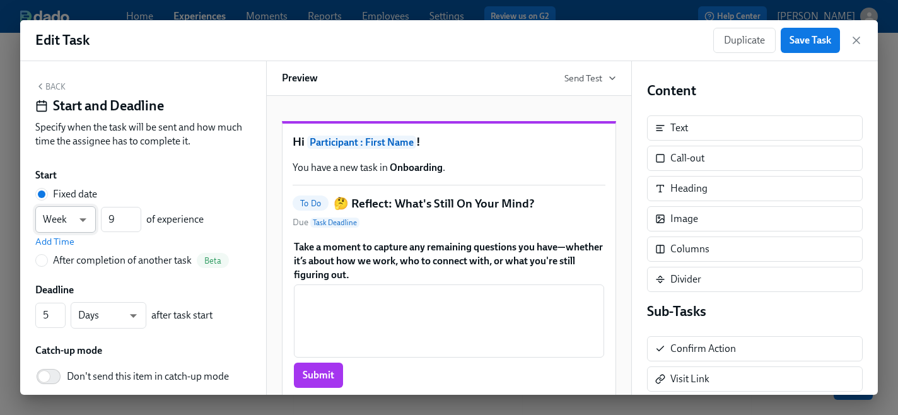
click at [88, 222] on body "Home Experiences Moments Reports Employees Settings Review us on G2 Help Center…" at bounding box center [449, 222] width 898 height 726
click at [71, 197] on li "Day" at bounding box center [65, 198] width 61 height 21
type input "d"
click at [119, 219] on input "9" at bounding box center [121, 219] width 40 height 25
type input "56"
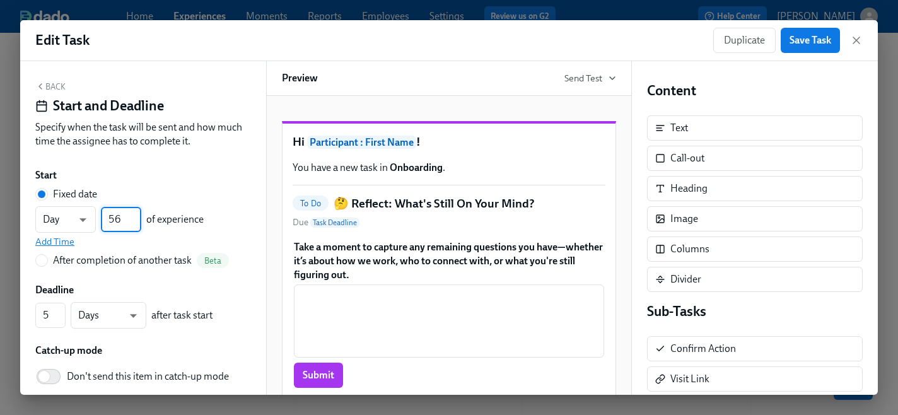
click at [50, 240] on span "Add Time" at bounding box center [54, 241] width 39 height 13
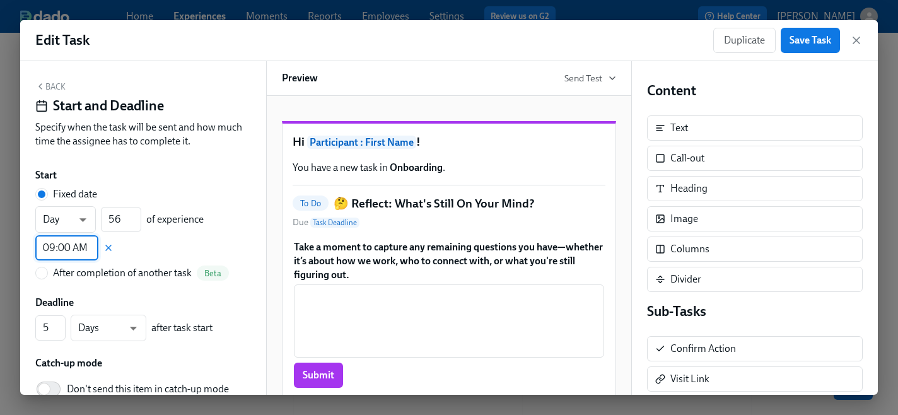
click at [62, 253] on input "09:00 AM" at bounding box center [66, 247] width 63 height 25
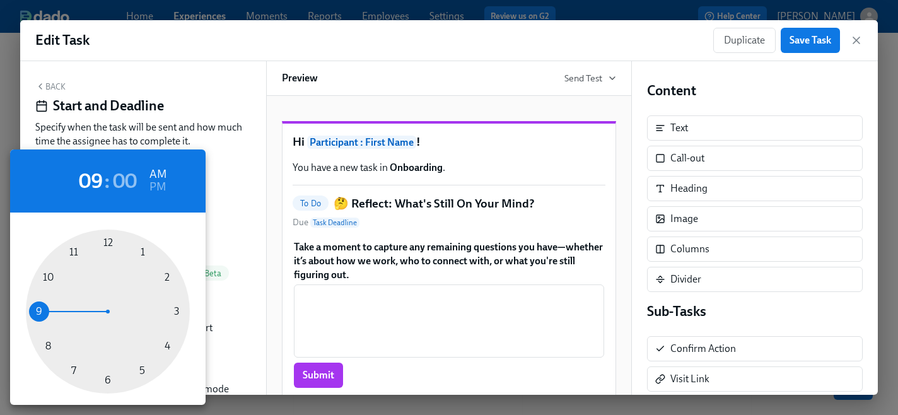
click at [143, 372] on div at bounding box center [108, 312] width 164 height 164
click at [159, 187] on h6 "PM" at bounding box center [157, 187] width 16 height 20
type input "05:00 PM"
click at [806, 41] on div at bounding box center [449, 207] width 898 height 415
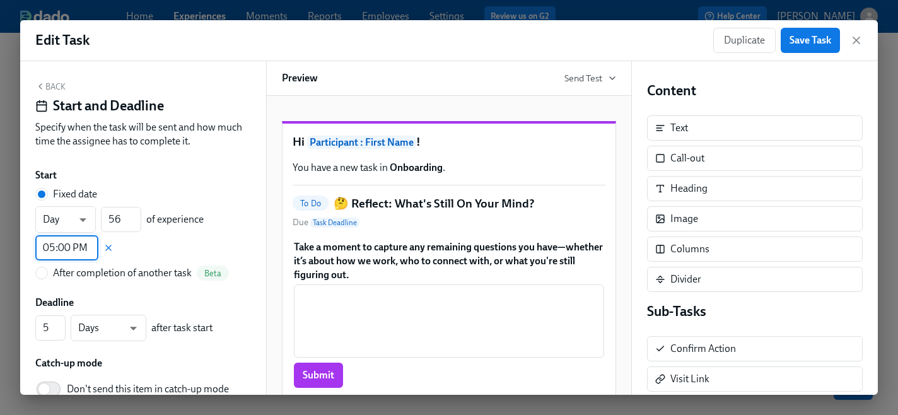
click at [806, 41] on div "05 : 00 AM PM 00 05 10 15 20 25 30 35 40 45 50 55" at bounding box center [449, 207] width 898 height 415
click at [806, 41] on span "Save Task" at bounding box center [811, 40] width 42 height 13
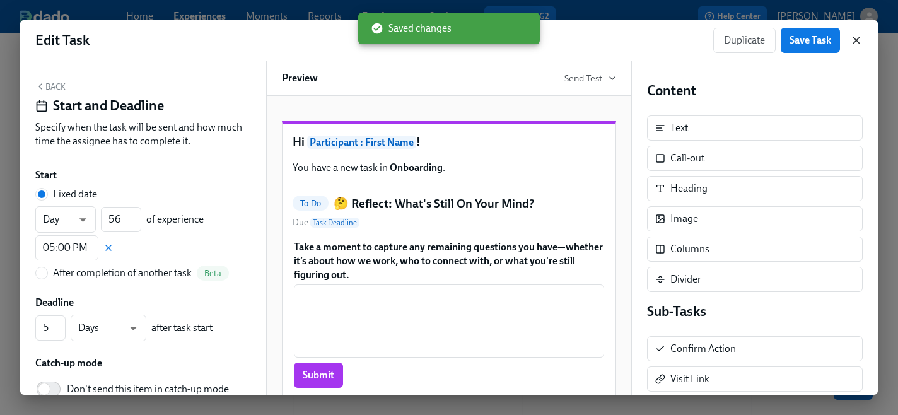
click at [856, 42] on icon "button" at bounding box center [856, 40] width 13 height 13
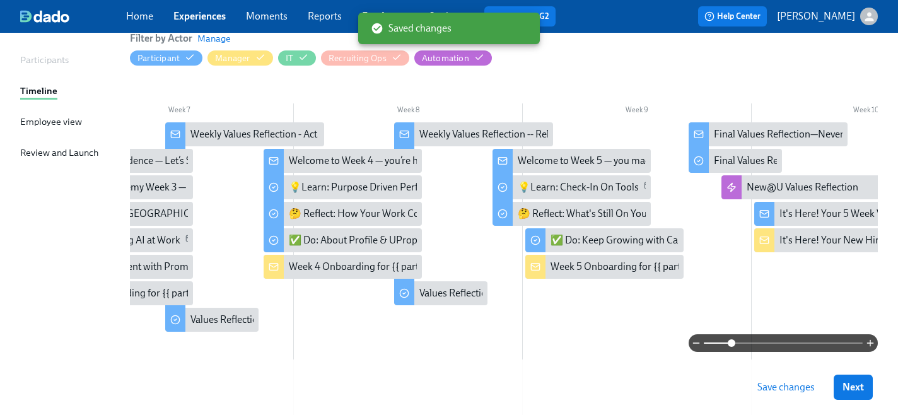
click at [532, 238] on div at bounding box center [528, 240] width 6 height 24
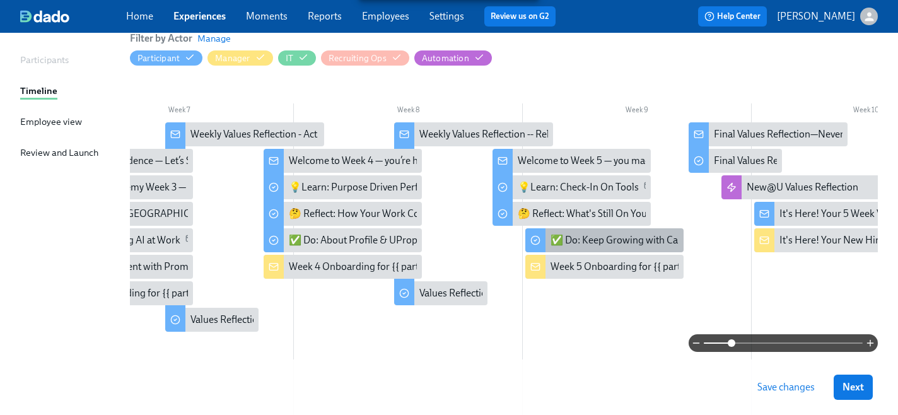
click at [541, 243] on div at bounding box center [535, 240] width 20 height 24
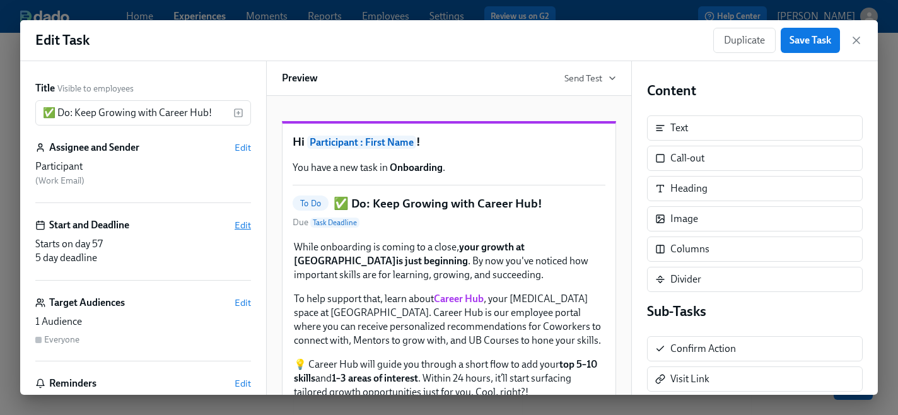
click at [243, 223] on span "Edit" at bounding box center [243, 225] width 16 height 13
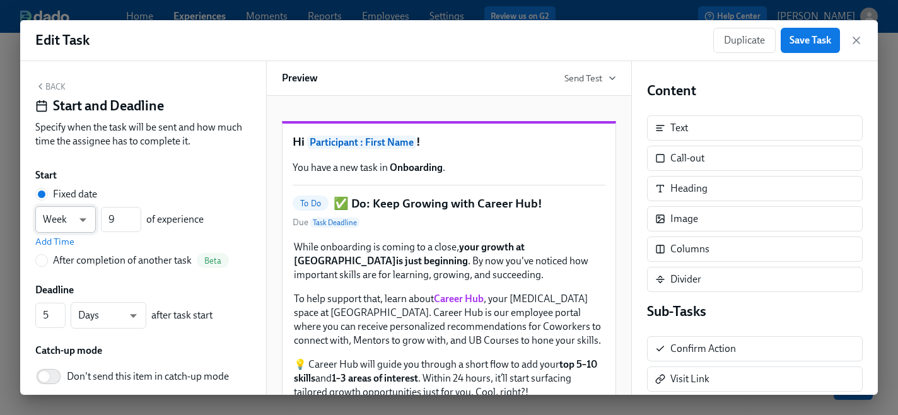
click at [74, 225] on body "Home Experiences Moments Reports Employees Settings Review us on G2 Help Center…" at bounding box center [449, 222] width 898 height 726
click at [67, 199] on li "Day" at bounding box center [65, 198] width 61 height 21
type input "d"
click at [116, 219] on input "9" at bounding box center [121, 219] width 40 height 25
type input "56"
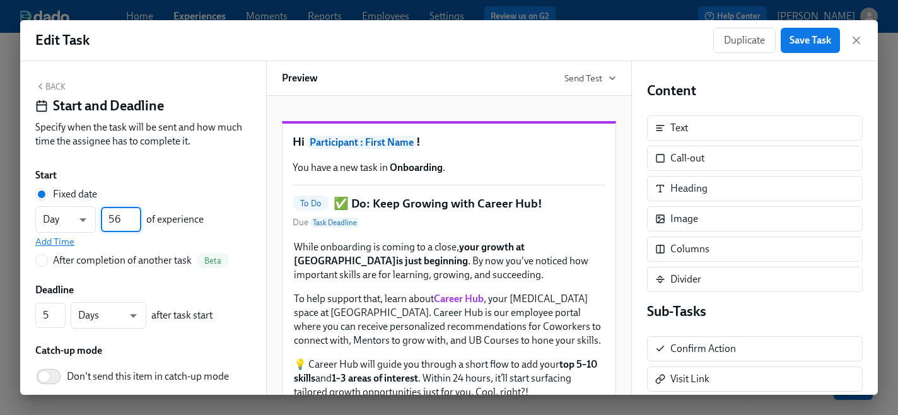
click at [45, 243] on span "Add Time" at bounding box center [54, 241] width 39 height 13
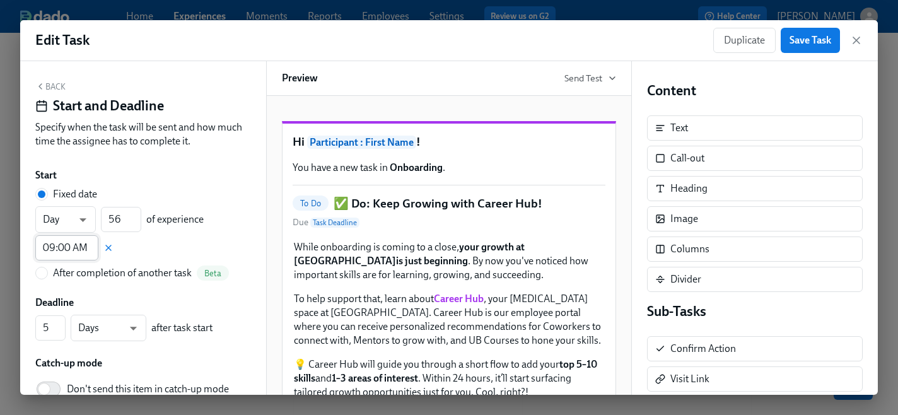
click at [70, 248] on input "09:00 AM" at bounding box center [66, 247] width 63 height 25
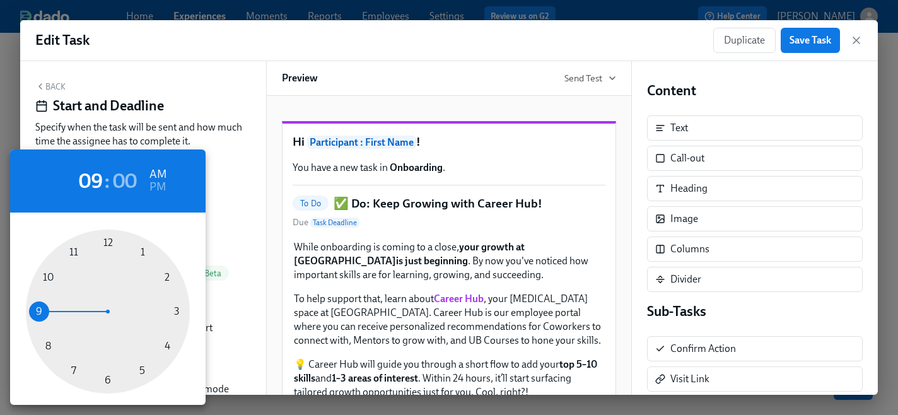
click at [139, 371] on div at bounding box center [108, 312] width 164 height 164
click at [157, 187] on h6 "PM" at bounding box center [157, 187] width 16 height 20
type input "05:00 PM"
click at [810, 44] on div at bounding box center [449, 207] width 898 height 415
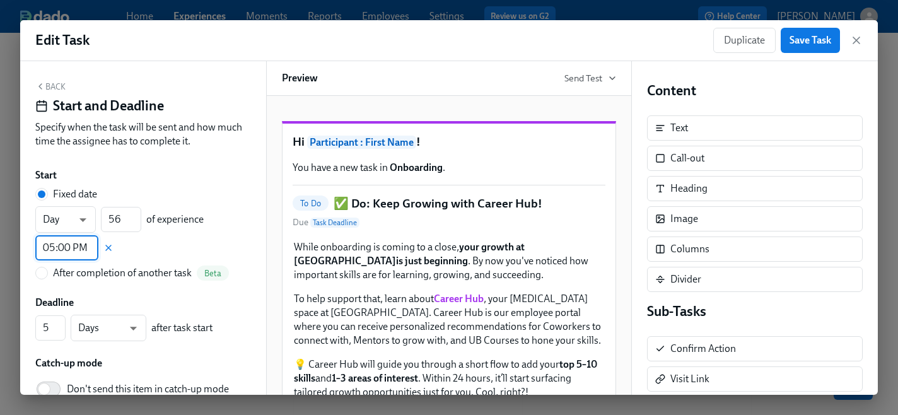
click at [802, 41] on span "Save Task" at bounding box center [811, 40] width 42 height 13
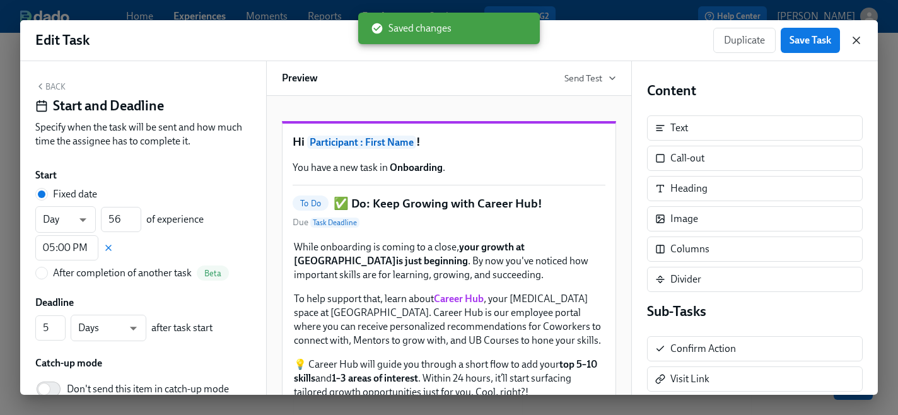
click at [859, 43] on icon "button" at bounding box center [856, 40] width 6 height 6
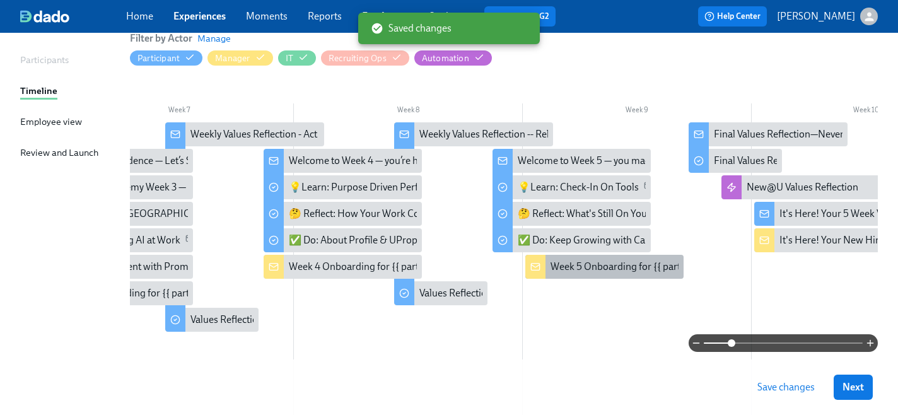
click at [536, 264] on icon at bounding box center [535, 267] width 10 height 10
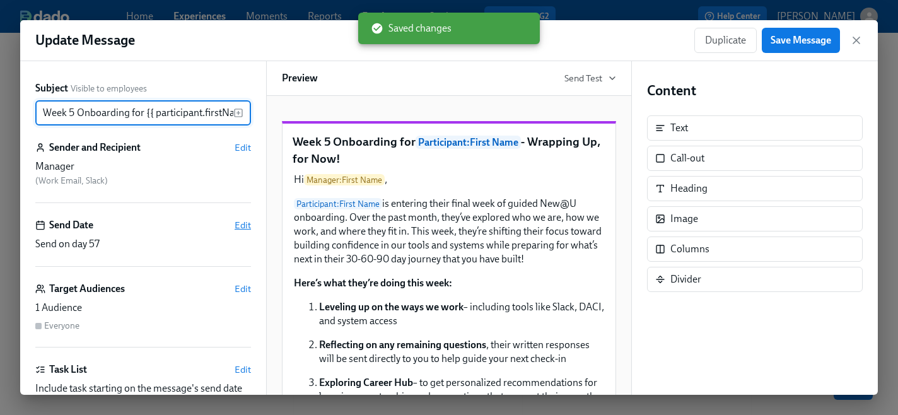
click
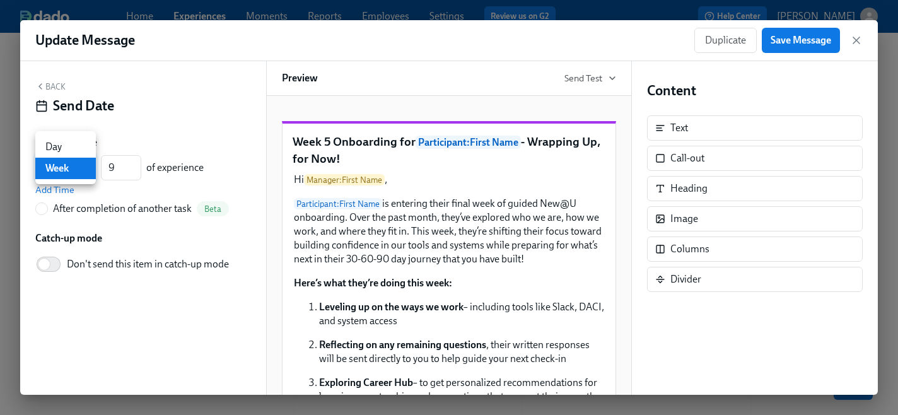
type input "d"
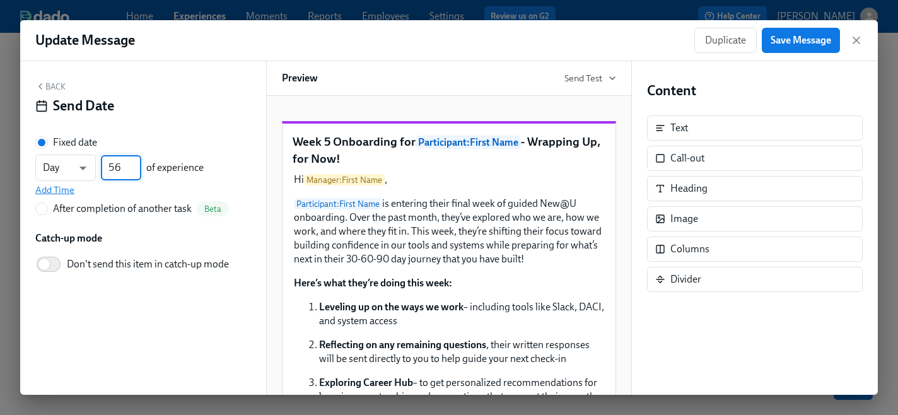
type input "56"
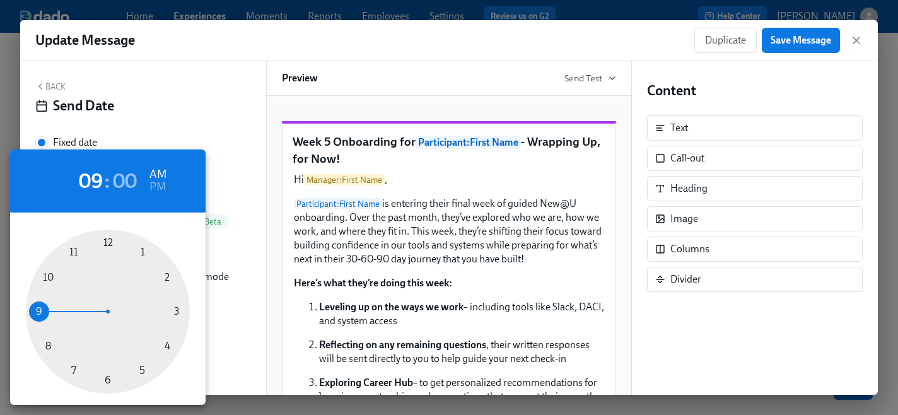
click at [141, 371] on div at bounding box center [108, 312] width 164 height 164
click at [158, 187] on h6 "PM" at bounding box center [157, 187] width 16 height 20
type input "05:00 PM"
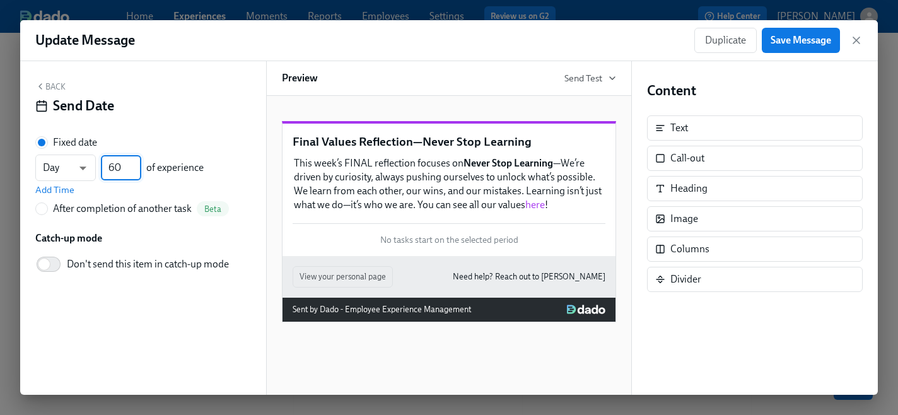
type input "60"
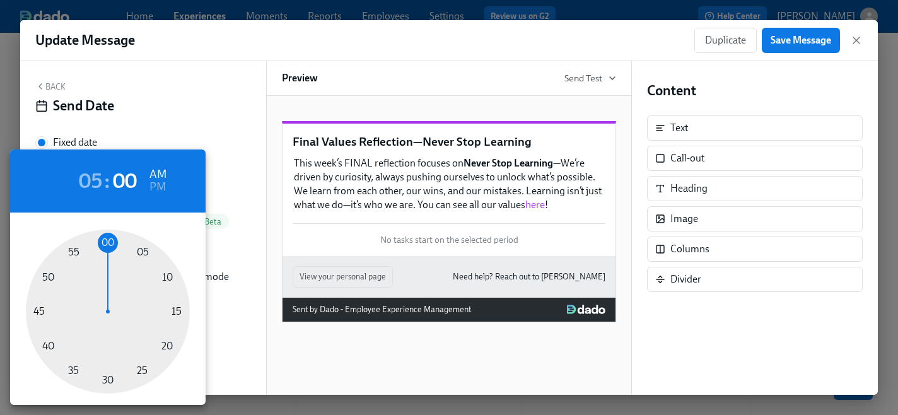
type input "05:00 PM"
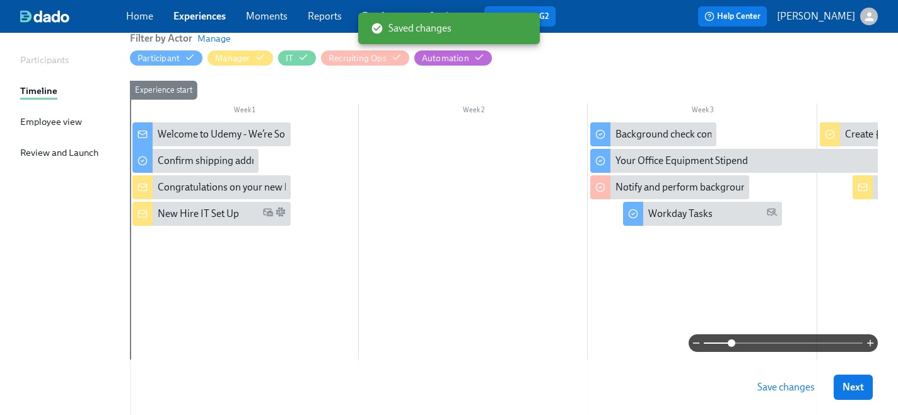
scroll to position [0, 1440]
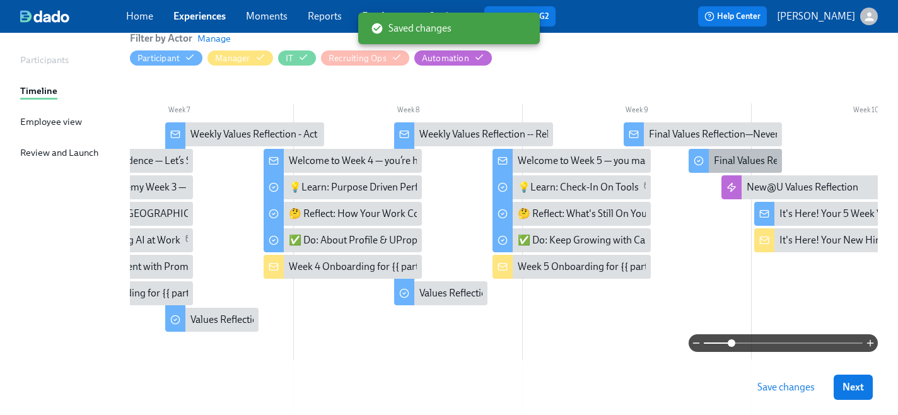
click at [705, 156] on div at bounding box center [699, 161] width 20 height 24
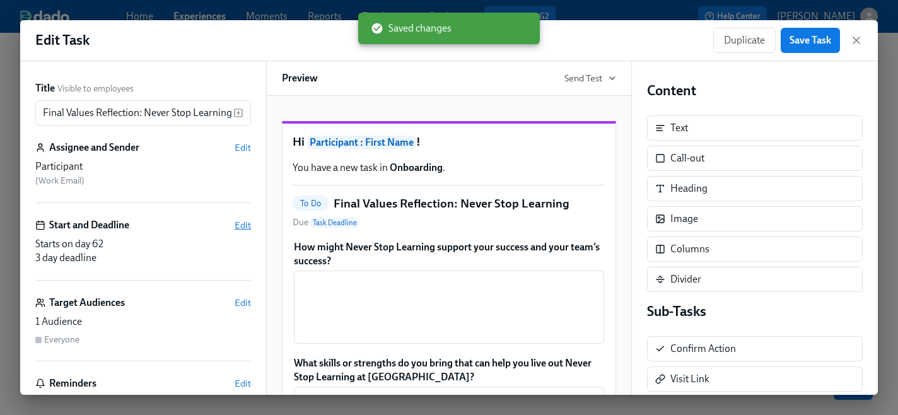
click at [244, 227] on span "Edit" at bounding box center [243, 225] width 16 height 13
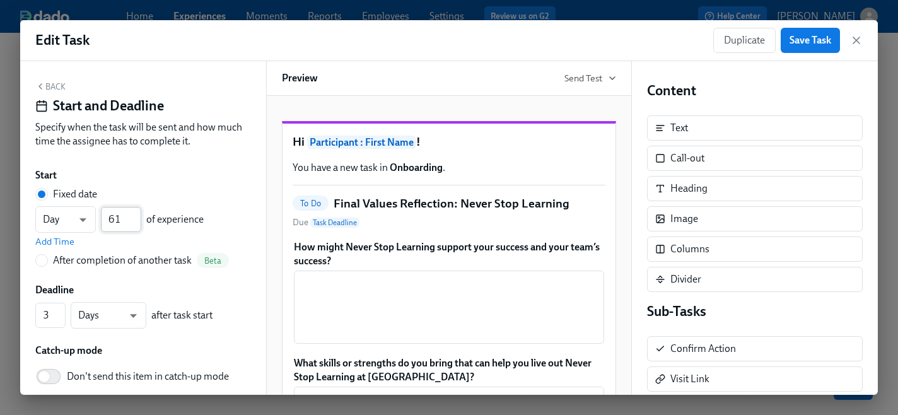
click at [135, 223] on input "61" at bounding box center [121, 219] width 40 height 25
type input "60"
click at [135, 223] on input "60" at bounding box center [121, 219] width 40 height 25
click at [66, 241] on span "Add Time" at bounding box center [54, 241] width 39 height 13
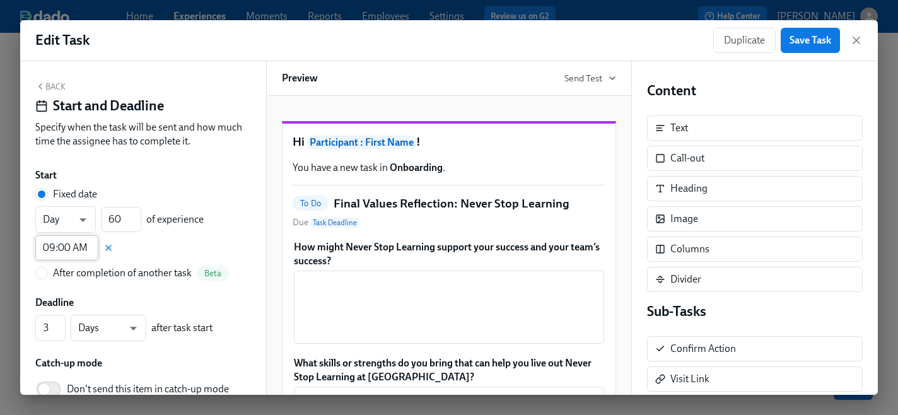
click at [72, 247] on input "09:00 AM" at bounding box center [66, 247] width 63 height 25
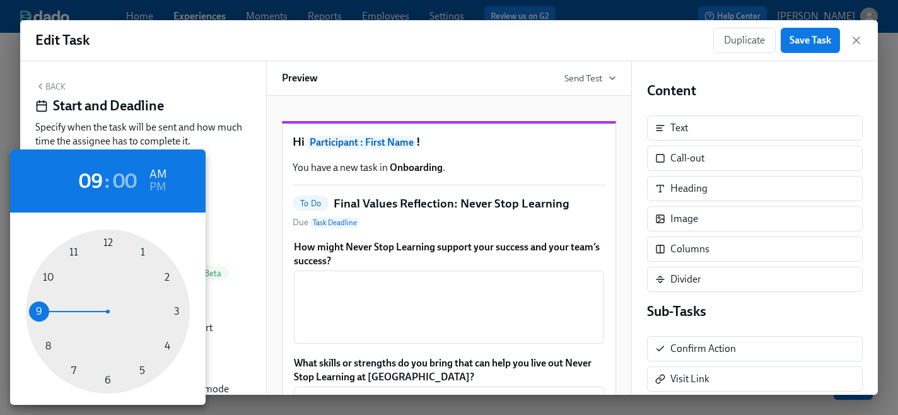
click at [138, 371] on div at bounding box center [108, 312] width 164 height 164
click at [160, 187] on h6 "PM" at bounding box center [157, 187] width 16 height 20
type input "05:00 PM"
click at [814, 42] on div at bounding box center [449, 207] width 898 height 415
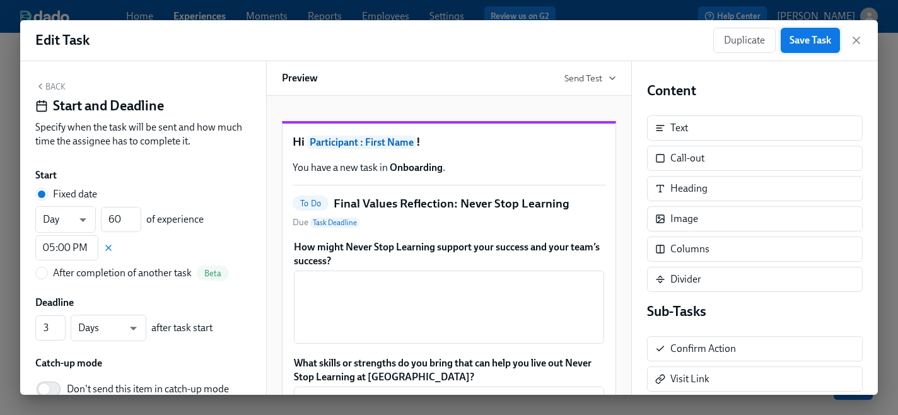
click at [796, 43] on span "Save Task" at bounding box center [811, 40] width 42 height 13
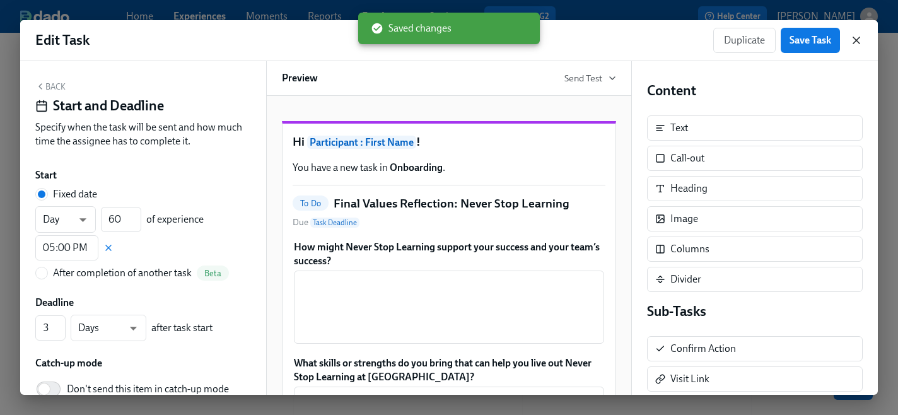
click at [854, 41] on icon "button" at bounding box center [856, 40] width 6 height 6
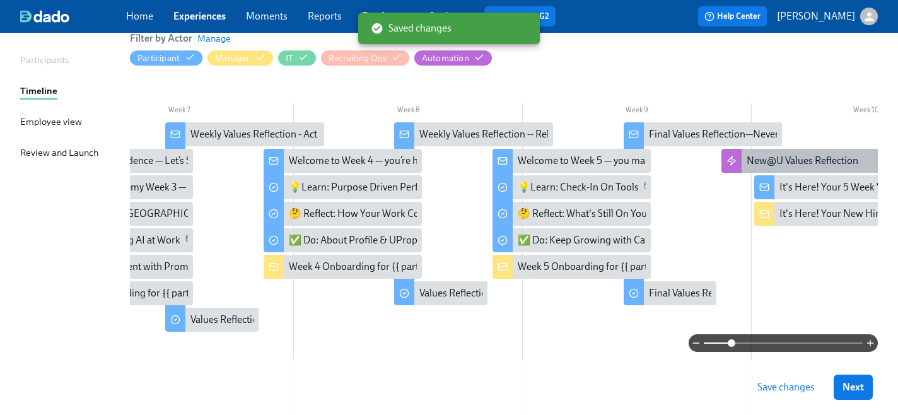
click at [729, 167] on div at bounding box center [731, 161] width 20 height 24
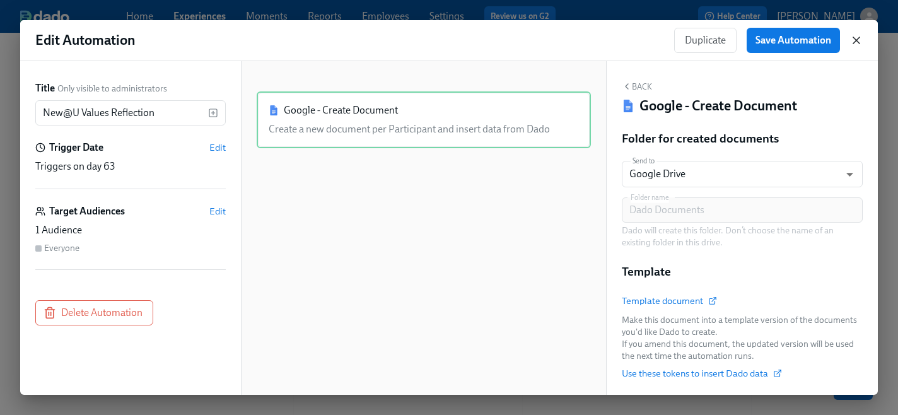
click at [856, 44] on icon "button" at bounding box center [856, 40] width 13 height 13
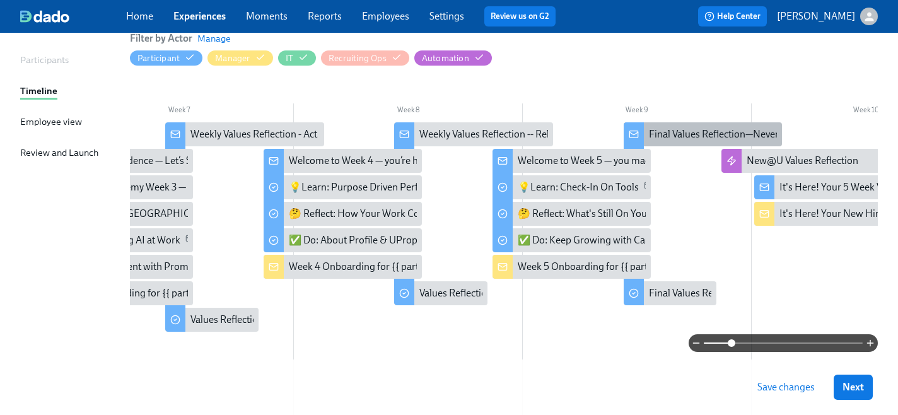
click at [643, 132] on div at bounding box center [634, 135] width 20 height 26
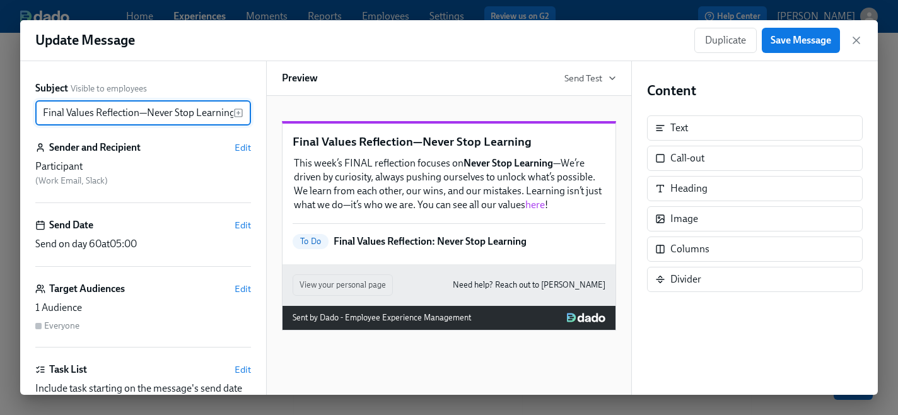
scroll to position [0, 3]
click at [852, 44] on icon "button" at bounding box center [856, 40] width 13 height 13
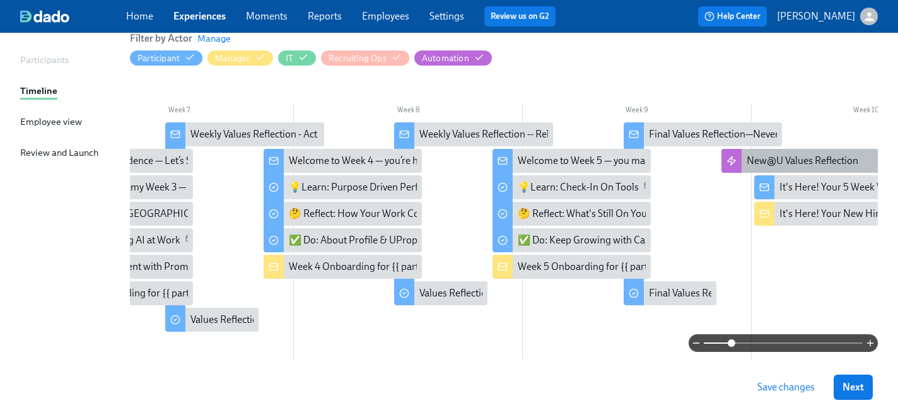
click at [727, 160] on icon at bounding box center [731, 161] width 10 height 10
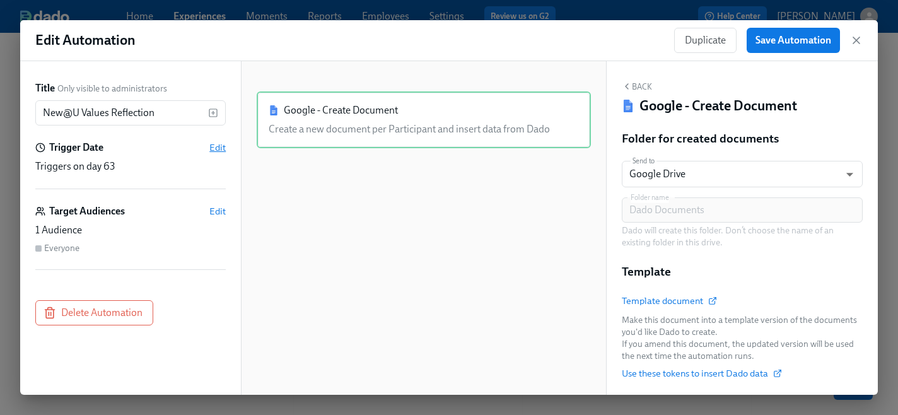
click at [215, 149] on span "Edit" at bounding box center [217, 147] width 16 height 13
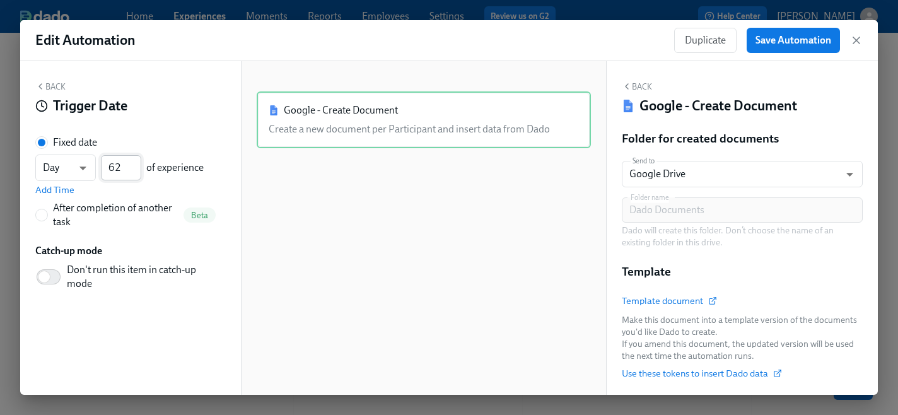
type input "62"
click at [136, 173] on input "62" at bounding box center [121, 167] width 40 height 25
click at [59, 190] on span "Add Time" at bounding box center [54, 190] width 39 height 13
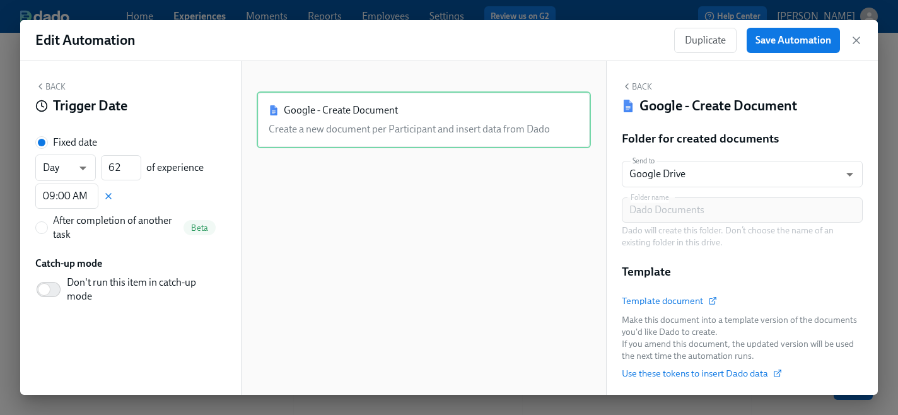
click at [59, 190] on input "09:00 AM" at bounding box center [66, 196] width 63 height 25
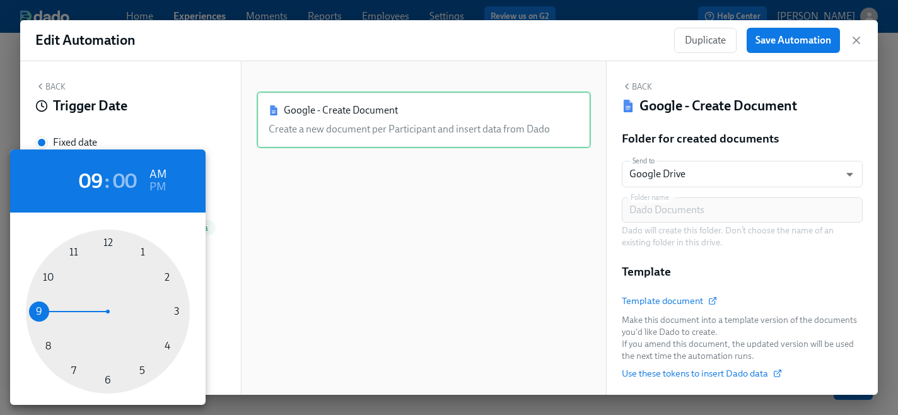
click at [139, 371] on div at bounding box center [108, 312] width 164 height 164
click at [156, 187] on h6 "PM" at bounding box center [157, 187] width 16 height 20
type input "05:00 PM"
click at [771, 42] on div at bounding box center [449, 207] width 898 height 415
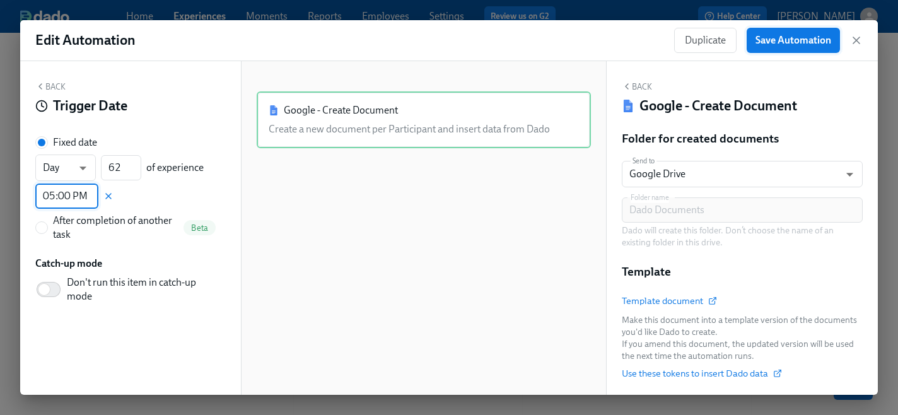
click at [764, 42] on span "Save Automation" at bounding box center [793, 40] width 76 height 13
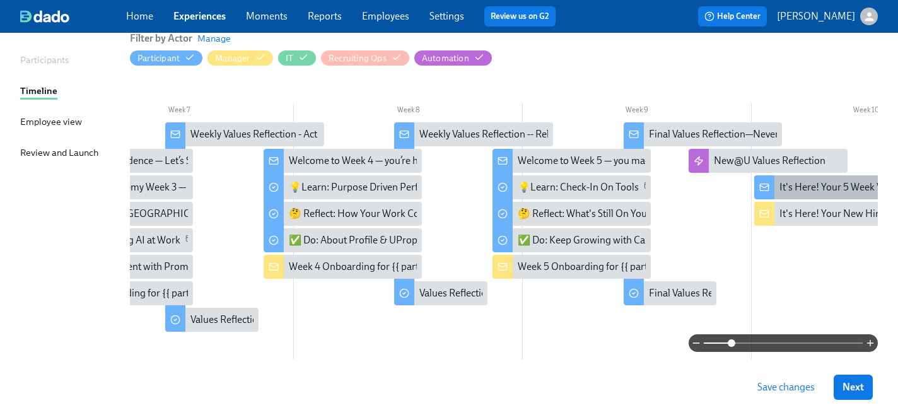
click at [766, 189] on icon at bounding box center [764, 187] width 10 height 10
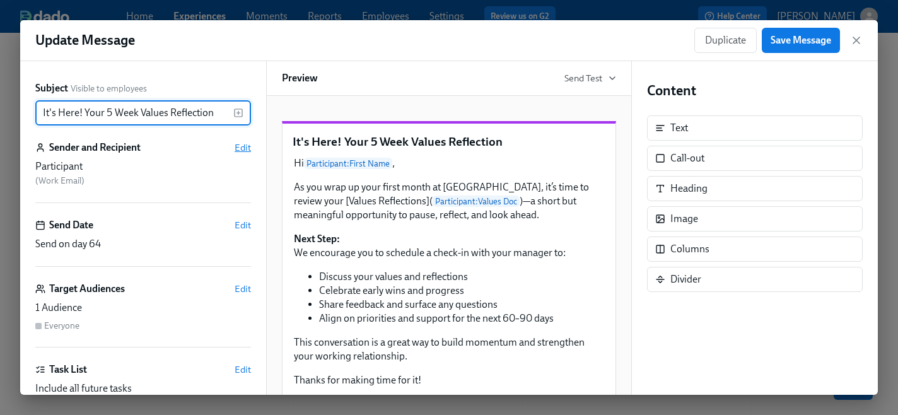
click at [247, 150] on span "Edit" at bounding box center [243, 147] width 16 height 13
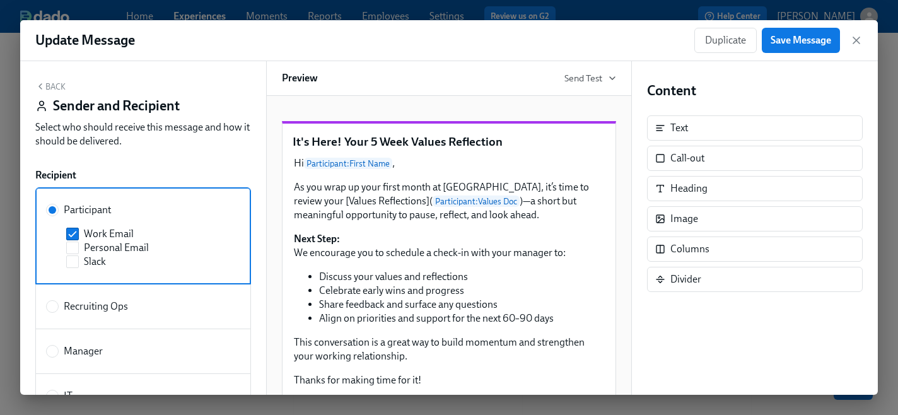
scroll to position [164, 0]
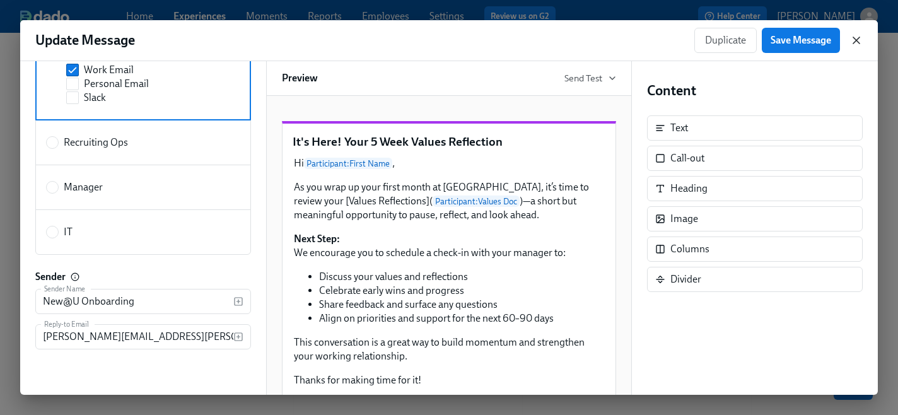
click at [852, 42] on icon "button" at bounding box center [856, 40] width 13 height 13
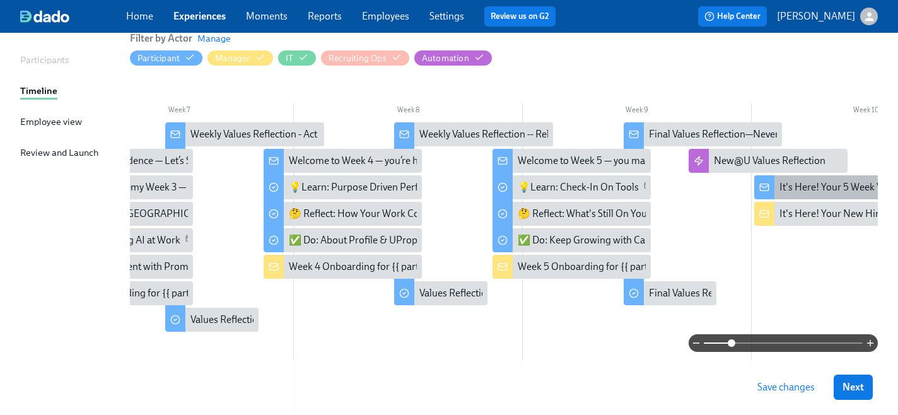
click at [764, 188] on icon at bounding box center [764, 187] width 10 height 10
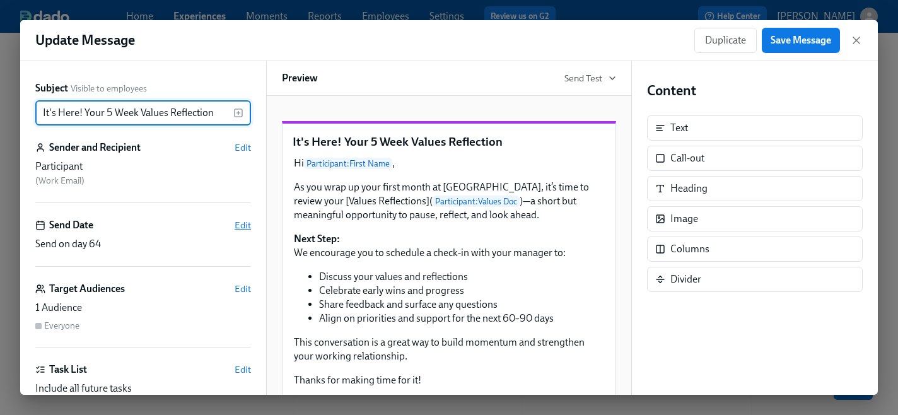
click at [245, 225] on span "Edit" at bounding box center [243, 225] width 16 height 13
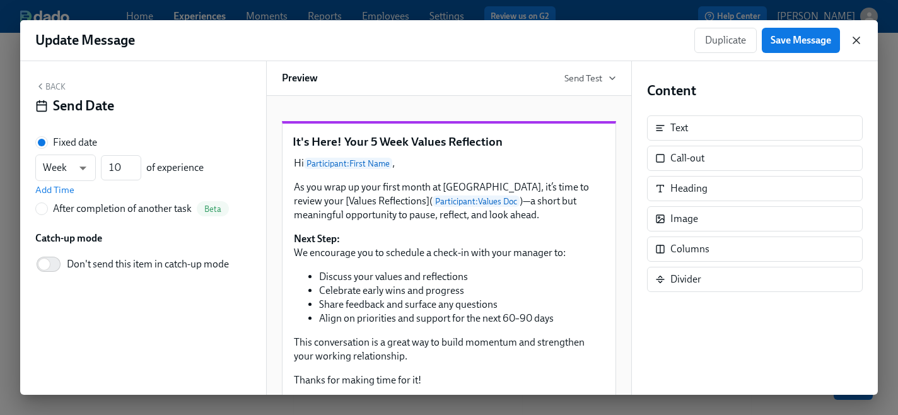
click at [854, 40] on icon "button" at bounding box center [856, 40] width 13 height 13
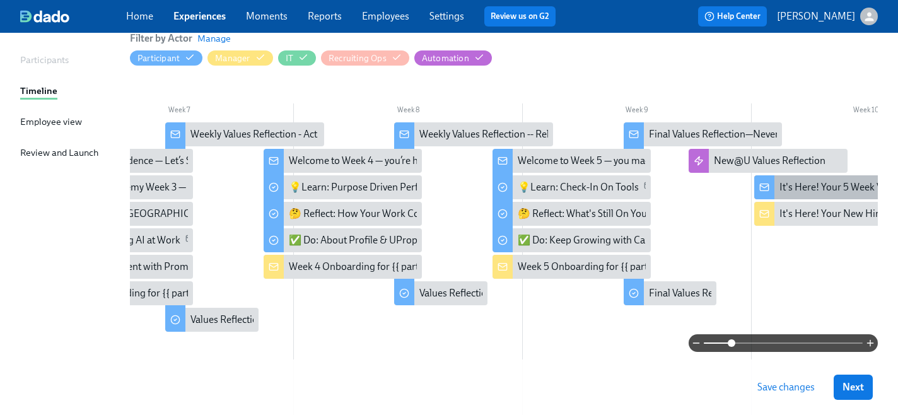
click at [770, 190] on div at bounding box center [764, 187] width 20 height 24
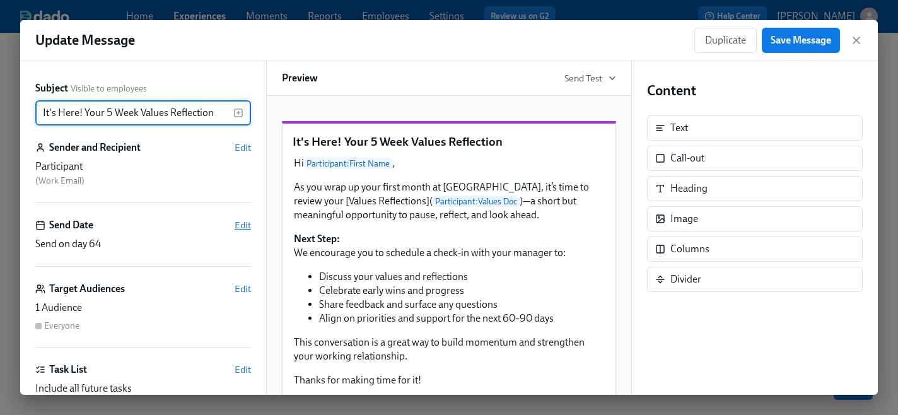
click at [242, 226] on span "Edit" at bounding box center [243, 225] width 16 height 13
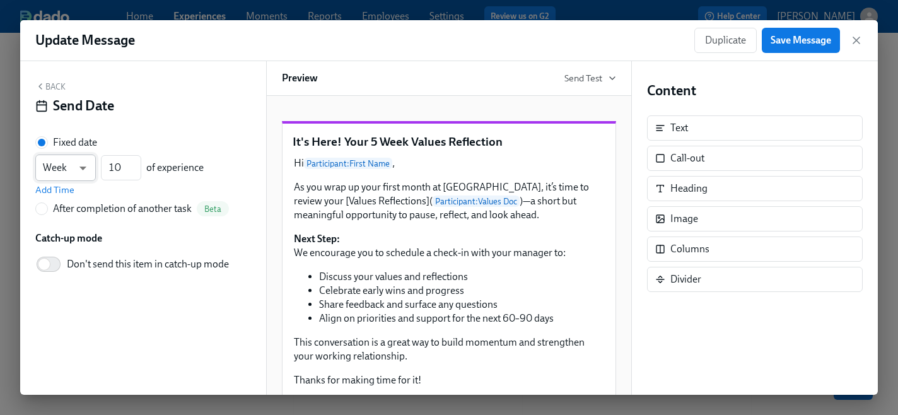
click at [85, 164] on body "Home Experiences Moments Reports Employees Settings Review us on G2 Help Center…" at bounding box center [449, 222] width 898 height 726
click at [54, 146] on li "Day" at bounding box center [65, 146] width 61 height 21
type input "d"
click at [126, 167] on input "10" at bounding box center [121, 167] width 40 height 25
type input "63"
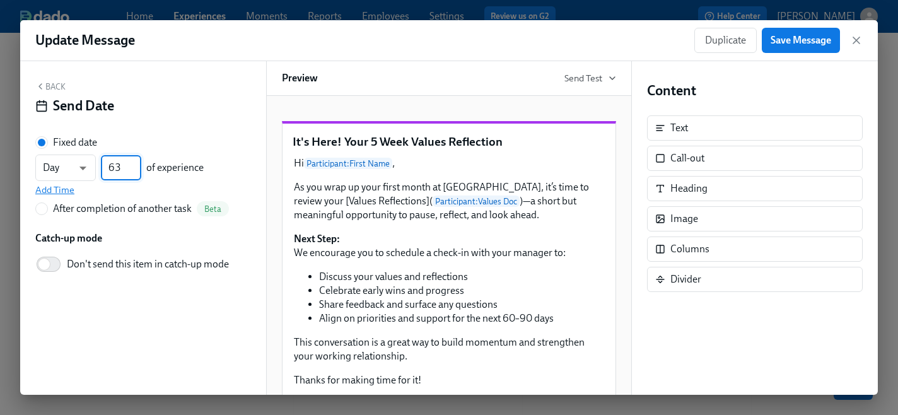
click at [66, 189] on span "Add Time" at bounding box center [54, 190] width 39 height 13
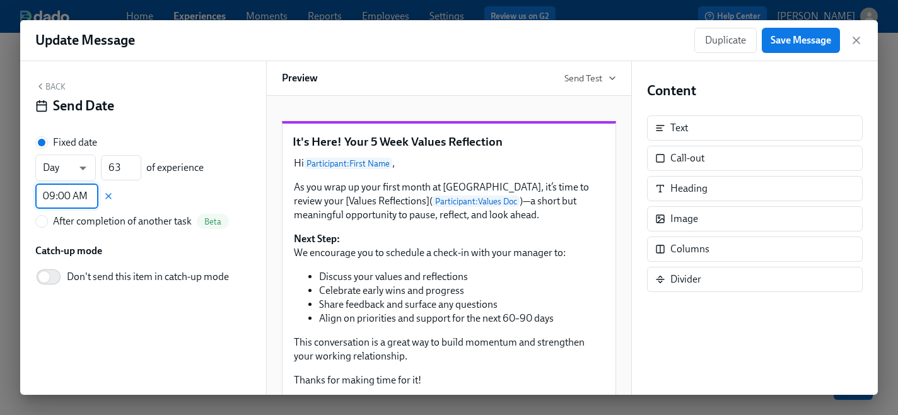
click at [66, 196] on input "09:00 AM" at bounding box center [66, 196] width 63 height 25
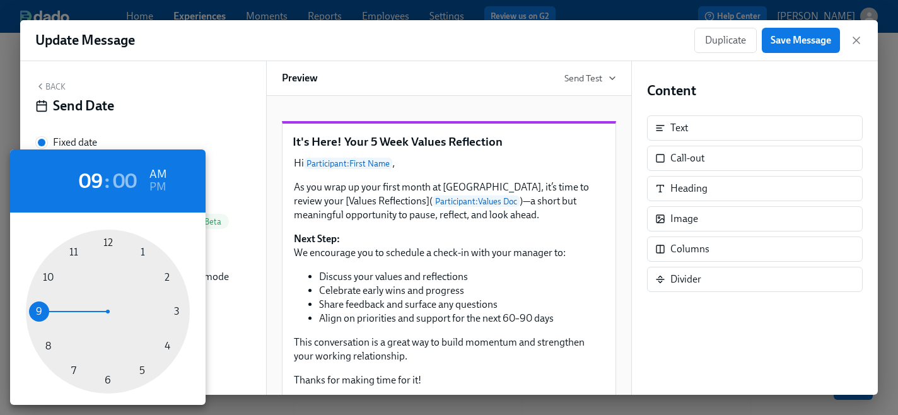
click at [139, 371] on div at bounding box center [108, 312] width 164 height 164
click at [160, 185] on h6 "PM" at bounding box center [157, 187] width 16 height 20
type input "05:00 PM"
click at [790, 49] on div at bounding box center [449, 207] width 898 height 415
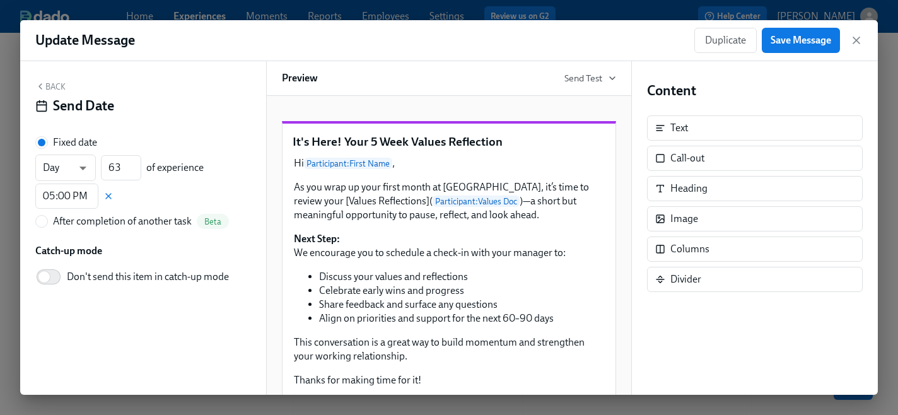
click at [788, 40] on span "Save Message" at bounding box center [801, 40] width 61 height 13
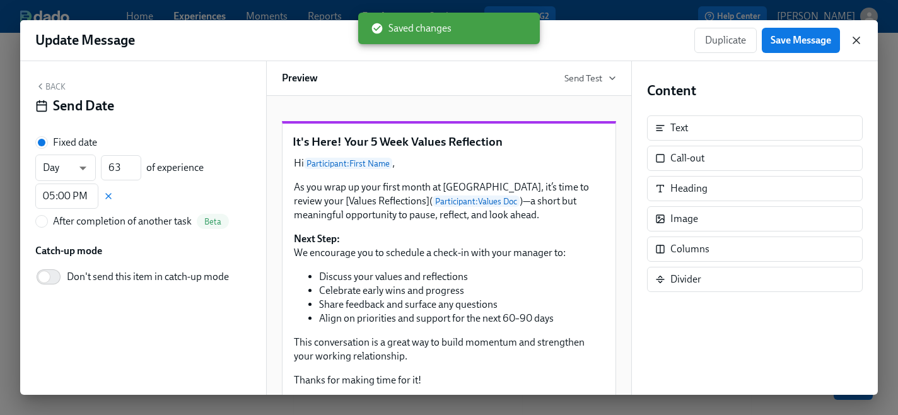
click at [860, 42] on icon "button" at bounding box center [856, 40] width 13 height 13
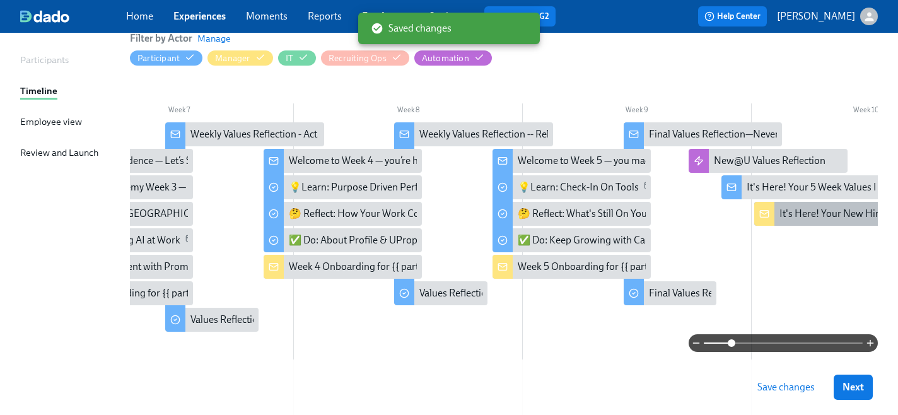
click at [762, 217] on rect at bounding box center [764, 214] width 8 height 7
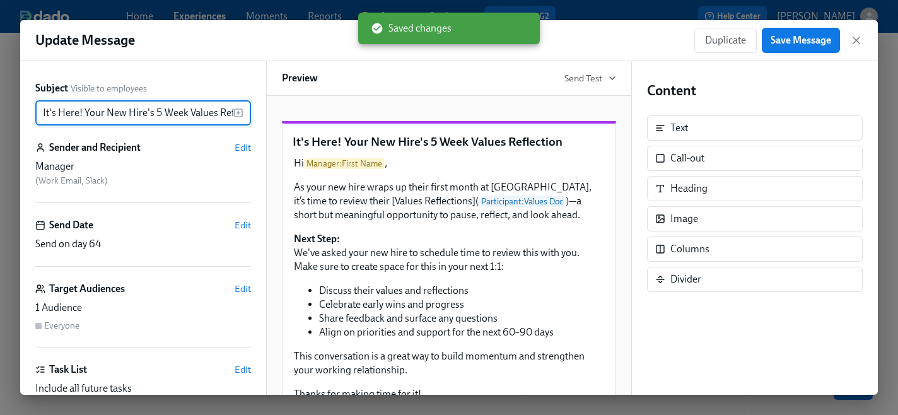
scroll to position [0, 28]
click at [243, 224] on span "Edit" at bounding box center [243, 225] width 16 height 13
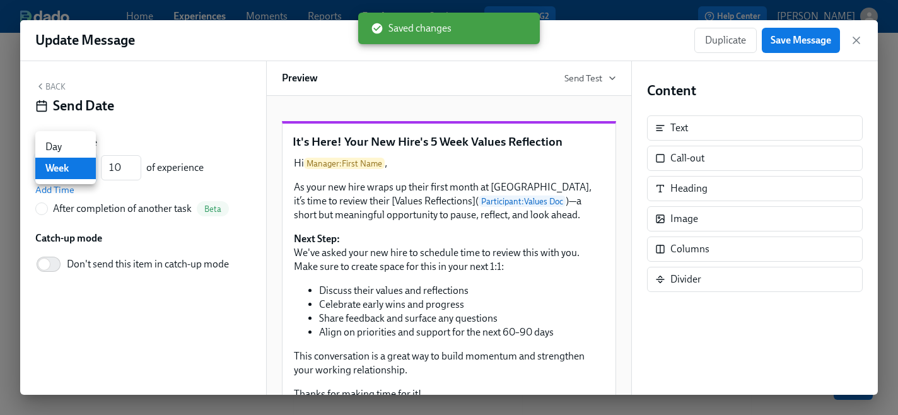
click at [88, 171] on body "Home Experiences Moments Reports Employees Settings Review us on G2 Help Center…" at bounding box center [449, 222] width 898 height 726
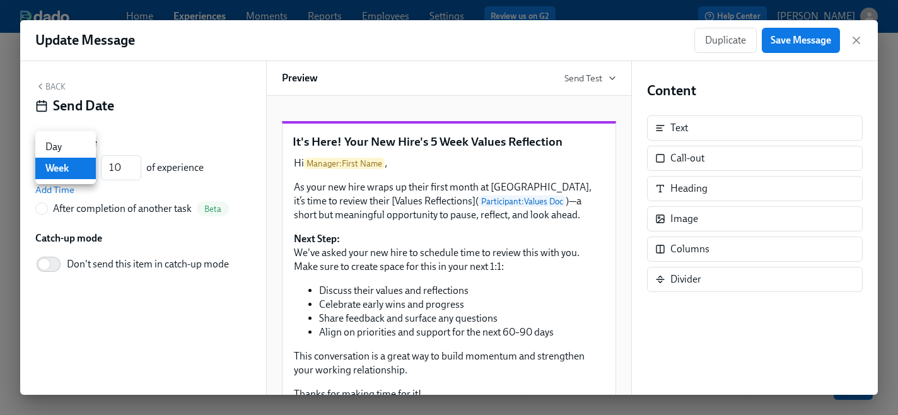
click at [72, 144] on li "Day" at bounding box center [65, 146] width 61 height 21
type input "d"
click at [123, 170] on input "10" at bounding box center [121, 167] width 40 height 25
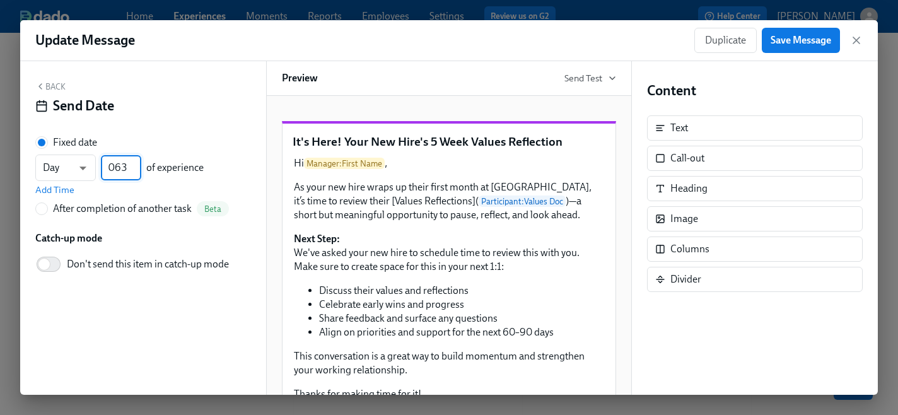
click at [115, 168] on input "063" at bounding box center [121, 167] width 40 height 25
type input "63"
click at [64, 188] on span "Add Time" at bounding box center [54, 190] width 39 height 13
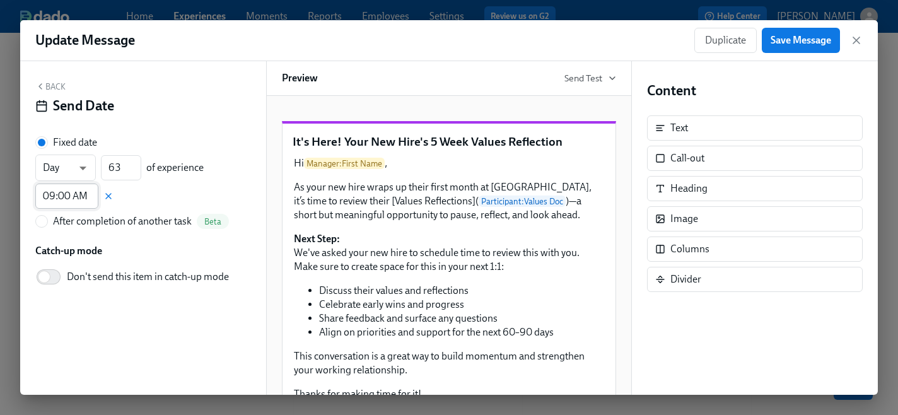
click at [68, 199] on input "09:00 AM" at bounding box center [66, 196] width 63 height 25
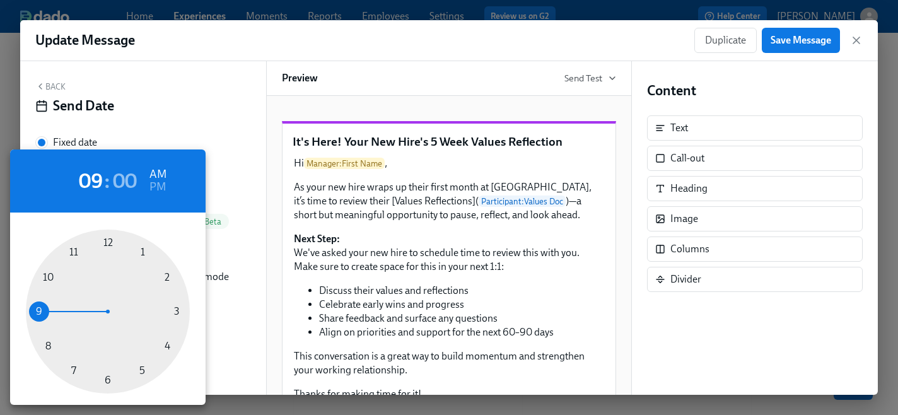
click at [143, 367] on div at bounding box center [108, 312] width 164 height 164
click at [161, 190] on h6 "PM" at bounding box center [157, 187] width 16 height 20
type input "05:00 PM"
click at [794, 44] on div at bounding box center [449, 207] width 898 height 415
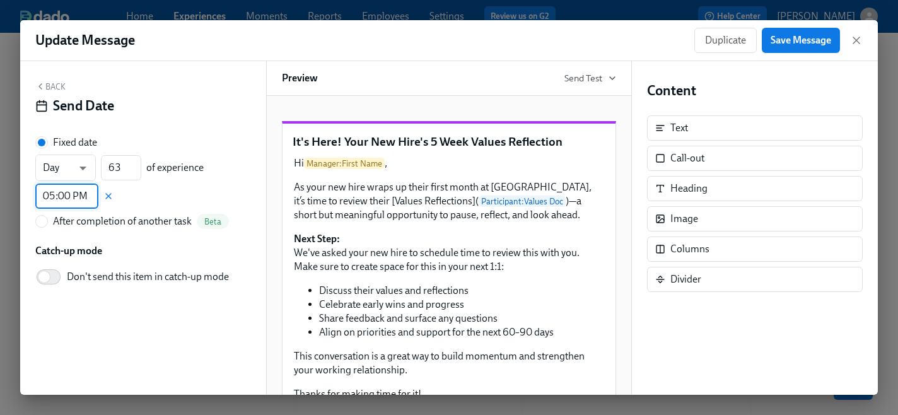
click at [783, 42] on span "Save Message" at bounding box center [801, 40] width 61 height 13
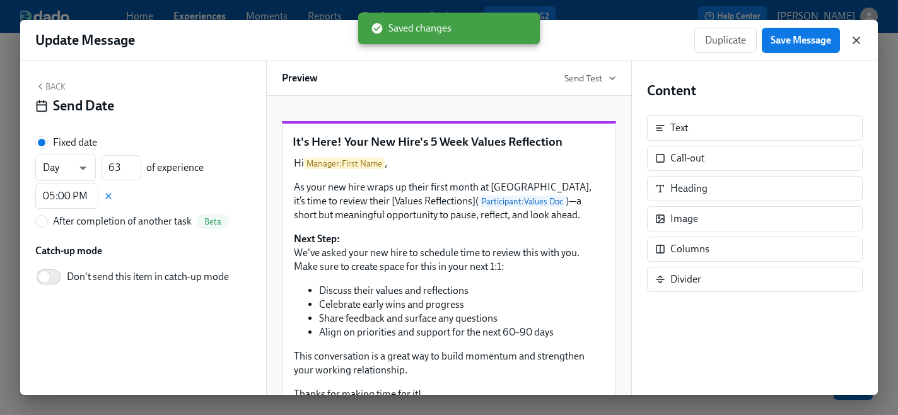
click at [858, 43] on icon "button" at bounding box center [856, 40] width 13 height 13
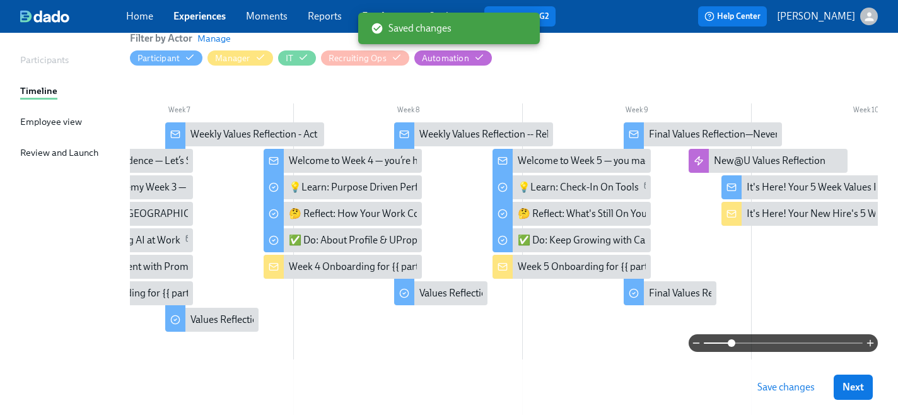
click at [785, 389] on span "Save changes" at bounding box center [785, 387] width 57 height 13
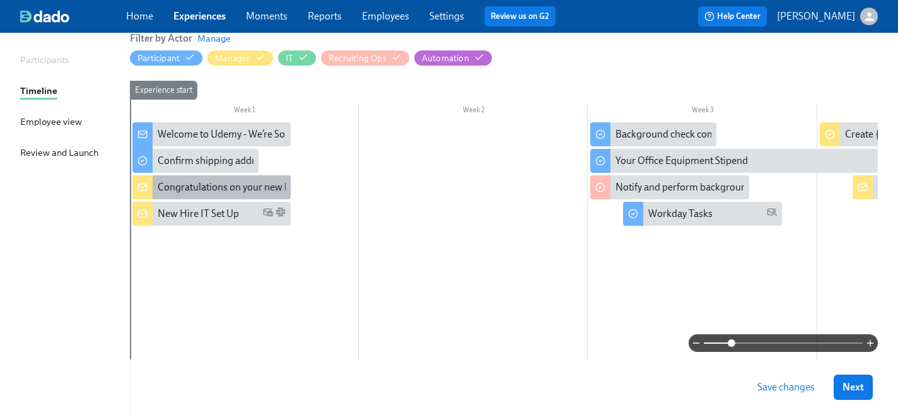
click at [143, 192] on div at bounding box center [142, 187] width 20 height 24
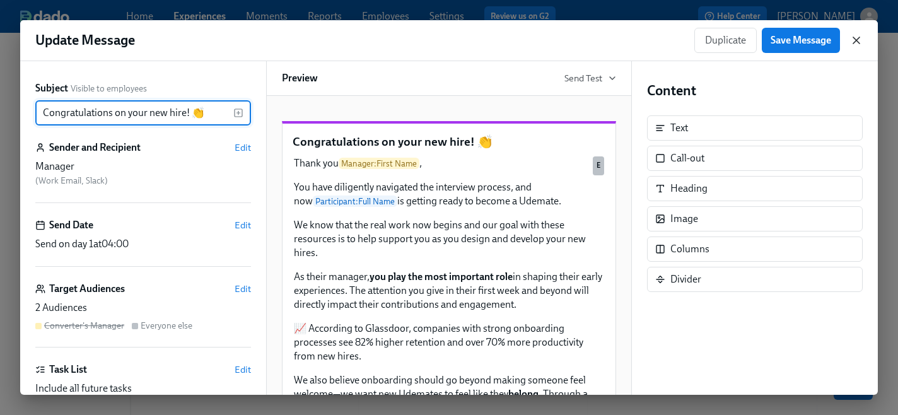
click at [859, 43] on icon "button" at bounding box center [856, 40] width 6 height 6
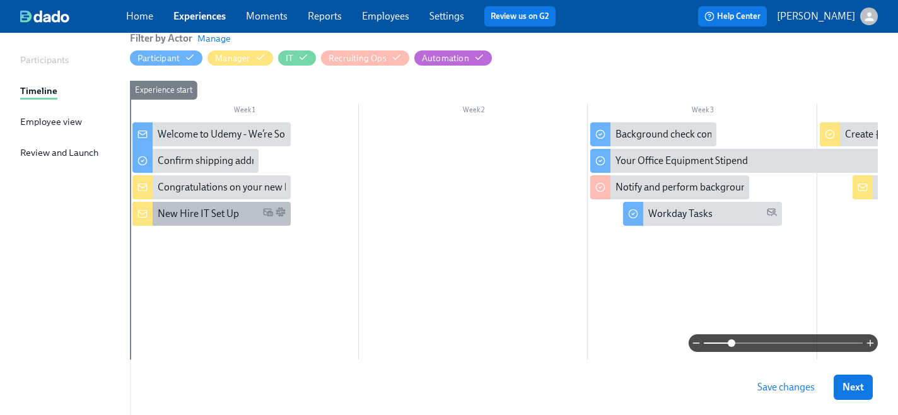
click at [141, 217] on rect at bounding box center [142, 214] width 8 height 7
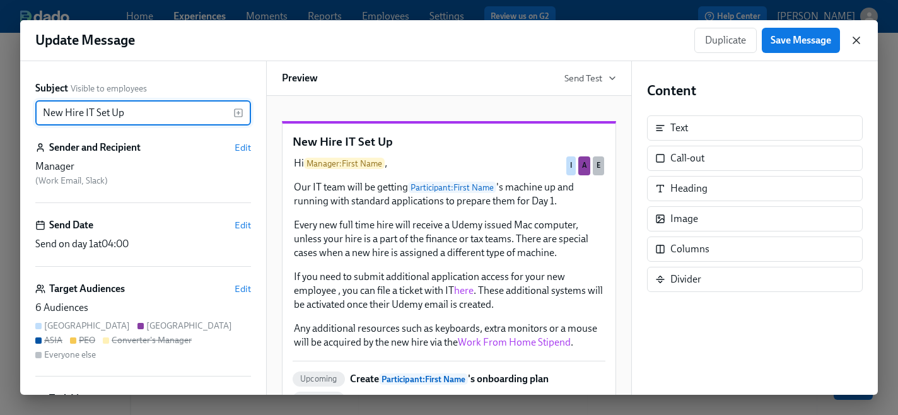
click at [852, 40] on icon "button" at bounding box center [856, 40] width 13 height 13
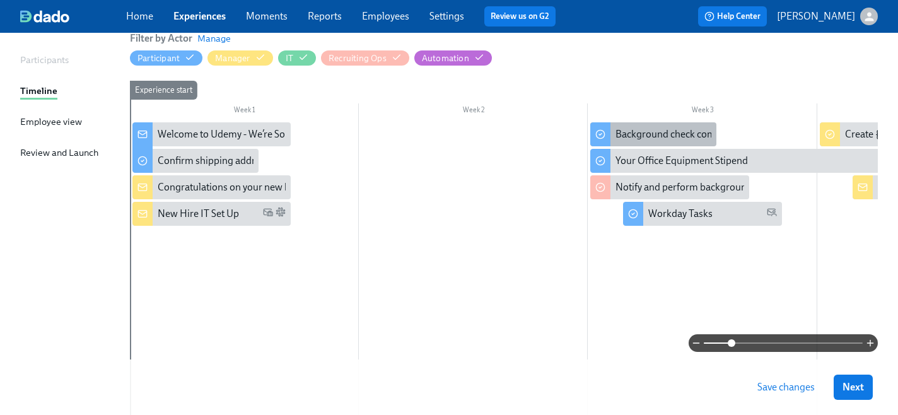
click at [604, 134] on icon at bounding box center [600, 134] width 10 height 10
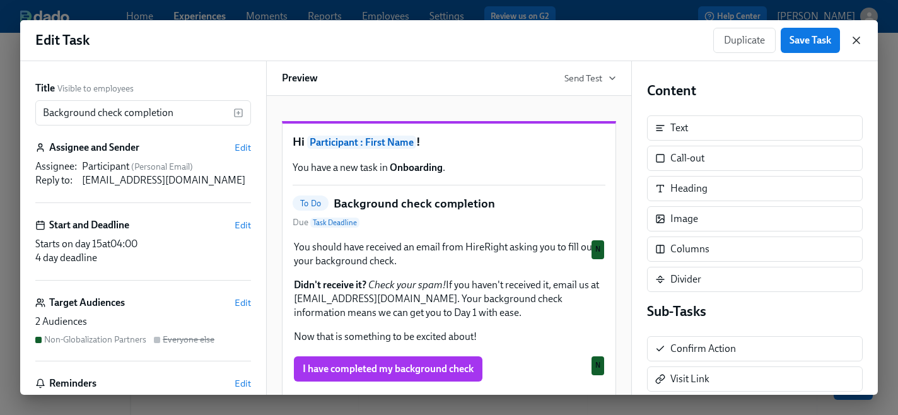
click at [853, 42] on icon "button" at bounding box center [856, 40] width 13 height 13
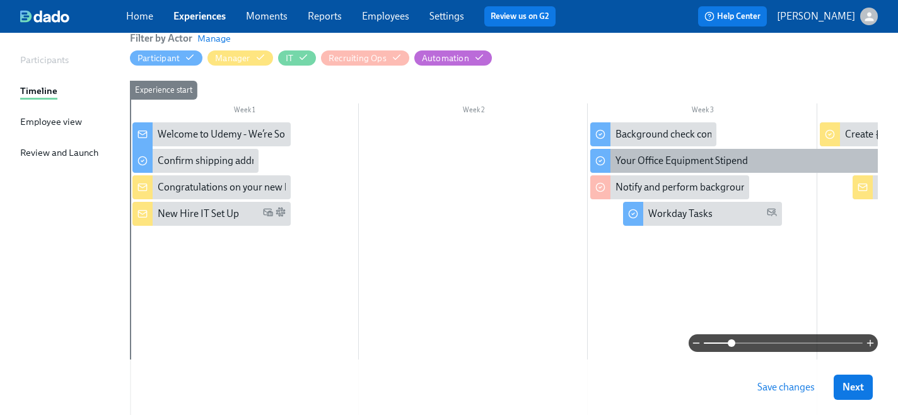
click at [614, 163] on div "Your Office Equipment Stipend" at bounding box center [816, 161] width 453 height 24
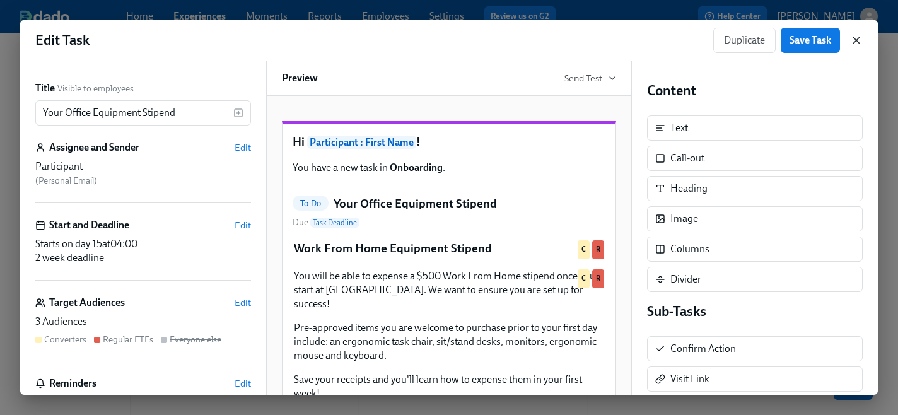
click at [856, 40] on icon "button" at bounding box center [856, 40] width 6 height 6
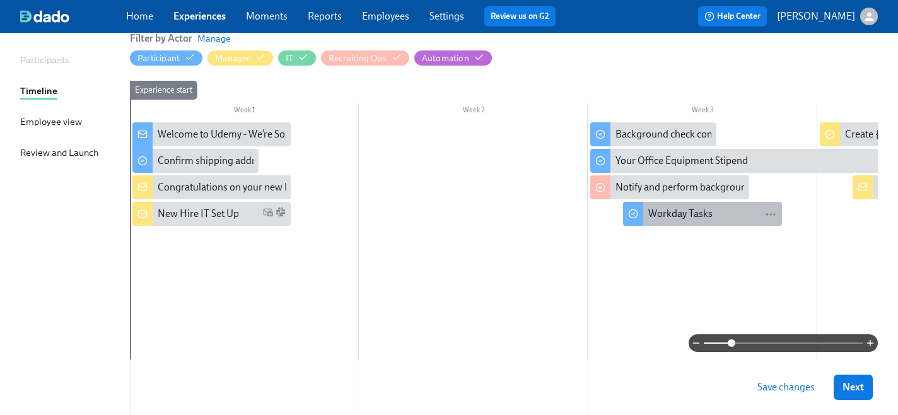
click at [650, 214] on div "Workday Tasks" at bounding box center [680, 214] width 64 height 14
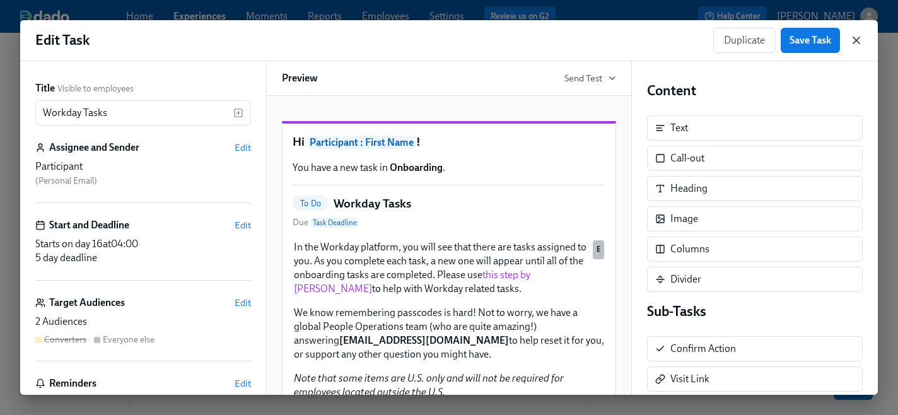
click at [854, 40] on icon "button" at bounding box center [856, 40] width 13 height 13
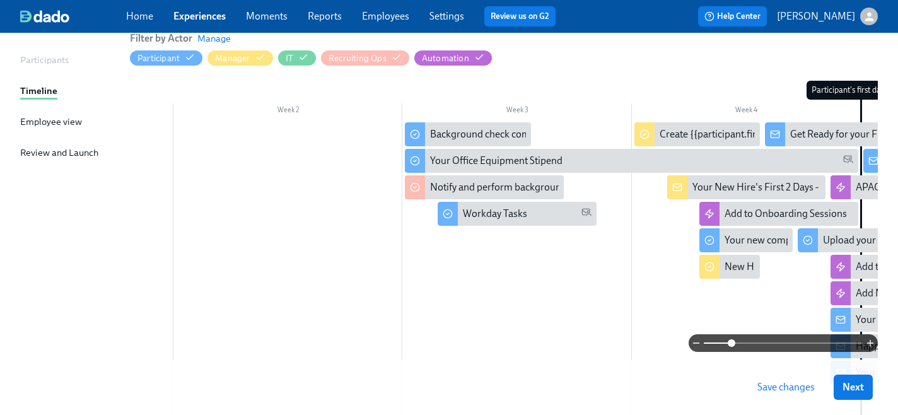
scroll to position [0, 195]
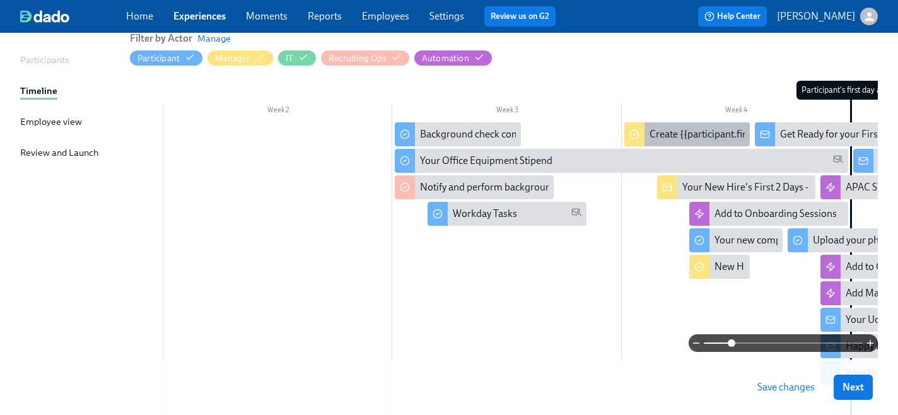
click at [665, 136] on div "Create {{participant.firstName}}'s onboarding plan" at bounding box center [759, 134] width 219 height 14
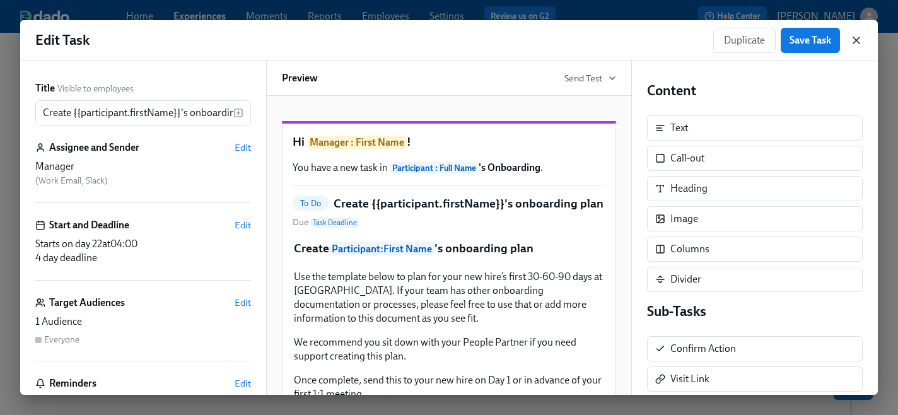
click at [858, 37] on icon "button" at bounding box center [856, 40] width 13 height 13
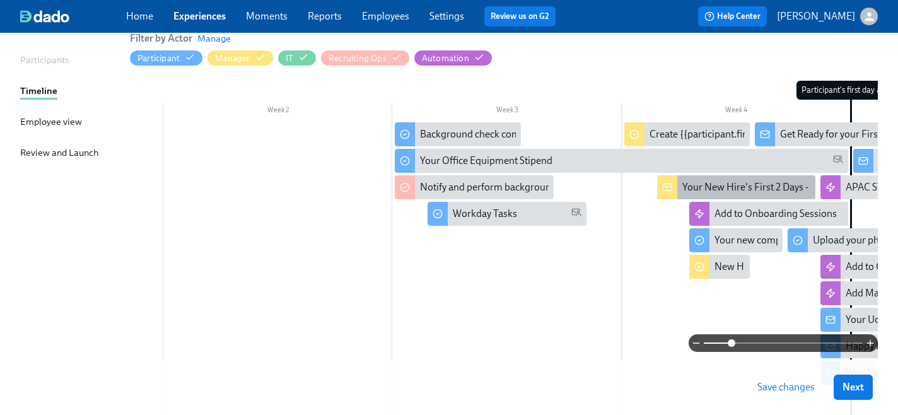
click at [699, 185] on div "Your New Hire's First 2 Days - What to Expect!" at bounding box center [779, 187] width 195 height 14
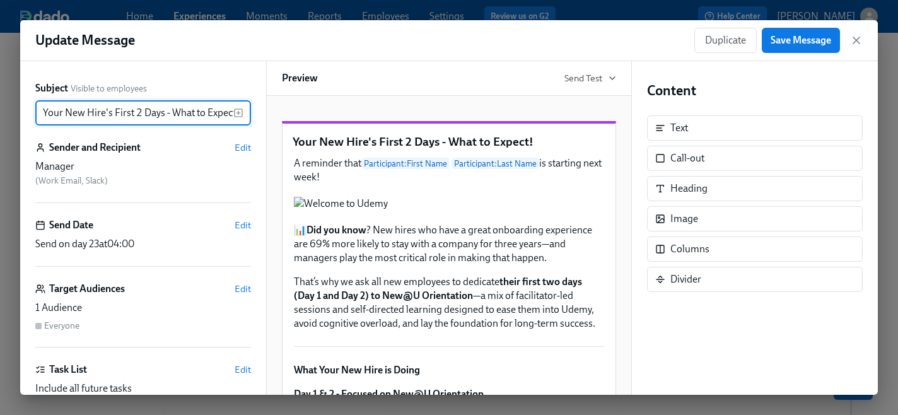
scroll to position [0, 5]
click at [859, 42] on icon "button" at bounding box center [856, 40] width 13 height 13
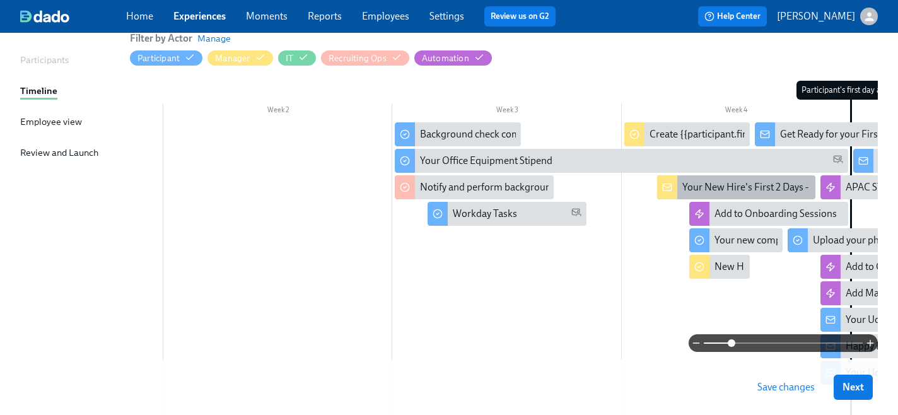
click at [692, 187] on div "Your New Hire's First 2 Days - What to Expect!" at bounding box center [779, 187] width 195 height 14
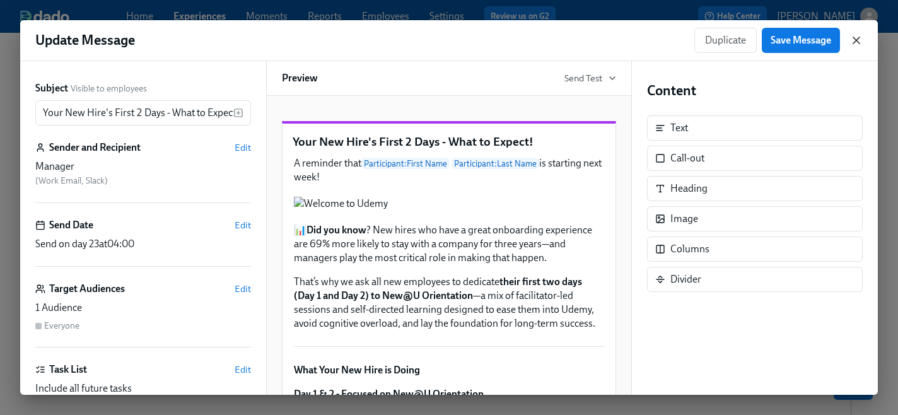
click at [853, 41] on icon "button" at bounding box center [856, 40] width 13 height 13
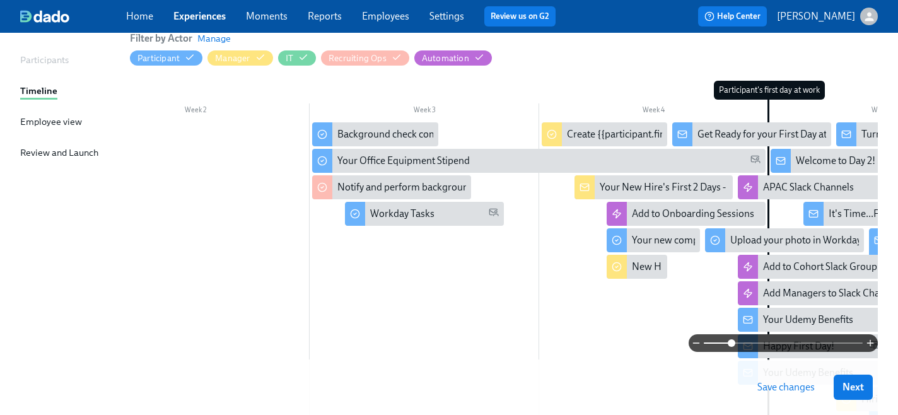
scroll to position [0, 289]
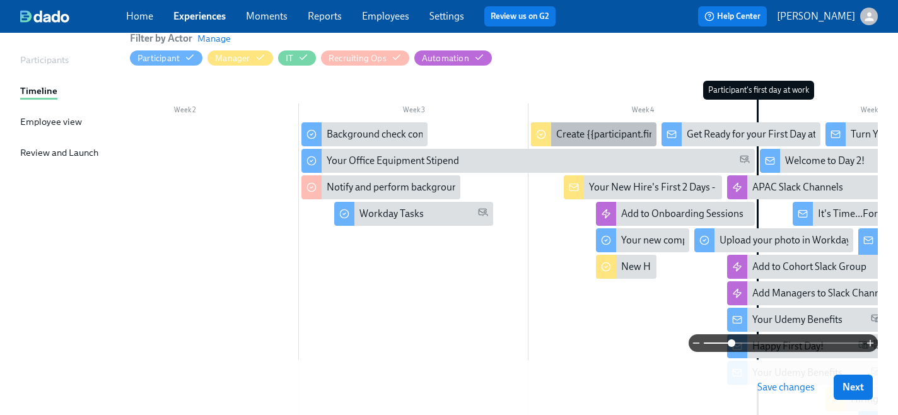
click at [552, 137] on div "Create {{participant.firstName}}'s onboarding plan" at bounding box center [594, 134] width 126 height 24
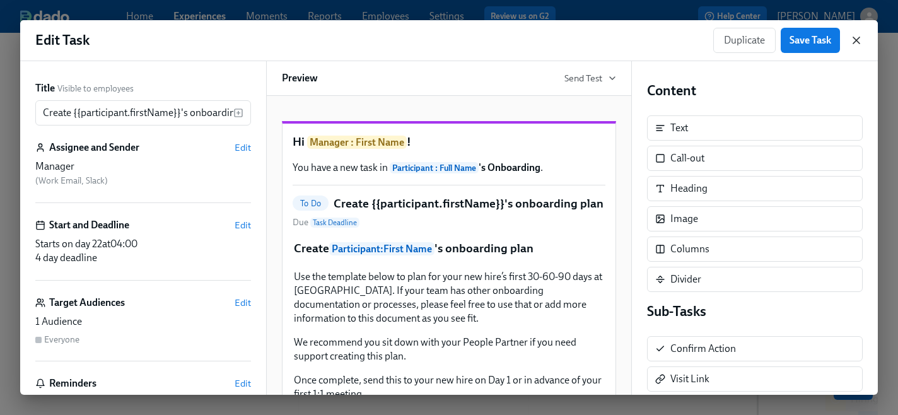
click at [854, 41] on icon "button" at bounding box center [856, 40] width 13 height 13
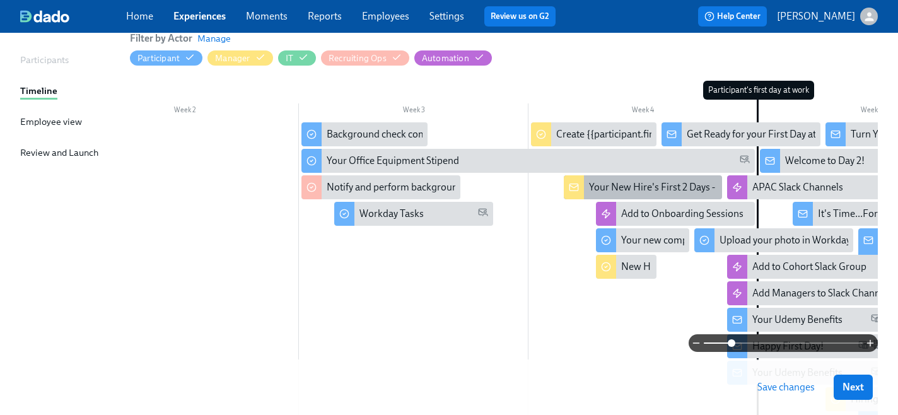
click at [605, 187] on div "Your New Hire's First 2 Days - What to Expect!" at bounding box center [686, 187] width 195 height 14
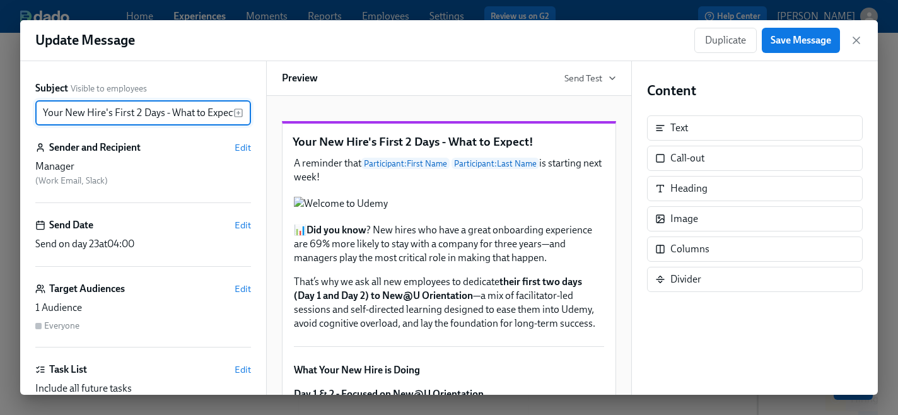
scroll to position [0, 5]
click at [856, 42] on icon "button" at bounding box center [856, 40] width 13 height 13
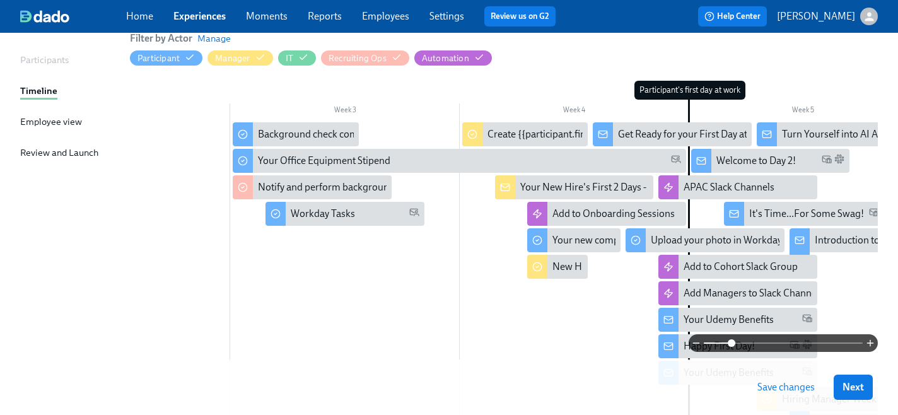
scroll to position [0, 362]
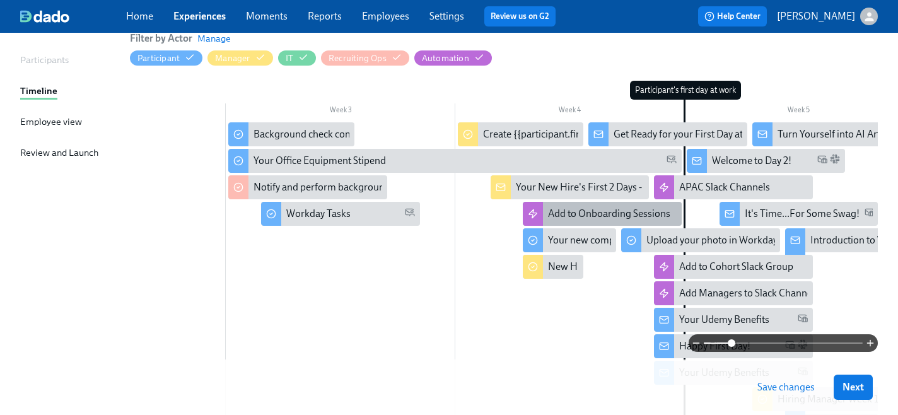
click at [571, 212] on div "Add to Onboarding Sessions" at bounding box center [609, 214] width 122 height 14
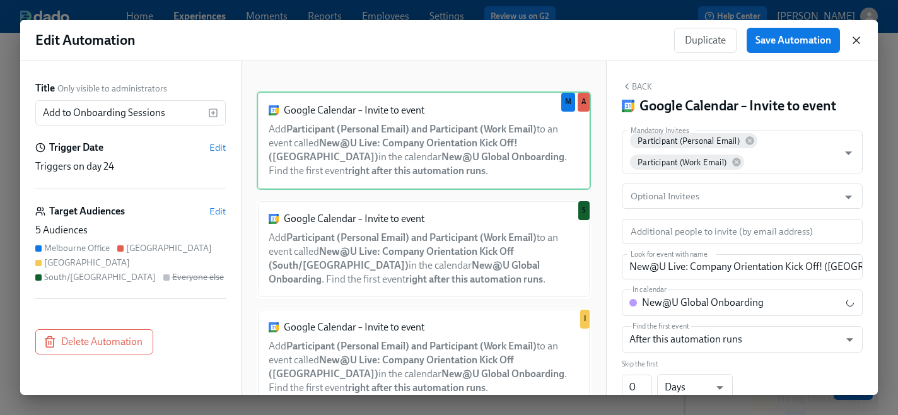
click at [854, 42] on icon "button" at bounding box center [856, 40] width 13 height 13
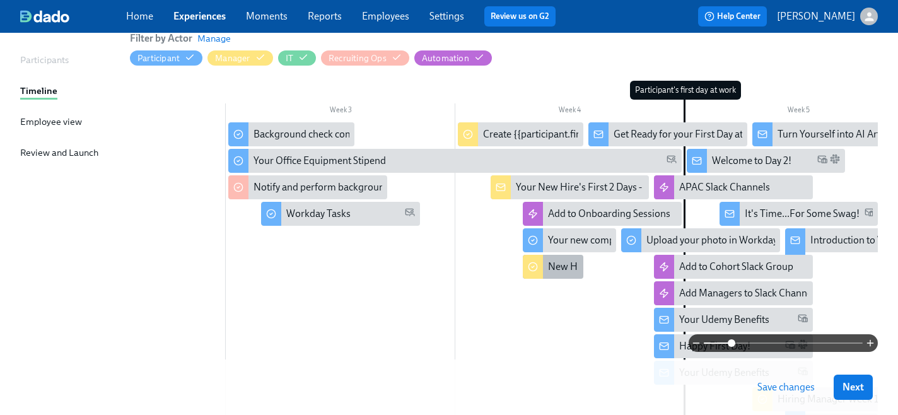
click at [546, 269] on div "New Hire Email Activated!" at bounding box center [553, 267] width 61 height 24
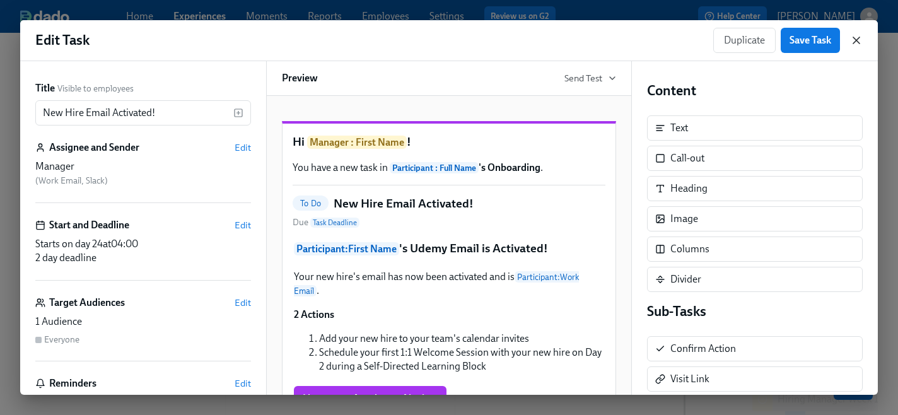
click at [853, 38] on icon "button" at bounding box center [856, 40] width 13 height 13
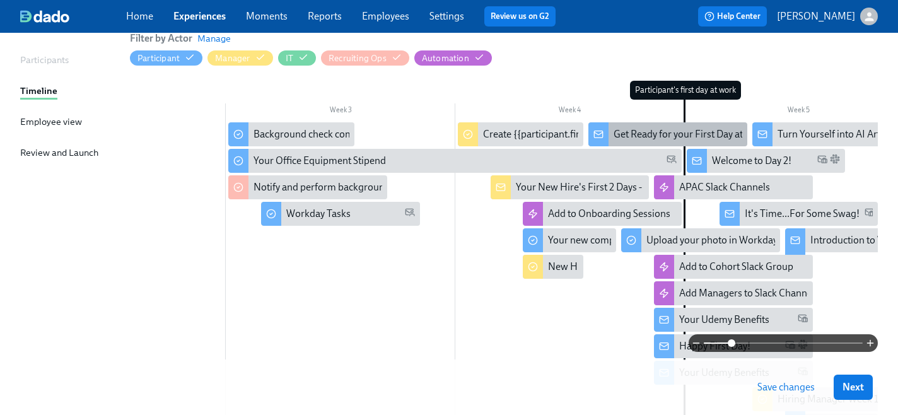
click at [662, 133] on div "Get Ready for your First Day at [GEOGRAPHIC_DATA]!" at bounding box center [730, 134] width 233 height 14
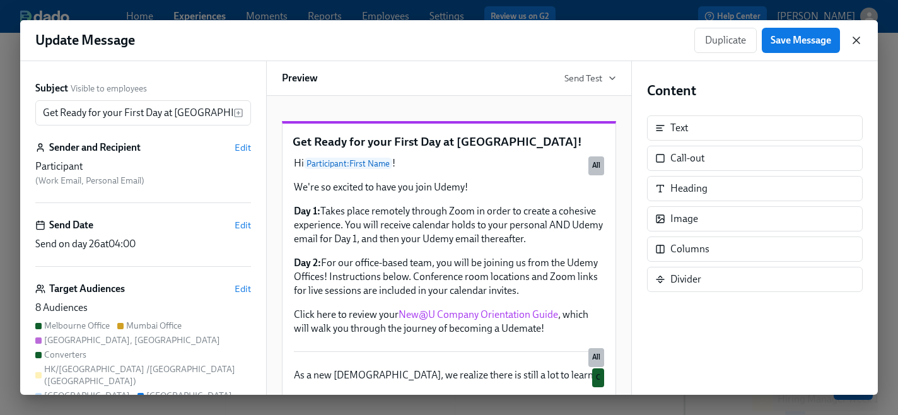
click at [855, 43] on icon "button" at bounding box center [856, 40] width 13 height 13
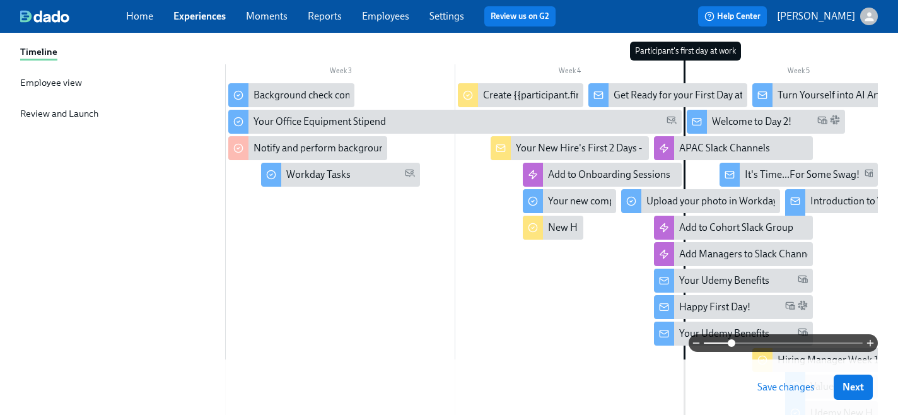
scroll to position [185, 0]
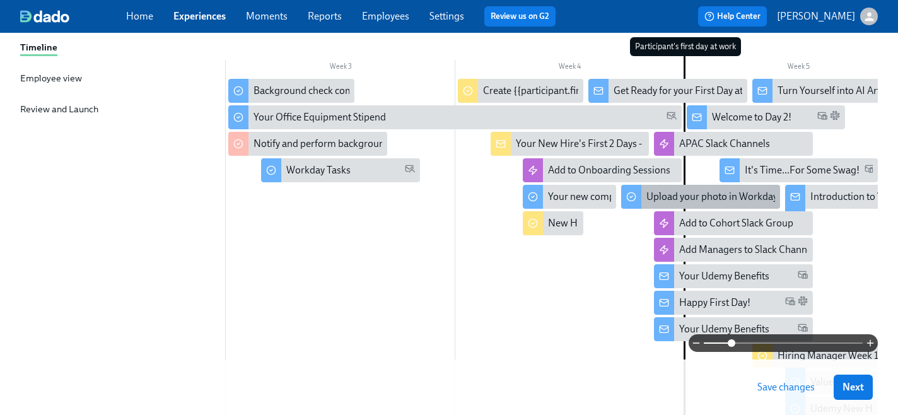
click at [650, 199] on div "Upload your photo in Workday!" at bounding box center [713, 197] width 134 height 14
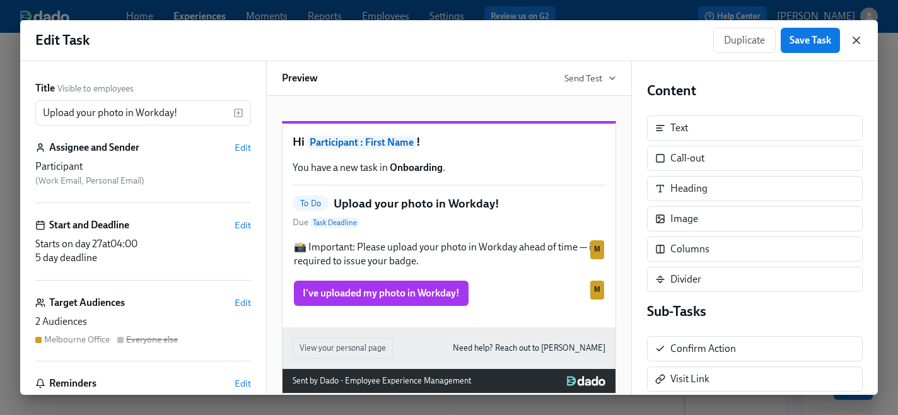
click at [860, 41] on icon "button" at bounding box center [856, 40] width 13 height 13
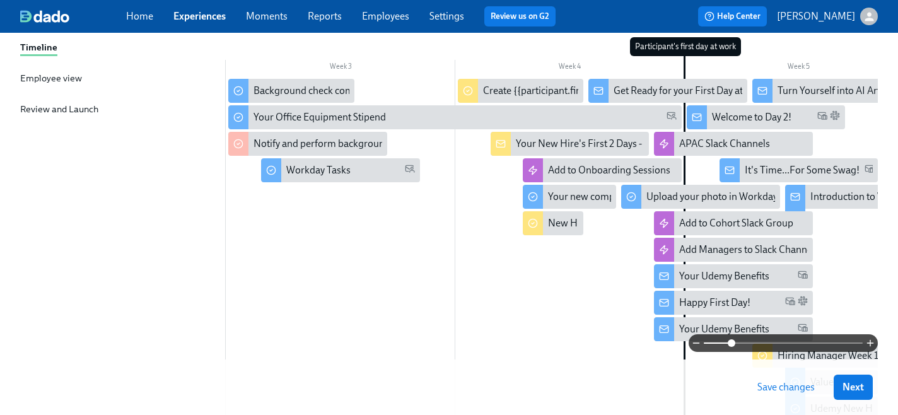
click at [781, 386] on span "Save changes" at bounding box center [785, 387] width 57 height 13
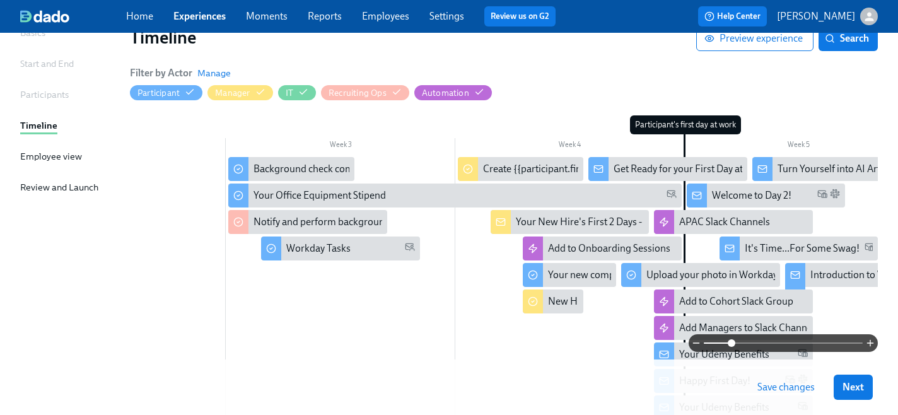
scroll to position [98, 0]
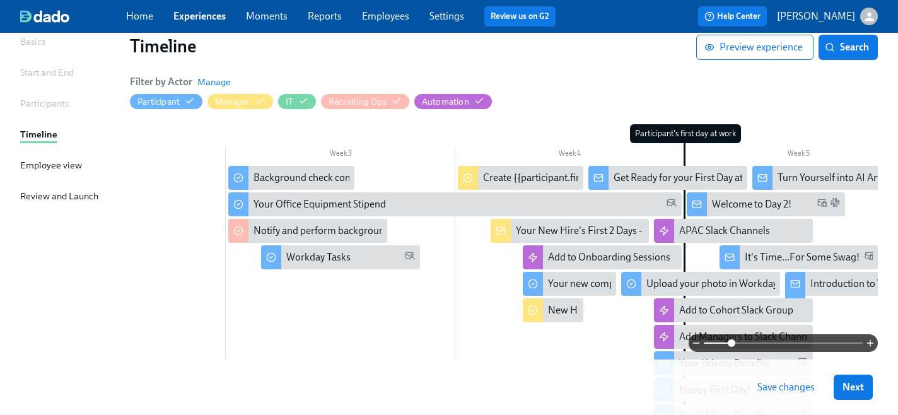
click at [192, 18] on link "Experiences" at bounding box center [199, 16] width 52 height 12
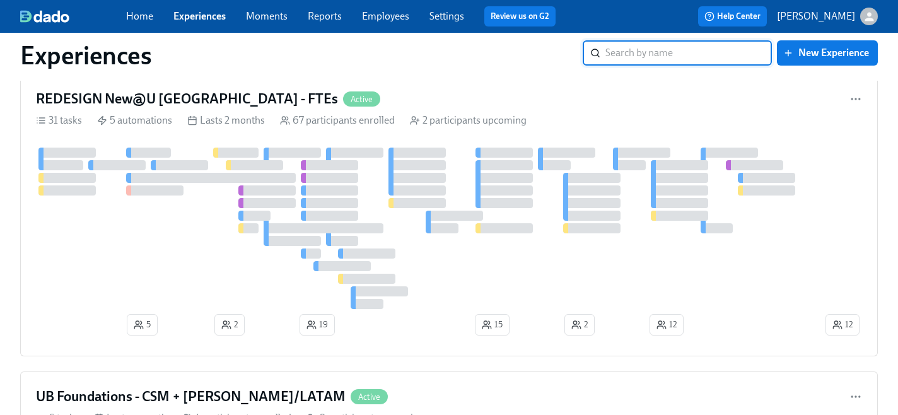
scroll to position [338, 0]
click at [177, 93] on h4 "REDESIGN New@U [GEOGRAPHIC_DATA] - FTEs" at bounding box center [187, 98] width 302 height 19
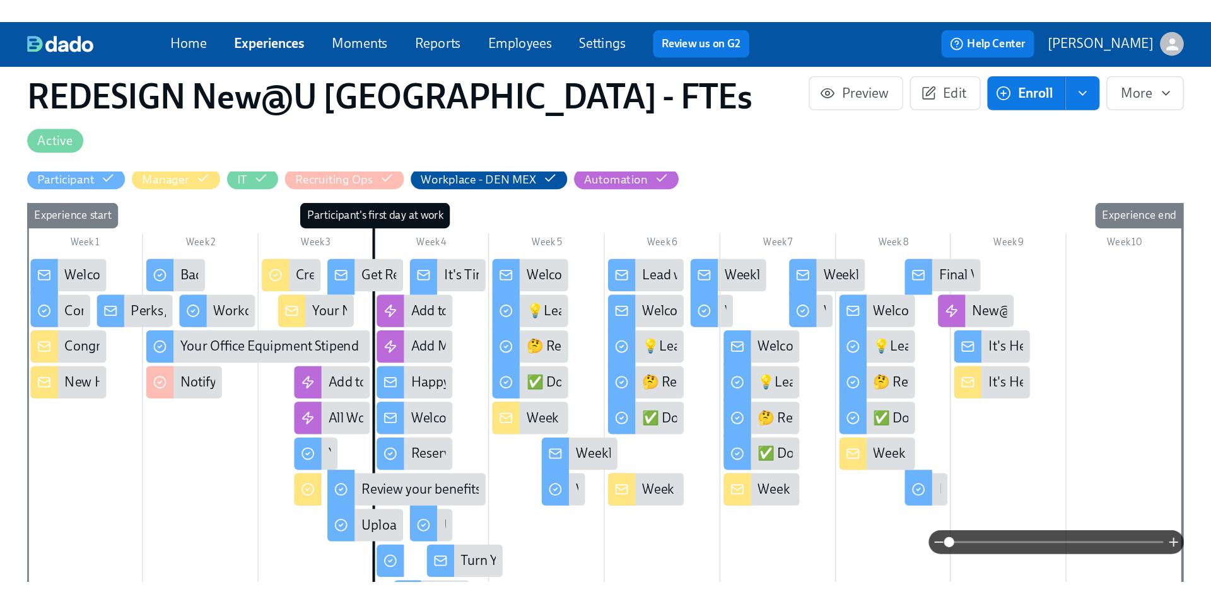
scroll to position [362, 0]
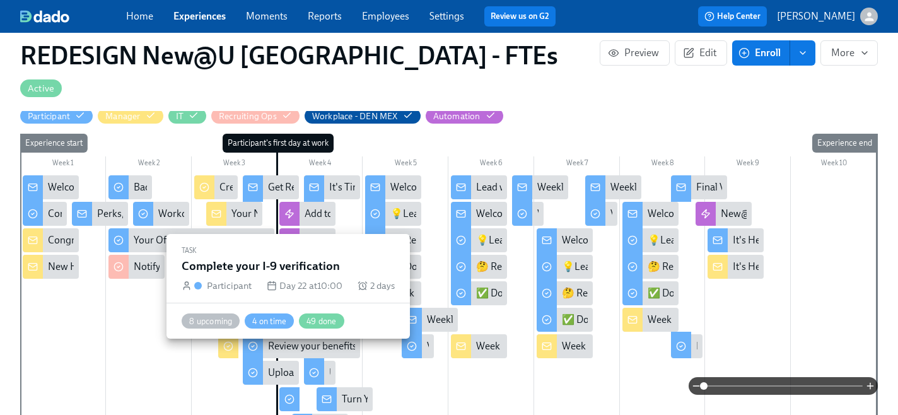
click at [293, 395] on circle at bounding box center [290, 399] width 8 height 8
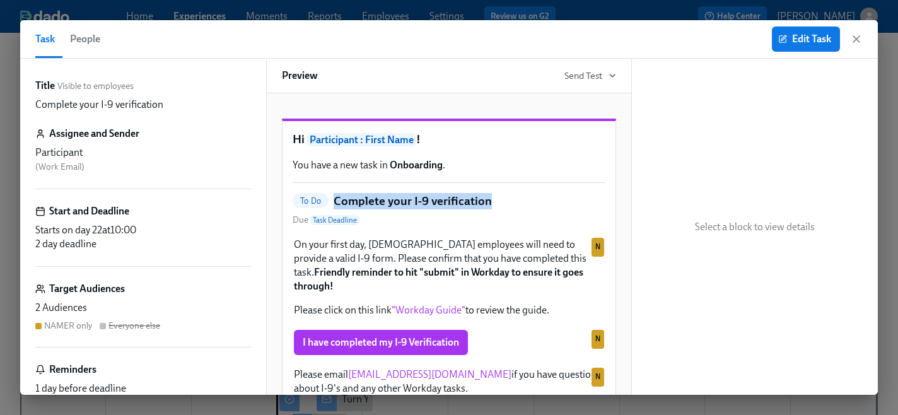
drag, startPoint x: 493, startPoint y: 226, endPoint x: 333, endPoint y: 225, distance: 159.6
click at [333, 225] on div "To Do Complete your I-9 verification Due Task Deadline" at bounding box center [449, 210] width 313 height 34
copy h5 "Complete your I-9 verification"
click at [856, 43] on icon "button" at bounding box center [856, 39] width 13 height 13
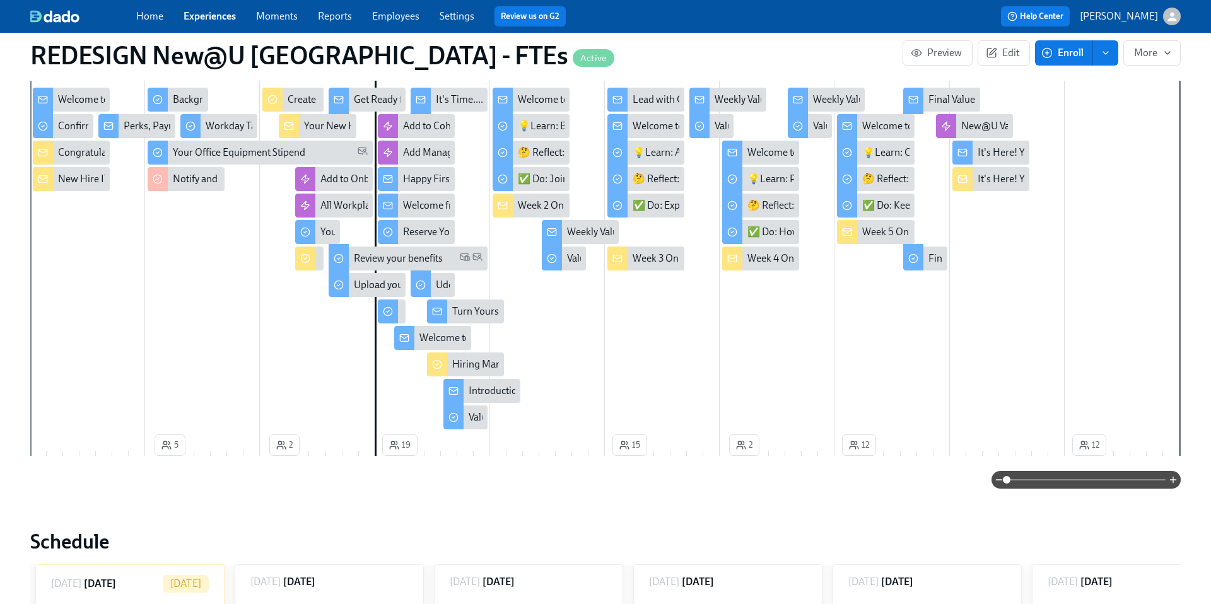
scroll to position [0, 8165]
